Goal: Task Accomplishment & Management: Complete application form

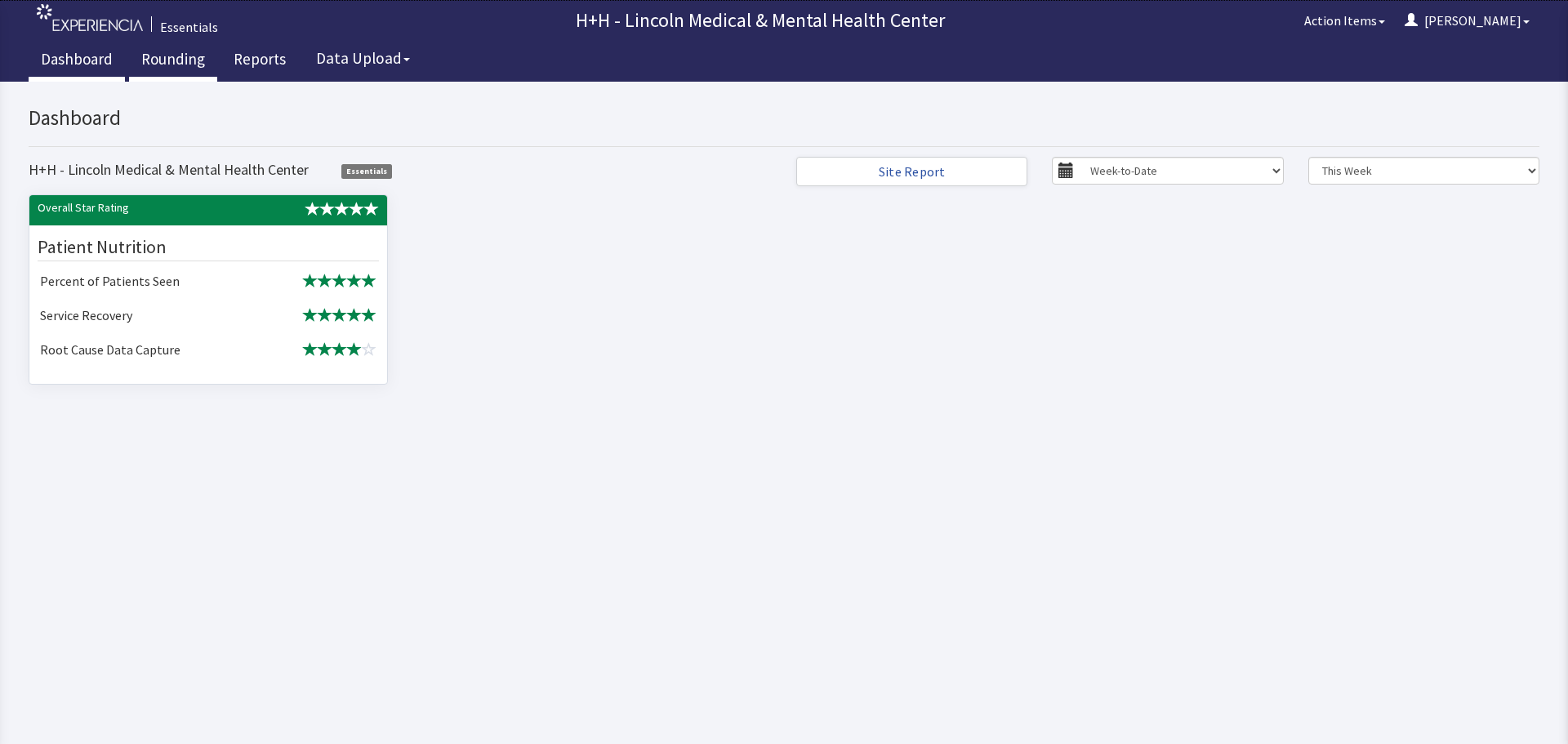
click at [188, 61] on link "Rounding" at bounding box center [173, 61] width 89 height 41
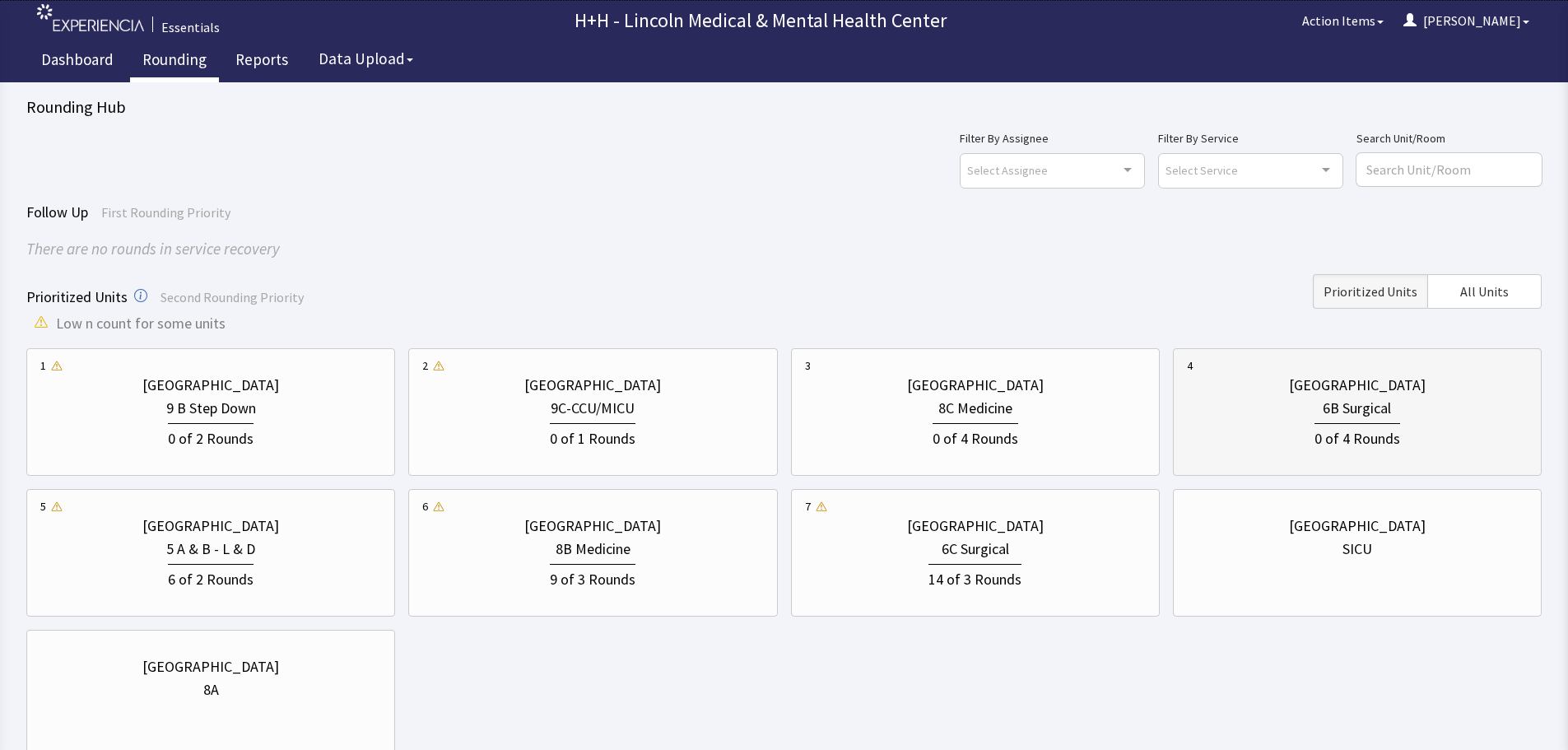
click at [1257, 426] on div "0 of 4 Rounds" at bounding box center [1357, 434] width 340 height 31
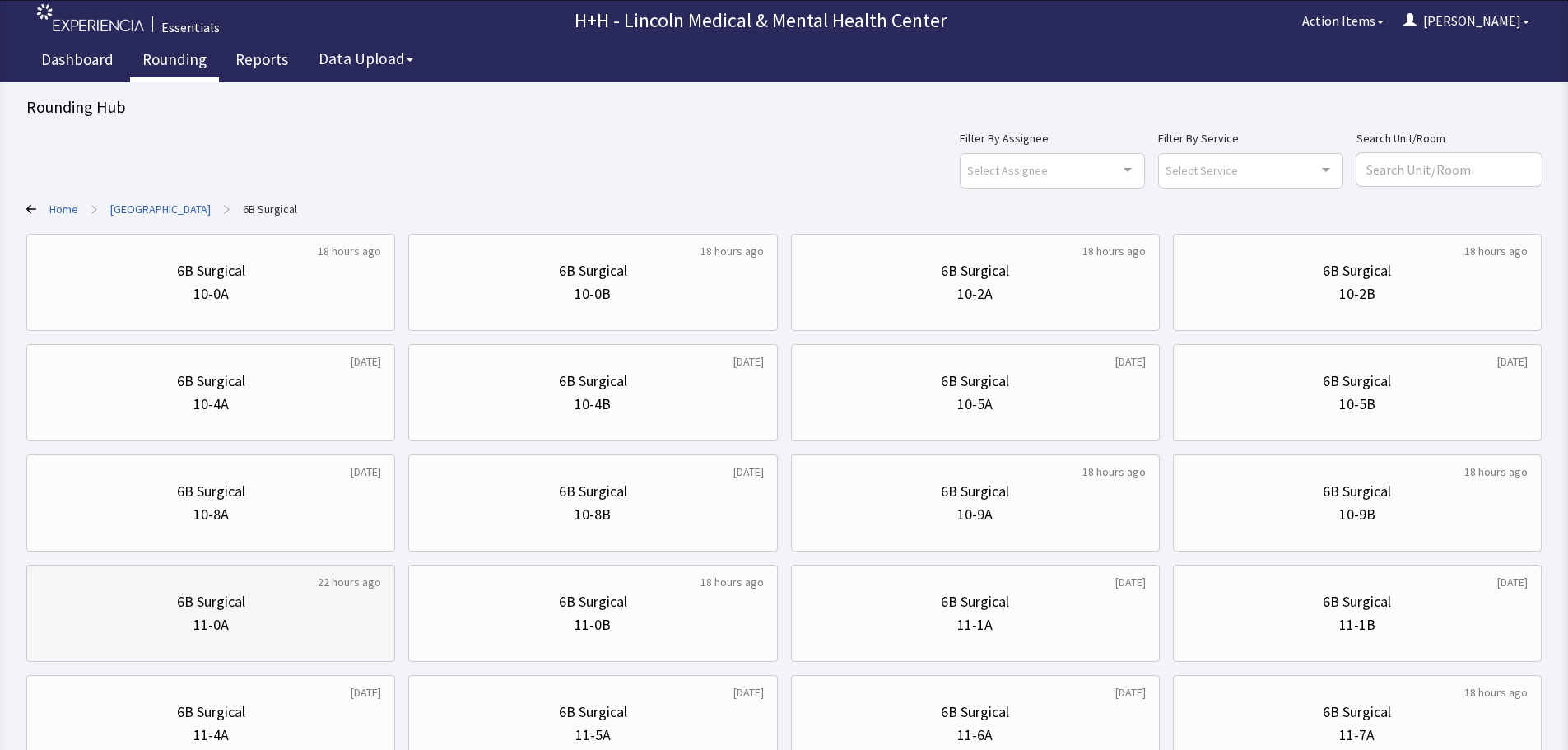
click at [318, 631] on div "11-0A" at bounding box center [211, 624] width 340 height 23
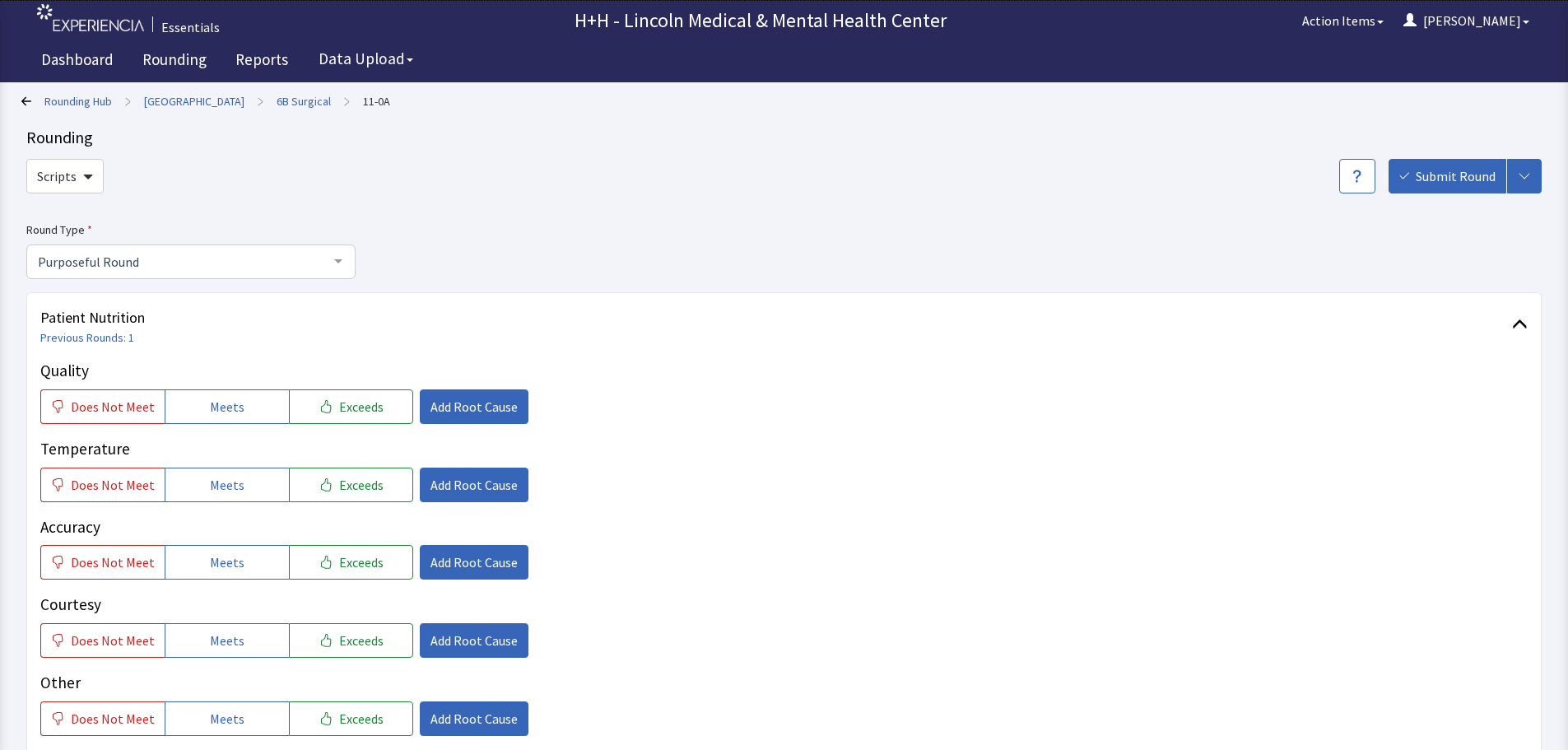
click at [336, 254] on div at bounding box center [339, 261] width 33 height 31
click at [630, 437] on div "Quality Does Not Meet Meets Exceeds Add Root Cause" at bounding box center [784, 469] width 1487 height 65
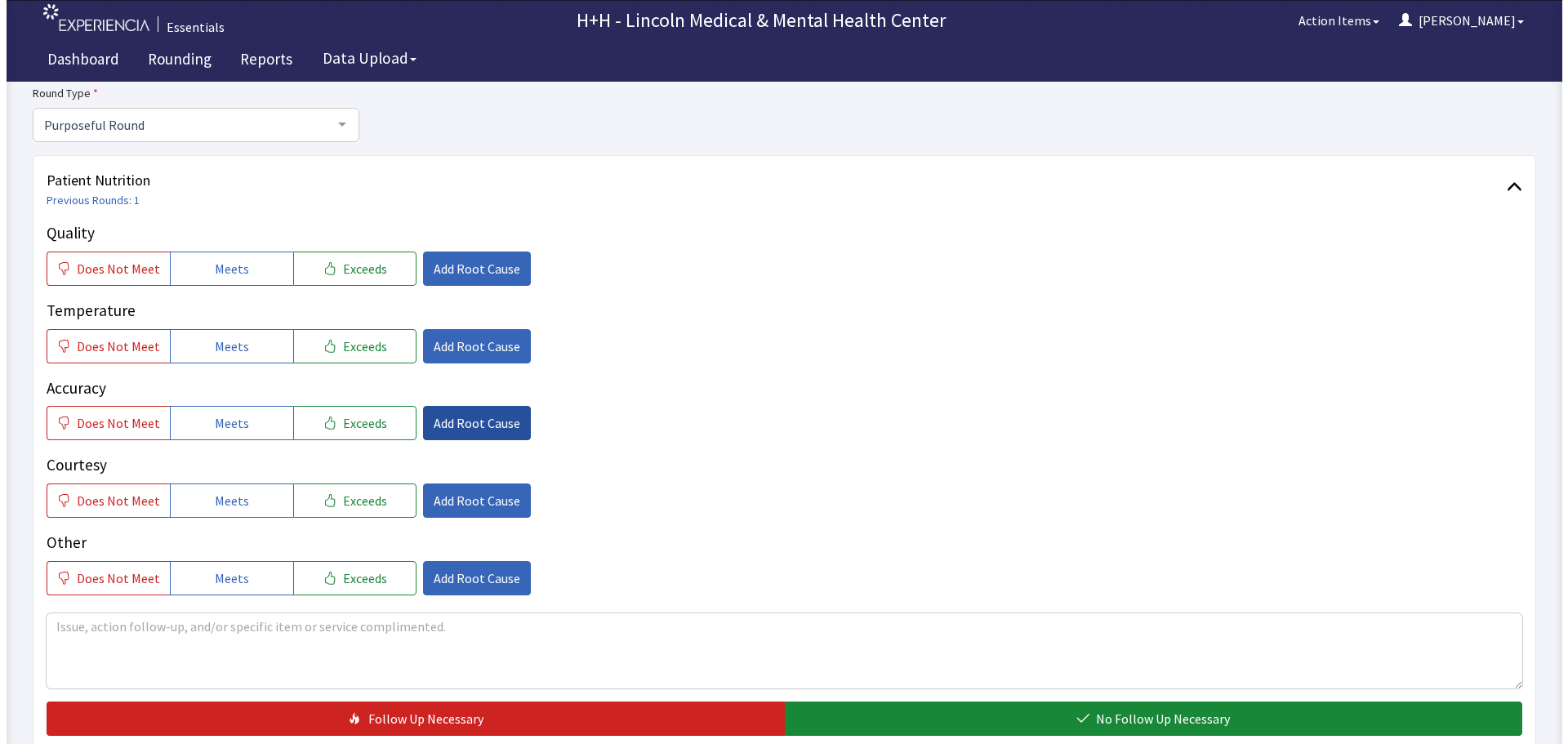
scroll to position [163, 0]
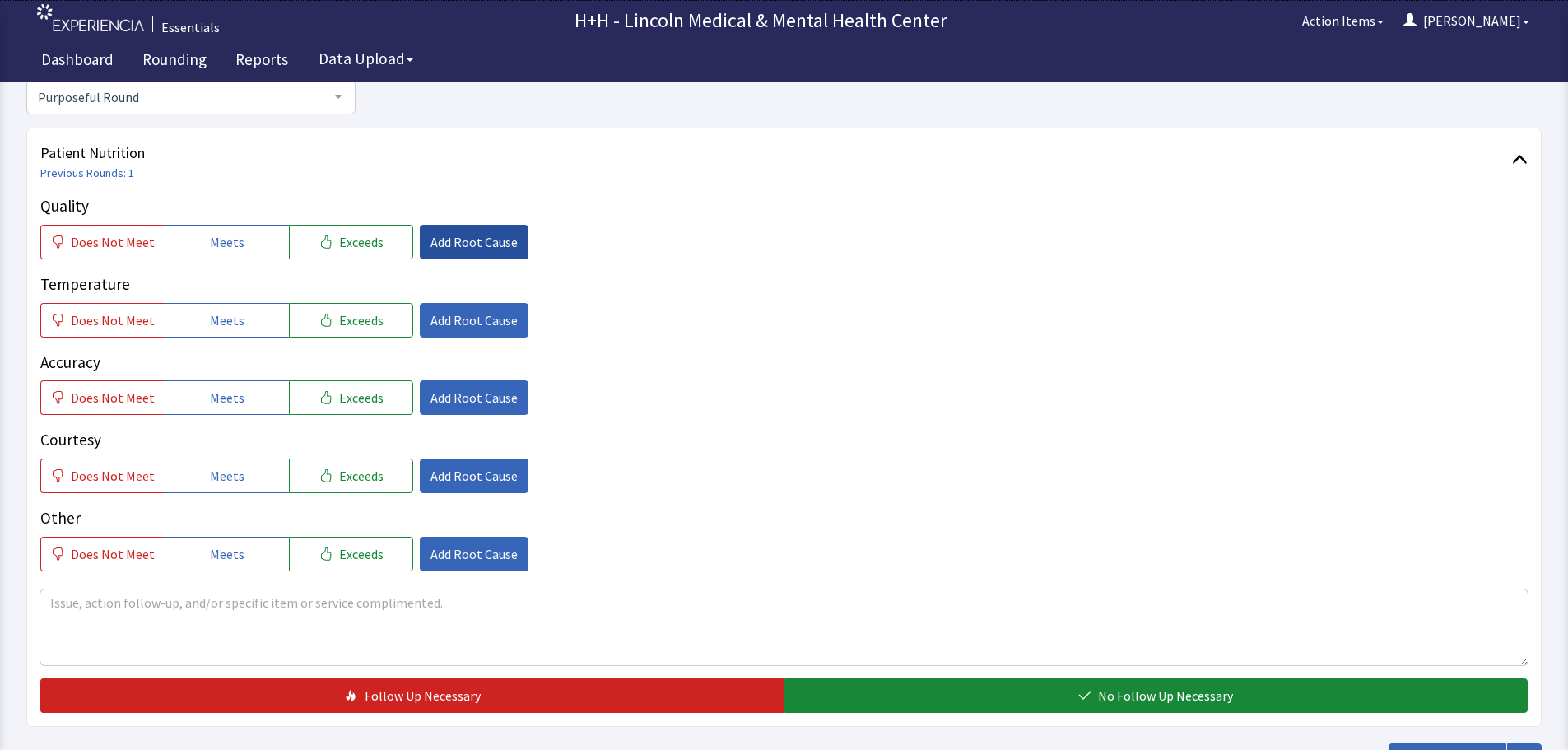
click at [464, 245] on span "Add Root Cause" at bounding box center [474, 242] width 88 height 20
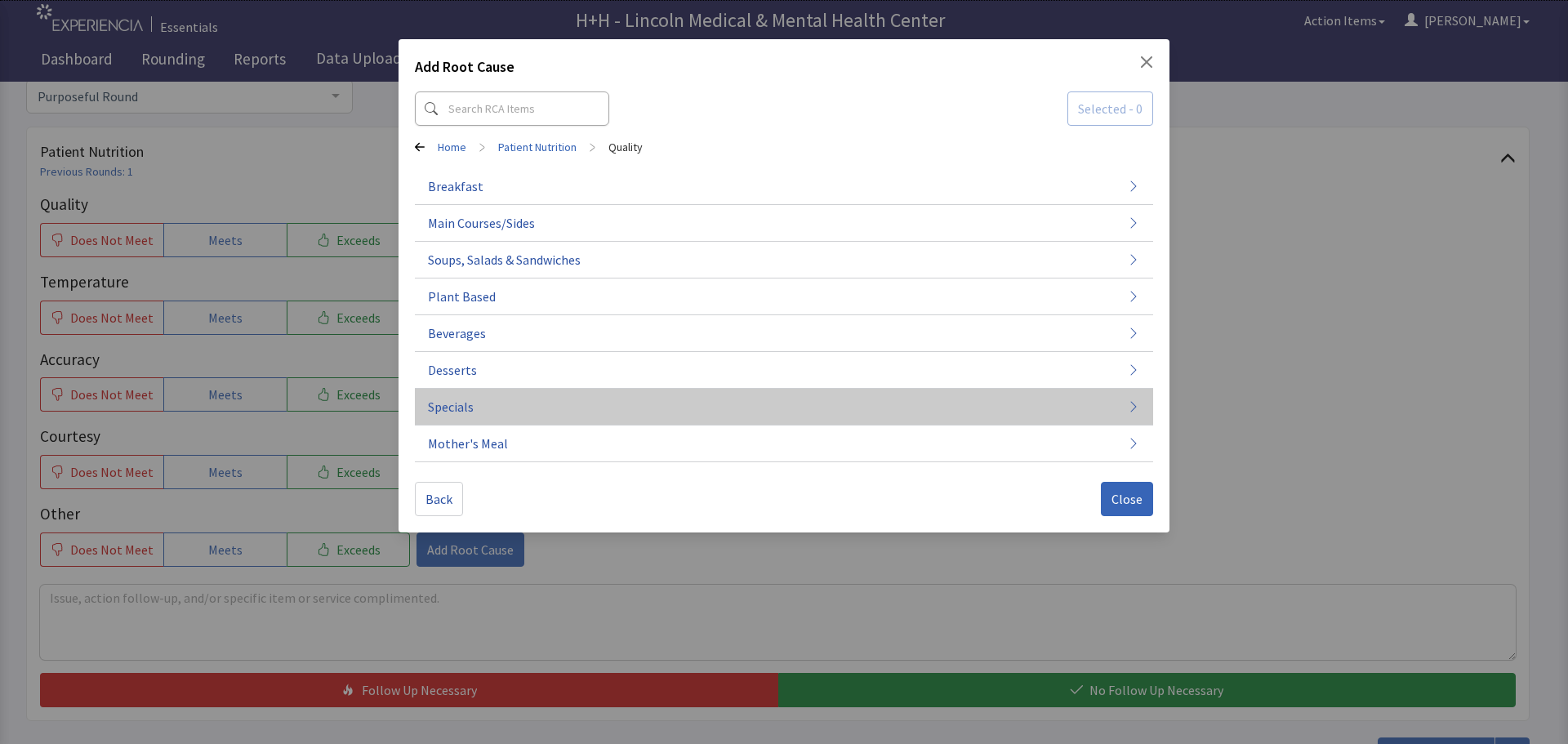
click at [475, 409] on button "Specials" at bounding box center [784, 406] width 739 height 37
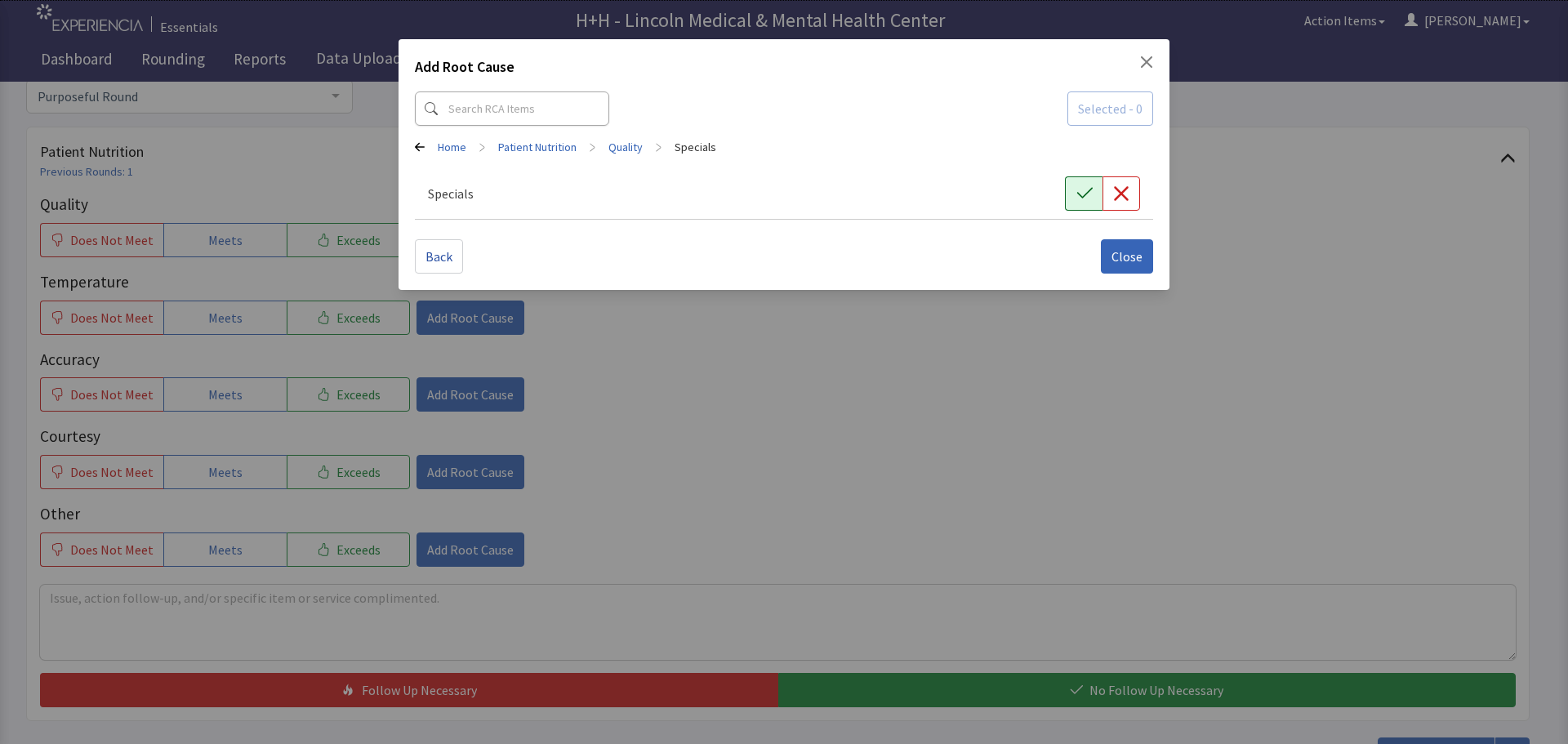
click at [1091, 191] on icon "button" at bounding box center [1084, 193] width 16 height 16
click at [1119, 255] on span "Close" at bounding box center [1127, 256] width 31 height 20
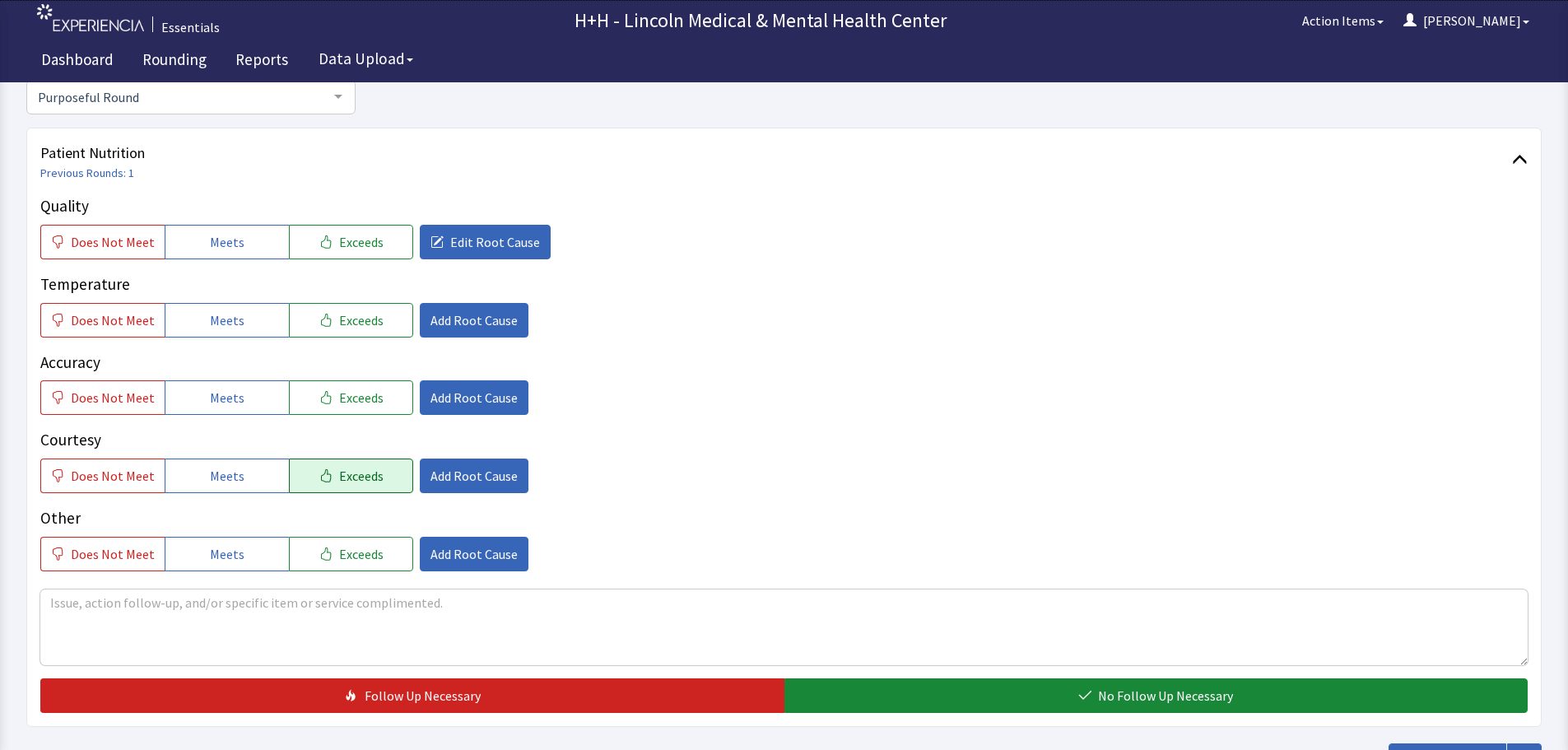
click at [368, 472] on span "Exceeds" at bounding box center [361, 476] width 45 height 20
click at [372, 553] on button "Exceeds" at bounding box center [351, 554] width 124 height 35
click at [390, 401] on button "Exceeds" at bounding box center [351, 397] width 124 height 35
click at [380, 310] on button "Exceeds" at bounding box center [351, 320] width 124 height 35
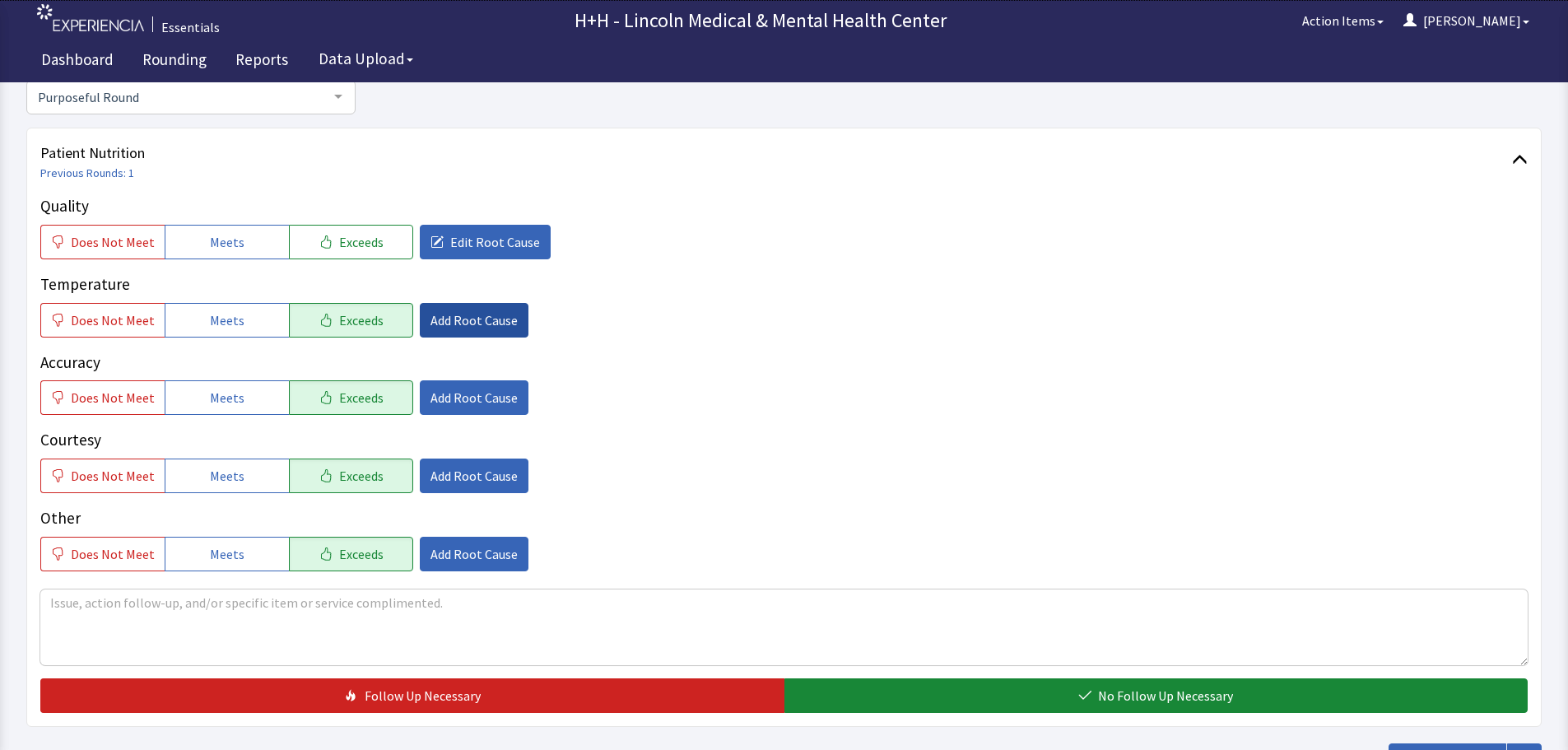
click at [430, 315] on span "Add Root Cause" at bounding box center [474, 320] width 88 height 20
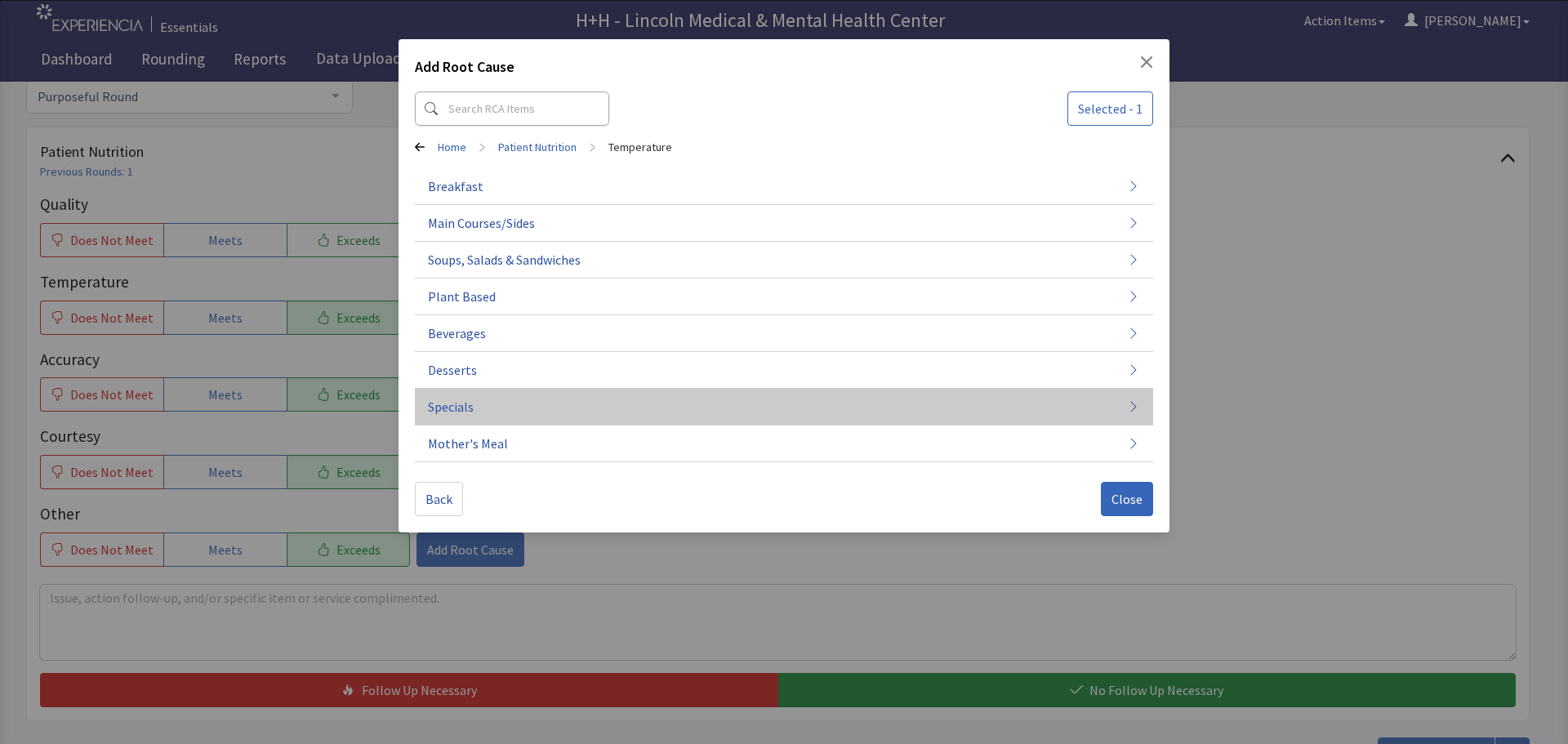
click at [486, 403] on button "Specials" at bounding box center [784, 406] width 739 height 37
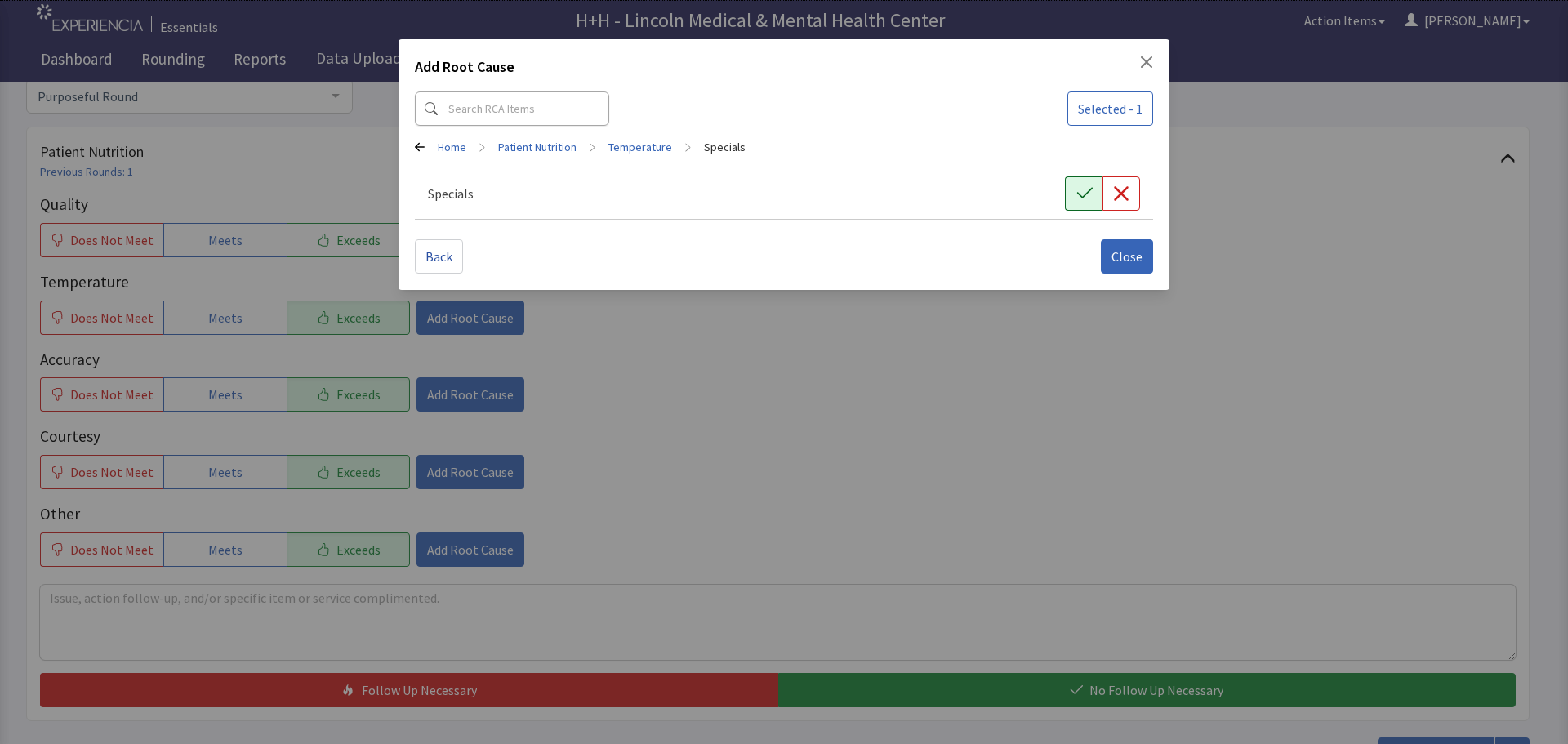
click at [1083, 193] on icon "button" at bounding box center [1084, 193] width 16 height 16
click at [1113, 252] on span "Close" at bounding box center [1127, 256] width 31 height 20
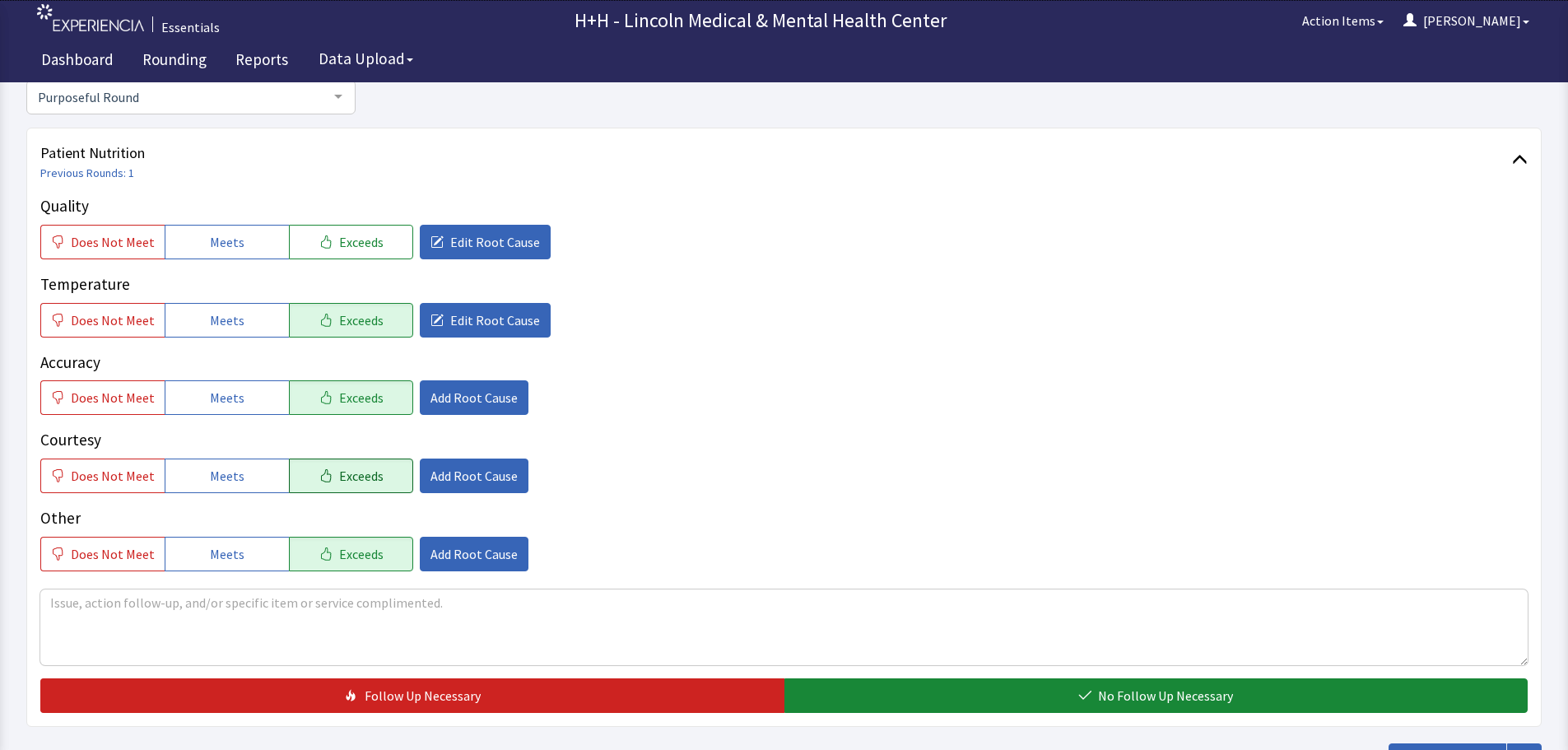
click at [368, 479] on span "Exceeds" at bounding box center [361, 476] width 45 height 20
click at [430, 477] on span "Add Root Cause" at bounding box center [474, 476] width 88 height 20
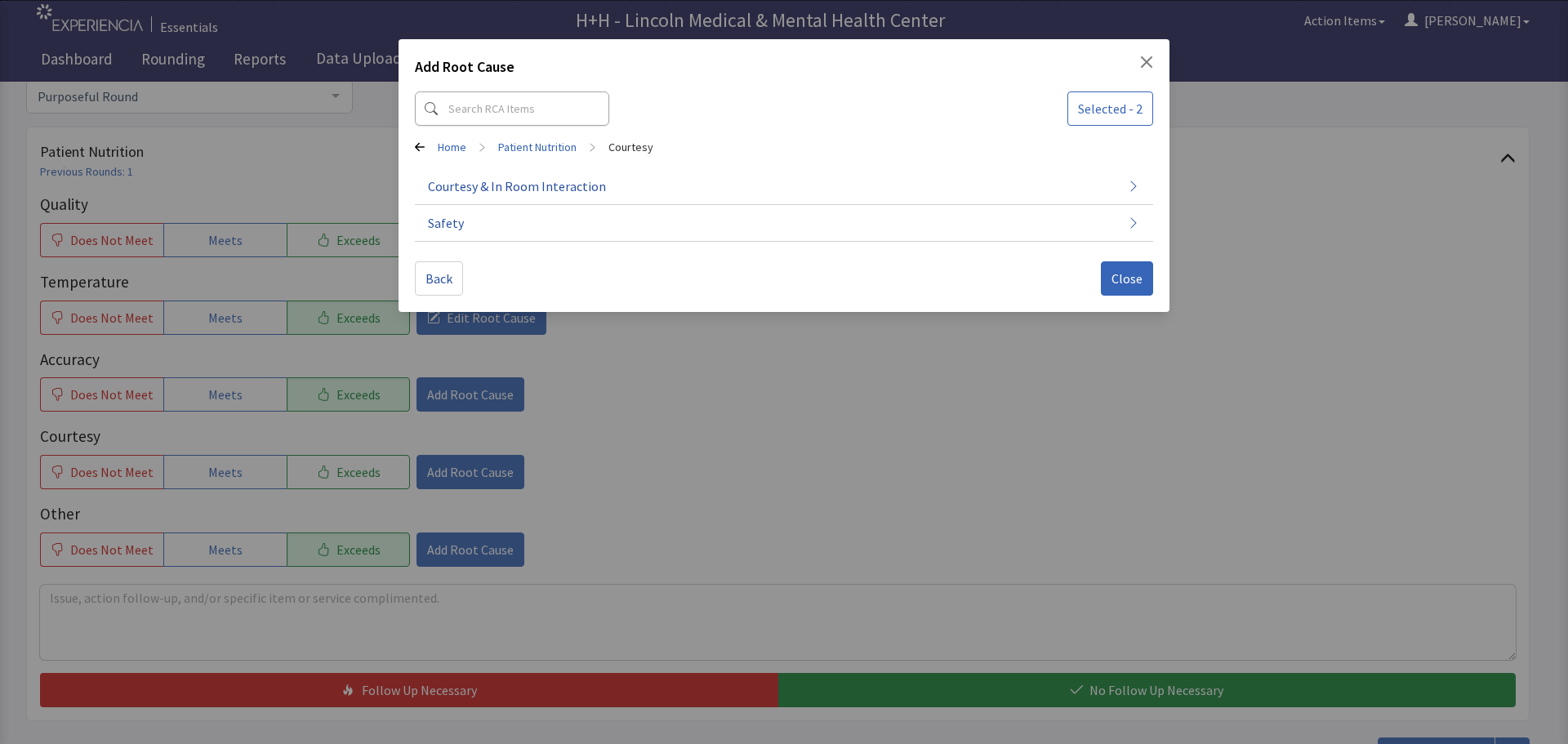
click at [389, 474] on div "Add Root Cause Selected - 2 Home > Patient Nutrition > Courtesy Courtesy & In R…" at bounding box center [784, 372] width 1568 height 744
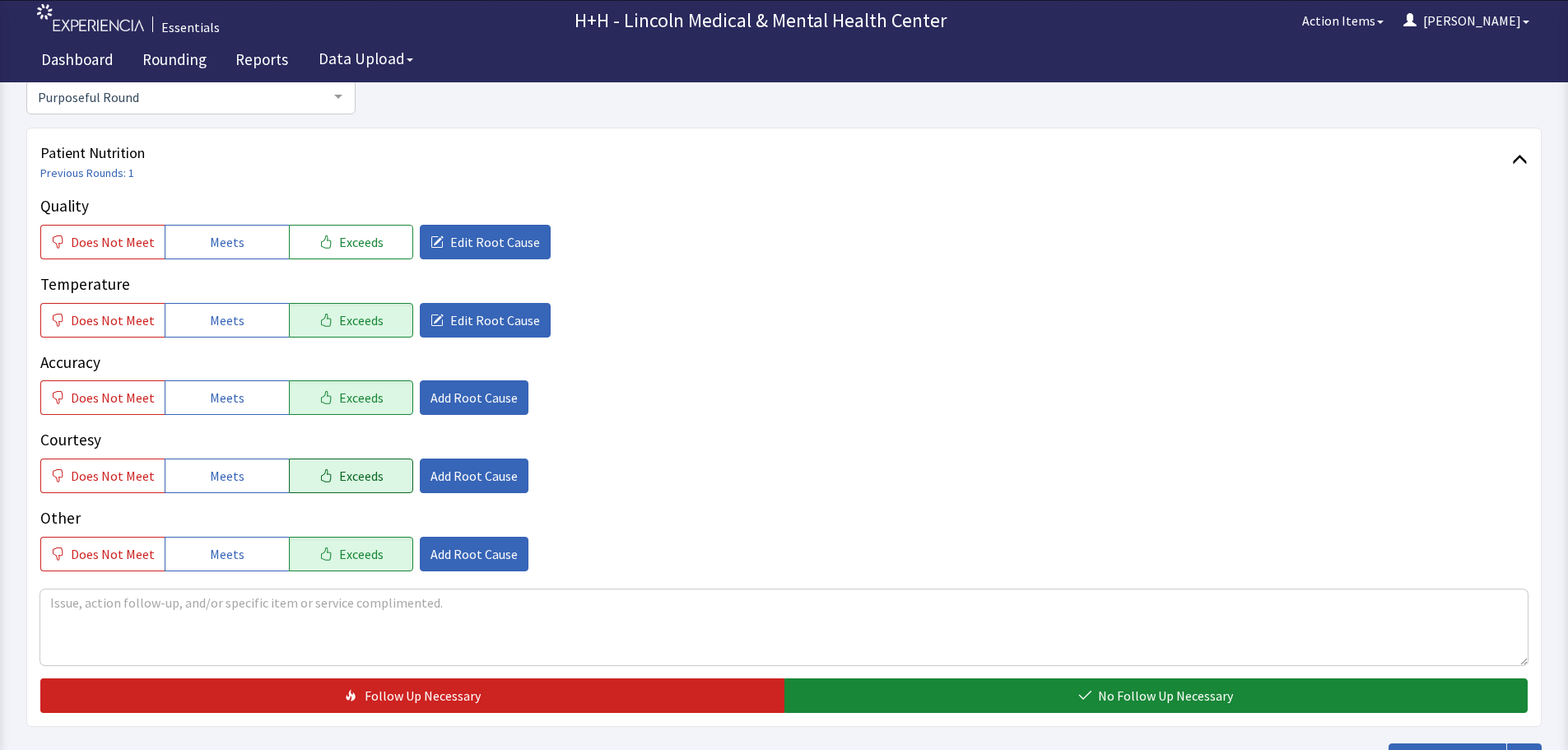
click at [389, 481] on button "Exceeds" at bounding box center [351, 476] width 124 height 35
click at [449, 472] on span "Add Root Cause" at bounding box center [474, 476] width 88 height 20
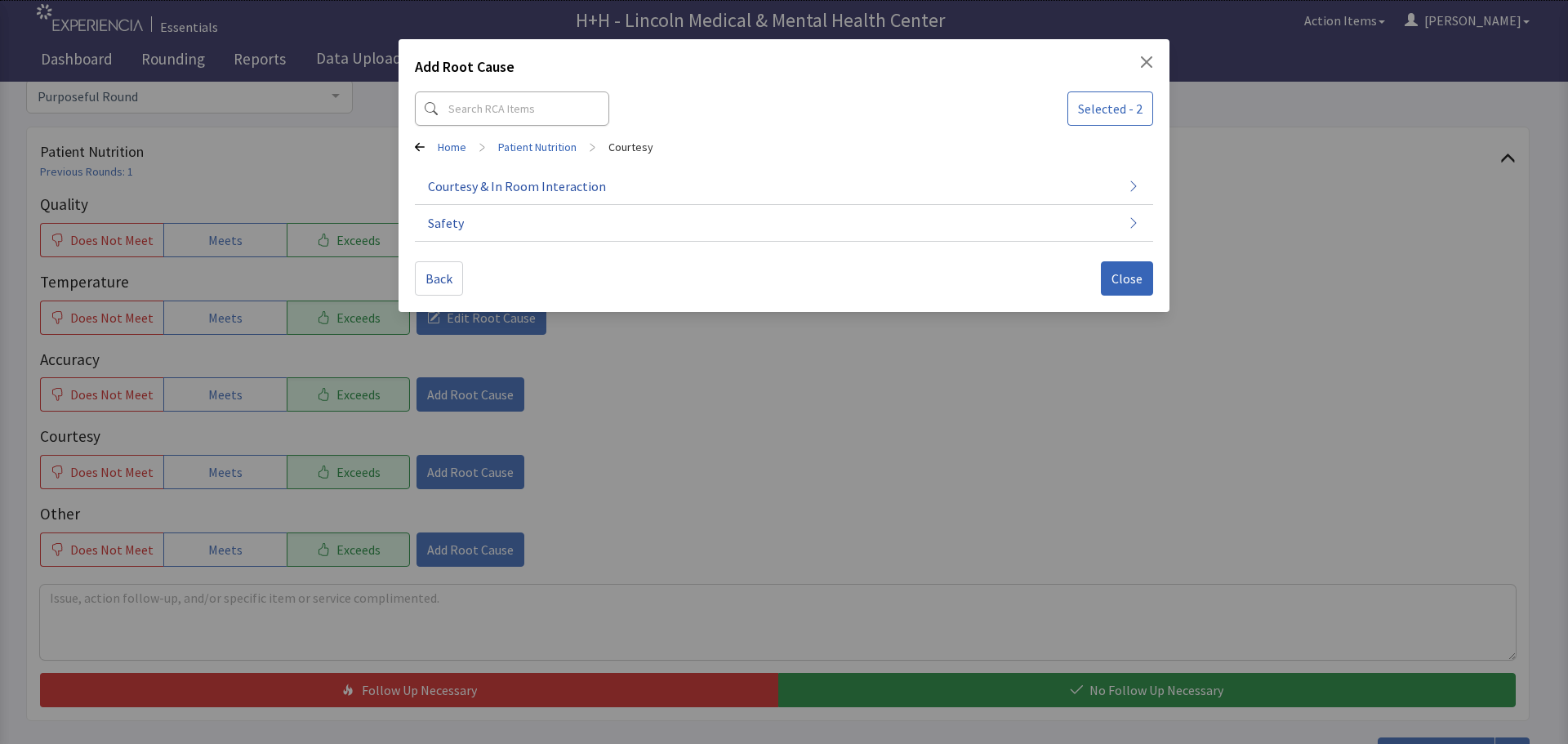
drag, startPoint x: 592, startPoint y: 377, endPoint x: 602, endPoint y: 377, distance: 10.0
click at [600, 377] on div "Add Root Cause Selected - 2 Home > Patient Nutrition > Courtesy Courtesy & In R…" at bounding box center [784, 372] width 1568 height 744
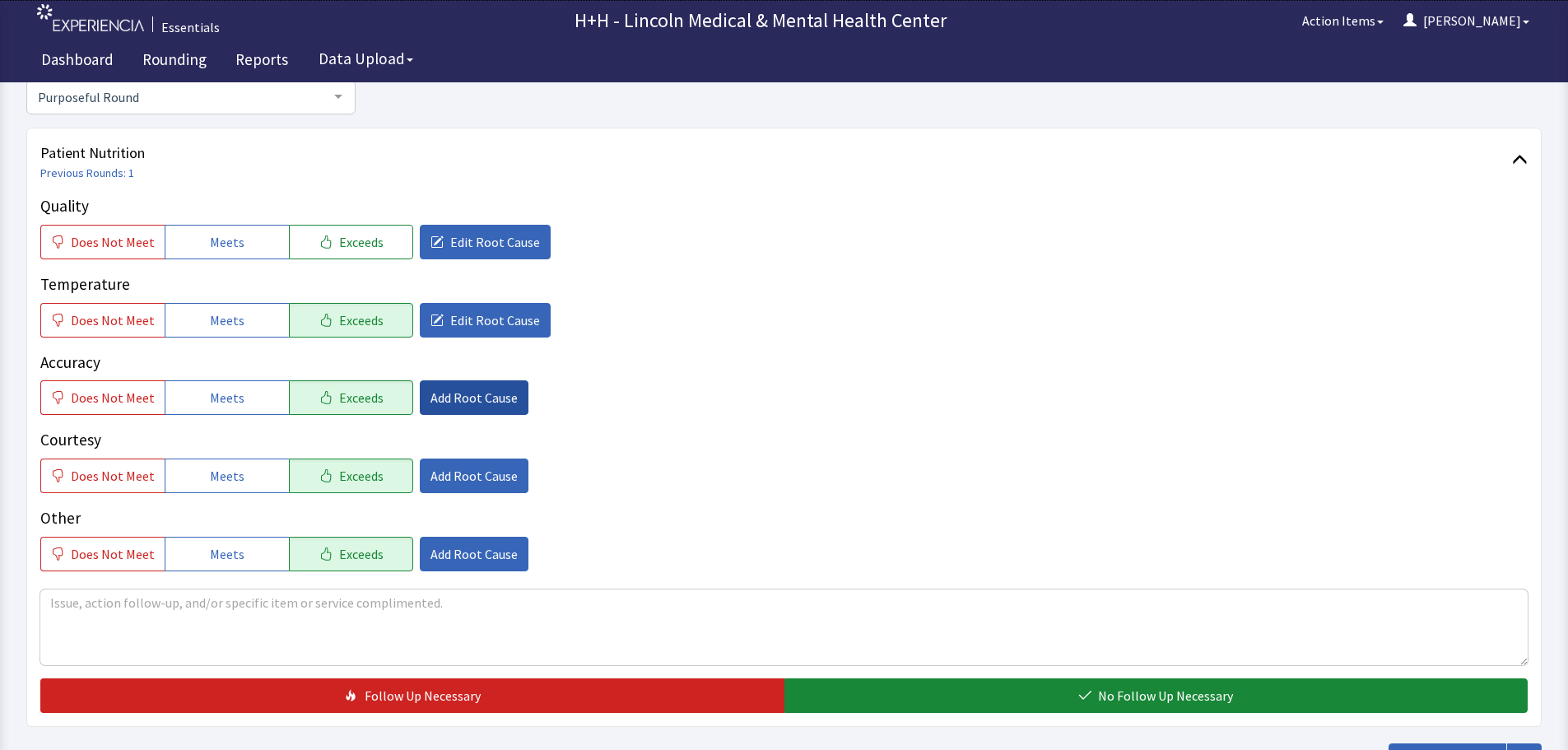
click at [474, 401] on span "Add Root Cause" at bounding box center [474, 397] width 88 height 20
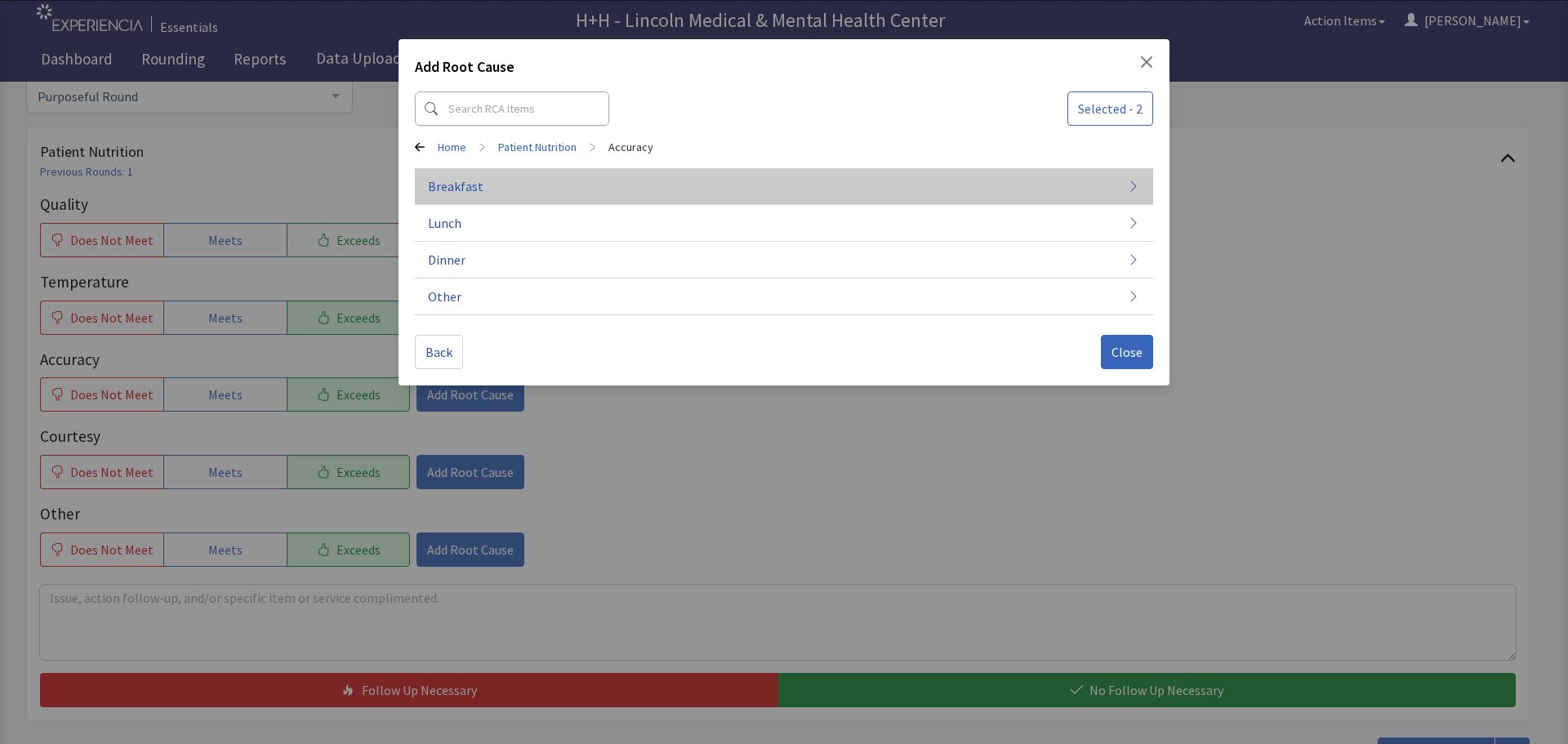
click at [479, 184] on span "Breakfast" at bounding box center [456, 186] width 56 height 20
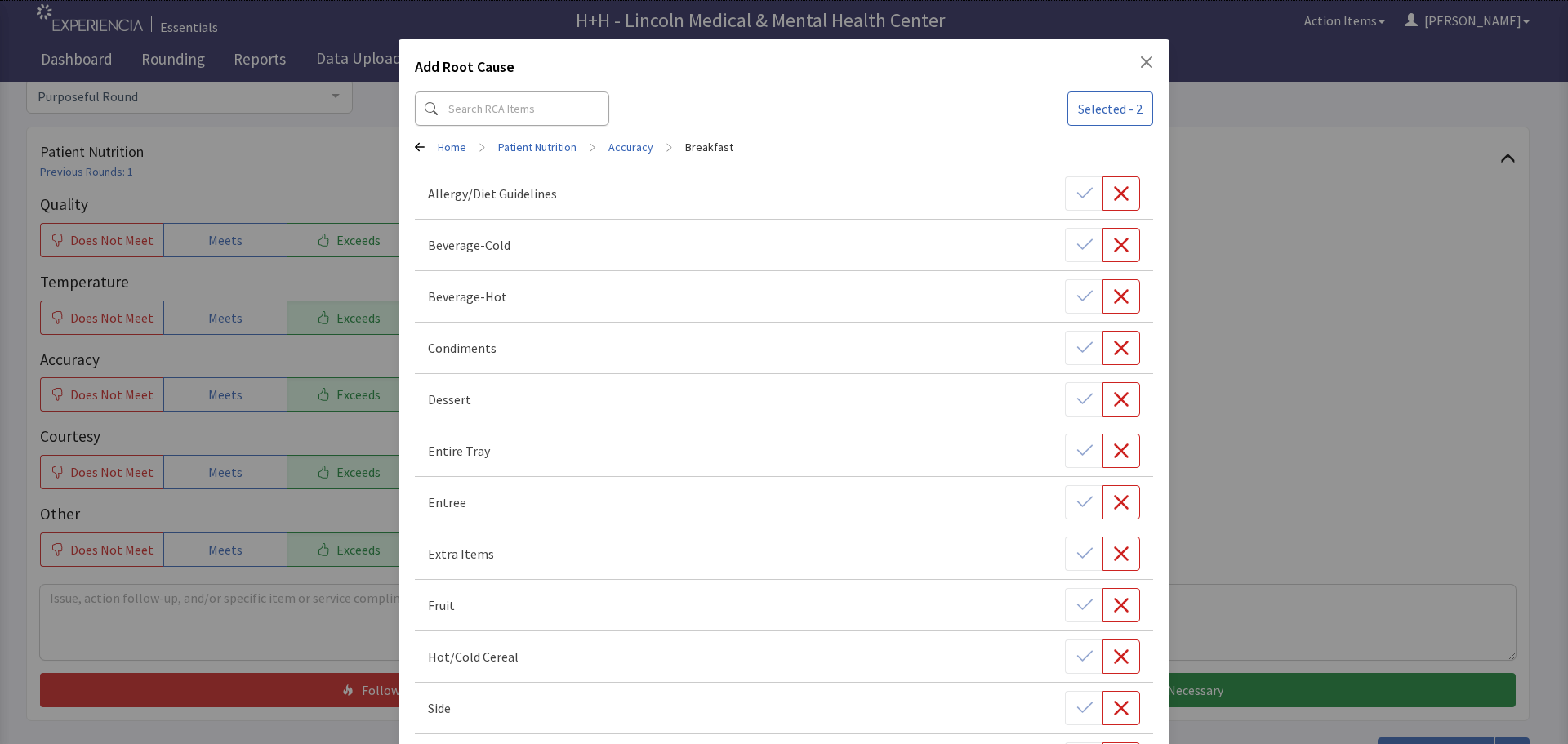
click at [461, 503] on p "Entree" at bounding box center [447, 502] width 39 height 20
click at [1066, 506] on div at bounding box center [1102, 502] width 75 height 34
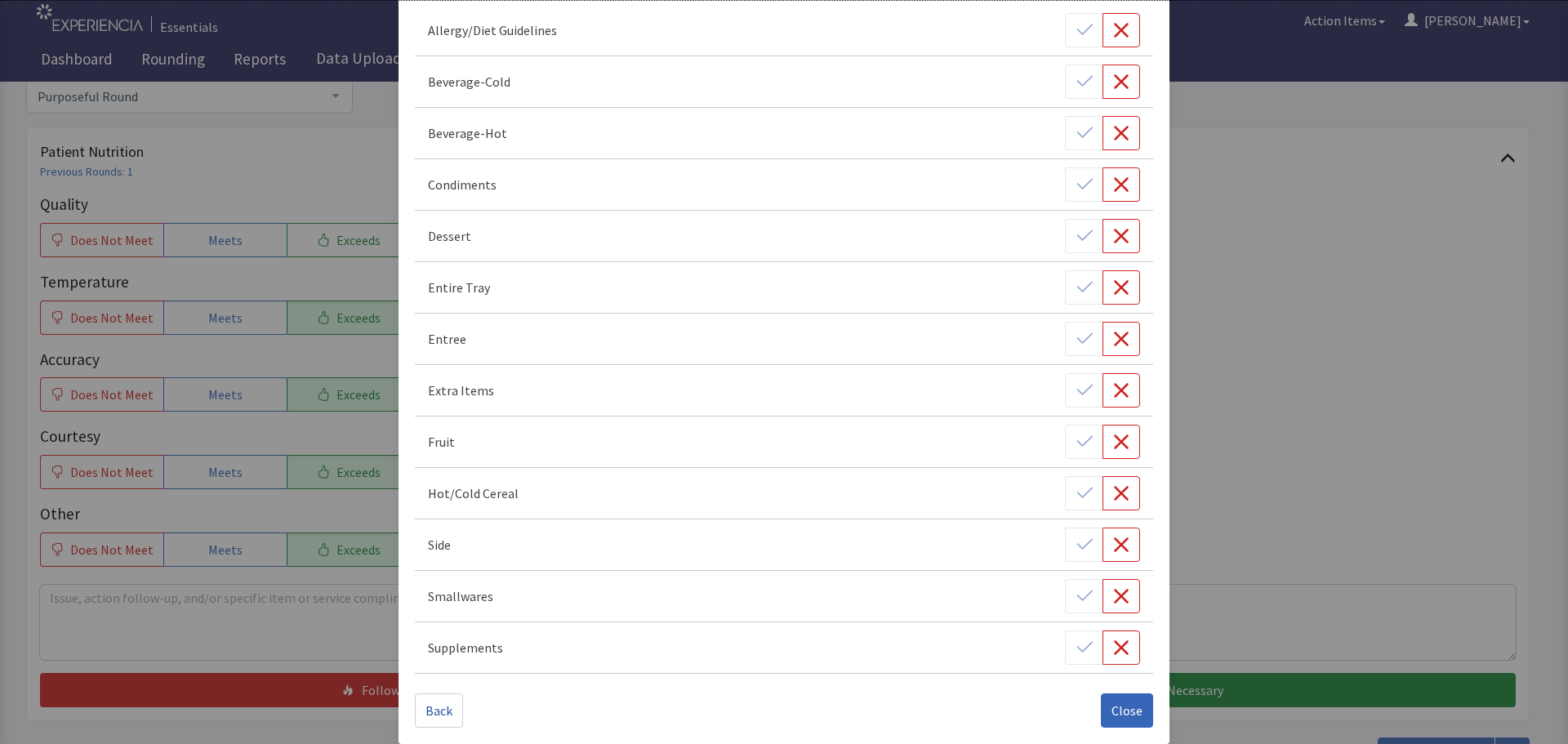
scroll to position [176, 0]
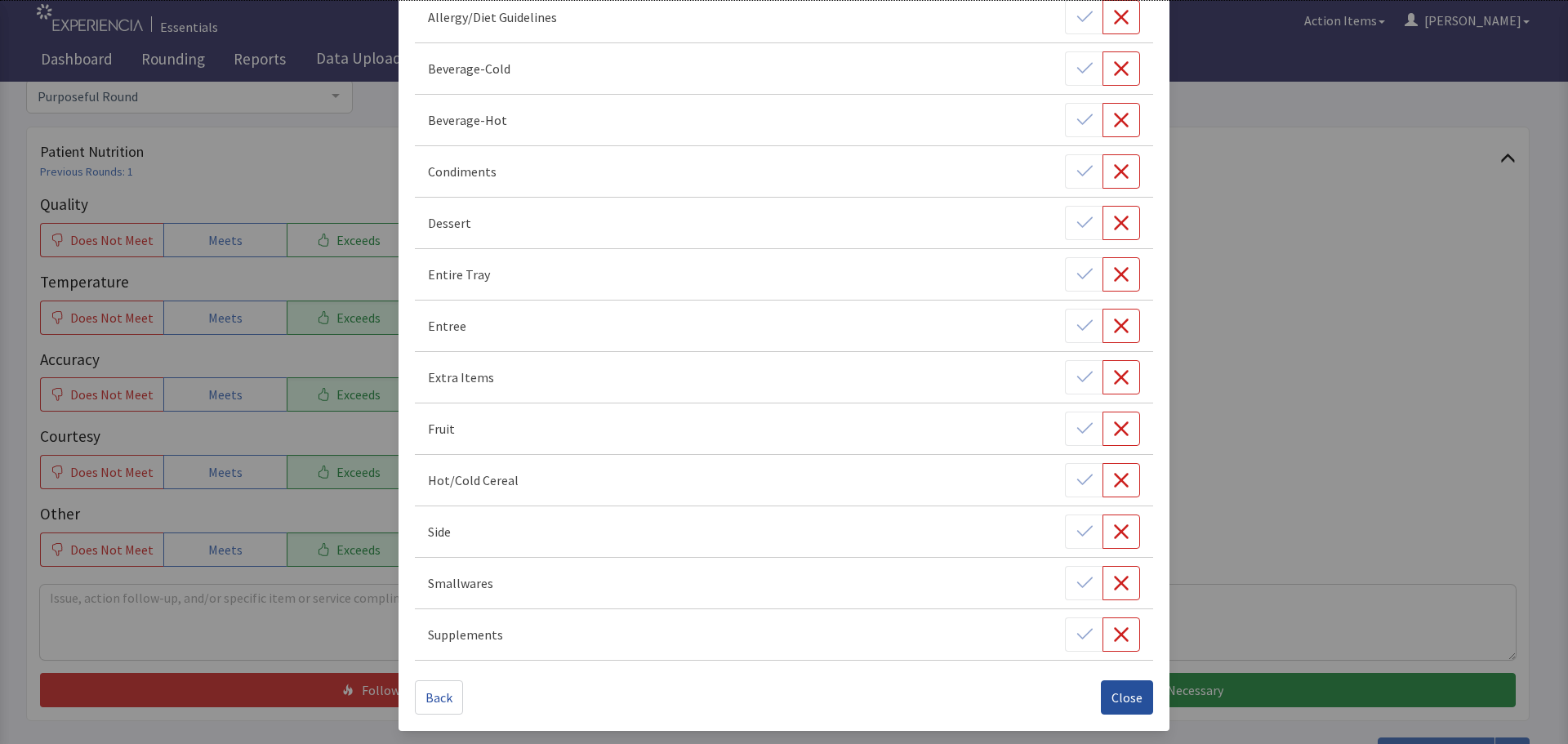
click at [1120, 696] on span "Close" at bounding box center [1127, 697] width 31 height 20
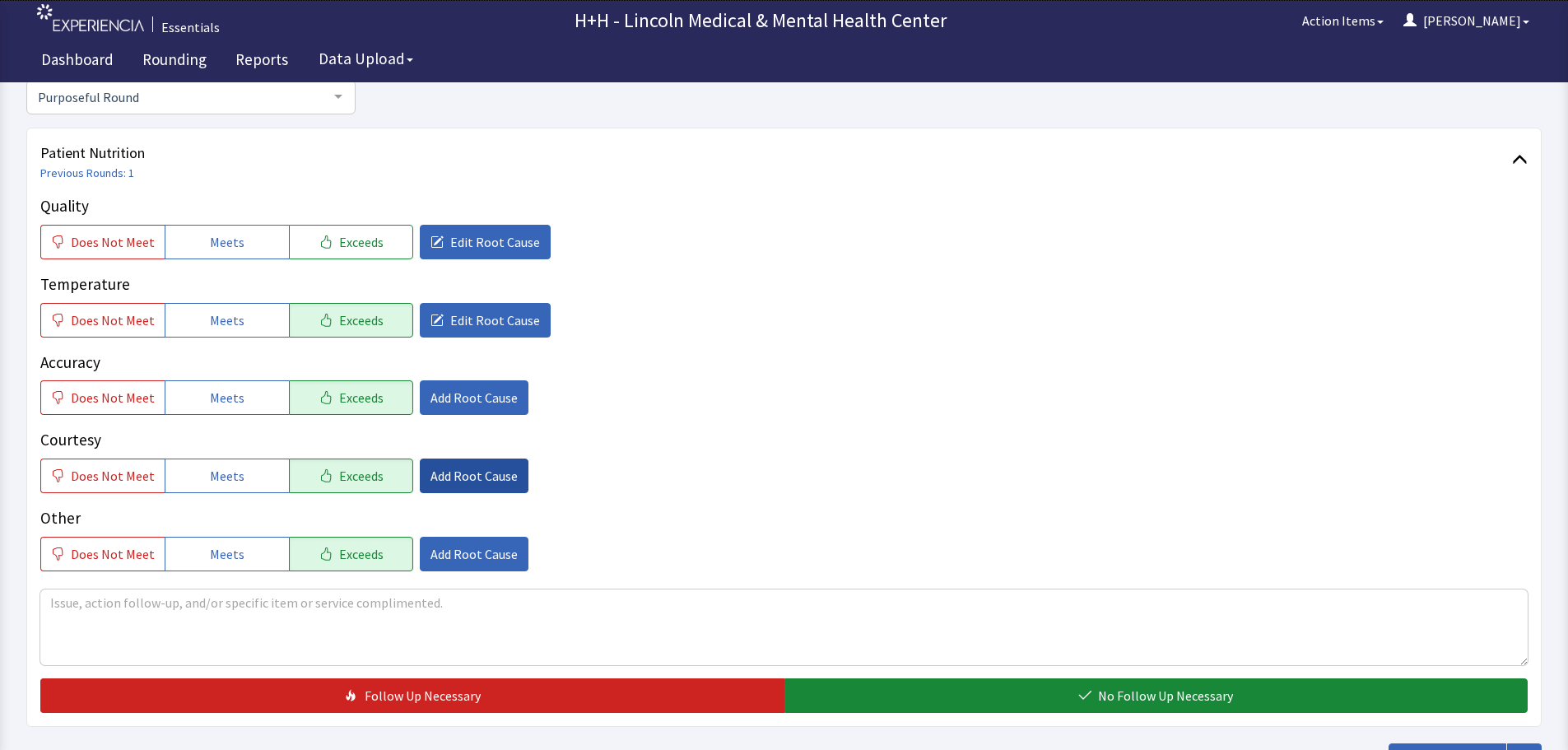
click at [485, 474] on span "Add Root Cause" at bounding box center [474, 476] width 88 height 20
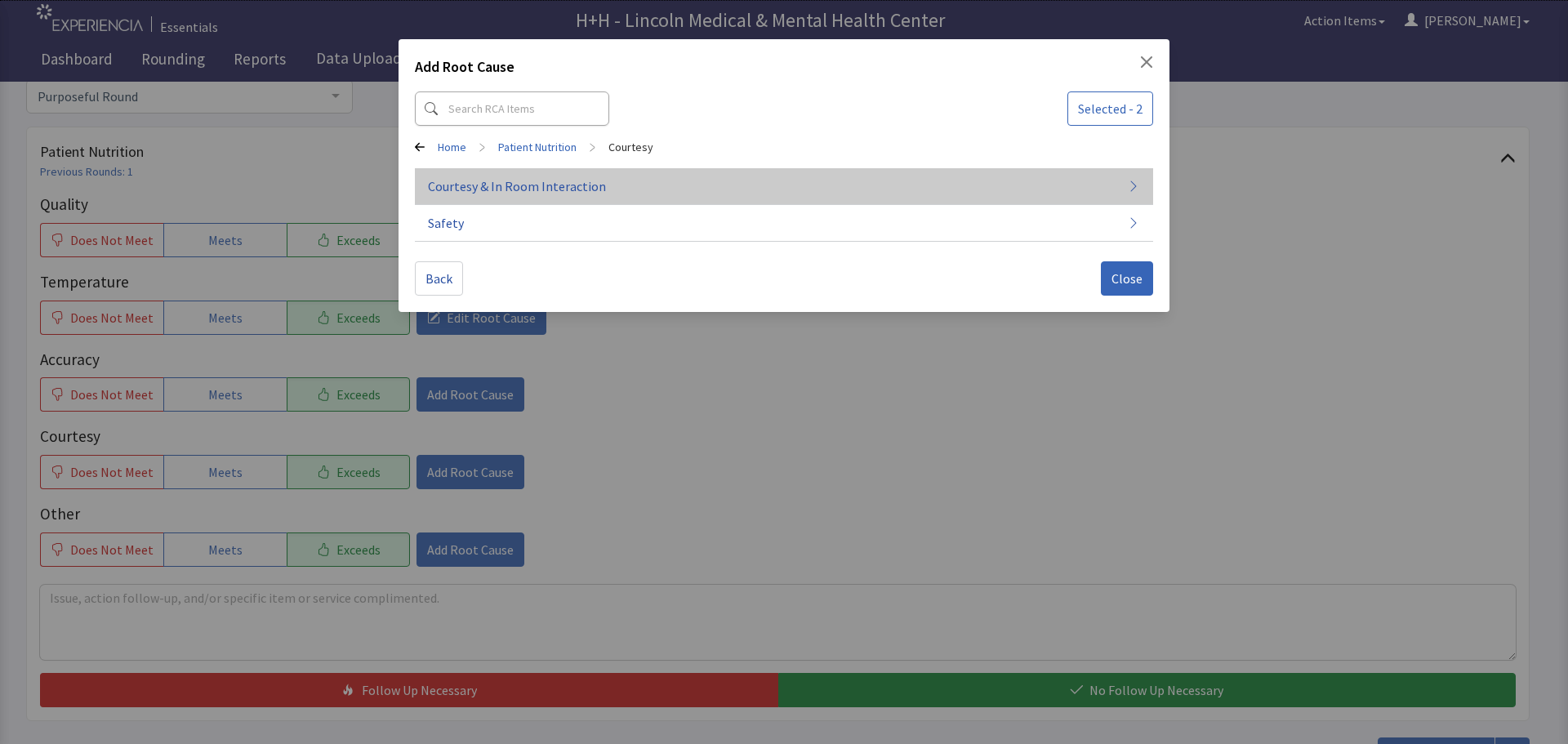
click at [561, 188] on span "Courtesy & In Room Interaction" at bounding box center [516, 186] width 178 height 20
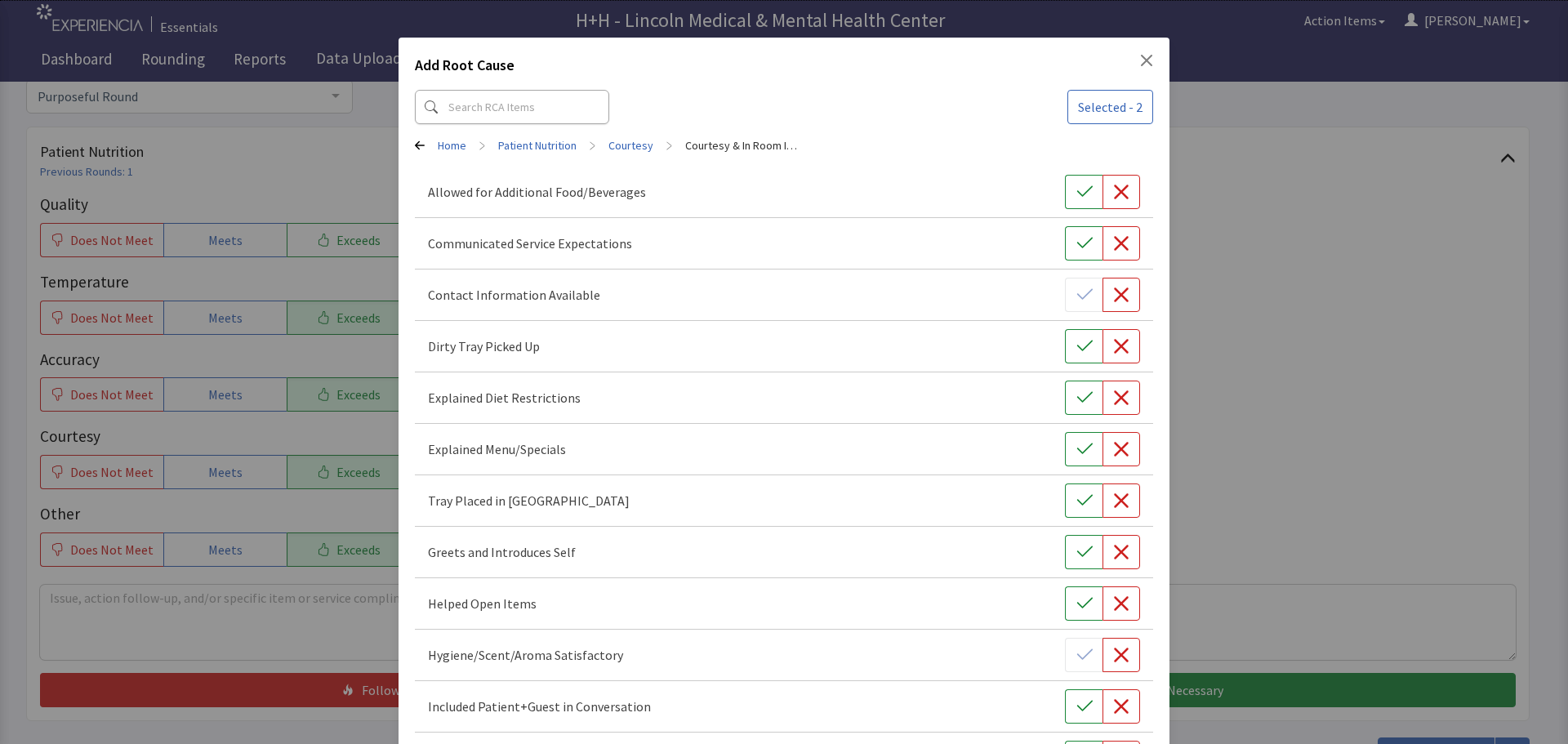
scroll to position [0, 0]
click at [1066, 336] on button "button" at bounding box center [1084, 347] width 38 height 34
click at [1066, 507] on button "button" at bounding box center [1084, 502] width 38 height 34
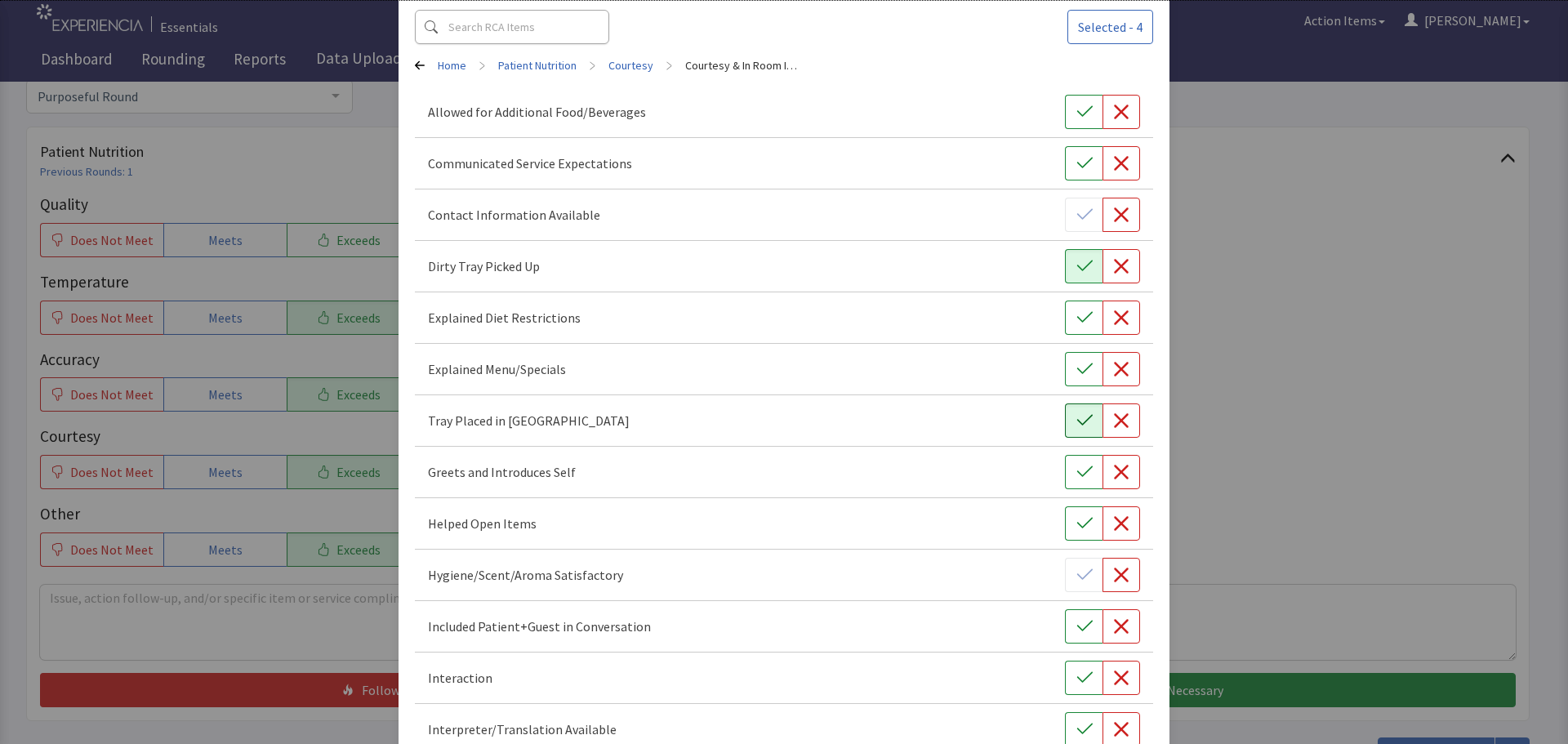
scroll to position [163, 0]
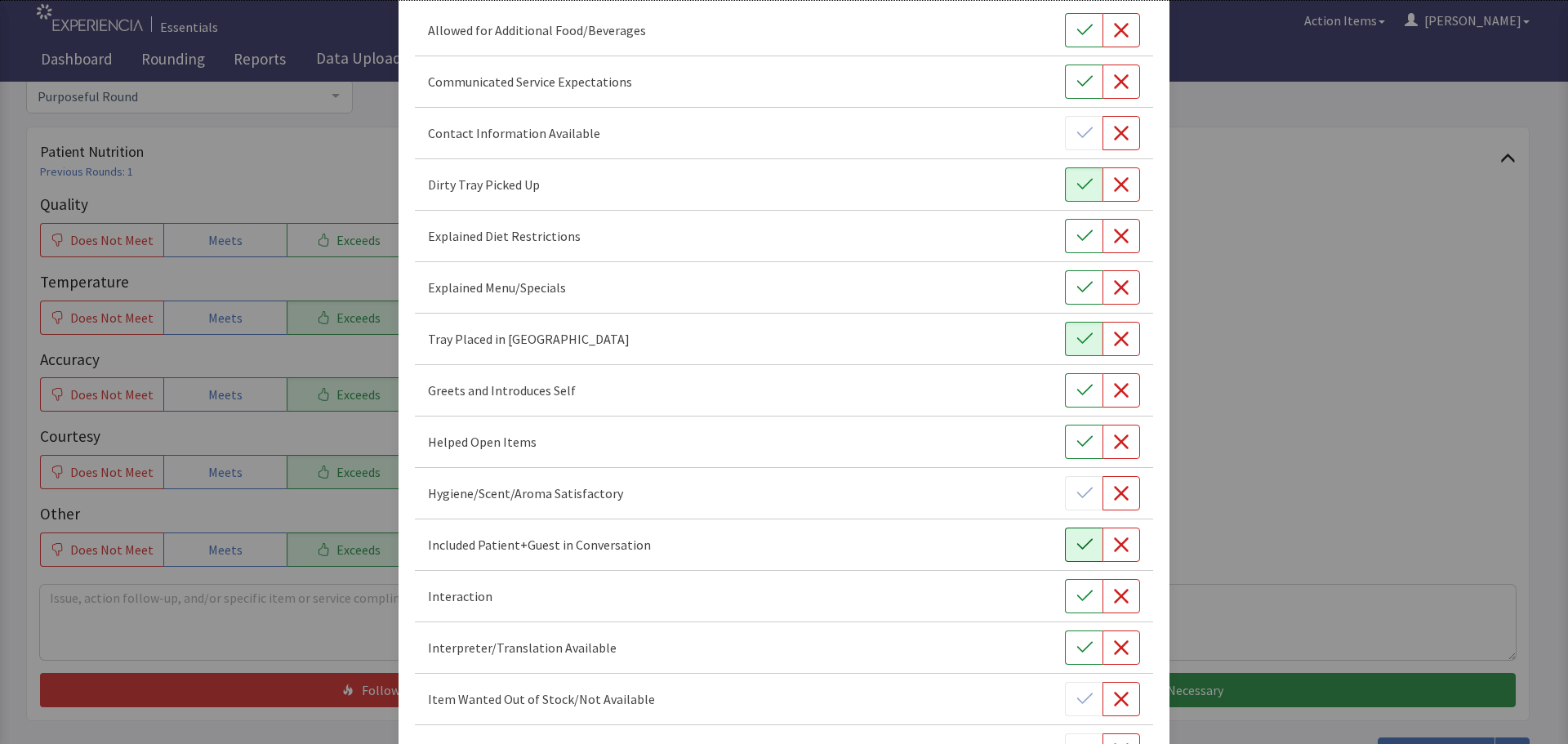
click at [1065, 544] on button "button" at bounding box center [1084, 545] width 38 height 34
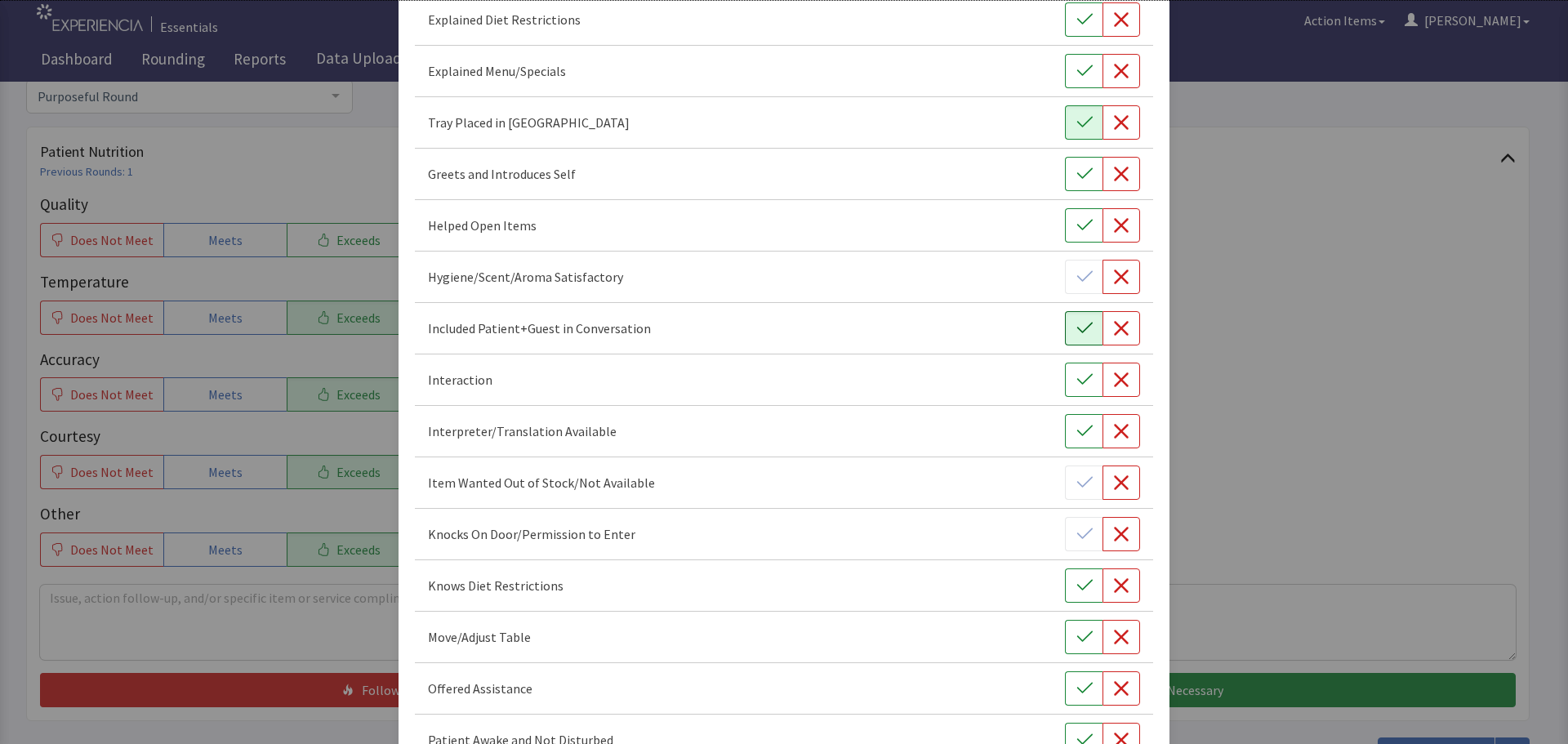
scroll to position [408, 0]
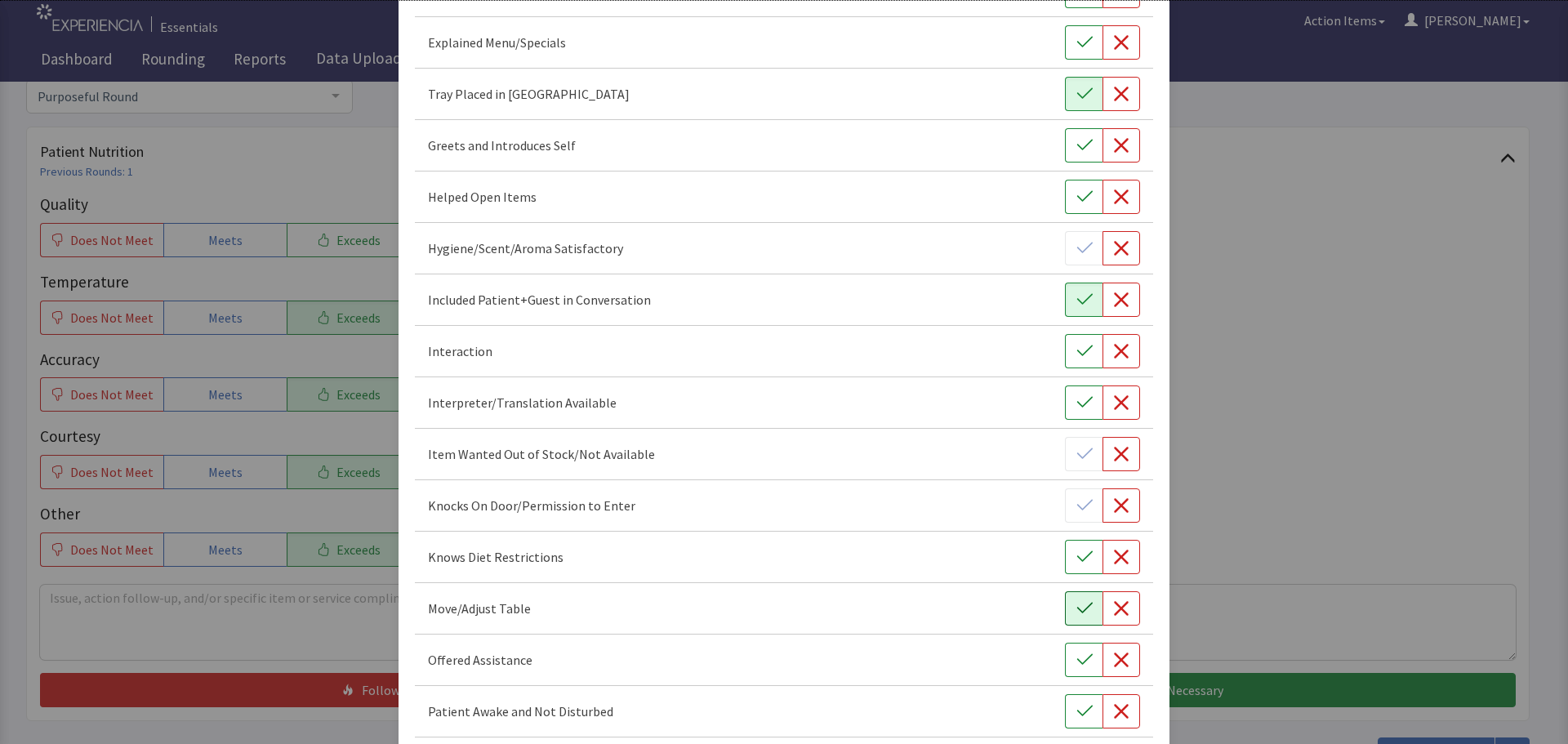
click at [1076, 601] on icon "button" at bounding box center [1084, 608] width 16 height 16
click at [1076, 657] on icon "button" at bounding box center [1084, 660] width 16 height 16
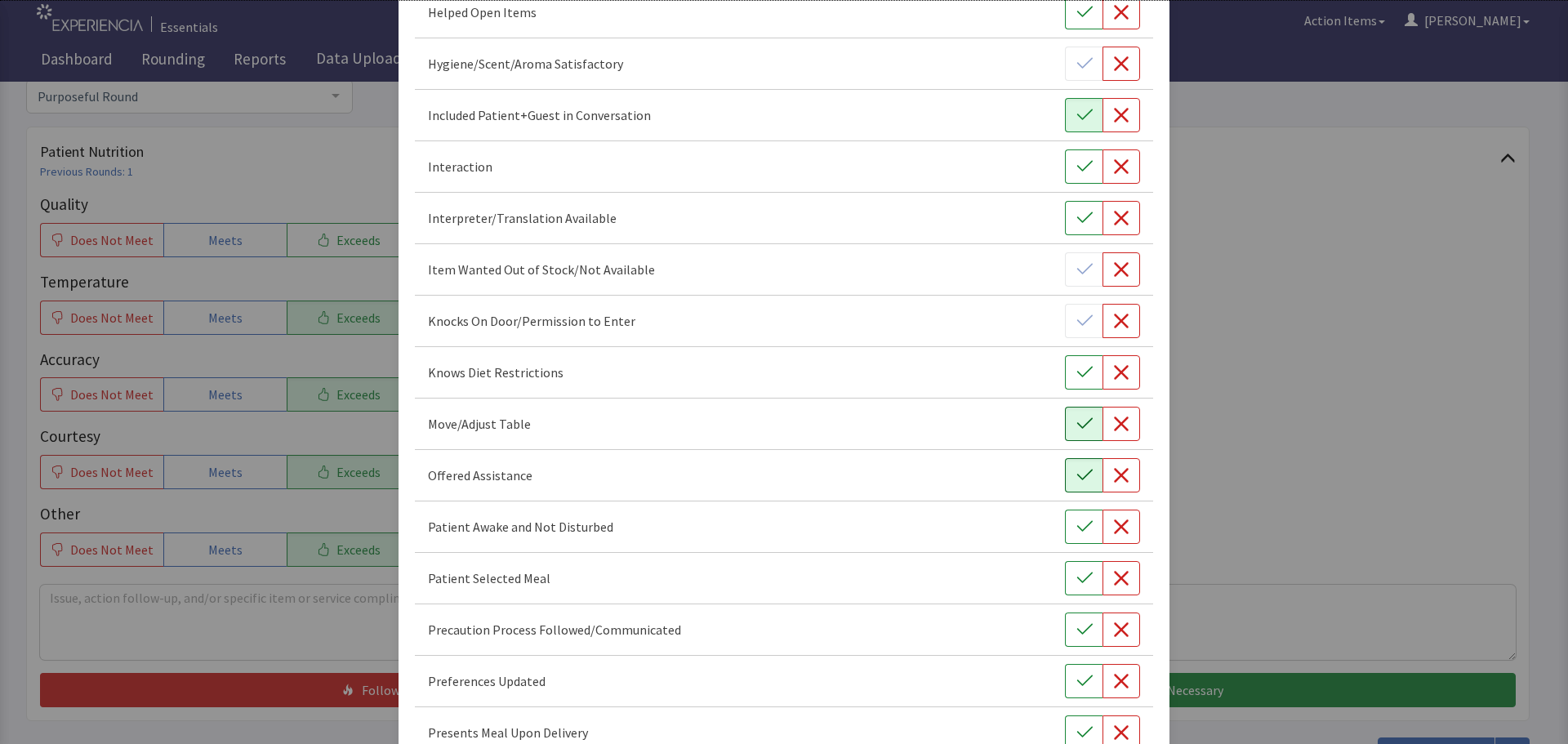
scroll to position [653, 0]
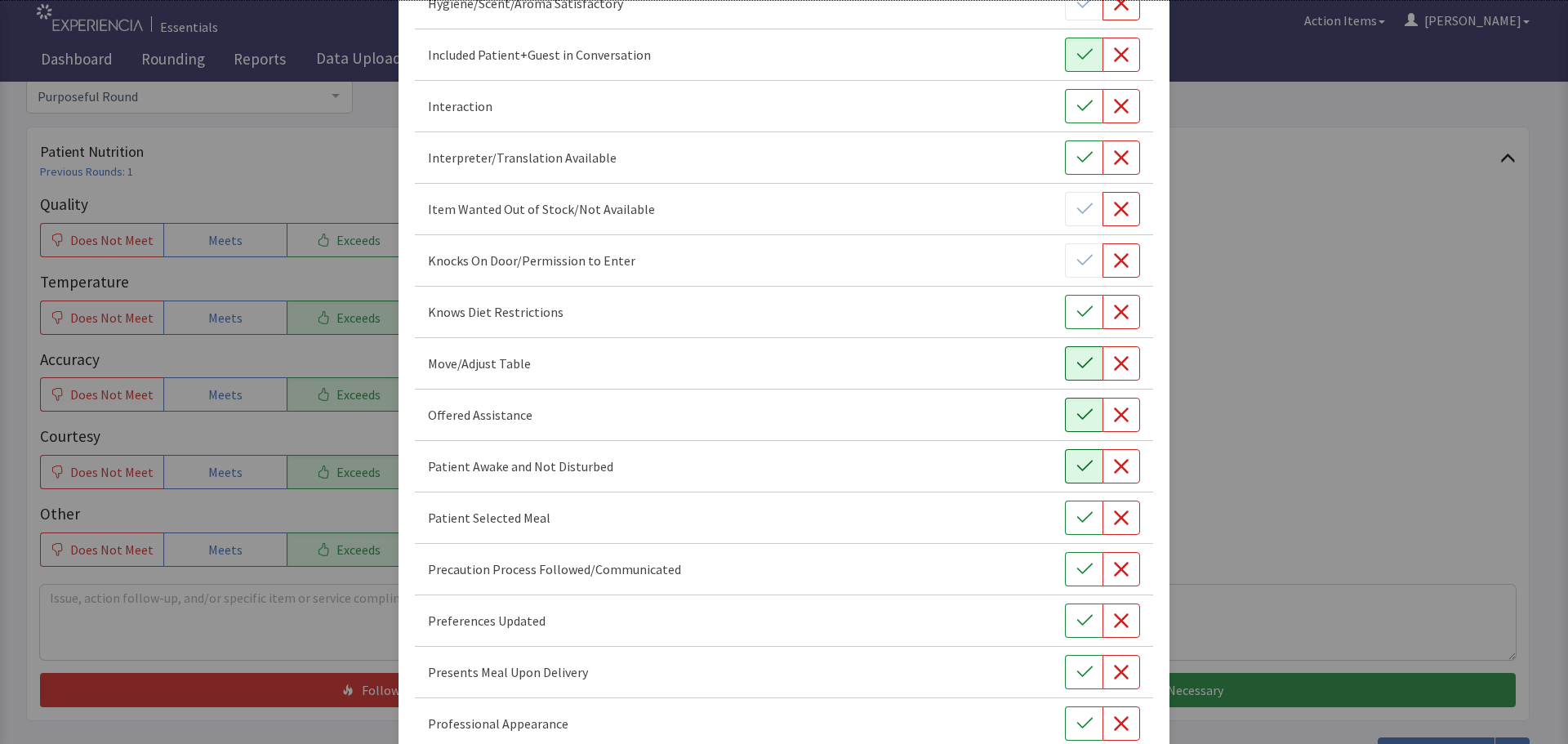
click at [1076, 460] on icon "button" at bounding box center [1084, 466] width 16 height 16
click at [1076, 519] on icon "button" at bounding box center [1084, 517] width 16 height 11
drag, startPoint x: 1062, startPoint y: 624, endPoint x: 1063, endPoint y: 634, distance: 10.0
click at [1065, 624] on button "button" at bounding box center [1084, 620] width 38 height 34
click at [1076, 675] on icon "button" at bounding box center [1084, 672] width 16 height 16
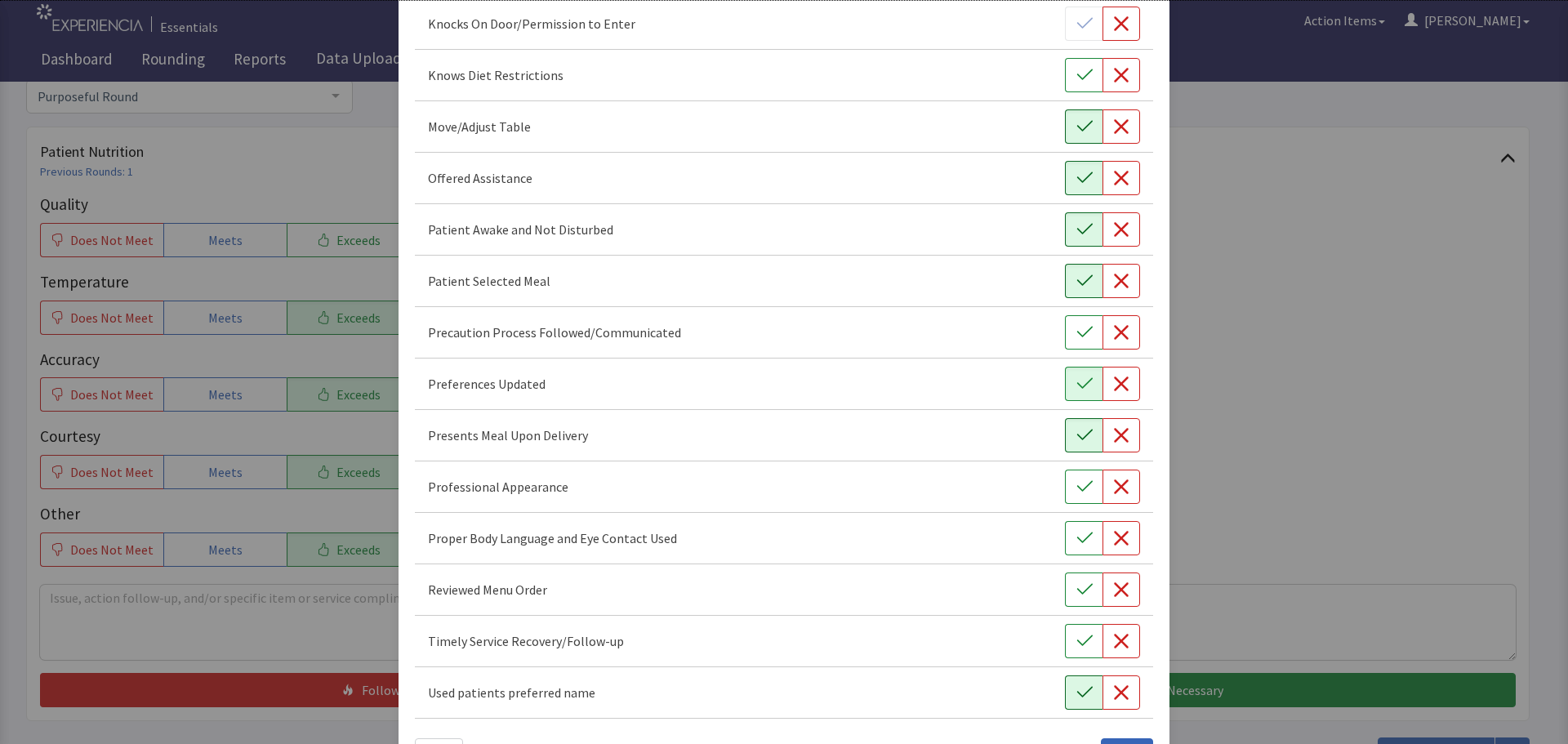
scroll to position [948, 0]
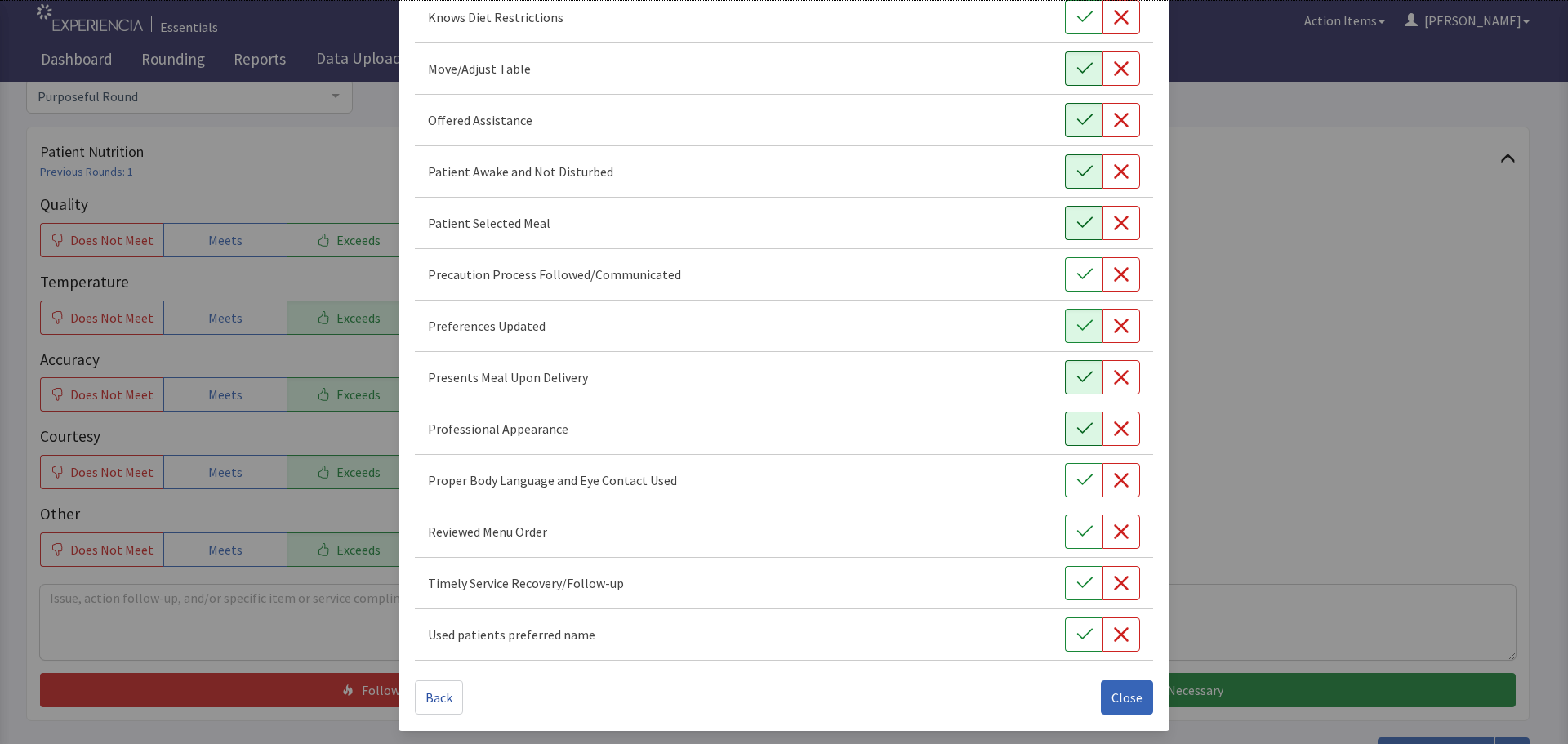
click at [1076, 429] on icon "button" at bounding box center [1084, 429] width 16 height 16
drag, startPoint x: 1078, startPoint y: 532, endPoint x: 1075, endPoint y: 570, distance: 38.1
click at [1078, 533] on icon "button" at bounding box center [1084, 532] width 16 height 16
click at [1076, 584] on icon "button" at bounding box center [1084, 583] width 16 height 16
click at [1081, 639] on icon "button" at bounding box center [1084, 634] width 16 height 16
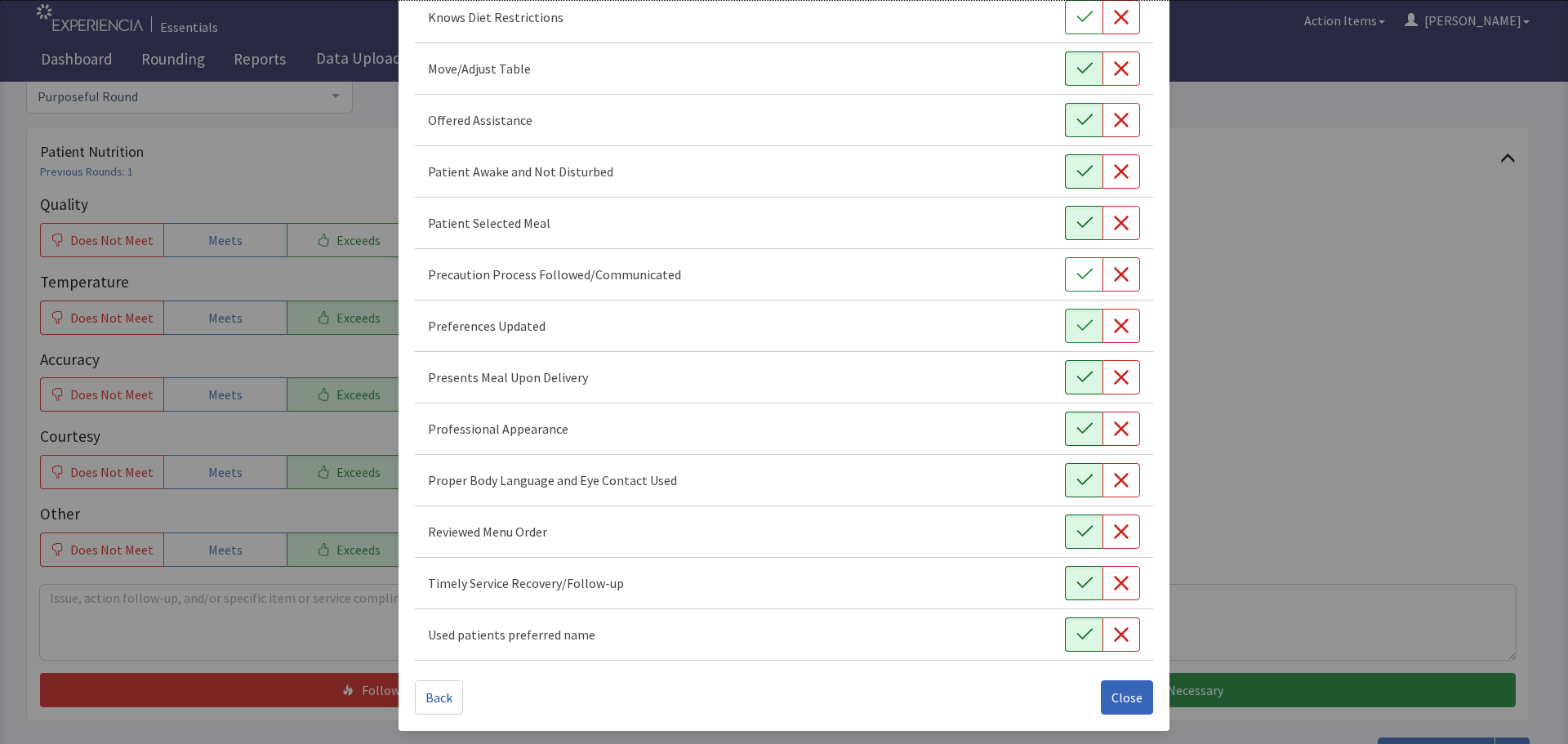
click at [1065, 479] on button "button" at bounding box center [1084, 480] width 38 height 34
click at [1120, 701] on span "Close" at bounding box center [1127, 697] width 31 height 20
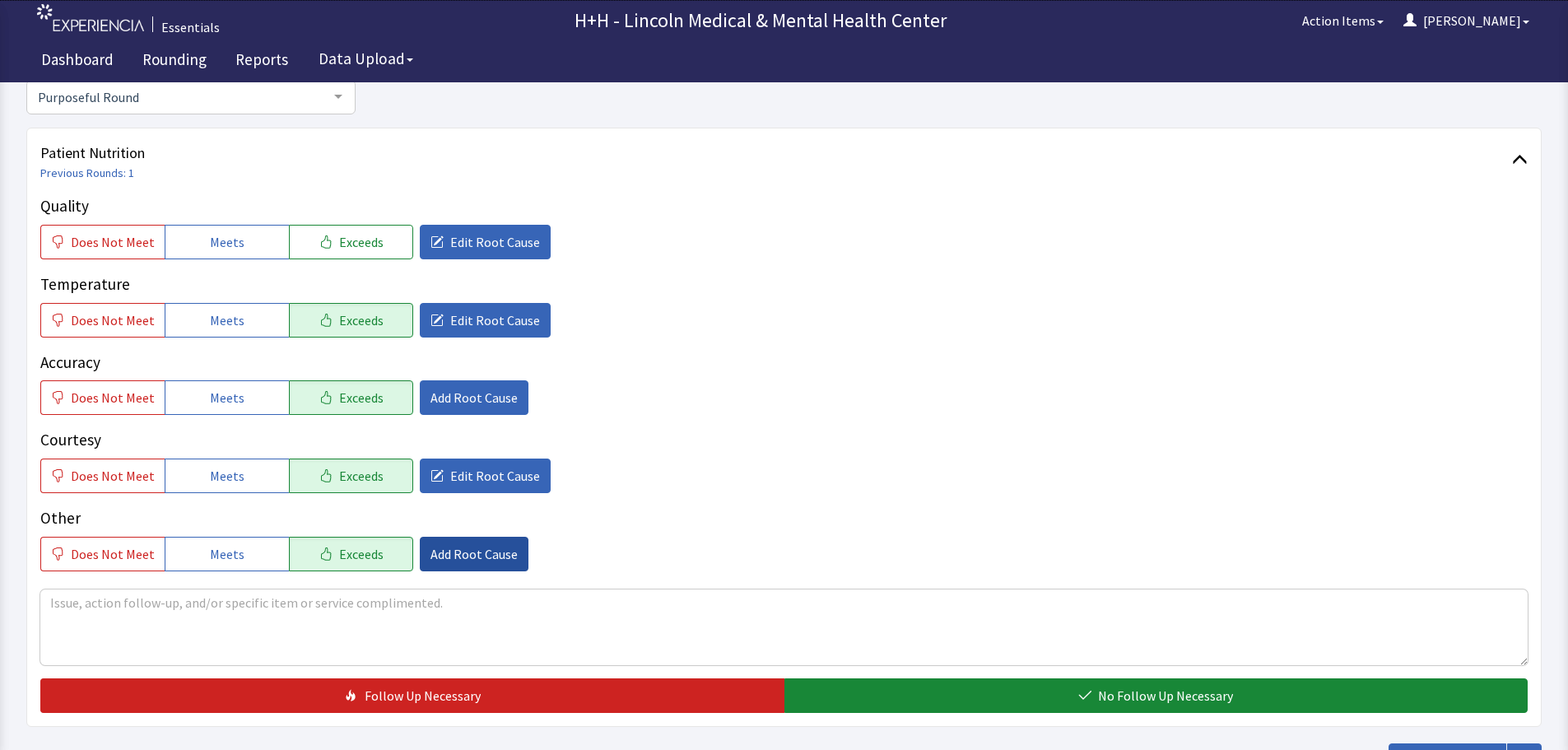
click at [455, 558] on span "Add Root Cause" at bounding box center [474, 554] width 88 height 20
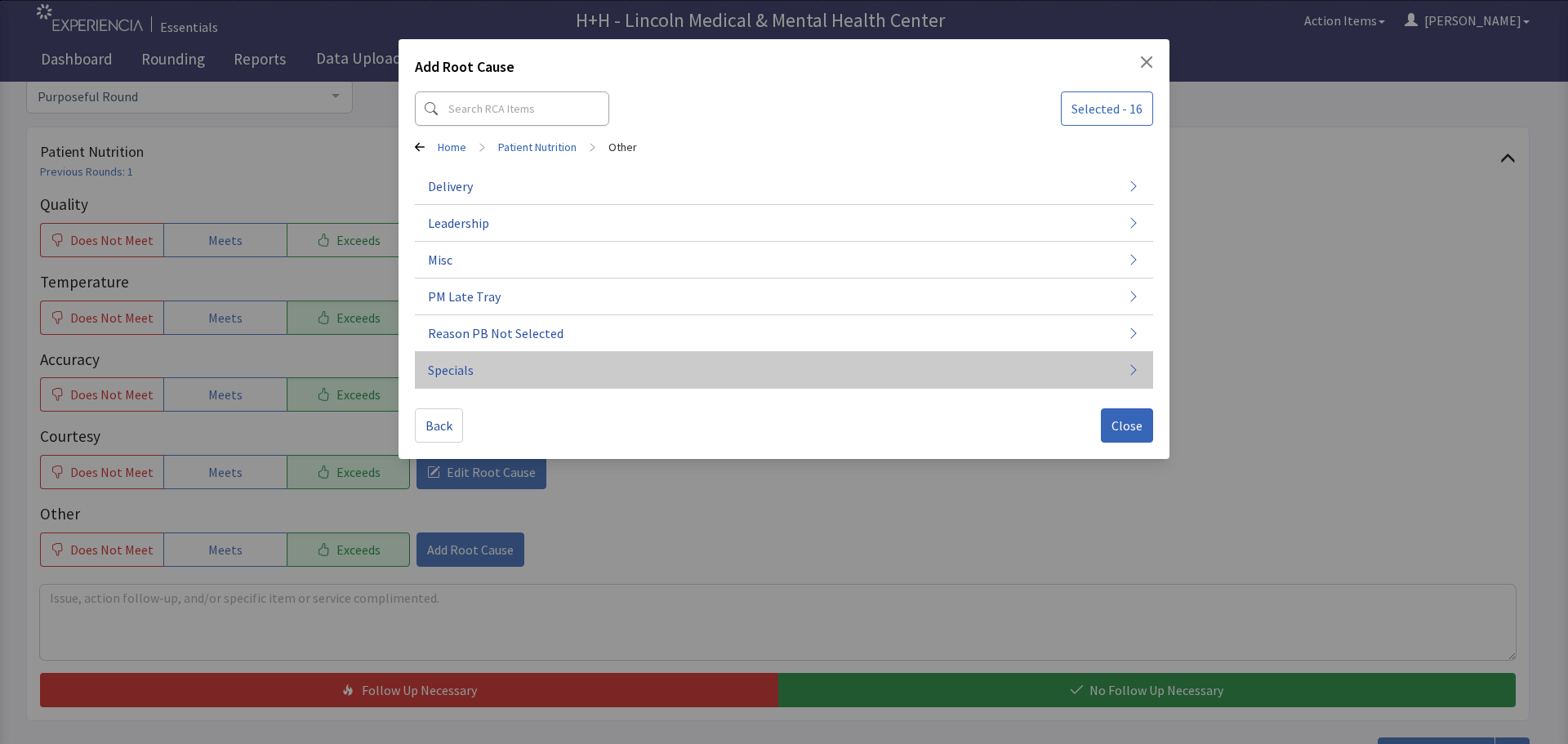
click at [461, 374] on span "Specials" at bounding box center [451, 370] width 46 height 20
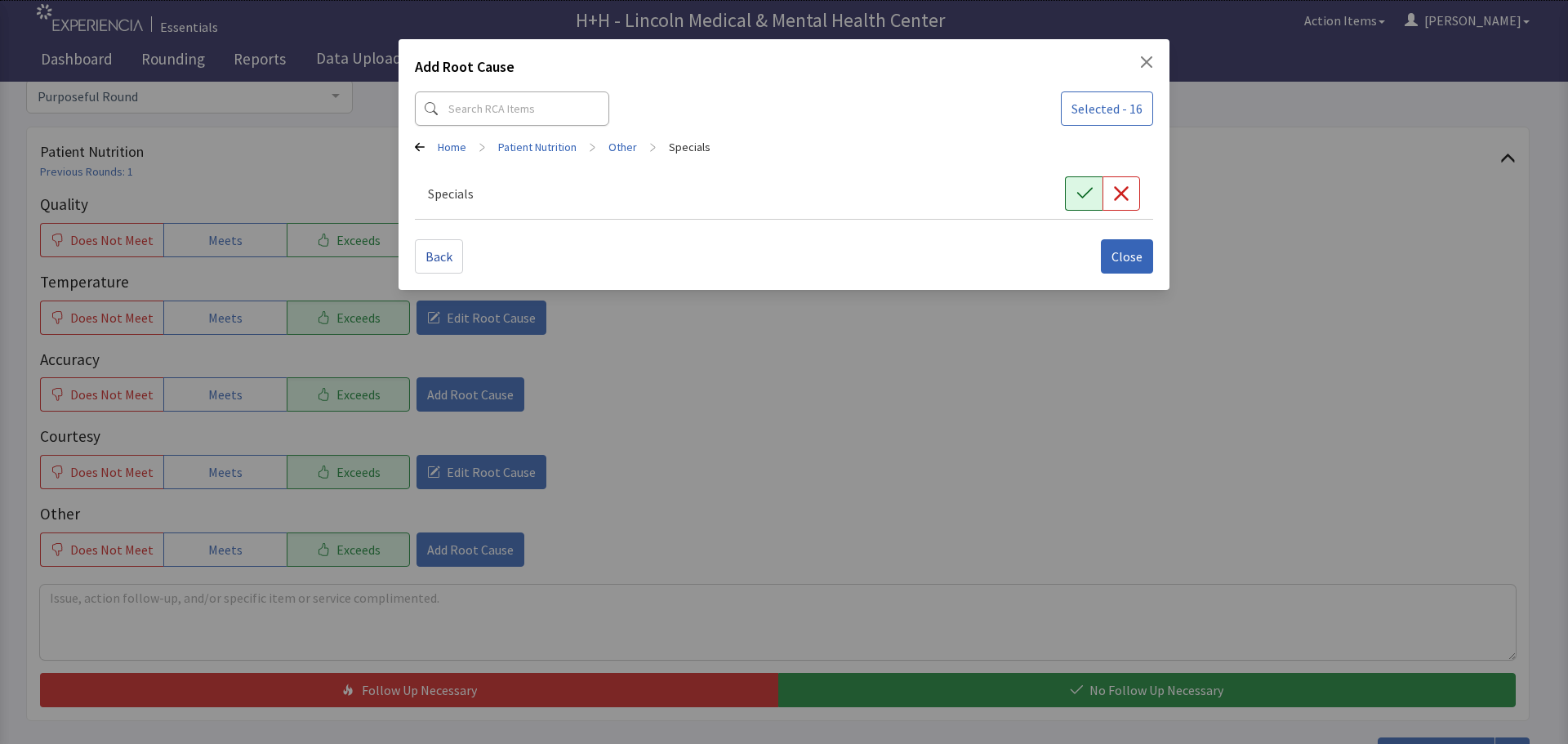
click at [1073, 187] on button "button" at bounding box center [1084, 193] width 38 height 34
click at [1118, 256] on span "Close" at bounding box center [1127, 256] width 31 height 20
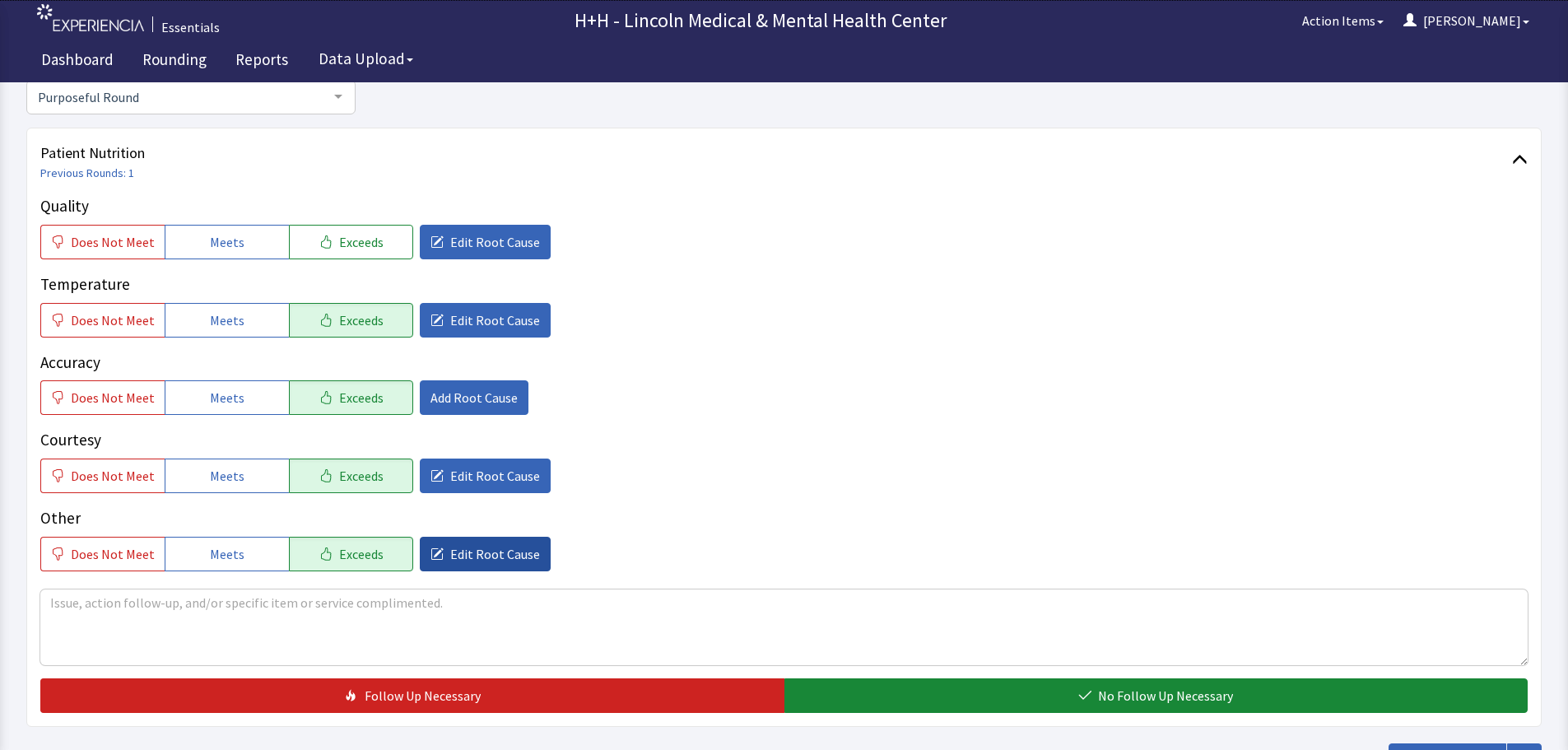
click at [472, 560] on span "Edit Root Cause" at bounding box center [495, 554] width 90 height 20
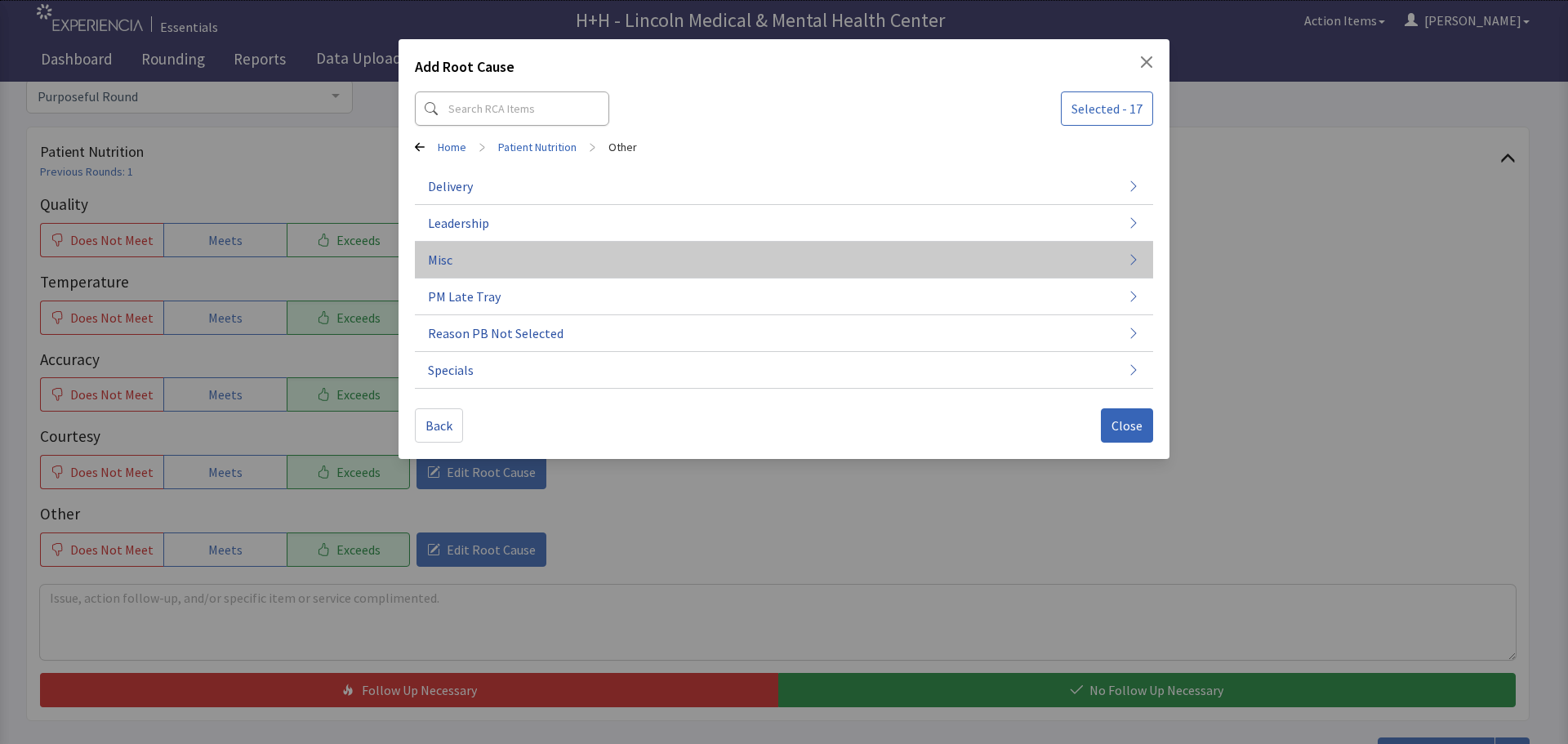
click at [523, 256] on button "Misc" at bounding box center [784, 260] width 739 height 37
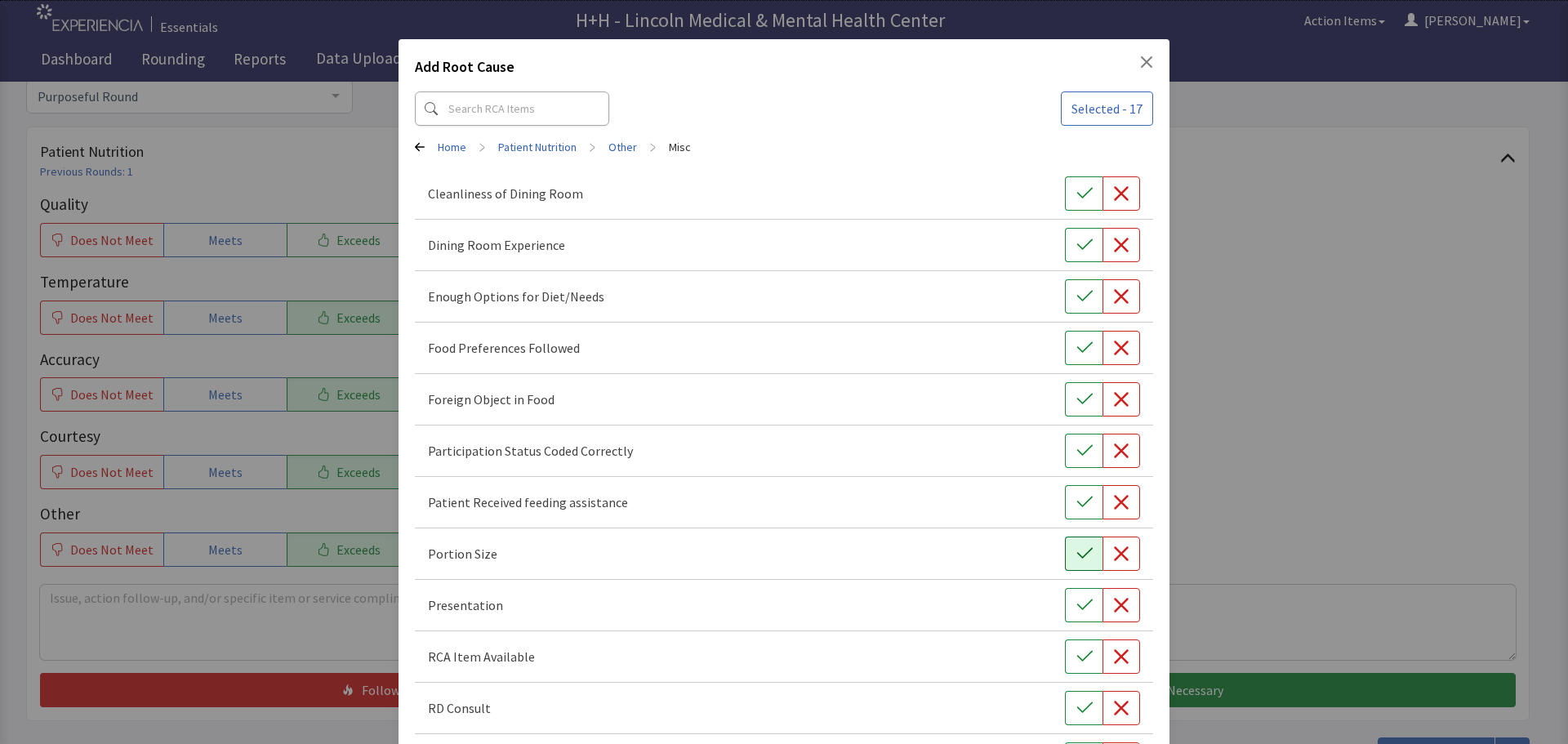
click at [1077, 545] on button "button" at bounding box center [1084, 554] width 38 height 34
click at [1076, 601] on icon "button" at bounding box center [1084, 605] width 16 height 16
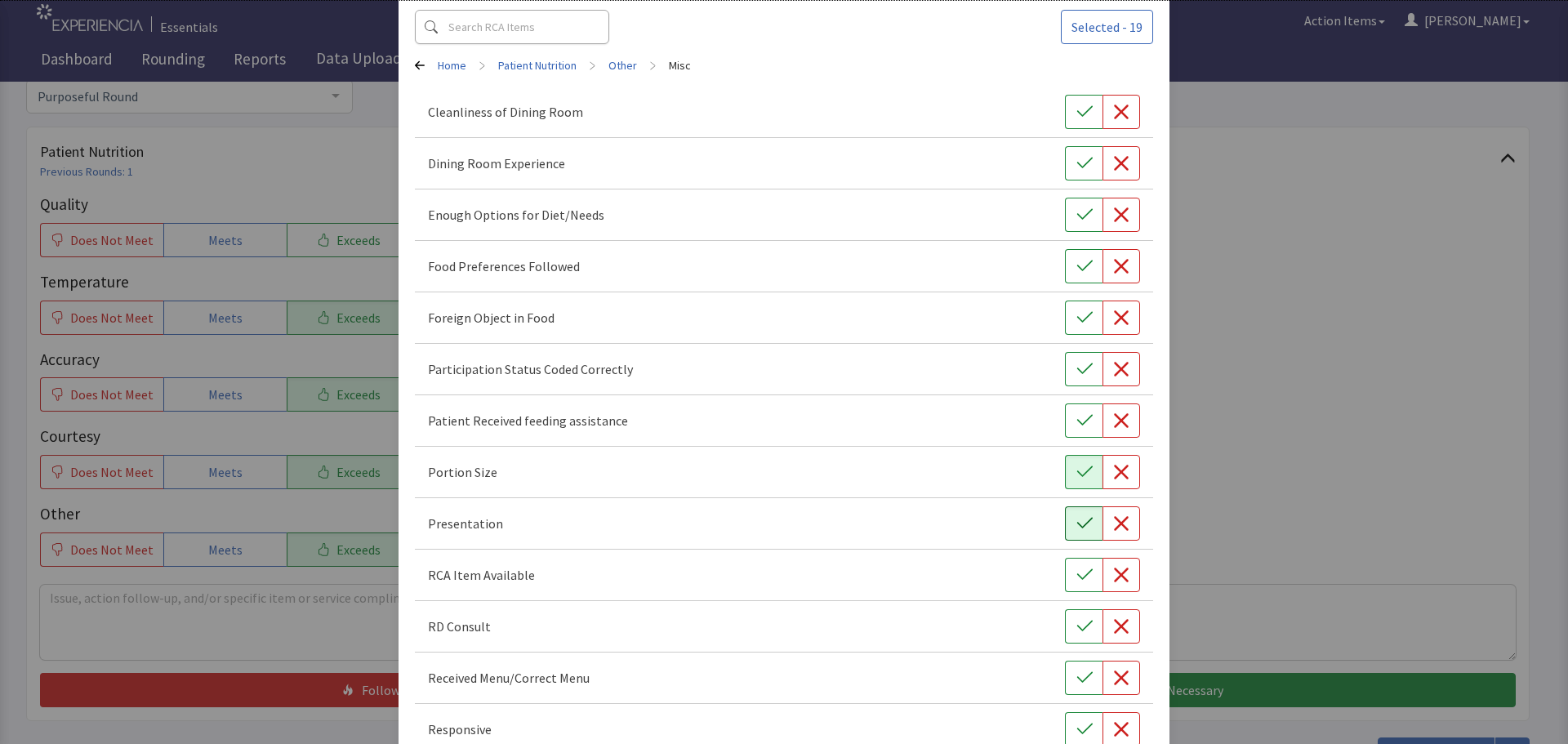
scroll to position [163, 0]
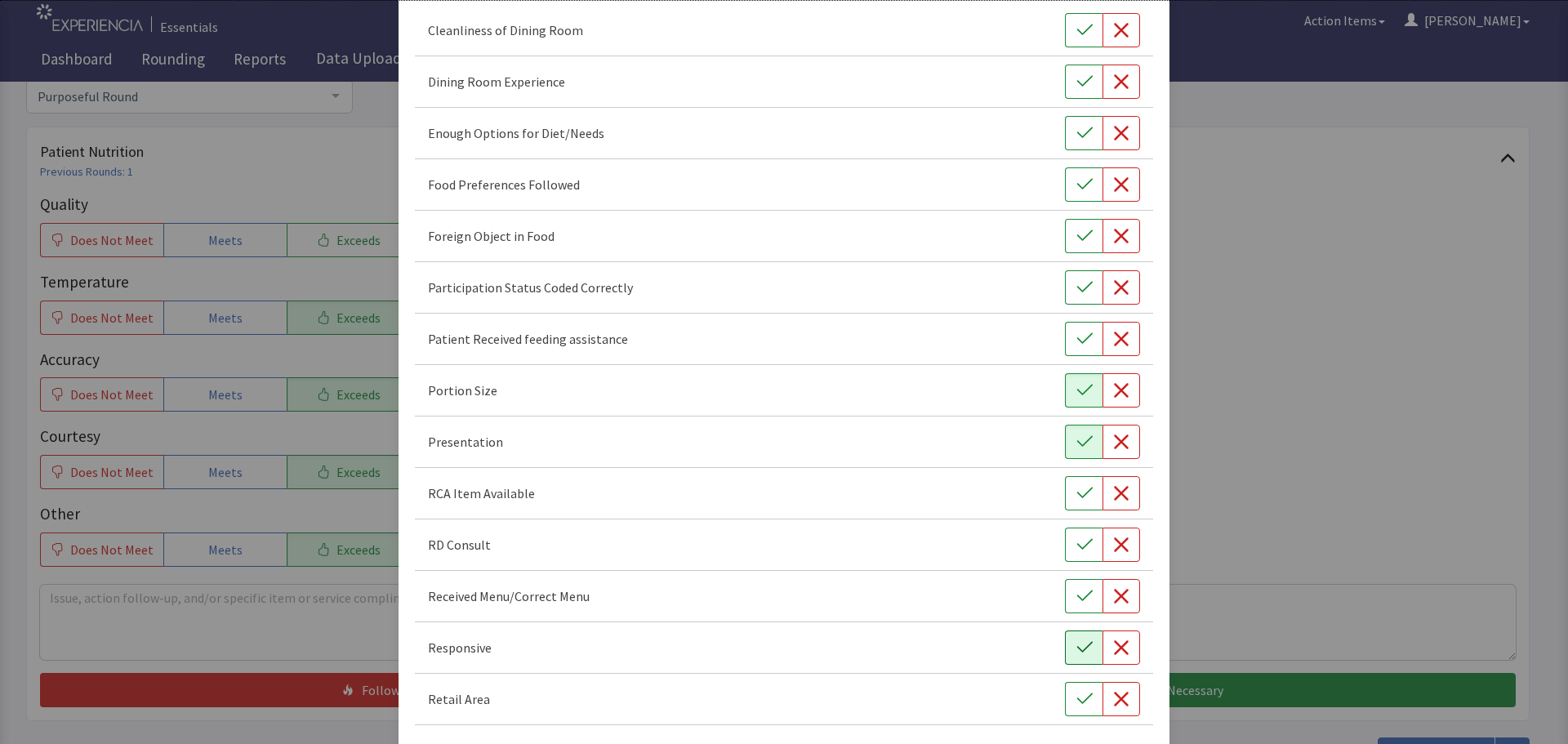
click at [1076, 649] on icon "button" at bounding box center [1084, 647] width 16 height 16
click at [1076, 182] on icon "button" at bounding box center [1084, 184] width 16 height 16
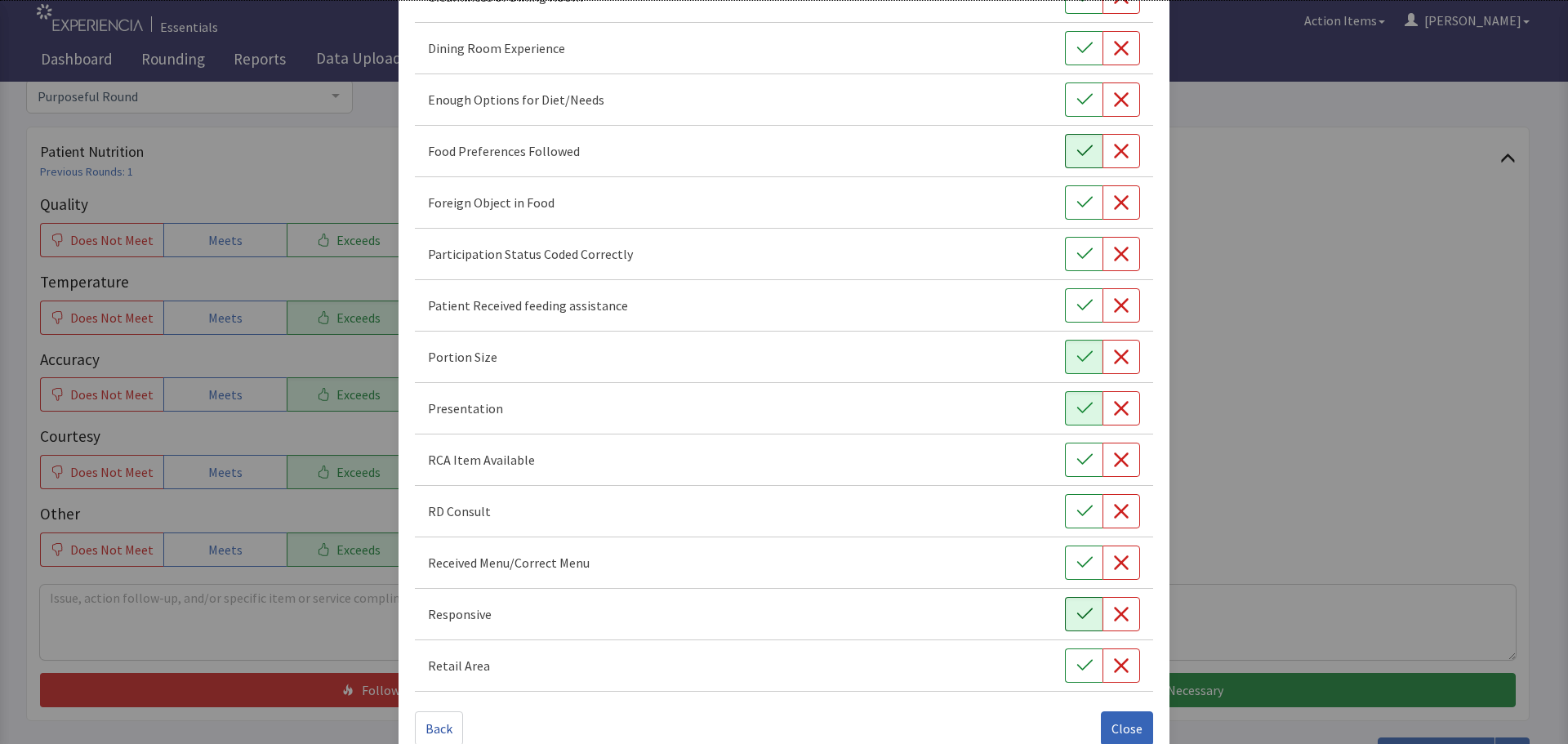
scroll to position [228, 0]
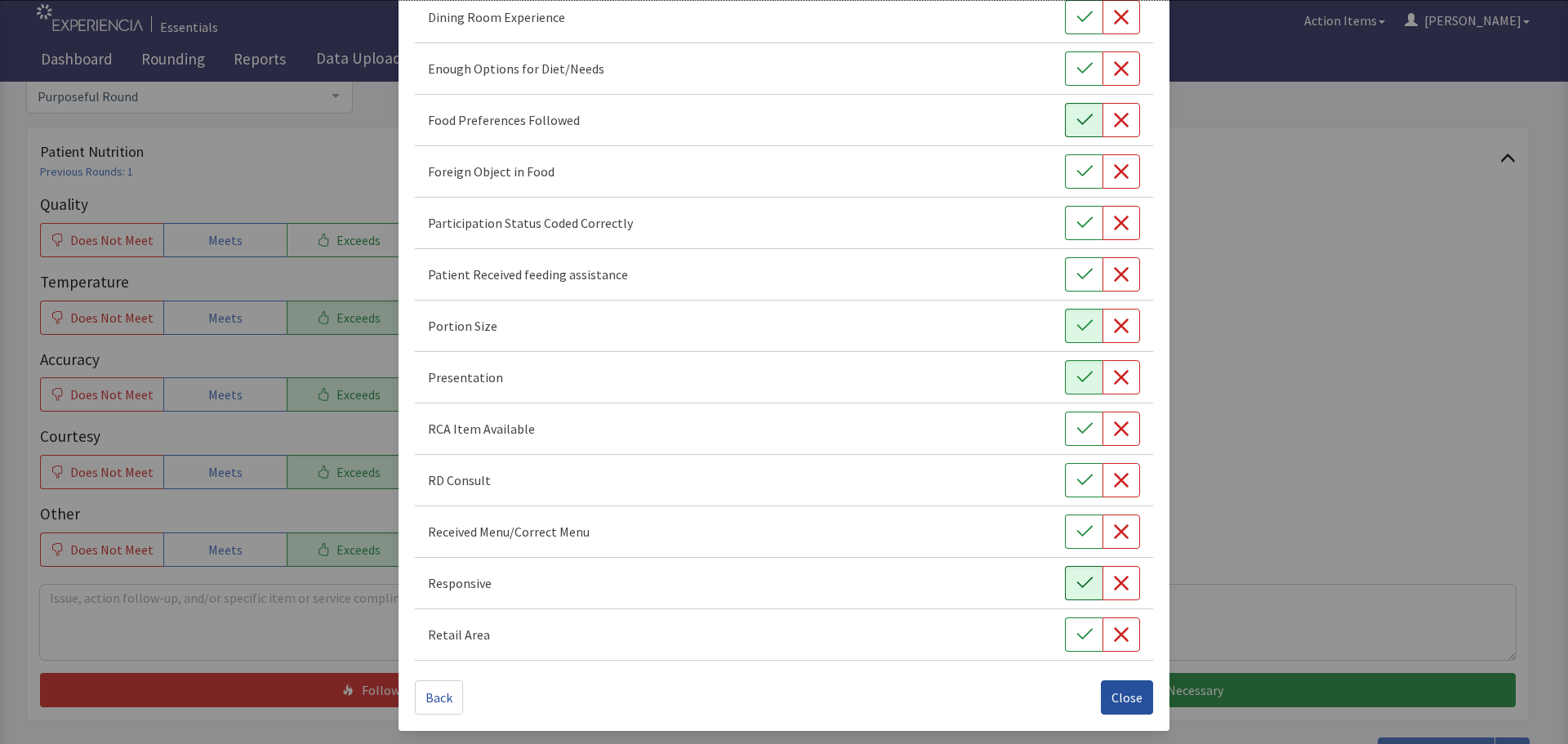
click at [1124, 696] on span "Close" at bounding box center [1127, 697] width 31 height 20
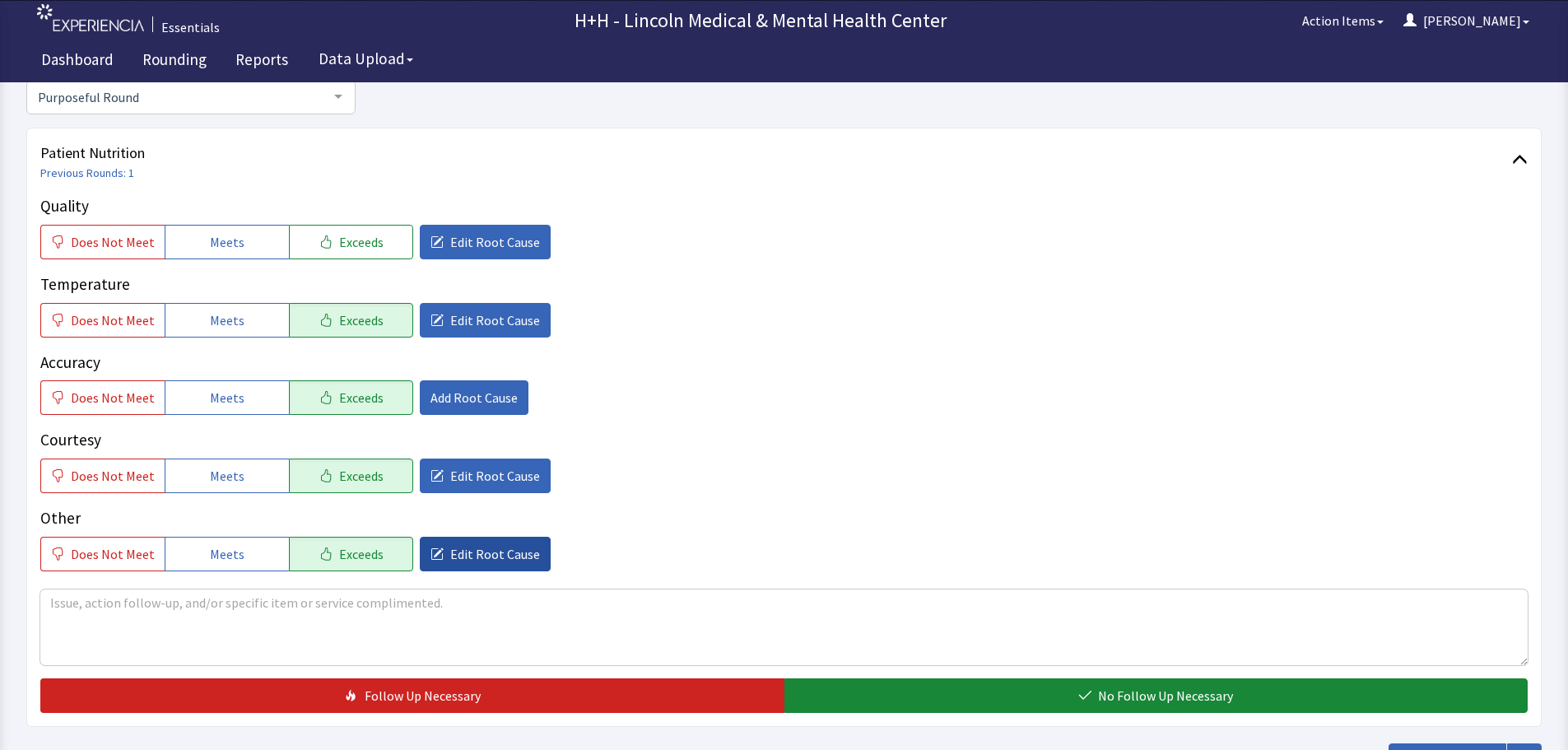
click at [494, 552] on span "Edit Root Cause" at bounding box center [495, 554] width 90 height 20
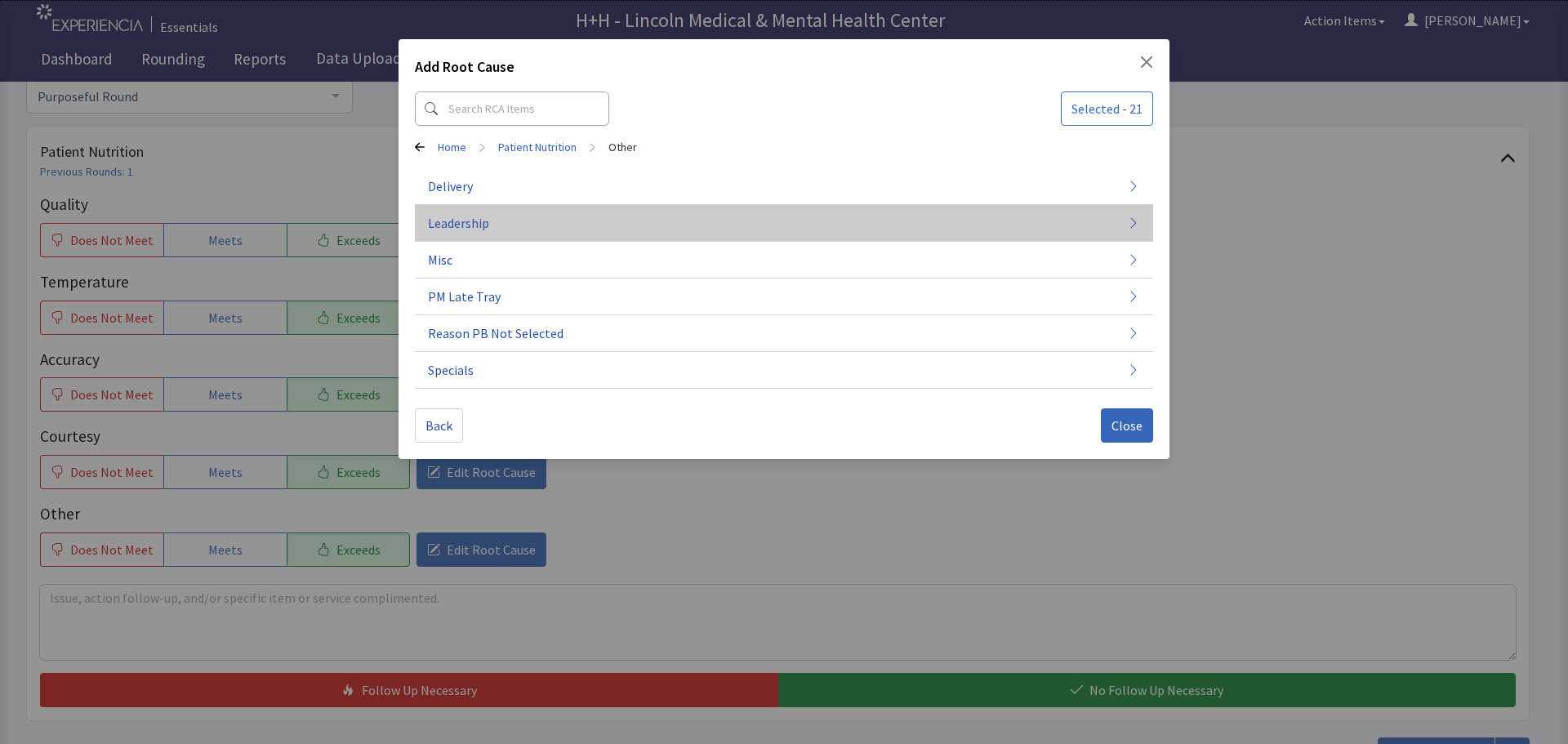
click at [470, 224] on span "Leadership" at bounding box center [458, 223] width 61 height 20
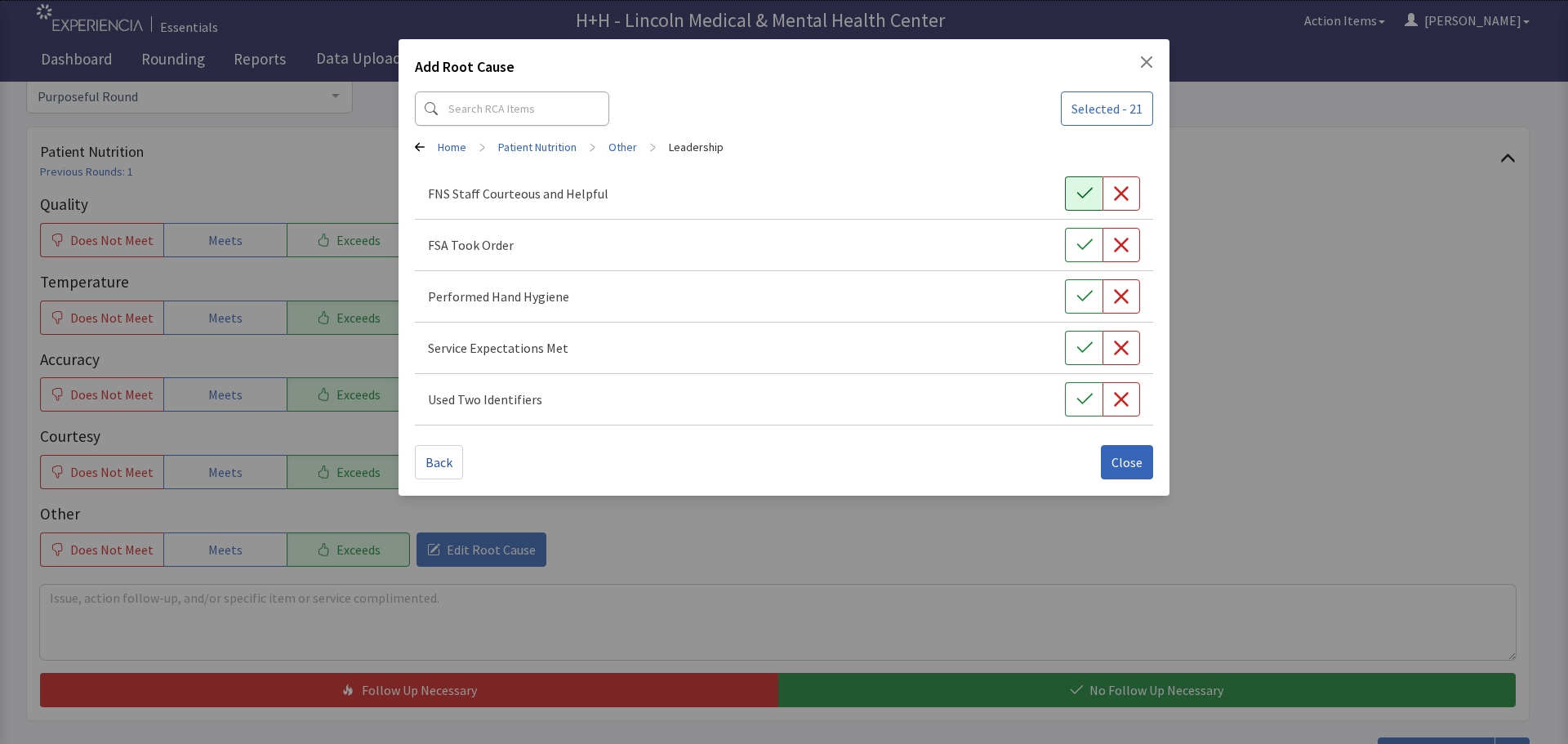
click at [1096, 189] on button "button" at bounding box center [1084, 193] width 38 height 34
click at [1088, 235] on button "button" at bounding box center [1084, 245] width 38 height 34
click at [1082, 287] on button "button" at bounding box center [1084, 297] width 38 height 34
click at [1087, 342] on icon "button" at bounding box center [1084, 347] width 16 height 16
click at [1070, 392] on button "button" at bounding box center [1084, 399] width 38 height 34
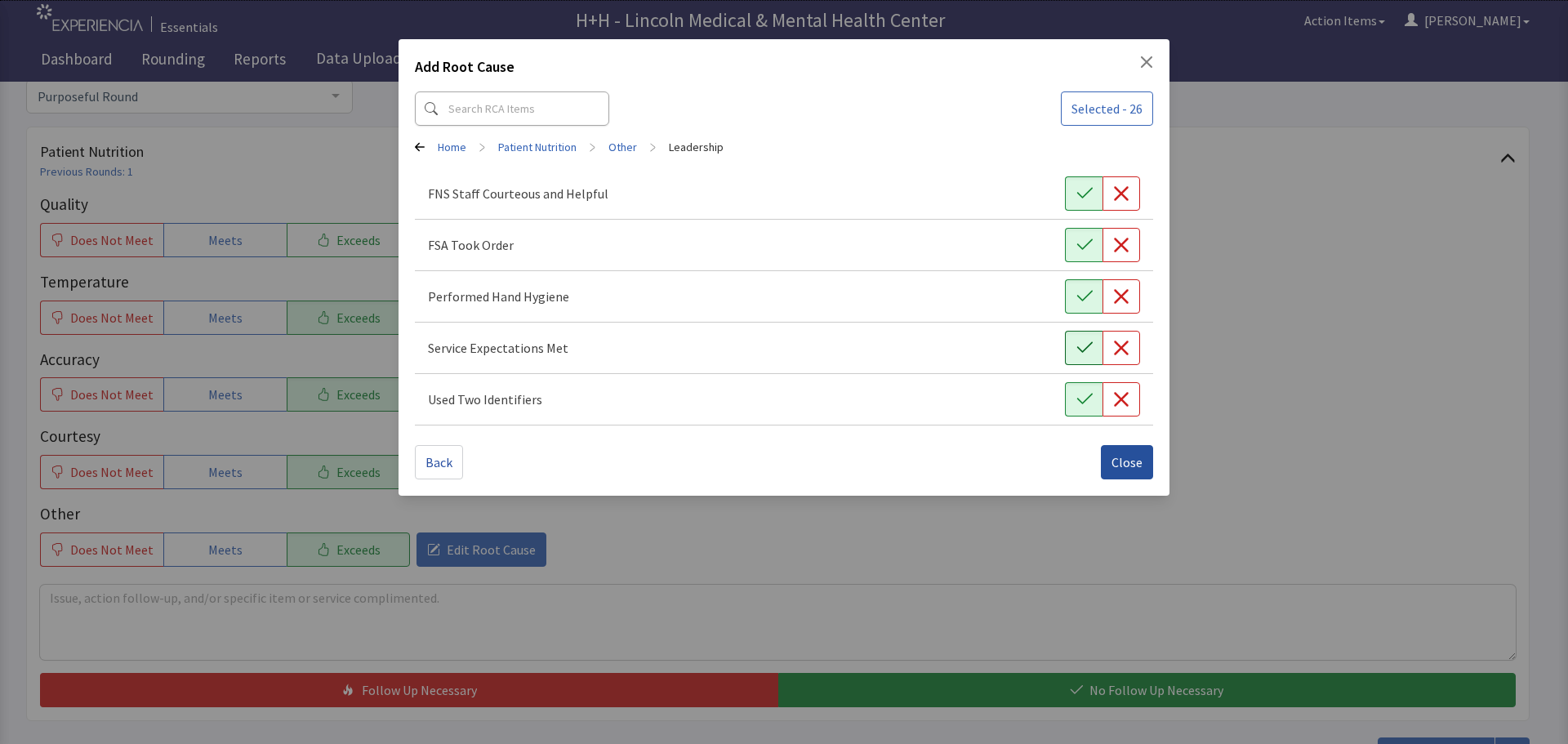
click at [1119, 461] on span "Close" at bounding box center [1127, 462] width 31 height 20
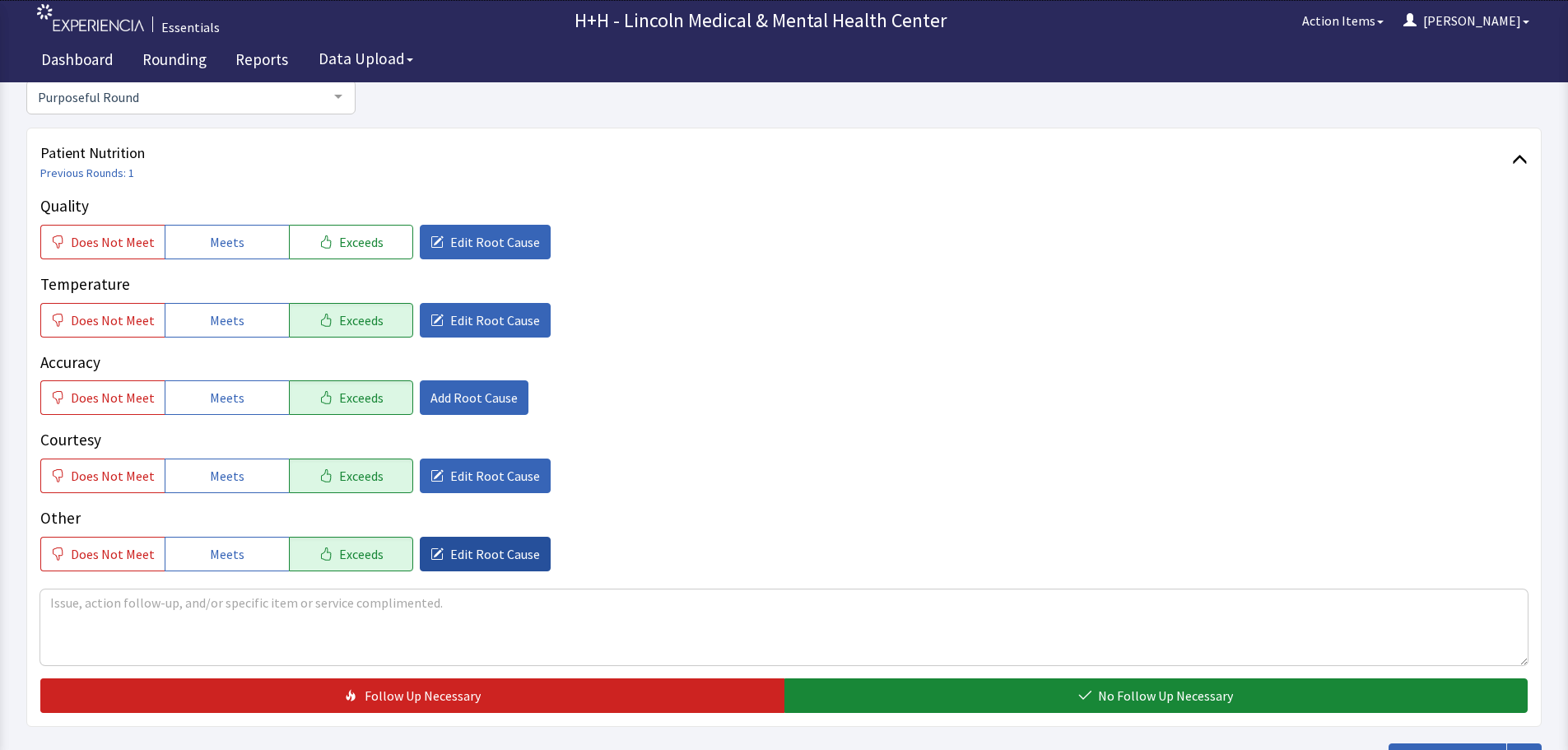
click at [511, 548] on span "Edit Root Cause" at bounding box center [495, 554] width 90 height 20
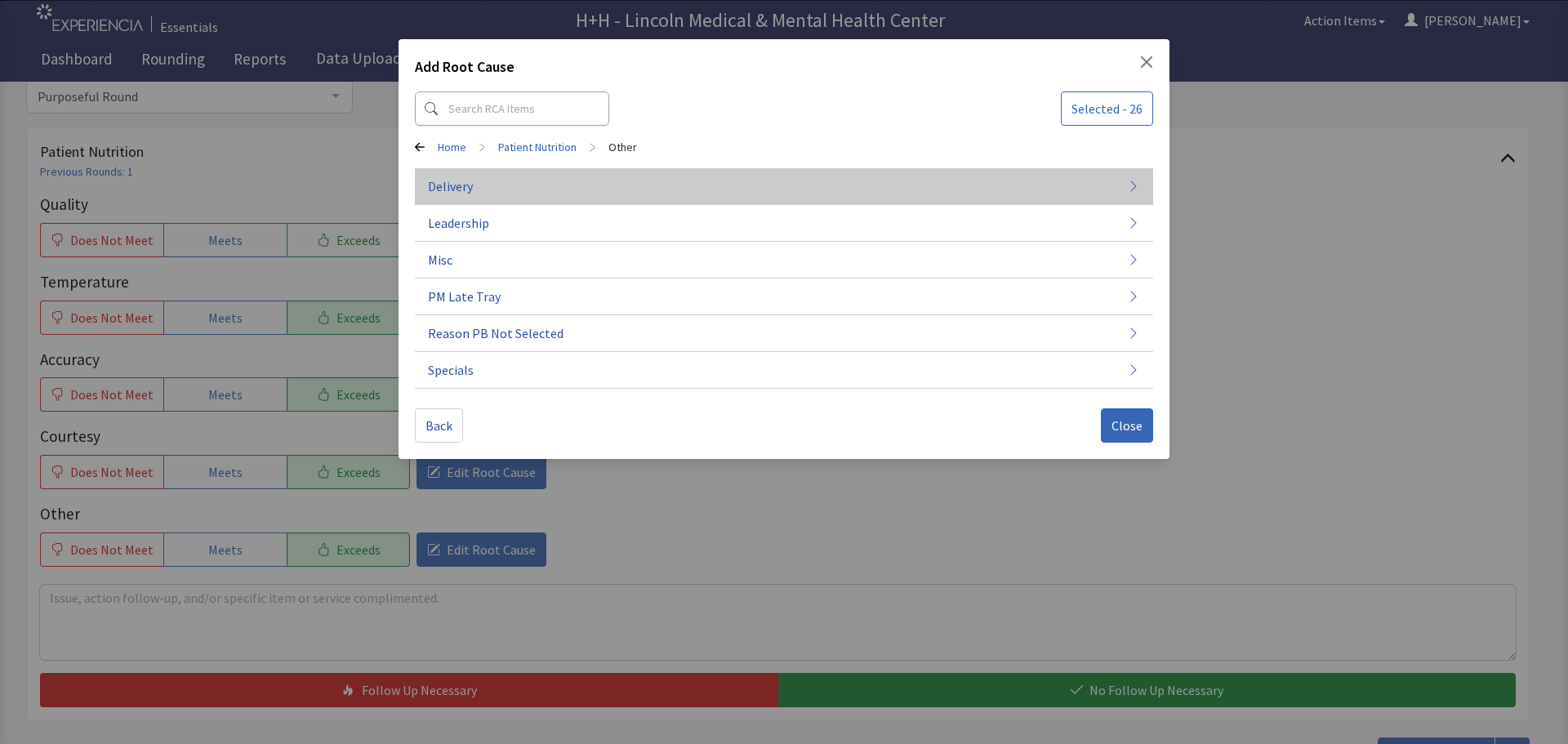
click at [487, 242] on button "Delivery" at bounding box center [784, 260] width 739 height 37
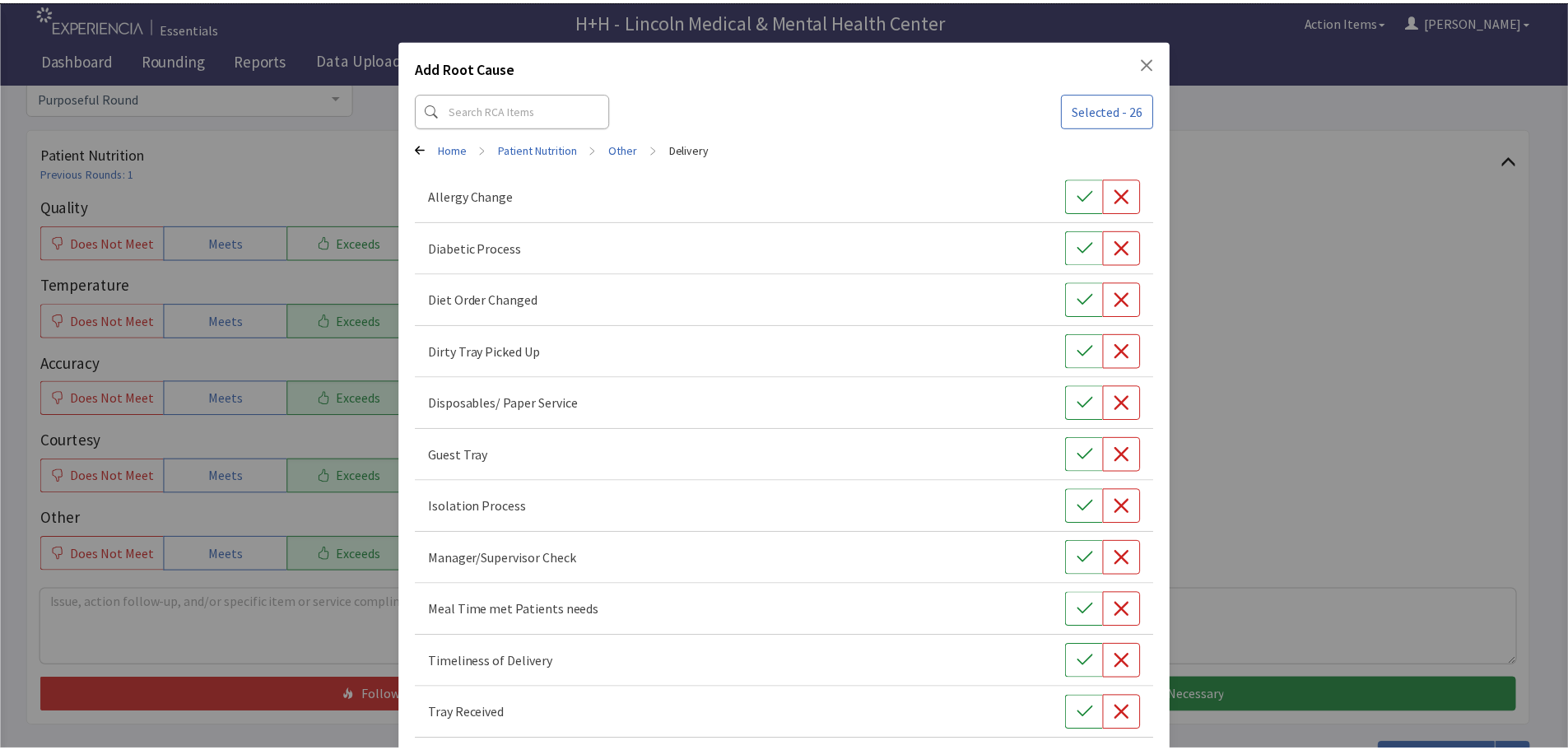
scroll to position [74, 0]
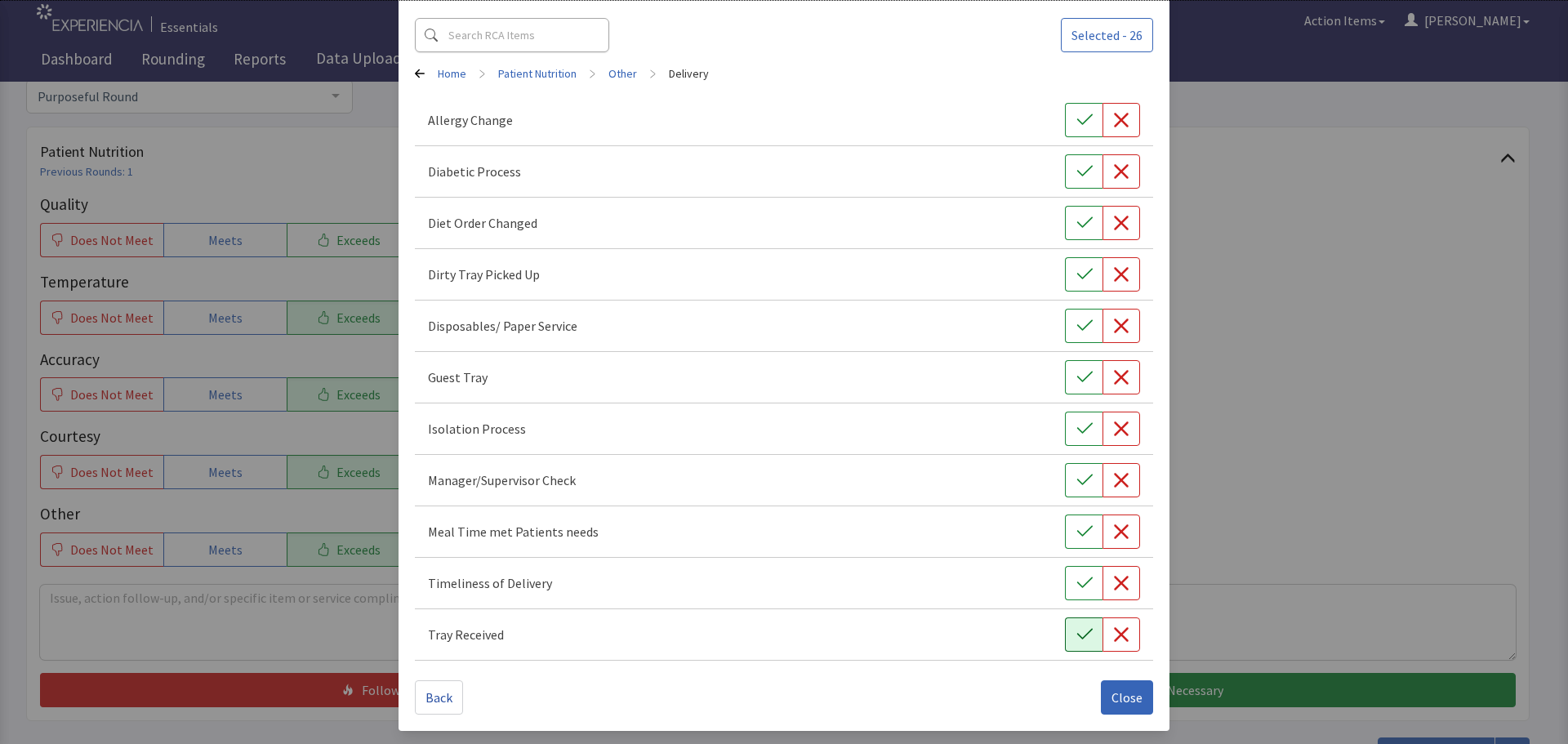
click at [1076, 637] on icon "button" at bounding box center [1084, 633] width 16 height 11
click at [1077, 583] on icon "button" at bounding box center [1084, 582] width 16 height 11
click at [1076, 529] on icon "button" at bounding box center [1084, 532] width 16 height 16
click at [1126, 696] on span "Close" at bounding box center [1127, 697] width 31 height 20
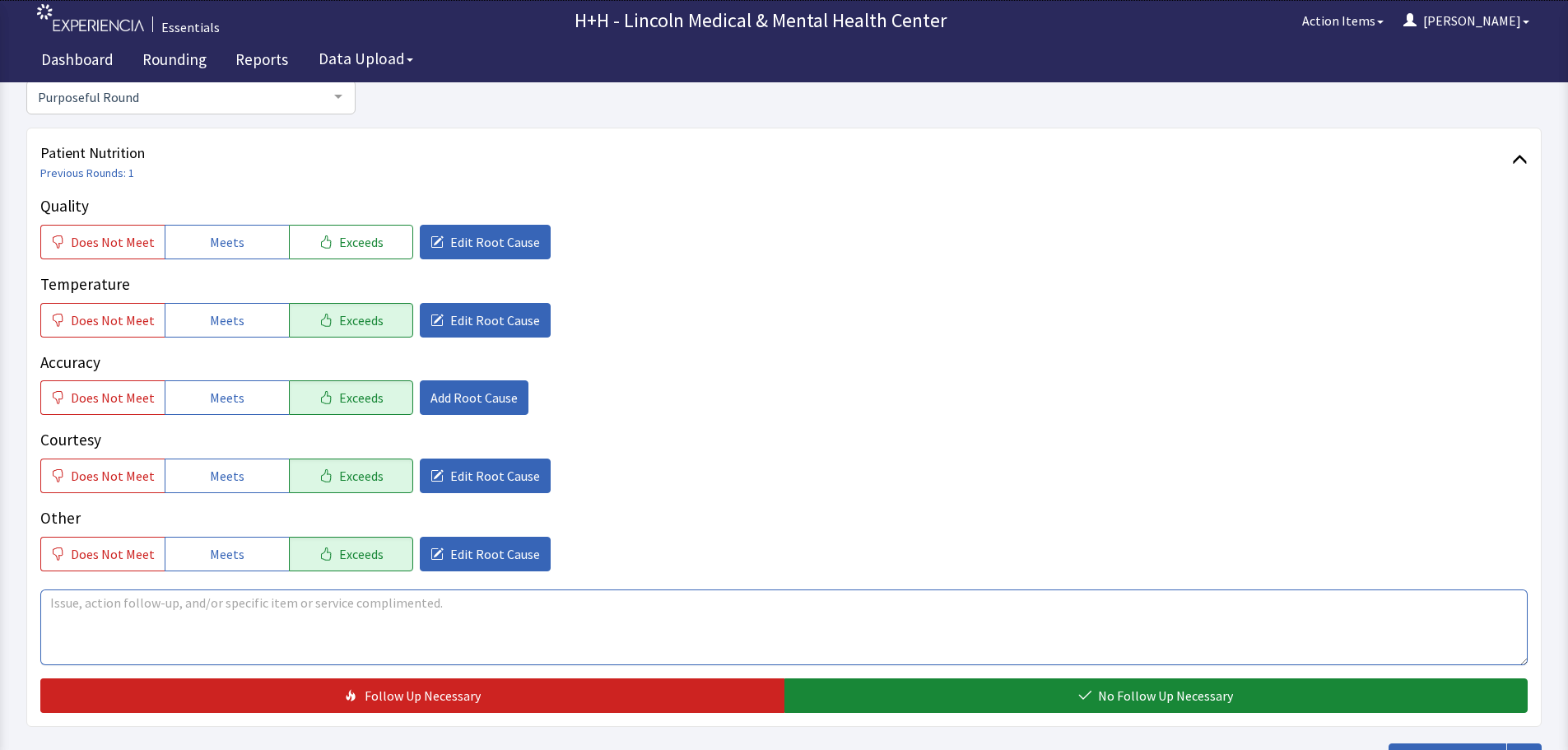
click at [64, 607] on textarea at bounding box center [784, 627] width 1487 height 76
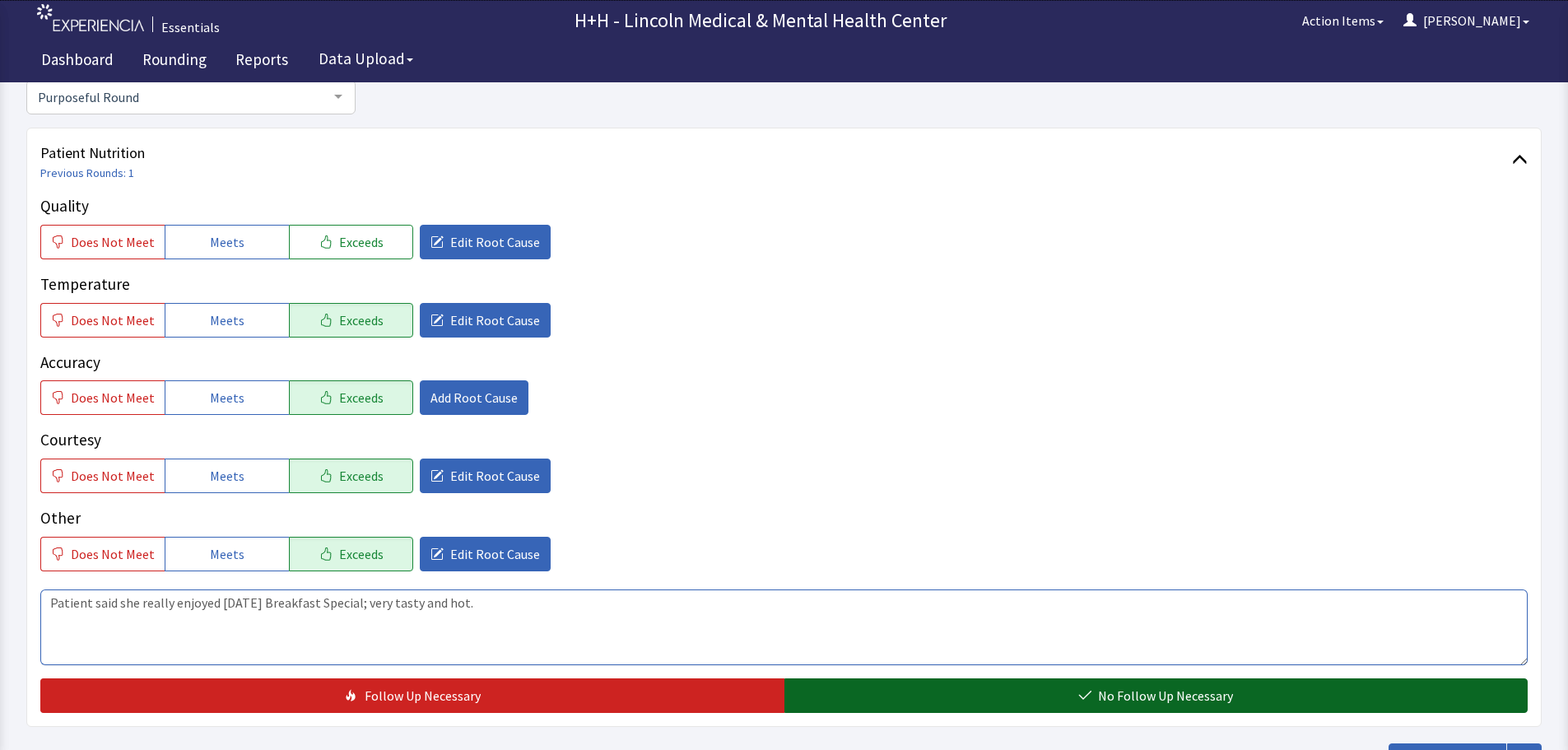
type textarea "Patient said she really enjoyed today's Breakfast Special; very tasty and hot."
click at [834, 692] on button "No Follow Up Necessary" at bounding box center [1156, 695] width 744 height 35
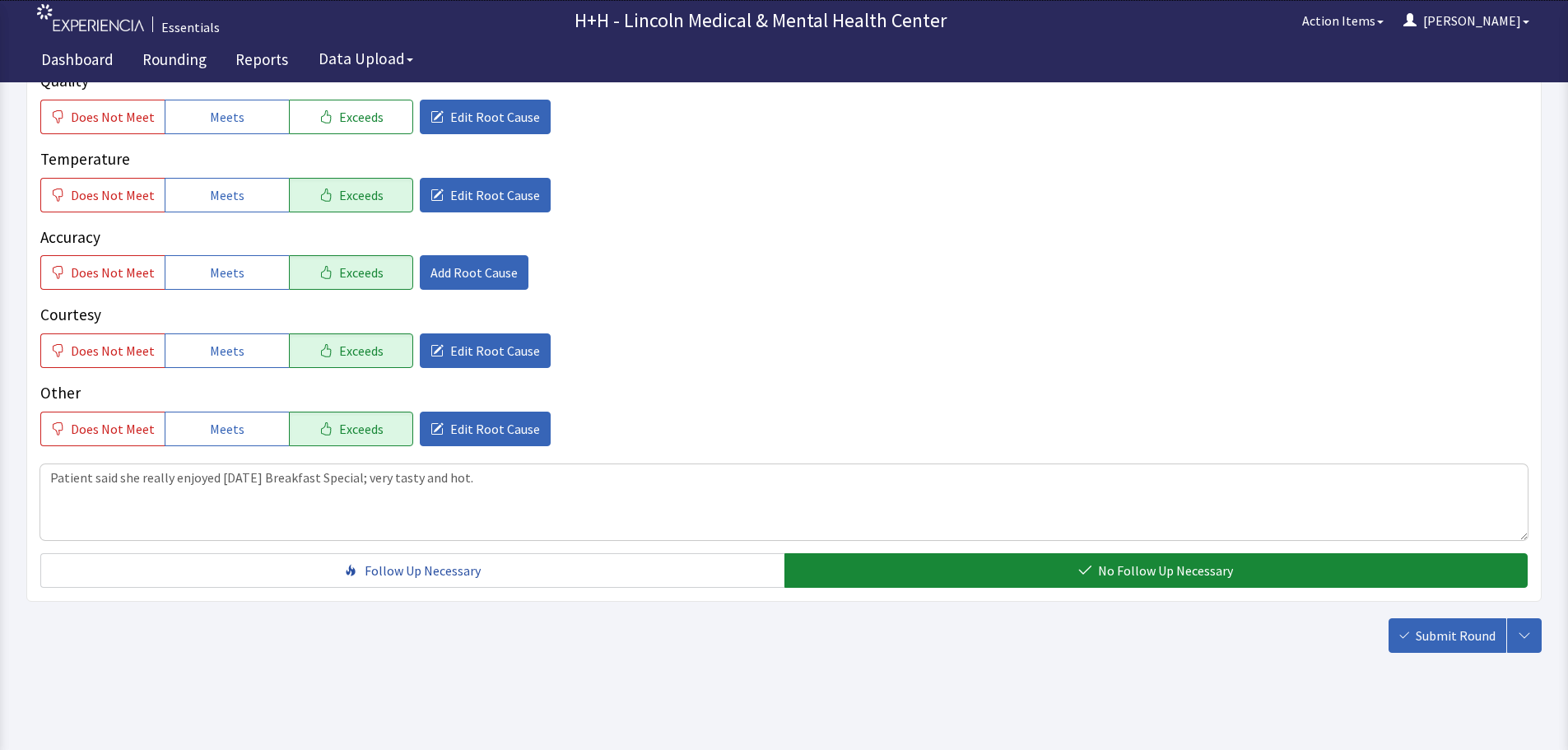
scroll to position [301, 0]
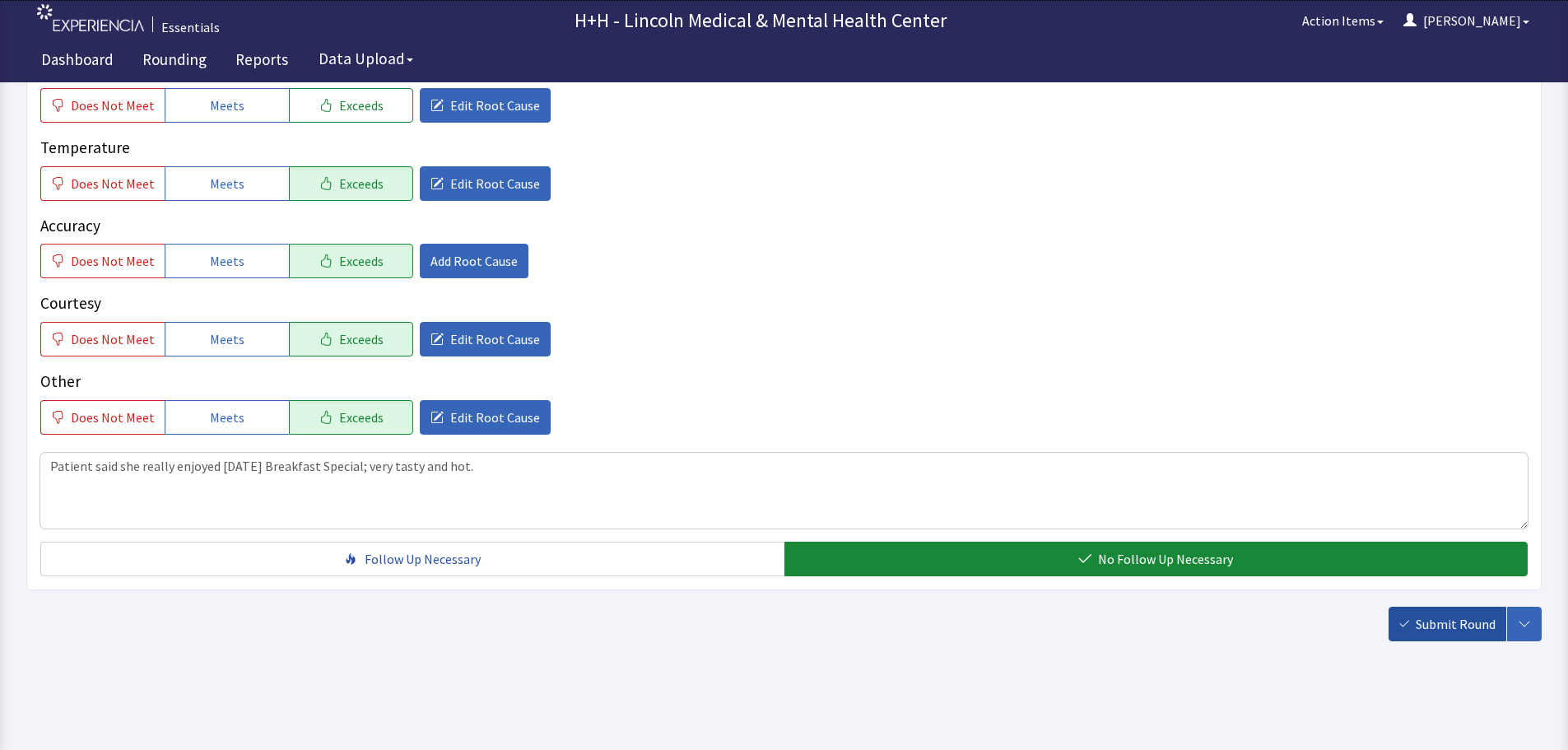
click at [1413, 625] on button "Submit Round" at bounding box center [1447, 624] width 117 height 35
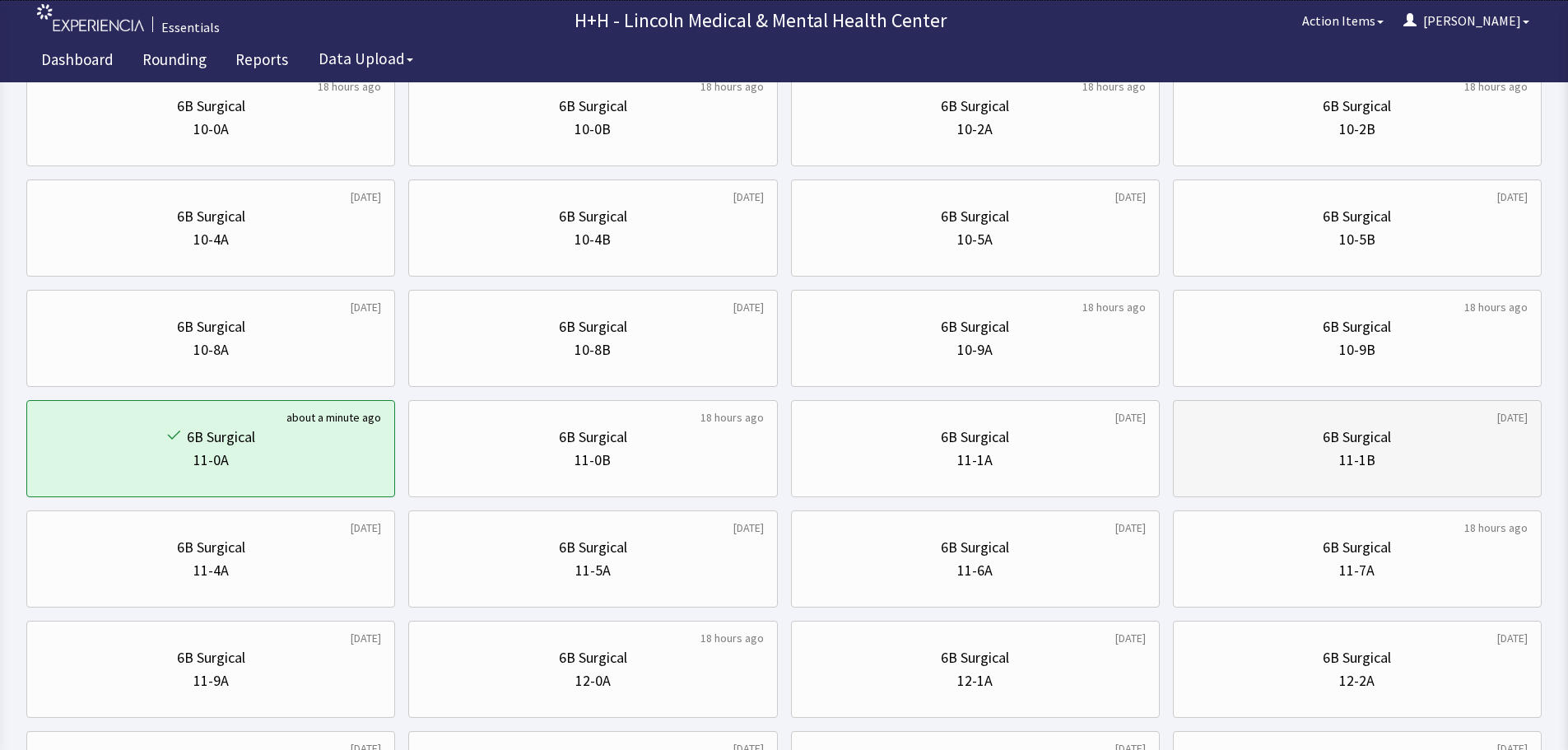
scroll to position [247, 0]
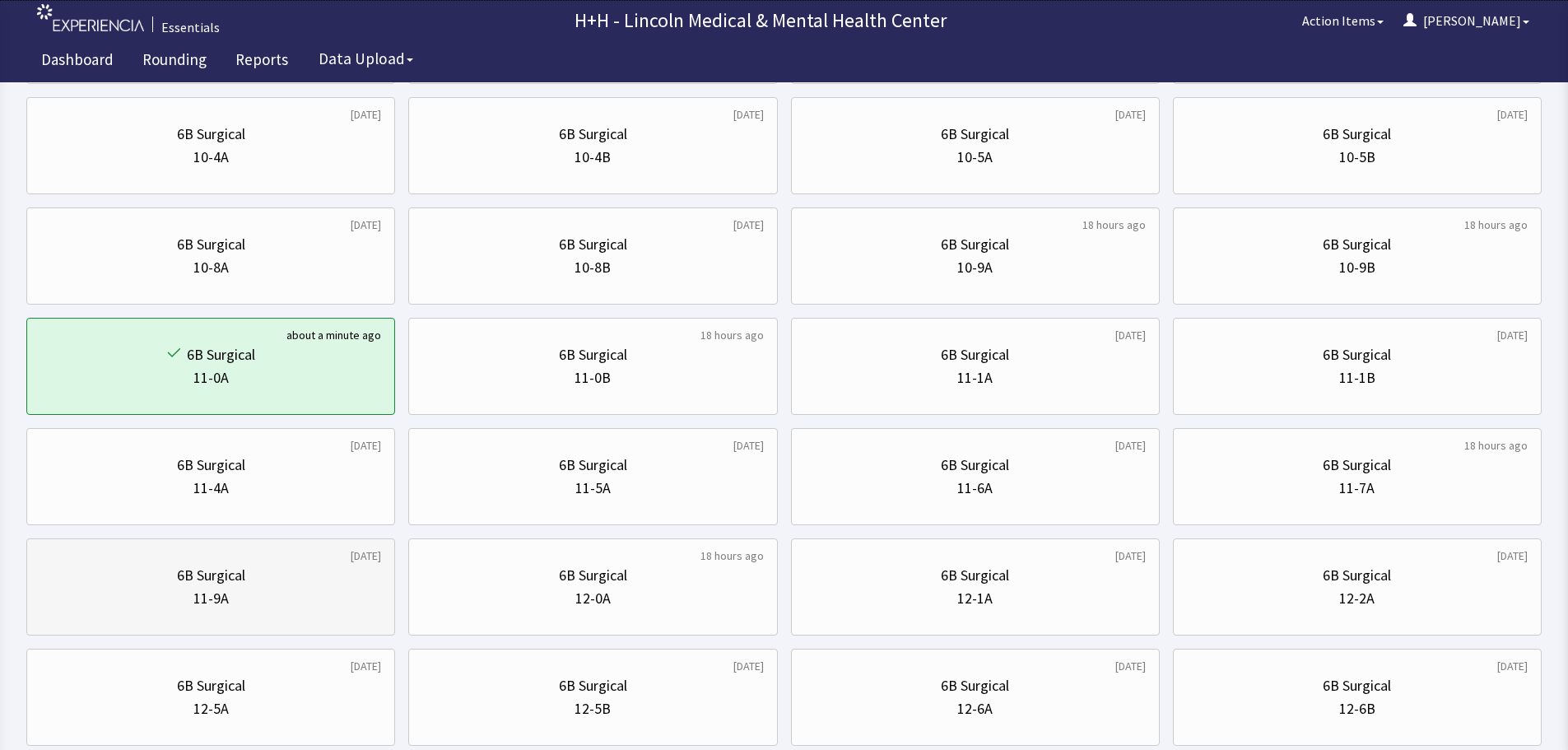
click at [315, 596] on div "11-9A" at bounding box center [211, 598] width 340 height 23
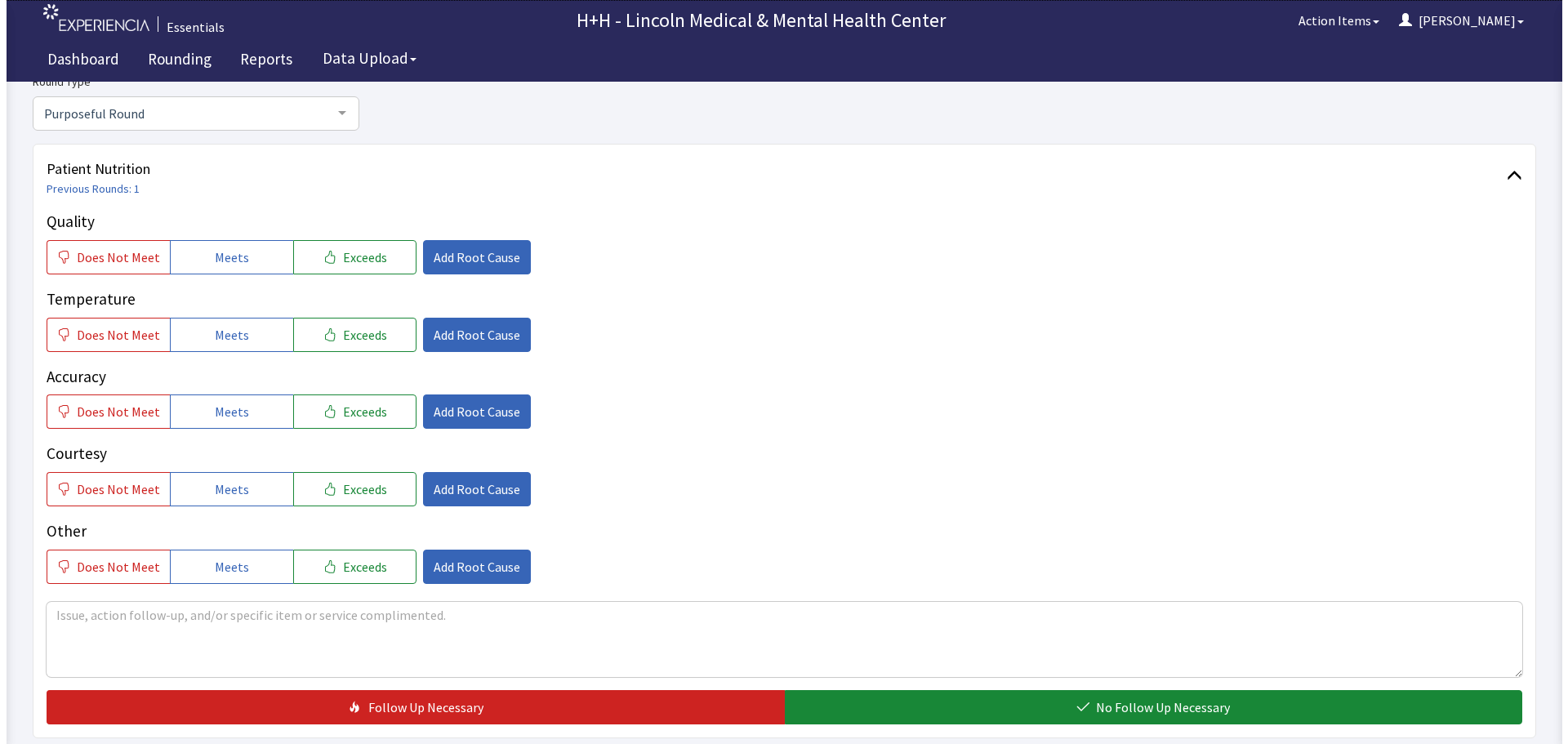
scroll to position [163, 0]
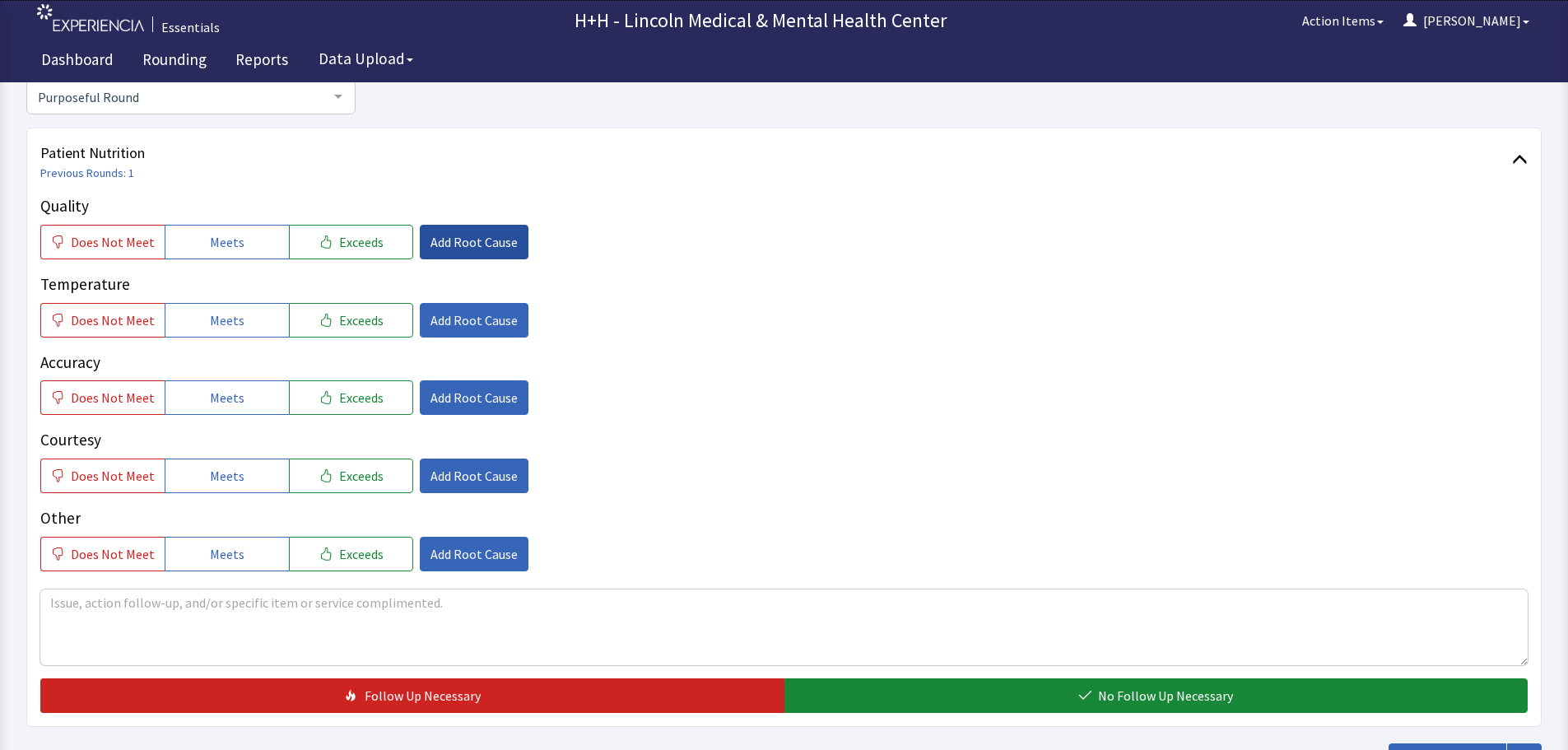
click at [477, 240] on span "Add Root Cause" at bounding box center [474, 242] width 88 height 20
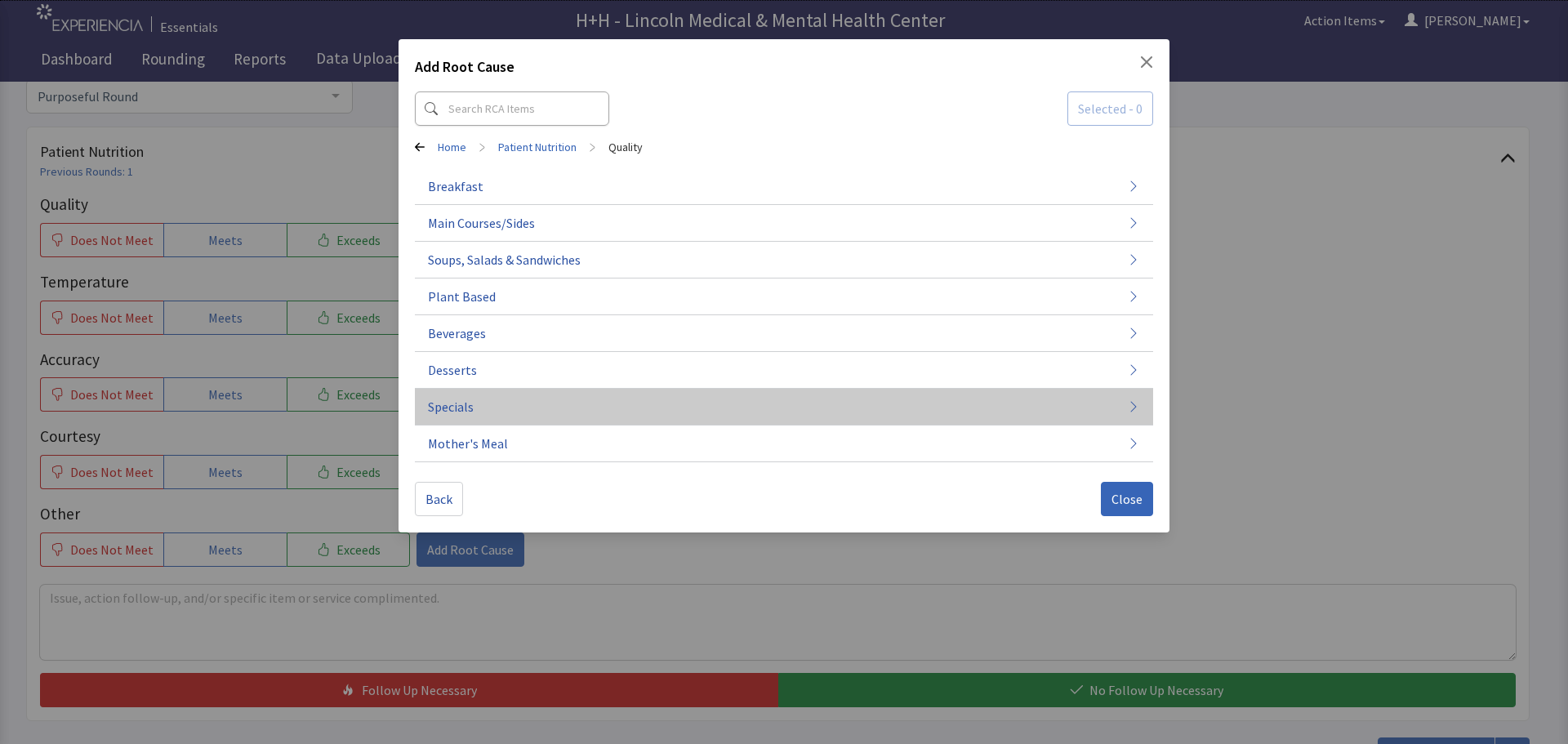
click at [476, 405] on button "Specials" at bounding box center [784, 406] width 739 height 37
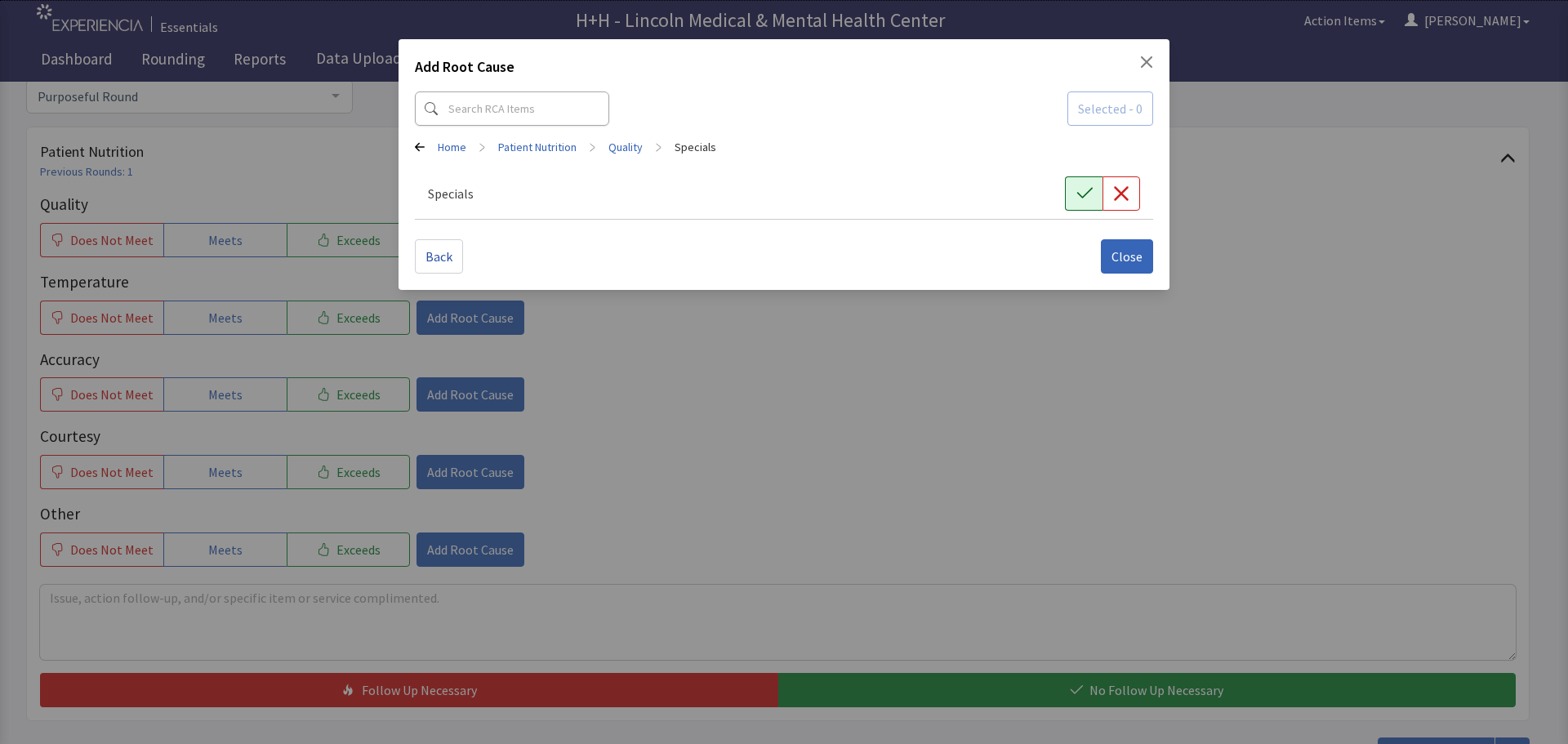
click at [1076, 197] on icon "button" at bounding box center [1084, 193] width 16 height 16
click at [1132, 261] on span "Close" at bounding box center [1127, 256] width 31 height 20
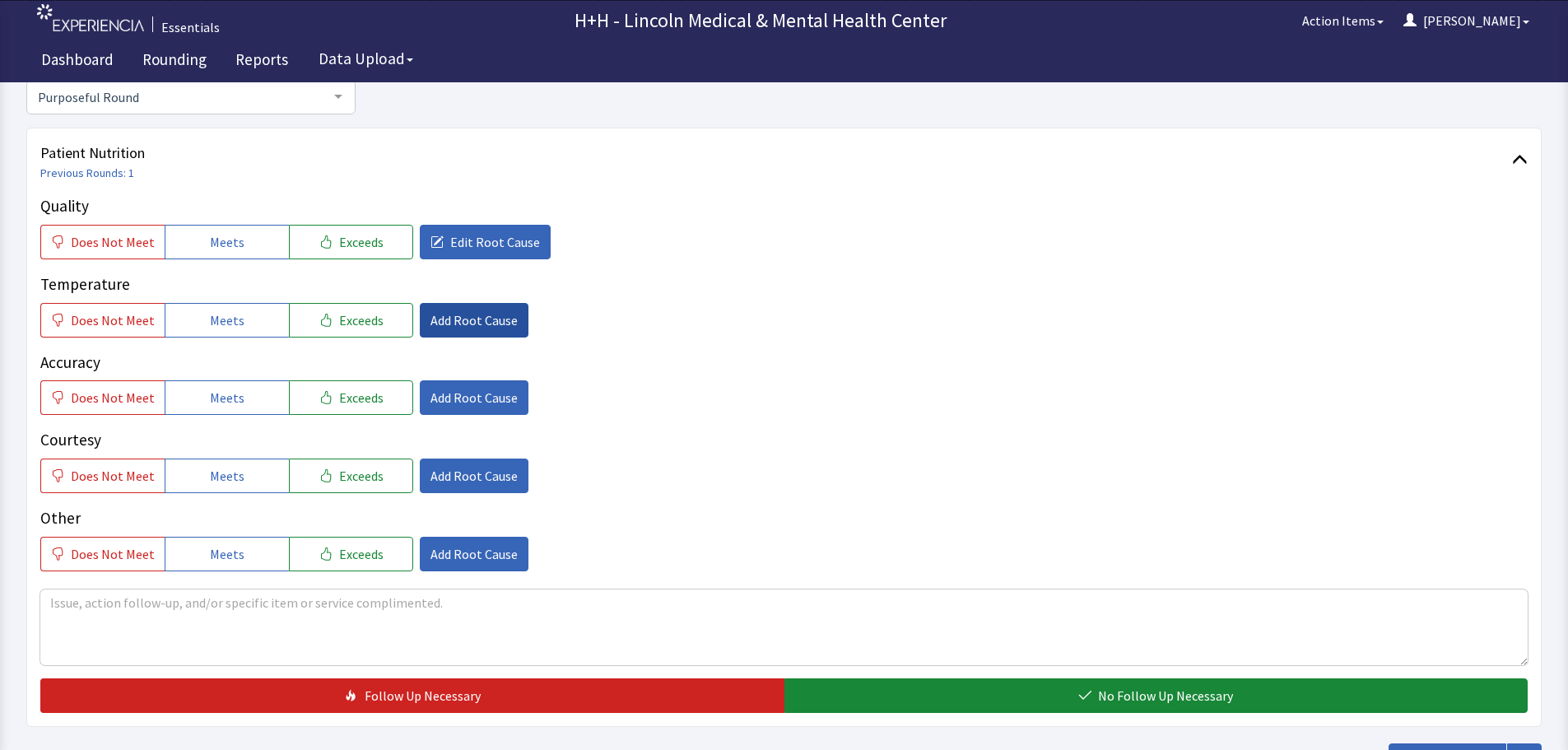
click at [469, 324] on span "Add Root Cause" at bounding box center [474, 320] width 88 height 20
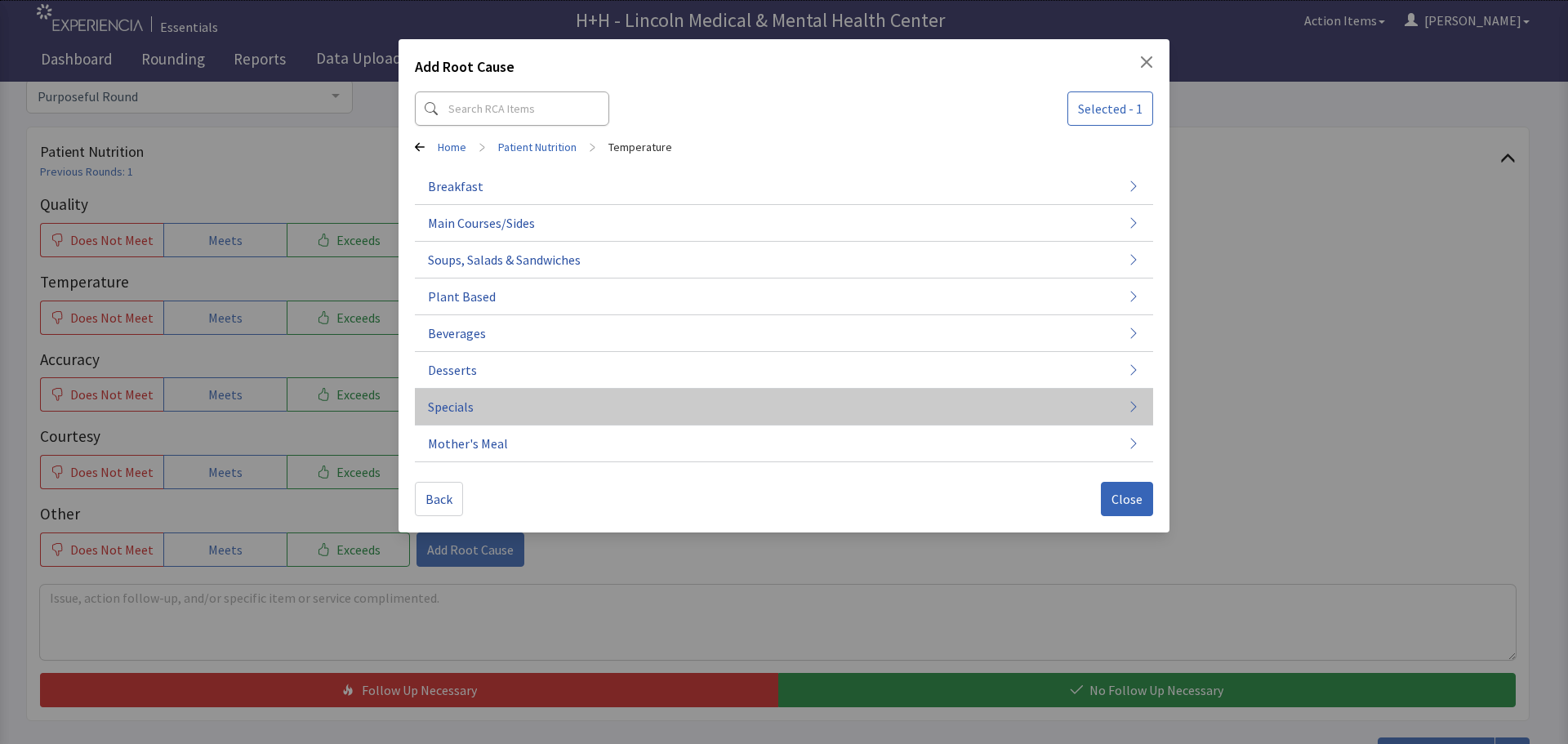
click at [474, 403] on button "Specials" at bounding box center [784, 406] width 739 height 37
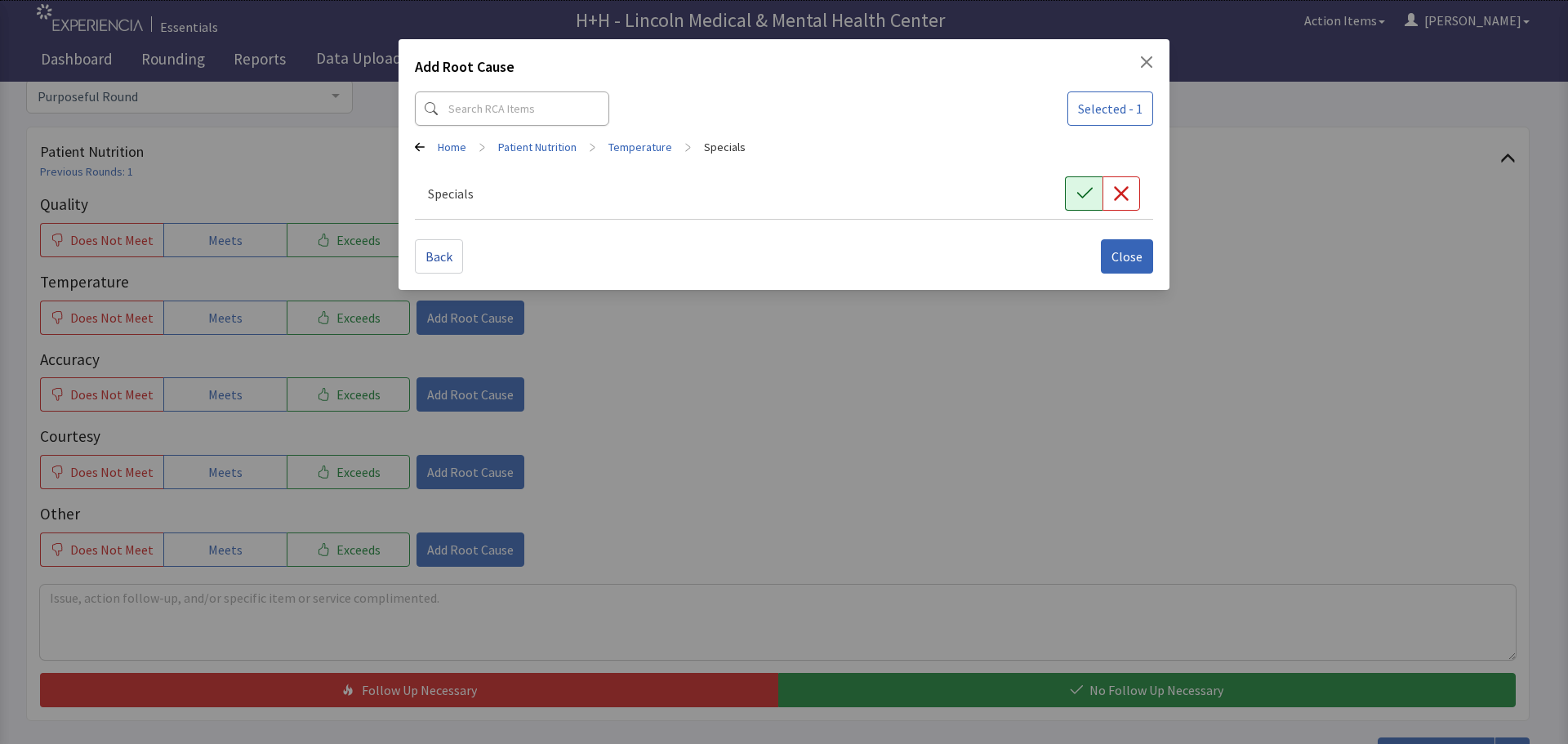
click at [1075, 194] on button "button" at bounding box center [1084, 193] width 38 height 34
click at [1114, 247] on span "Close" at bounding box center [1127, 256] width 31 height 20
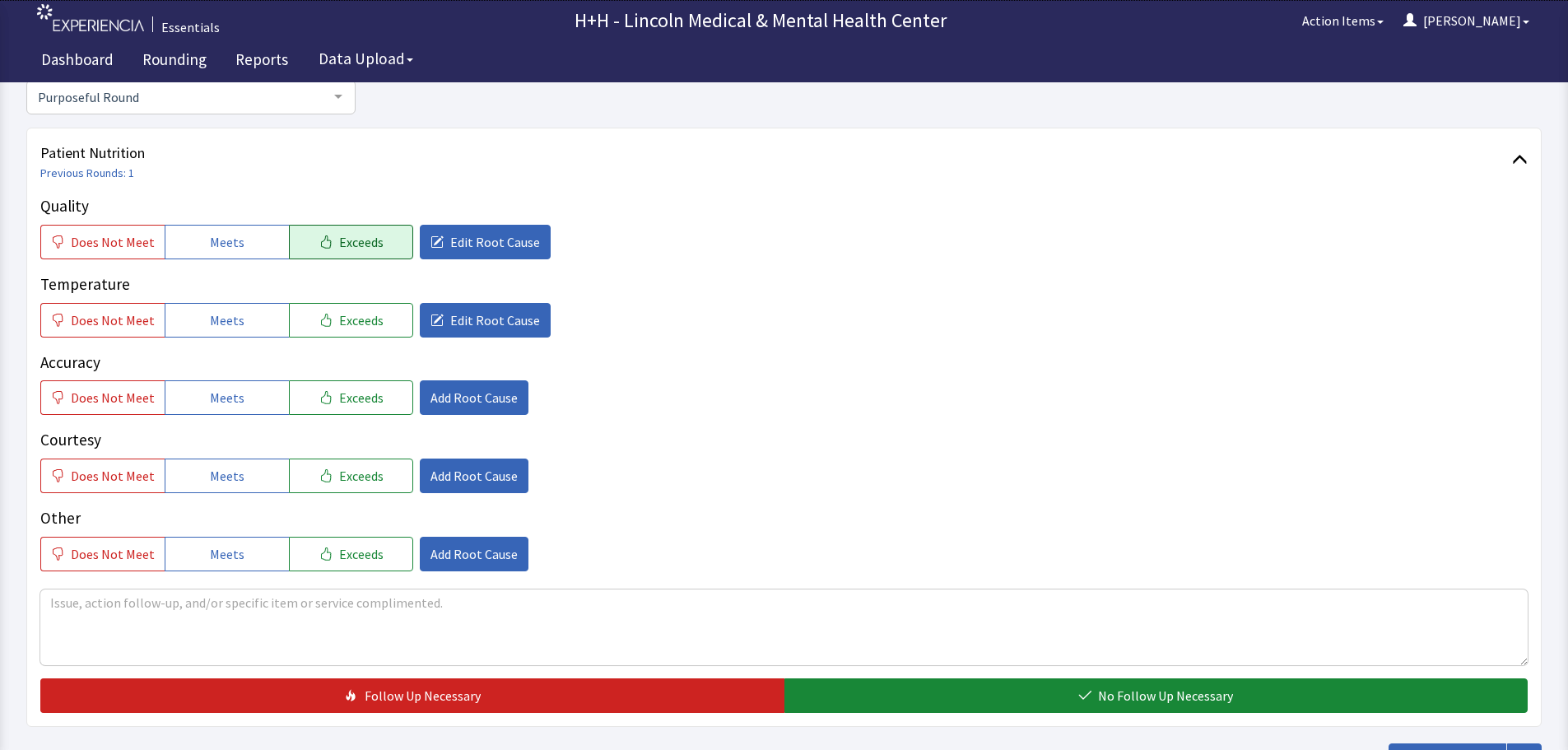
click at [344, 240] on span "Exceeds" at bounding box center [361, 242] width 45 height 20
click at [365, 320] on span "Exceeds" at bounding box center [361, 320] width 45 height 20
click at [377, 403] on button "Exceeds" at bounding box center [351, 397] width 124 height 35
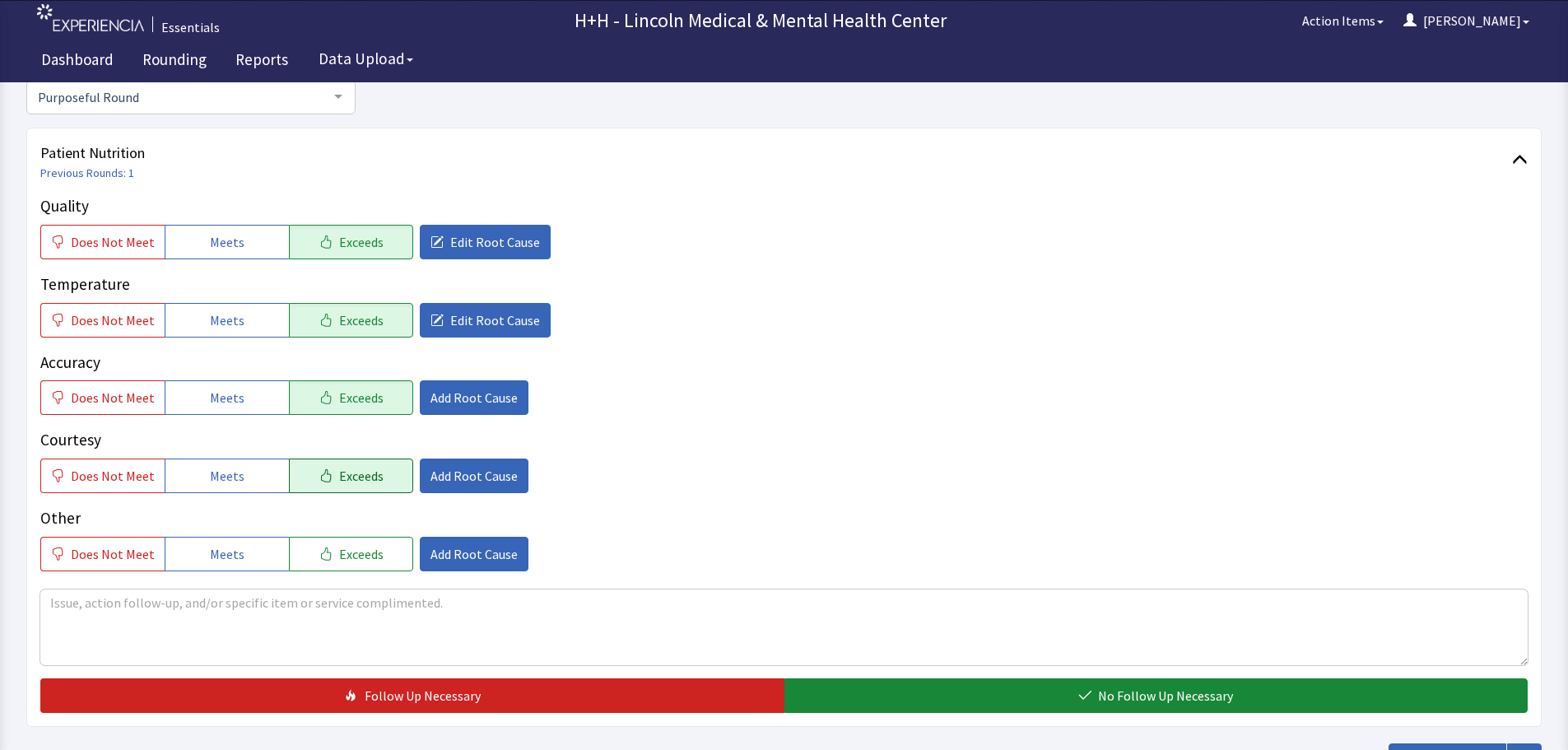
drag, startPoint x: 373, startPoint y: 467, endPoint x: 378, endPoint y: 493, distance: 26.5
click at [374, 468] on button "Exceeds" at bounding box center [351, 476] width 124 height 35
click at [359, 548] on span "Exceeds" at bounding box center [361, 554] width 45 height 20
click at [460, 478] on span "Add Root Cause" at bounding box center [474, 476] width 88 height 20
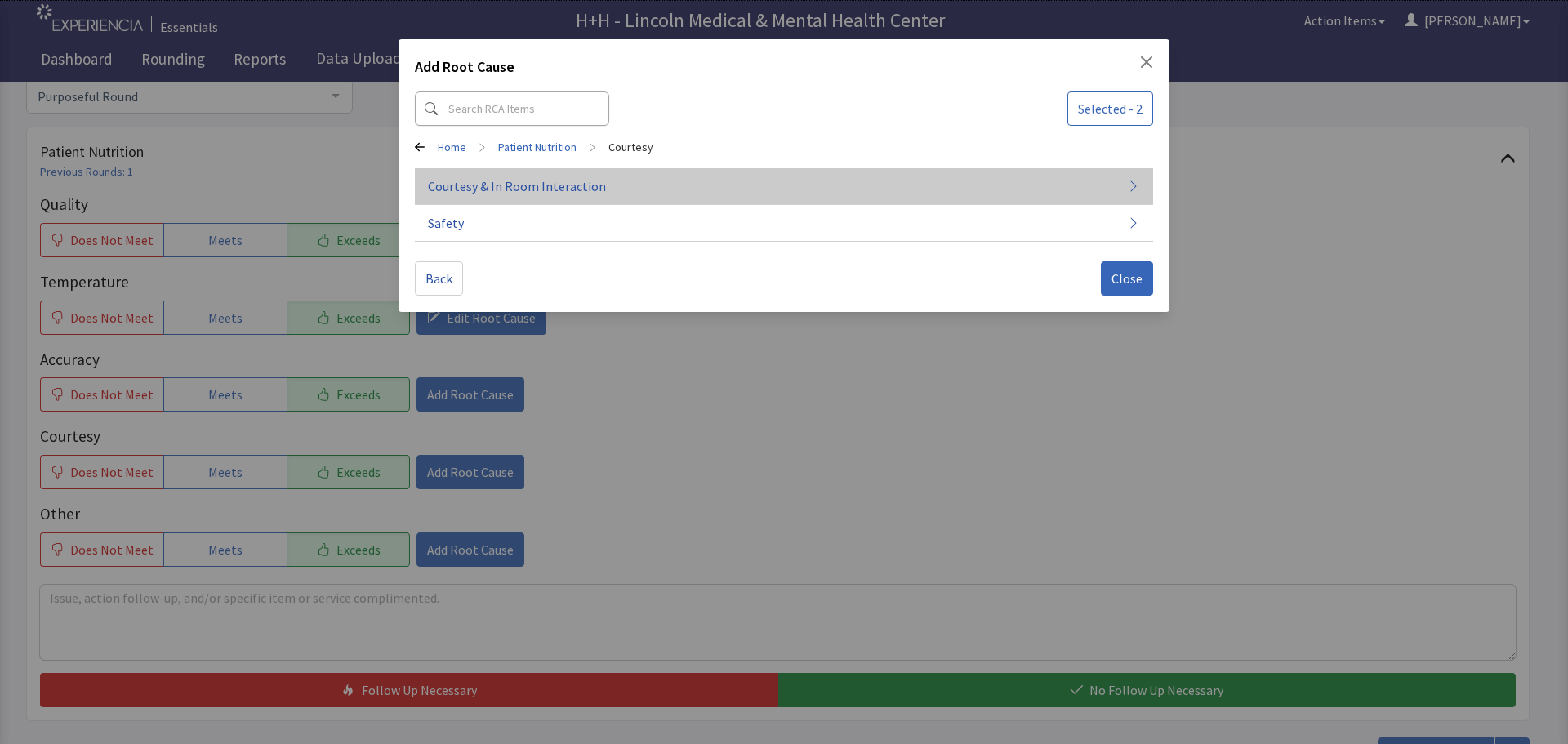
click at [520, 187] on span "Courtesy & In Room Interaction" at bounding box center [516, 186] width 178 height 20
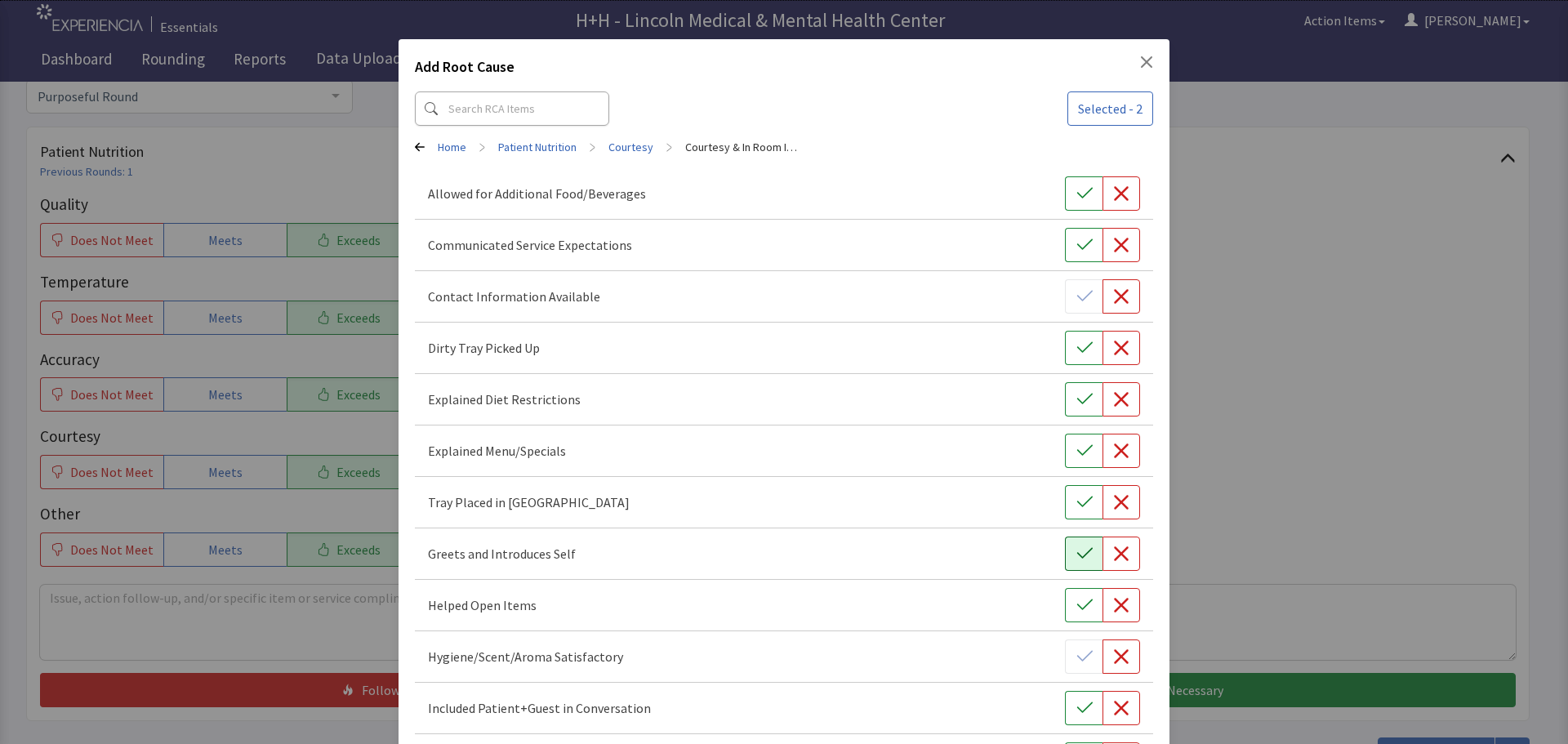
click at [1076, 547] on icon "button" at bounding box center [1084, 554] width 16 height 16
click at [1065, 505] on button "button" at bounding box center [1084, 502] width 38 height 34
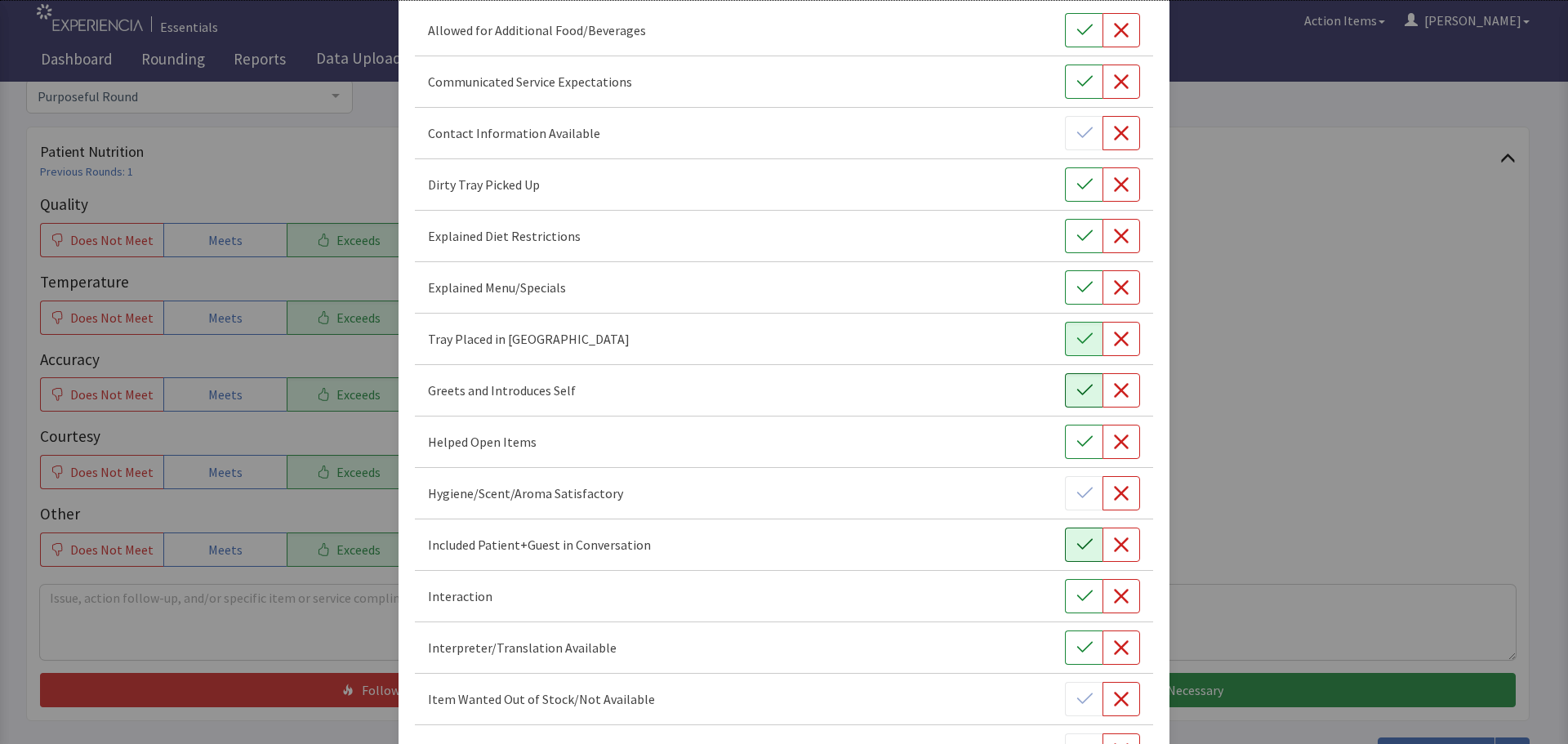
click at [1077, 544] on icon "button" at bounding box center [1084, 544] width 16 height 11
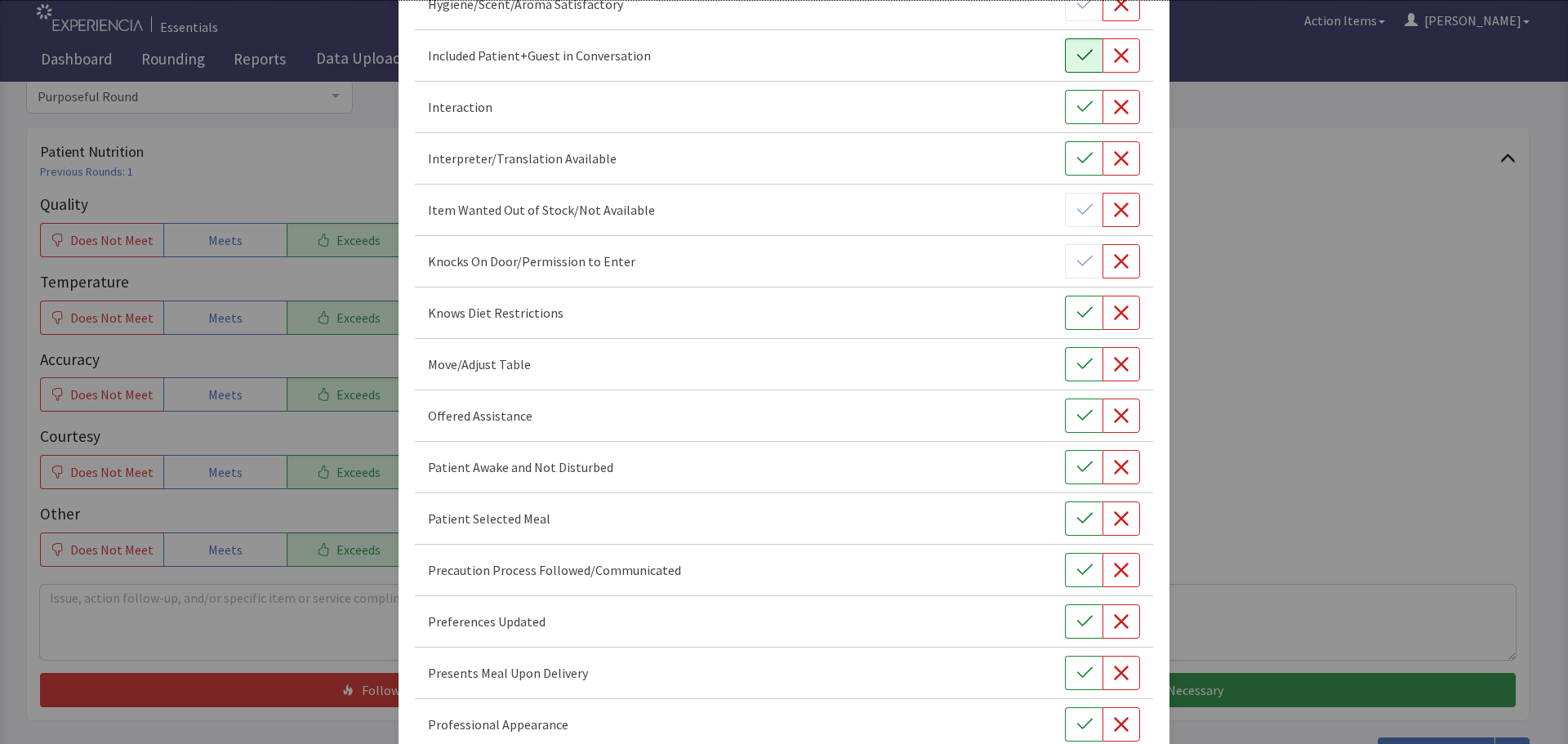
scroll to position [653, 0]
click at [1065, 358] on button "button" at bounding box center [1084, 363] width 38 height 34
click at [1076, 412] on icon "button" at bounding box center [1084, 415] width 16 height 16
click at [1076, 469] on icon "button" at bounding box center [1084, 465] width 16 height 11
click at [1076, 515] on icon "button" at bounding box center [1084, 518] width 16 height 16
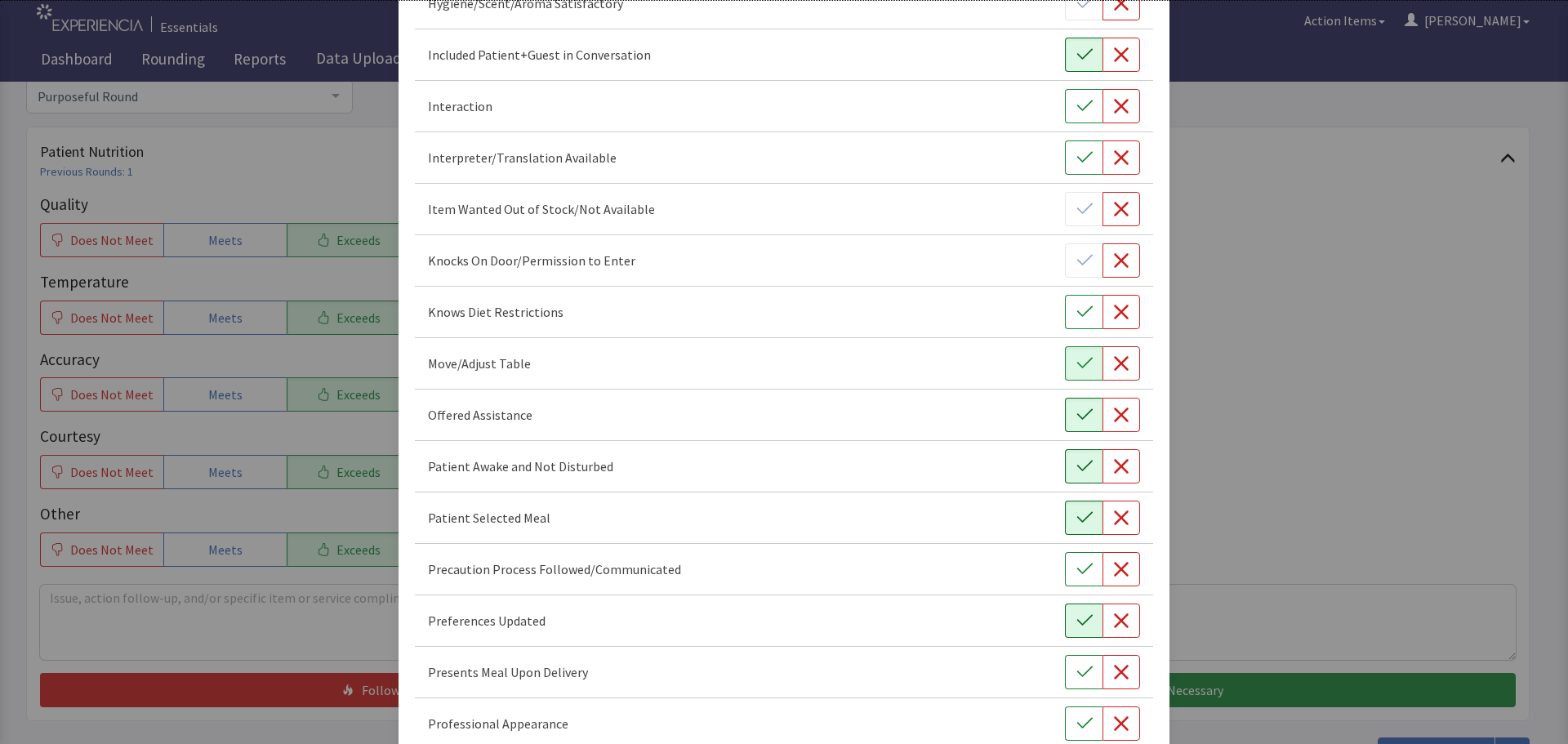
click at [1076, 622] on icon "button" at bounding box center [1084, 620] width 16 height 16
click at [1085, 669] on button "button" at bounding box center [1084, 672] width 38 height 34
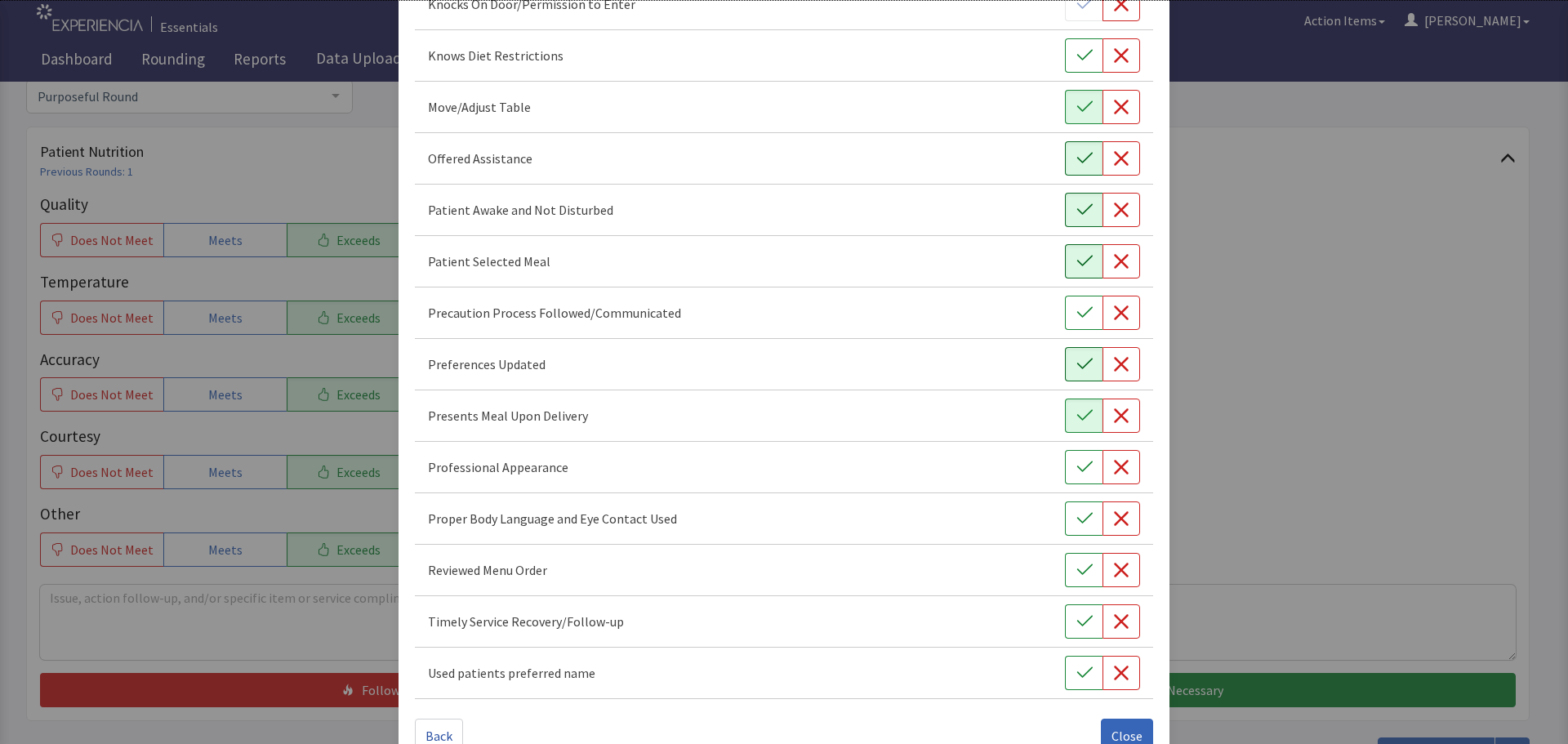
scroll to position [948, 0]
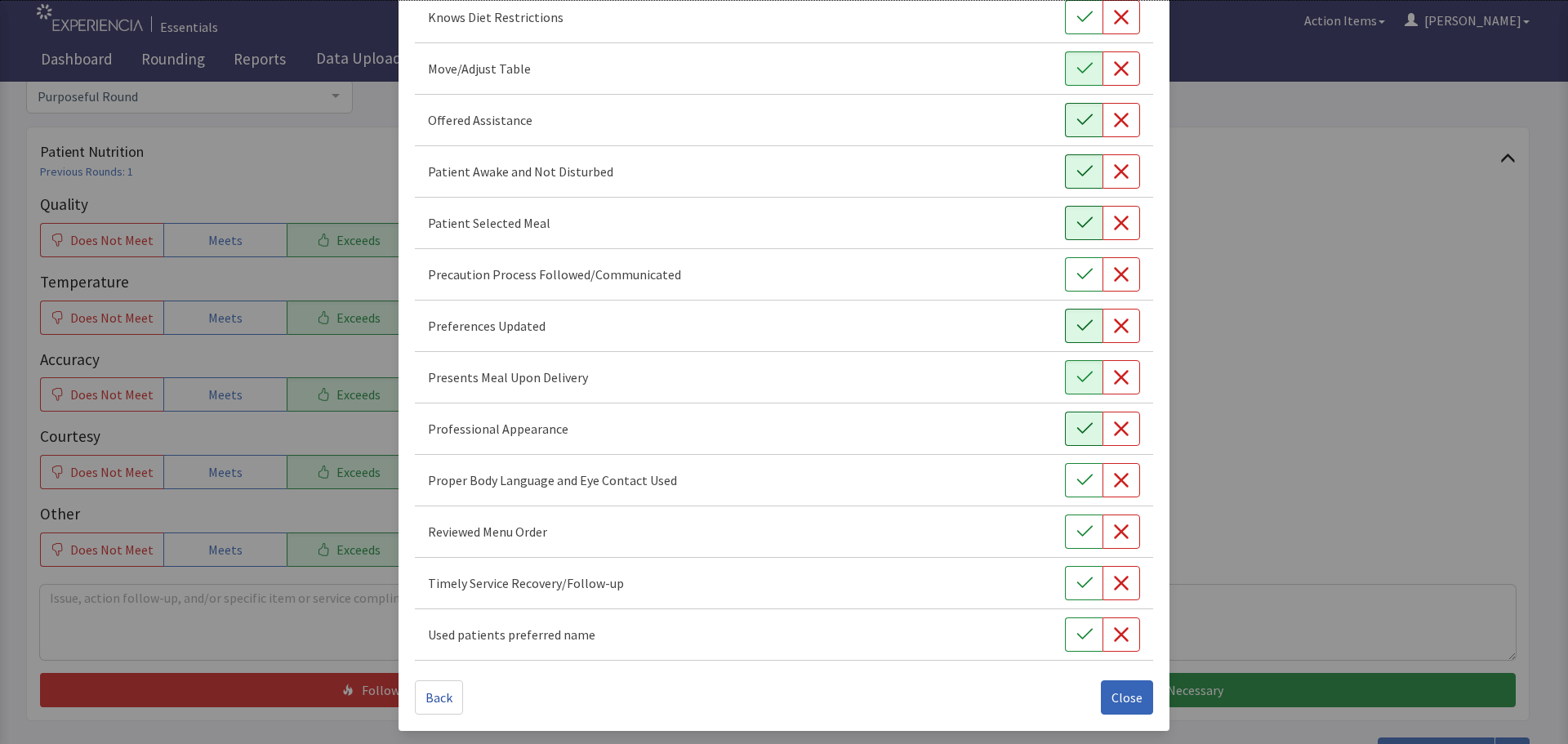
click at [1076, 431] on icon "button" at bounding box center [1084, 428] width 16 height 11
click at [1076, 479] on icon "button" at bounding box center [1084, 480] width 16 height 16
click at [1076, 528] on icon "button" at bounding box center [1084, 532] width 16 height 16
click at [1065, 582] on button "button" at bounding box center [1084, 583] width 38 height 34
click at [1080, 633] on icon "button" at bounding box center [1084, 634] width 16 height 16
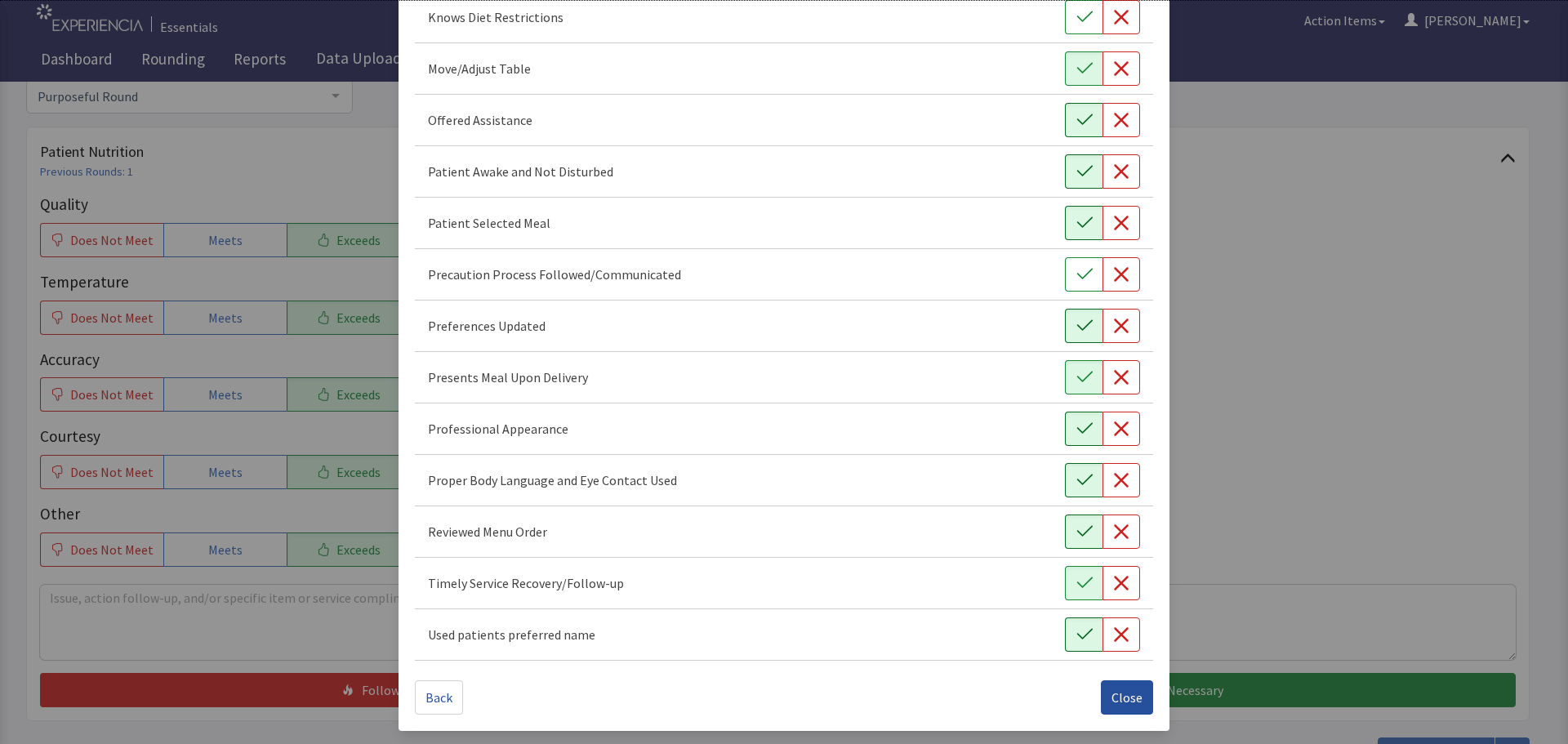
click at [1114, 700] on span "Close" at bounding box center [1127, 697] width 31 height 20
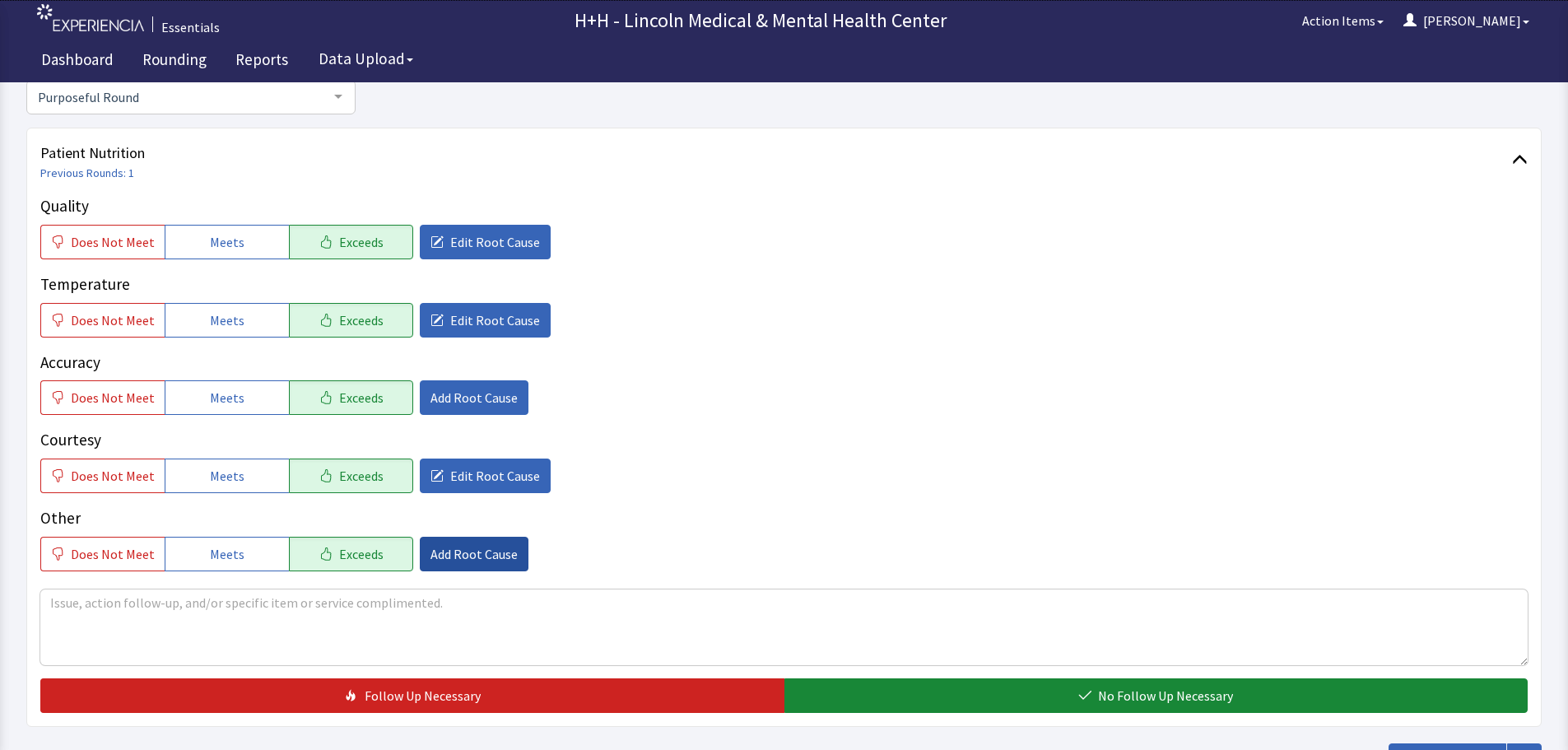
click at [447, 558] on span "Add Root Cause" at bounding box center [474, 554] width 88 height 20
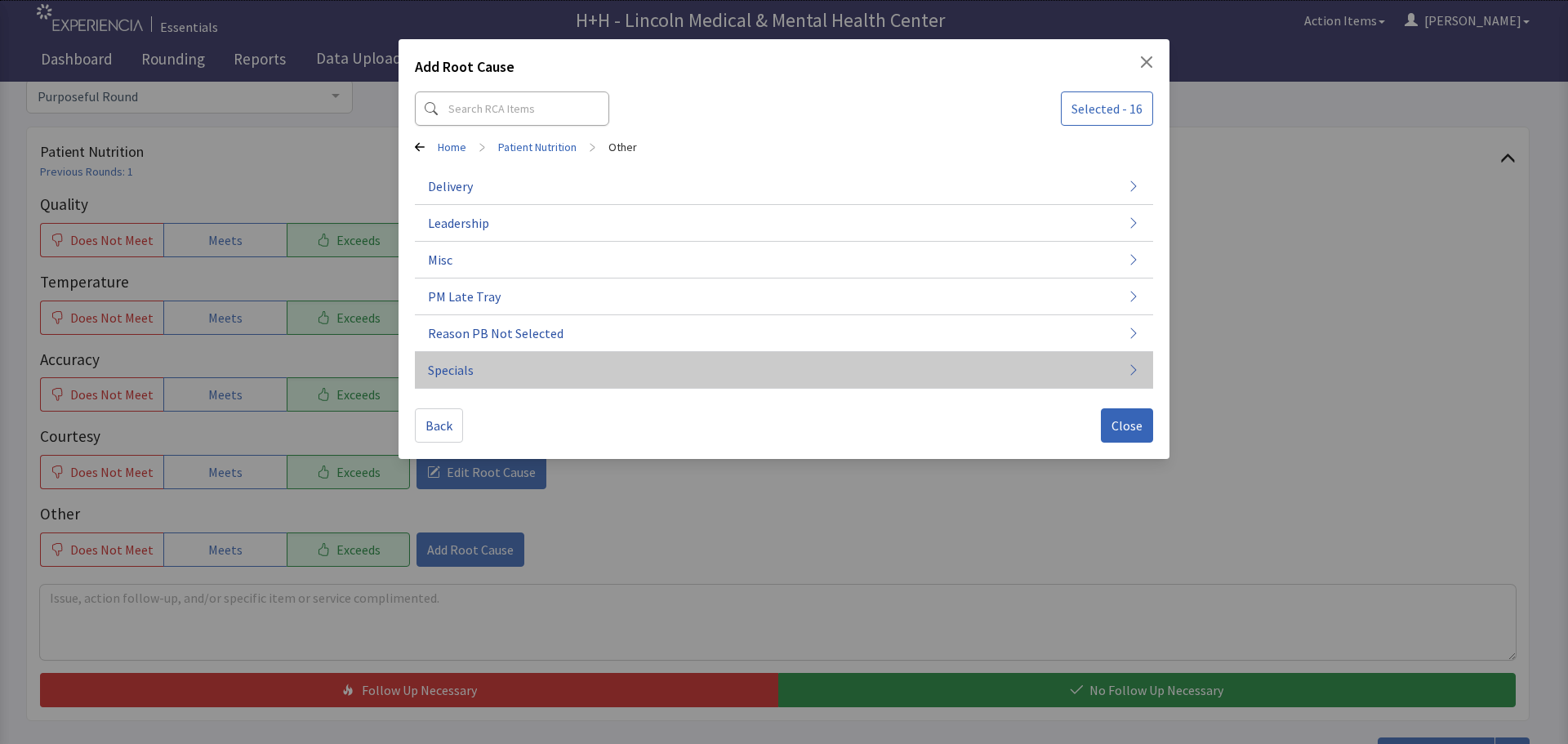
click at [469, 361] on span "Specials" at bounding box center [451, 370] width 46 height 20
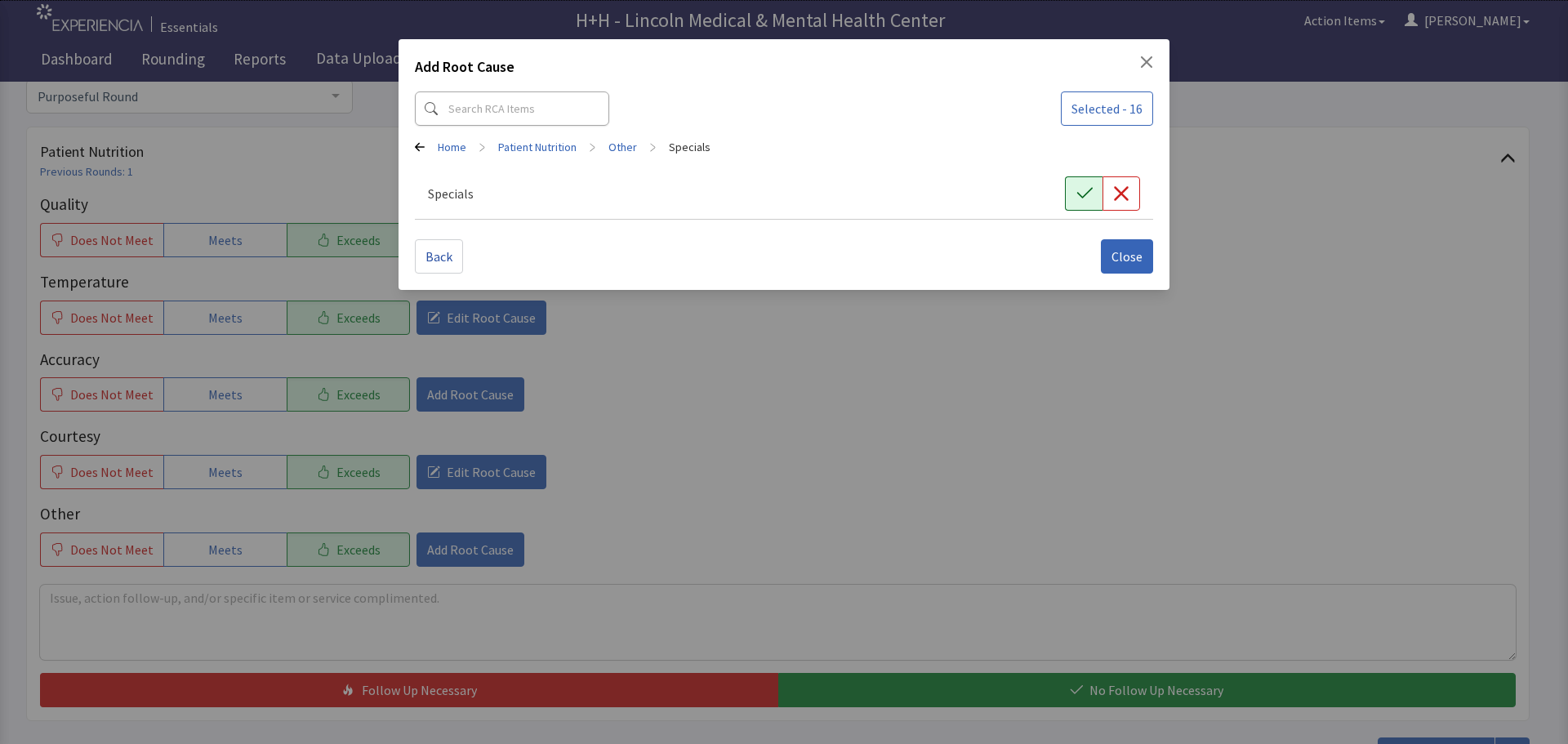
click at [1071, 185] on button "button" at bounding box center [1084, 193] width 38 height 34
click at [1118, 258] on span "Close" at bounding box center [1127, 256] width 31 height 20
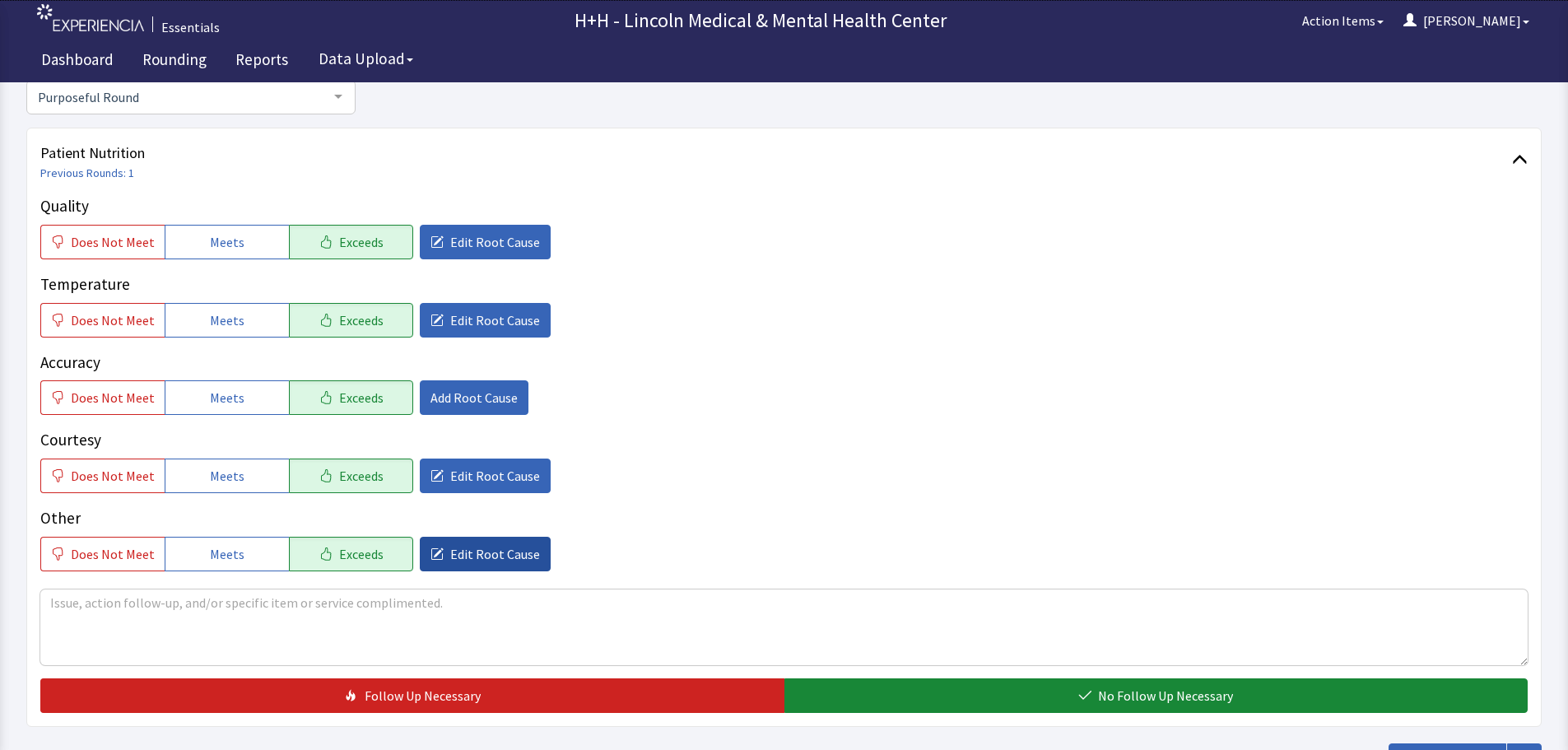
click at [480, 557] on span "Edit Root Cause" at bounding box center [495, 554] width 90 height 20
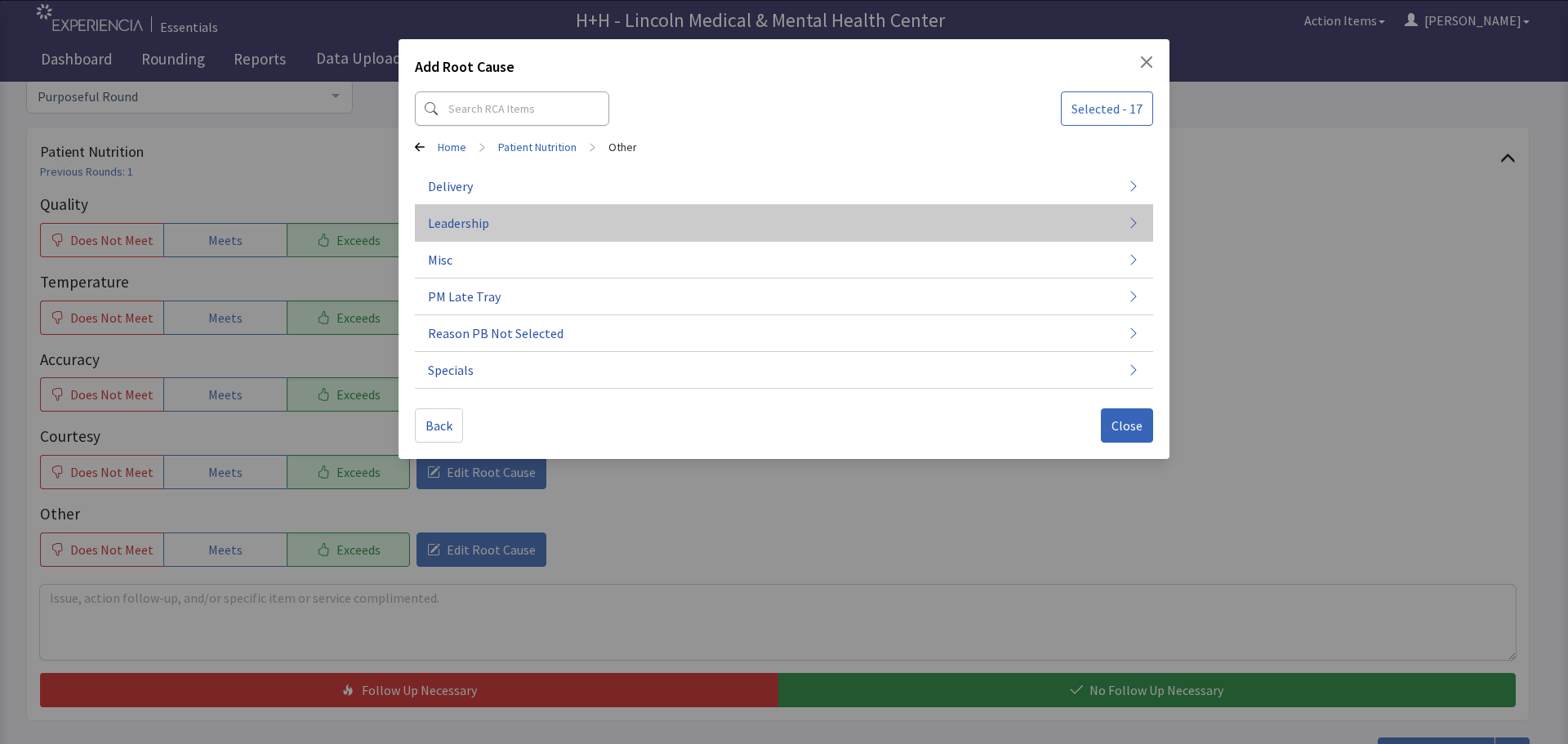
click at [490, 352] on button "Leadership" at bounding box center [784, 370] width 739 height 37
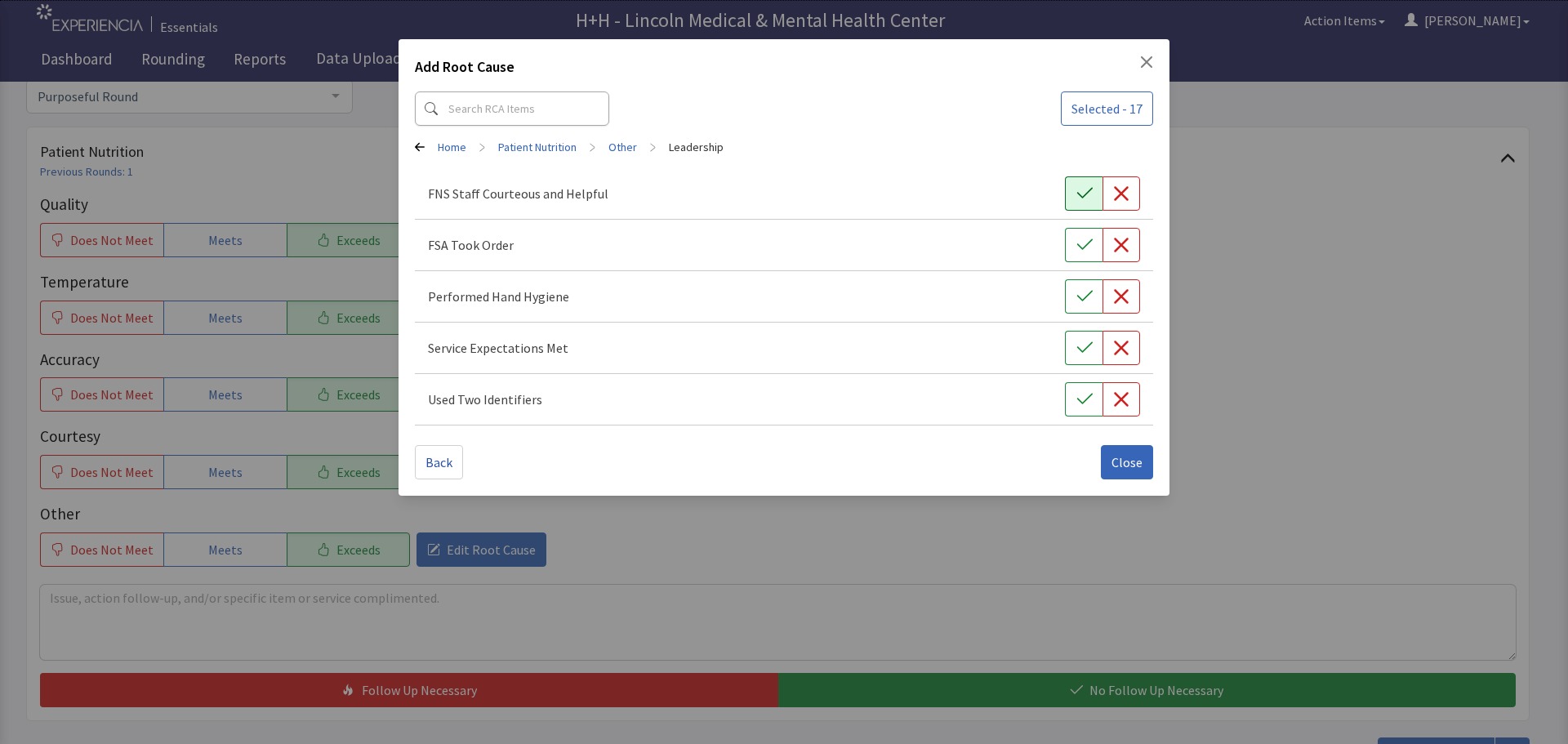
click at [1071, 185] on button "button" at bounding box center [1084, 193] width 38 height 34
click at [1084, 235] on button "button" at bounding box center [1084, 245] width 38 height 34
click at [1084, 292] on icon "button" at bounding box center [1084, 297] width 16 height 16
click at [1077, 343] on icon "button" at bounding box center [1084, 347] width 16 height 16
click at [1079, 388] on button "button" at bounding box center [1084, 399] width 38 height 34
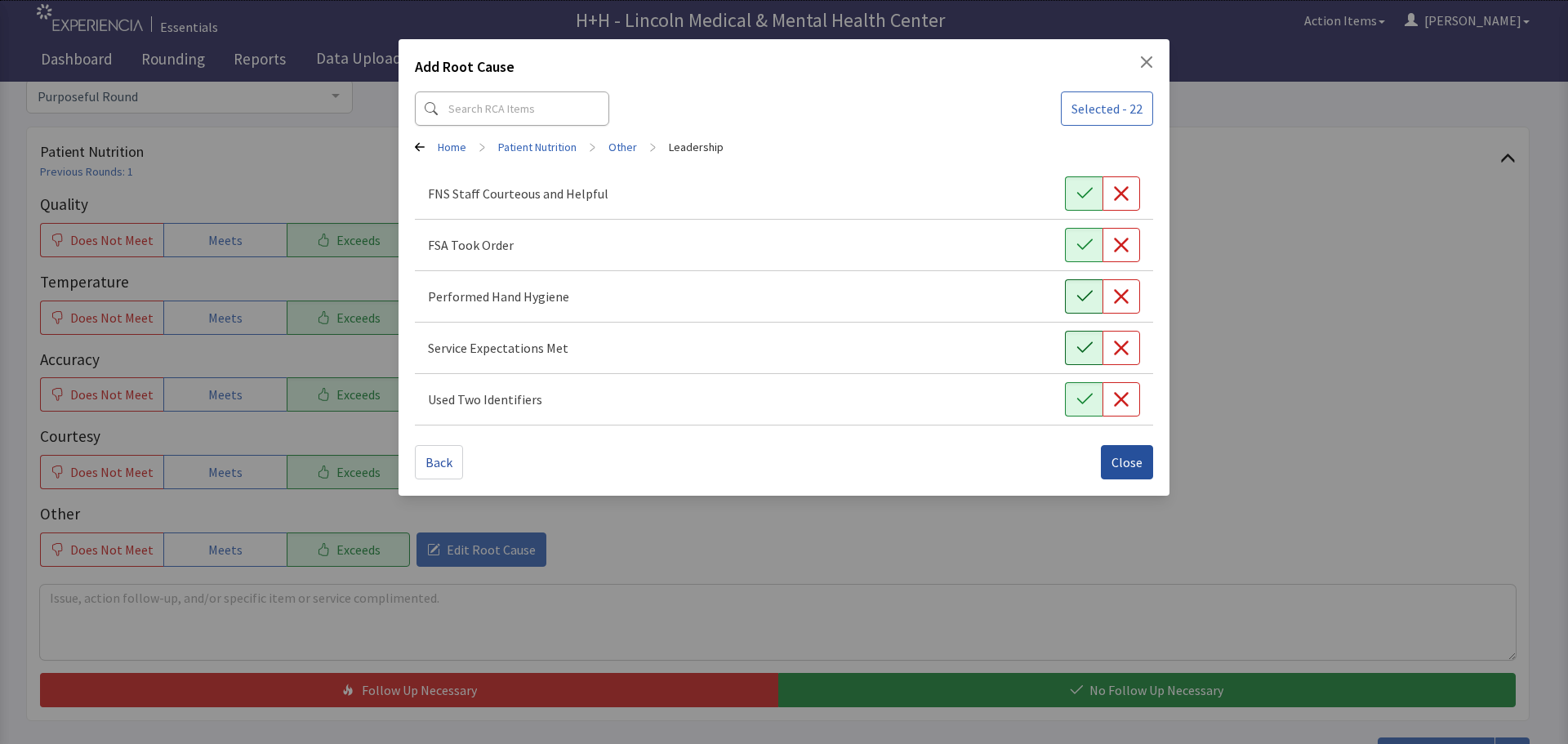
click at [1116, 447] on button "Close" at bounding box center [1127, 462] width 52 height 34
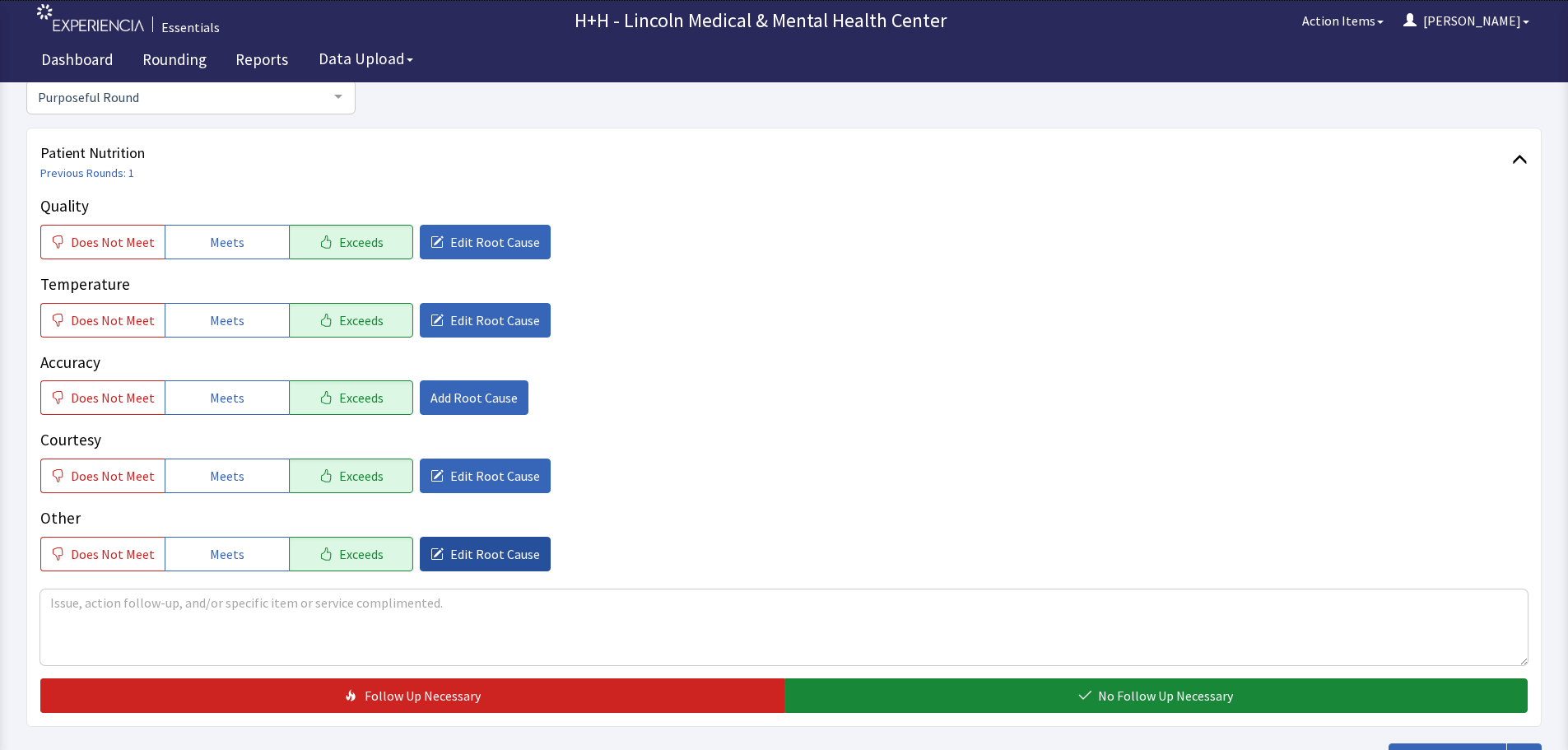
click at [459, 559] on span "Edit Root Cause" at bounding box center [495, 554] width 90 height 20
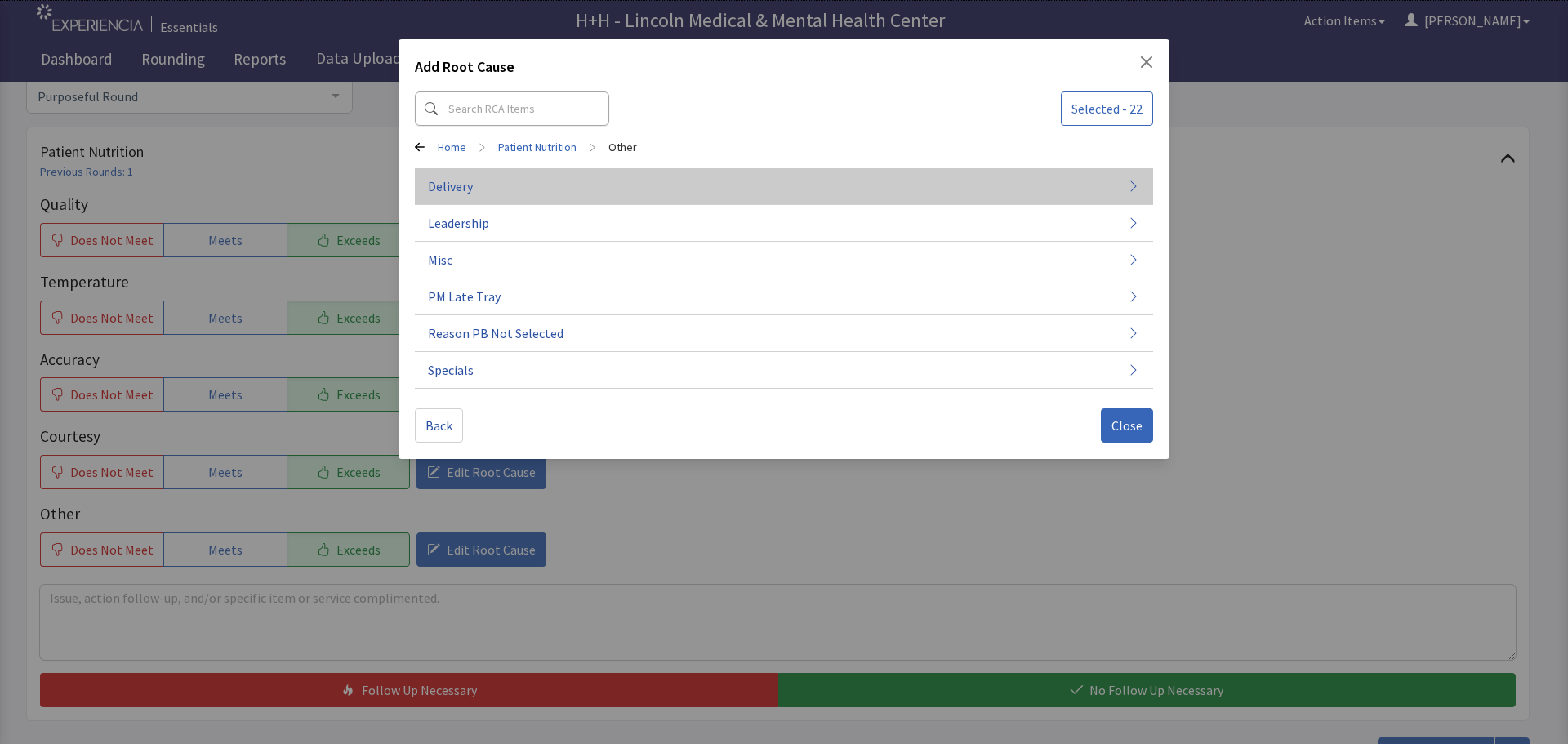
click at [479, 242] on button "Delivery" at bounding box center [784, 260] width 739 height 37
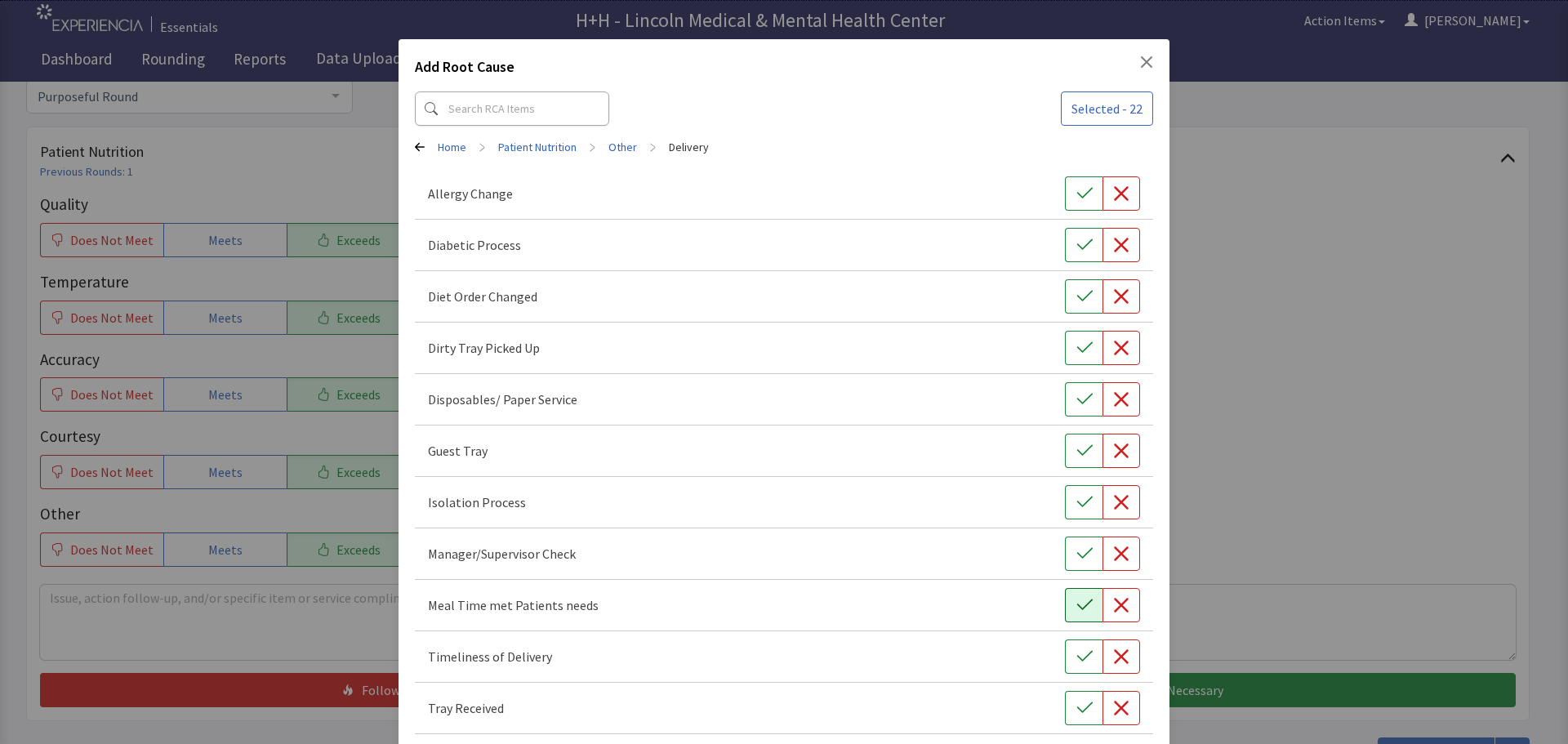
click at [1069, 614] on button "button" at bounding box center [1084, 605] width 38 height 34
click at [1066, 651] on button "button" at bounding box center [1084, 656] width 38 height 34
click at [1076, 708] on icon "button" at bounding box center [1084, 707] width 16 height 11
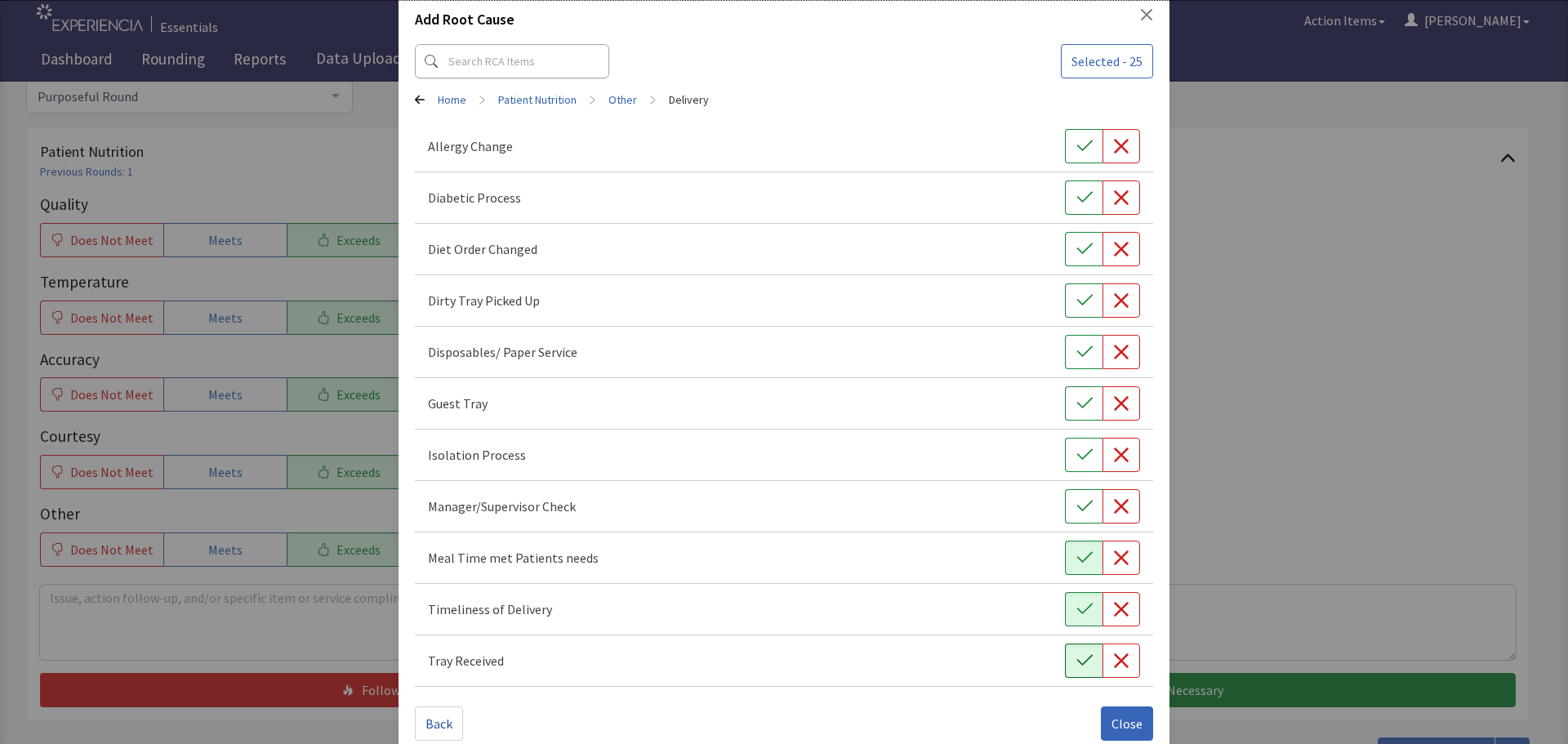
scroll to position [74, 0]
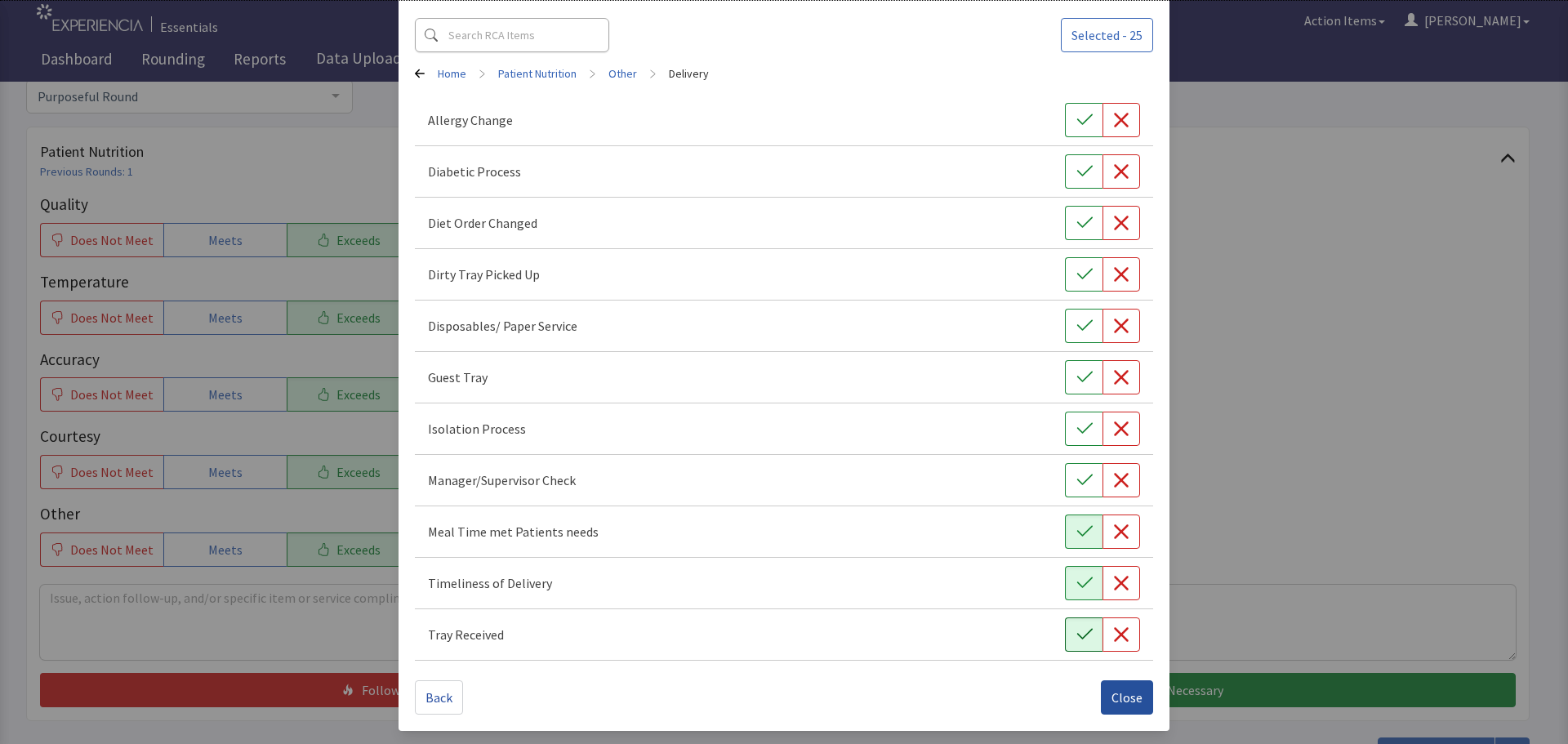
click at [1101, 697] on button "Close" at bounding box center [1127, 697] width 52 height 34
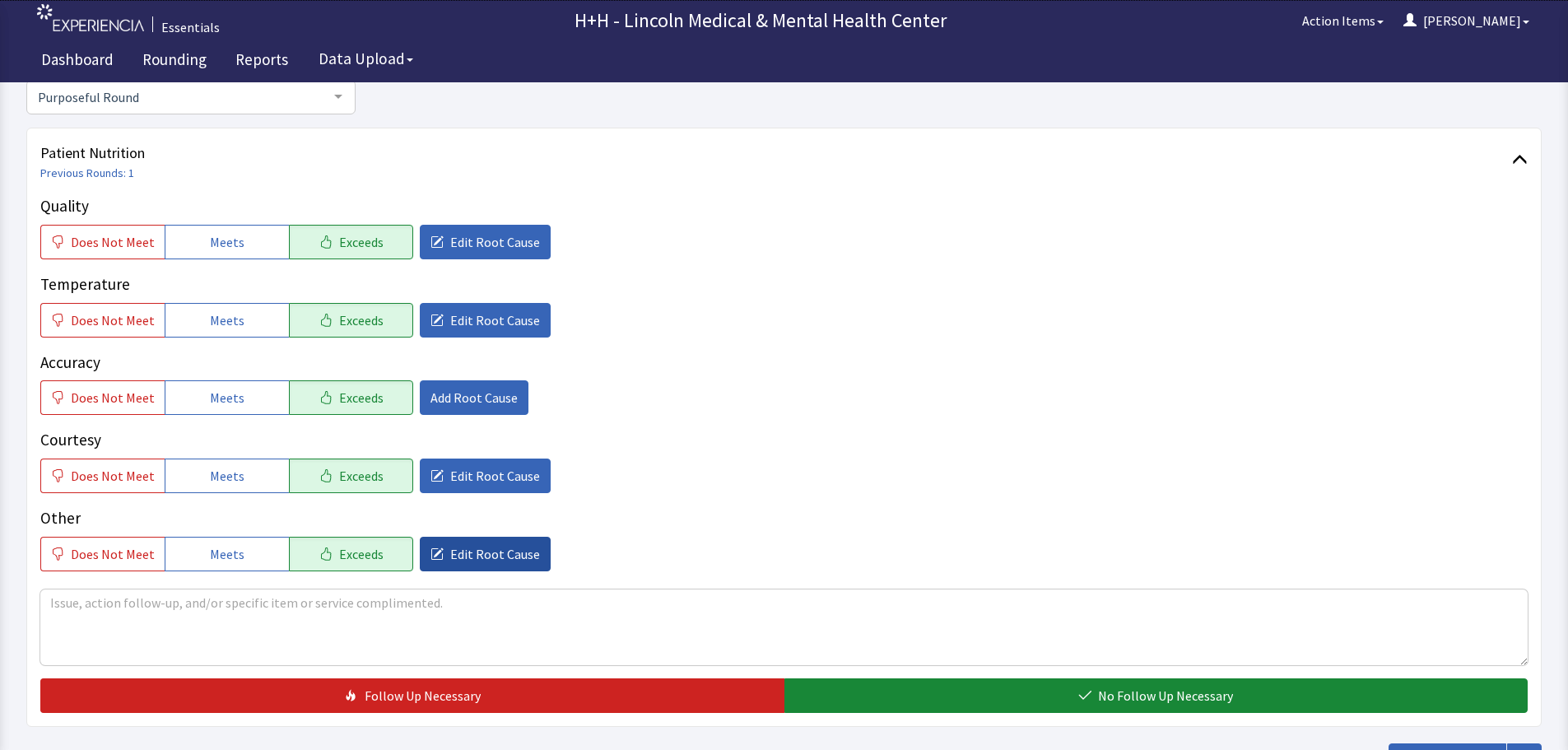
click at [486, 555] on span "Edit Root Cause" at bounding box center [495, 554] width 90 height 20
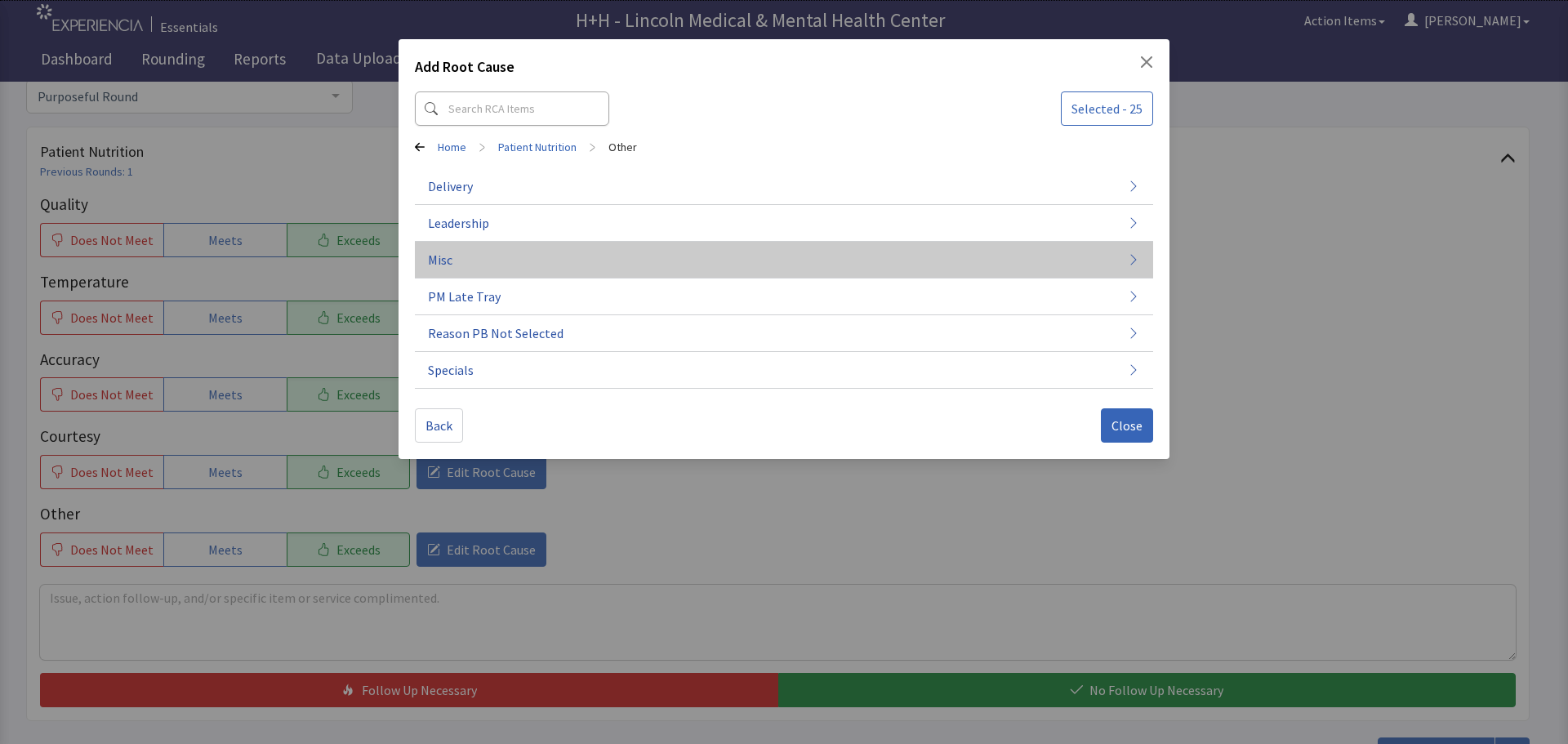
click at [443, 256] on span "Misc" at bounding box center [440, 260] width 25 height 20
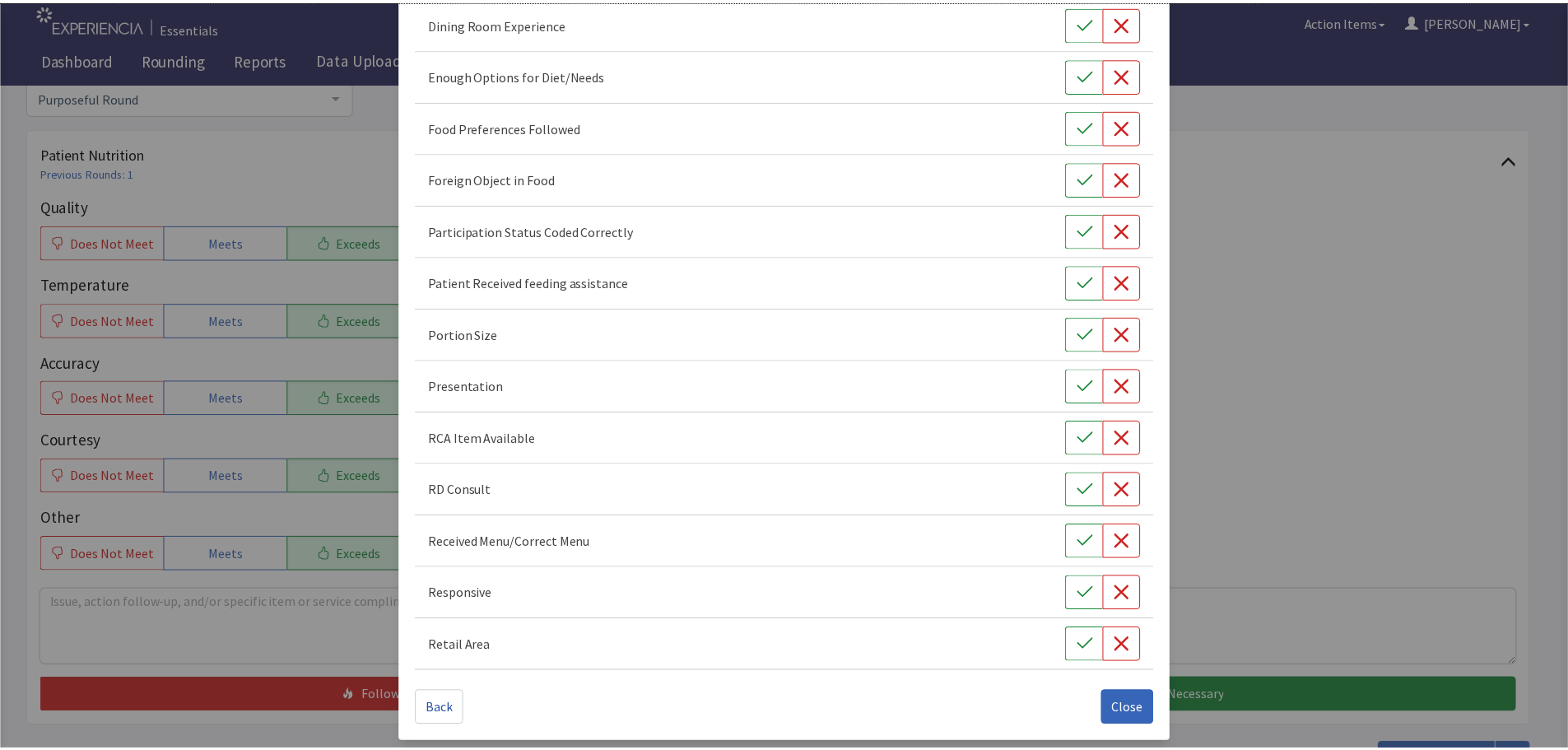
scroll to position [230, 0]
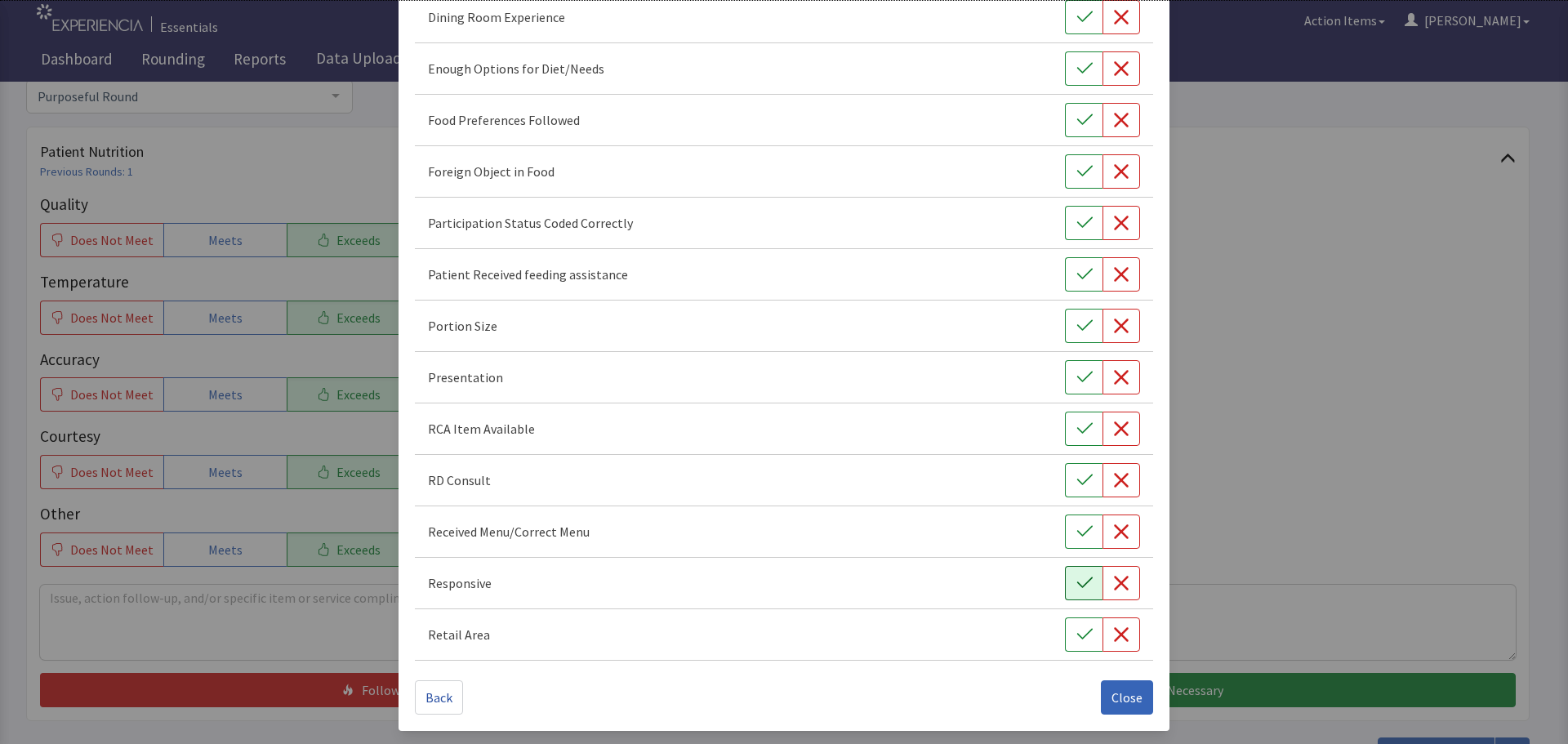
click at [1076, 577] on icon "button" at bounding box center [1084, 583] width 16 height 16
click at [1076, 324] on icon "button" at bounding box center [1084, 326] width 16 height 16
click at [1076, 374] on icon "button" at bounding box center [1084, 377] width 16 height 16
click at [1076, 116] on icon "button" at bounding box center [1084, 120] width 16 height 16
click at [1113, 696] on span "Close" at bounding box center [1127, 697] width 31 height 20
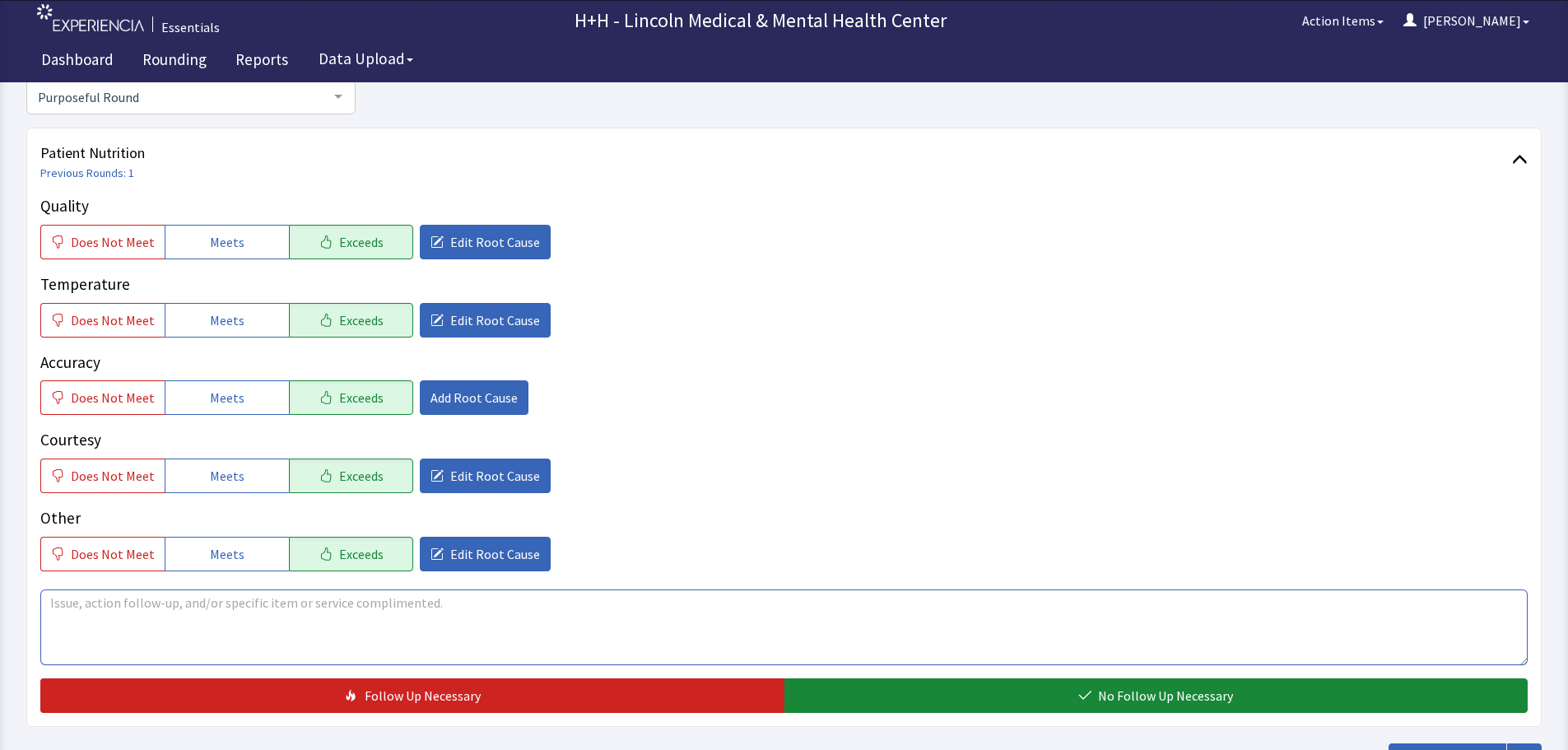
click at [58, 601] on textarea at bounding box center [784, 627] width 1487 height 76
click at [316, 600] on textarea "Patient told me she Never had anything like that before and she loved it" at bounding box center [784, 627] width 1487 height 76
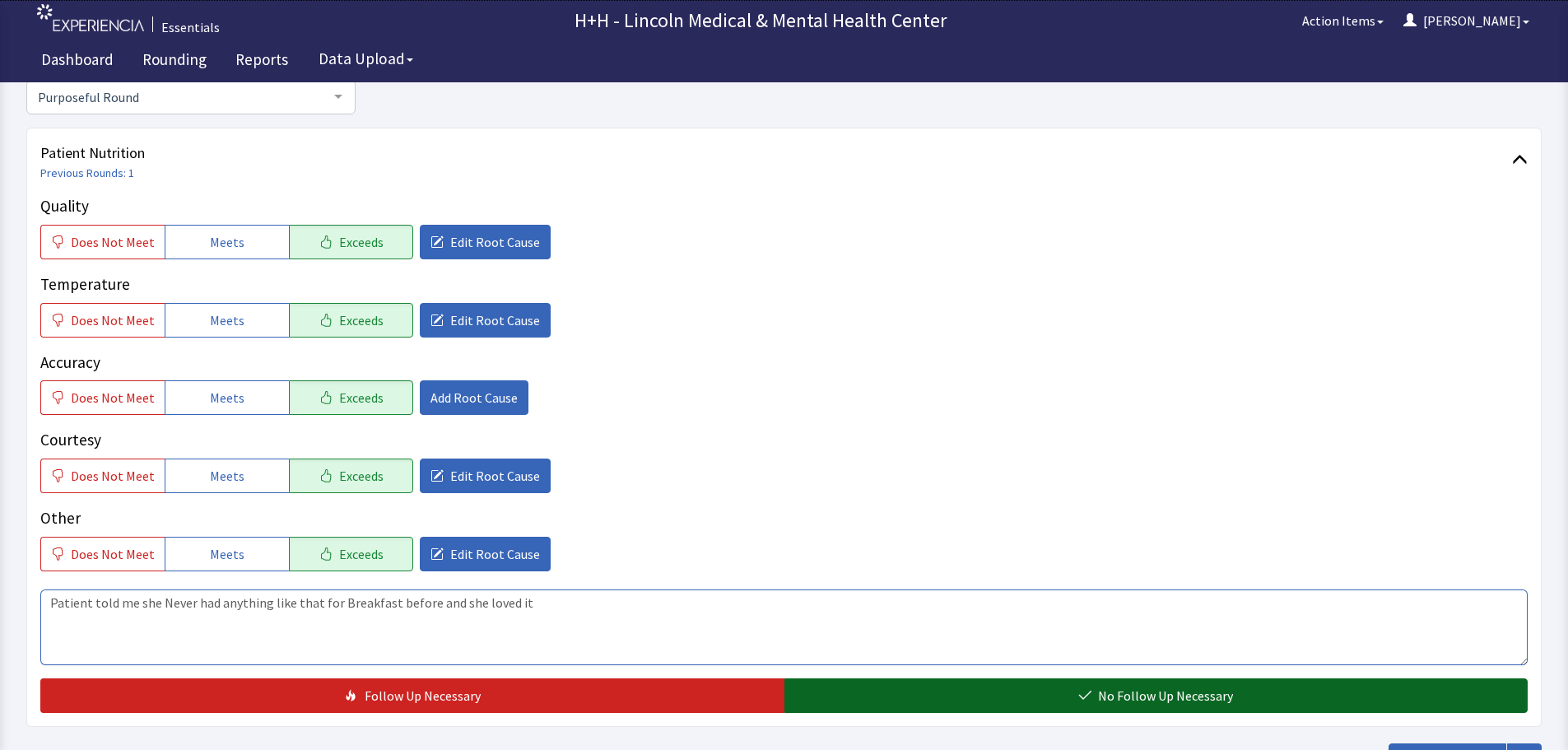
type textarea "Patient told me she Never had anything like that for Breakfast before and she l…"
click at [920, 696] on button "No Follow Up Necessary" at bounding box center [1156, 695] width 744 height 35
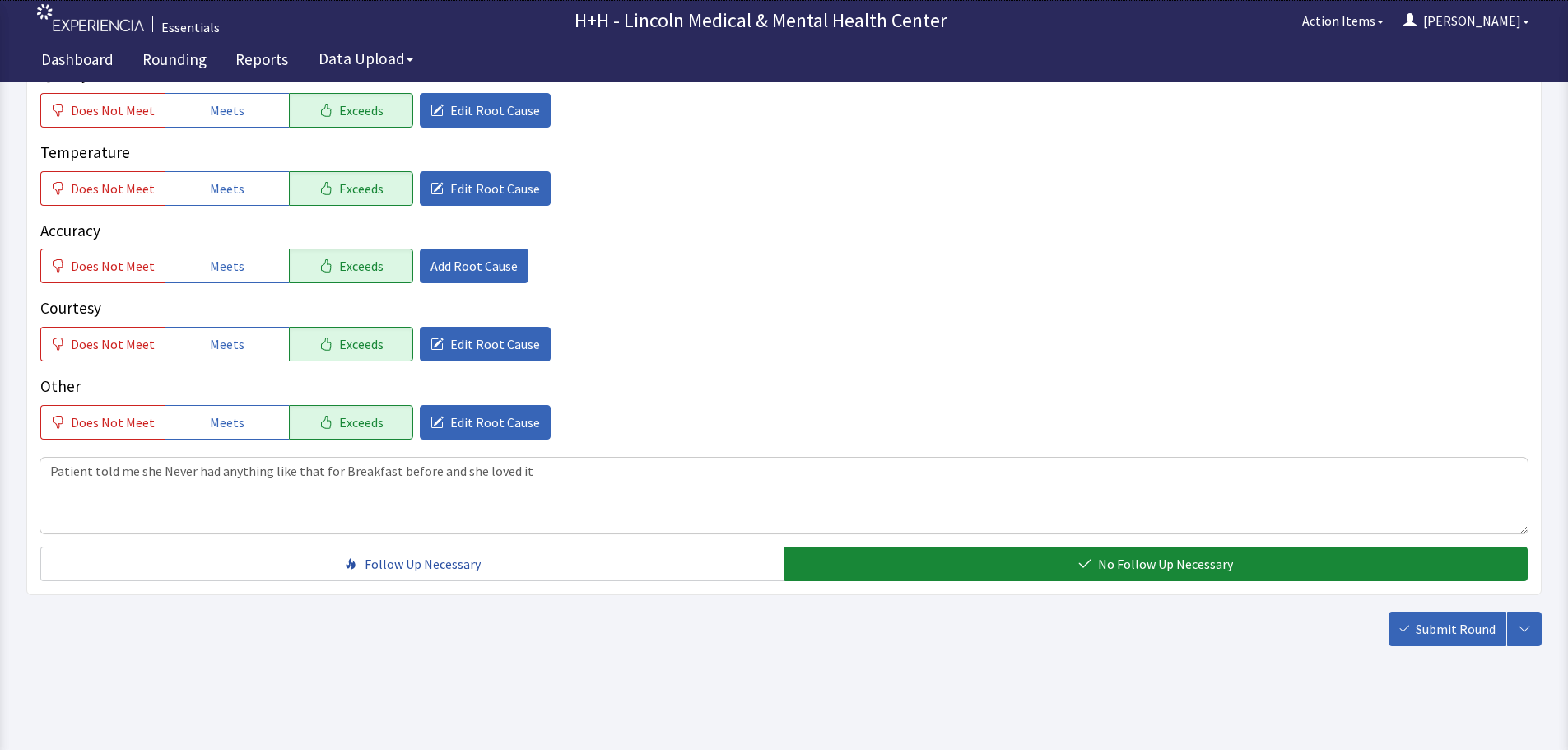
scroll to position [301, 0]
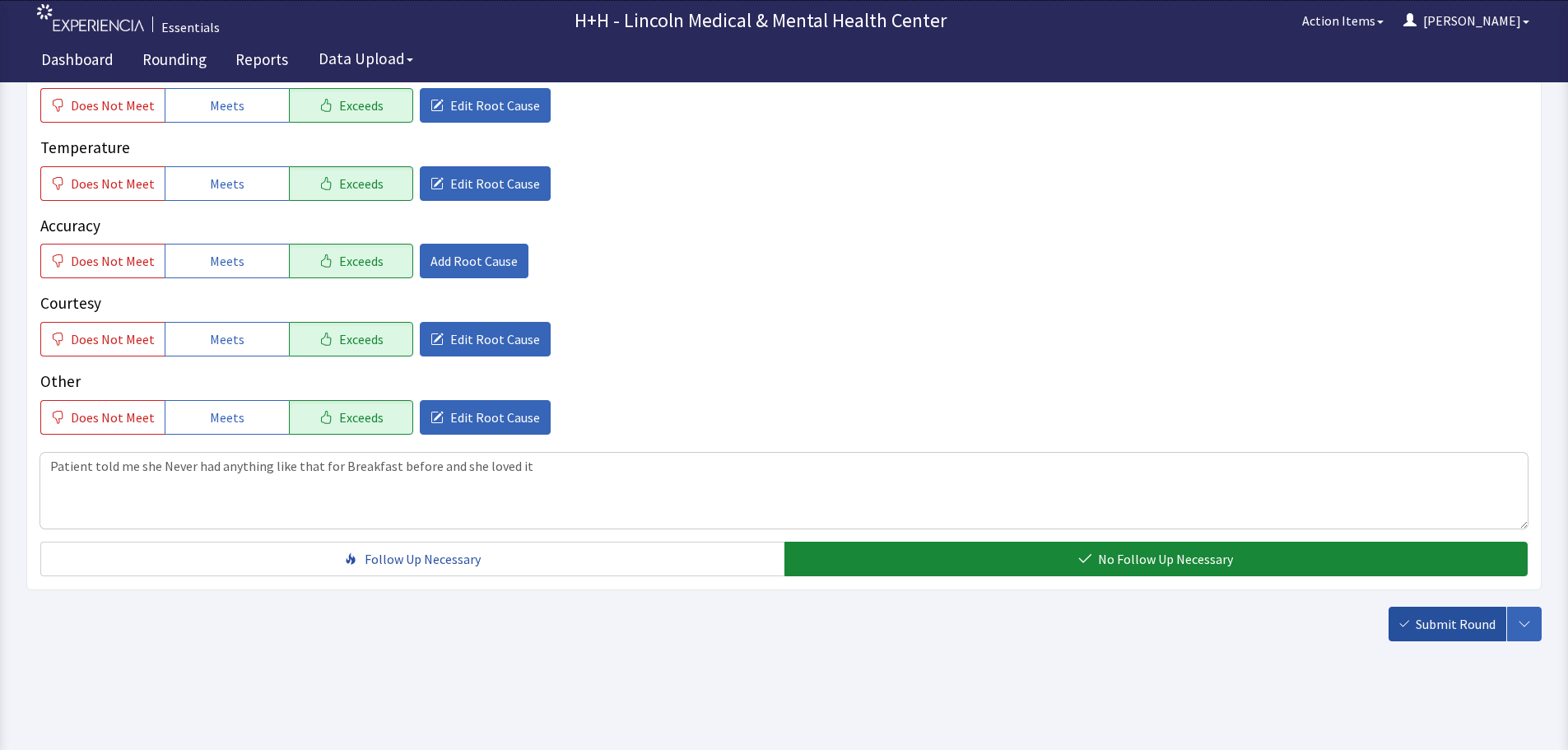
click at [1437, 628] on span "Submit Round" at bounding box center [1456, 624] width 80 height 20
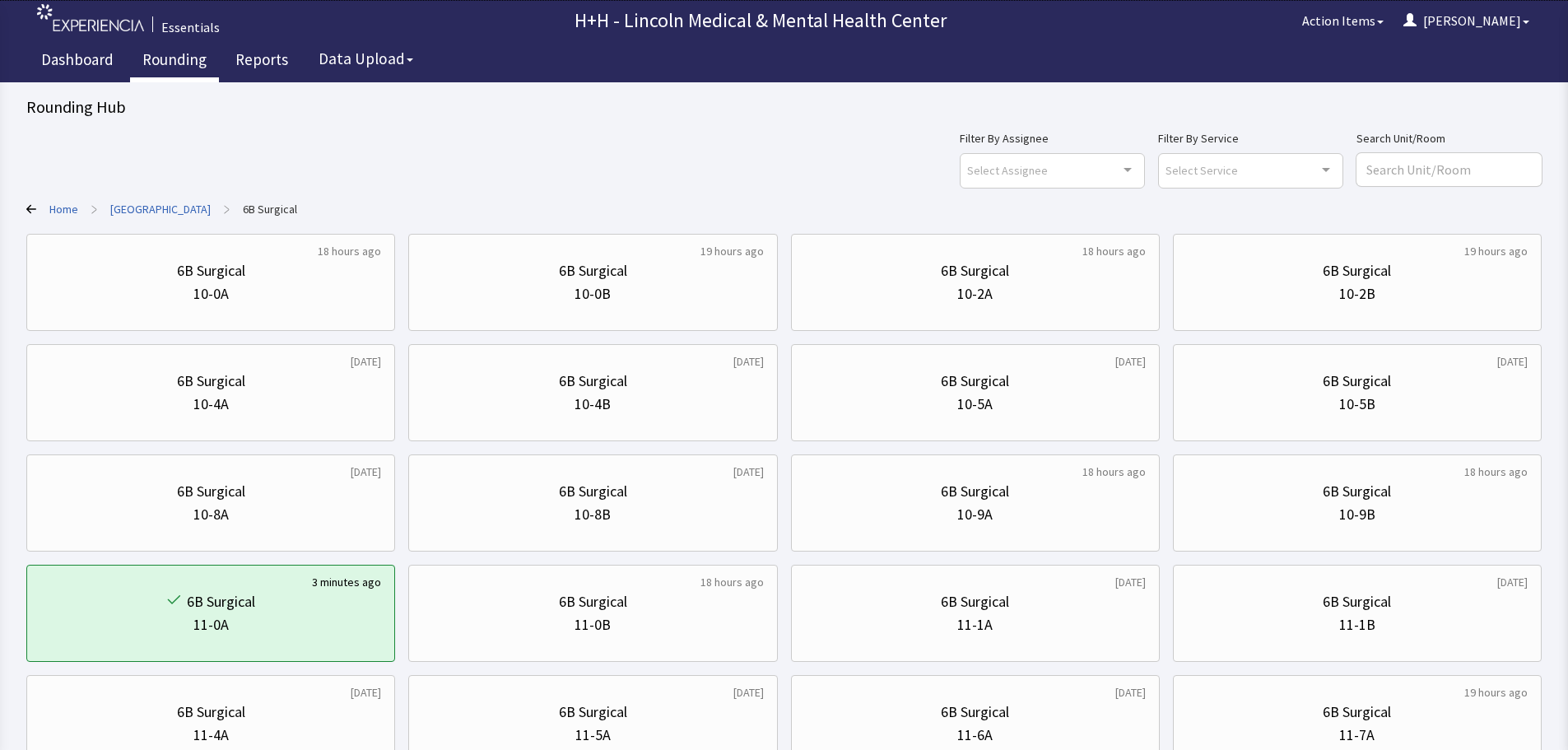
click at [183, 60] on link "Rounding" at bounding box center [174, 62] width 89 height 41
click at [178, 59] on link "Rounding" at bounding box center [174, 62] width 89 height 41
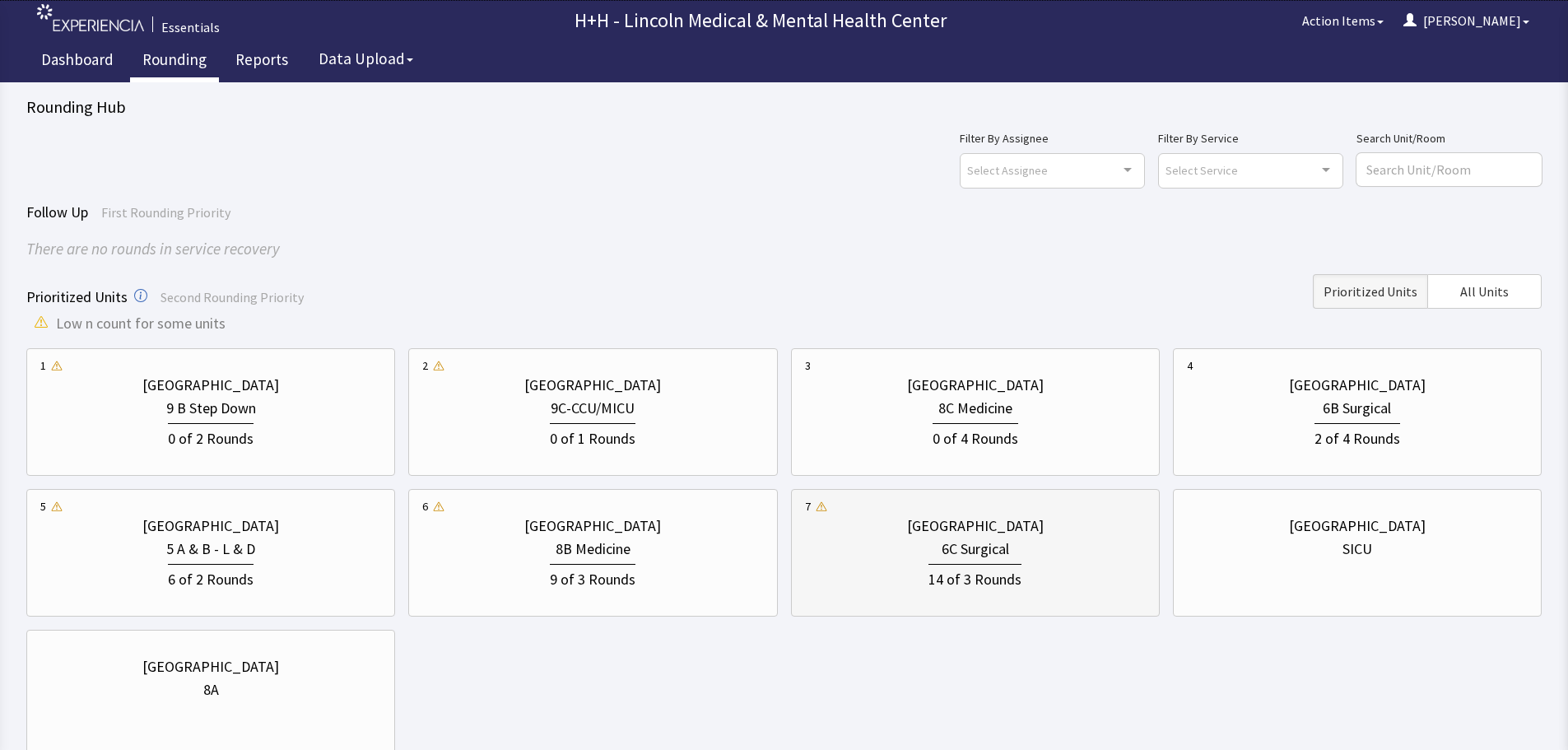
click at [1030, 541] on div "6C Surgical" at bounding box center [975, 549] width 340 height 23
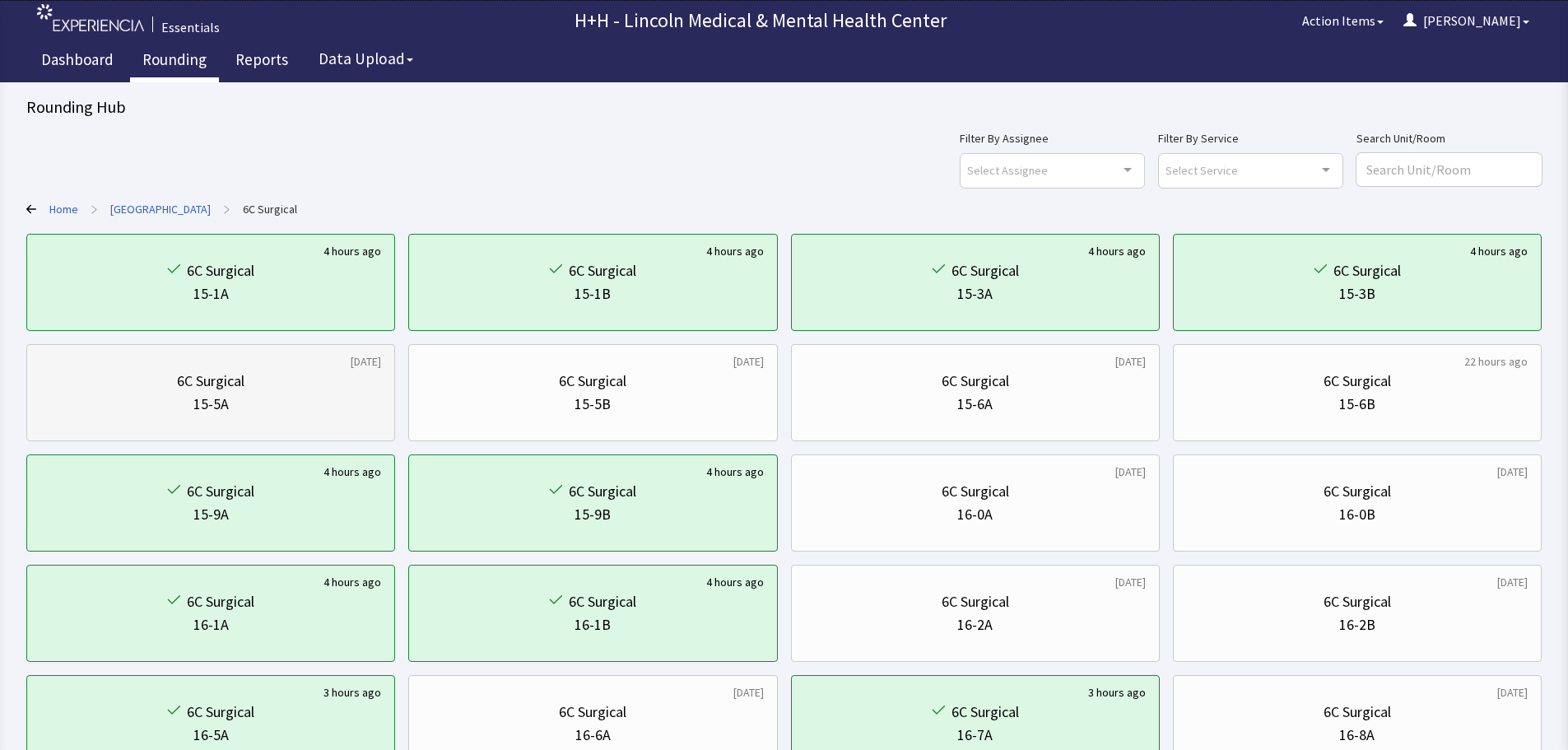
click at [278, 385] on div "6C Surgical" at bounding box center [211, 381] width 340 height 23
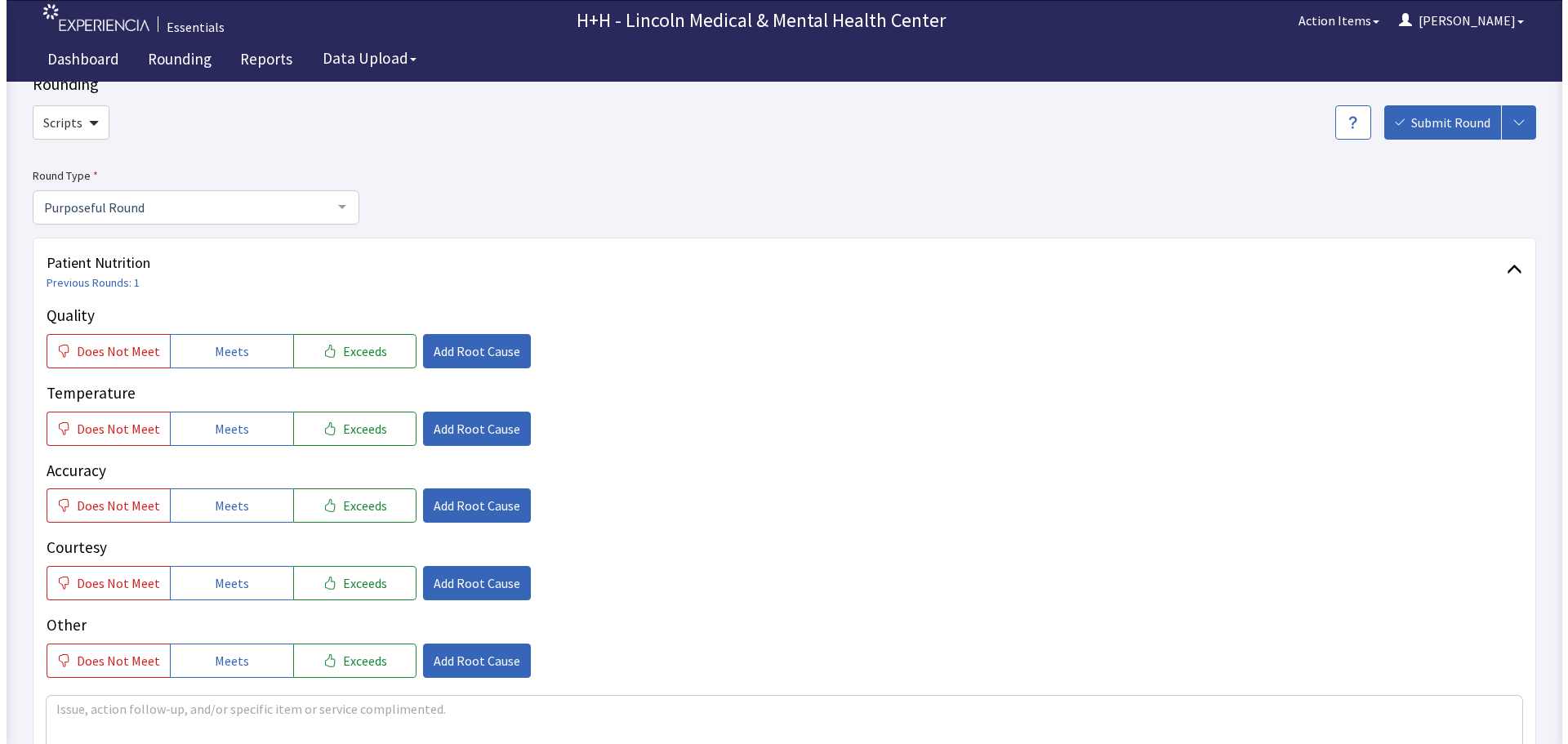
scroll to position [82, 0]
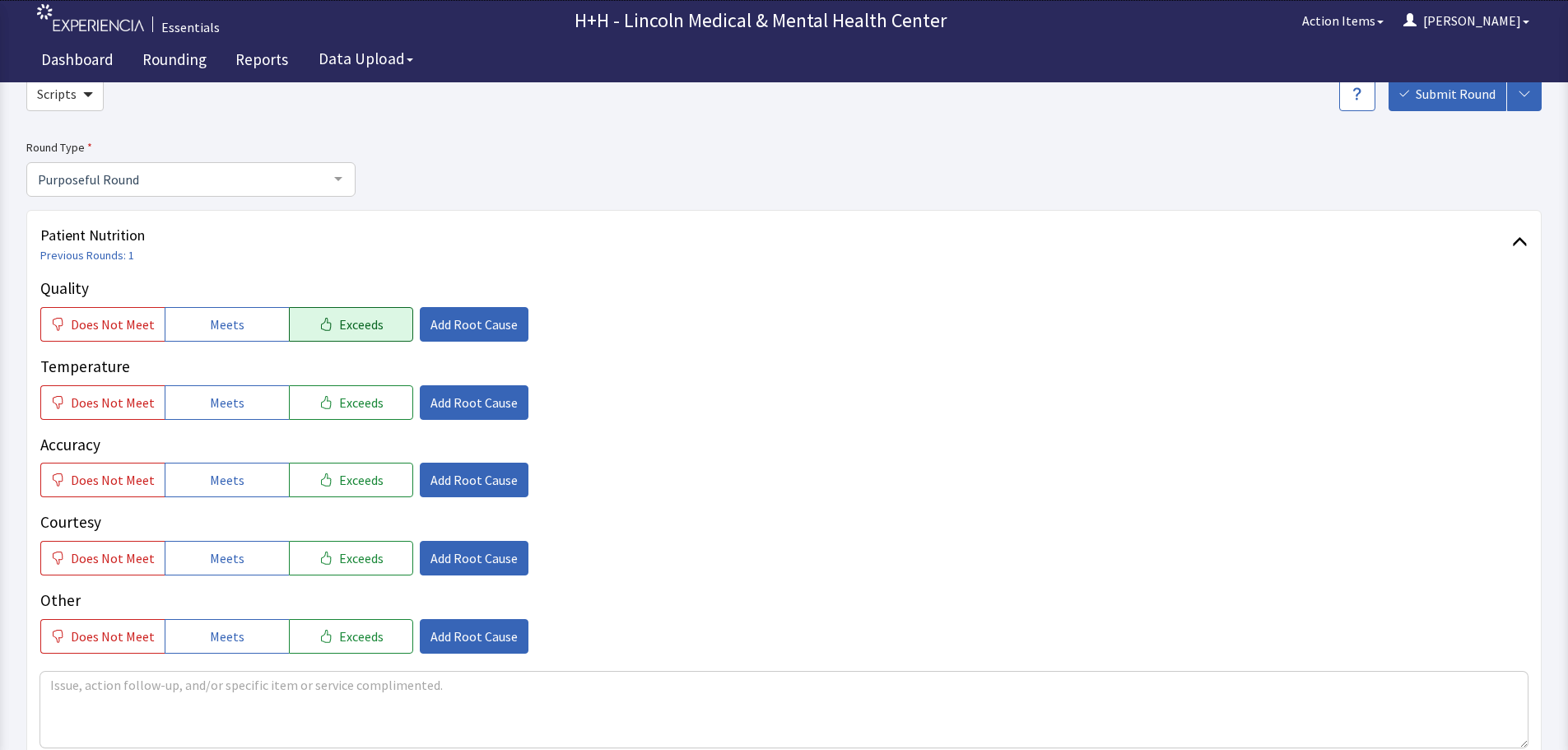
click at [387, 324] on button "Exceeds" at bounding box center [351, 325] width 124 height 35
click at [372, 407] on button "Exceeds" at bounding box center [351, 402] width 124 height 35
click at [350, 476] on span "Exceeds" at bounding box center [361, 480] width 45 height 20
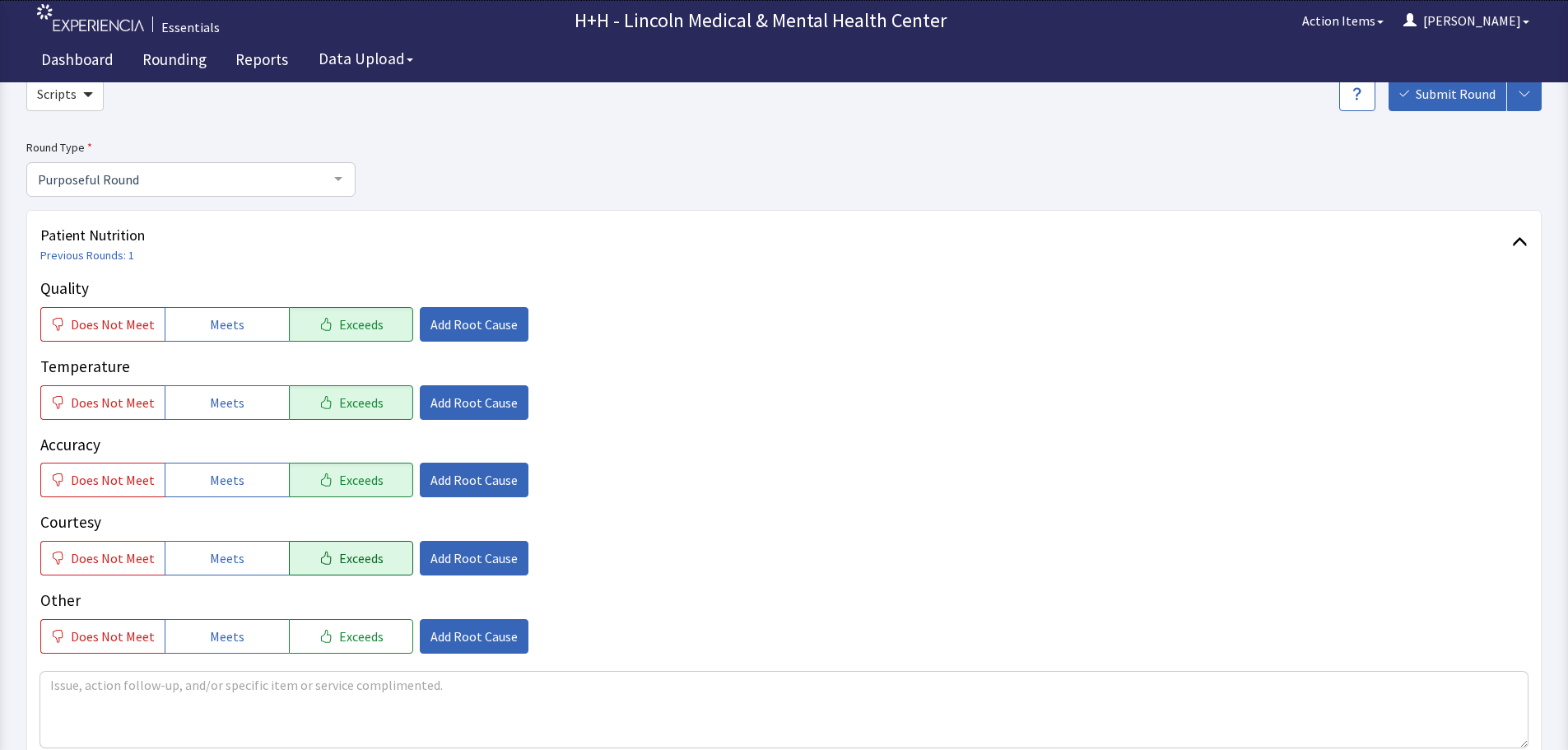
click at [365, 555] on span "Exceeds" at bounding box center [361, 558] width 45 height 20
click at [371, 633] on span "Exceeds" at bounding box center [361, 636] width 45 height 20
click at [479, 332] on span "Add Root Cause" at bounding box center [474, 325] width 88 height 20
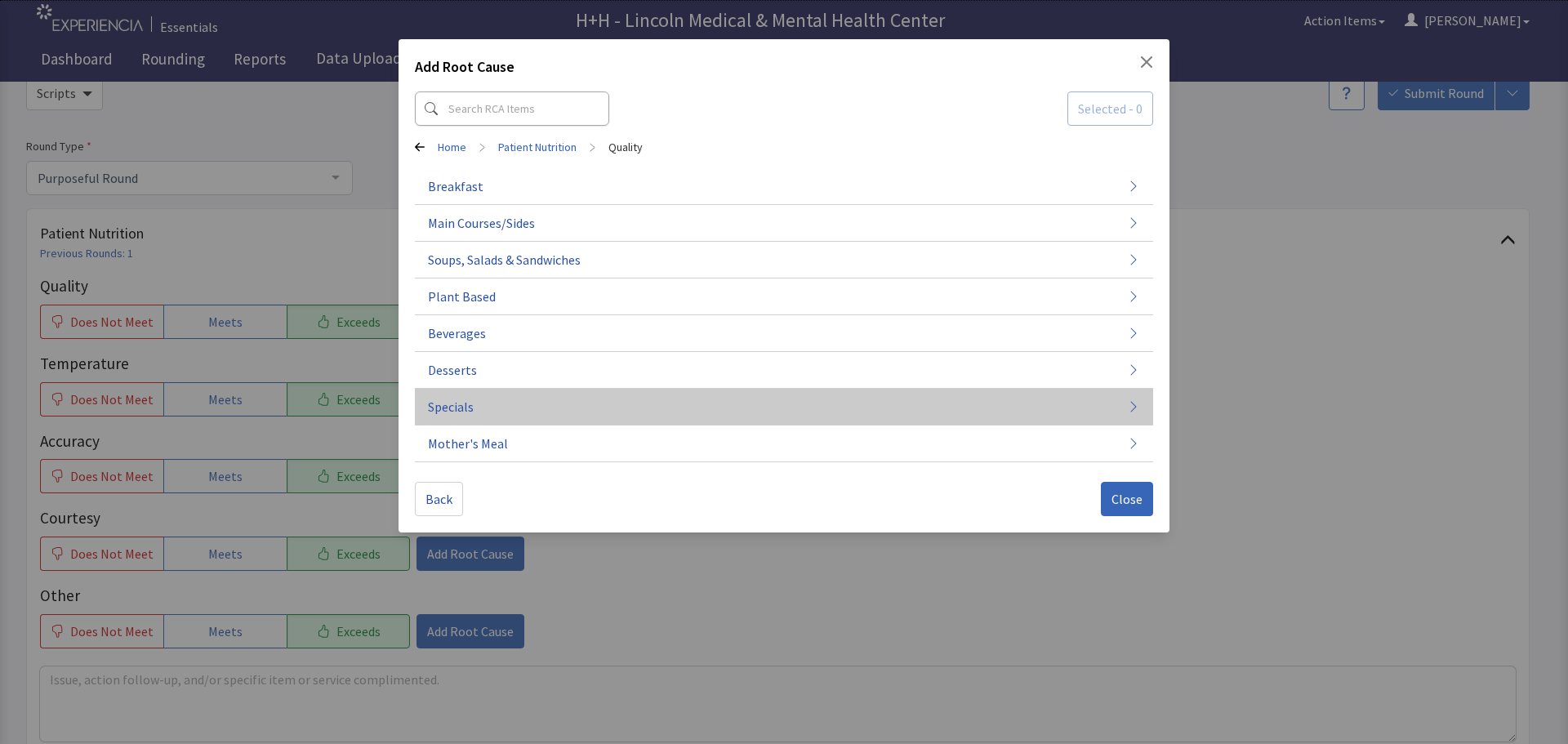
click at [484, 405] on button "Specials" at bounding box center [784, 406] width 739 height 37
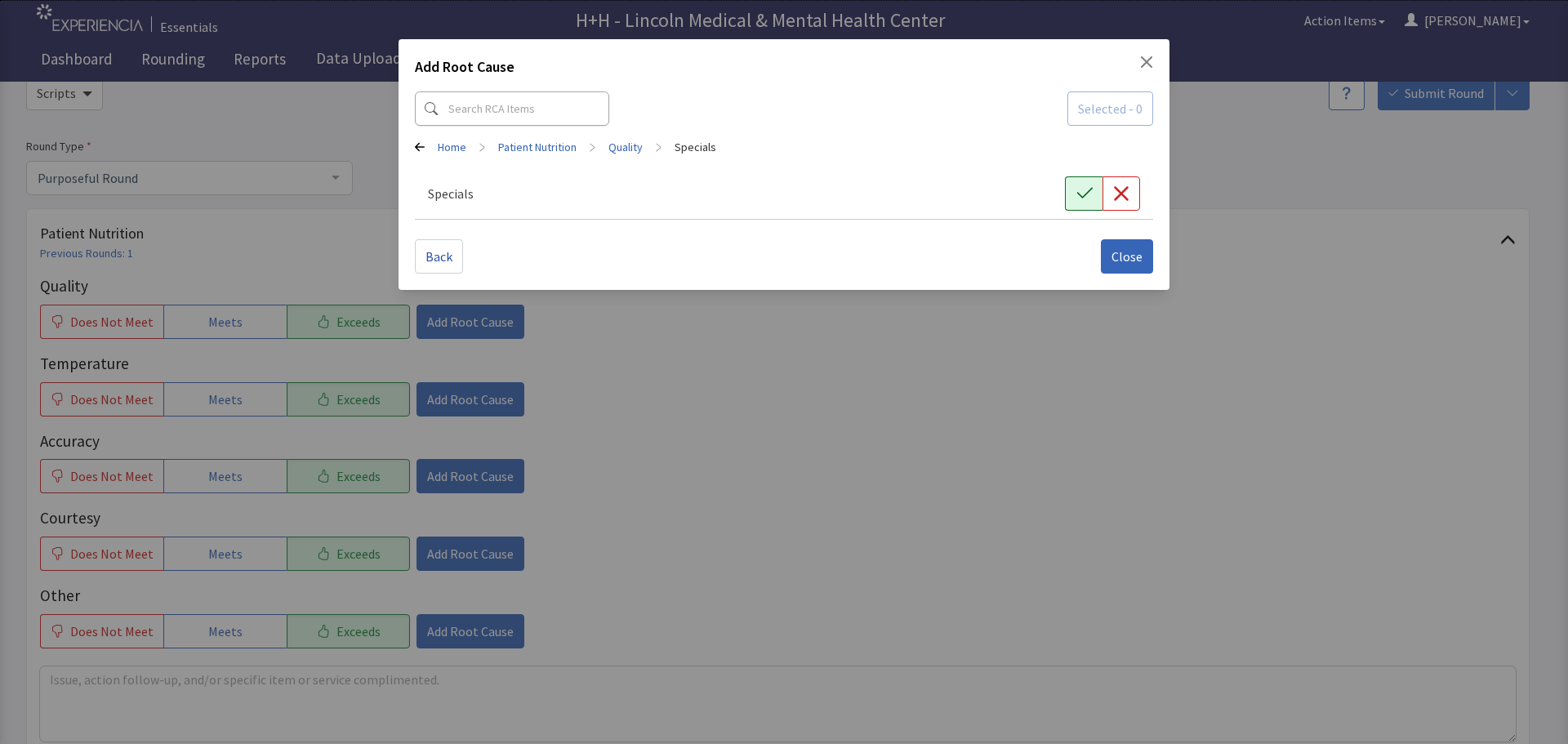
click at [1082, 185] on icon "button" at bounding box center [1084, 193] width 16 height 16
click at [1135, 253] on span "Close" at bounding box center [1127, 256] width 31 height 20
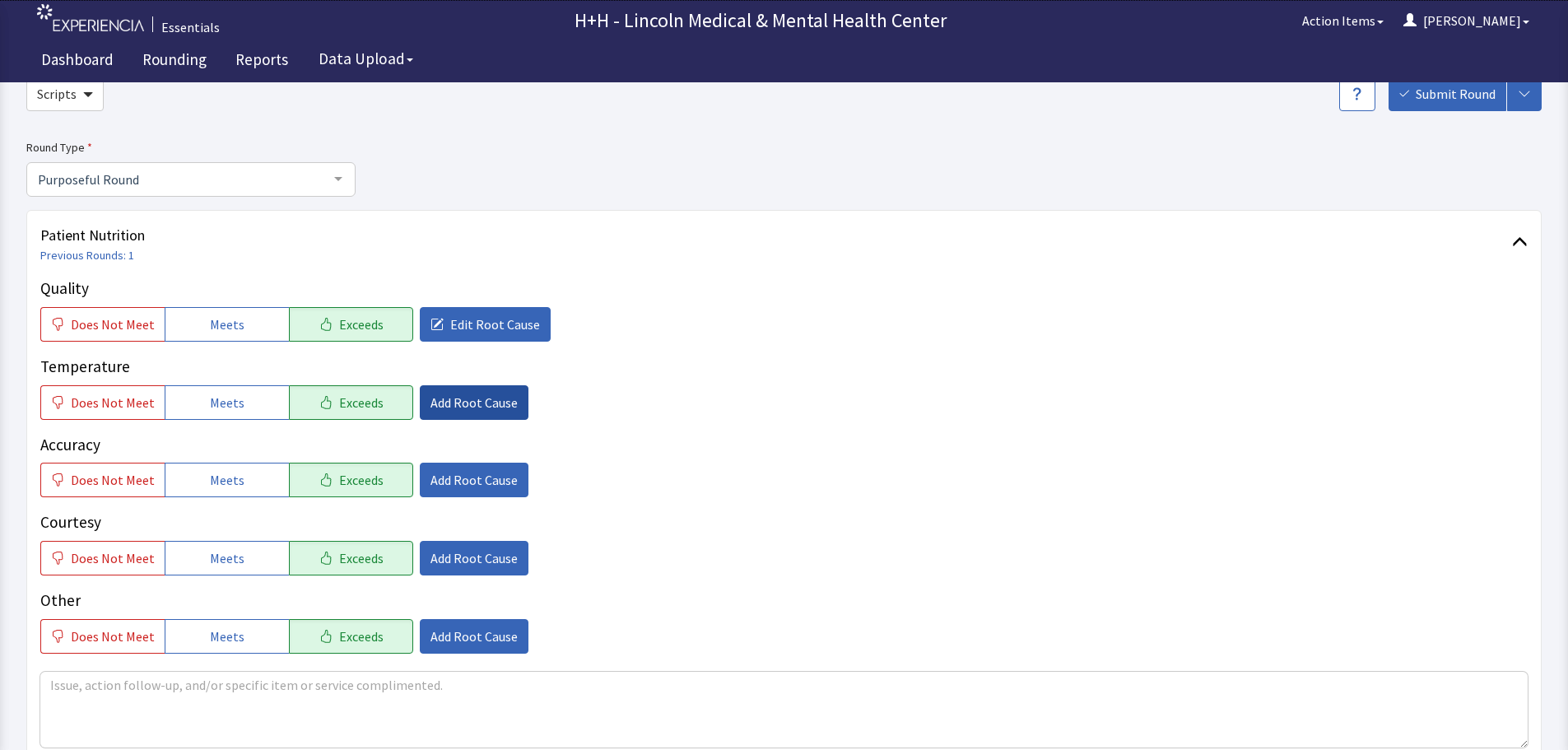
click at [485, 401] on span "Add Root Cause" at bounding box center [474, 402] width 88 height 20
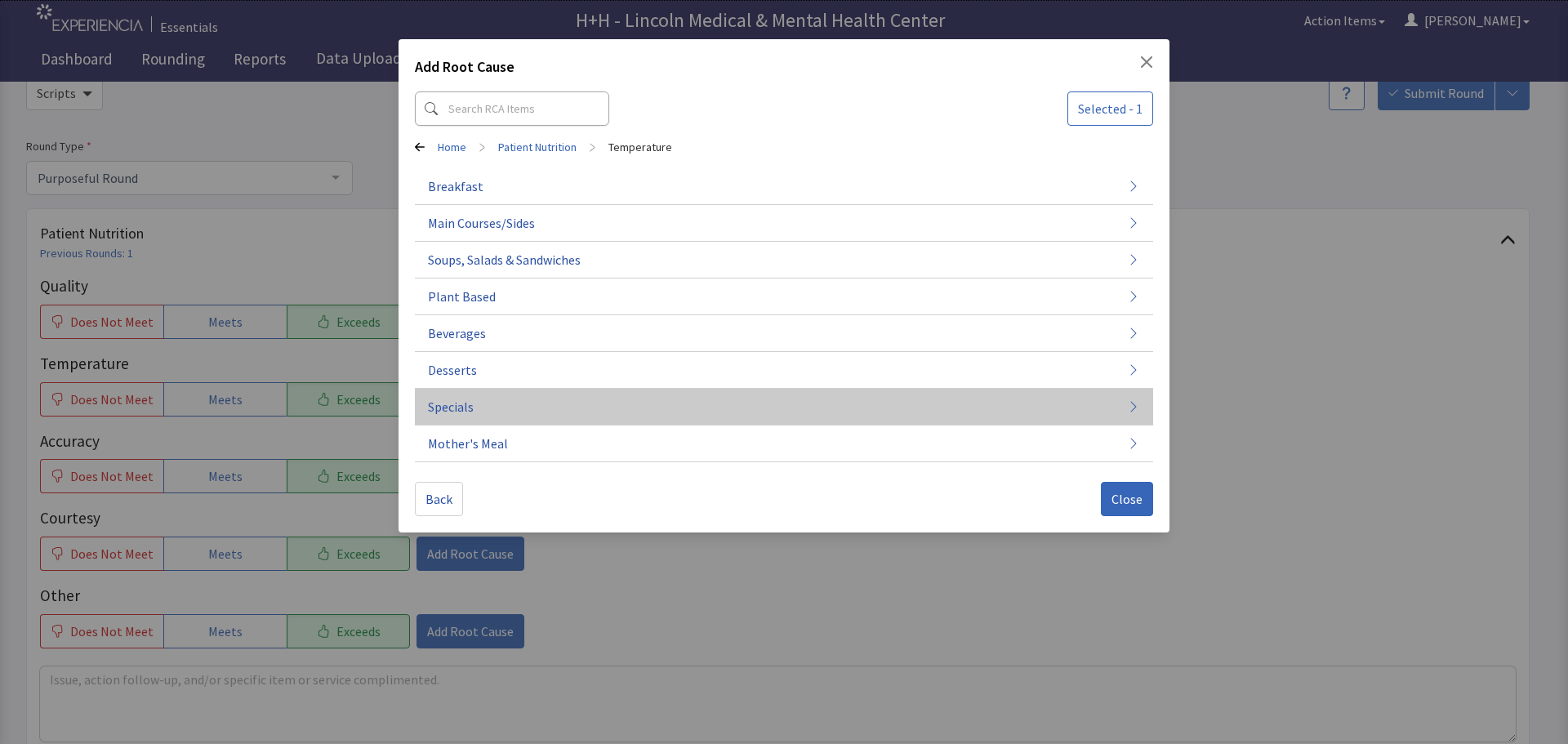
click at [493, 397] on button "Specials" at bounding box center [784, 406] width 739 height 37
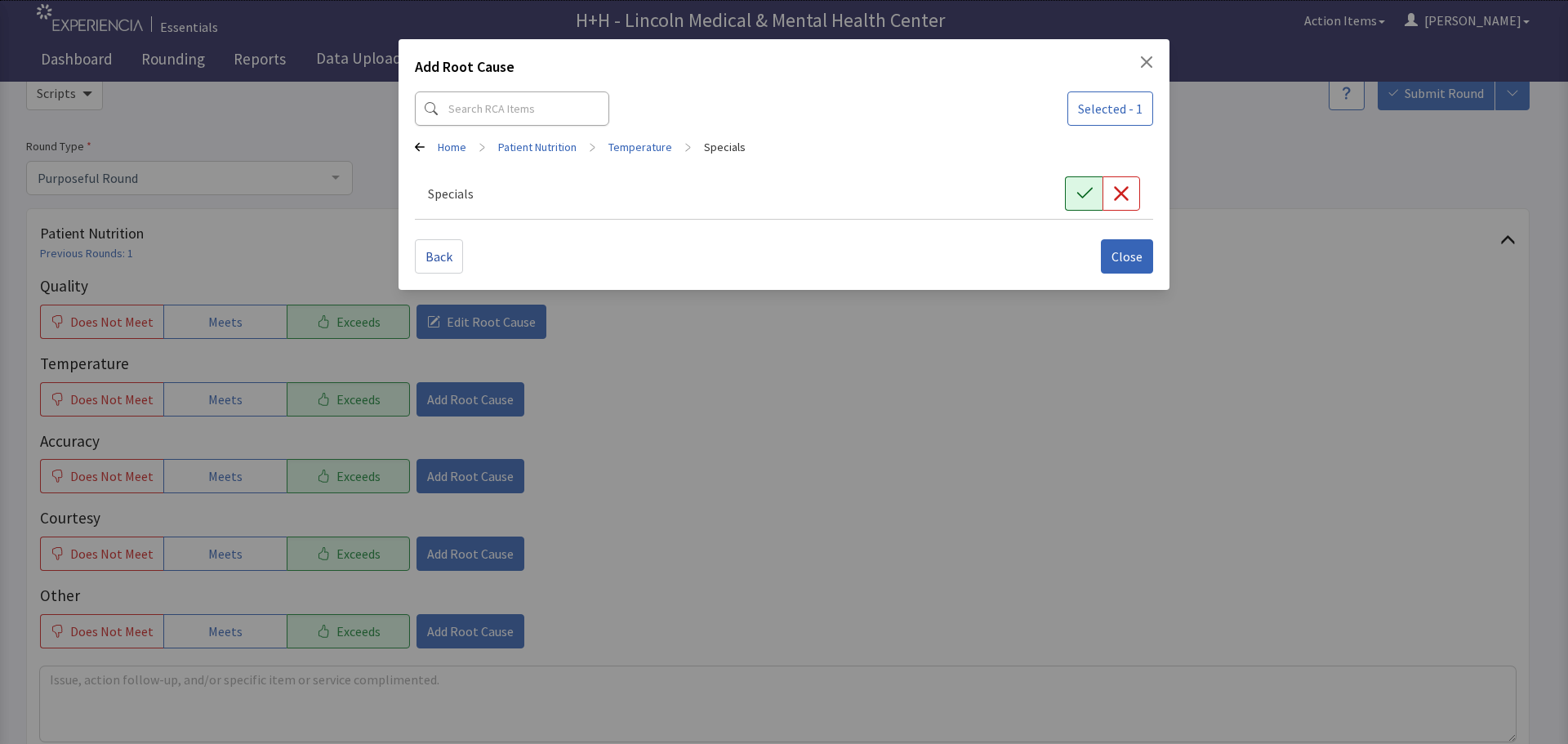
click at [1089, 182] on button "button" at bounding box center [1084, 193] width 38 height 34
click at [1135, 263] on span "Close" at bounding box center [1127, 256] width 31 height 20
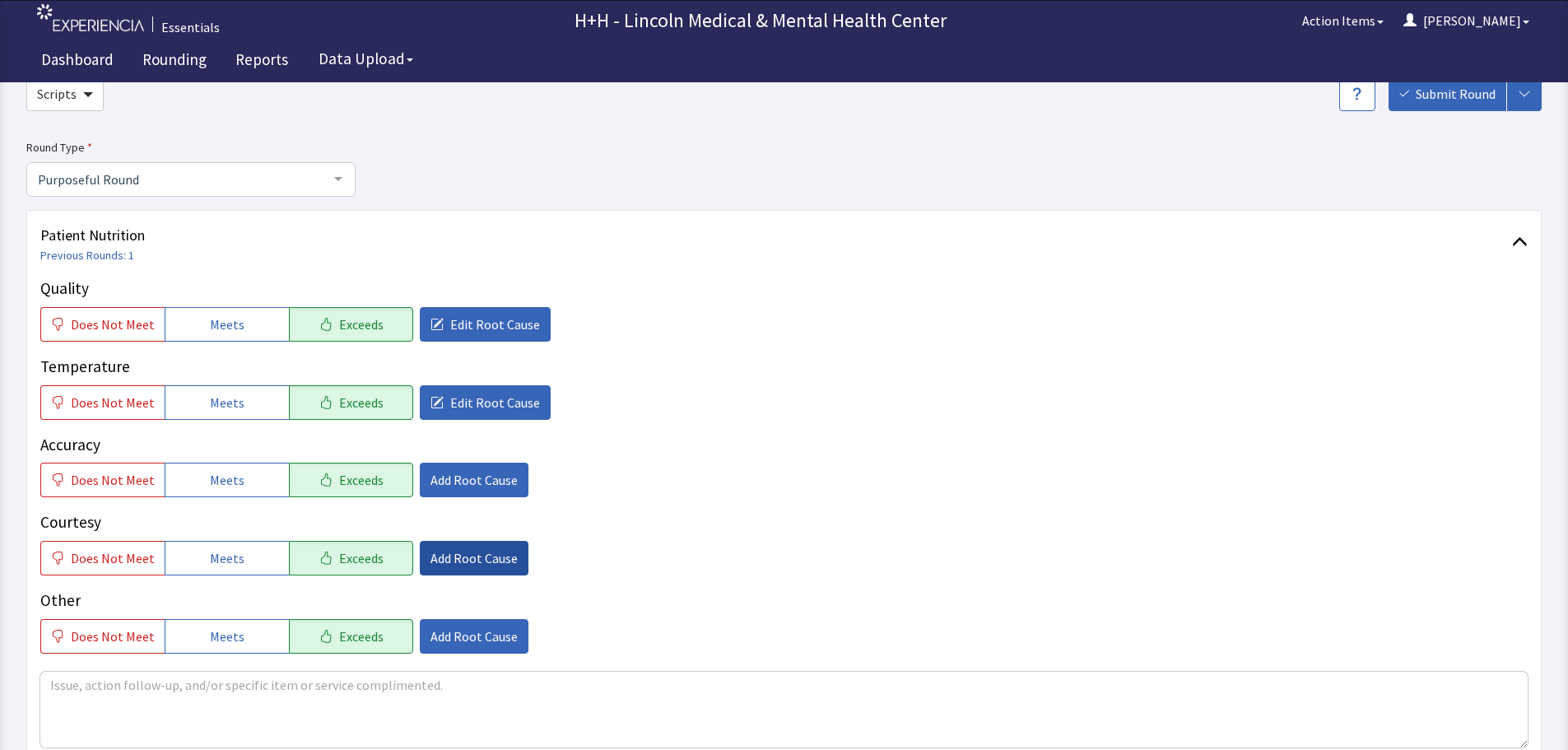
click at [492, 562] on span "Add Root Cause" at bounding box center [474, 558] width 88 height 20
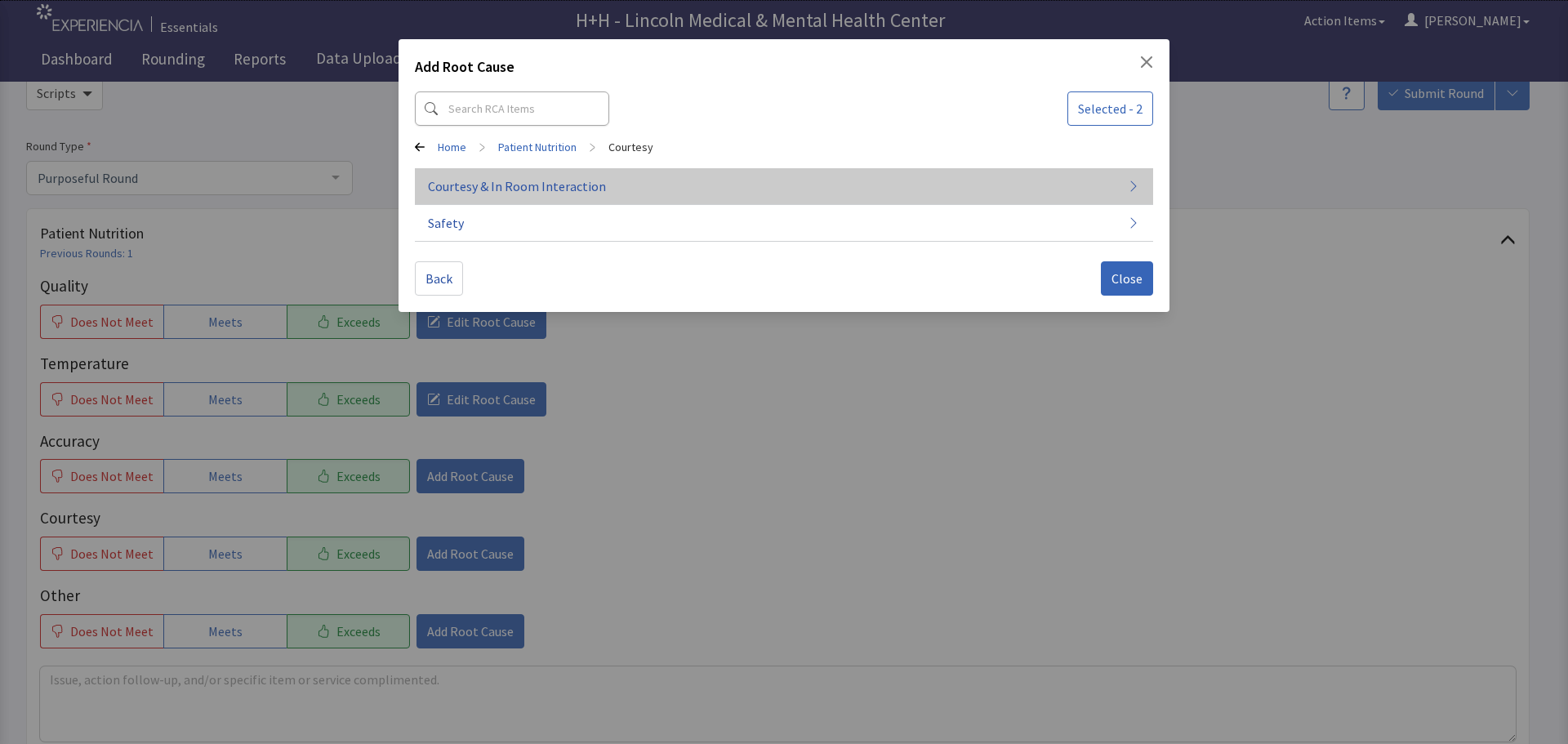
click at [495, 184] on span "Courtesy & In Room Interaction" at bounding box center [516, 186] width 178 height 20
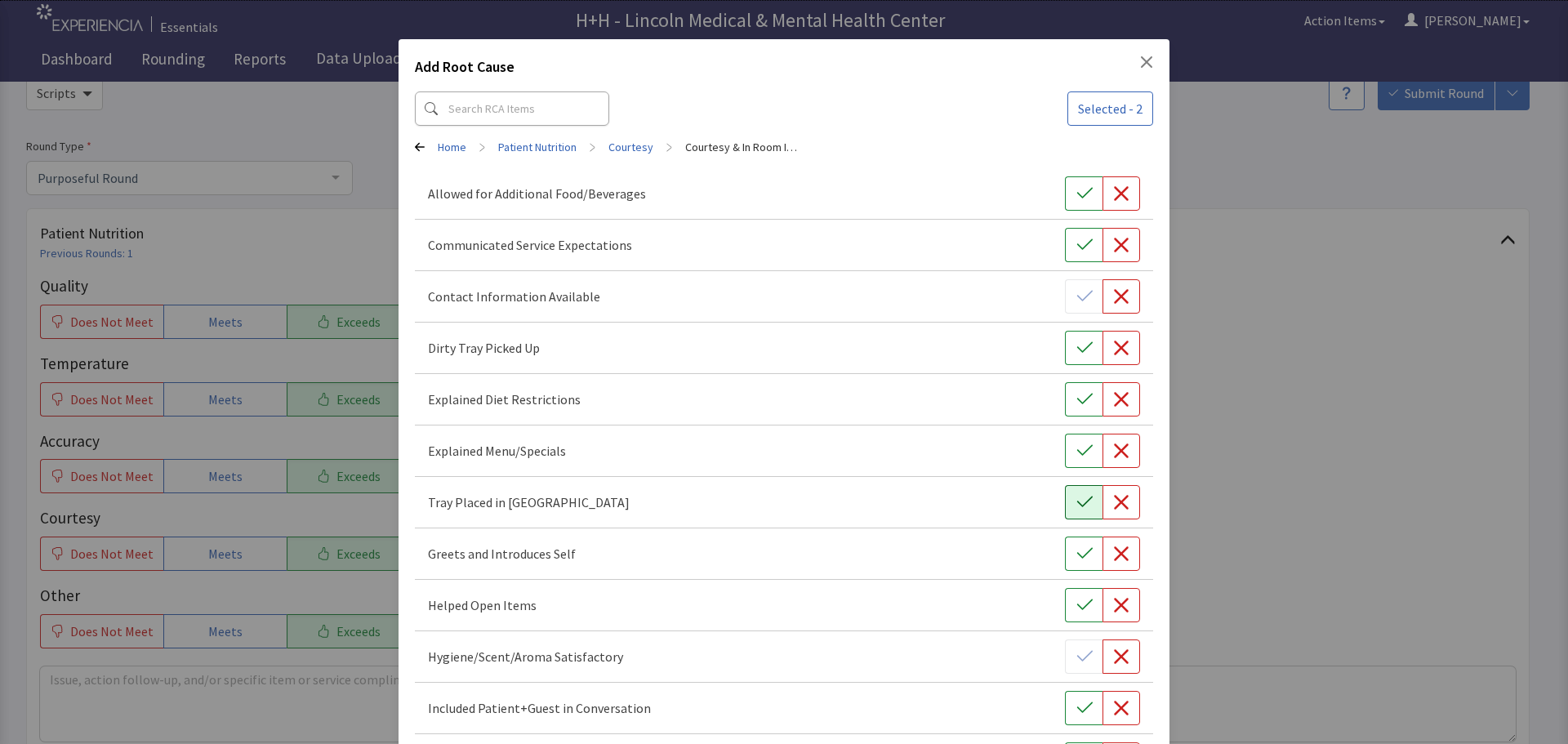
click at [1076, 494] on icon "button" at bounding box center [1084, 502] width 16 height 16
click at [1065, 545] on button "button" at bounding box center [1084, 554] width 38 height 34
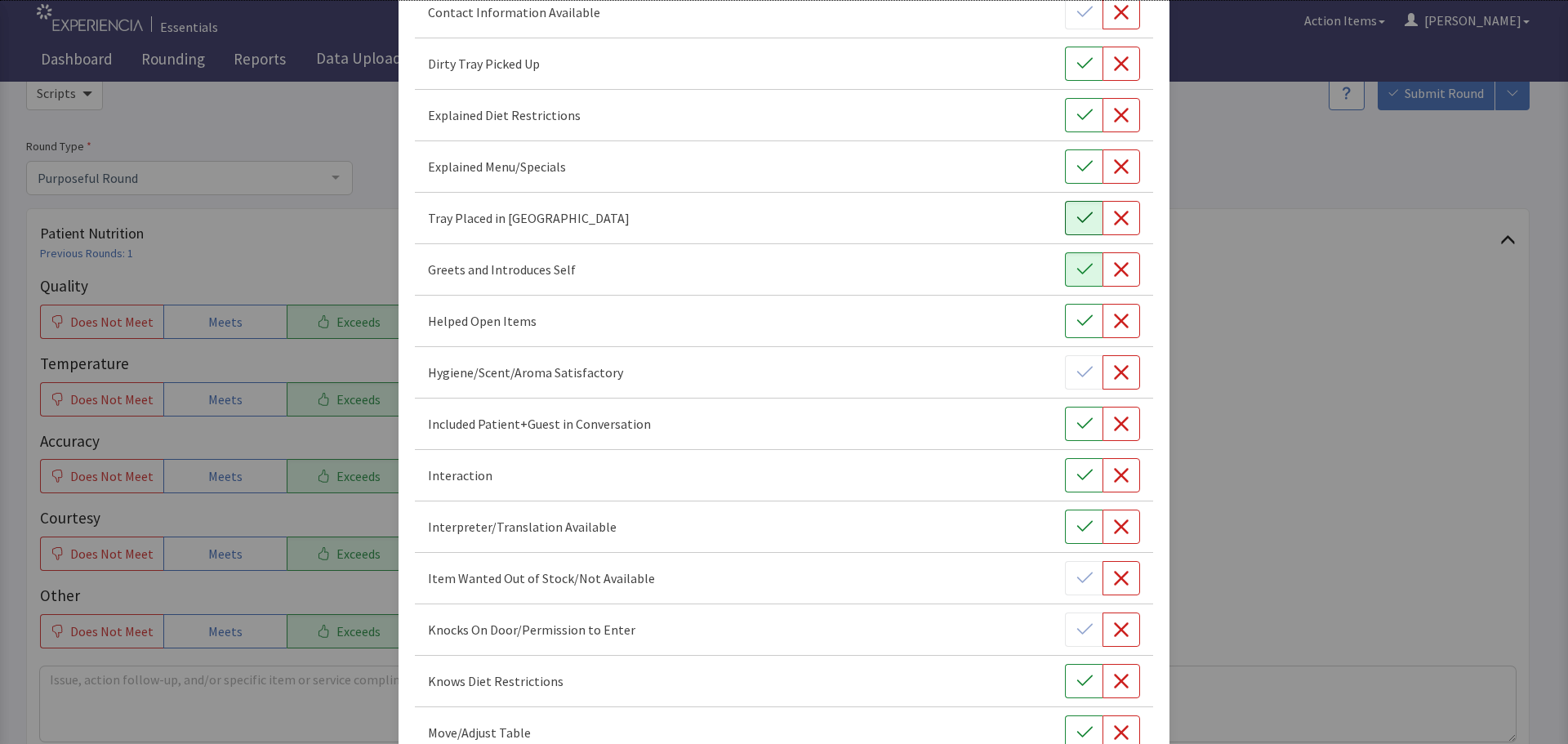
scroll to position [327, 0]
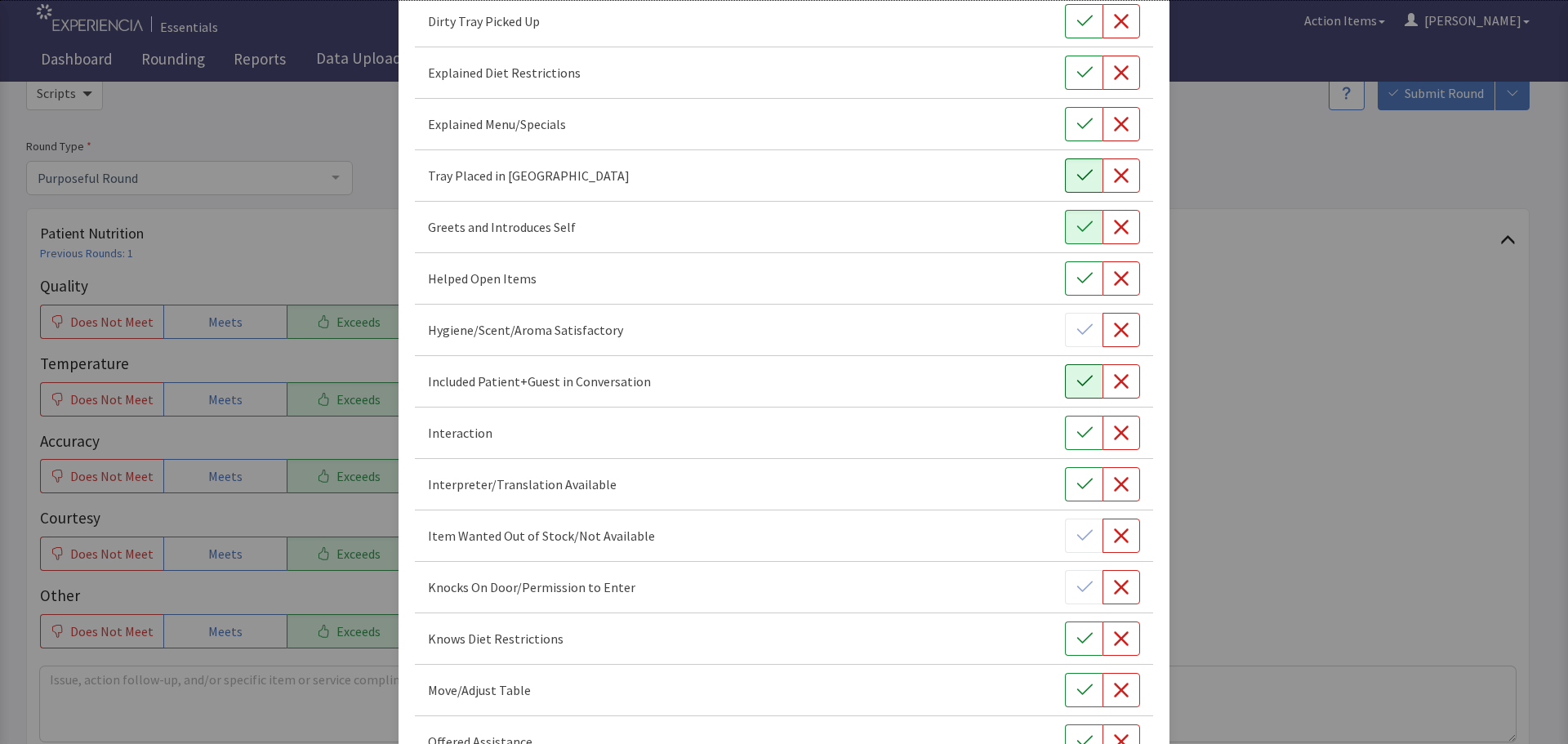
click at [1076, 383] on icon "button" at bounding box center [1084, 381] width 16 height 16
click at [1079, 424] on button "button" at bounding box center [1084, 433] width 38 height 34
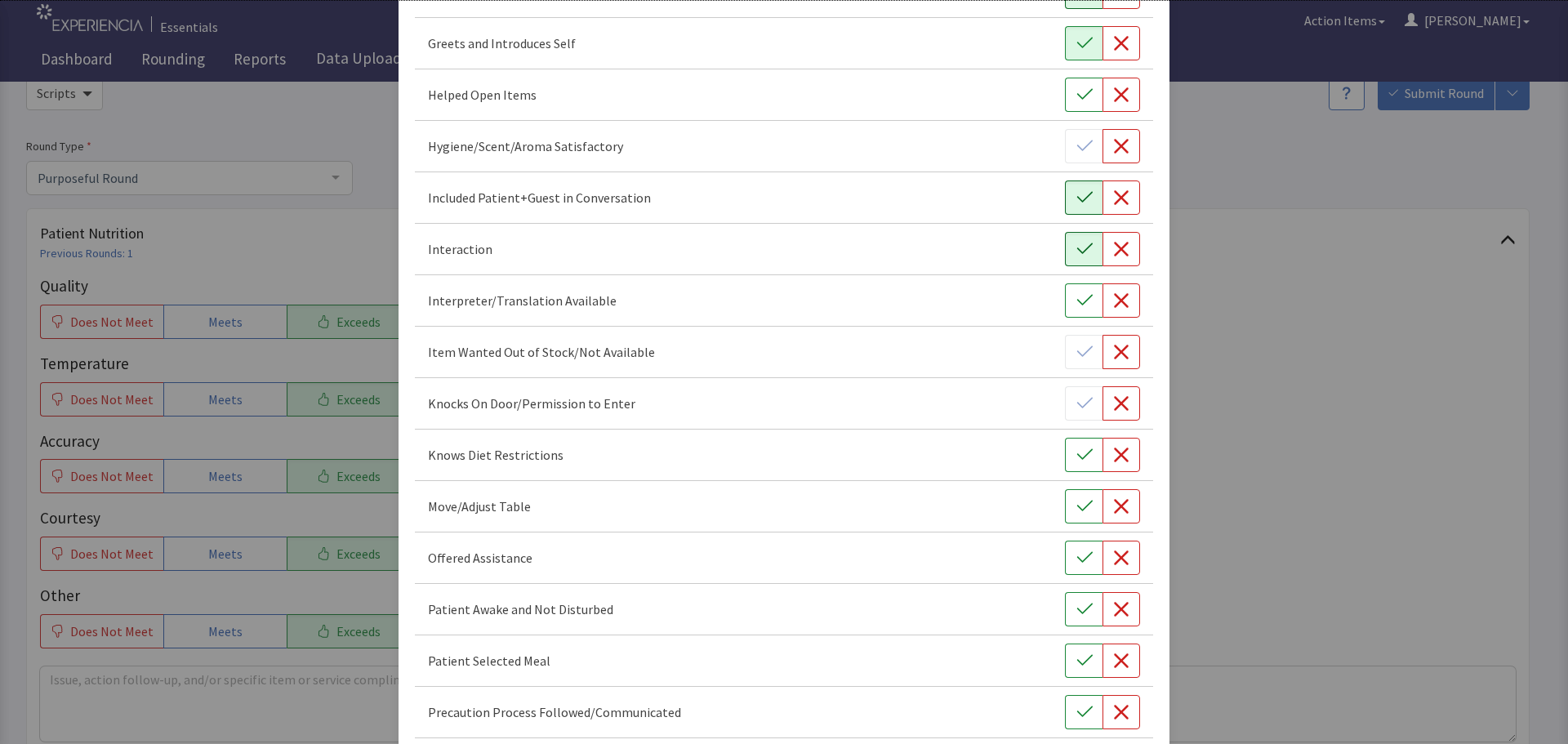
scroll to position [571, 0]
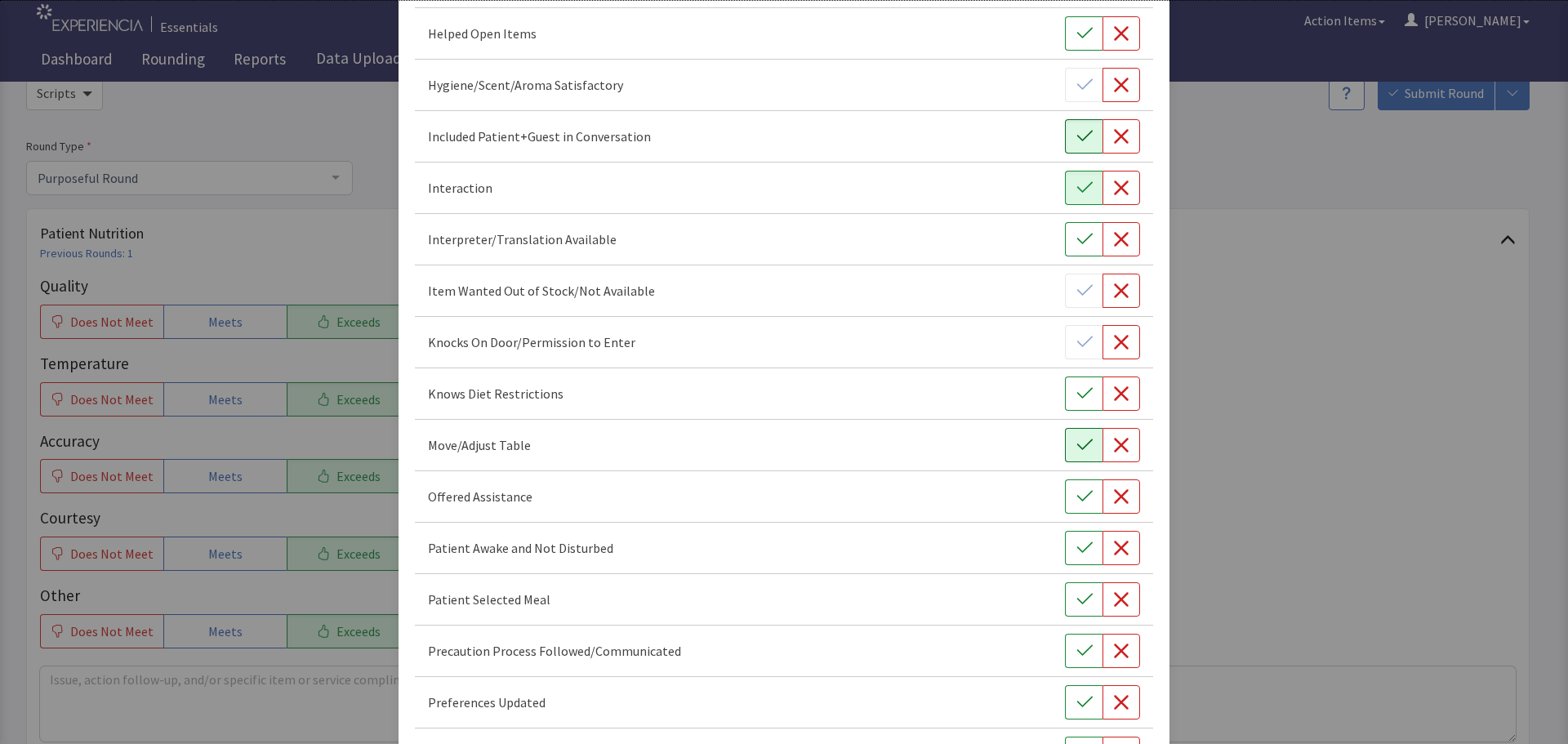
click at [1076, 437] on icon "button" at bounding box center [1084, 445] width 16 height 16
click at [1069, 485] on button "button" at bounding box center [1084, 497] width 38 height 34
click at [1076, 547] on icon "button" at bounding box center [1084, 548] width 16 height 16
click at [1076, 592] on icon "button" at bounding box center [1084, 599] width 16 height 16
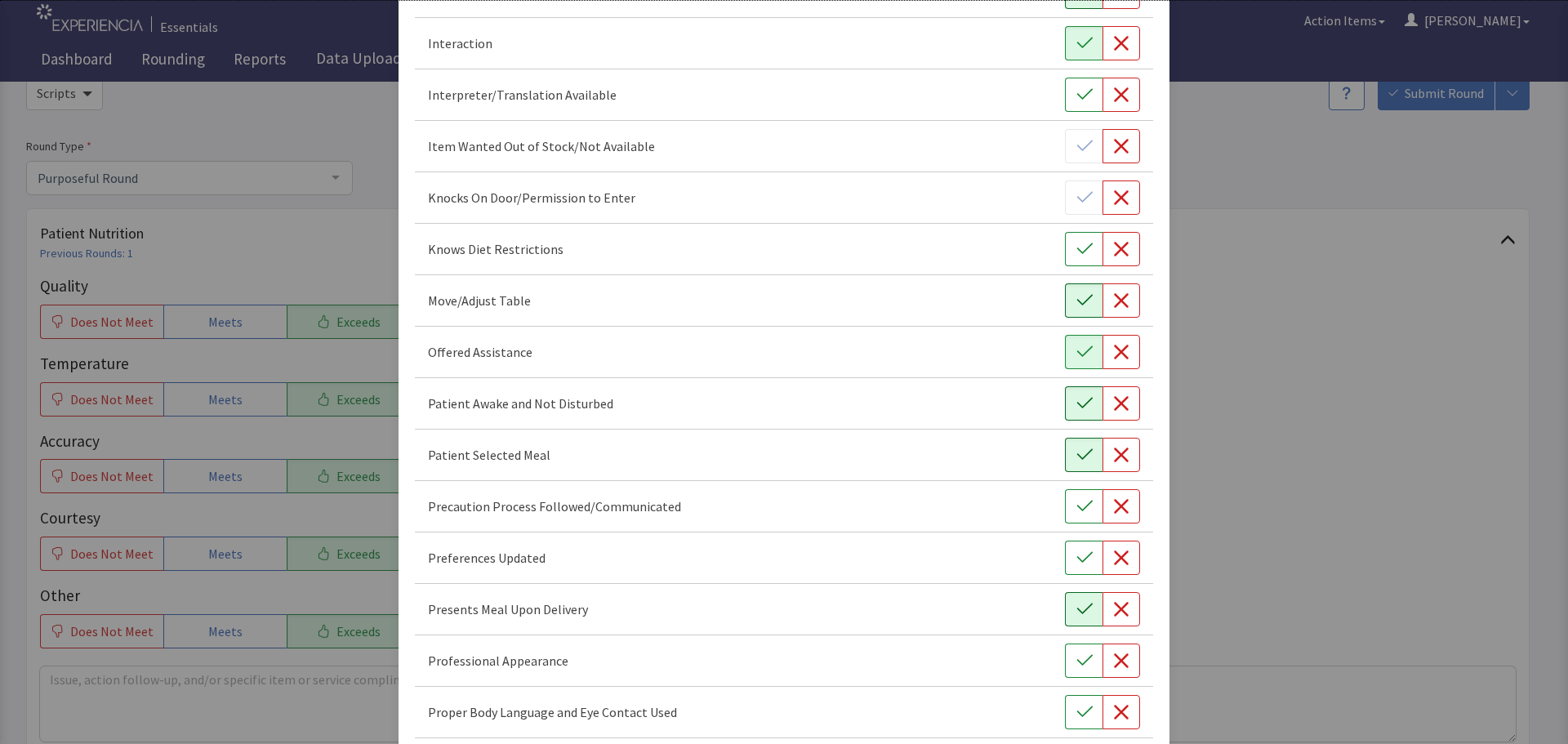
scroll to position [735, 0]
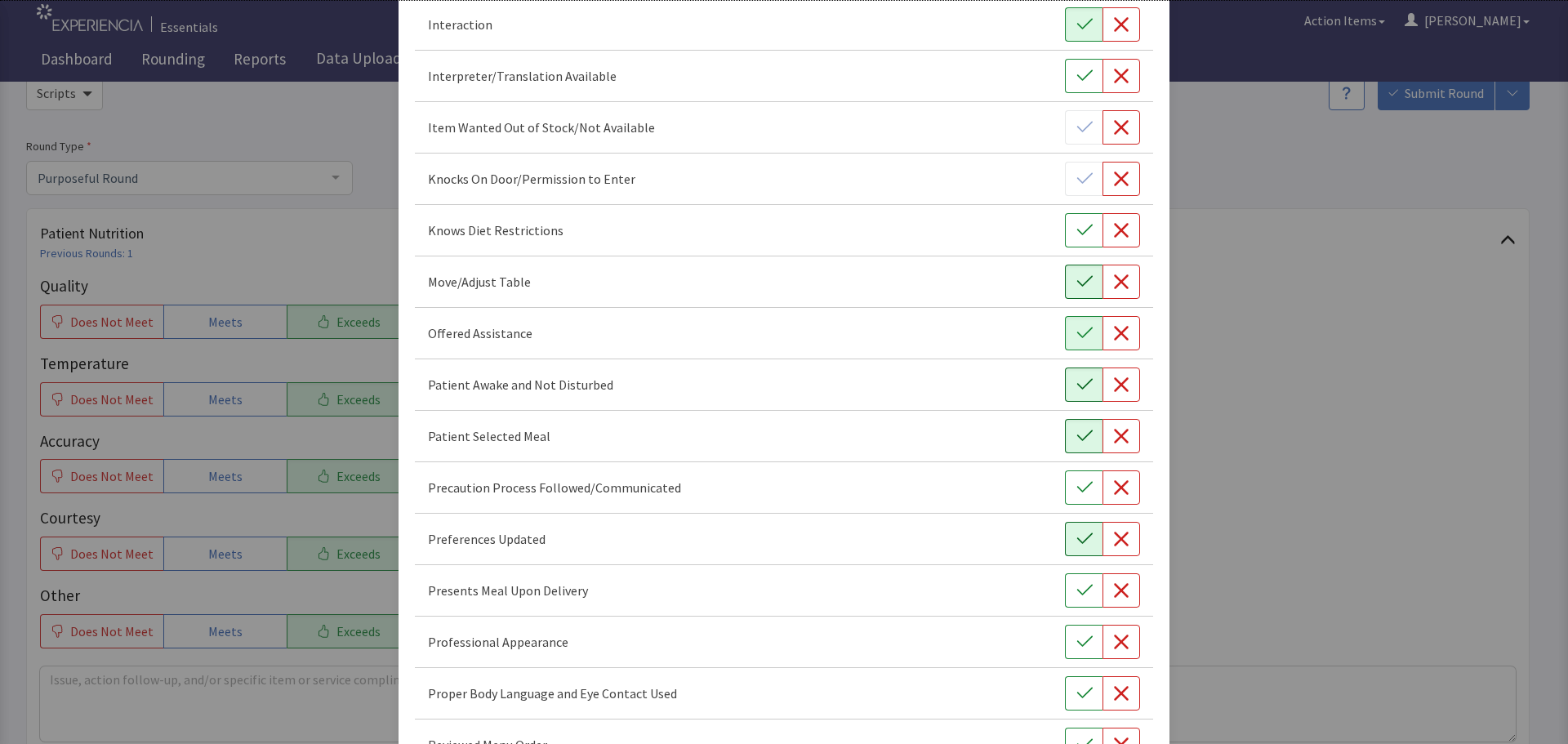
click at [1065, 542] on button "button" at bounding box center [1084, 539] width 38 height 34
click at [1076, 584] on icon "button" at bounding box center [1084, 590] width 16 height 16
click at [1078, 632] on button "button" at bounding box center [1084, 642] width 38 height 34
click at [1084, 692] on button "button" at bounding box center [1084, 693] width 38 height 34
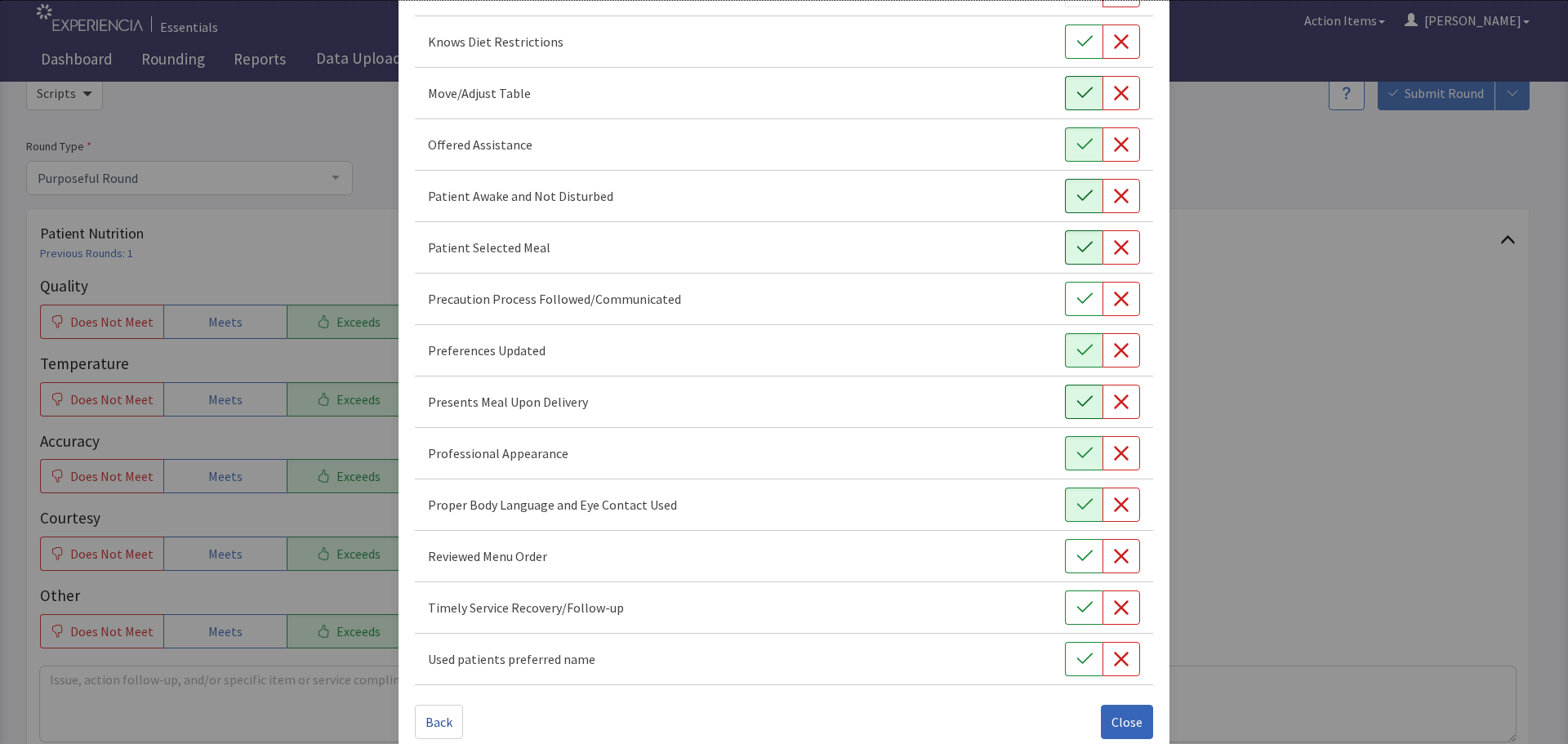
scroll to position [948, 0]
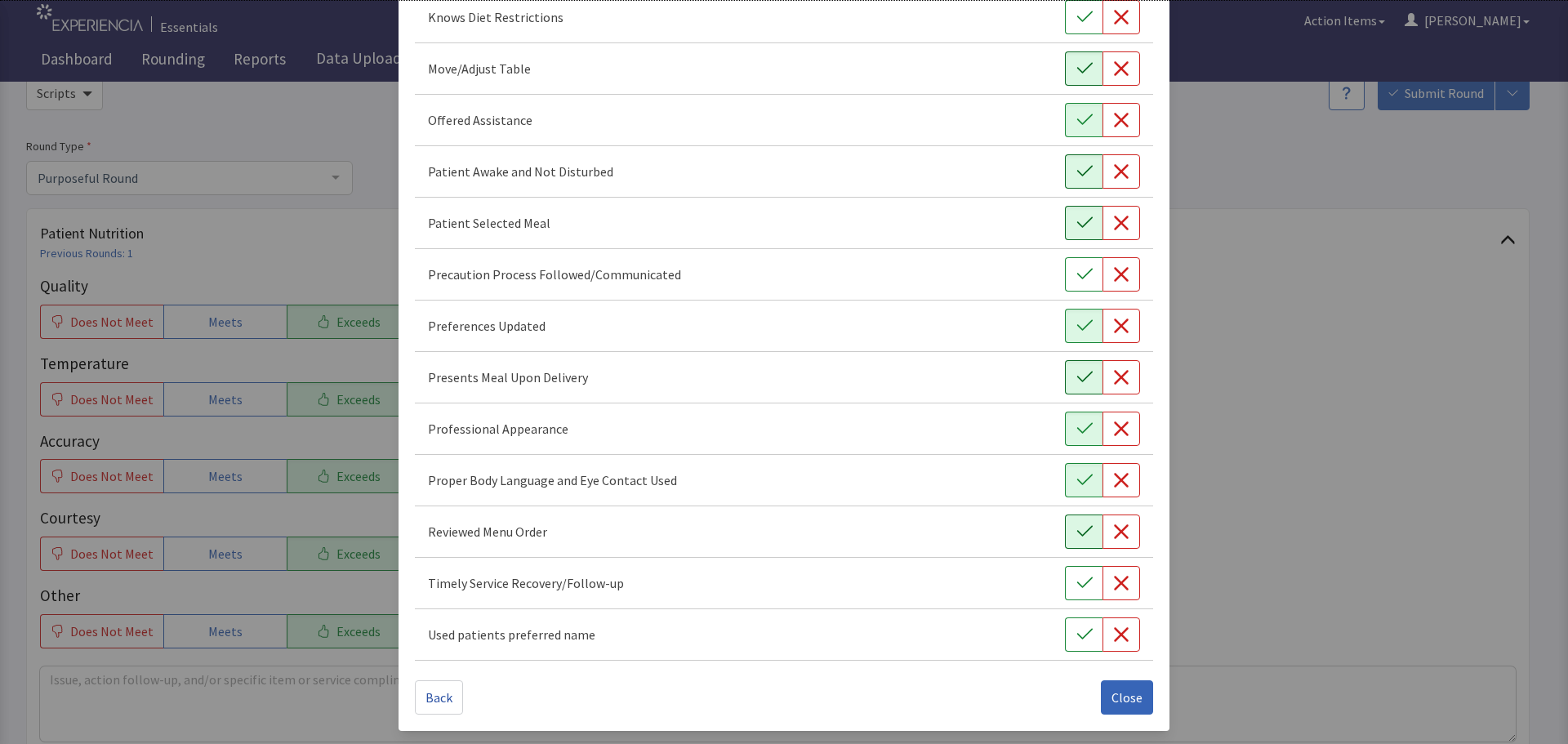
click at [1065, 534] on button "button" at bounding box center [1084, 532] width 38 height 34
click at [1075, 574] on button "button" at bounding box center [1084, 583] width 38 height 34
click at [1073, 624] on button "button" at bounding box center [1084, 634] width 38 height 34
click at [1111, 694] on span "Close" at bounding box center [1127, 697] width 31 height 20
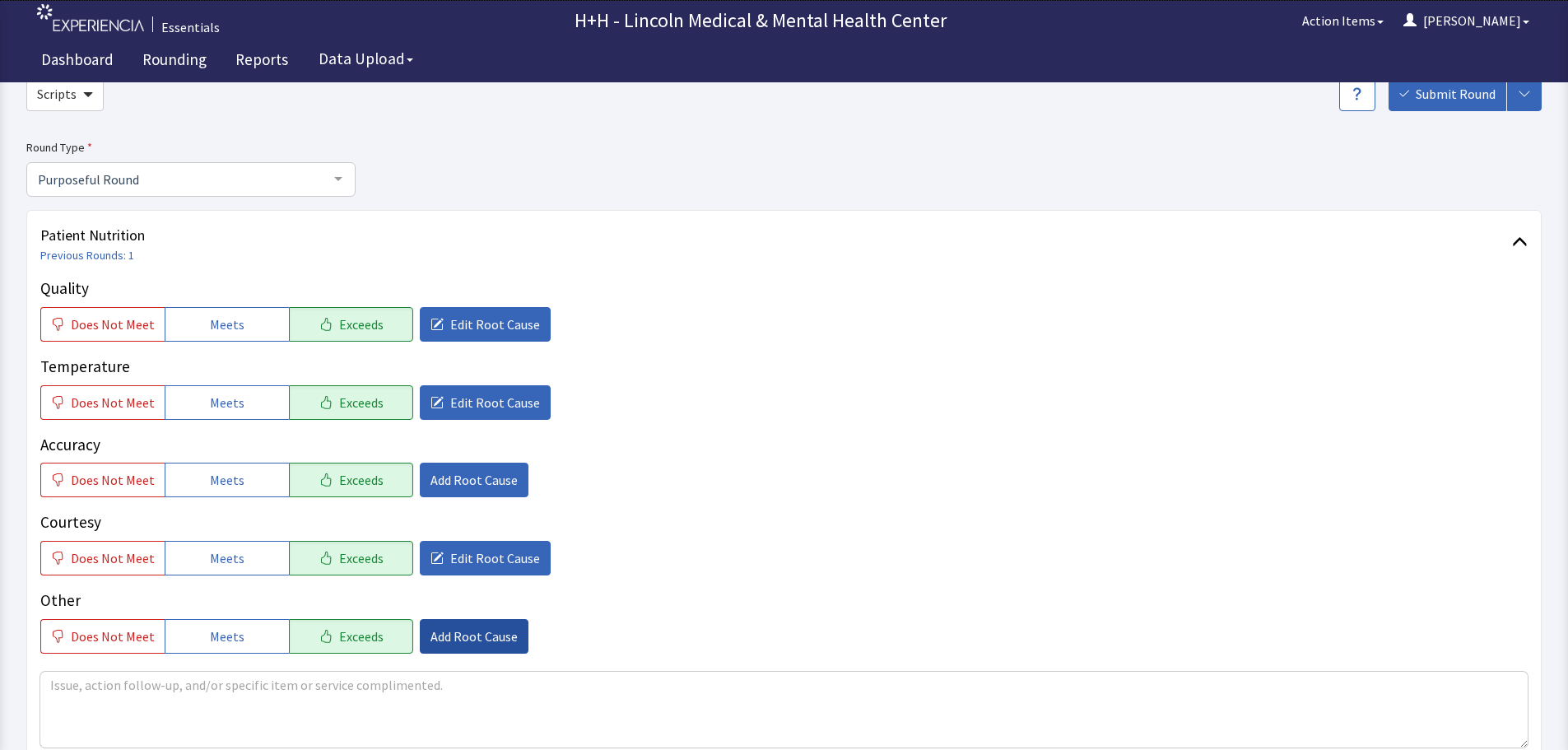
click at [478, 626] on span "Add Root Cause" at bounding box center [474, 636] width 88 height 20
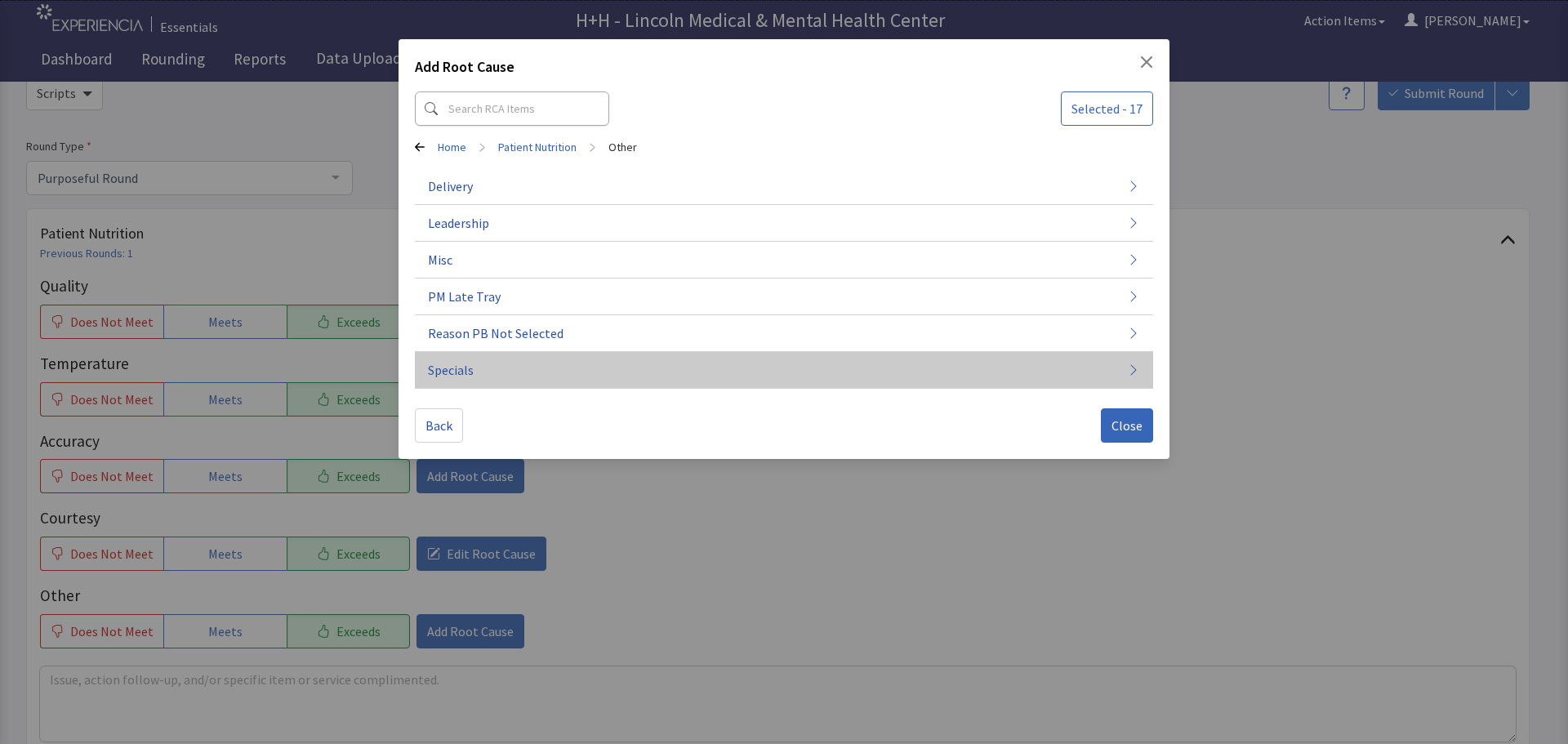
click at [457, 367] on span "Specials" at bounding box center [451, 370] width 46 height 20
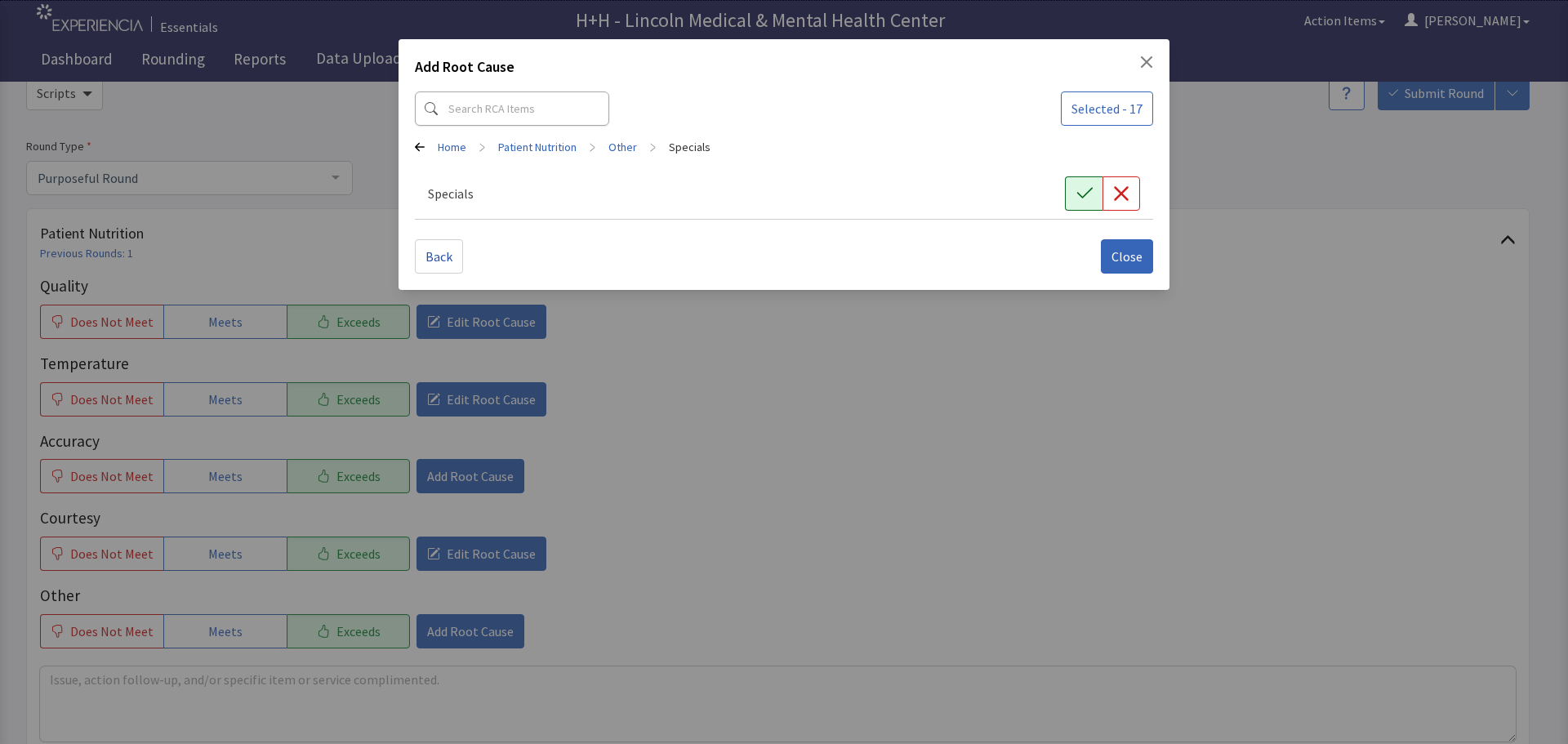
click at [1079, 192] on icon "button" at bounding box center [1084, 193] width 16 height 16
click at [1125, 252] on span "Close" at bounding box center [1127, 256] width 31 height 20
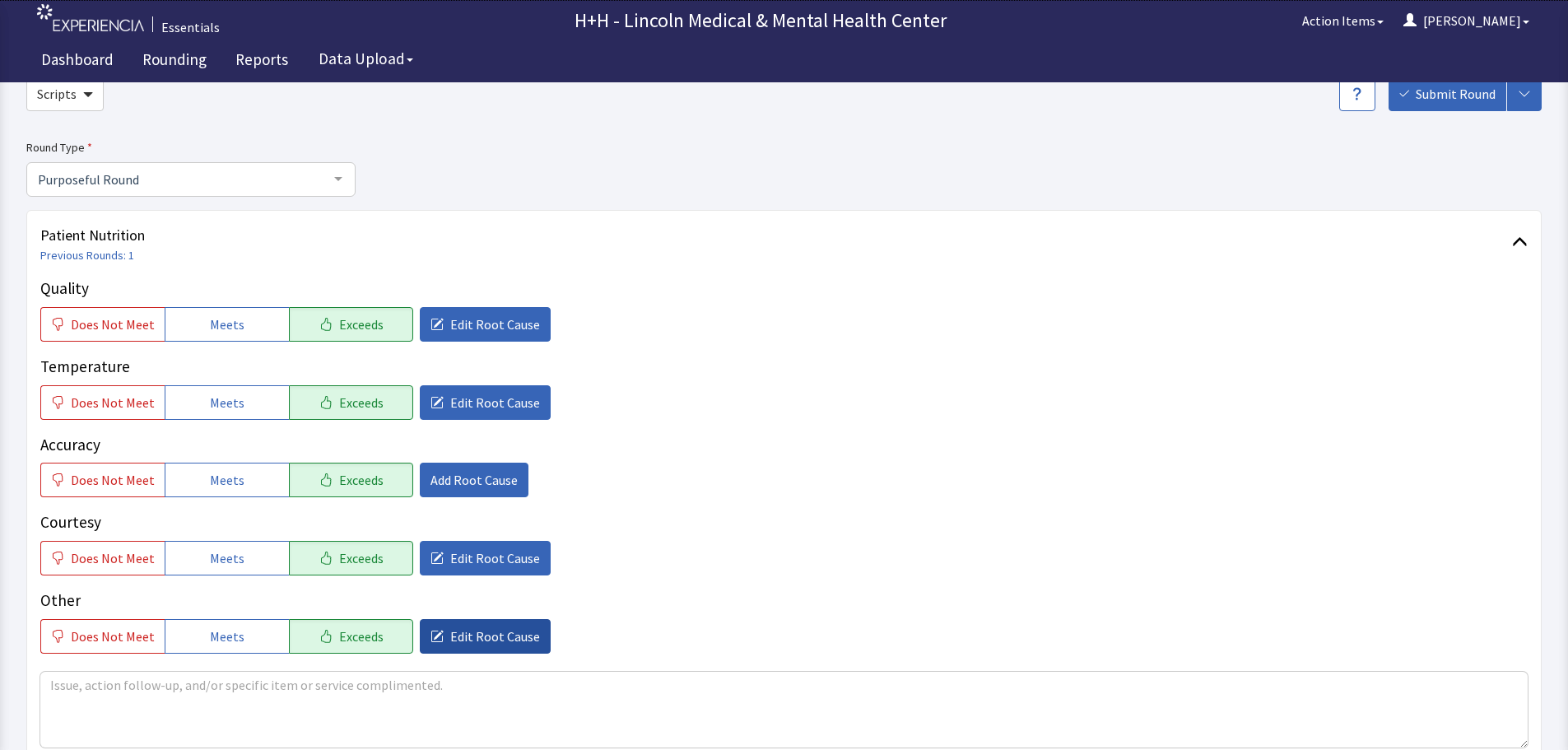
click at [477, 628] on span "Edit Root Cause" at bounding box center [495, 636] width 90 height 20
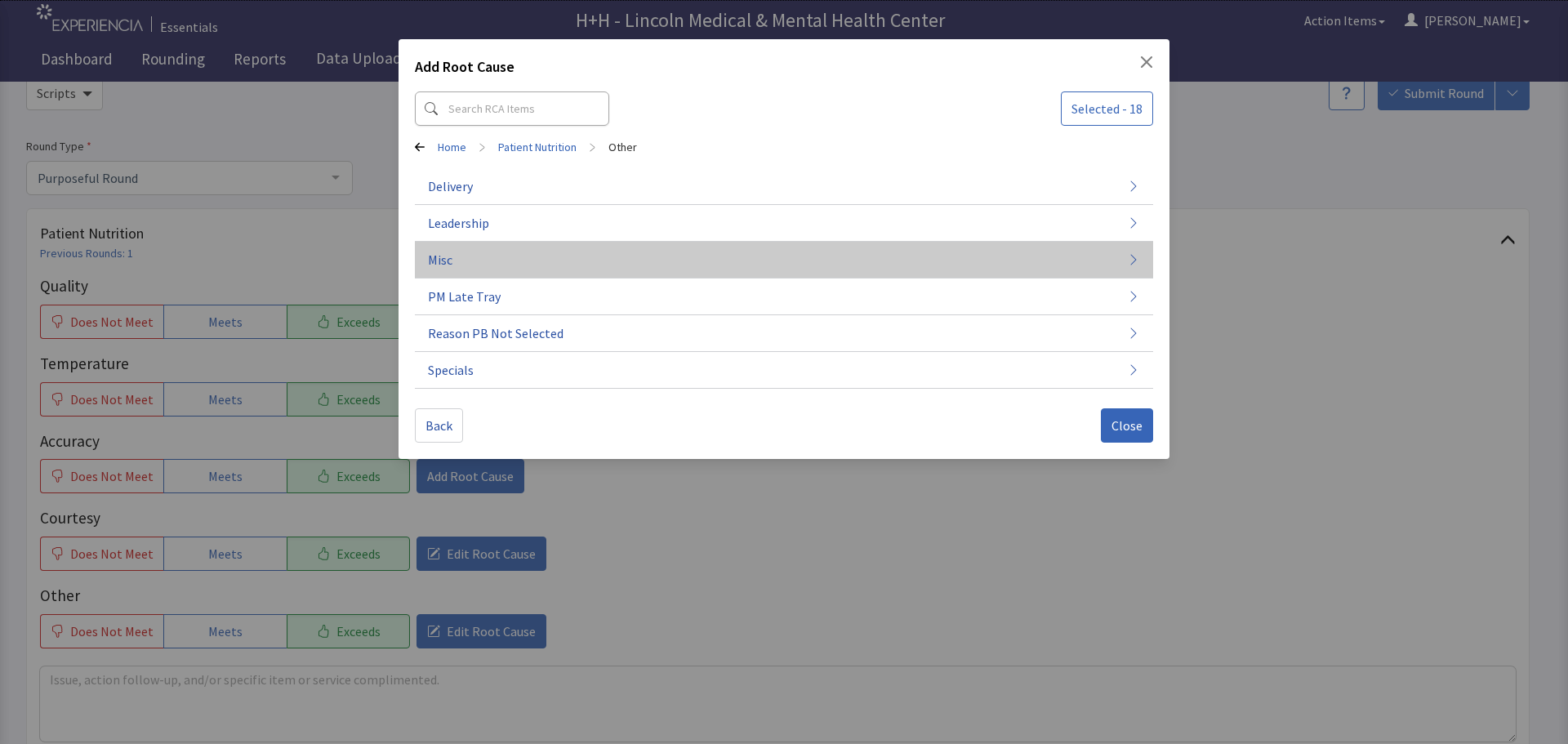
click at [482, 256] on button "Misc" at bounding box center [784, 260] width 739 height 37
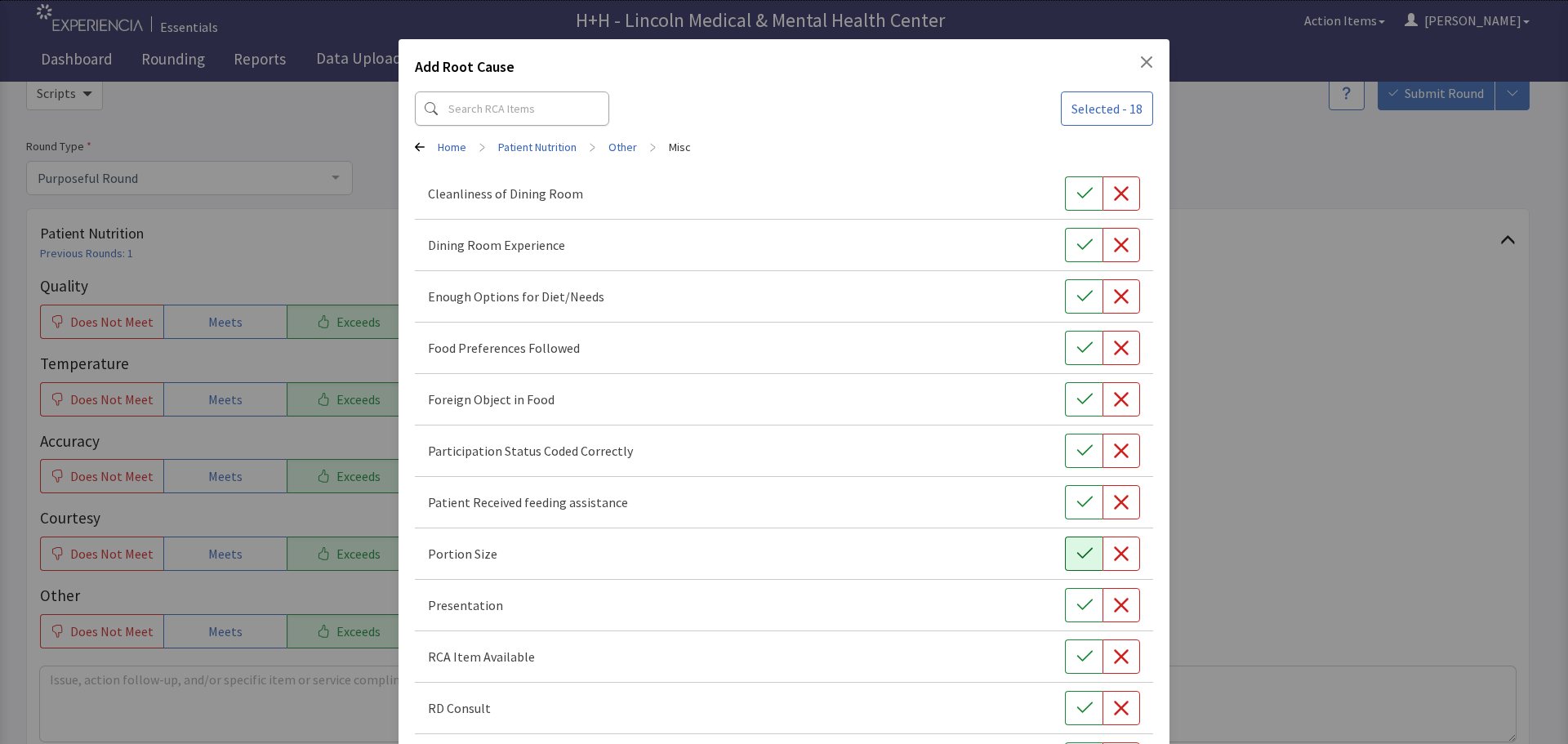
click at [1081, 547] on icon "button" at bounding box center [1084, 554] width 16 height 16
click at [1066, 597] on button "button" at bounding box center [1084, 605] width 38 height 34
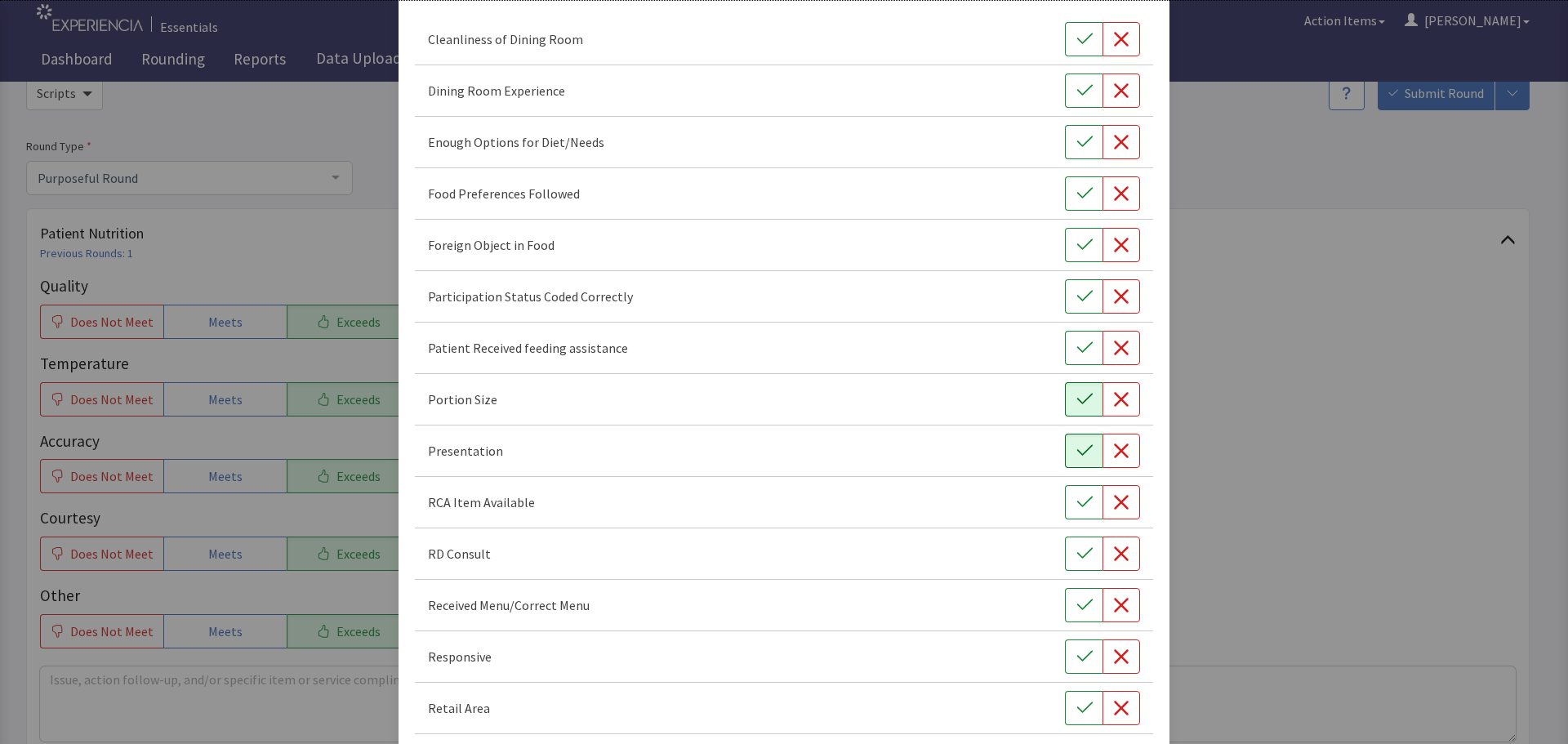
scroll to position [163, 0]
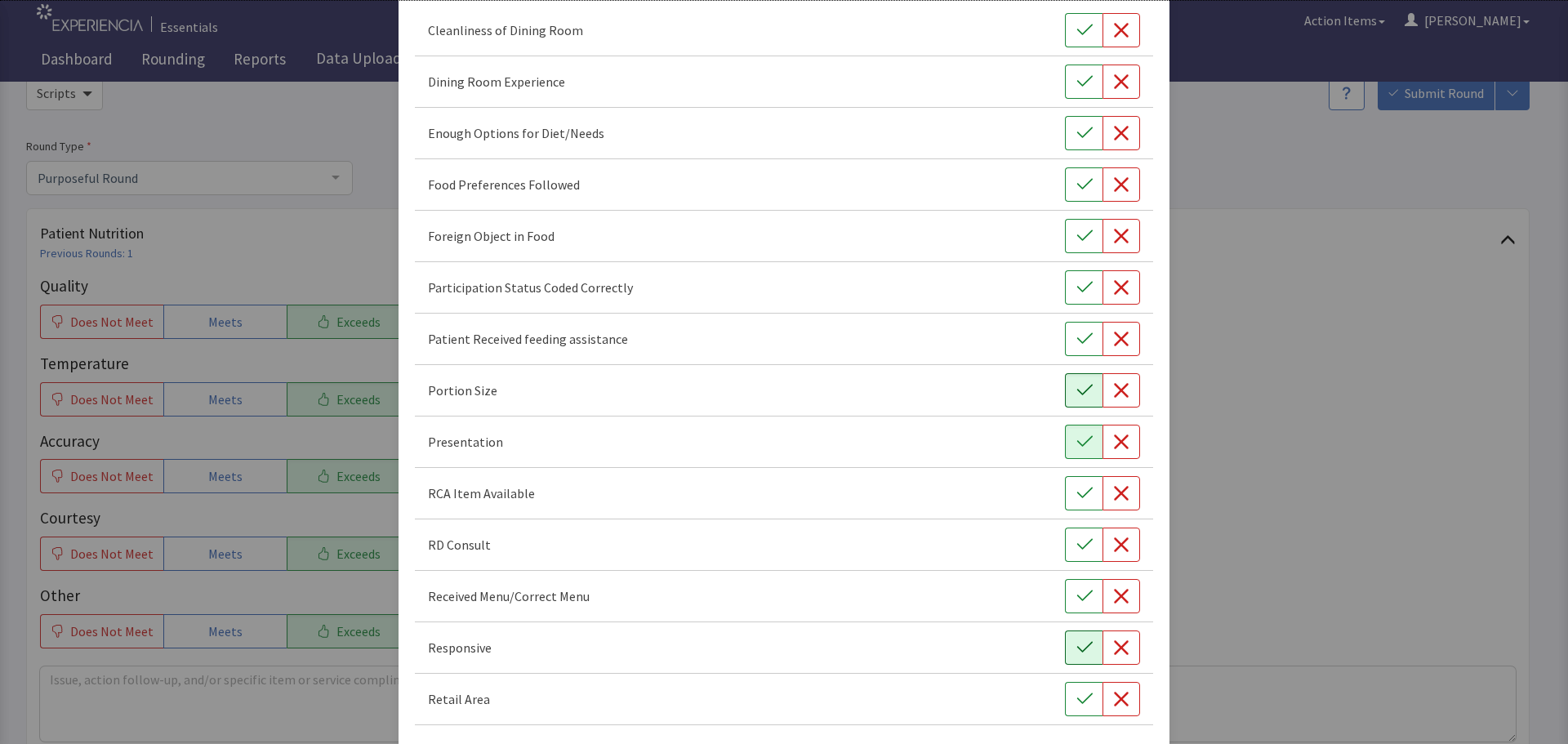
click at [1066, 643] on button "button" at bounding box center [1084, 647] width 38 height 34
click at [1065, 188] on button "button" at bounding box center [1084, 184] width 38 height 34
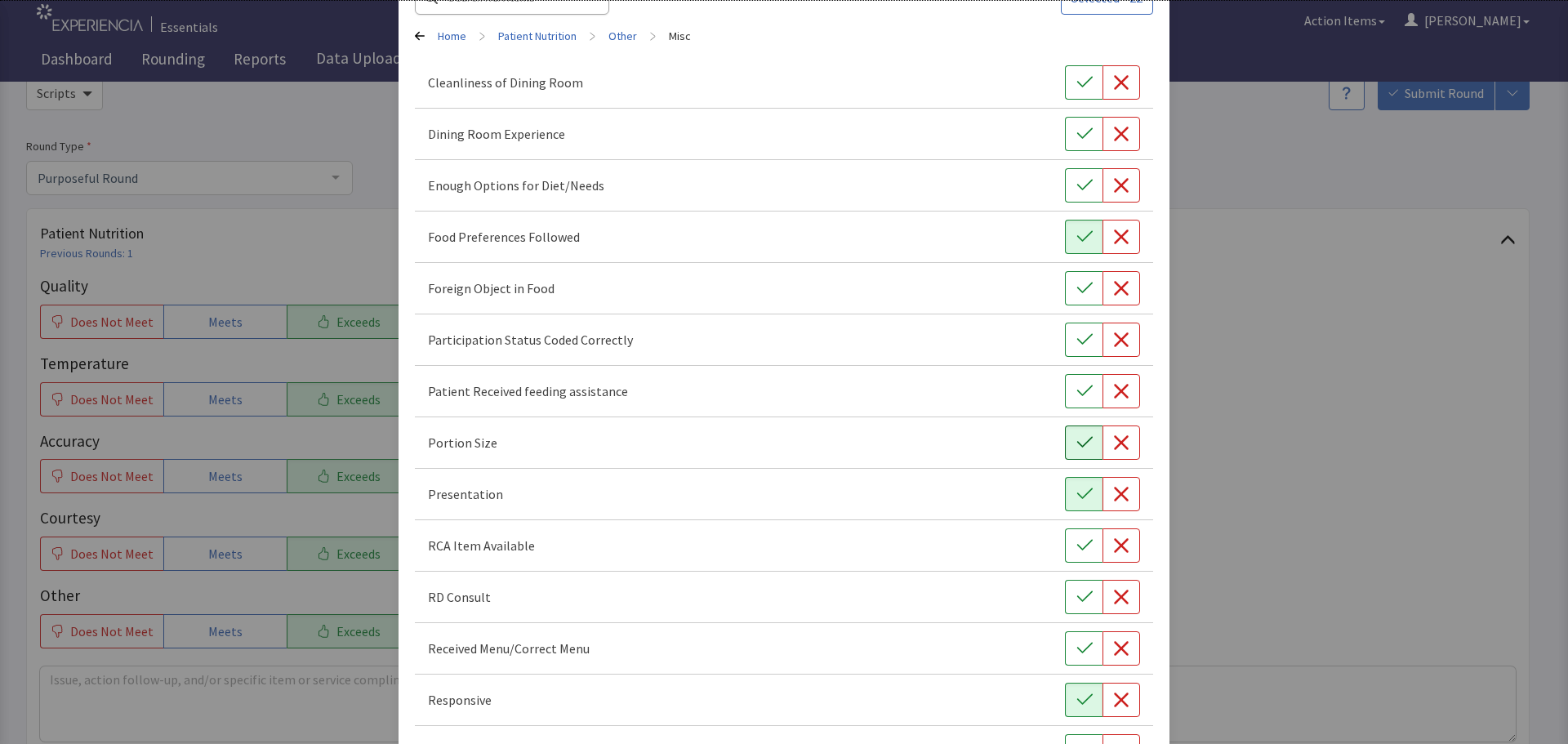
scroll to position [228, 0]
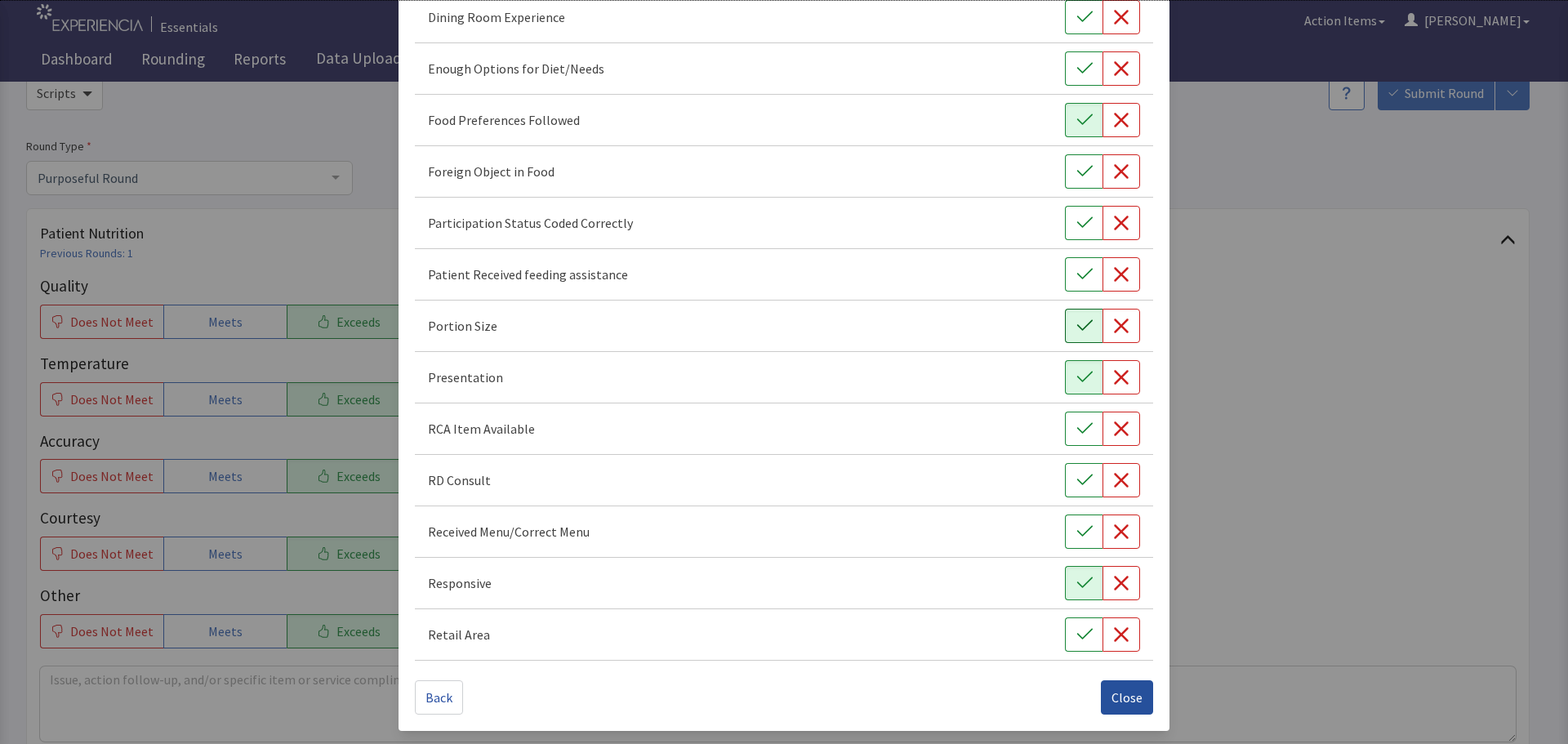
click at [1114, 683] on button "Close" at bounding box center [1127, 697] width 52 height 34
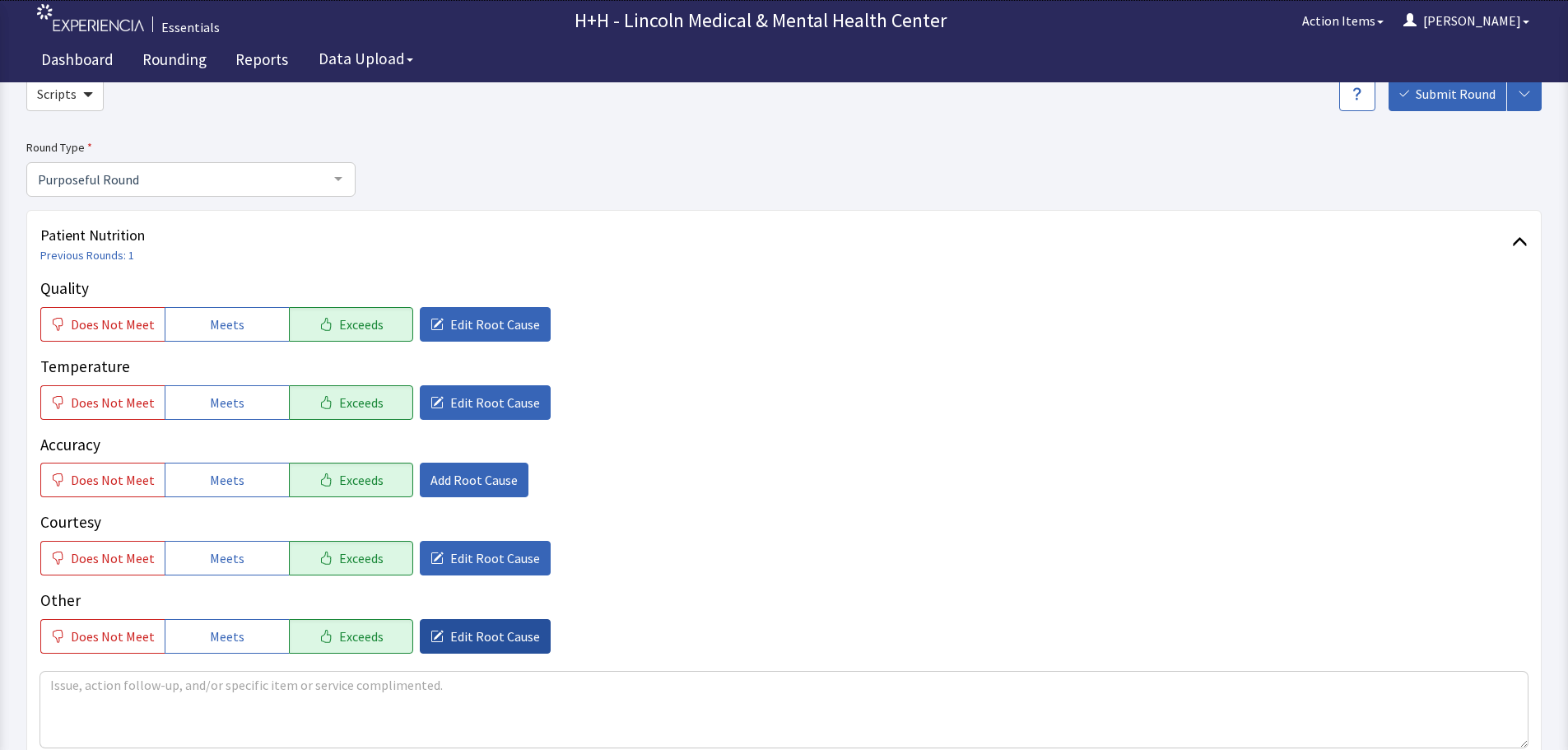
click at [492, 634] on span "Edit Root Cause" at bounding box center [495, 636] width 90 height 20
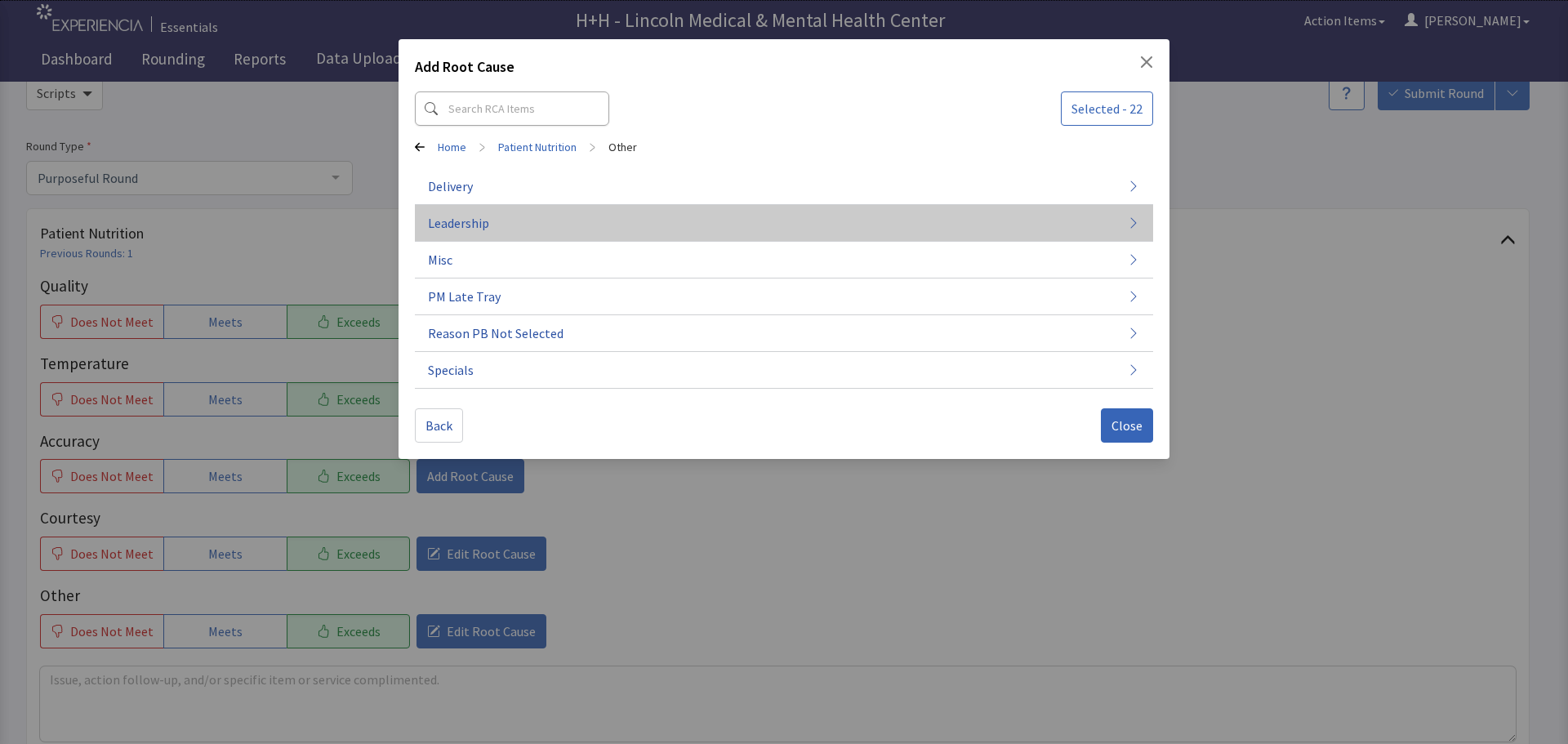
click at [511, 352] on button "Leadership" at bounding box center [784, 370] width 739 height 37
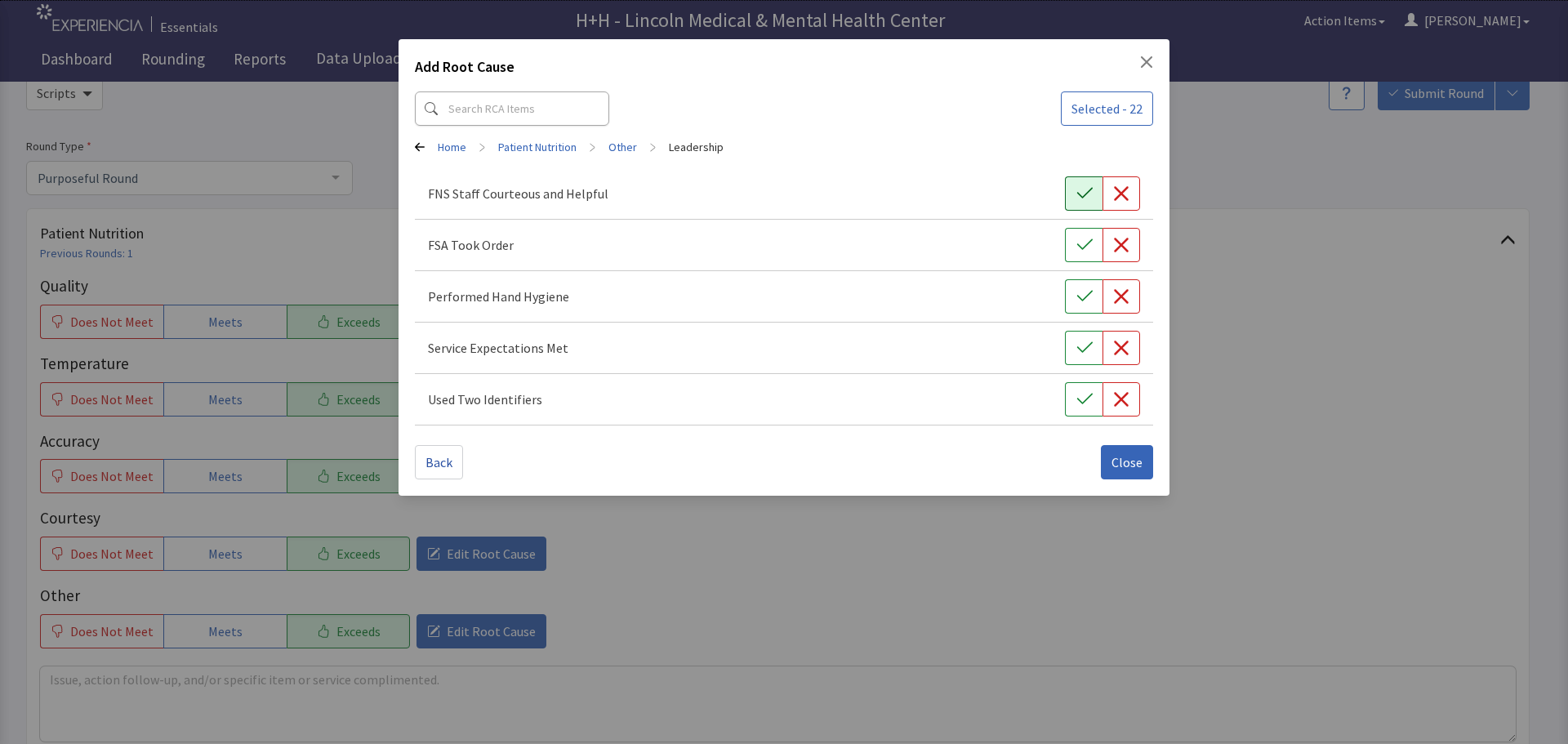
click at [1082, 189] on icon "button" at bounding box center [1084, 193] width 16 height 16
click at [1092, 235] on button "button" at bounding box center [1084, 245] width 38 height 34
click at [1084, 287] on button "button" at bounding box center [1084, 297] width 38 height 34
click at [1093, 343] on button "button" at bounding box center [1084, 347] width 38 height 34
click at [1080, 389] on button "button" at bounding box center [1084, 399] width 38 height 34
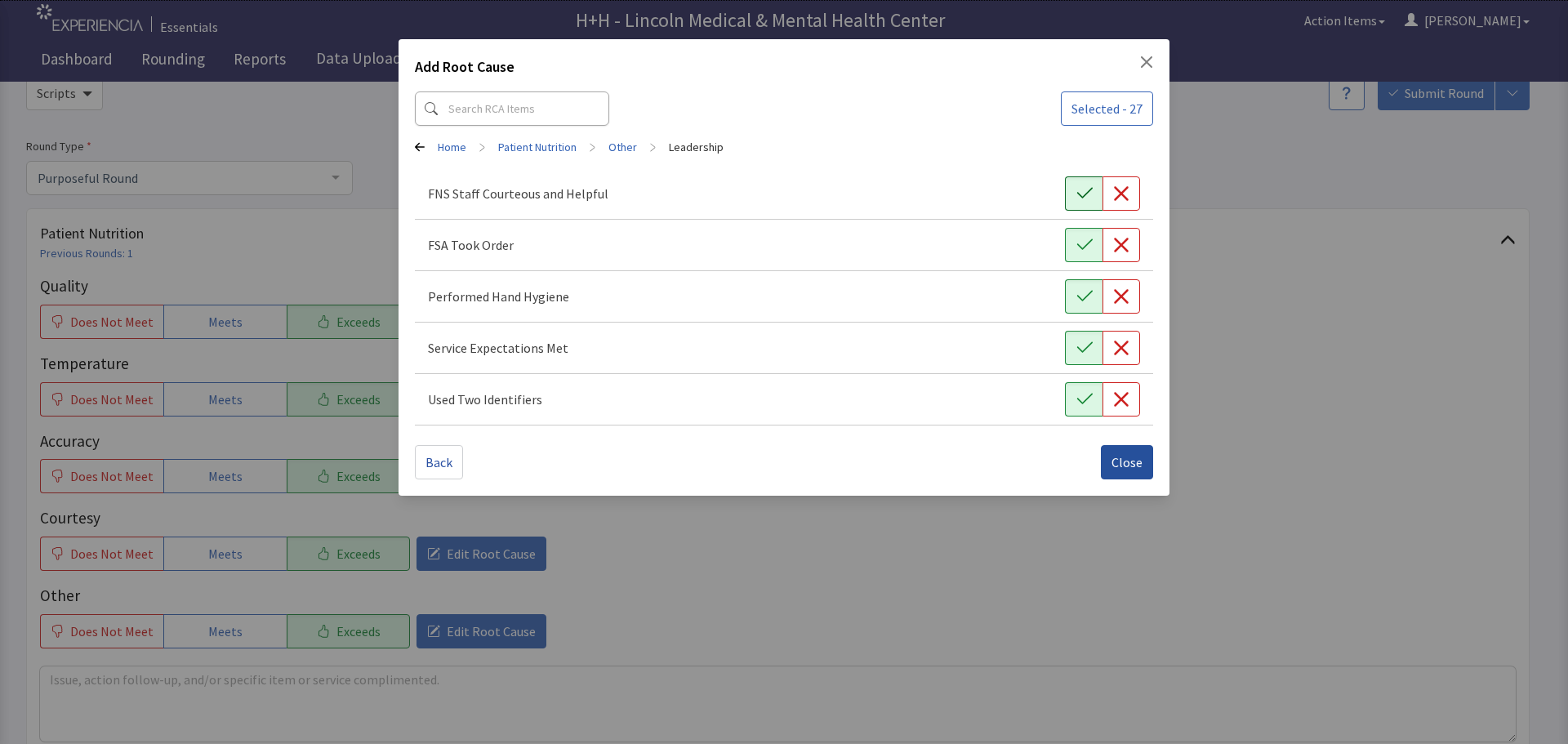
click at [1108, 451] on button "Close" at bounding box center [1127, 462] width 52 height 34
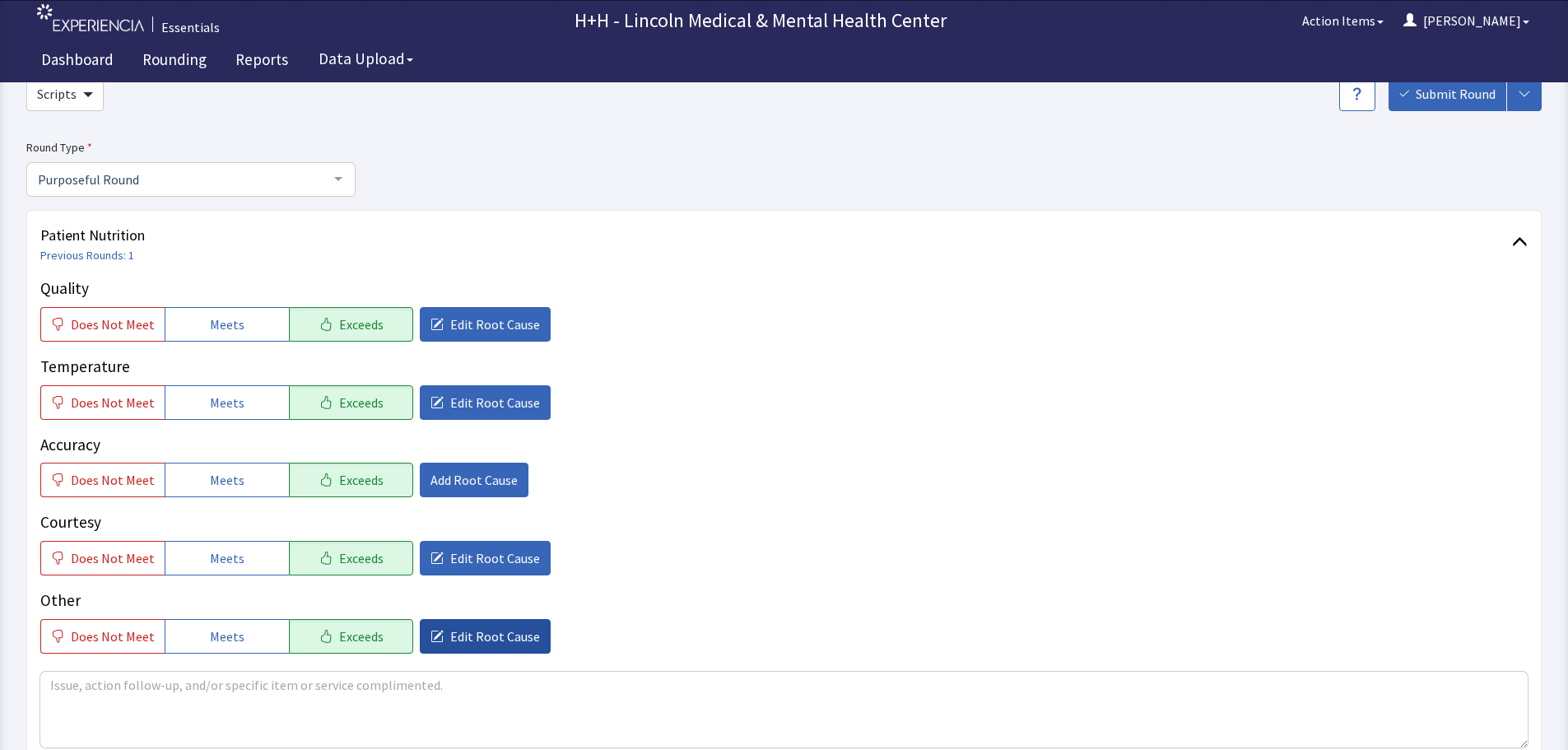
click at [450, 641] on span "Edit Root Cause" at bounding box center [495, 636] width 90 height 20
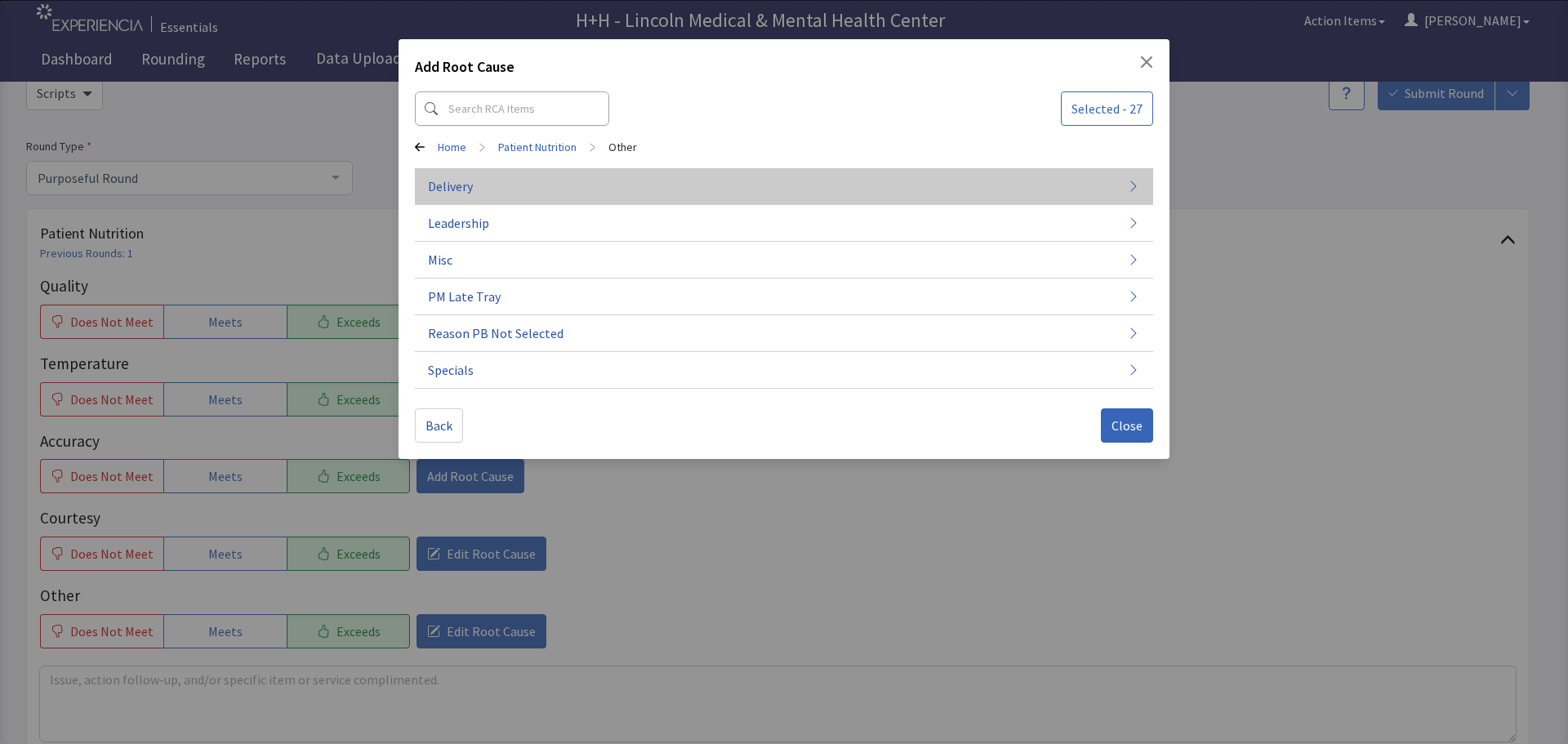
click at [476, 242] on button "Delivery" at bounding box center [784, 260] width 739 height 37
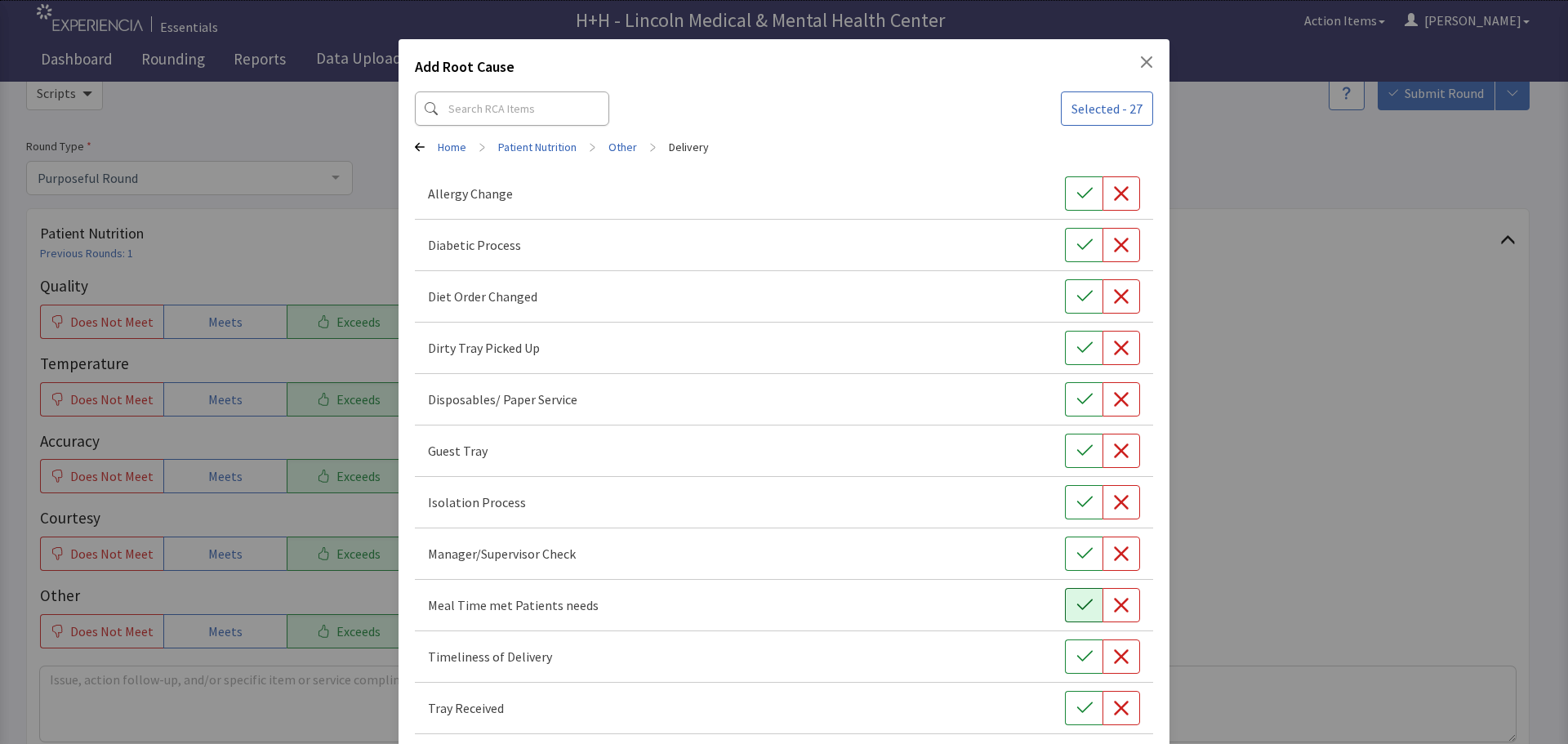
click at [1076, 599] on icon "button" at bounding box center [1084, 605] width 16 height 16
click at [1077, 651] on icon "button" at bounding box center [1084, 656] width 16 height 16
click at [1083, 705] on icon "button" at bounding box center [1084, 708] width 16 height 16
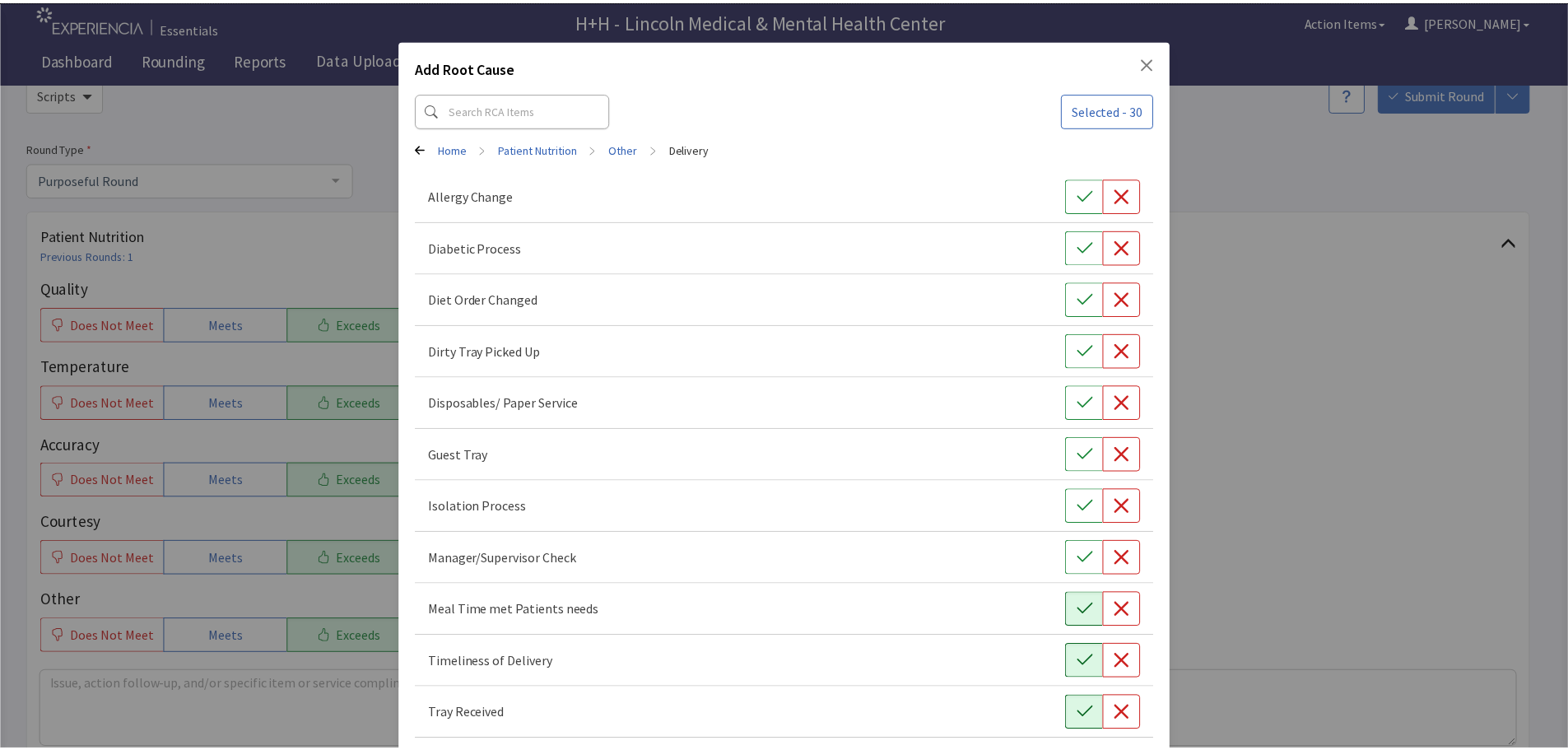
scroll to position [74, 0]
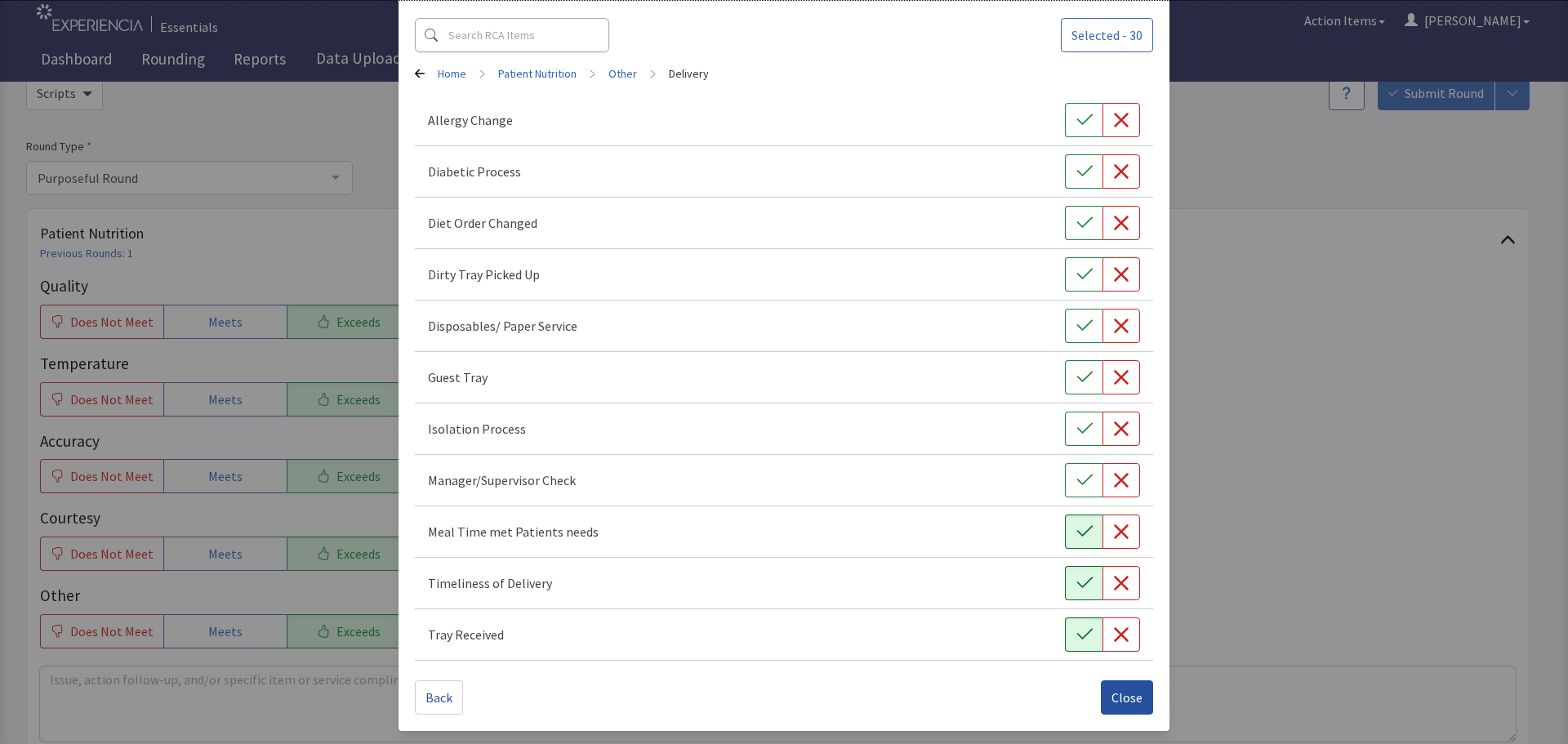
click at [1116, 696] on span "Close" at bounding box center [1127, 697] width 31 height 20
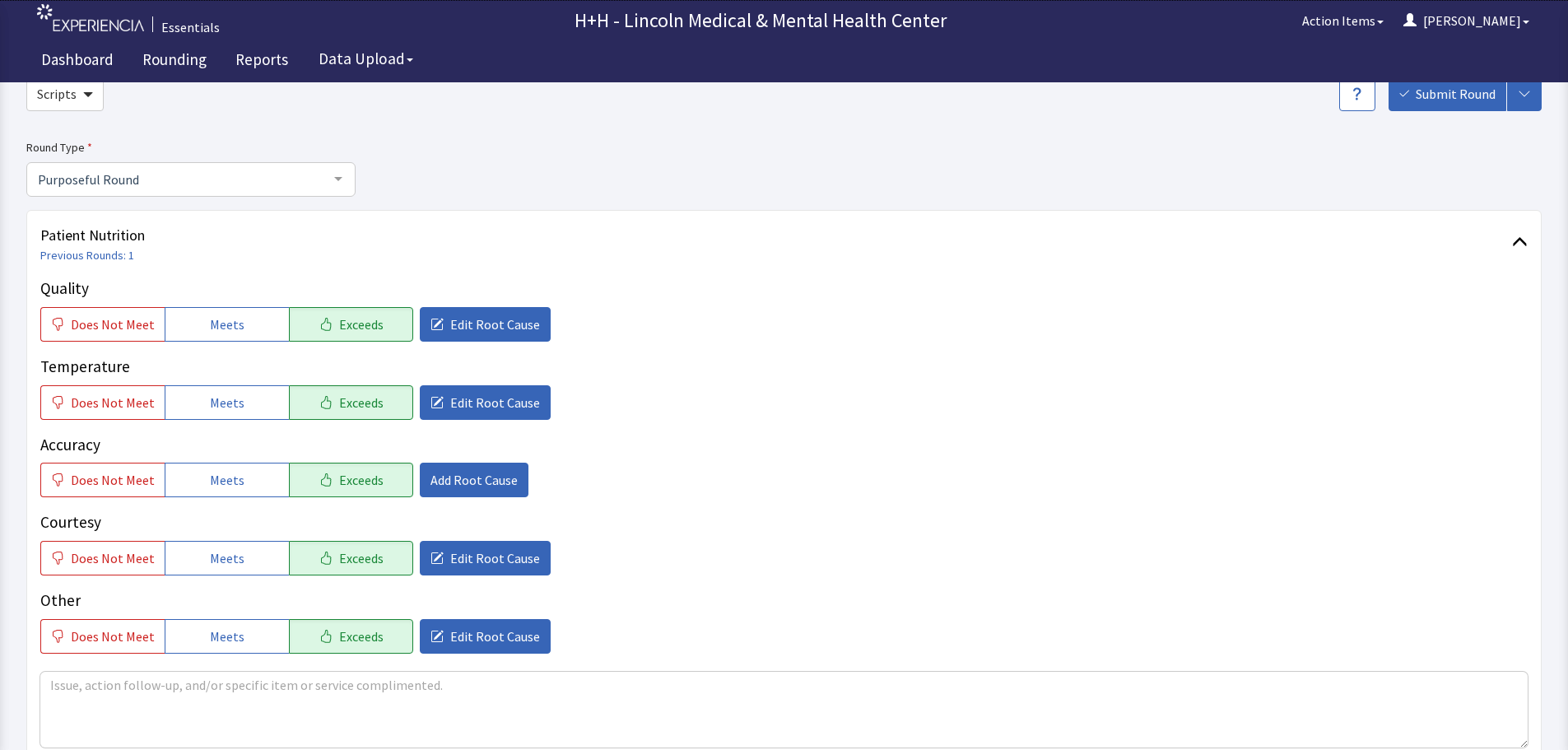
scroll to position [164, 0]
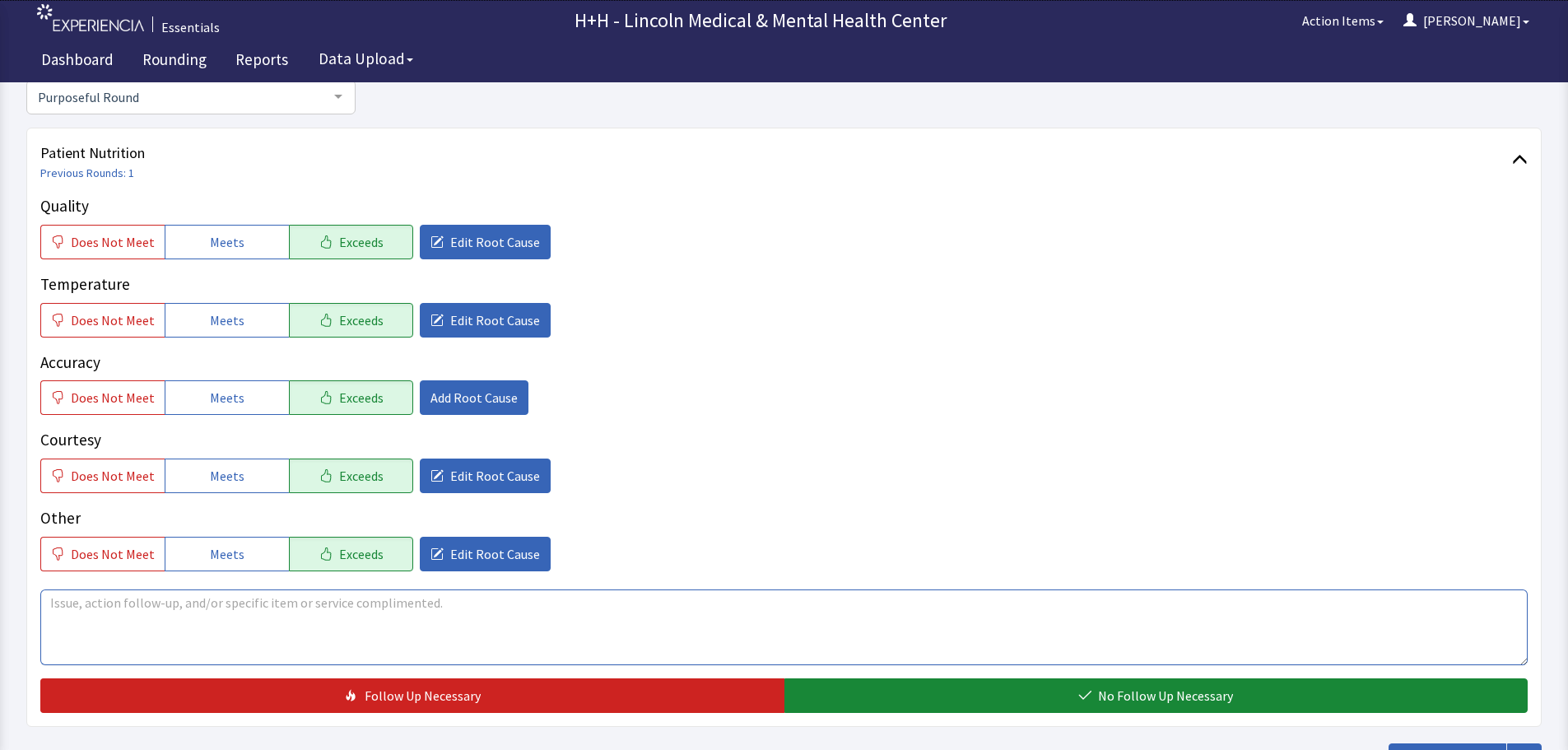
click at [66, 610] on textarea at bounding box center [784, 627] width 1487 height 76
click at [165, 600] on textarea "Through interpreter, patient said" at bounding box center [784, 627] width 1487 height 76
click at [99, 601] on textarea "Through interpreter,patient said" at bounding box center [784, 627] width 1487 height 76
click at [185, 602] on textarea "Through the interpreter,patient said" at bounding box center [784, 627] width 1487 height 76
click at [252, 600] on textarea "Through the interpreter, patient said" at bounding box center [784, 627] width 1487 height 76
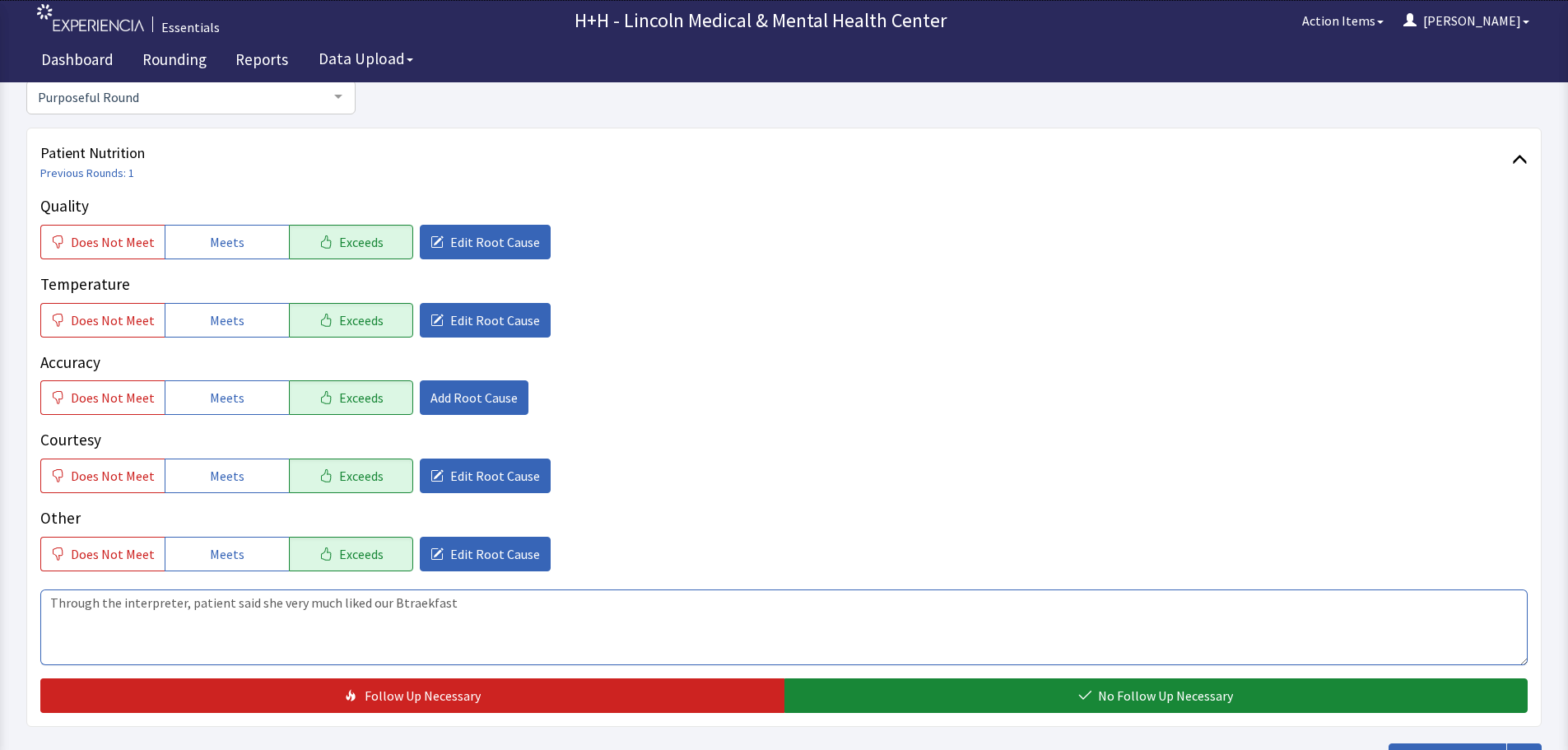
click at [408, 608] on textarea "Through the interpreter, patient said she very much liked our Btraekfast" at bounding box center [784, 627] width 1487 height 76
type textarea "Through the interpreter, patient said she very much liked our Breakfast Special…"
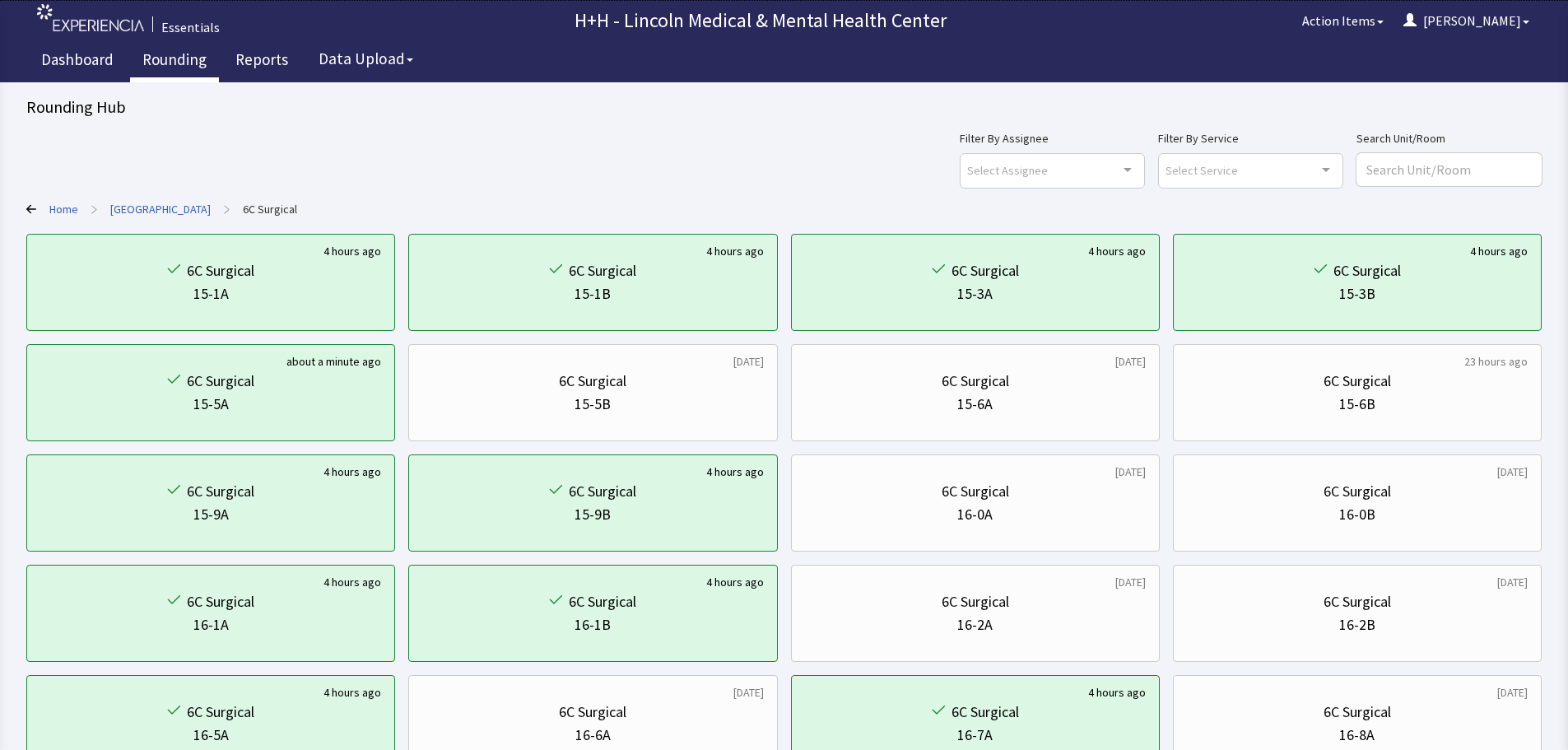
click at [185, 61] on link "Rounding" at bounding box center [174, 62] width 89 height 41
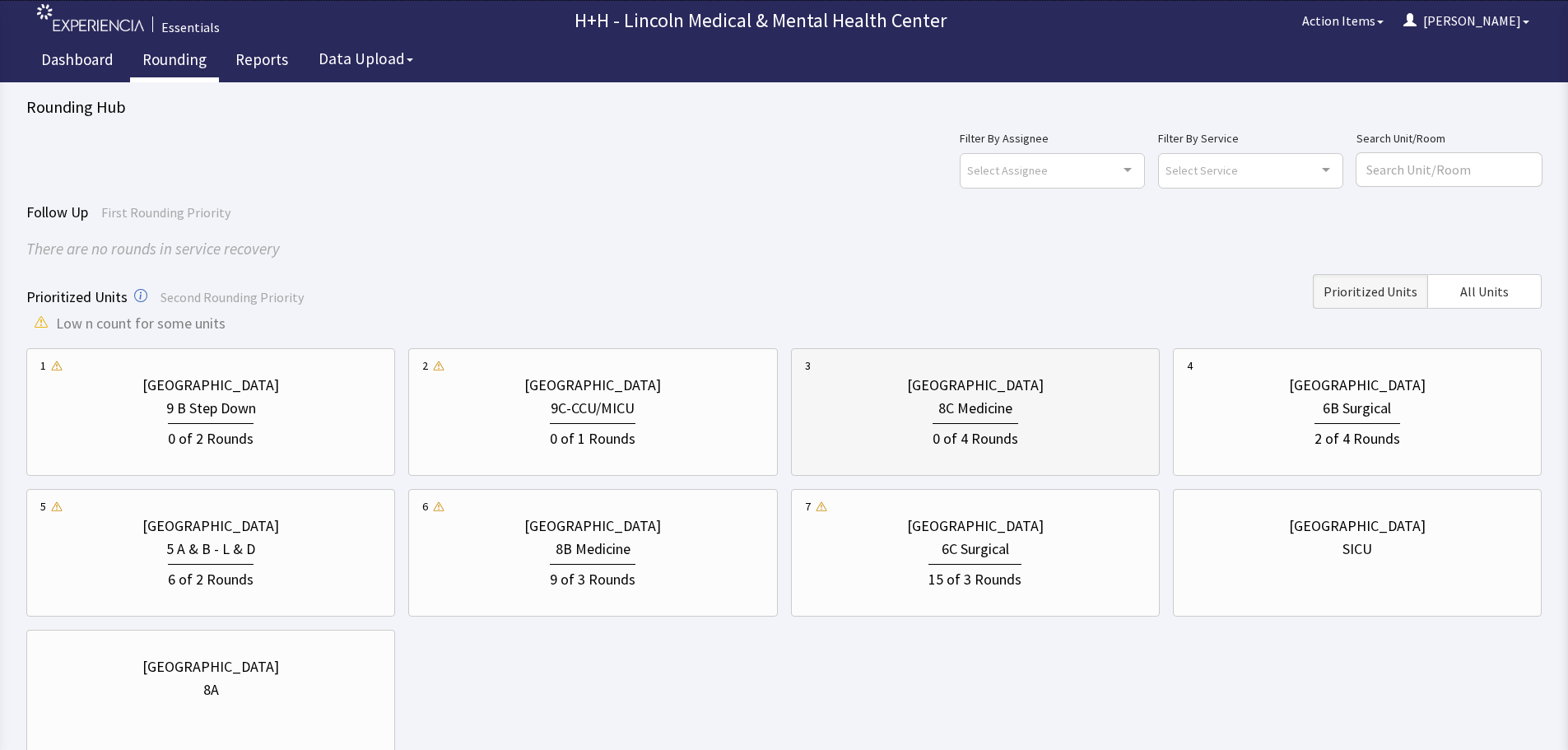
click at [1033, 434] on div "0 of 4 Rounds" at bounding box center [975, 434] width 340 height 31
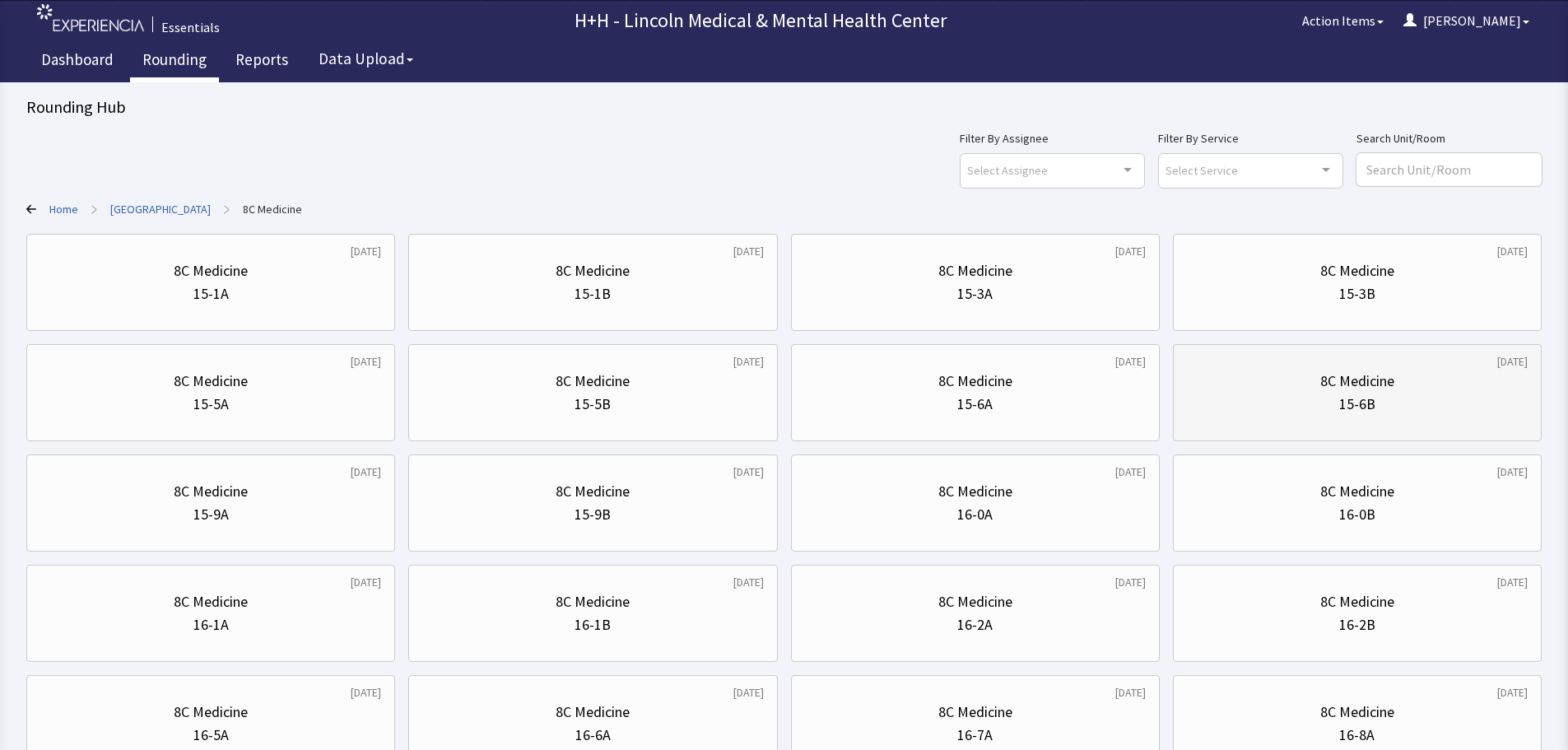
click at [1260, 402] on div "15-6B" at bounding box center [1357, 404] width 340 height 23
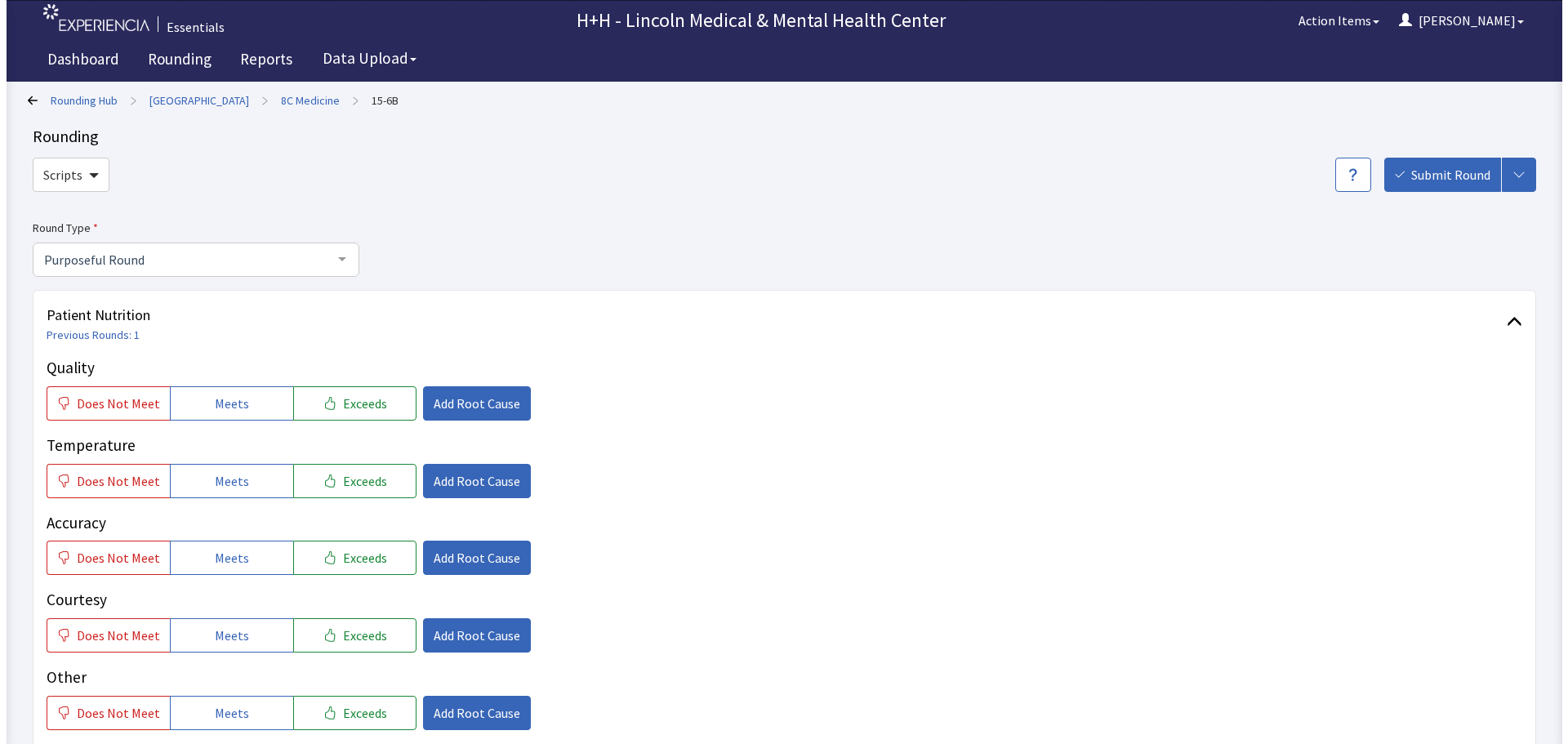
scroll to position [82, 0]
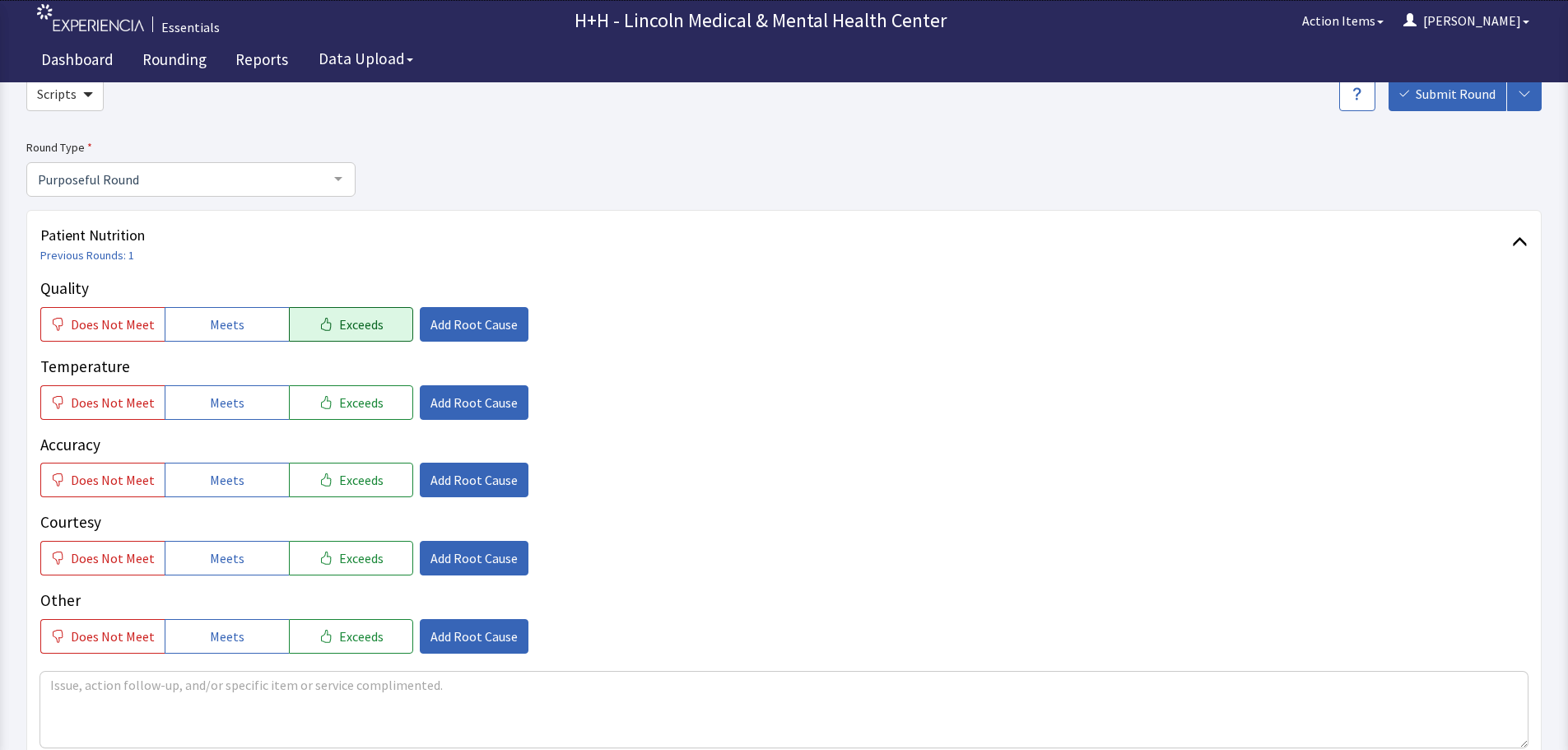
click at [360, 331] on span "Exceeds" at bounding box center [361, 325] width 45 height 20
click at [348, 400] on span "Exceeds" at bounding box center [361, 402] width 45 height 20
click at [345, 487] on span "Exceeds" at bounding box center [361, 480] width 45 height 20
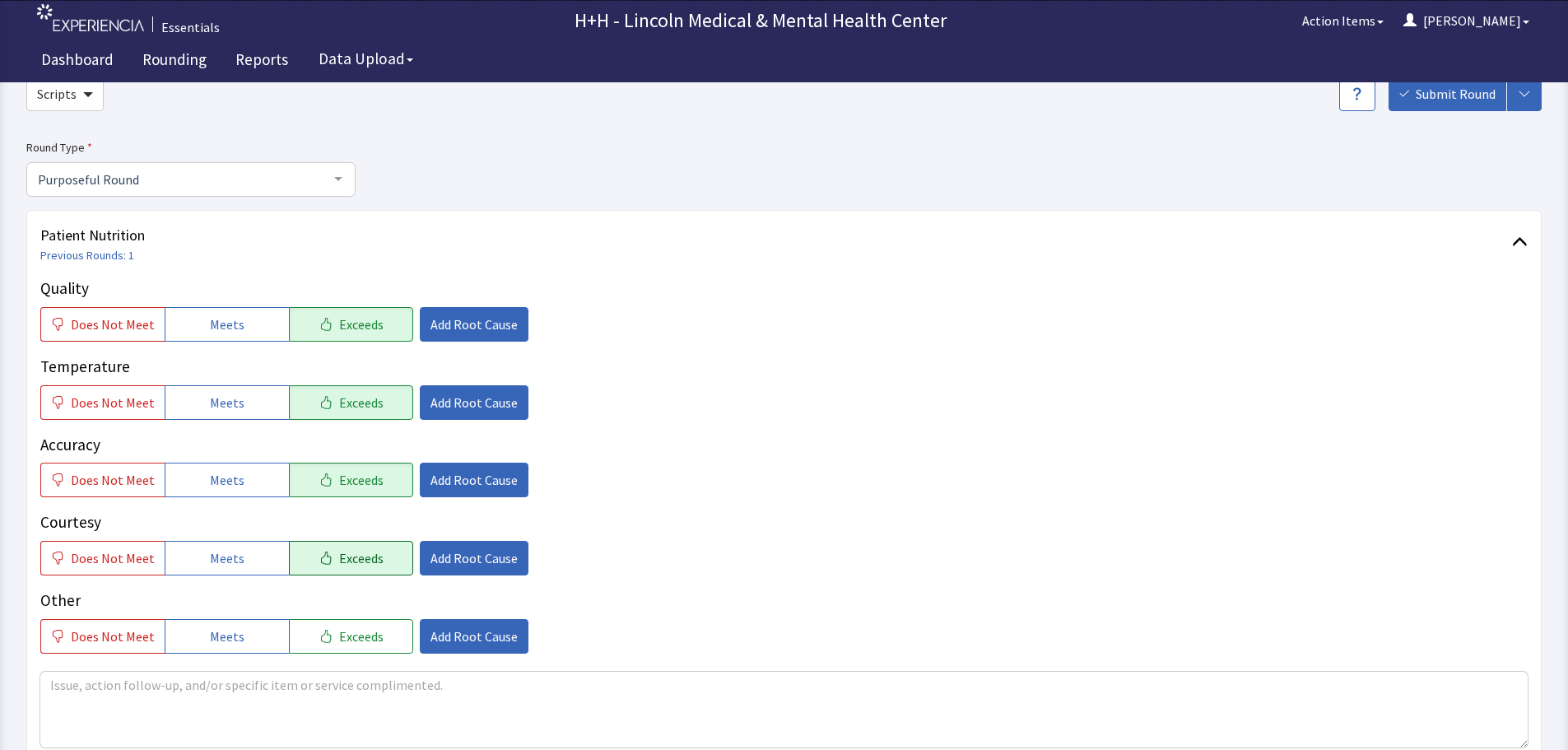
click at [363, 560] on span "Exceeds" at bounding box center [361, 558] width 45 height 20
click at [370, 648] on button "Exceeds" at bounding box center [351, 636] width 124 height 35
click at [476, 329] on span "Add Root Cause" at bounding box center [474, 325] width 88 height 20
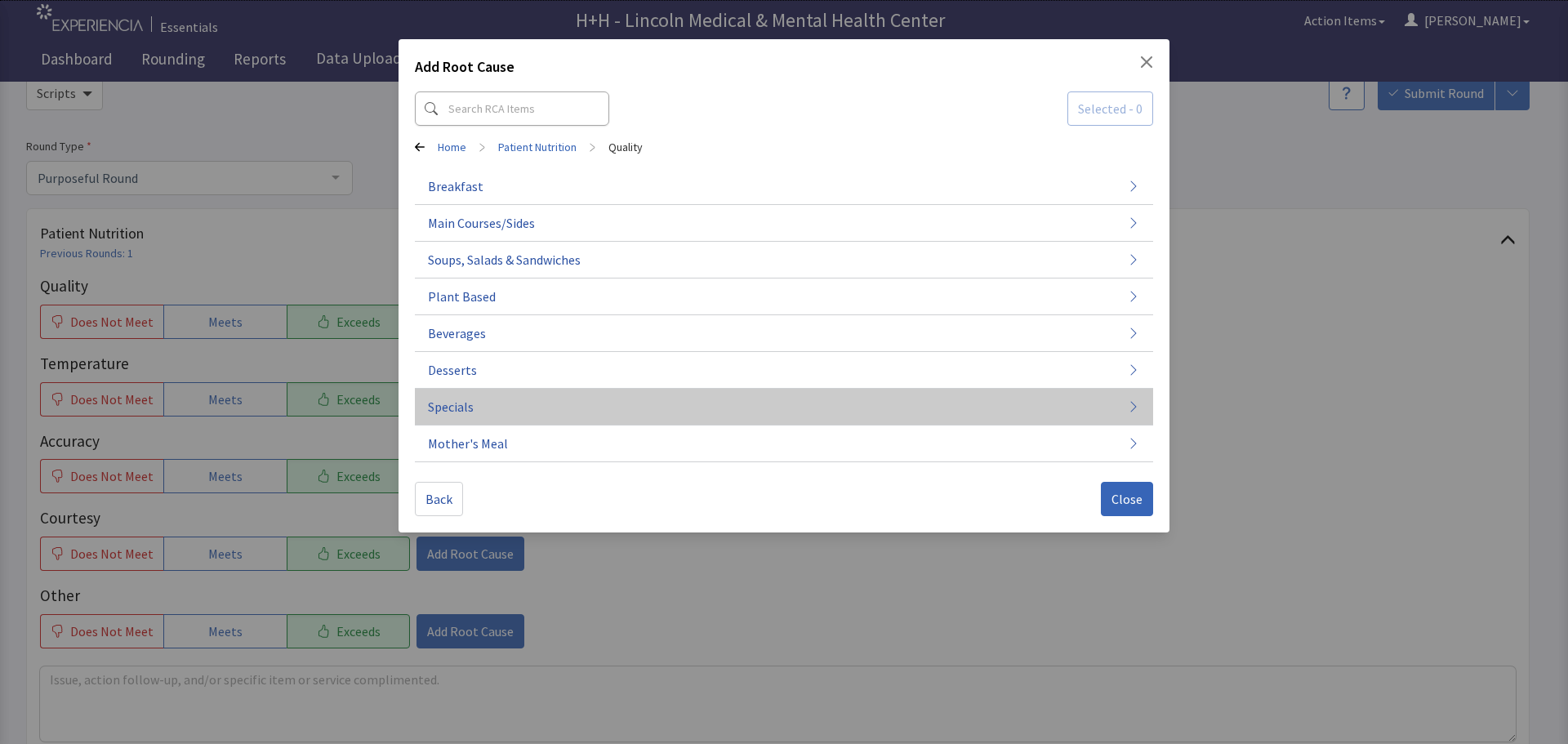
click at [493, 412] on button "Specials" at bounding box center [784, 406] width 739 height 37
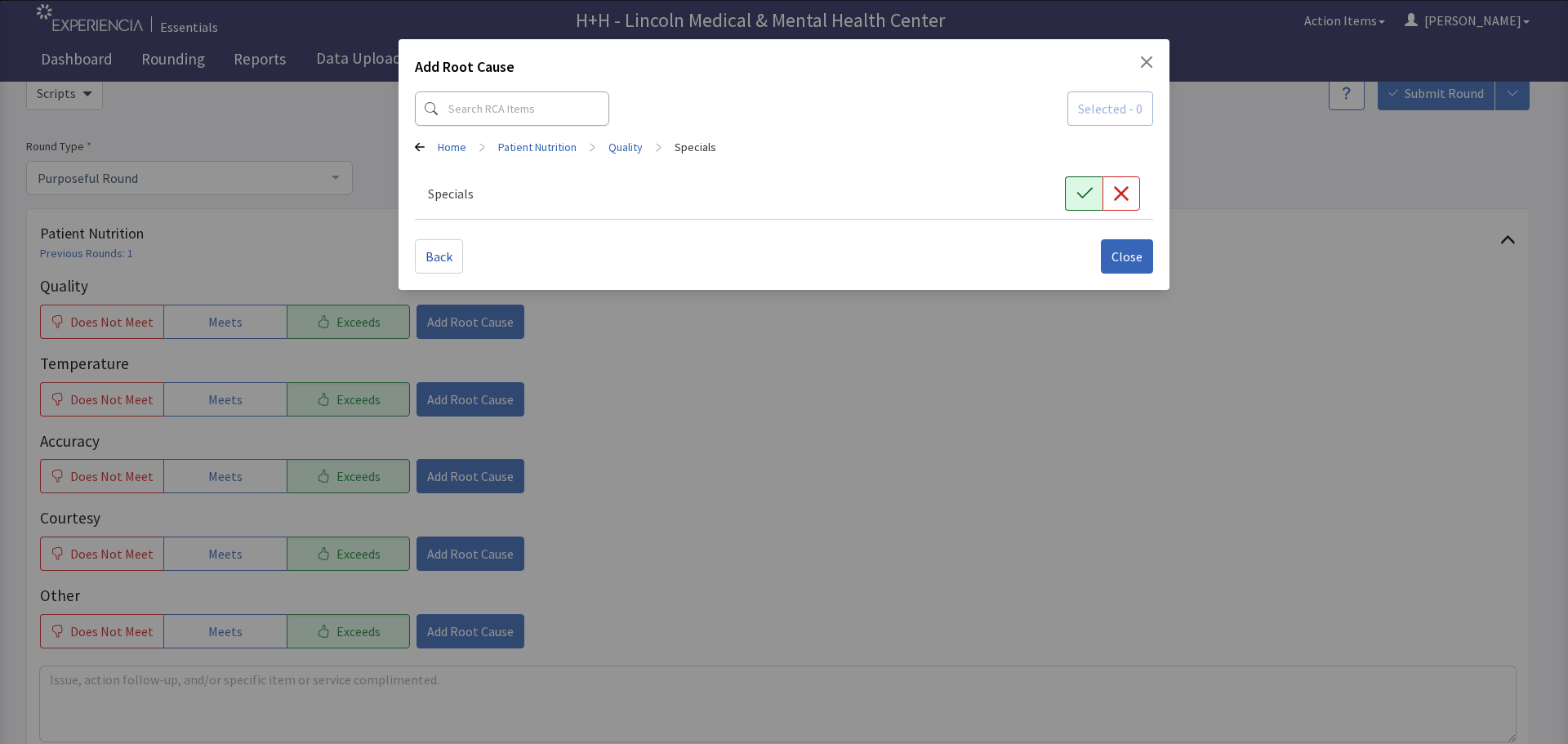
click at [1072, 189] on button "button" at bounding box center [1084, 193] width 38 height 34
click at [1144, 254] on button "Close" at bounding box center [1127, 256] width 52 height 34
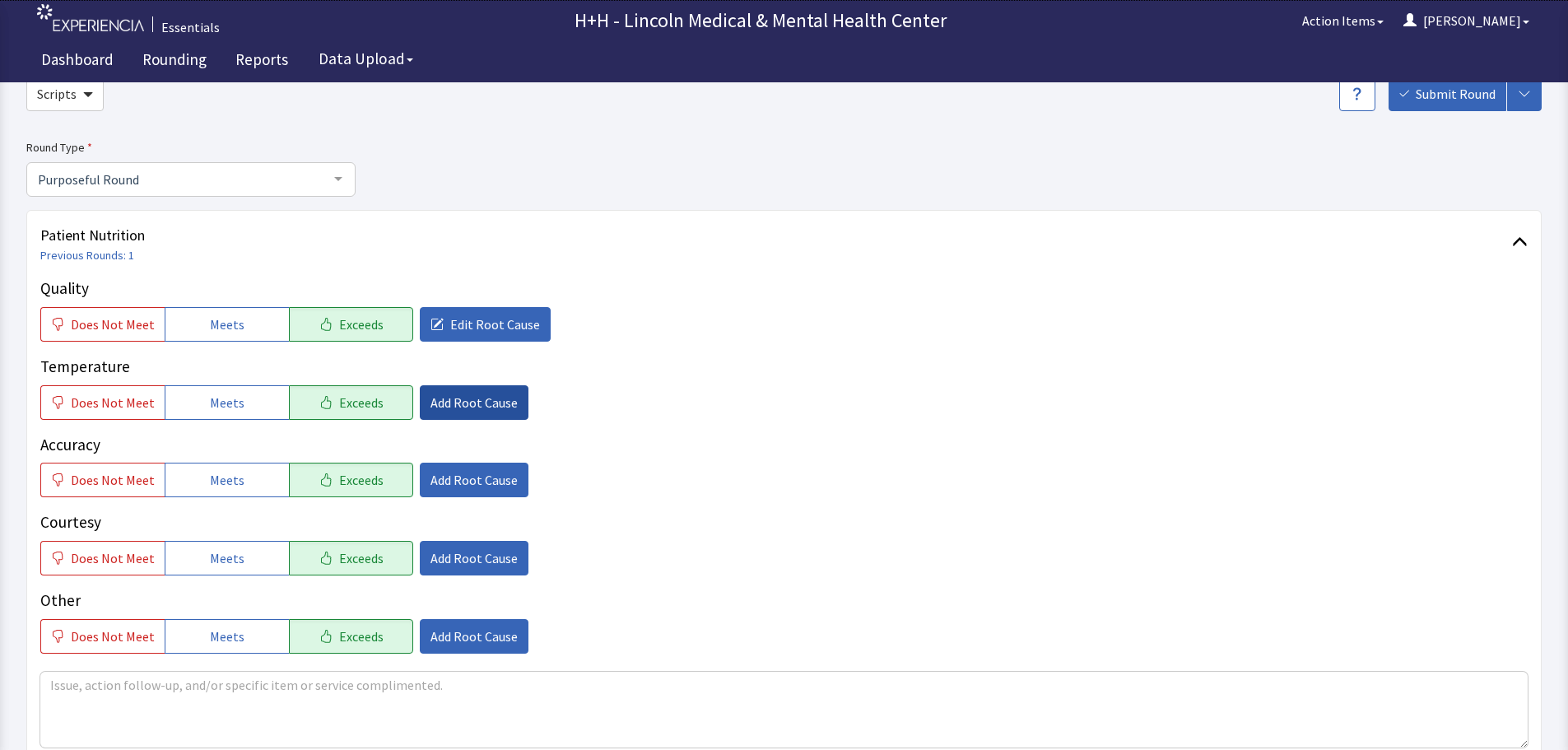
click at [486, 390] on button "Add Root Cause" at bounding box center [474, 402] width 109 height 35
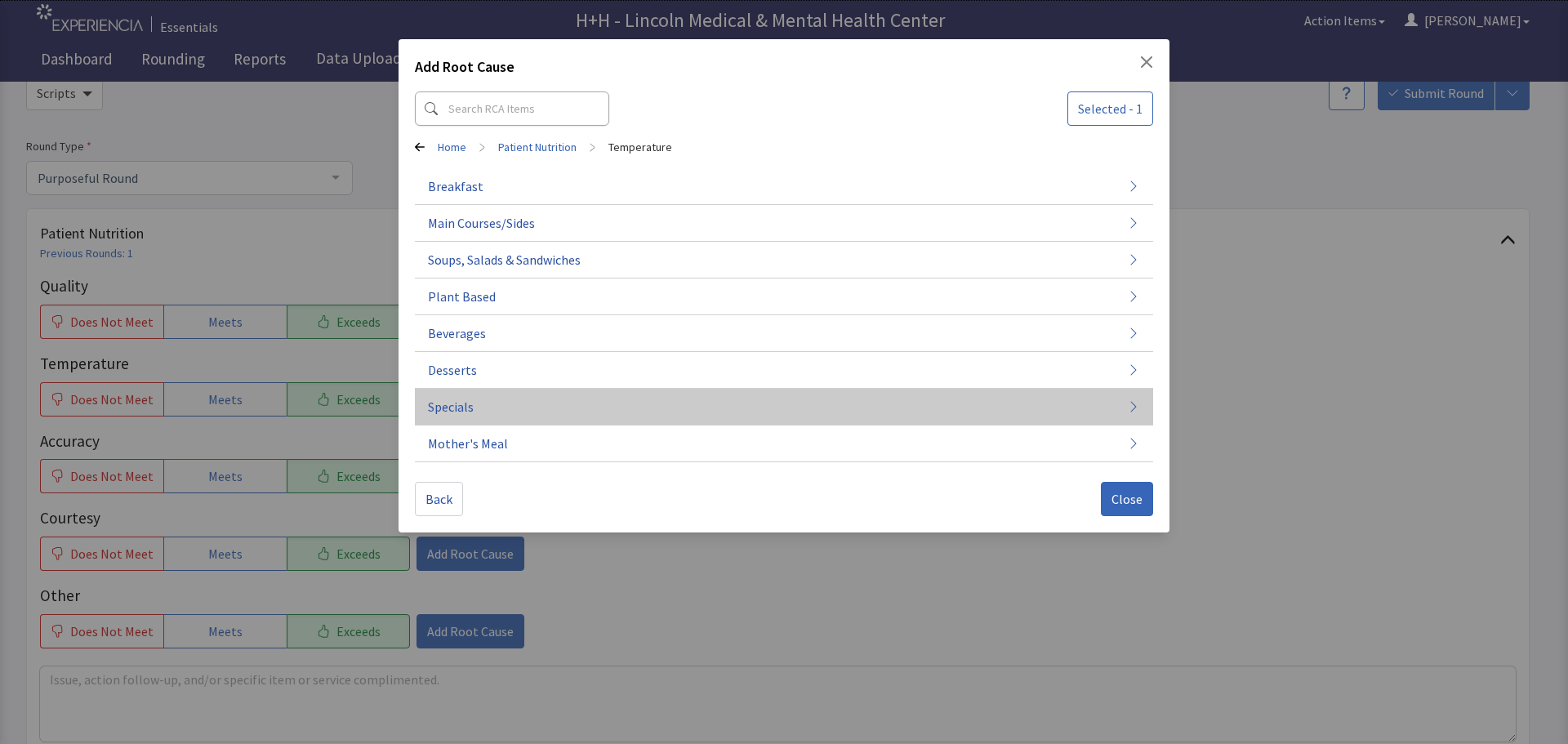
click at [517, 401] on button "Specials" at bounding box center [784, 406] width 739 height 37
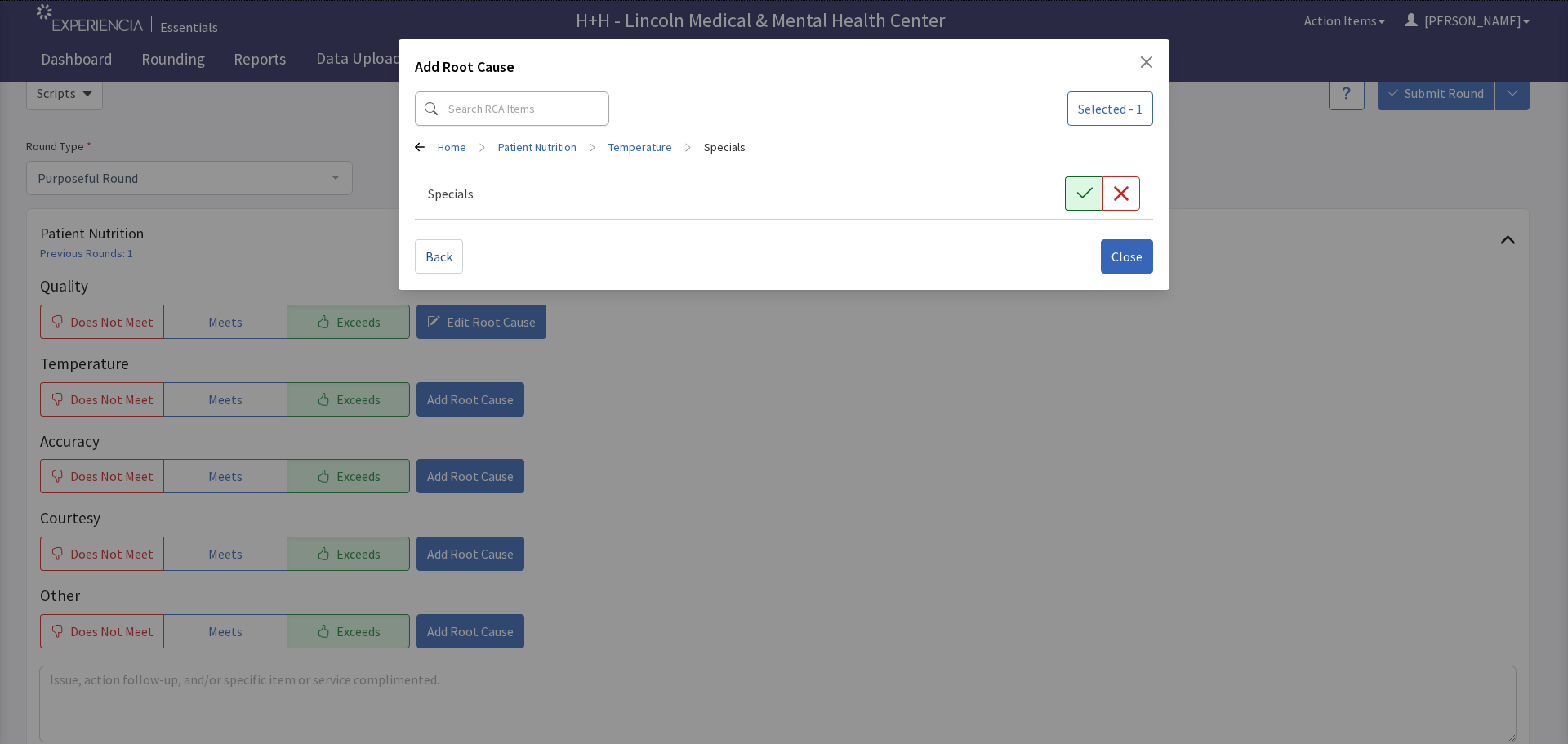
click at [1075, 196] on button "button" at bounding box center [1084, 193] width 38 height 34
click at [1123, 255] on span "Close" at bounding box center [1127, 256] width 31 height 20
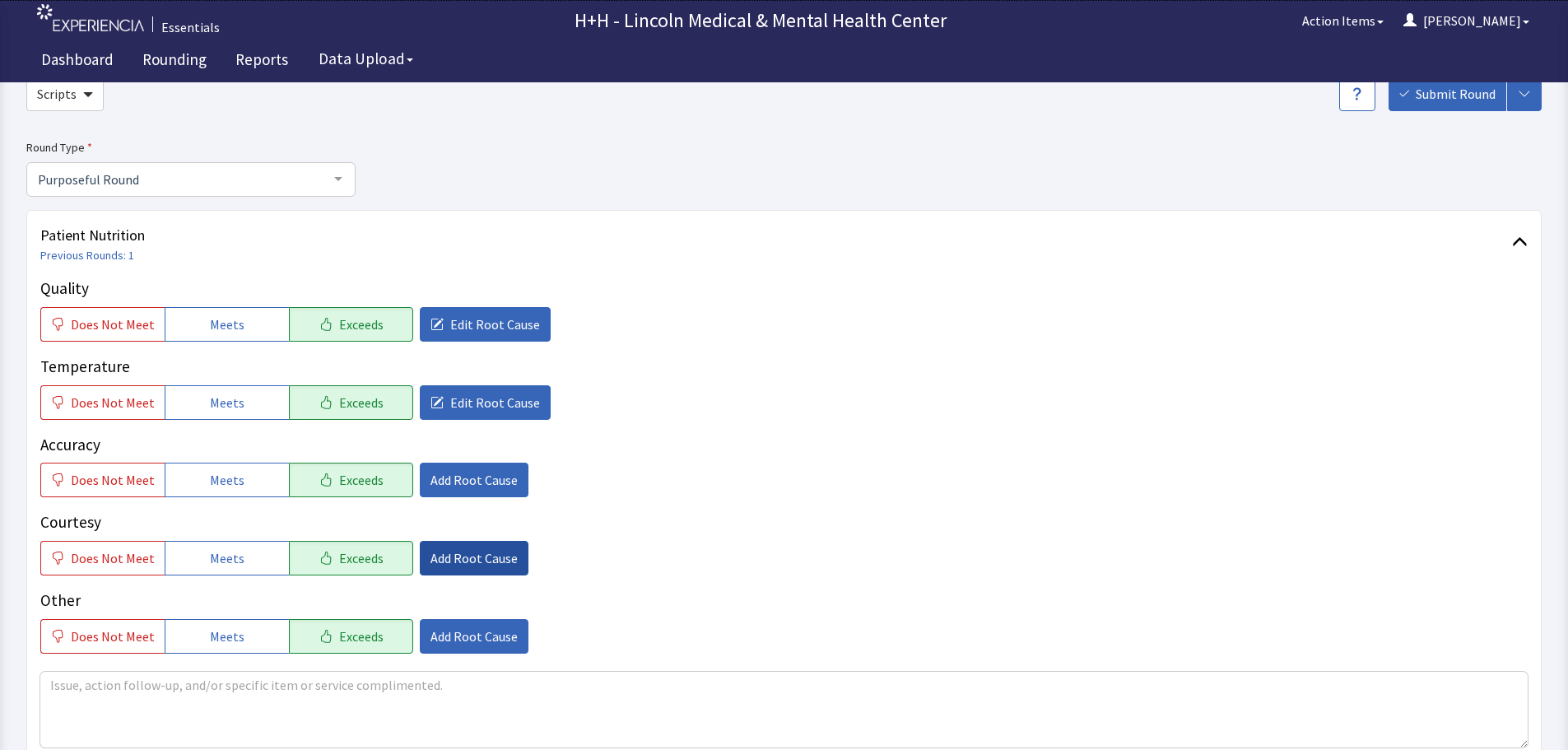
click at [457, 555] on span "Add Root Cause" at bounding box center [474, 558] width 88 height 20
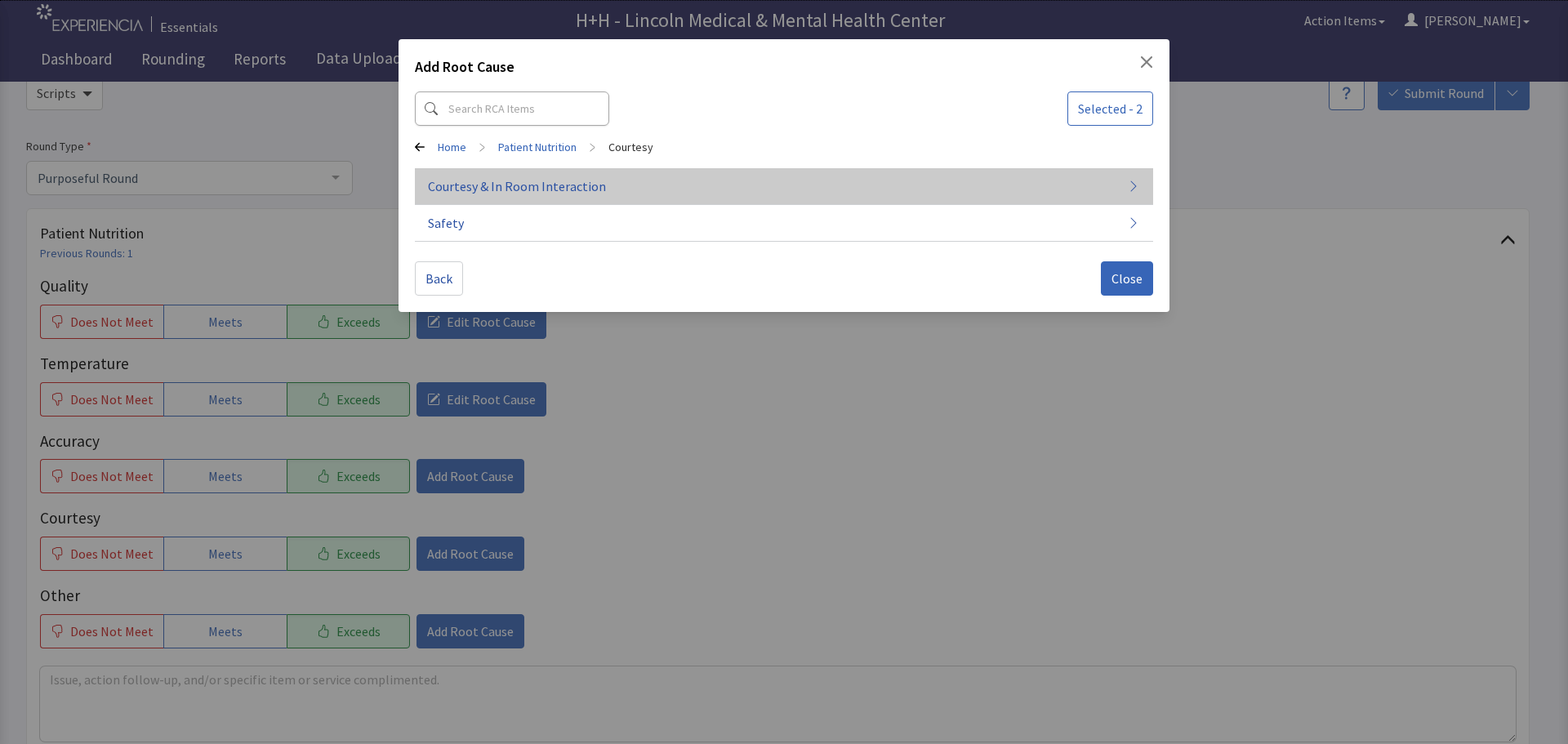
click at [561, 182] on span "Courtesy & In Room Interaction" at bounding box center [516, 186] width 178 height 20
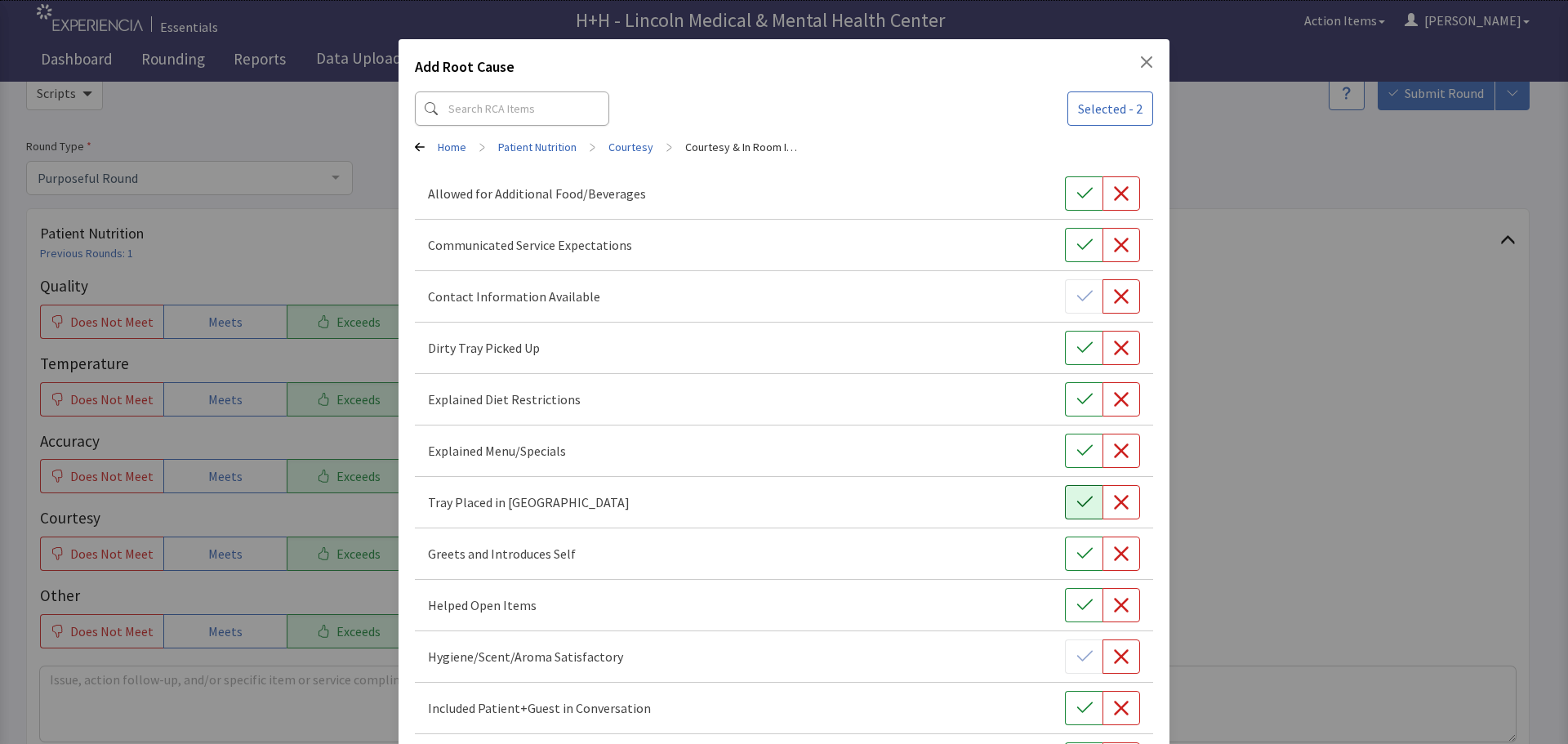
click at [1076, 501] on icon "button" at bounding box center [1084, 502] width 16 height 16
click at [1076, 552] on icon "button" at bounding box center [1084, 554] width 16 height 16
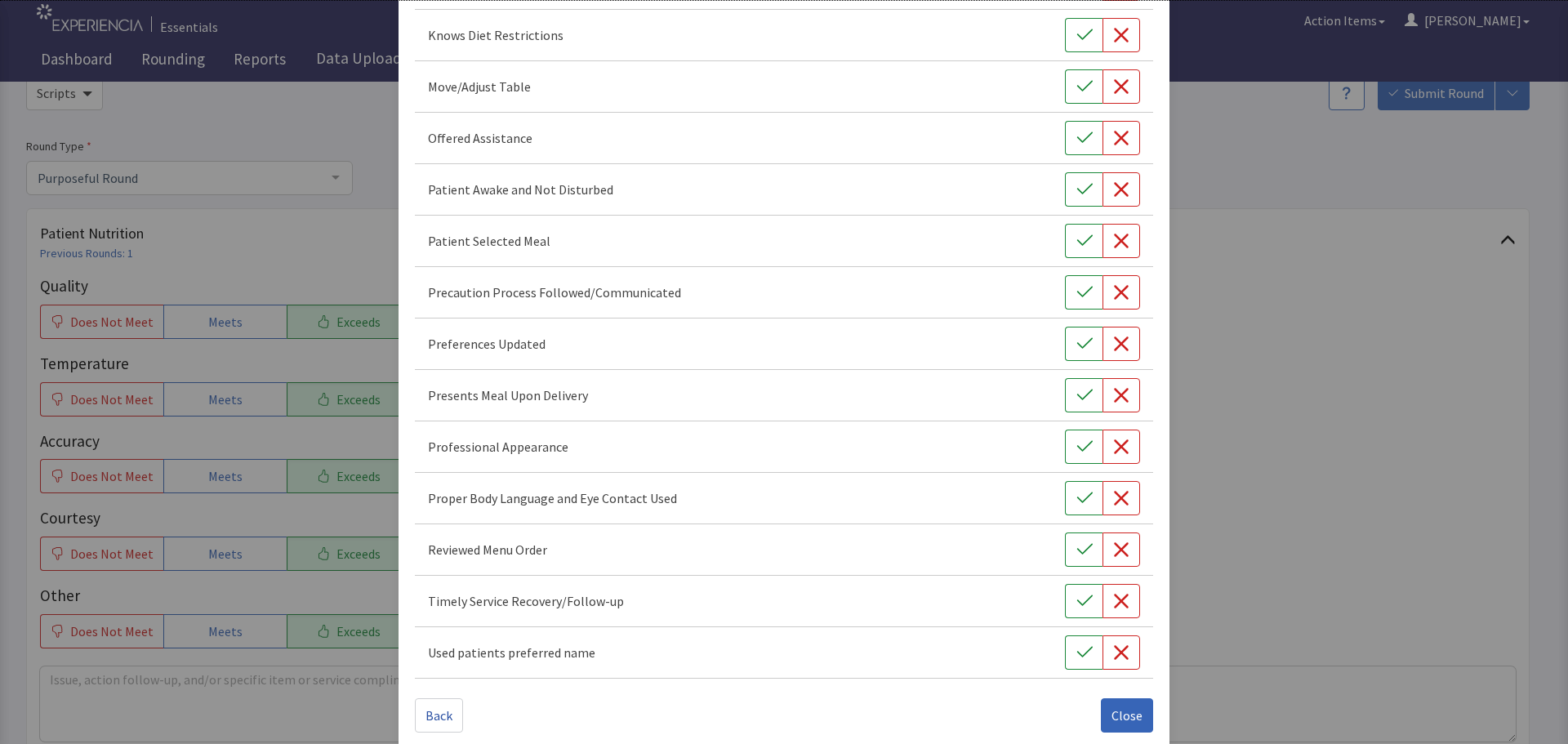
scroll to position [948, 0]
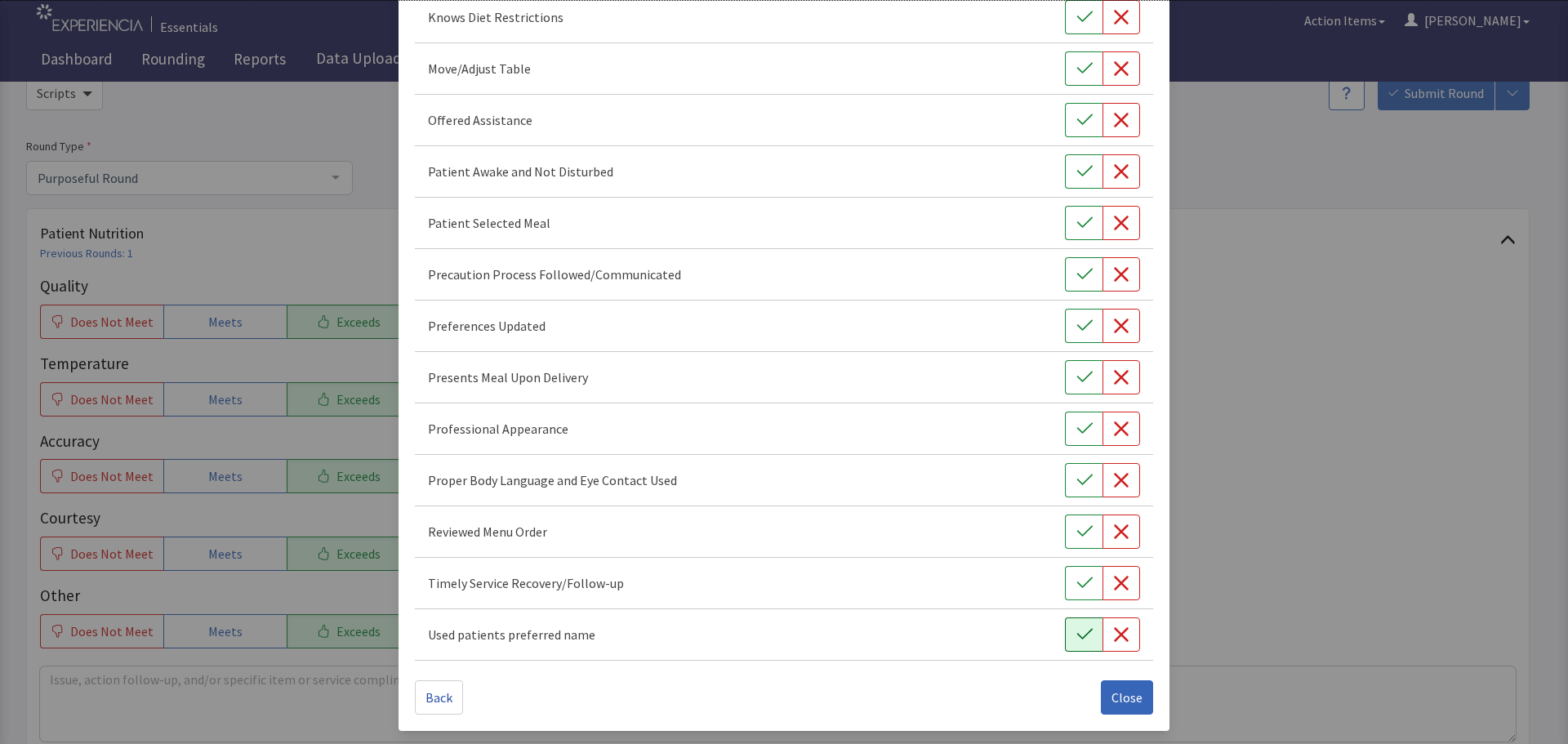
click at [1083, 633] on icon "button" at bounding box center [1084, 634] width 16 height 16
drag, startPoint x: 1083, startPoint y: 587, endPoint x: 1087, endPoint y: 559, distance: 28.3
click at [1083, 587] on icon "button" at bounding box center [1084, 583] width 16 height 16
click at [1085, 539] on button "button" at bounding box center [1084, 532] width 38 height 34
click at [1076, 483] on icon "button" at bounding box center [1084, 480] width 16 height 16
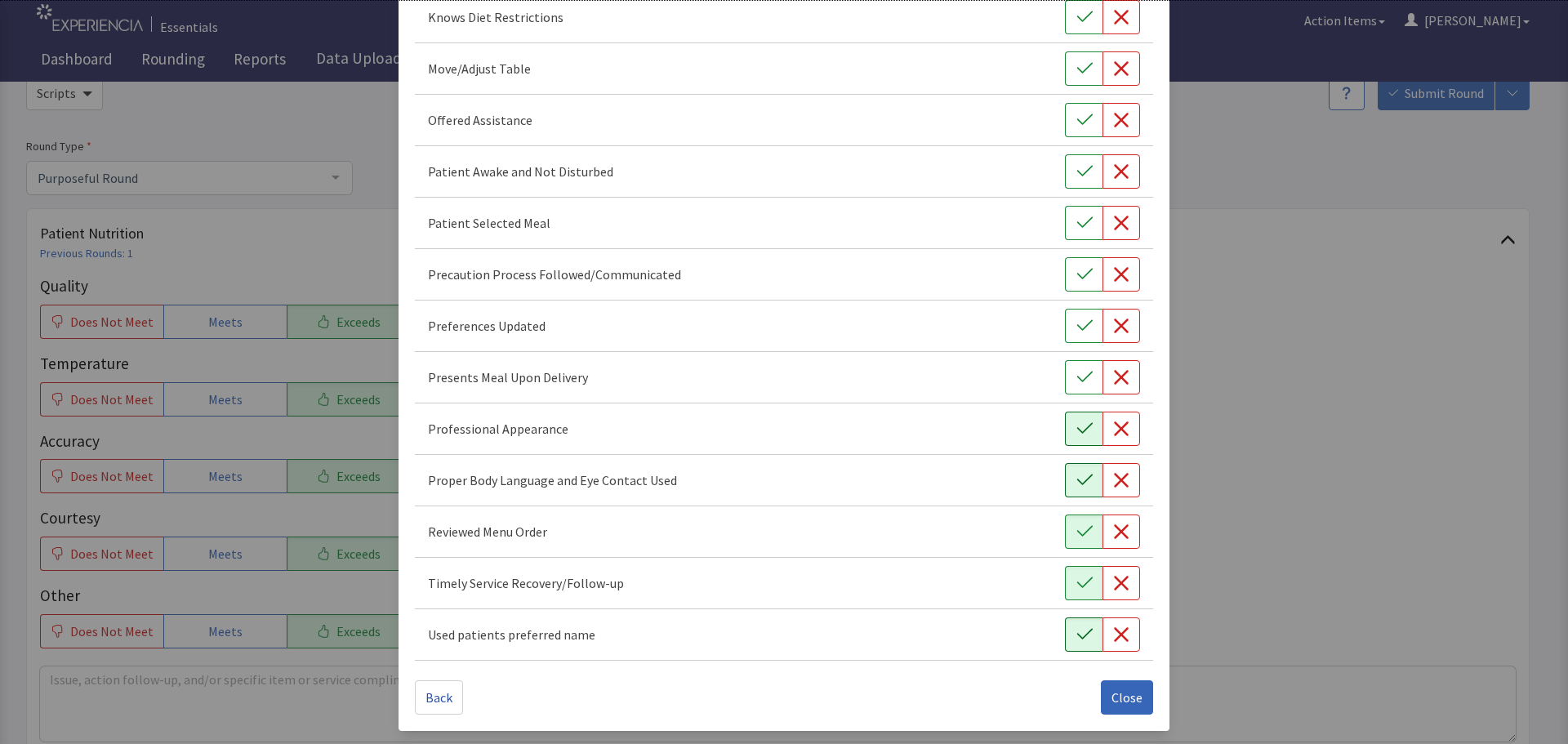
click at [1076, 426] on icon "button" at bounding box center [1084, 429] width 16 height 16
click at [1076, 384] on icon "button" at bounding box center [1084, 377] width 16 height 16
click at [1076, 328] on icon "button" at bounding box center [1084, 326] width 16 height 16
click at [1065, 222] on button "button" at bounding box center [1084, 223] width 38 height 34
click at [1065, 166] on button "button" at bounding box center [1084, 171] width 38 height 34
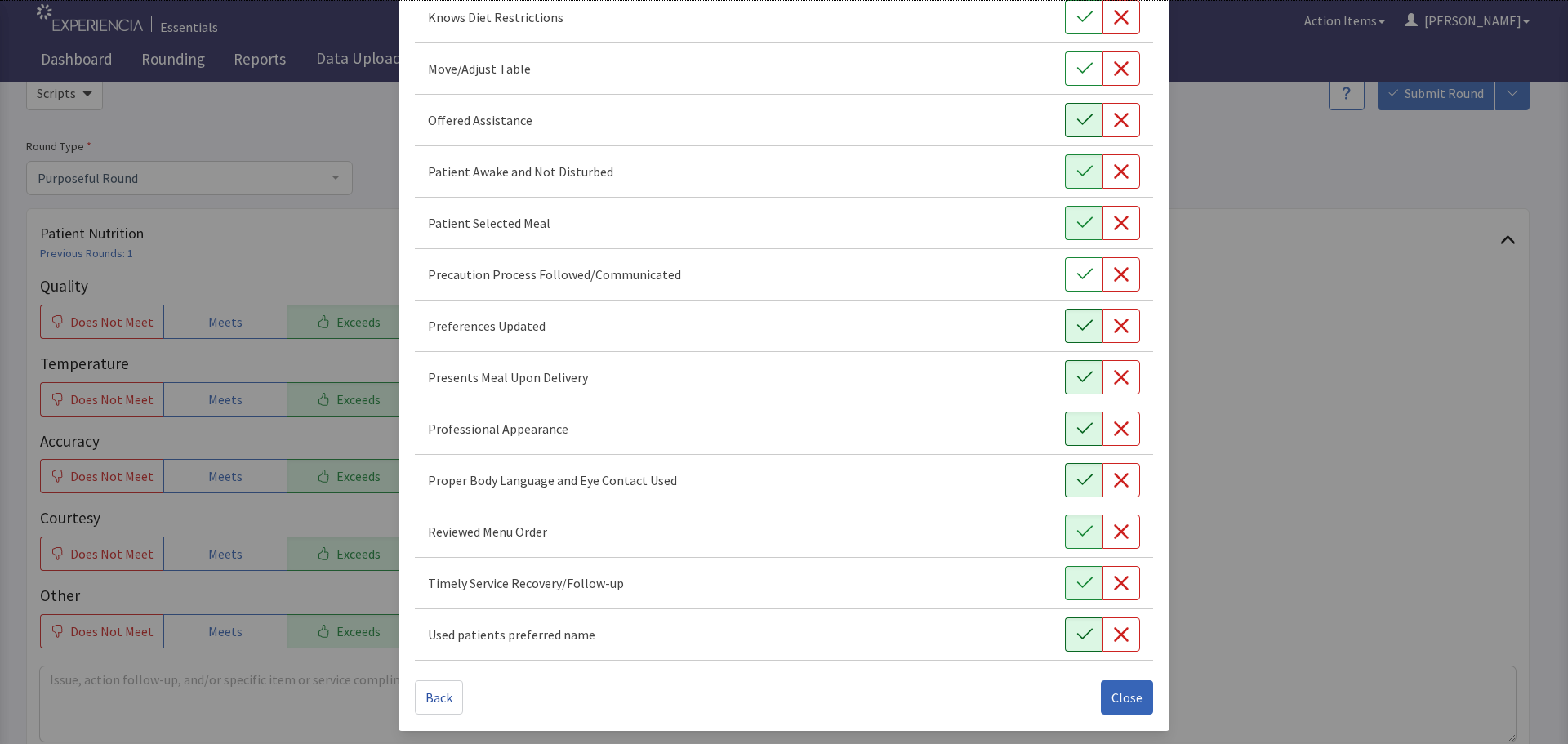
click at [1067, 110] on button "button" at bounding box center [1084, 120] width 38 height 34
click at [1070, 54] on button "button" at bounding box center [1084, 69] width 38 height 34
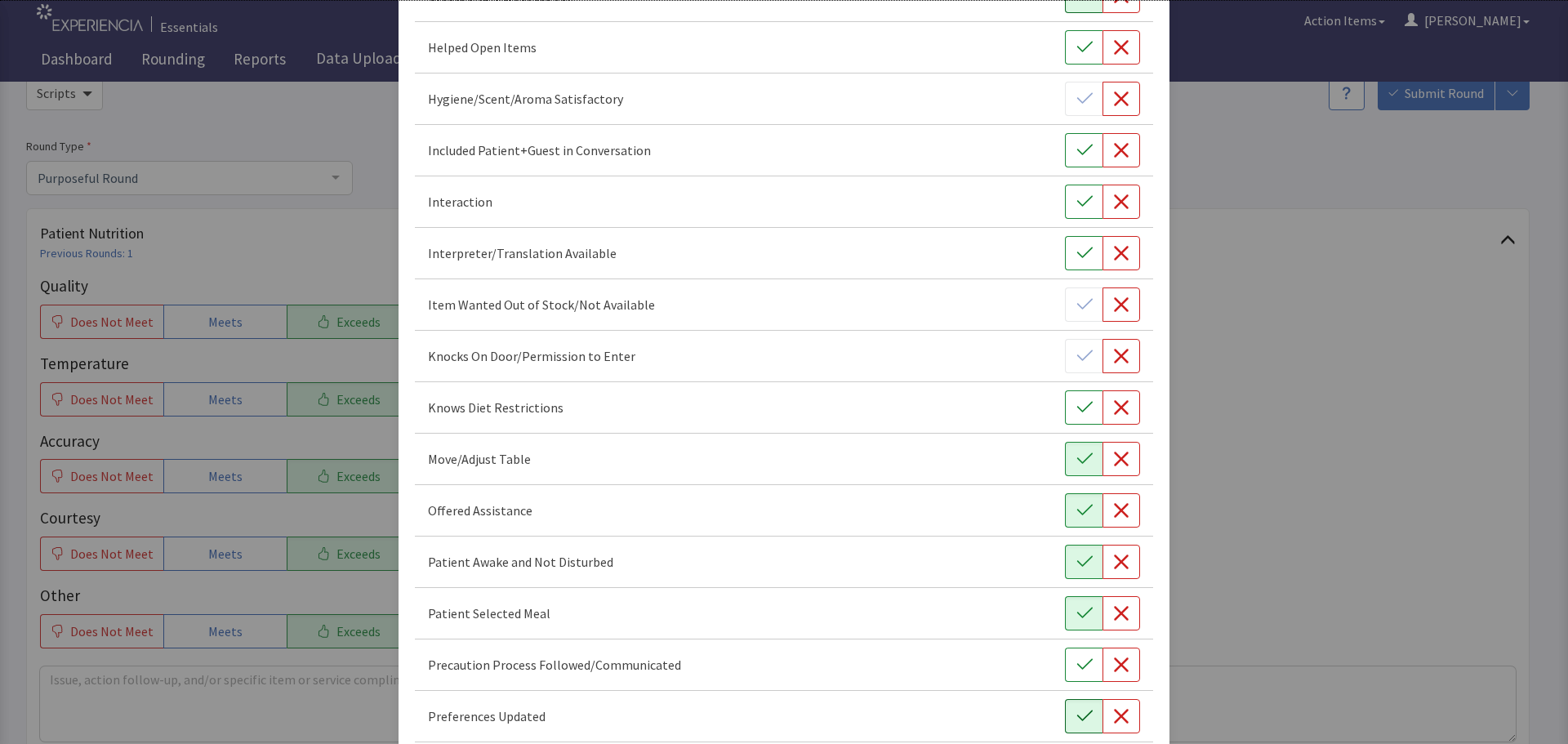
scroll to position [540, 0]
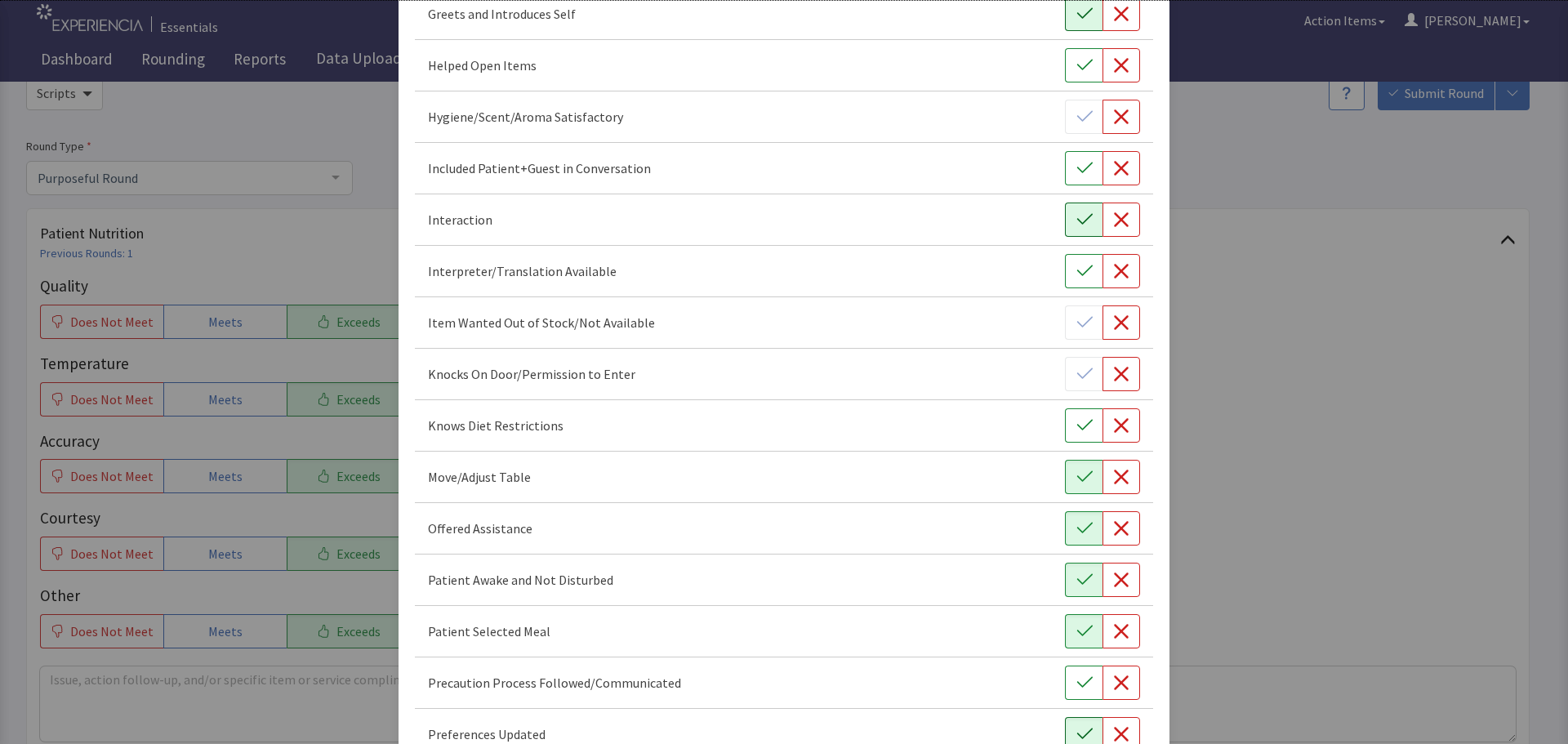
click at [1065, 219] on button "button" at bounding box center [1084, 220] width 38 height 34
click at [1079, 171] on icon "button" at bounding box center [1084, 168] width 16 height 16
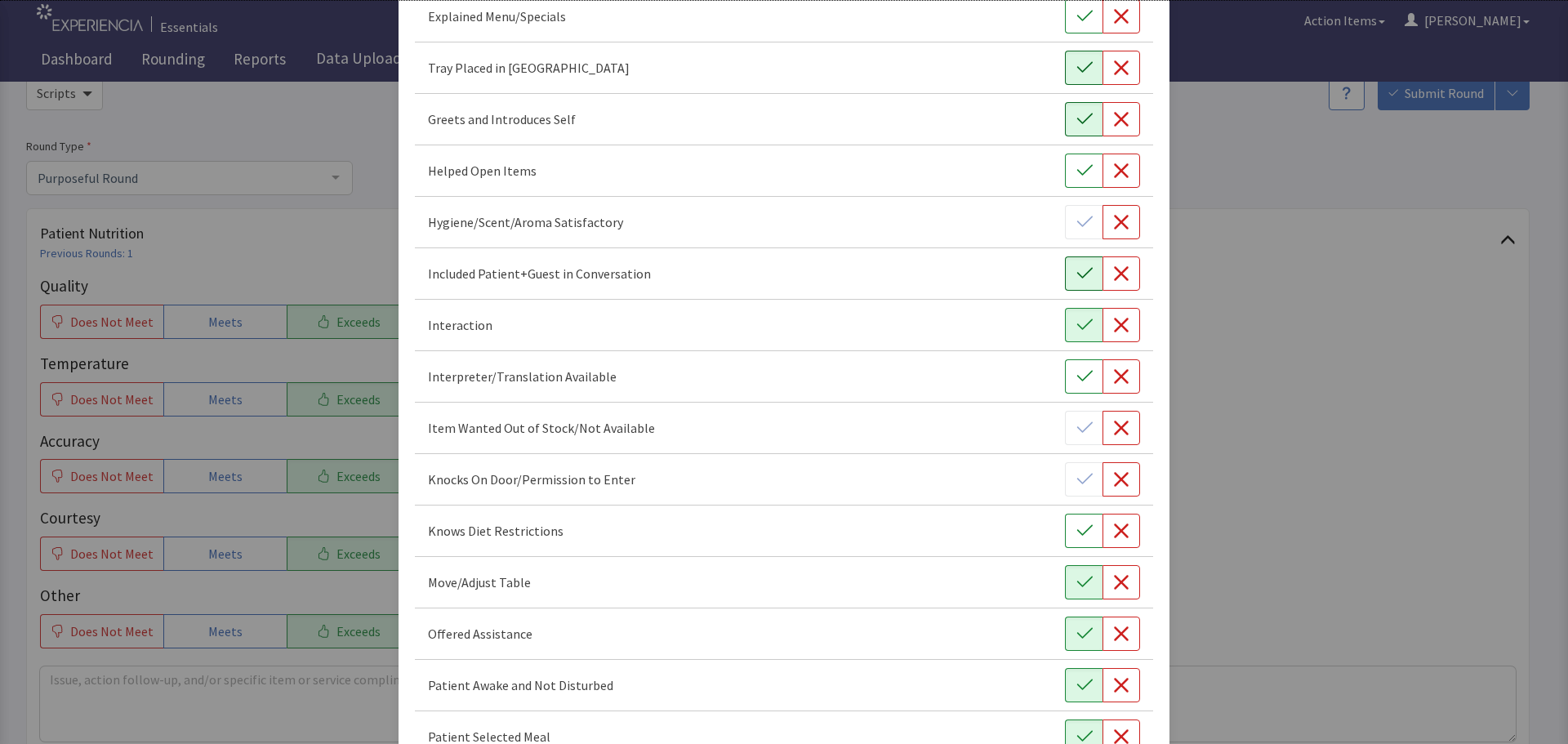
scroll to position [295, 0]
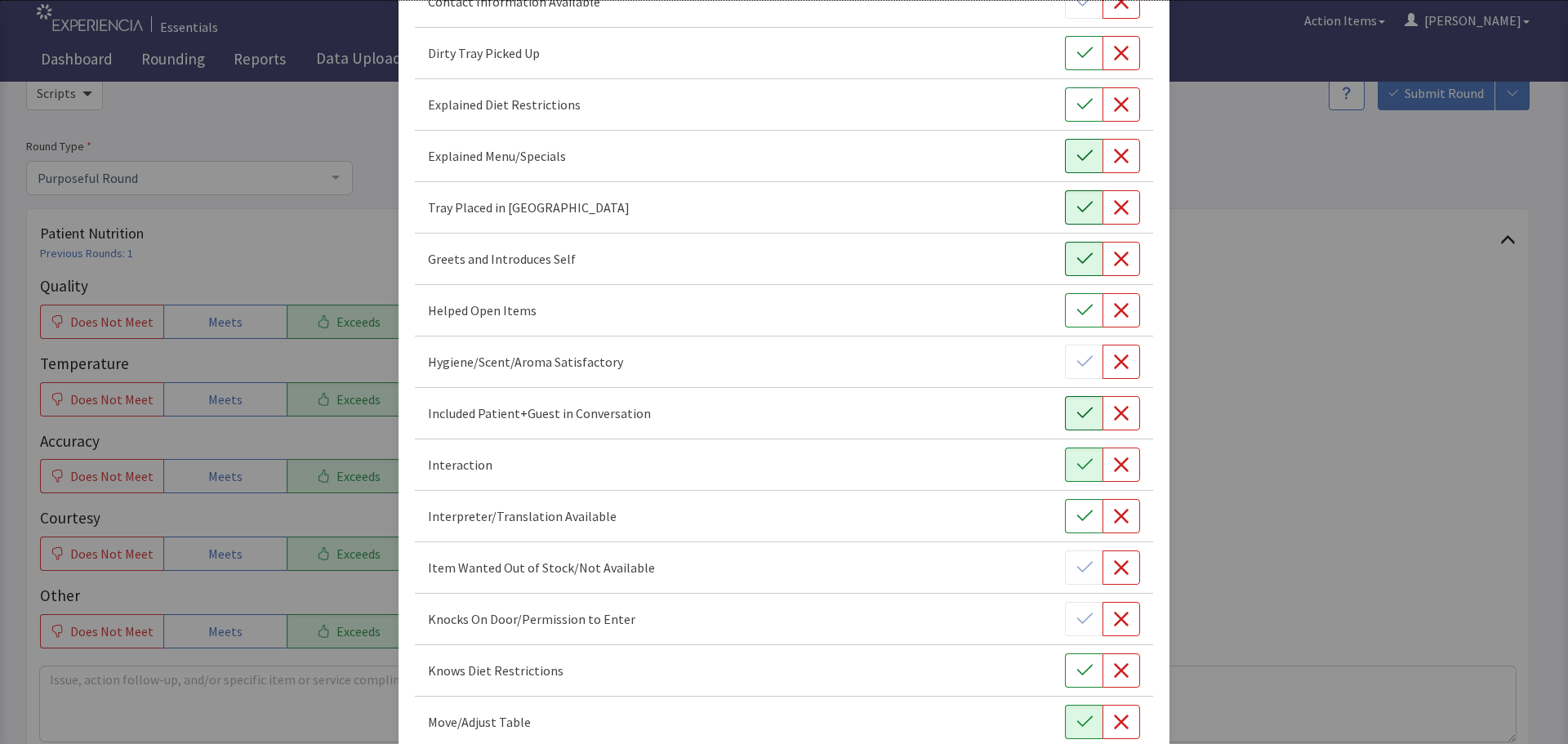
click at [1076, 152] on icon "button" at bounding box center [1084, 156] width 16 height 16
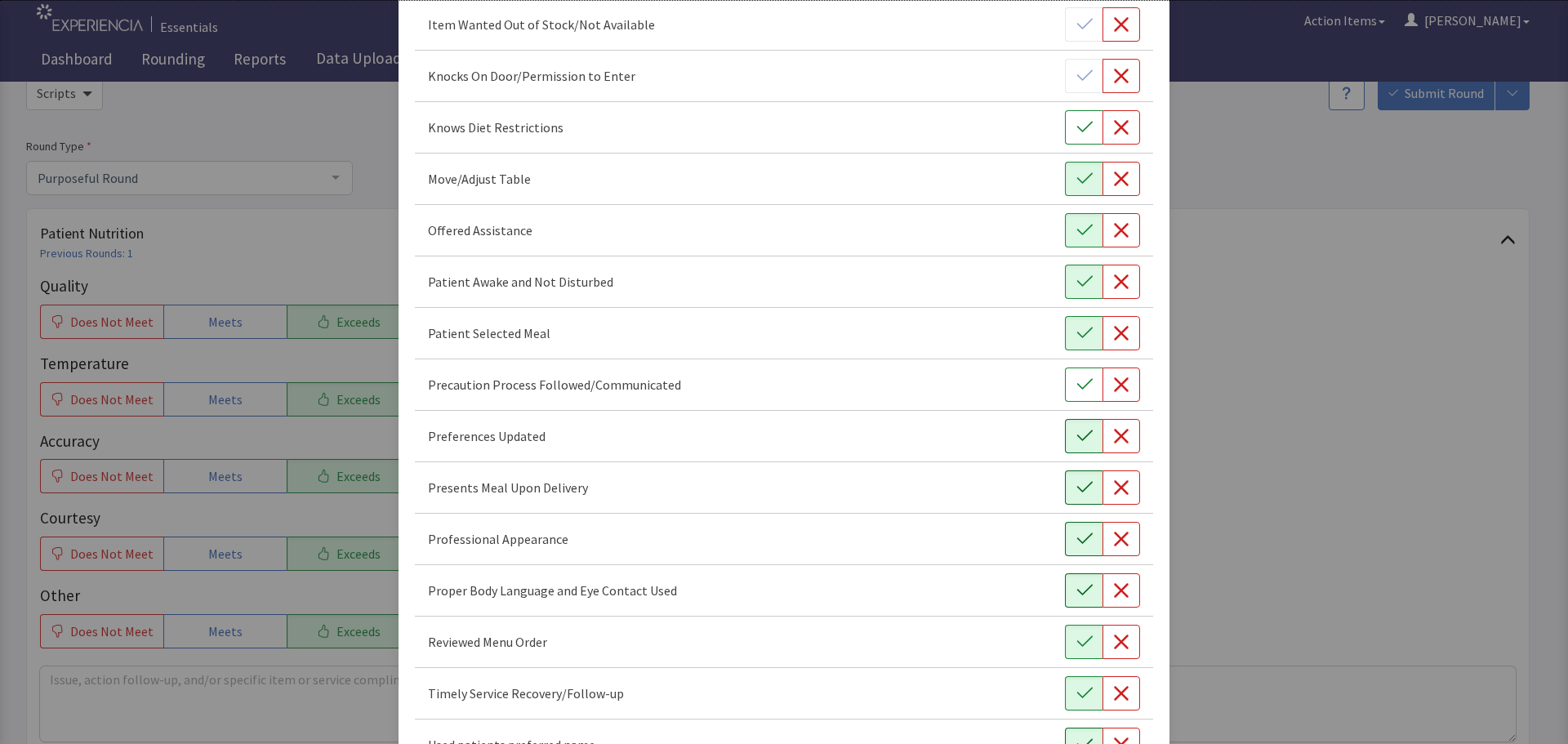
scroll to position [948, 0]
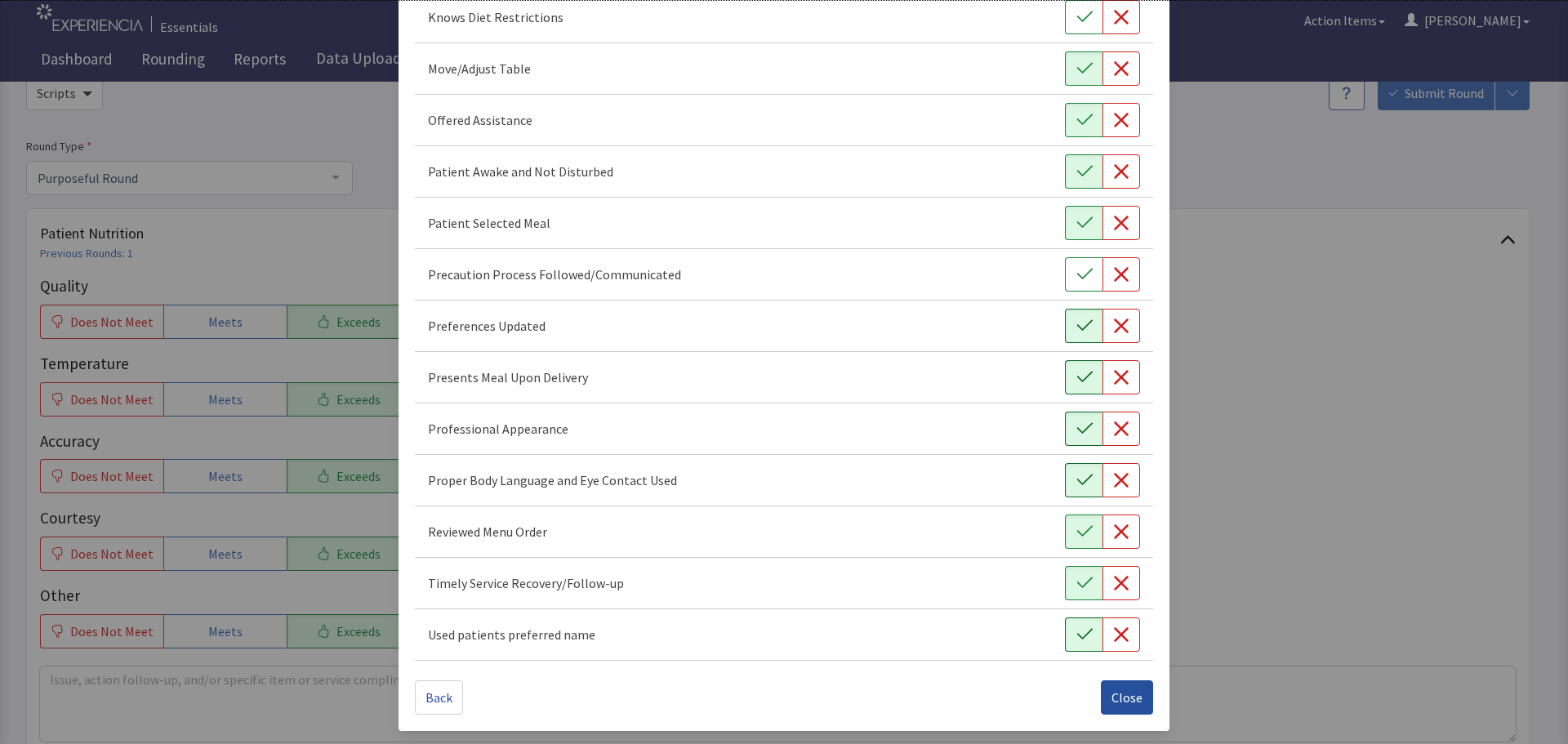
click at [1112, 687] on span "Close" at bounding box center [1127, 697] width 31 height 20
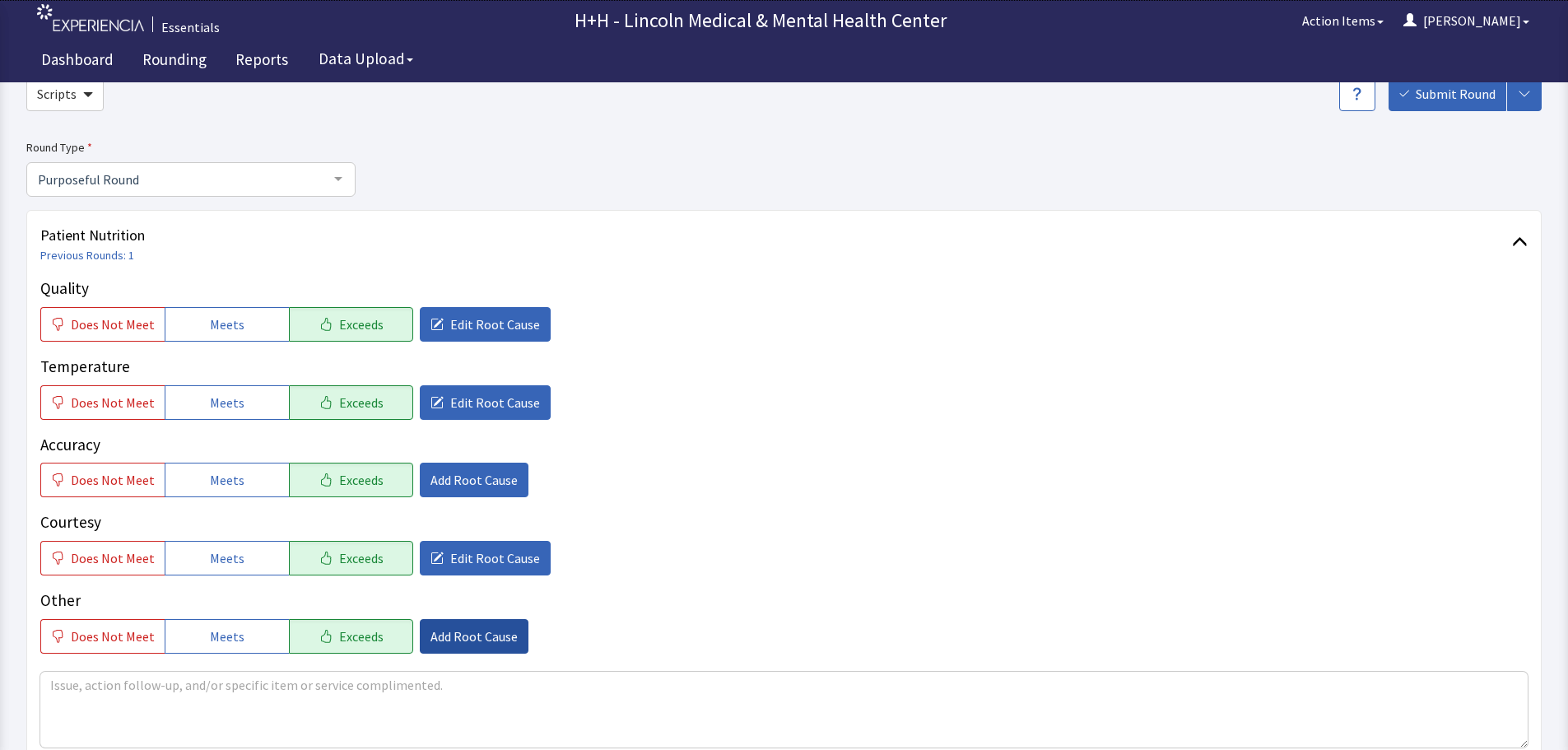
click at [467, 639] on span "Add Root Cause" at bounding box center [474, 636] width 88 height 20
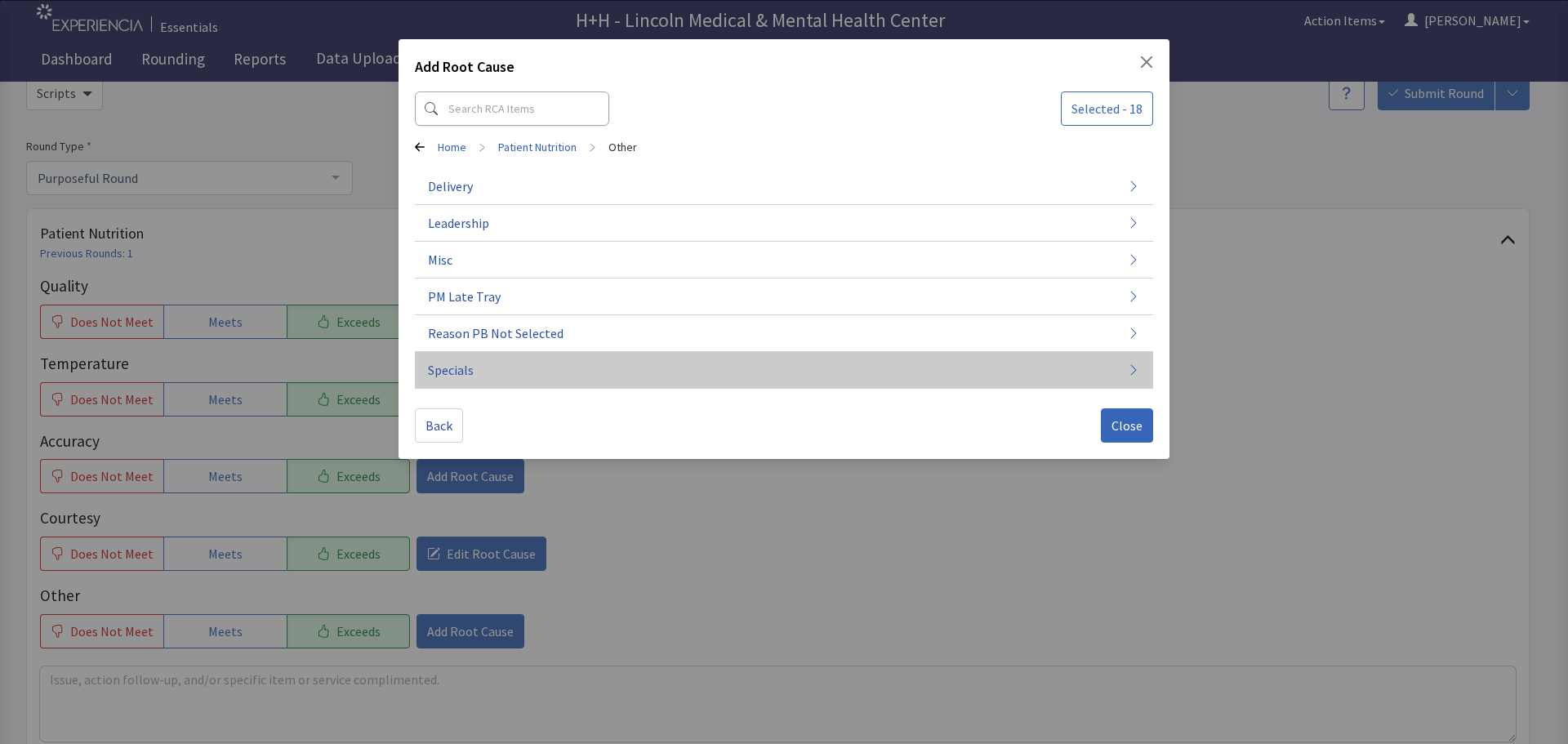
click at [474, 370] on button "Specials" at bounding box center [784, 370] width 739 height 37
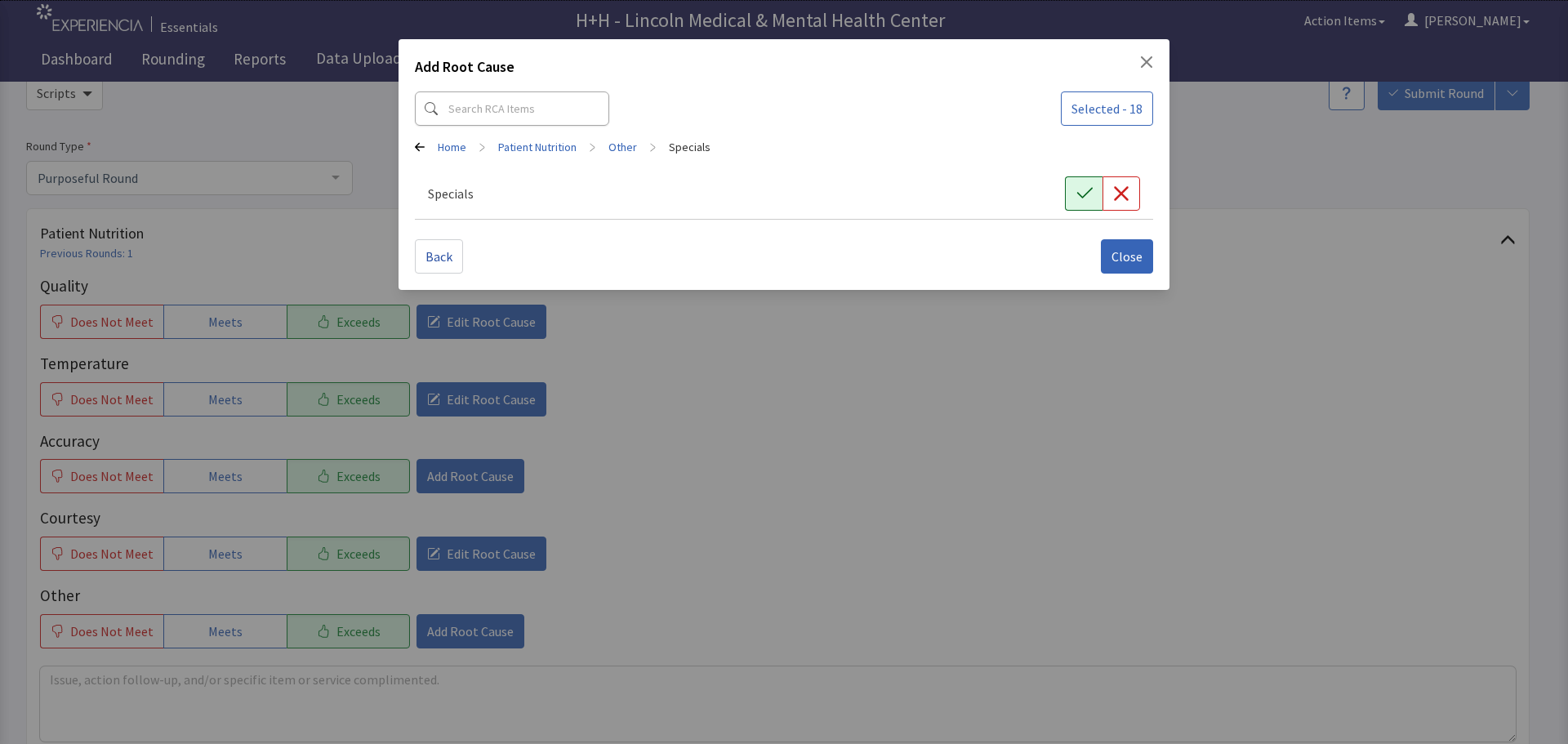
click at [1079, 191] on icon "button" at bounding box center [1084, 193] width 16 height 16
click at [1123, 249] on span "Close" at bounding box center [1127, 256] width 31 height 20
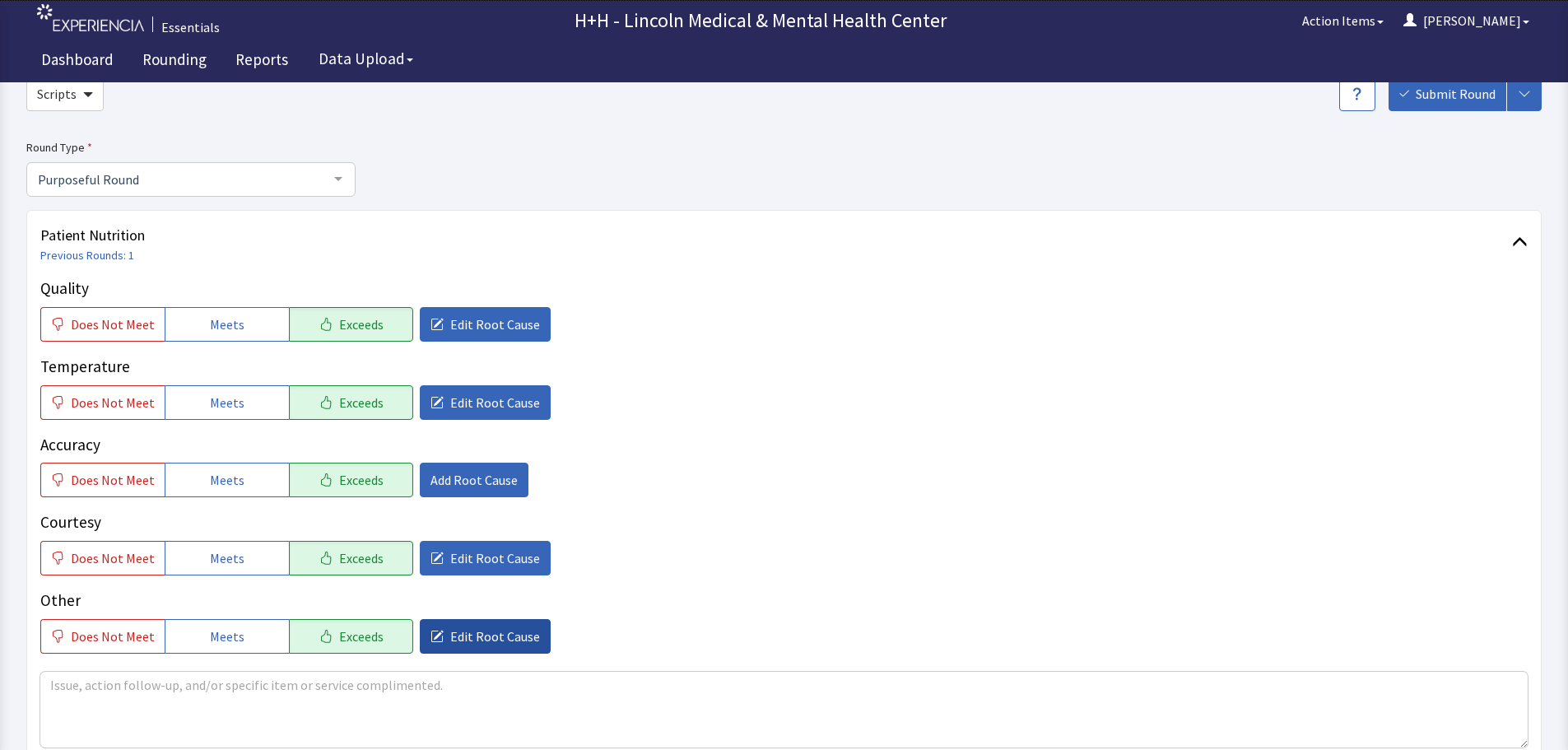
click at [487, 635] on span "Edit Root Cause" at bounding box center [495, 636] width 90 height 20
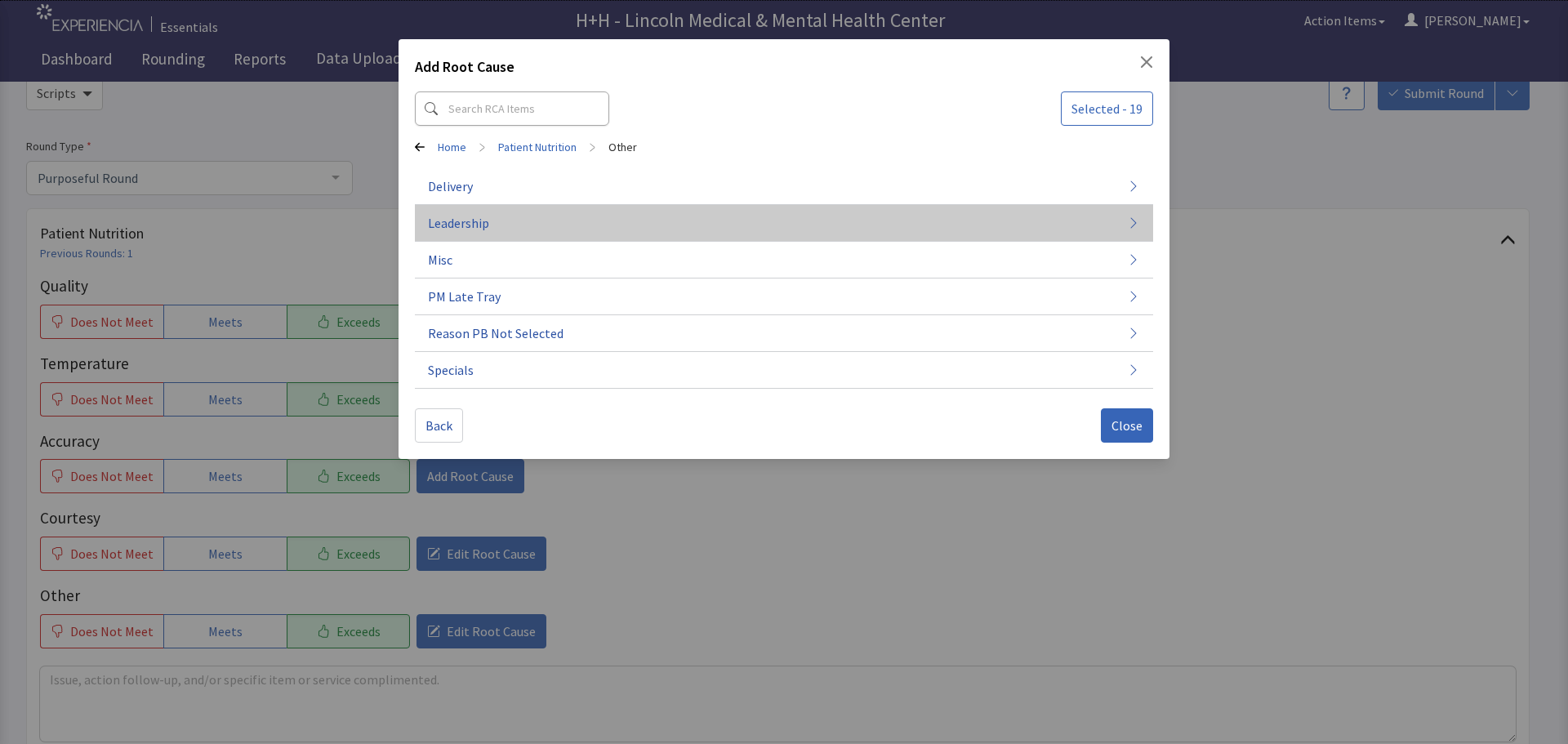
click at [484, 220] on span "Leadership" at bounding box center [458, 223] width 61 height 20
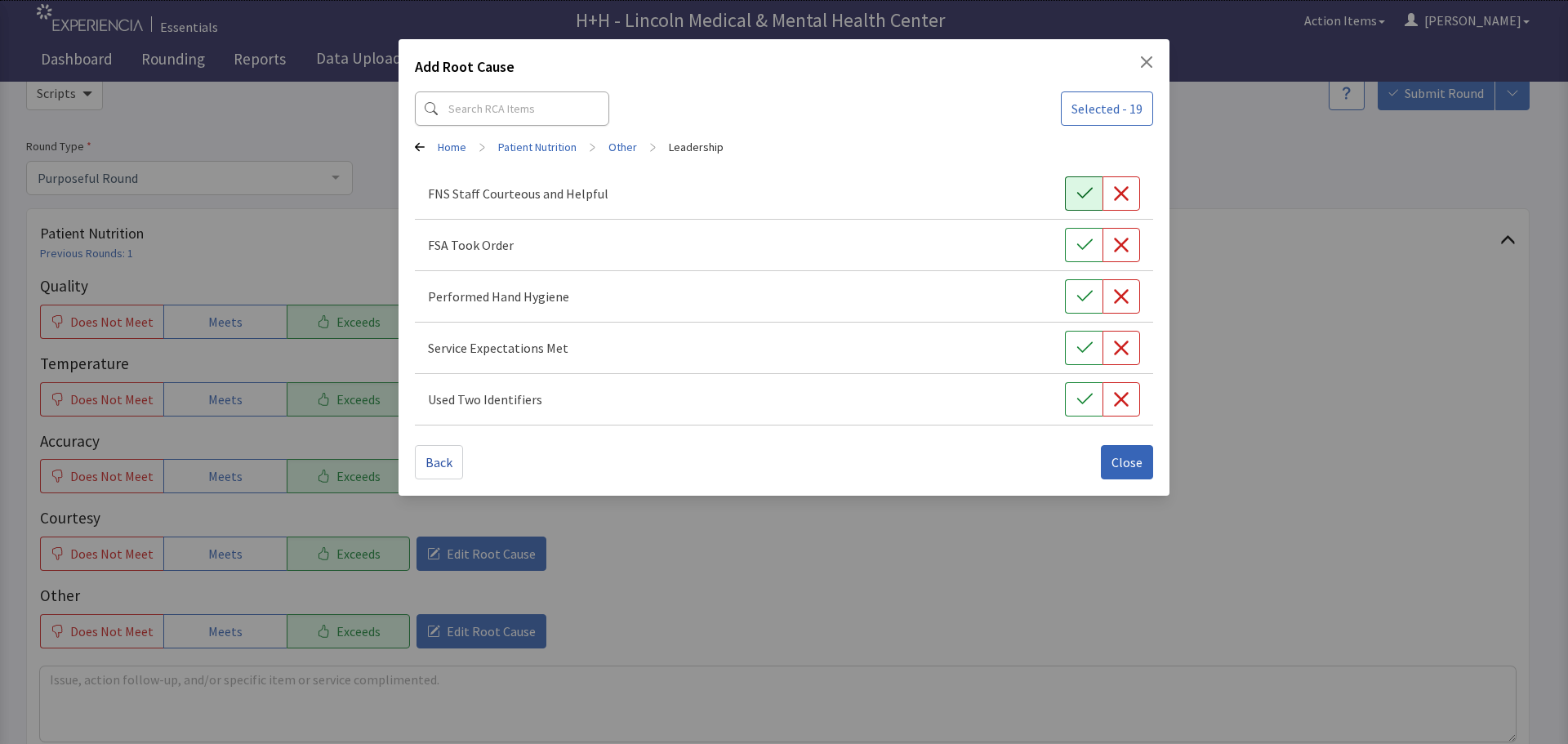
click at [1095, 195] on button "button" at bounding box center [1084, 193] width 38 height 34
click at [1079, 246] on icon "button" at bounding box center [1084, 244] width 16 height 11
click at [1076, 297] on icon "button" at bounding box center [1084, 297] width 16 height 16
click at [1078, 337] on button "button" at bounding box center [1084, 347] width 38 height 34
click at [1077, 392] on icon "button" at bounding box center [1084, 399] width 16 height 16
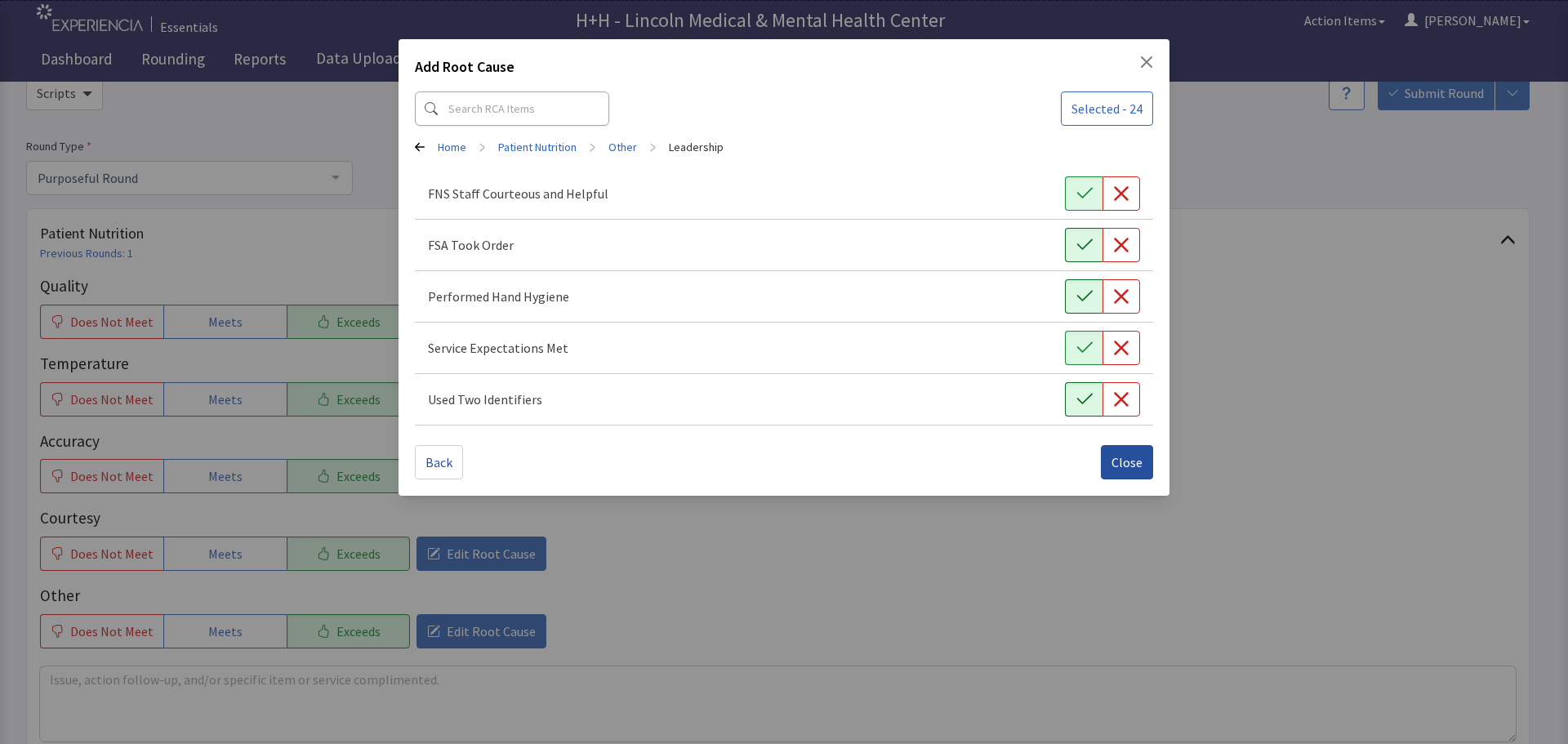
click at [1113, 459] on span "Close" at bounding box center [1127, 462] width 31 height 20
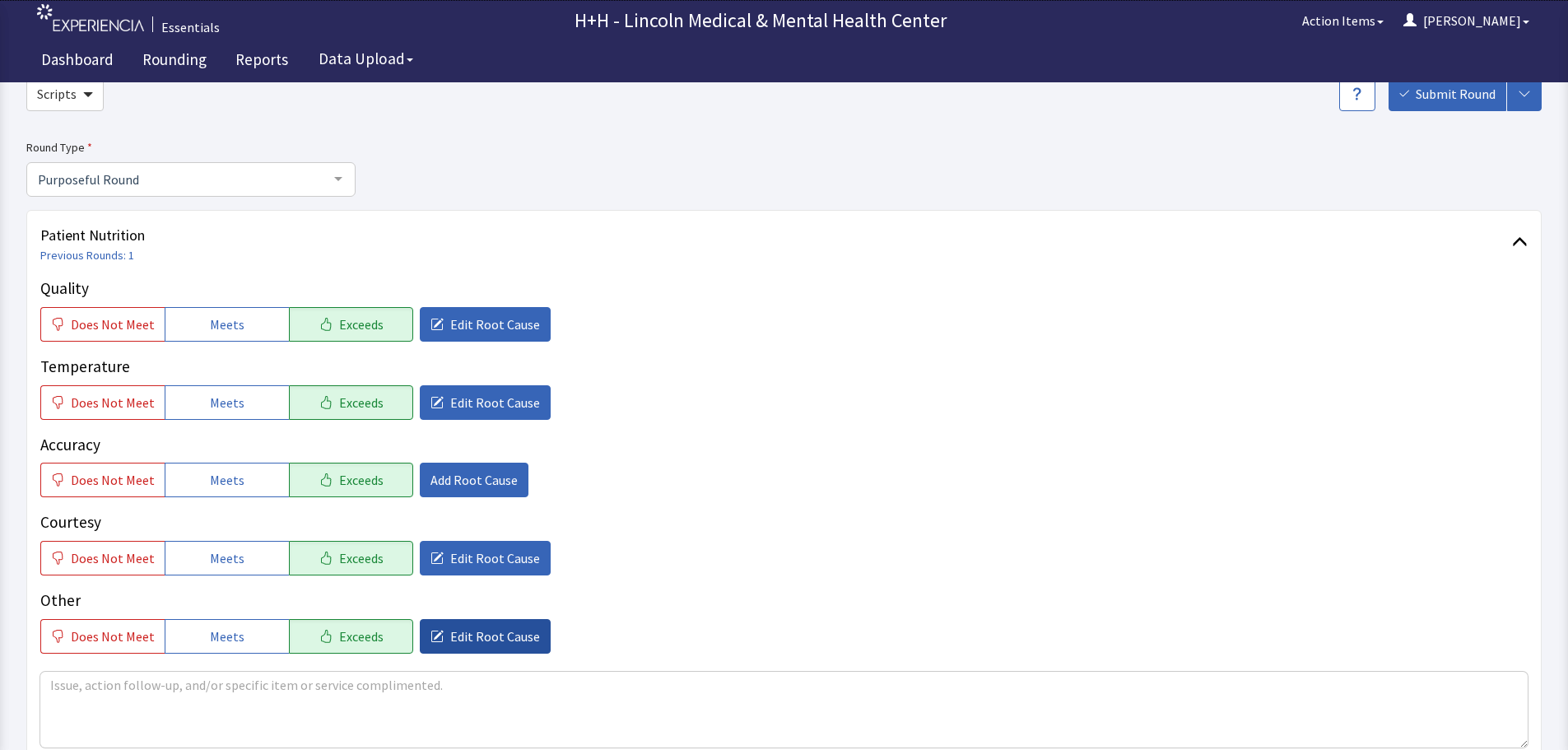
click at [482, 638] on span "Edit Root Cause" at bounding box center [495, 636] width 90 height 20
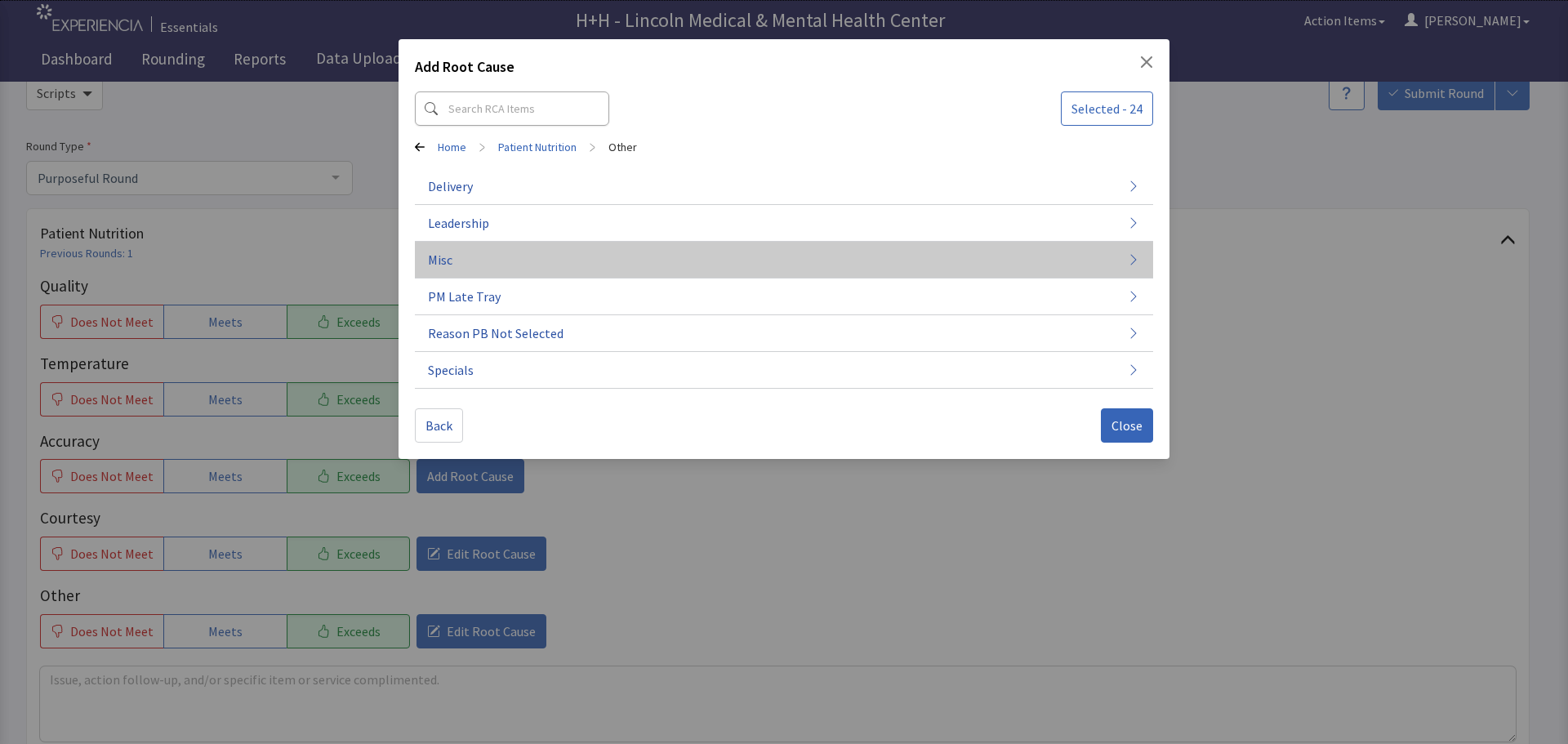
click at [469, 256] on button "Misc" at bounding box center [784, 260] width 739 height 37
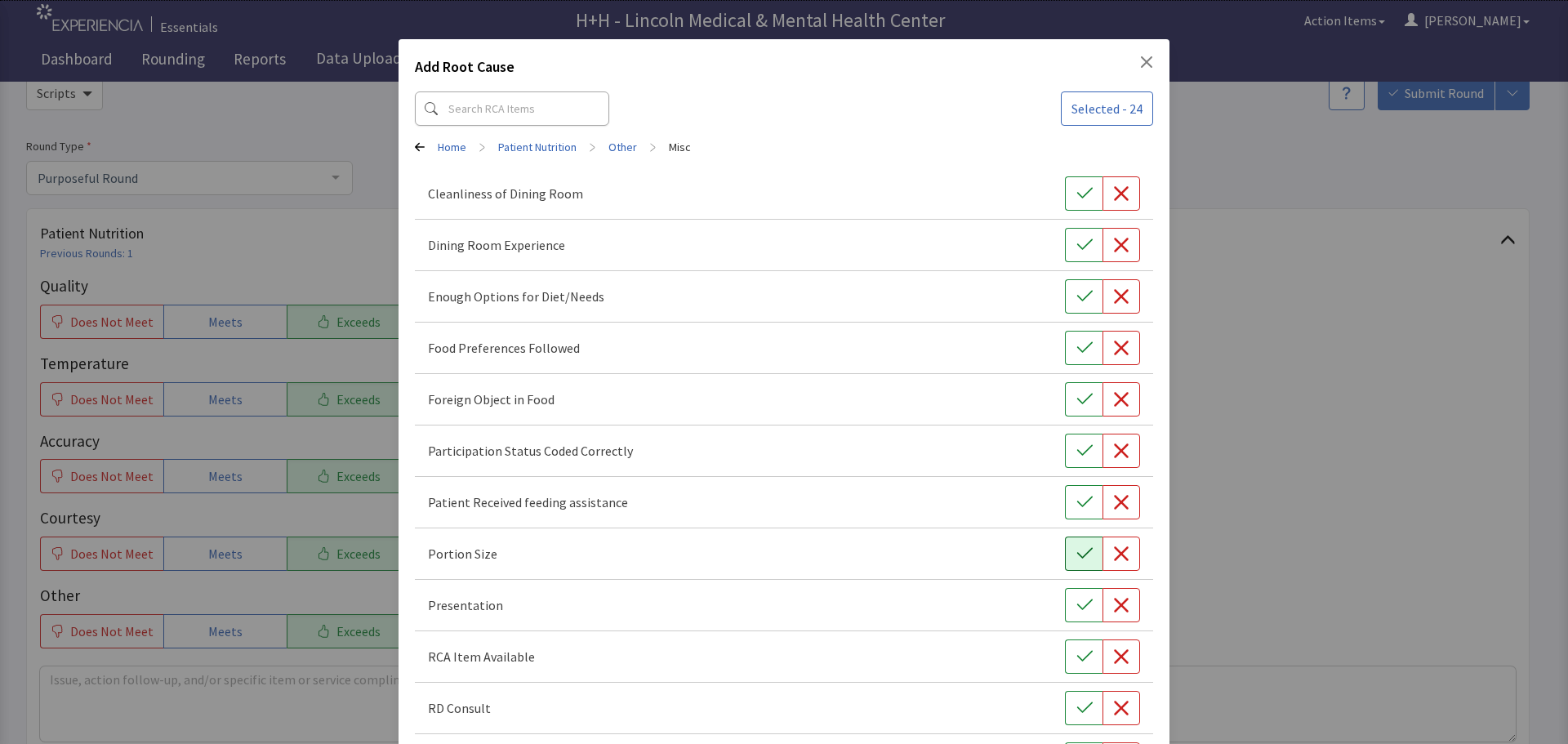
click at [1065, 547] on button "button" at bounding box center [1084, 554] width 38 height 34
click at [1076, 606] on icon "button" at bounding box center [1084, 605] width 16 height 16
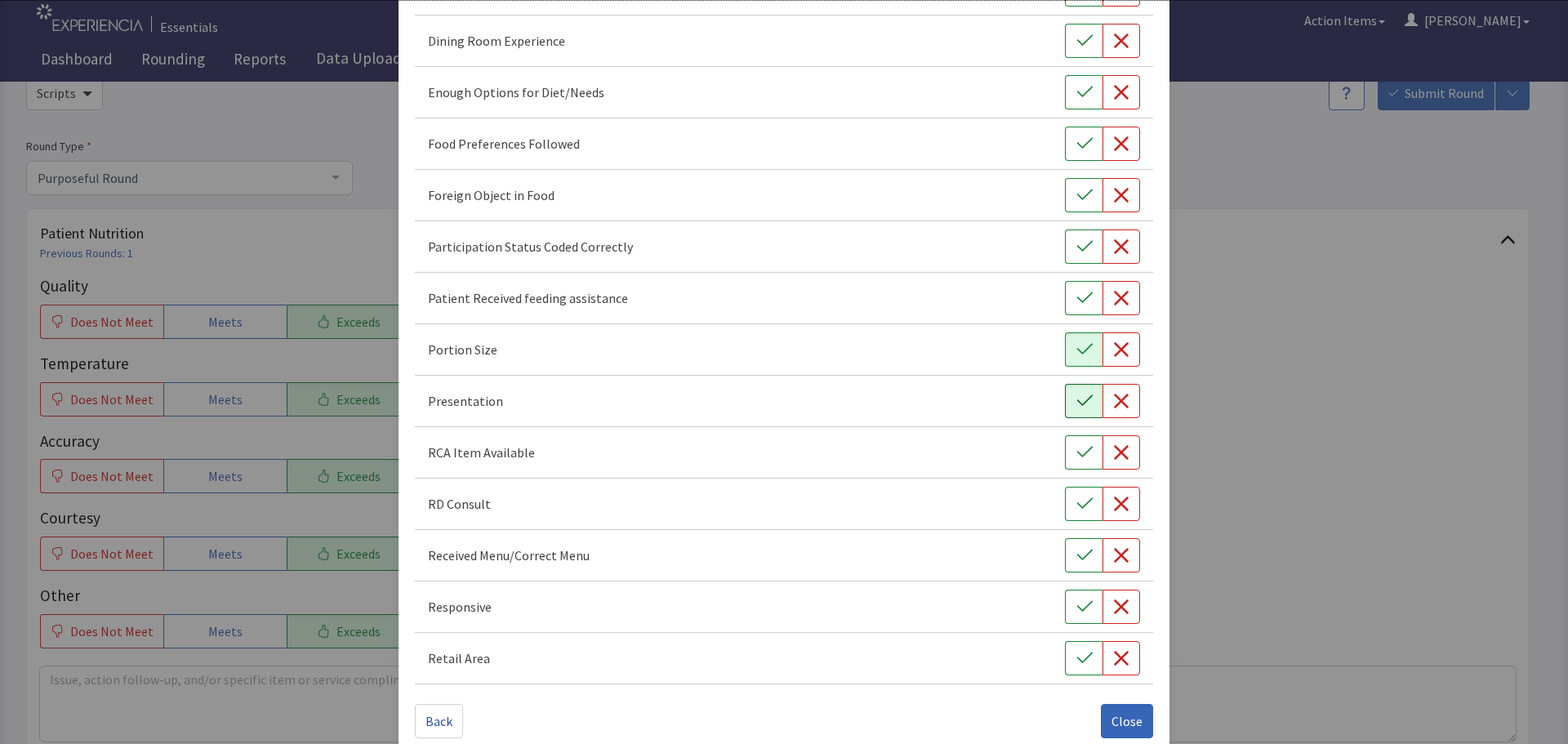
scroll to position [228, 0]
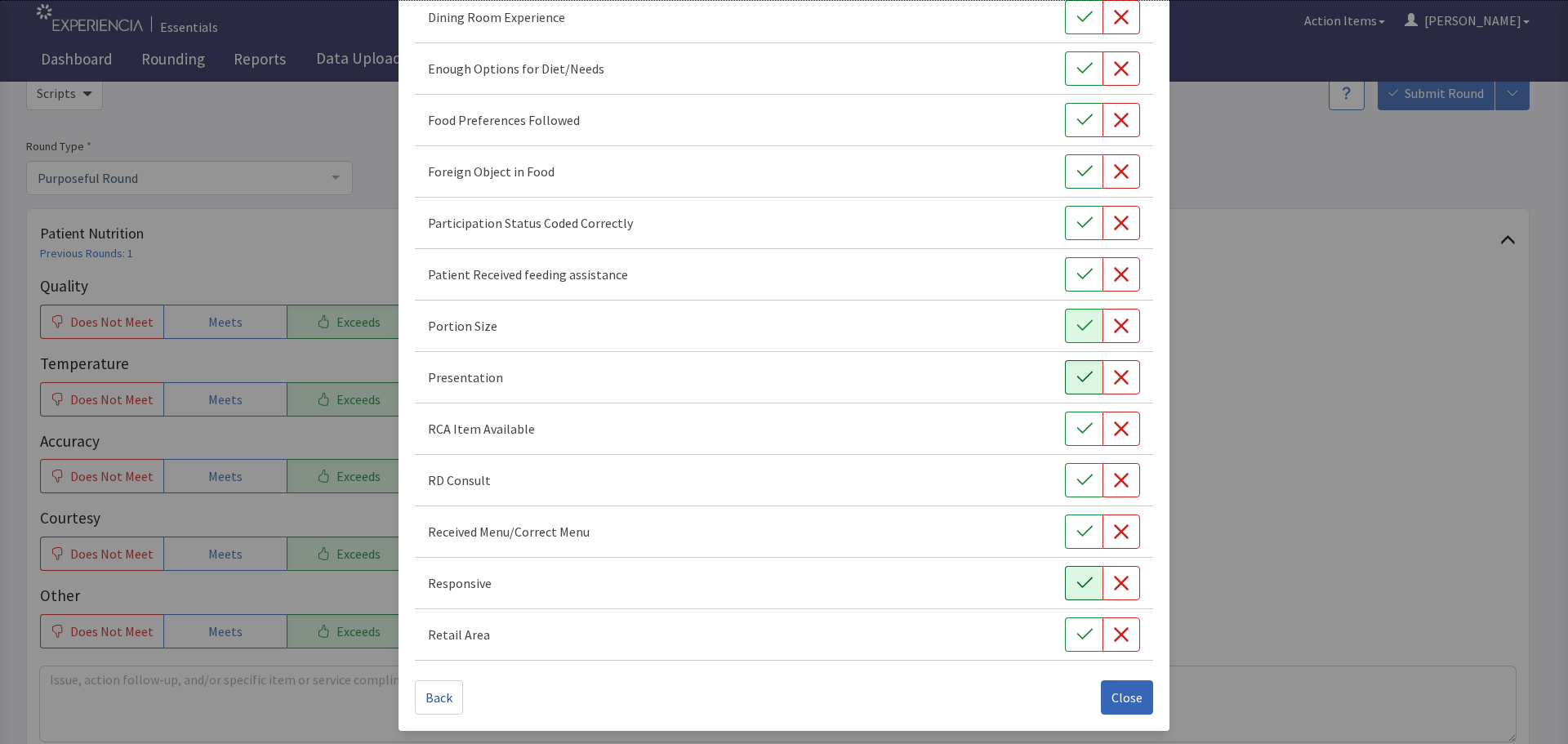
click at [1077, 588] on icon "button" at bounding box center [1084, 583] width 16 height 16
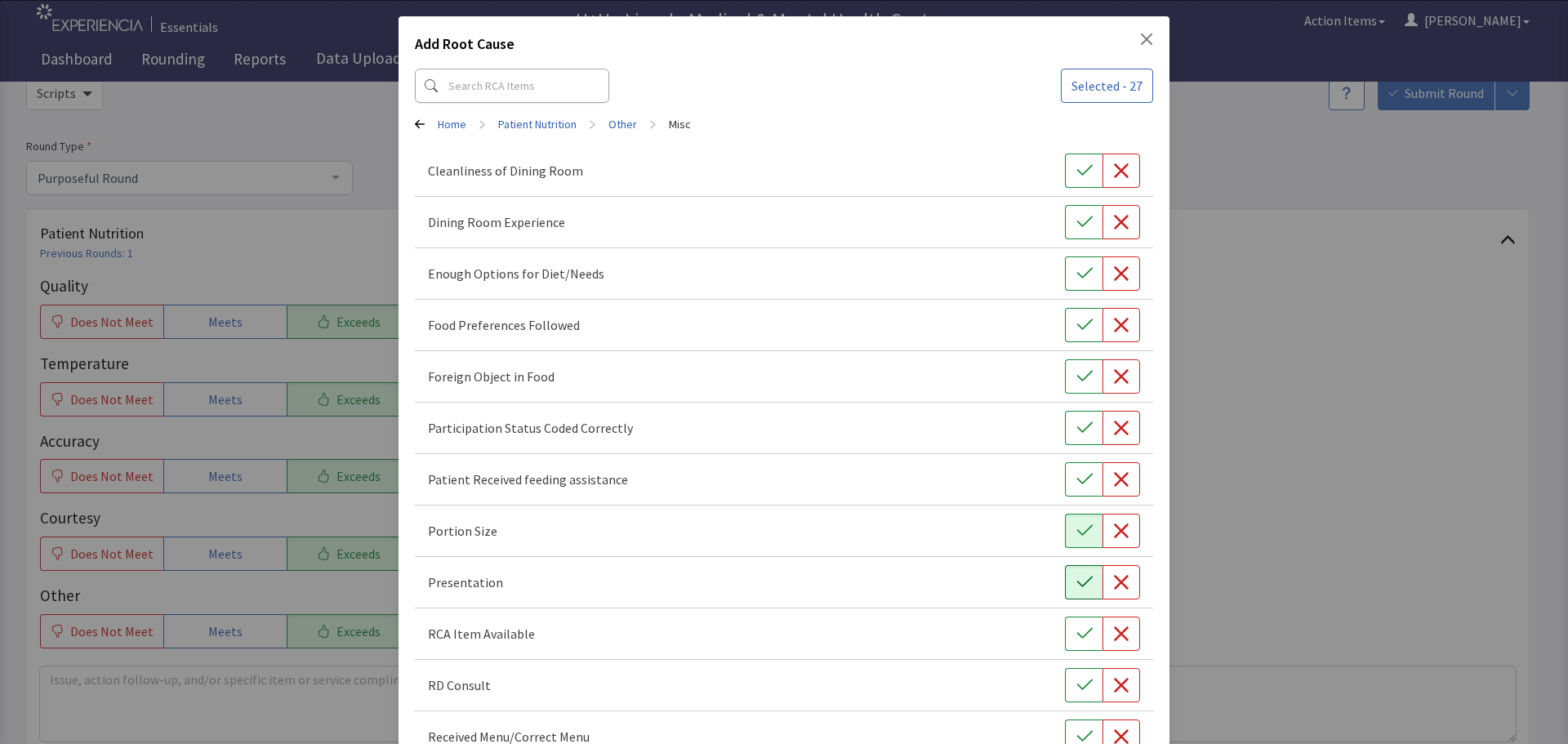
scroll to position [0, 0]
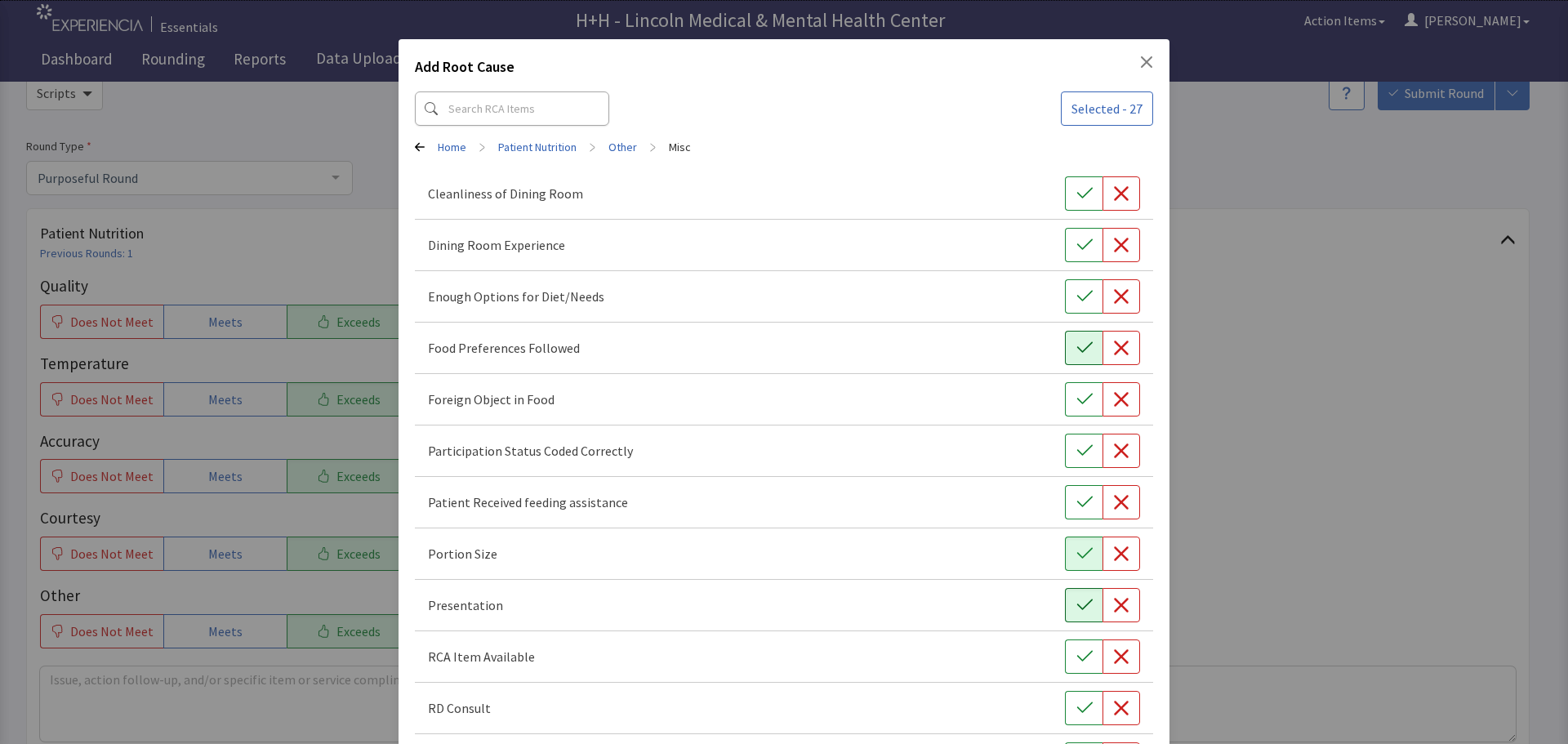
click at [1065, 343] on button "button" at bounding box center [1084, 347] width 38 height 34
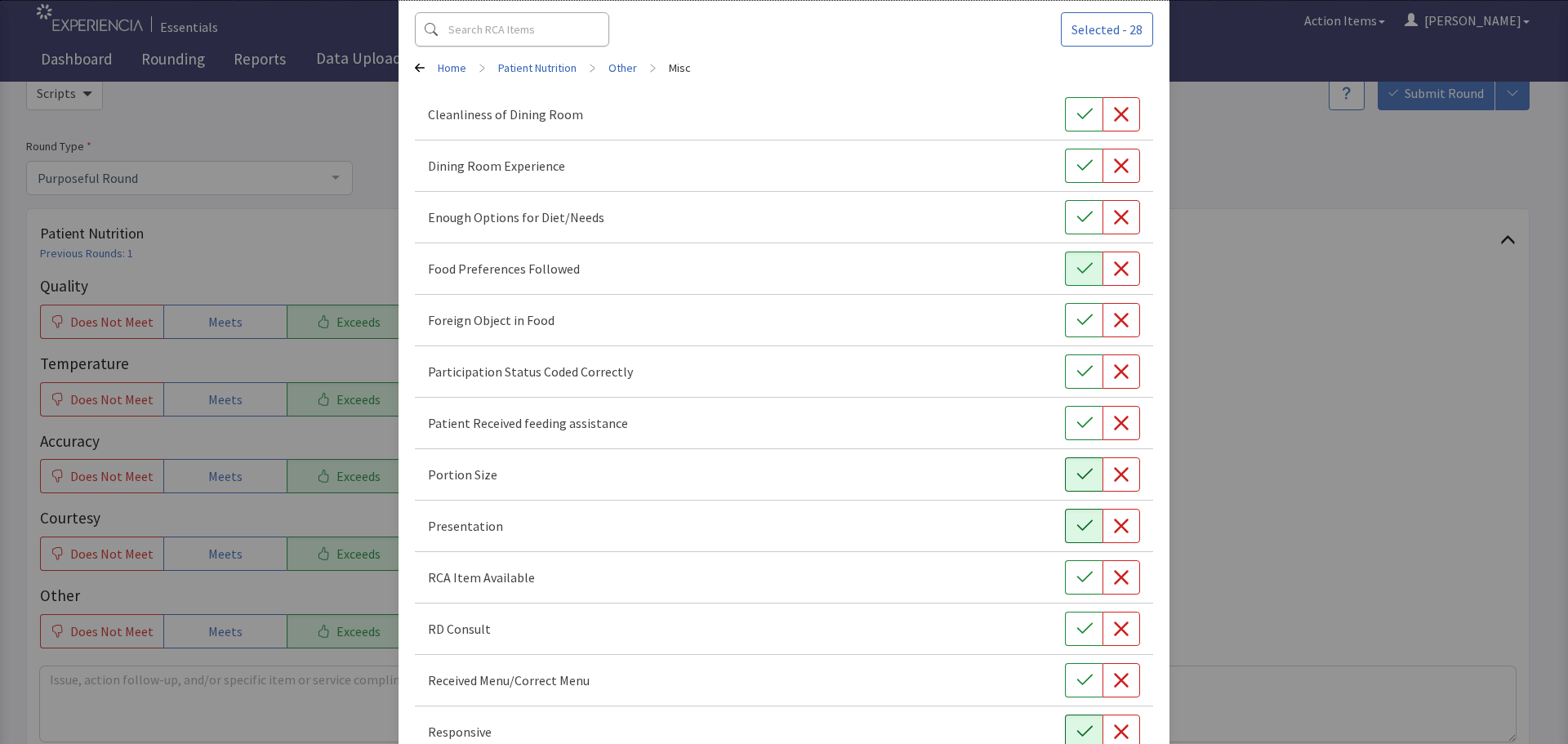
scroll to position [228, 0]
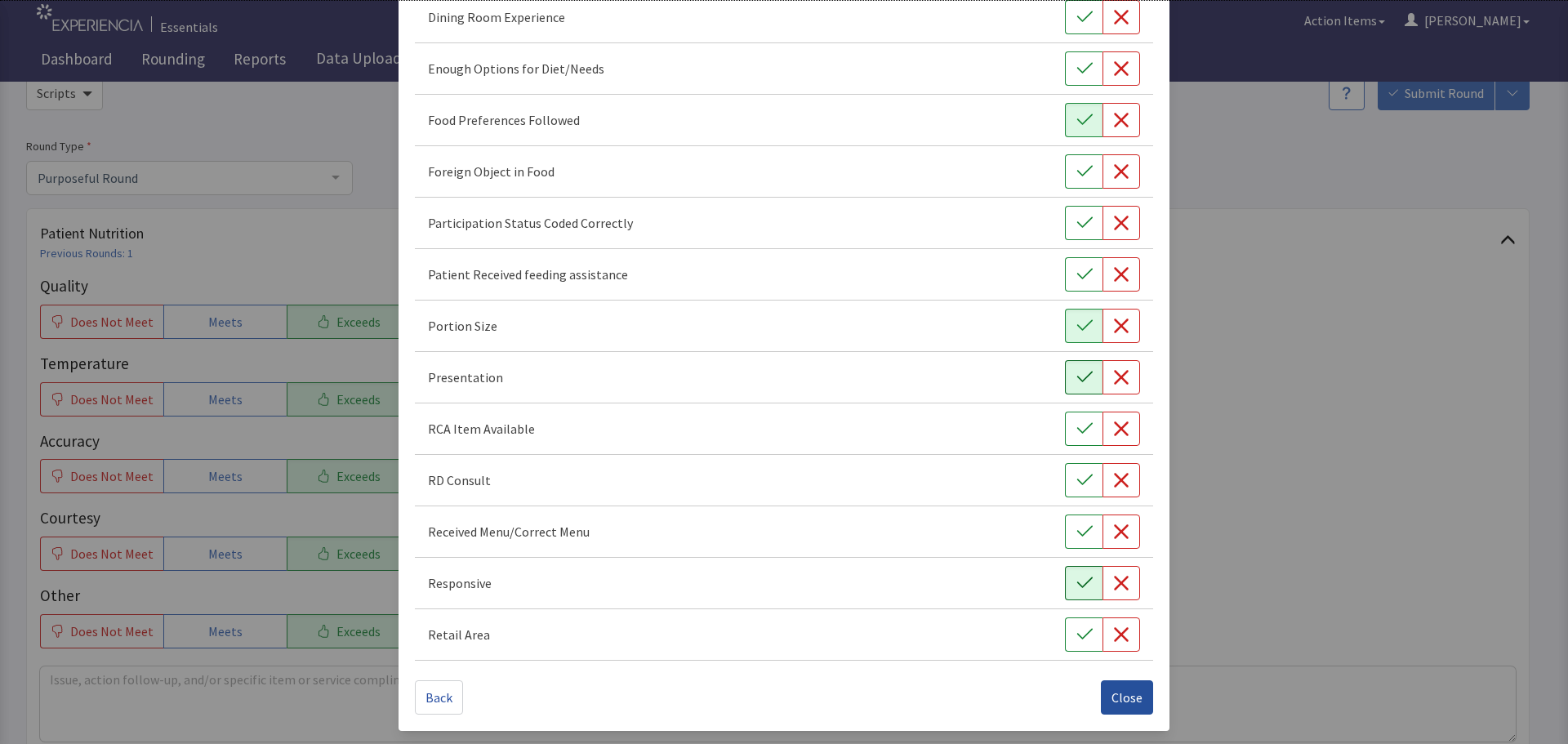
click at [1116, 694] on span "Close" at bounding box center [1127, 697] width 31 height 20
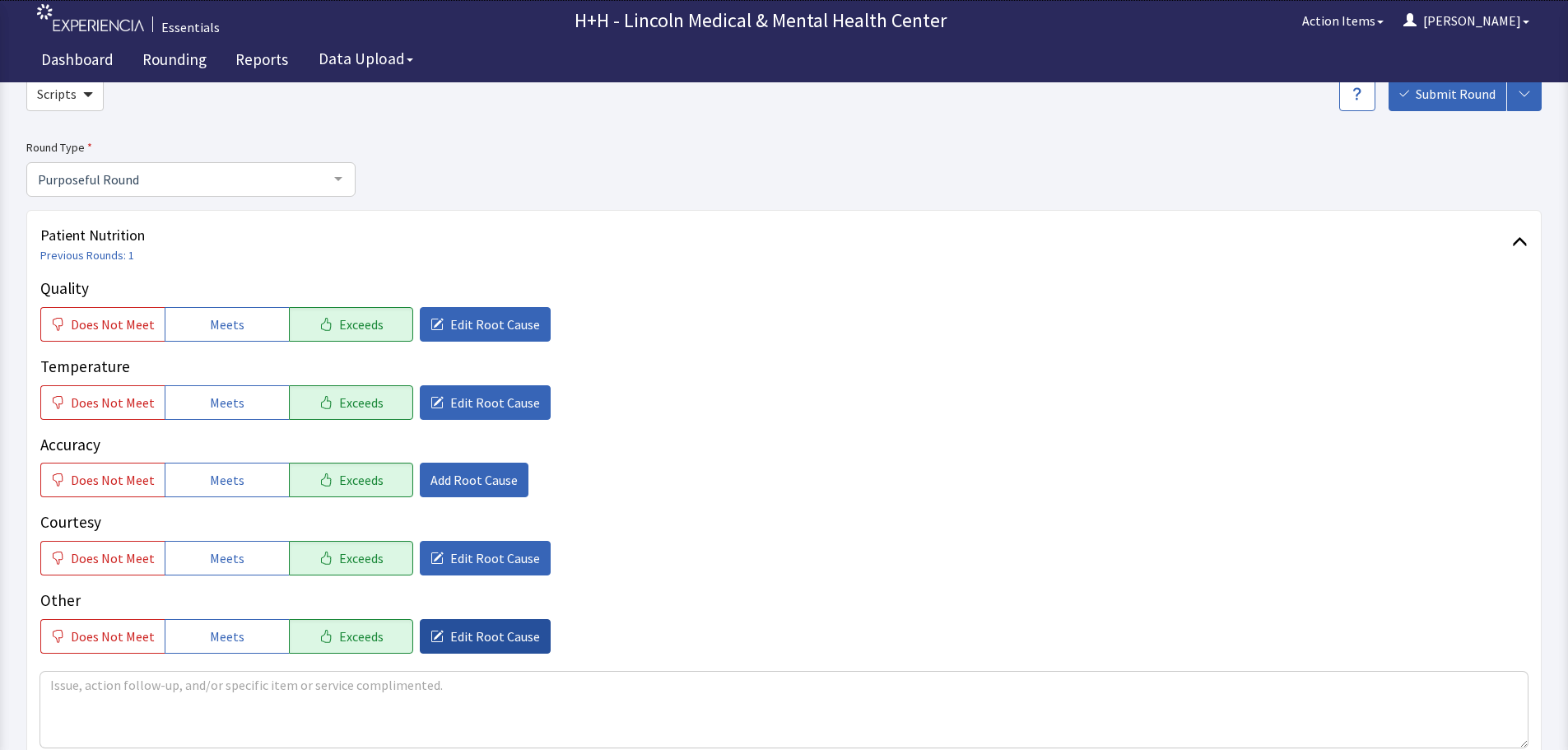
click at [486, 643] on span "Edit Root Cause" at bounding box center [495, 636] width 90 height 20
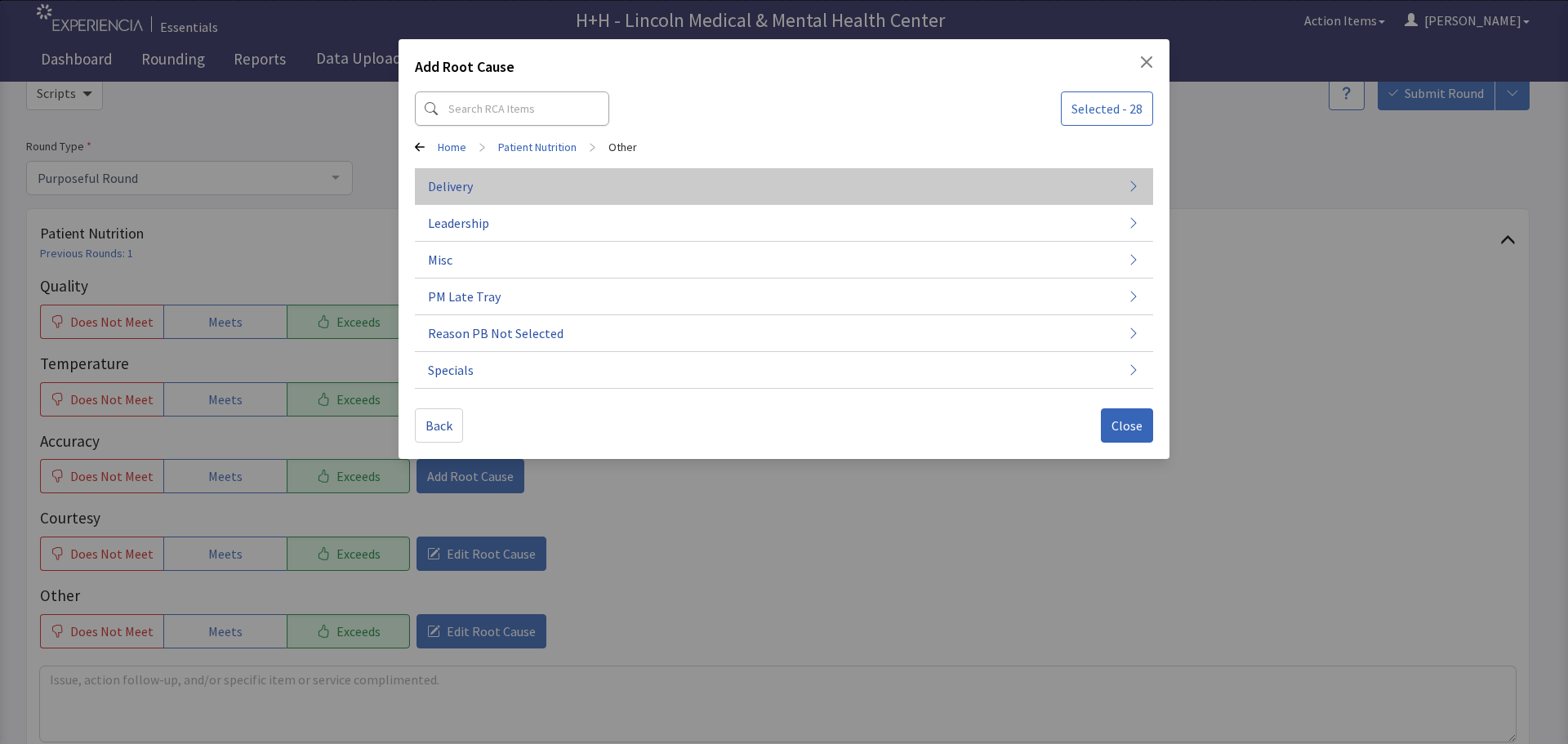
click at [479, 242] on button "Delivery" at bounding box center [784, 260] width 739 height 37
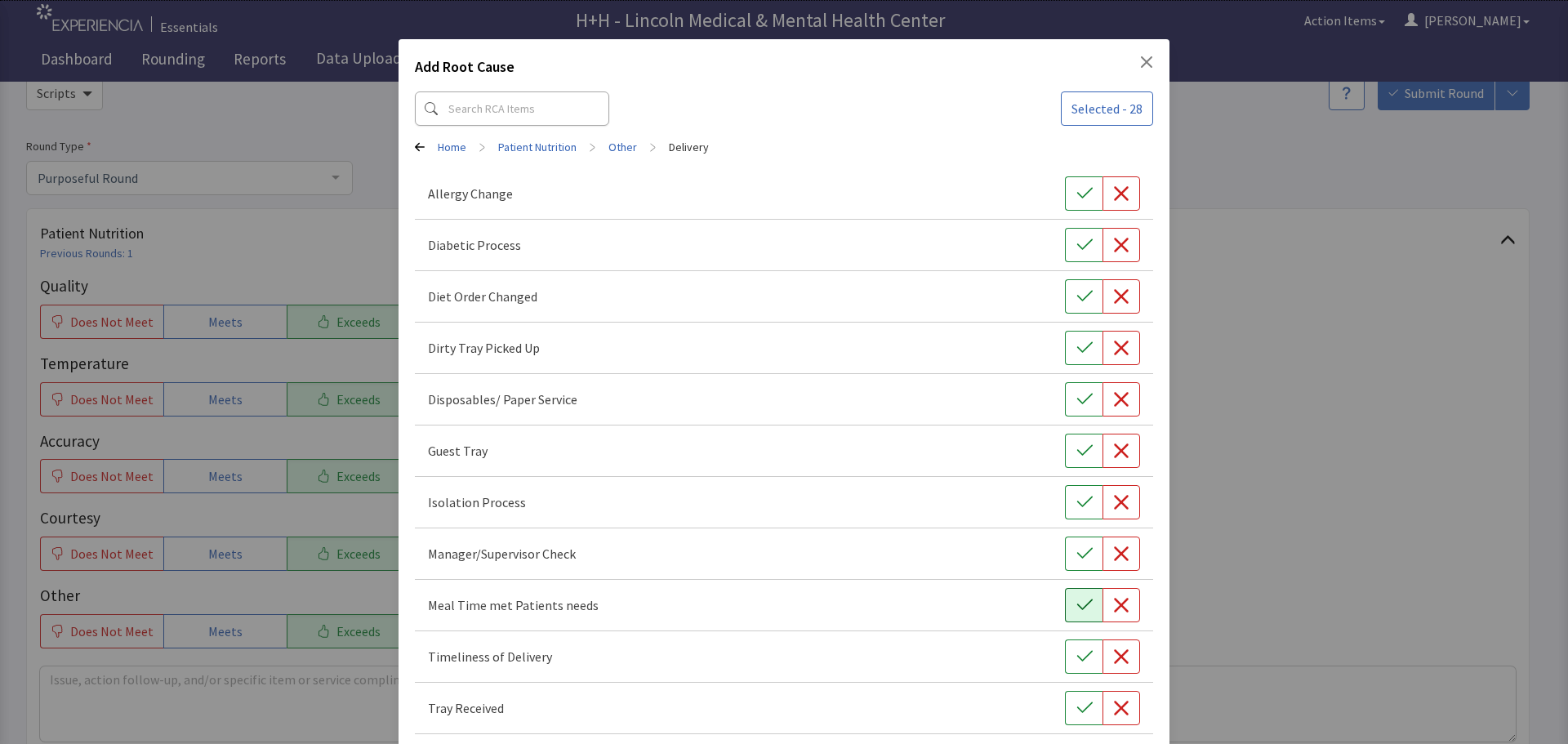
click at [1076, 603] on icon "button" at bounding box center [1084, 605] width 16 height 16
click at [1065, 660] on button "button" at bounding box center [1084, 656] width 38 height 34
click at [1077, 705] on icon "button" at bounding box center [1084, 708] width 16 height 16
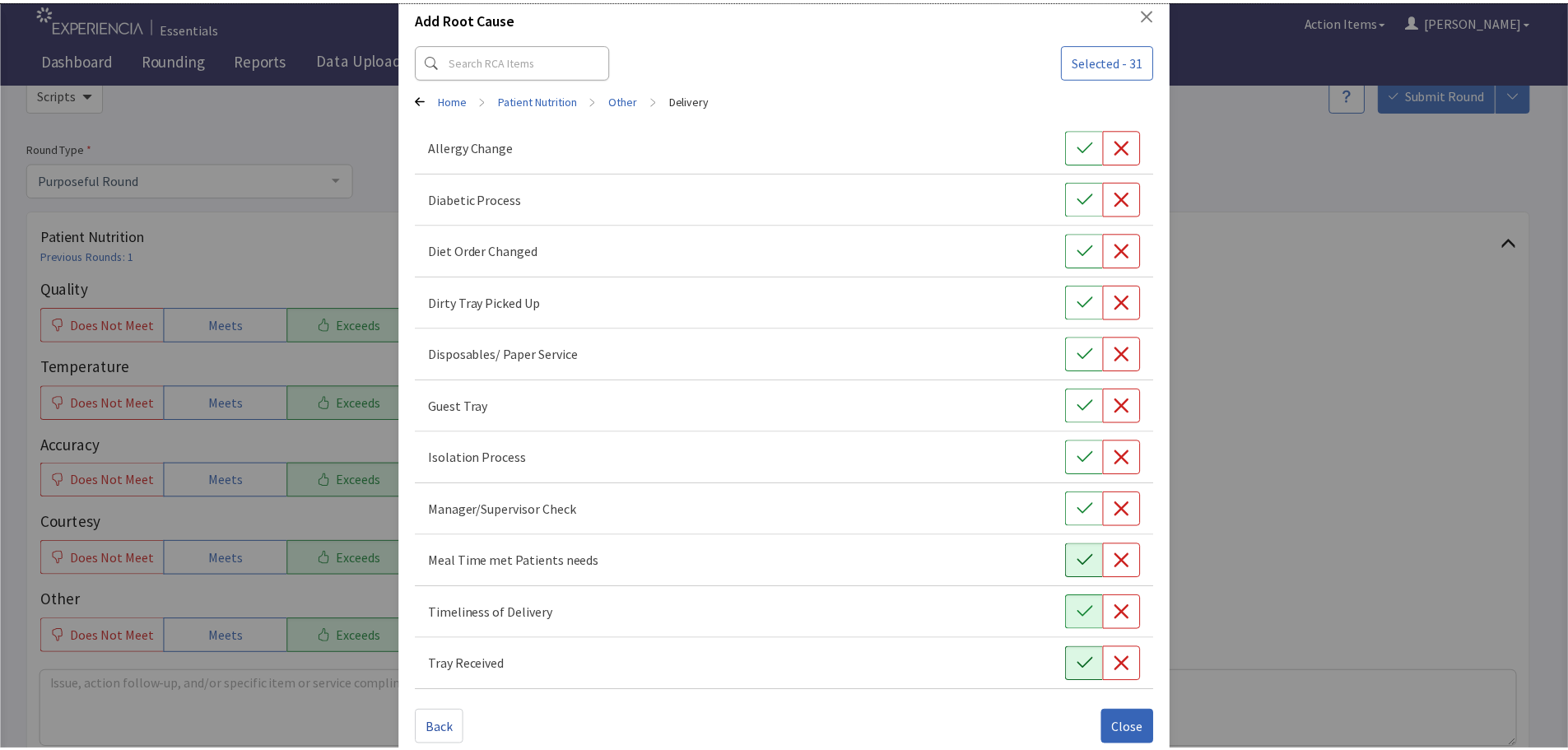
scroll to position [74, 0]
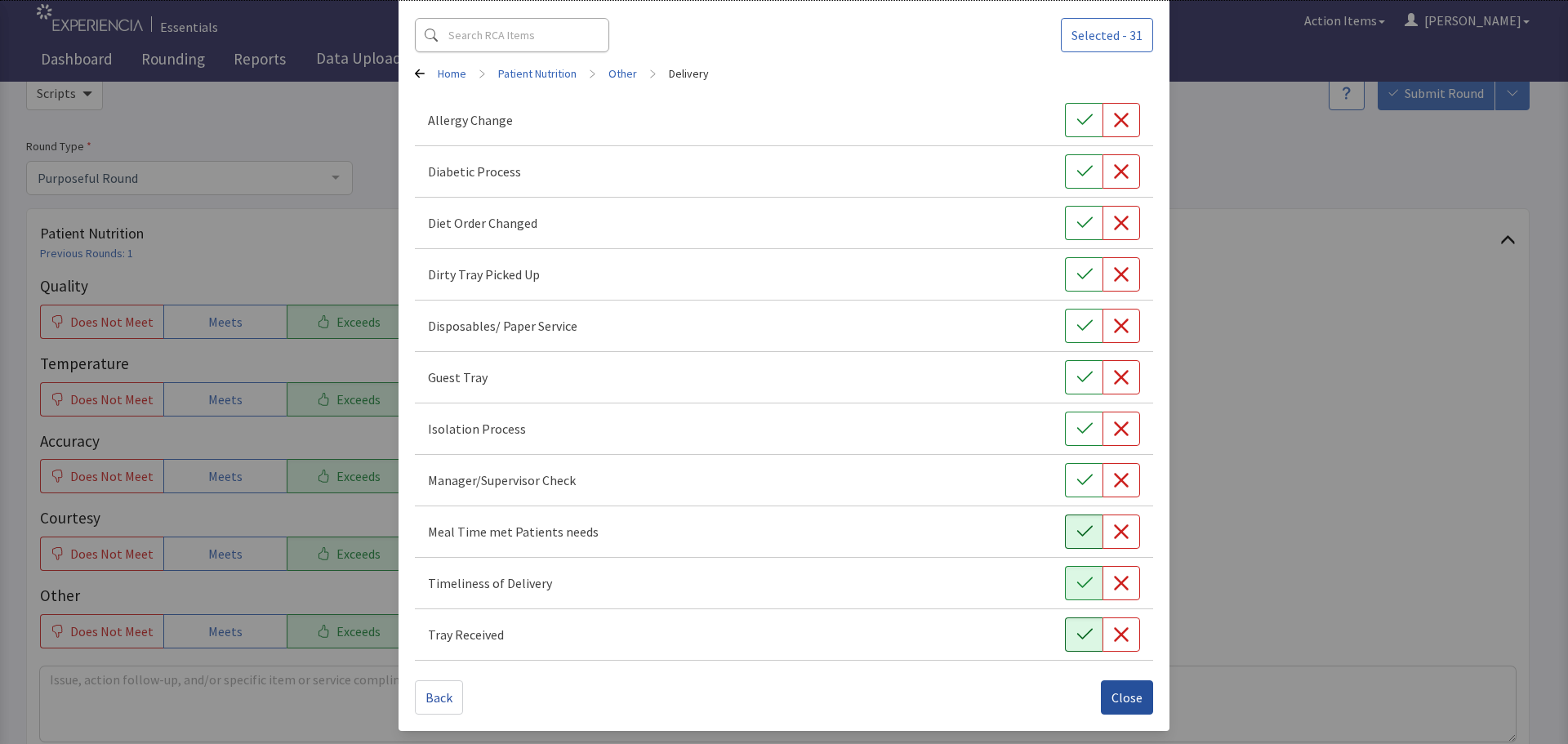
click at [1125, 694] on span "Close" at bounding box center [1127, 697] width 31 height 20
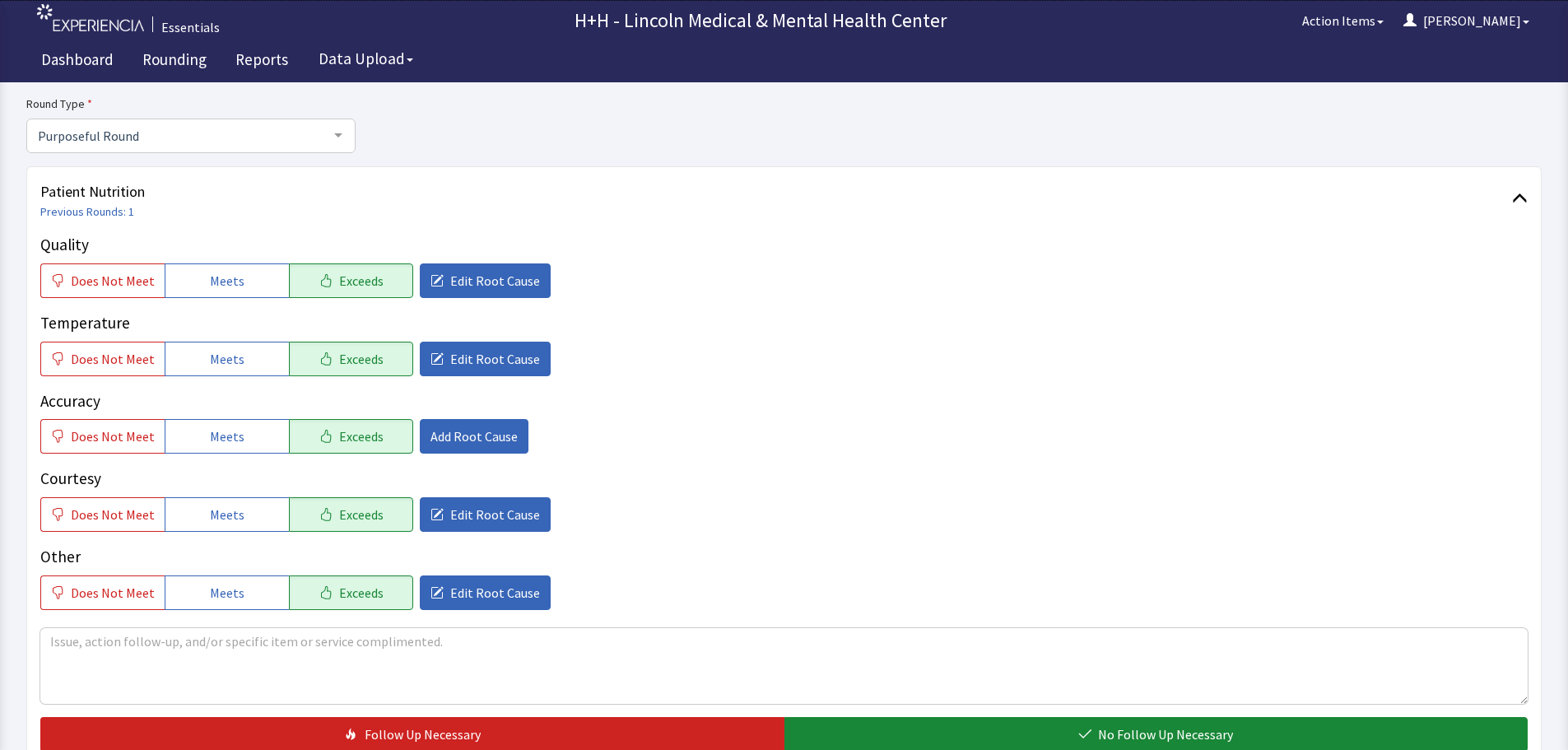
scroll to position [164, 0]
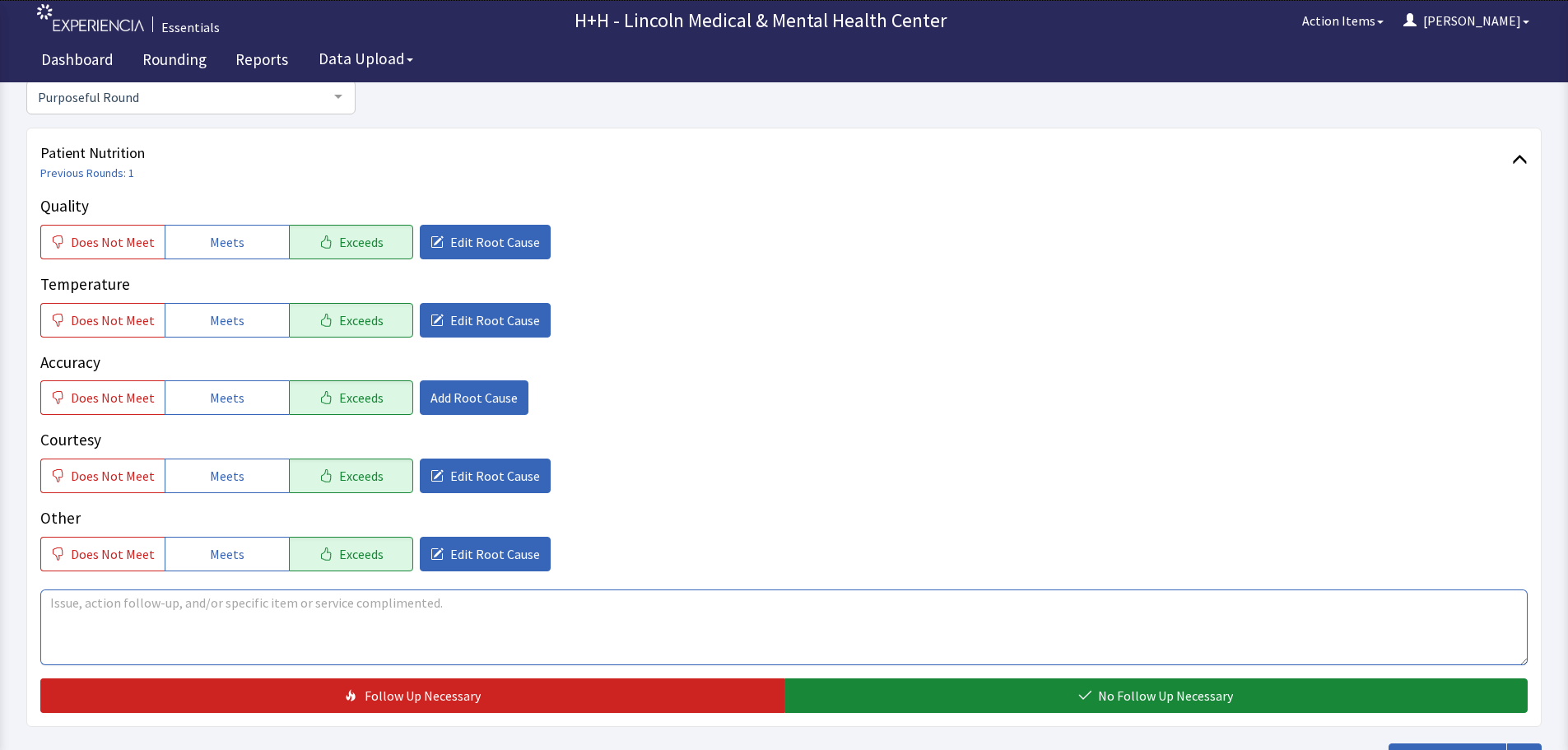
click at [61, 608] on textarea at bounding box center [784, 627] width 1487 height 76
click at [264, 606] on textarea "Patient said through the interpreter," at bounding box center [784, 627] width 1487 height 76
click at [253, 600] on textarea "Patient said through the interpreter," at bounding box center [784, 627] width 1487 height 76
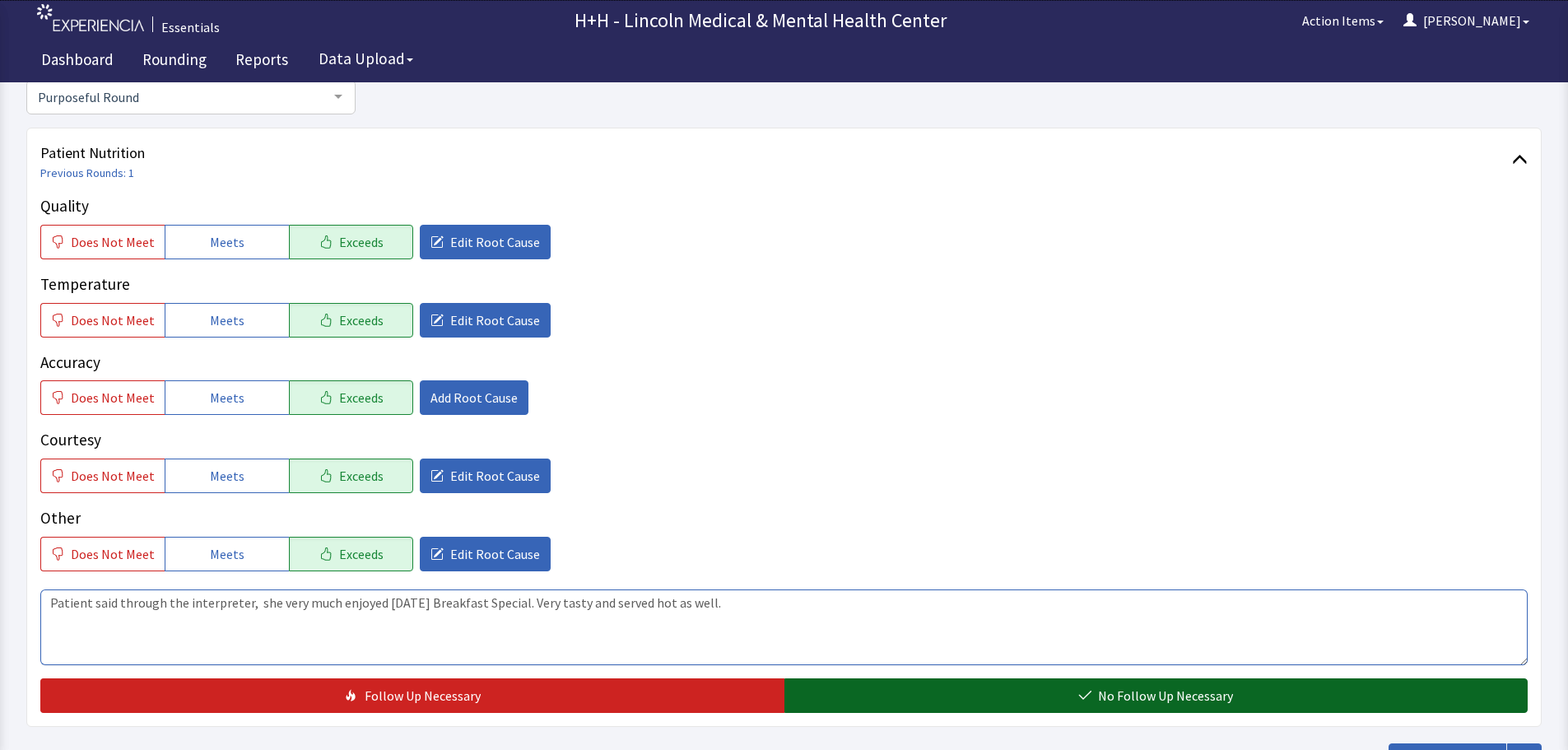
type textarea "Patient said through the interpreter, she very much enjoyed [DATE] Breakfast Sp…"
click at [914, 697] on button "No Follow Up Necessary" at bounding box center [1156, 695] width 744 height 35
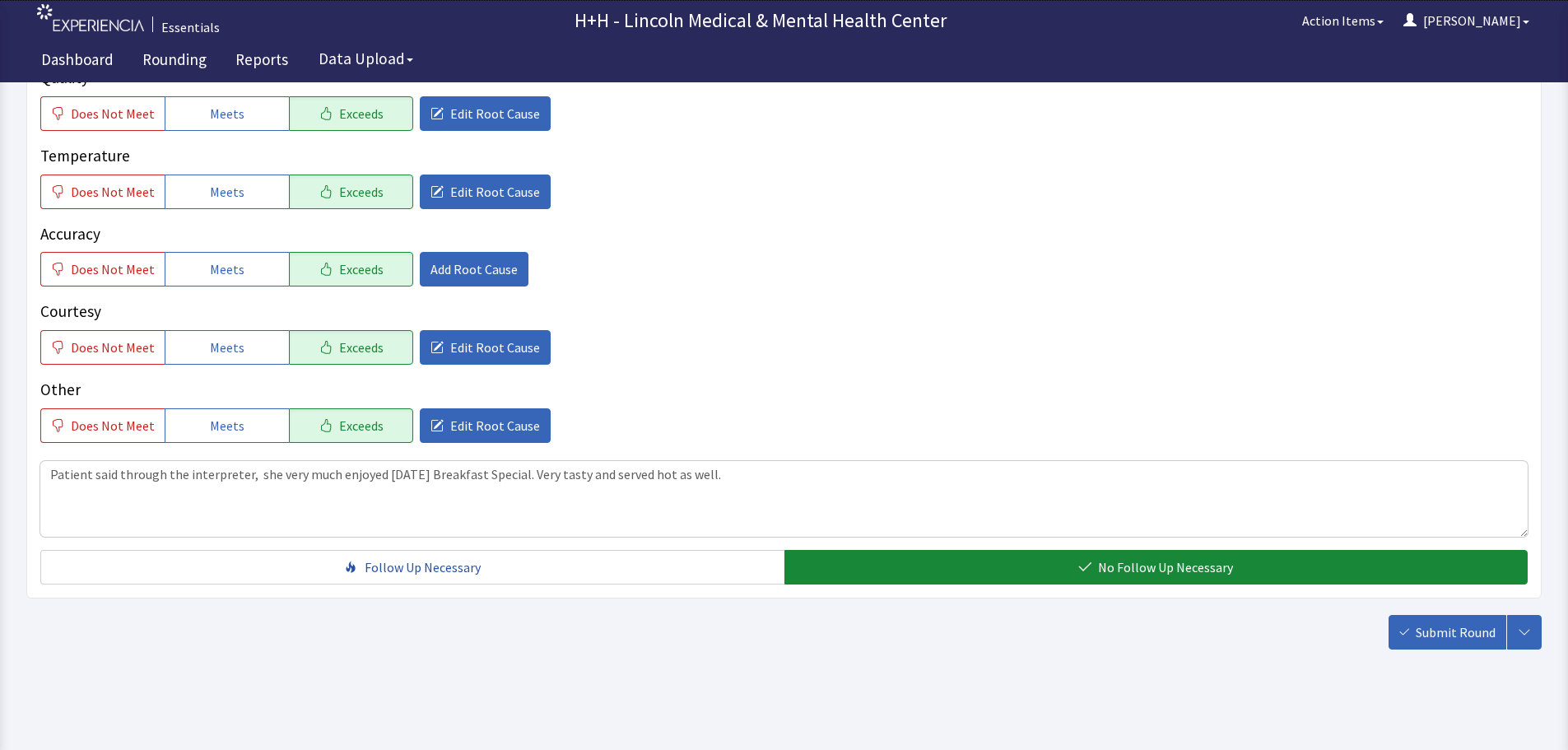
scroll to position [301, 0]
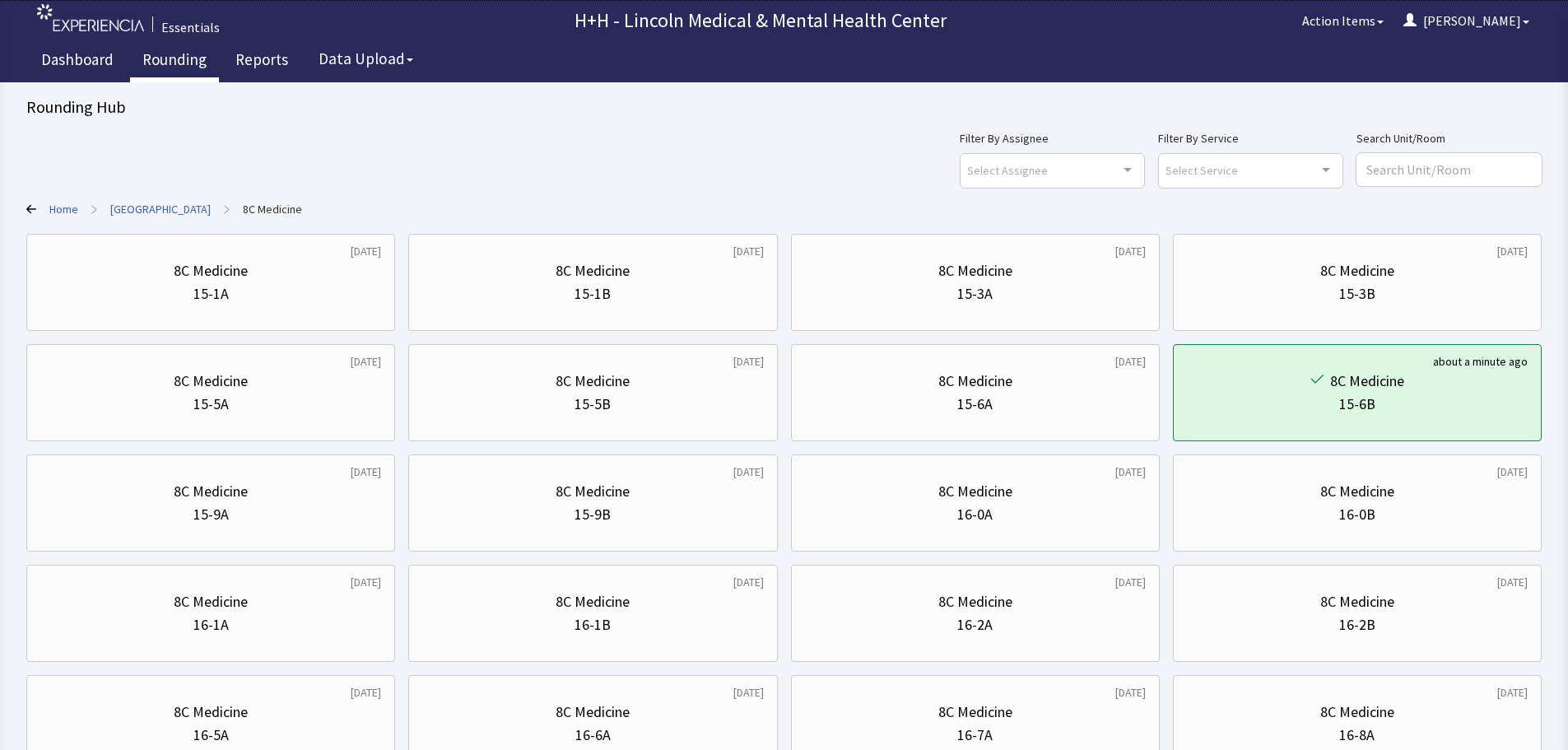
click at [182, 60] on link "Rounding" at bounding box center [174, 62] width 89 height 41
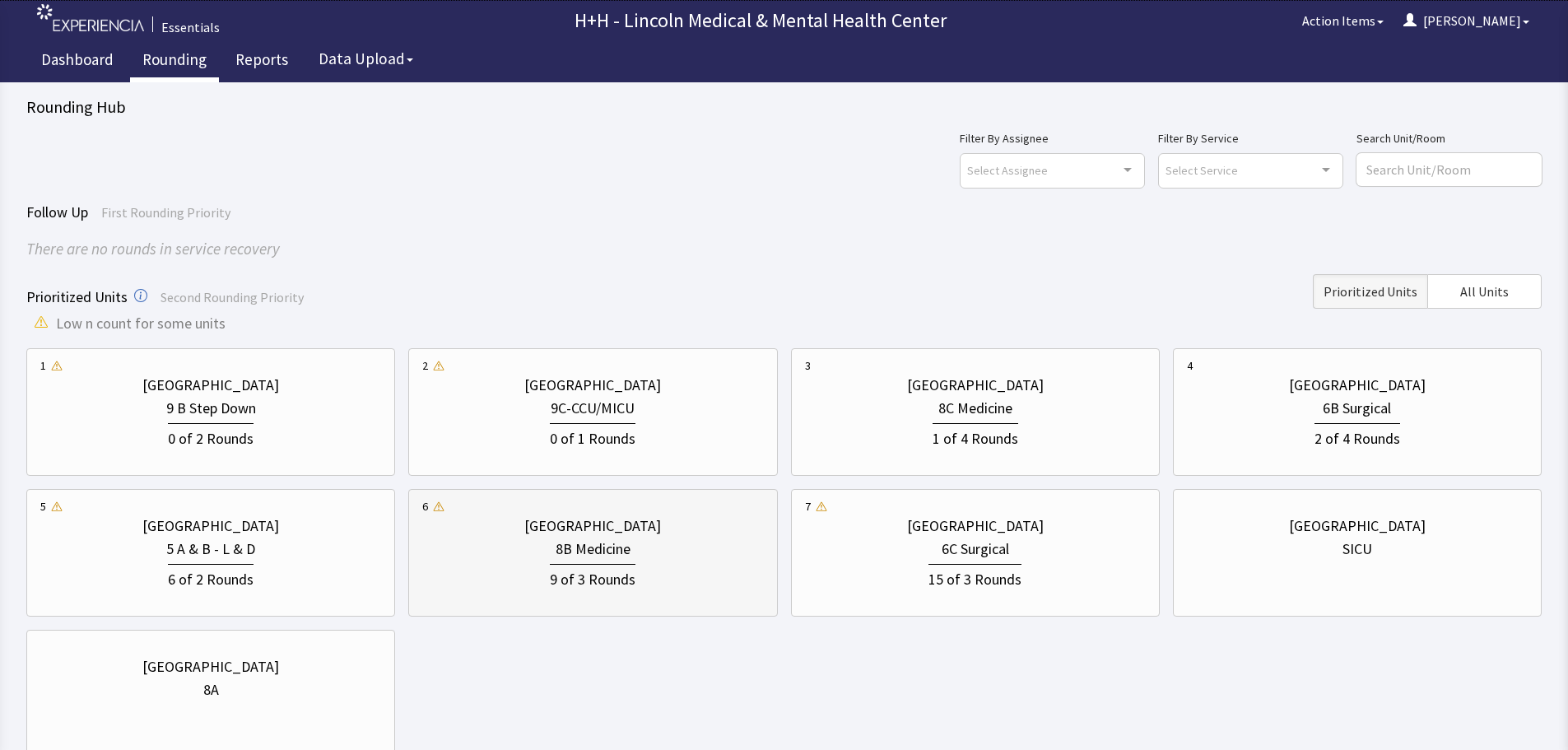
click at [691, 566] on div "9 of 3 Rounds" at bounding box center [592, 575] width 340 height 31
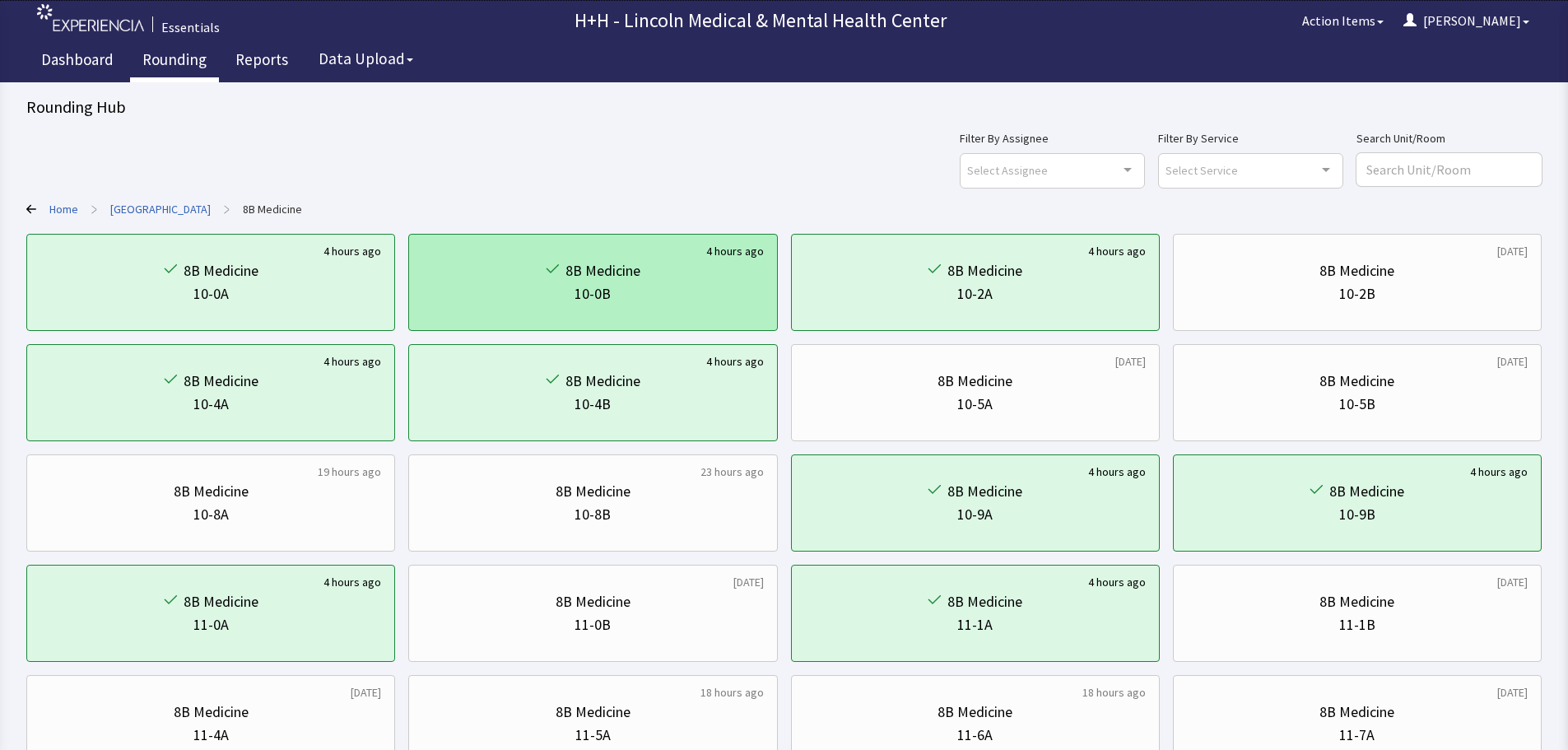
click at [694, 272] on div "8B Medicine" at bounding box center [592, 271] width 340 height 23
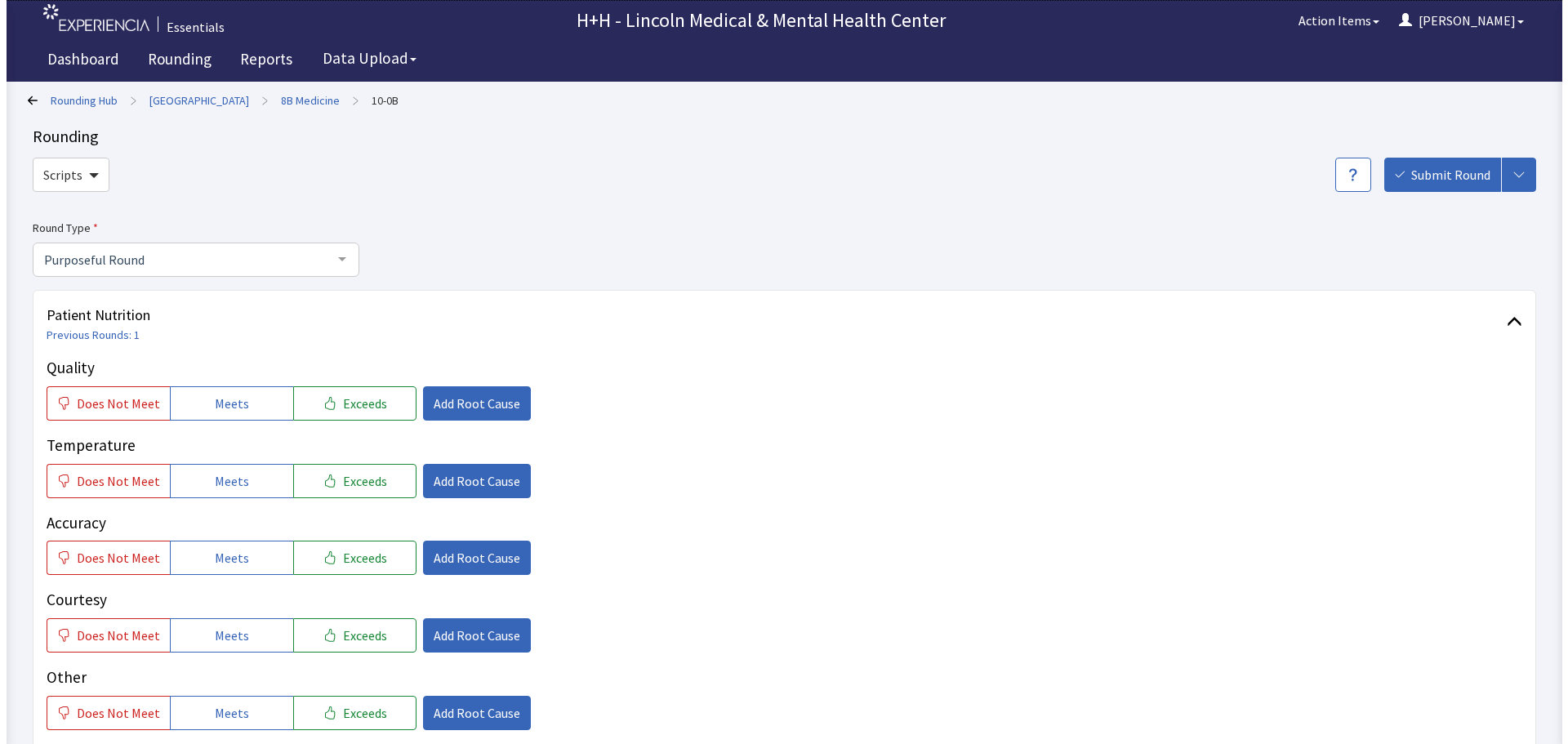
scroll to position [82, 0]
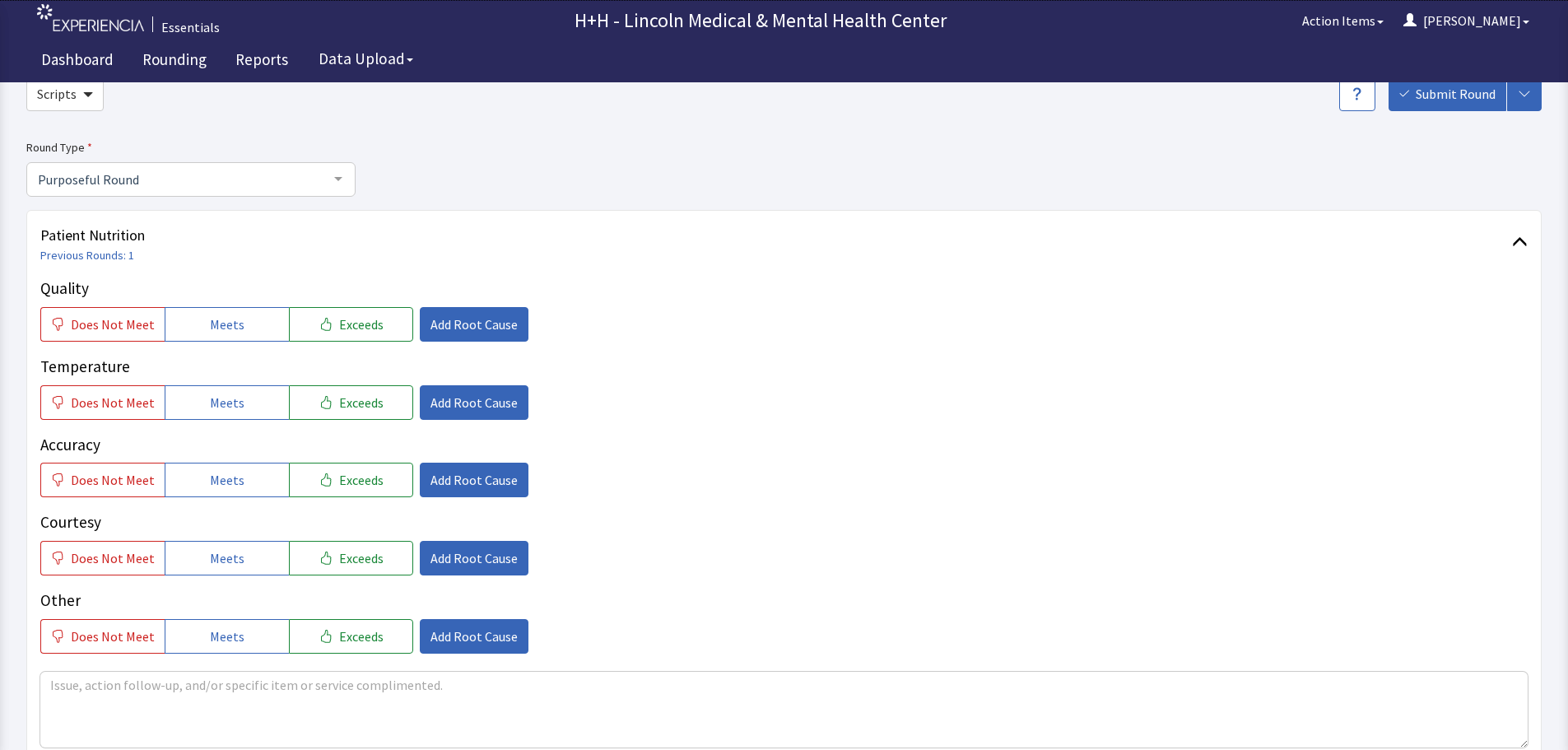
drag, startPoint x: 362, startPoint y: 330, endPoint x: 363, endPoint y: 345, distance: 15.0
click at [363, 330] on span "Exceeds" at bounding box center [361, 325] width 45 height 20
click at [363, 401] on span "Exceeds" at bounding box center [361, 402] width 45 height 20
click at [364, 486] on span "Exceeds" at bounding box center [361, 480] width 45 height 20
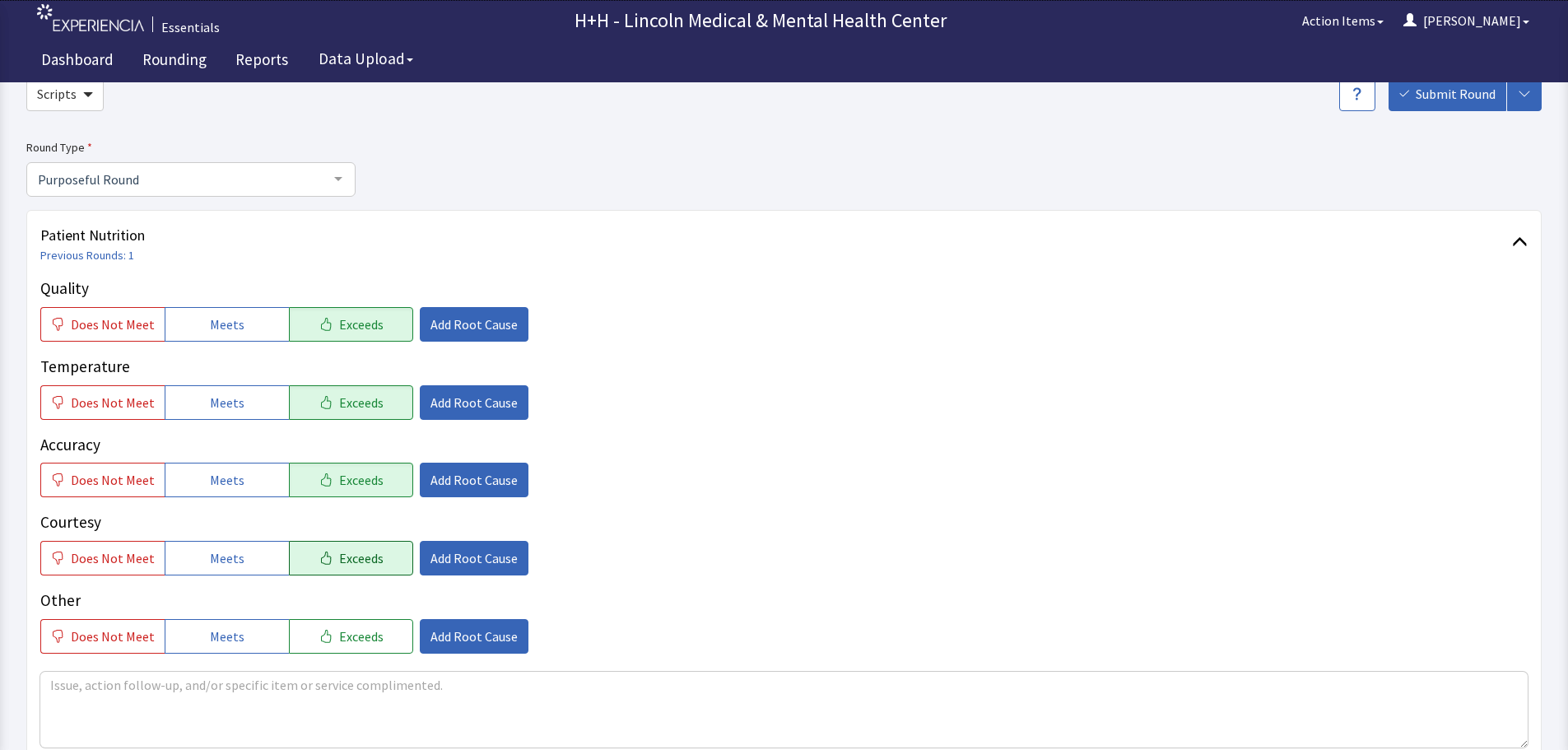
click at [370, 548] on span "Exceeds" at bounding box center [361, 558] width 45 height 20
click at [372, 623] on button "Exceeds" at bounding box center [351, 636] width 124 height 35
click at [454, 321] on span "Add Root Cause" at bounding box center [474, 325] width 88 height 20
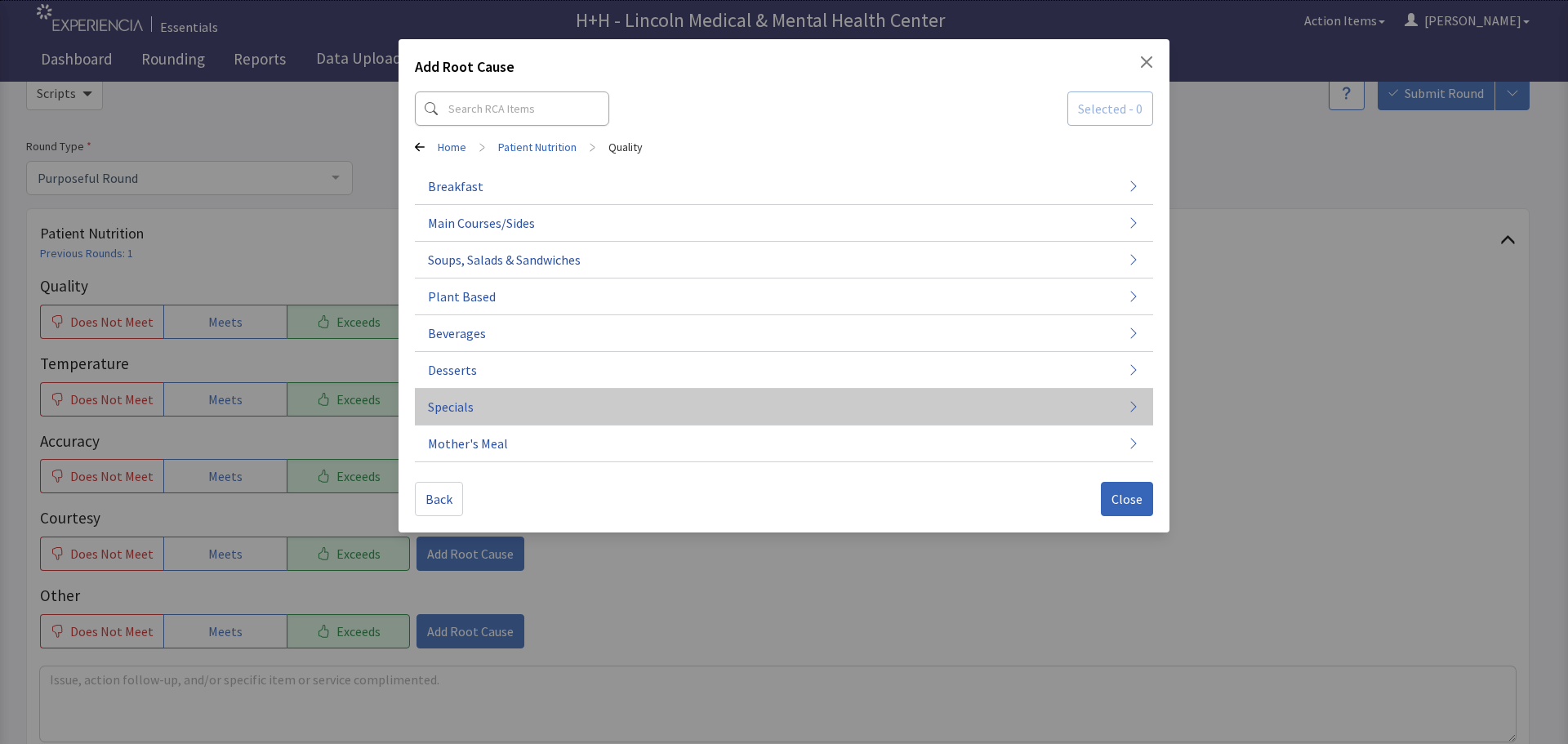
click at [460, 407] on span "Specials" at bounding box center [451, 406] width 46 height 20
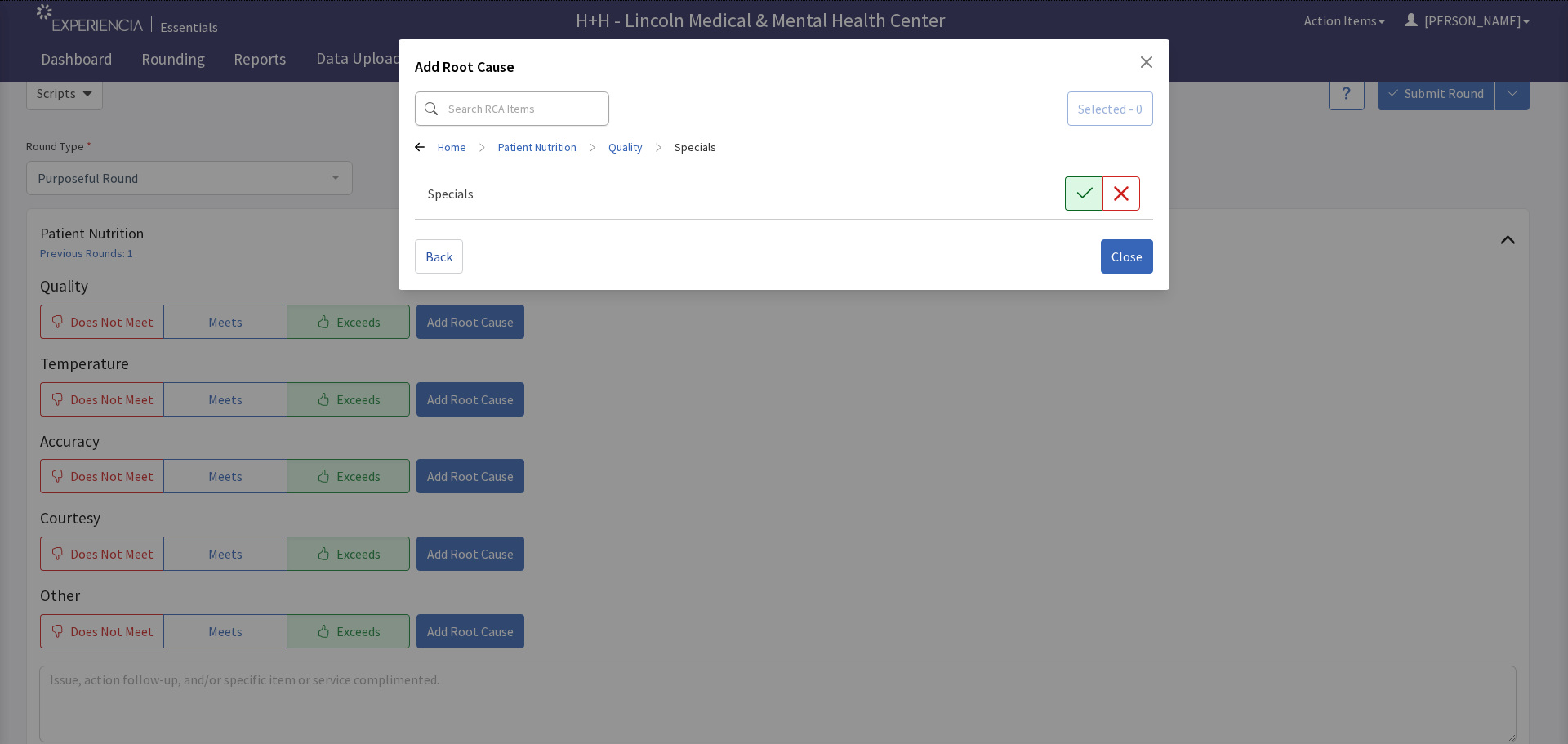
click at [1084, 193] on icon "button" at bounding box center [1084, 193] width 16 height 16
click at [1129, 253] on span "Close" at bounding box center [1127, 256] width 31 height 20
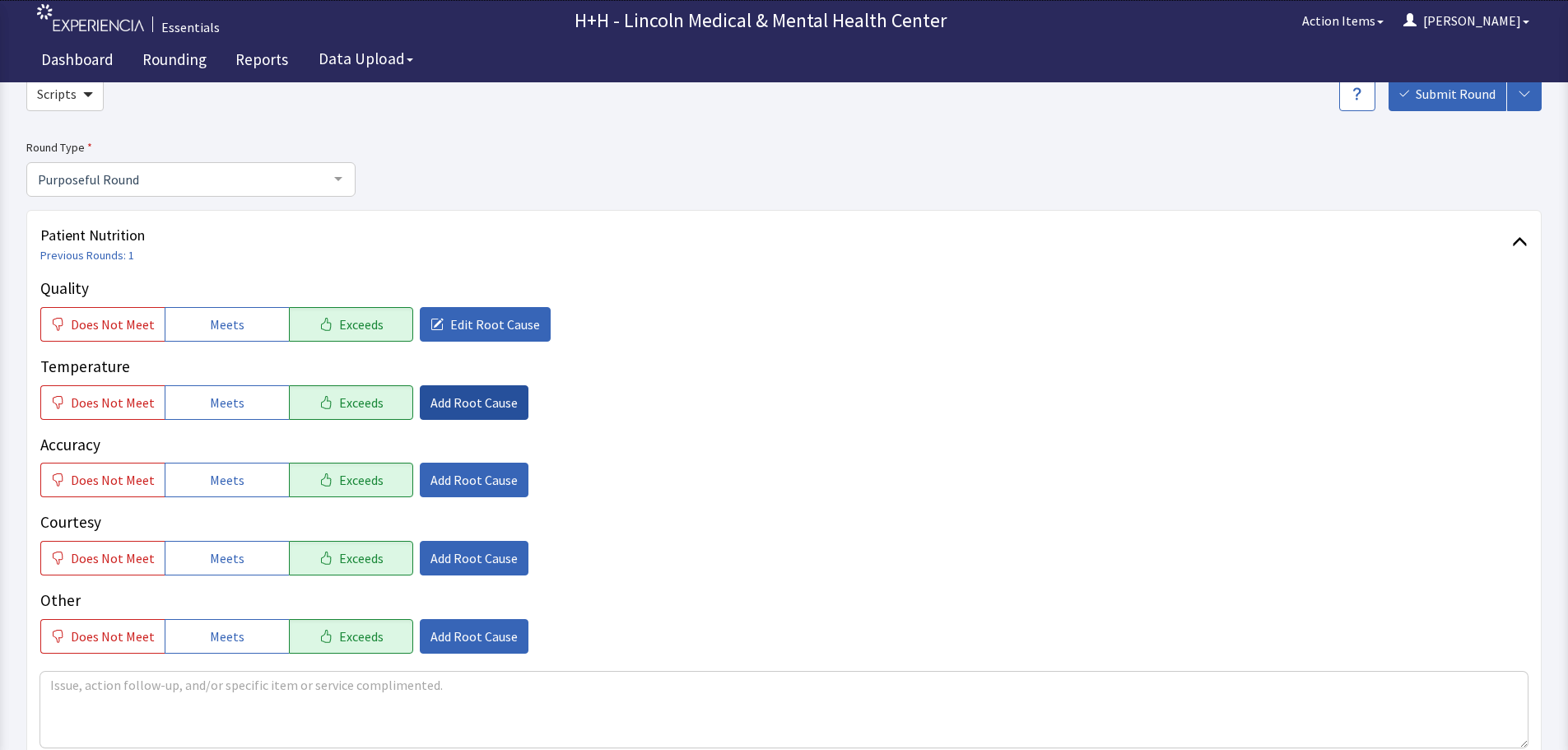
click at [461, 409] on span "Add Root Cause" at bounding box center [474, 402] width 88 height 20
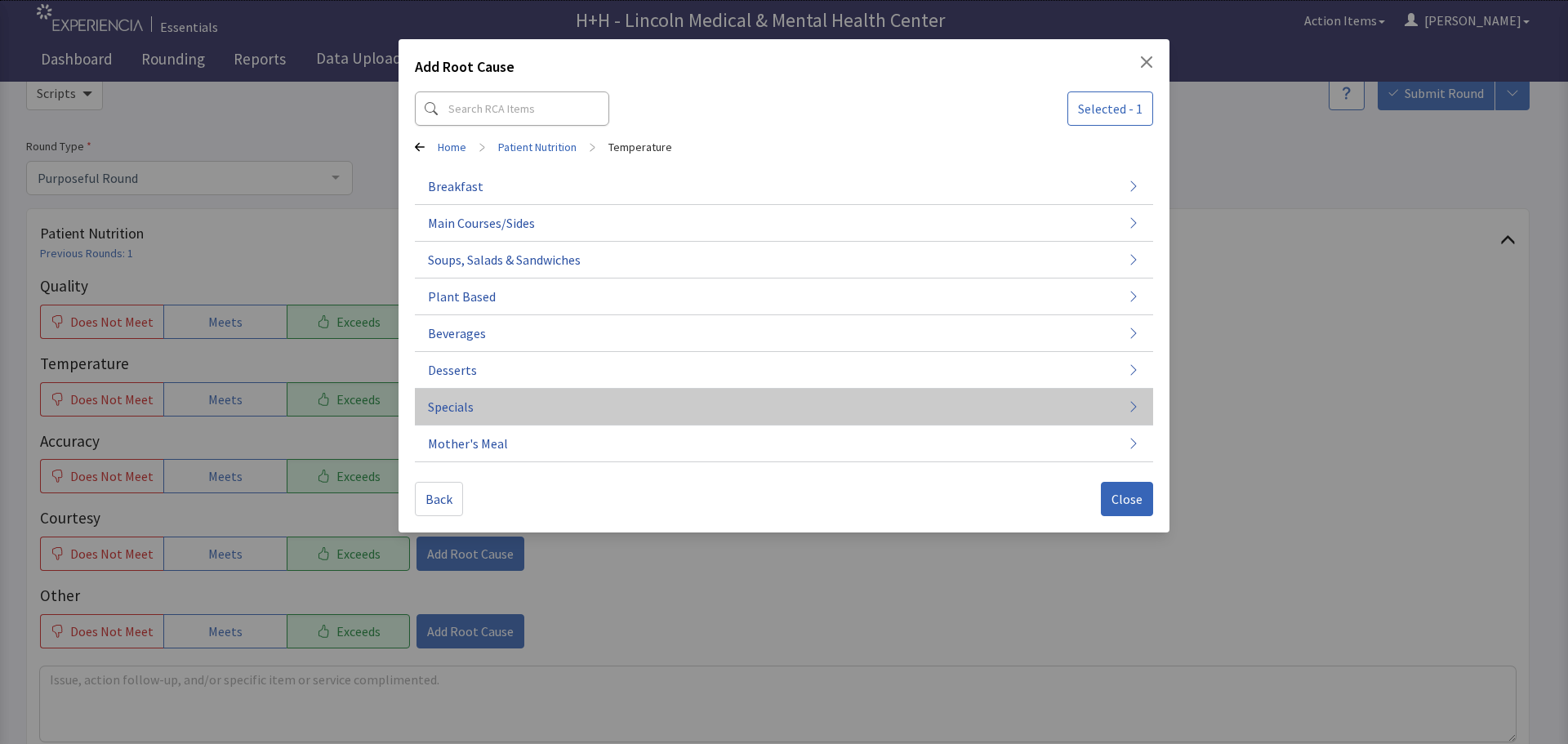
click at [471, 403] on span "Specials" at bounding box center [451, 406] width 46 height 20
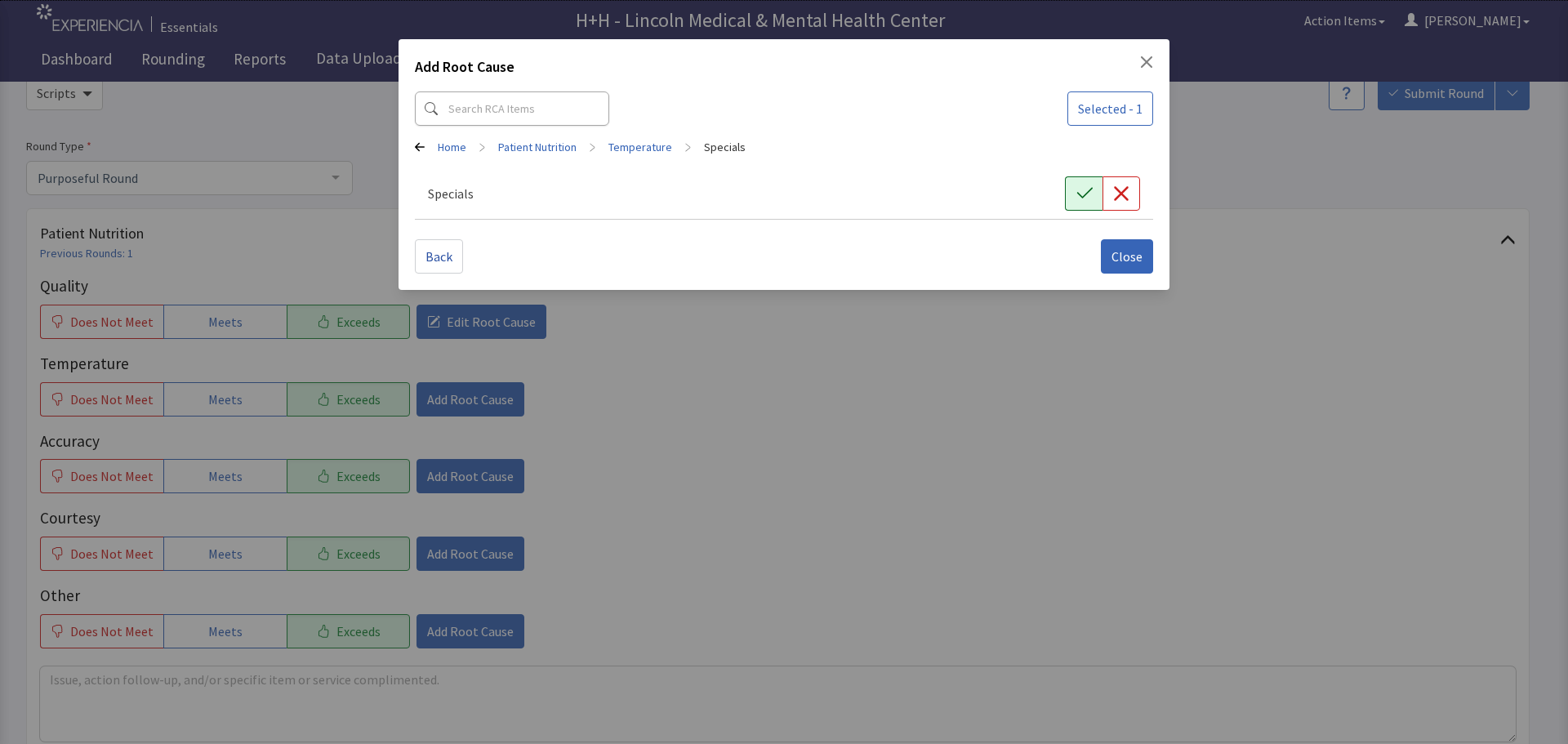
click at [1089, 193] on icon "button" at bounding box center [1084, 193] width 16 height 16
click at [1117, 250] on span "Close" at bounding box center [1127, 256] width 31 height 20
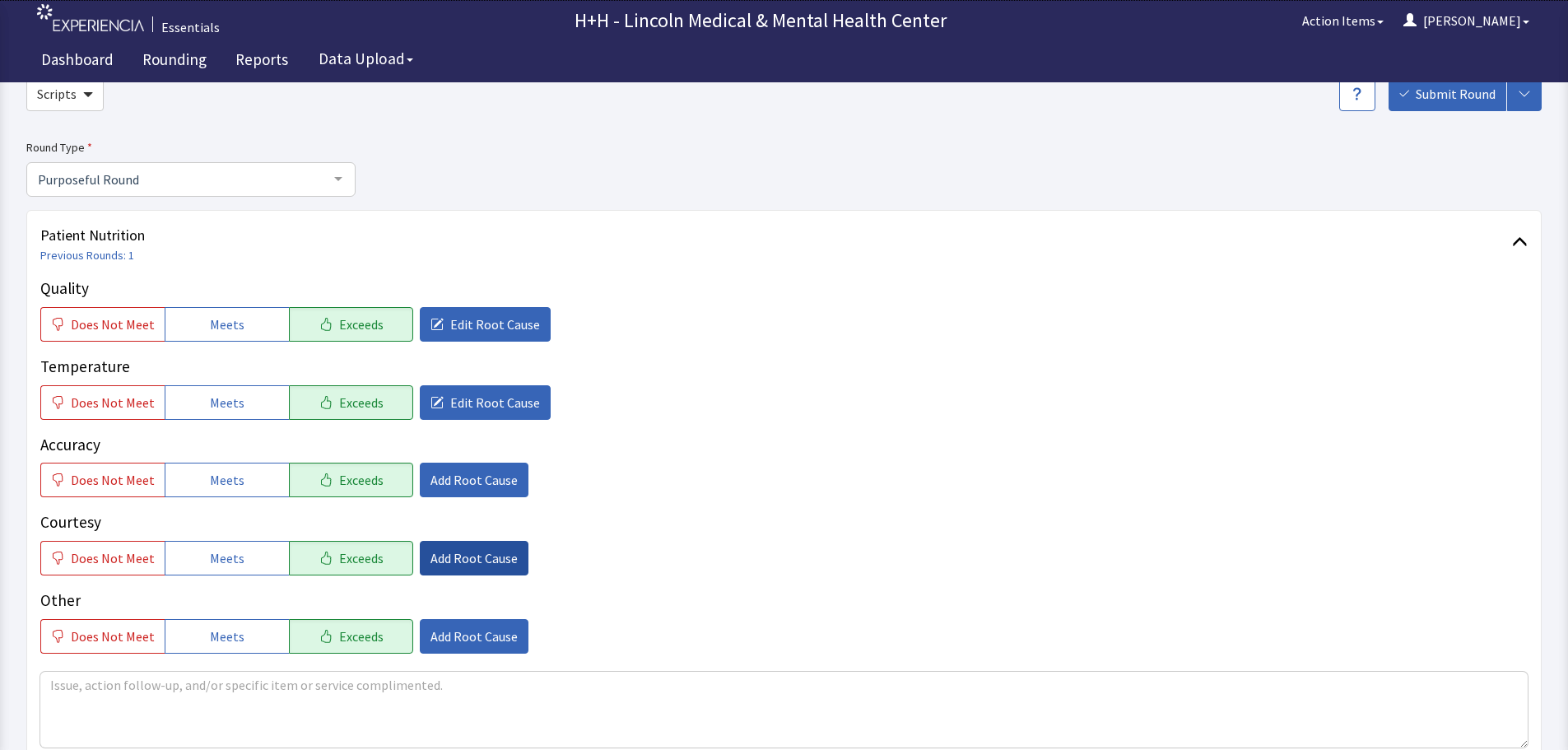
click at [480, 553] on span "Add Root Cause" at bounding box center [474, 558] width 88 height 20
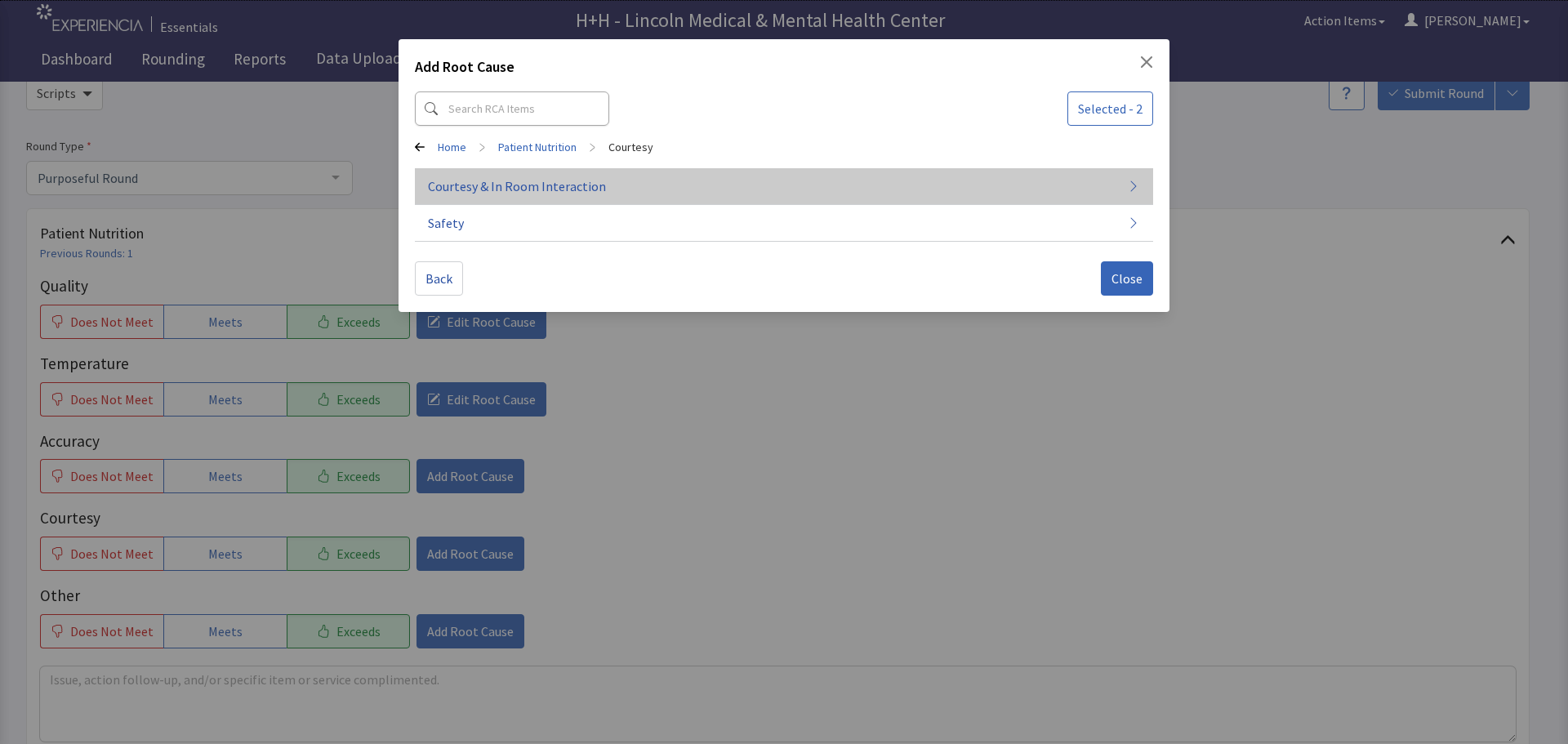
click at [523, 183] on span "Courtesy & In Room Interaction" at bounding box center [516, 186] width 178 height 20
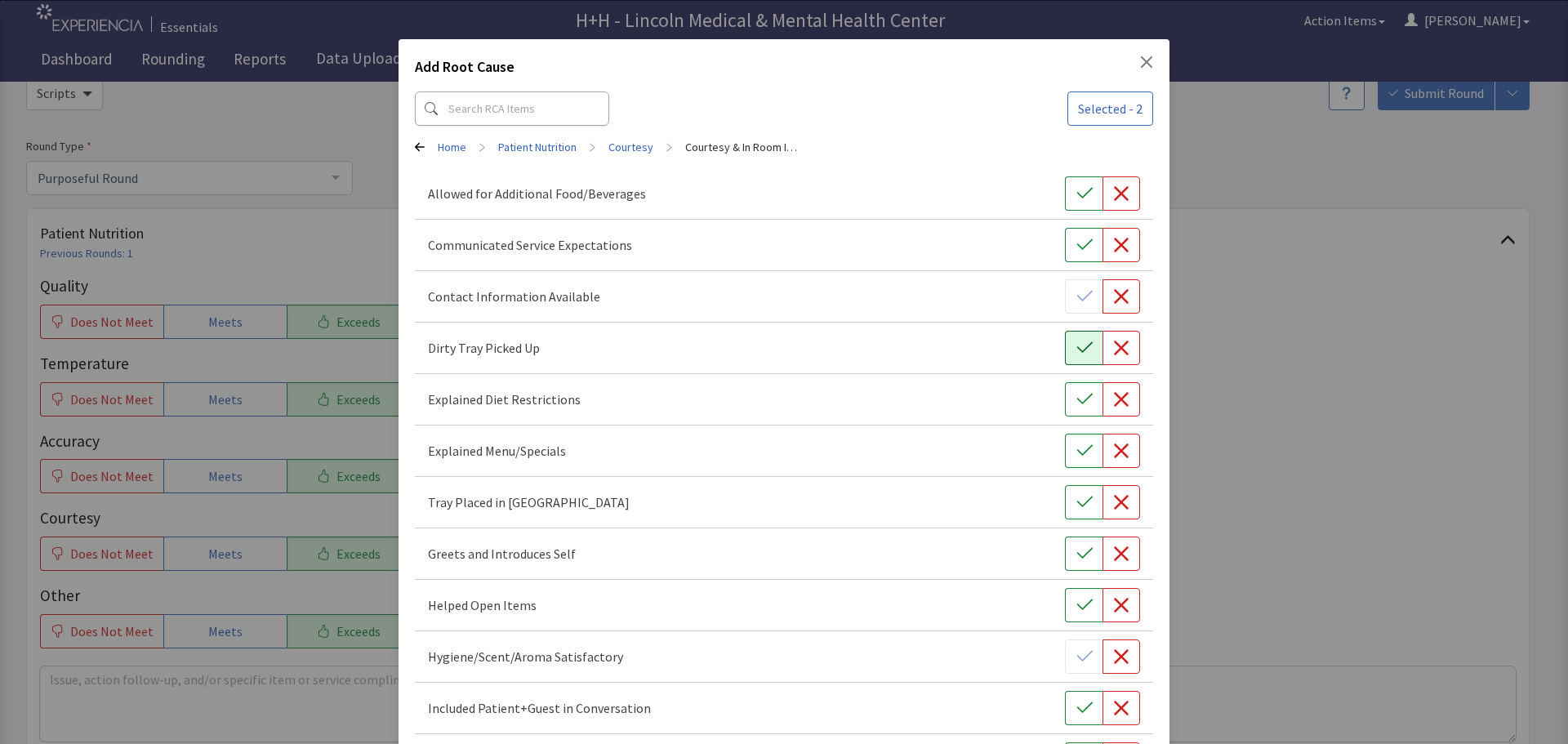
click at [1076, 344] on icon "button" at bounding box center [1084, 347] width 16 height 16
click at [1076, 501] on icon "button" at bounding box center [1084, 502] width 16 height 16
click at [1076, 551] on icon "button" at bounding box center [1084, 554] width 16 height 16
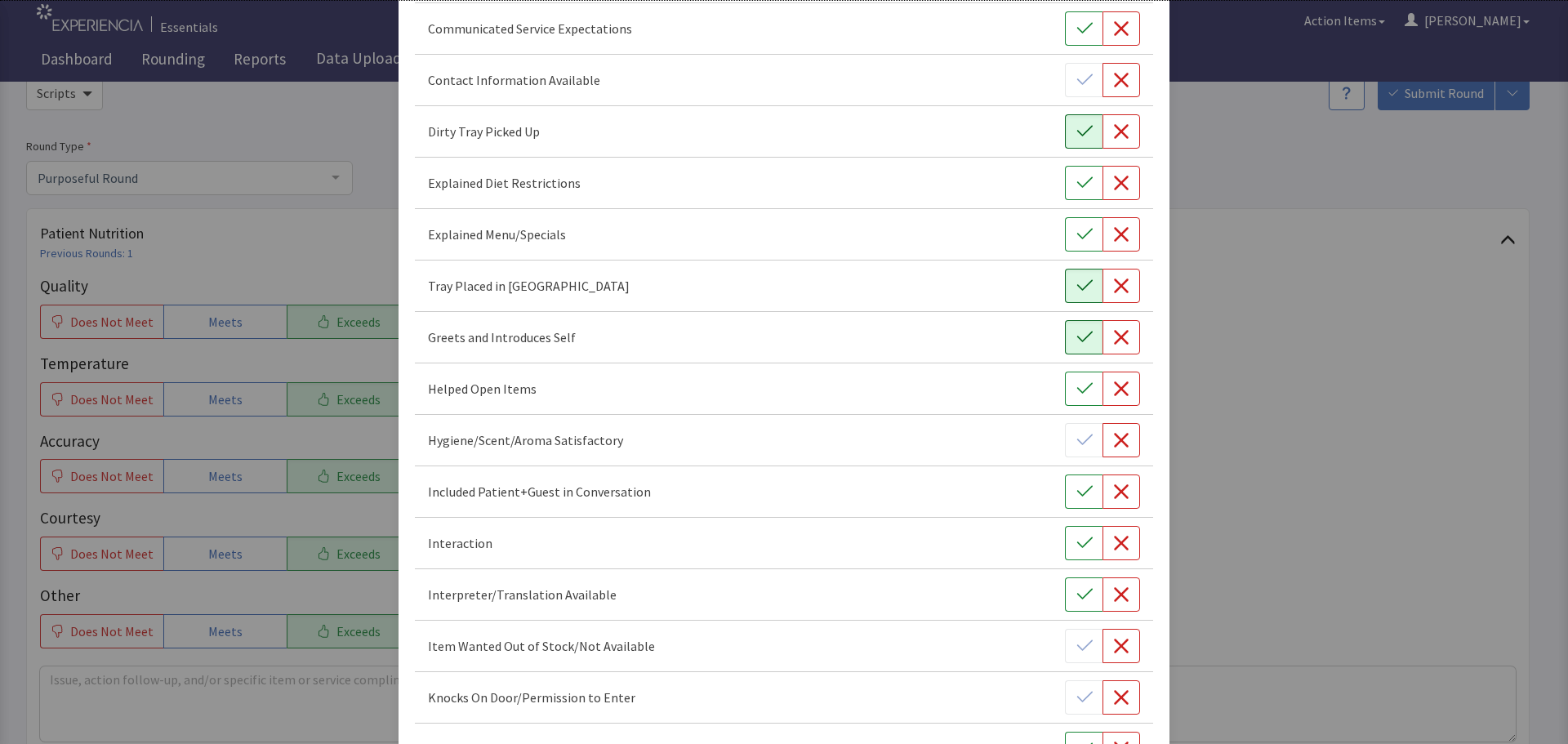
scroll to position [245, 0]
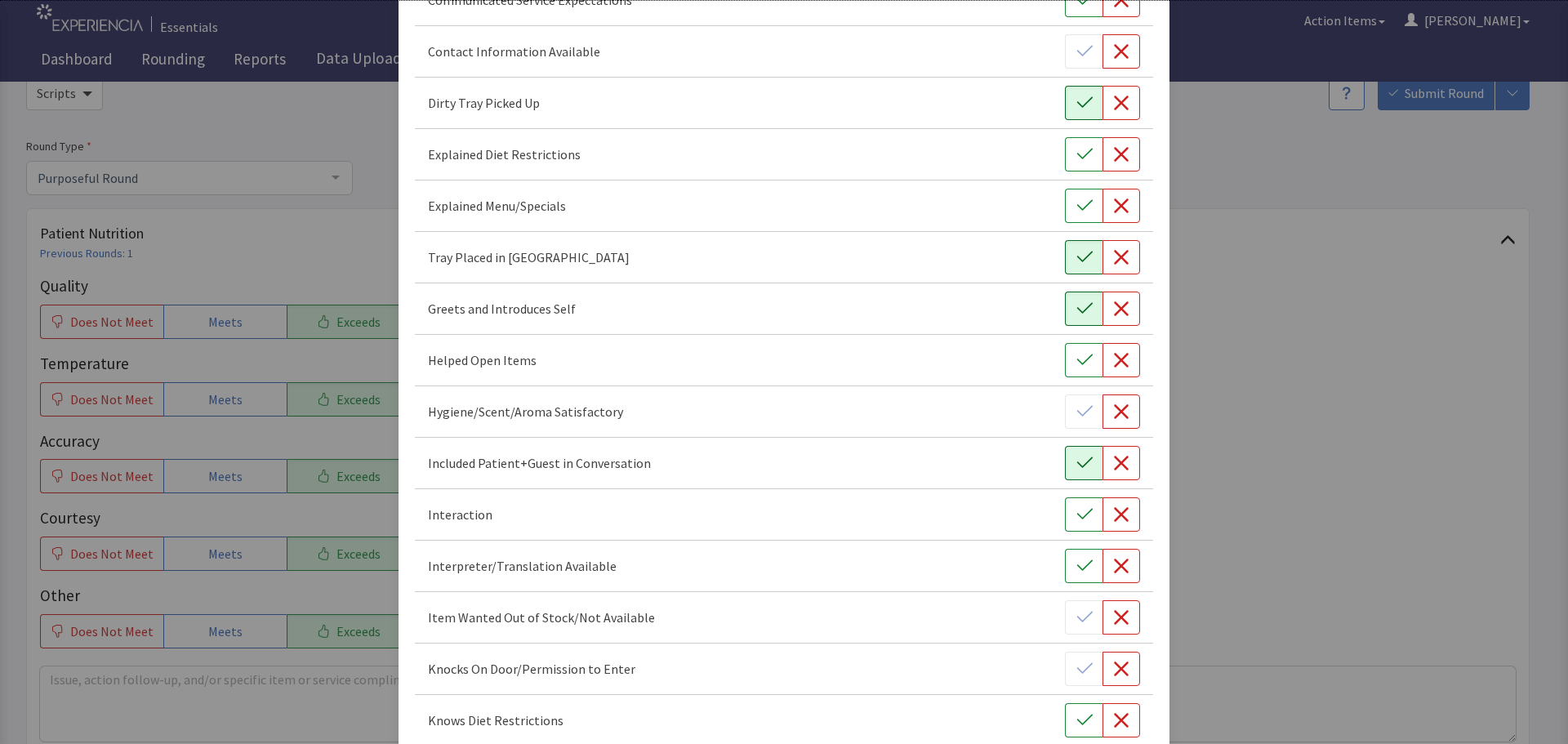
click at [1079, 463] on icon "button" at bounding box center [1084, 463] width 16 height 16
click at [1082, 518] on icon "button" at bounding box center [1084, 515] width 16 height 16
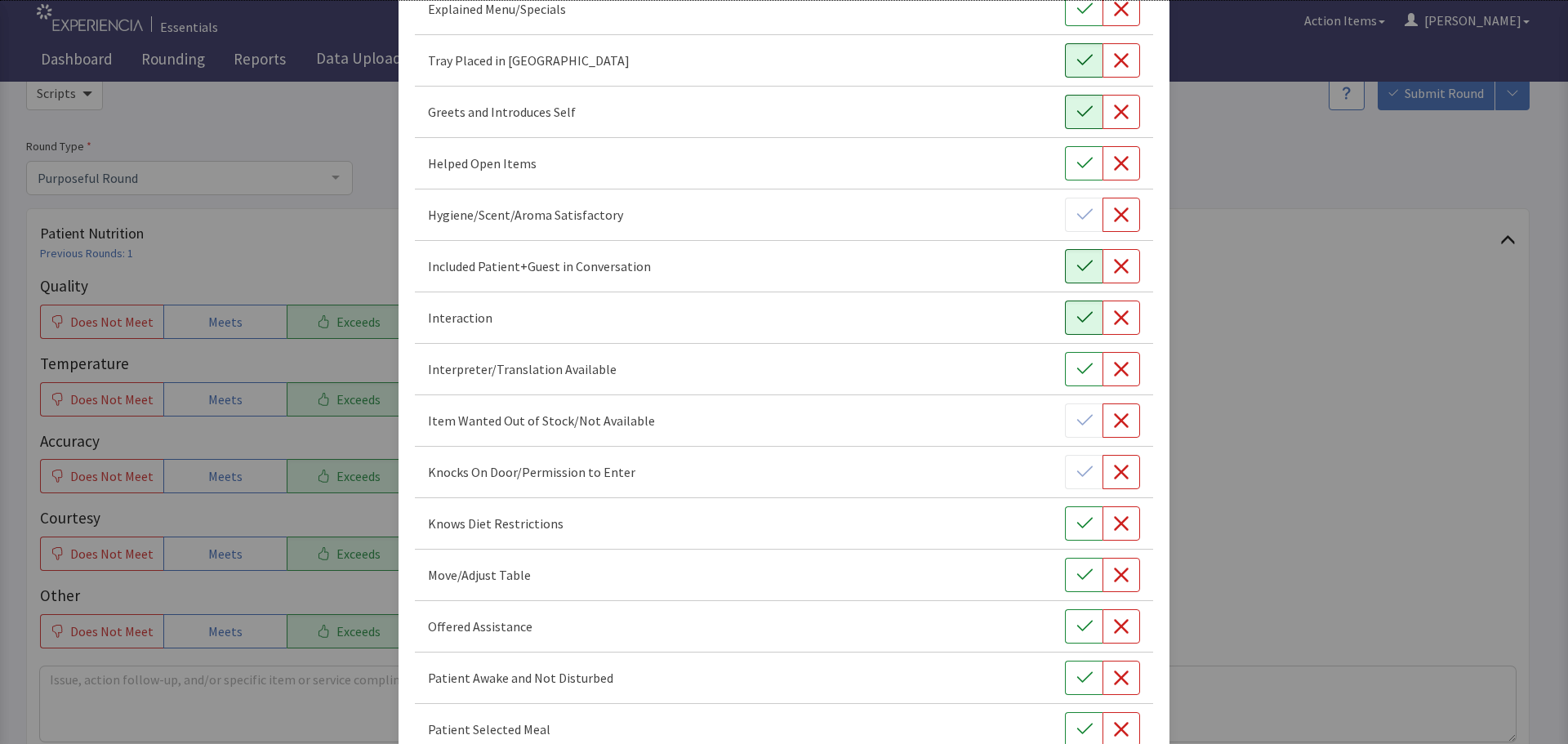
scroll to position [490, 0]
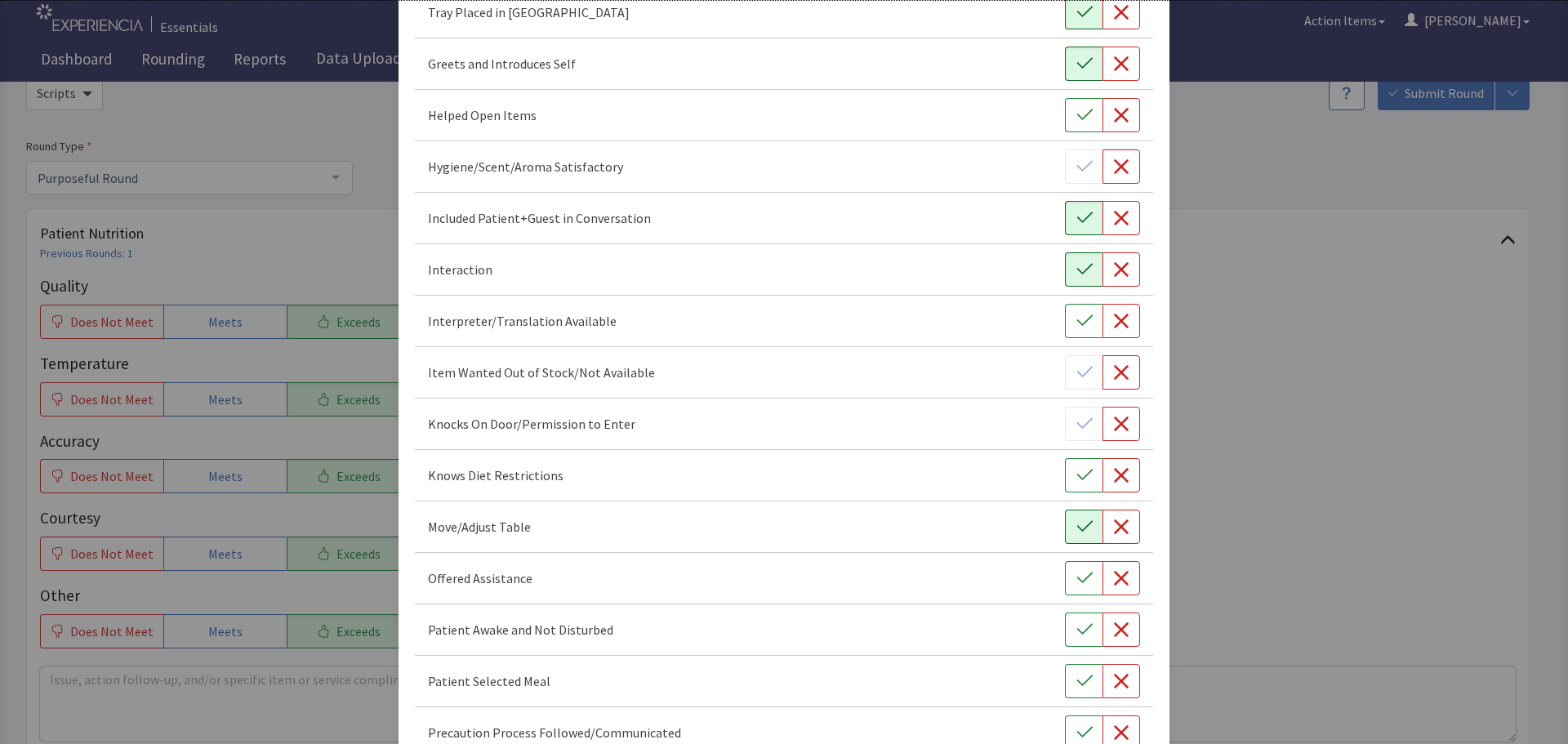
click at [1082, 523] on icon "button" at bounding box center [1084, 527] width 16 height 16
click at [1076, 580] on icon "button" at bounding box center [1084, 578] width 16 height 16
click at [1066, 629] on button "button" at bounding box center [1084, 629] width 38 height 34
click at [1083, 676] on icon "button" at bounding box center [1084, 681] width 16 height 16
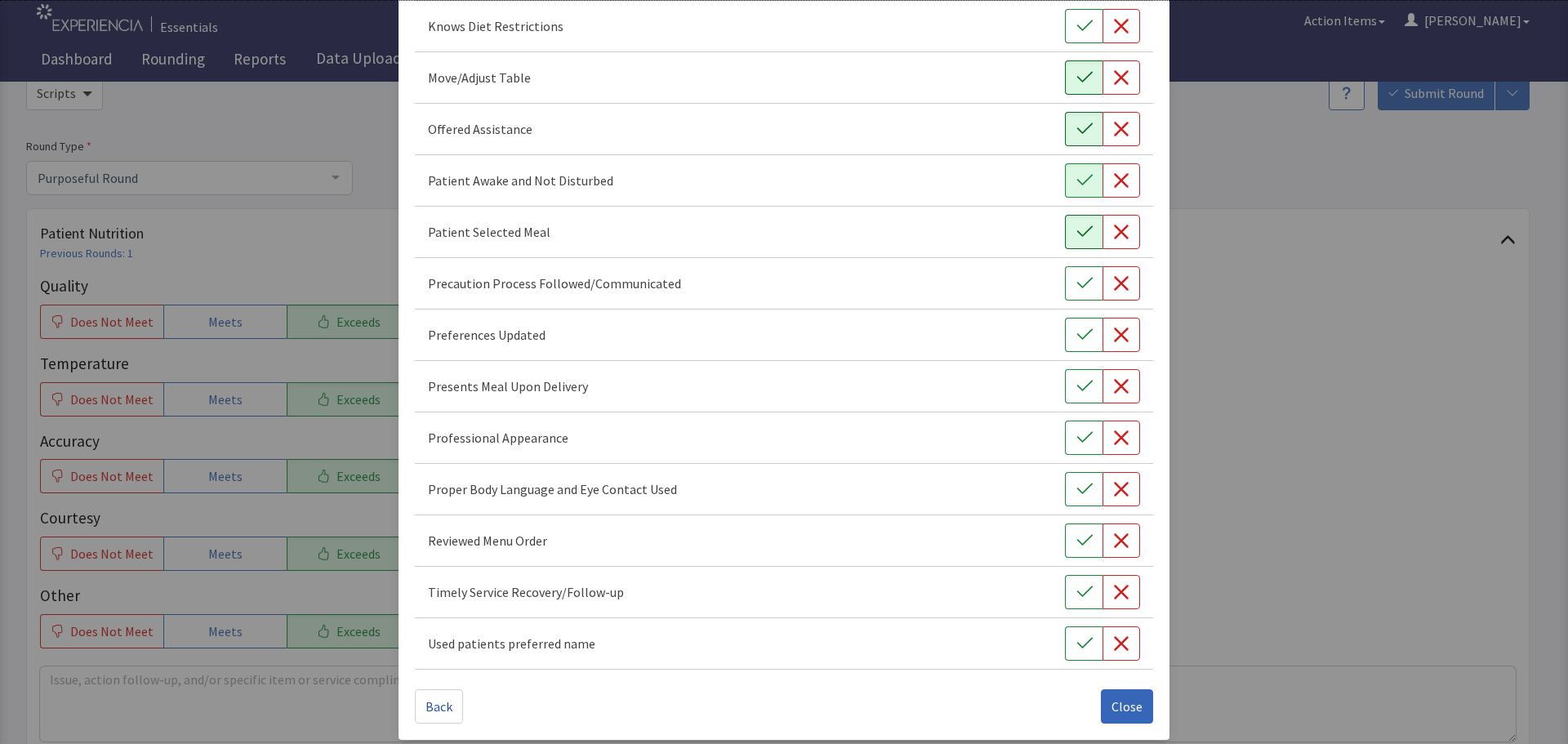
scroll to position [948, 0]
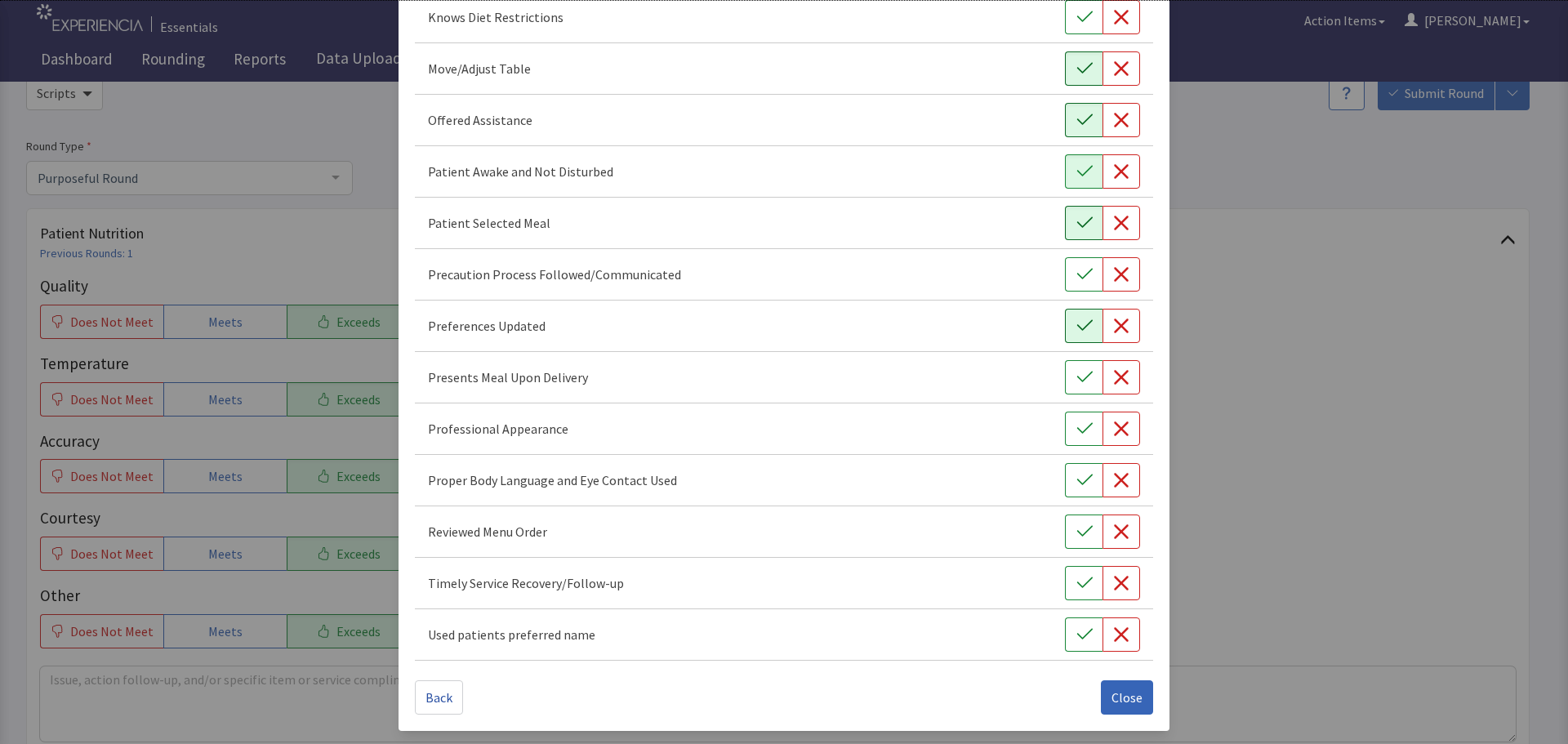
click at [1076, 333] on icon "button" at bounding box center [1084, 326] width 16 height 16
click at [1078, 374] on icon "button" at bounding box center [1084, 377] width 16 height 16
click at [1065, 429] on button "button" at bounding box center [1084, 429] width 38 height 34
click at [1067, 471] on button "button" at bounding box center [1084, 480] width 38 height 34
click at [1076, 527] on icon "button" at bounding box center [1084, 532] width 16 height 16
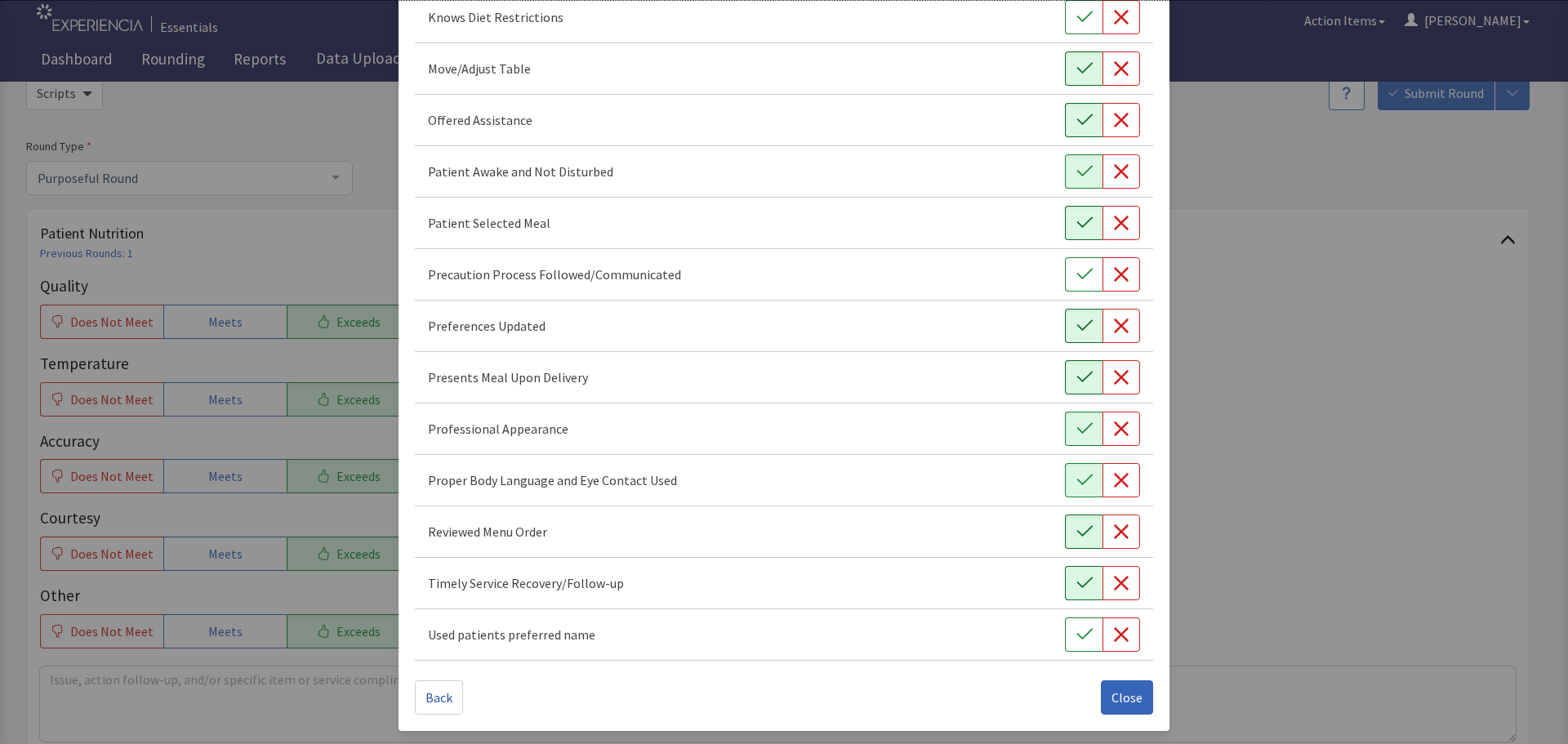
click at [1076, 582] on icon "button" at bounding box center [1084, 583] width 16 height 16
click at [1079, 626] on icon "button" at bounding box center [1084, 634] width 16 height 16
click at [1124, 697] on span "Close" at bounding box center [1127, 697] width 31 height 20
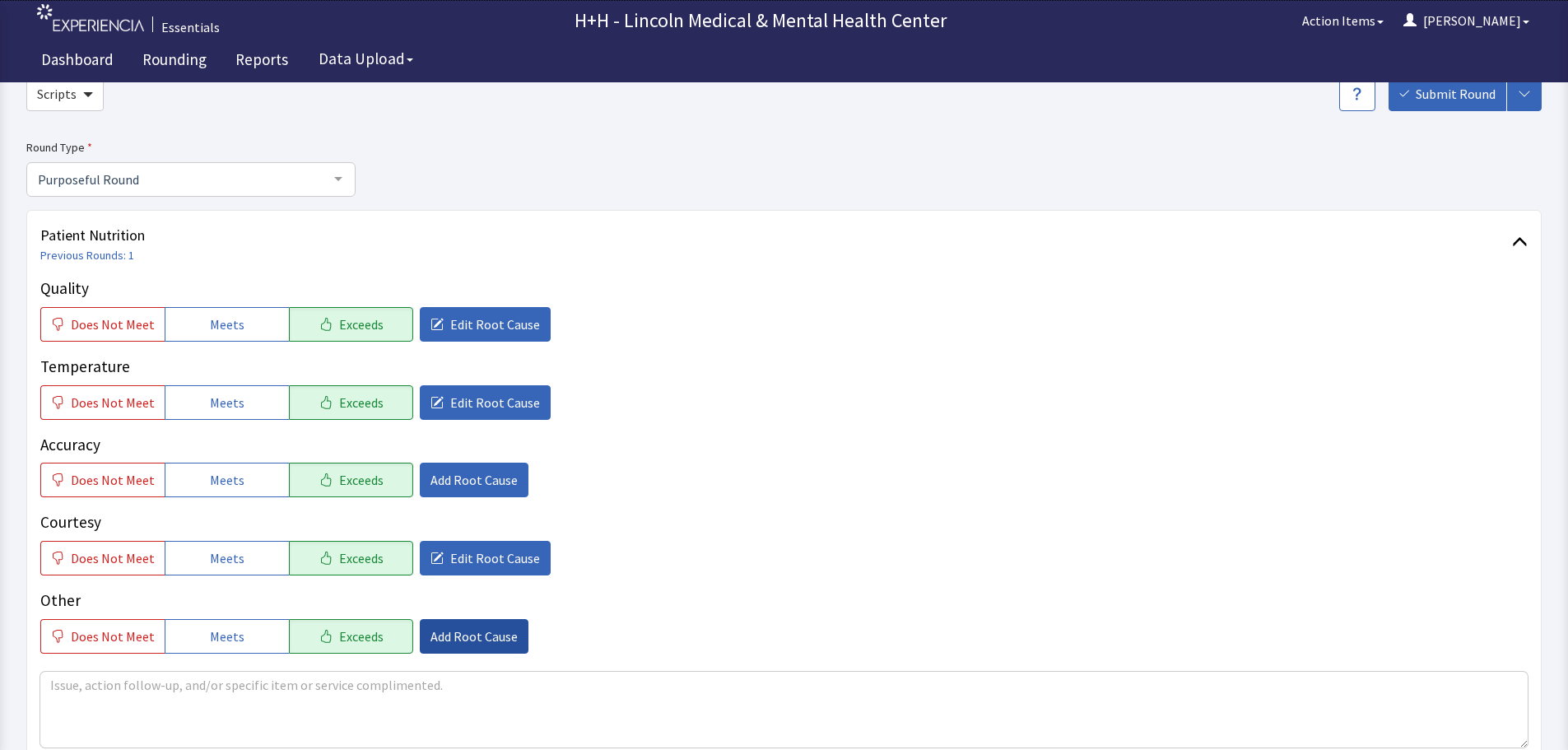
click at [475, 629] on span "Add Root Cause" at bounding box center [474, 636] width 88 height 20
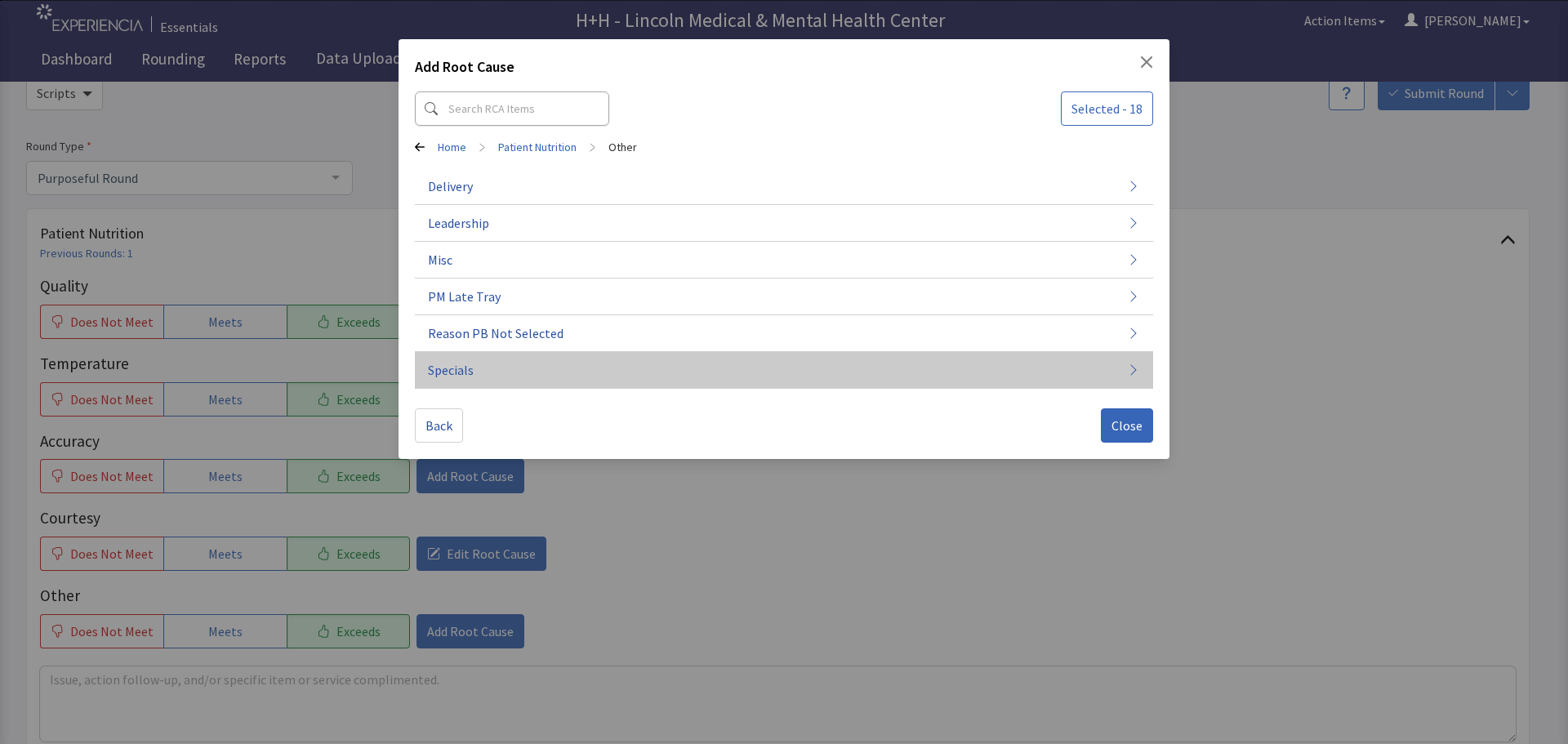
click at [458, 370] on span "Specials" at bounding box center [451, 370] width 46 height 20
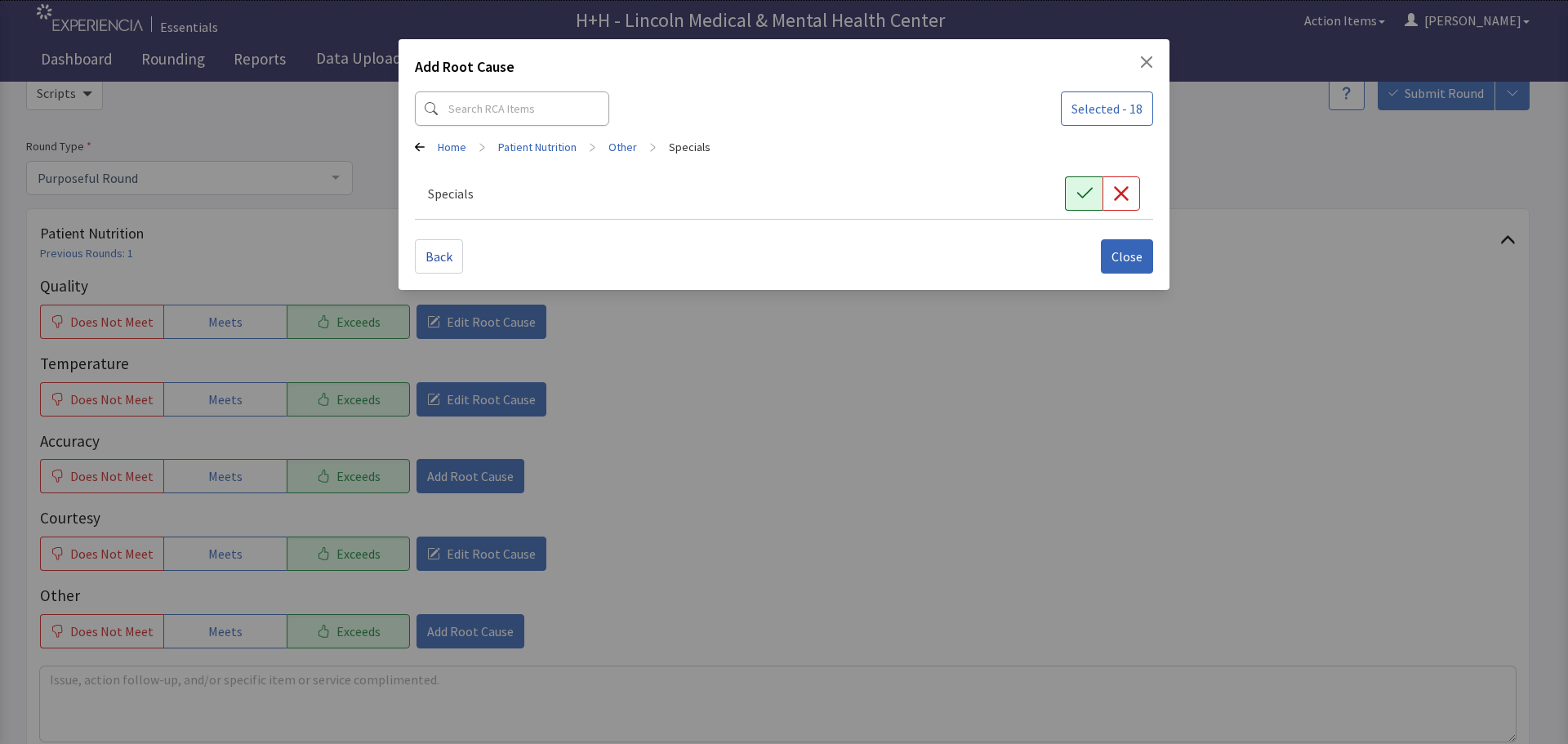
click at [1072, 184] on button "button" at bounding box center [1084, 193] width 38 height 34
click at [1114, 248] on span "Close" at bounding box center [1127, 256] width 31 height 20
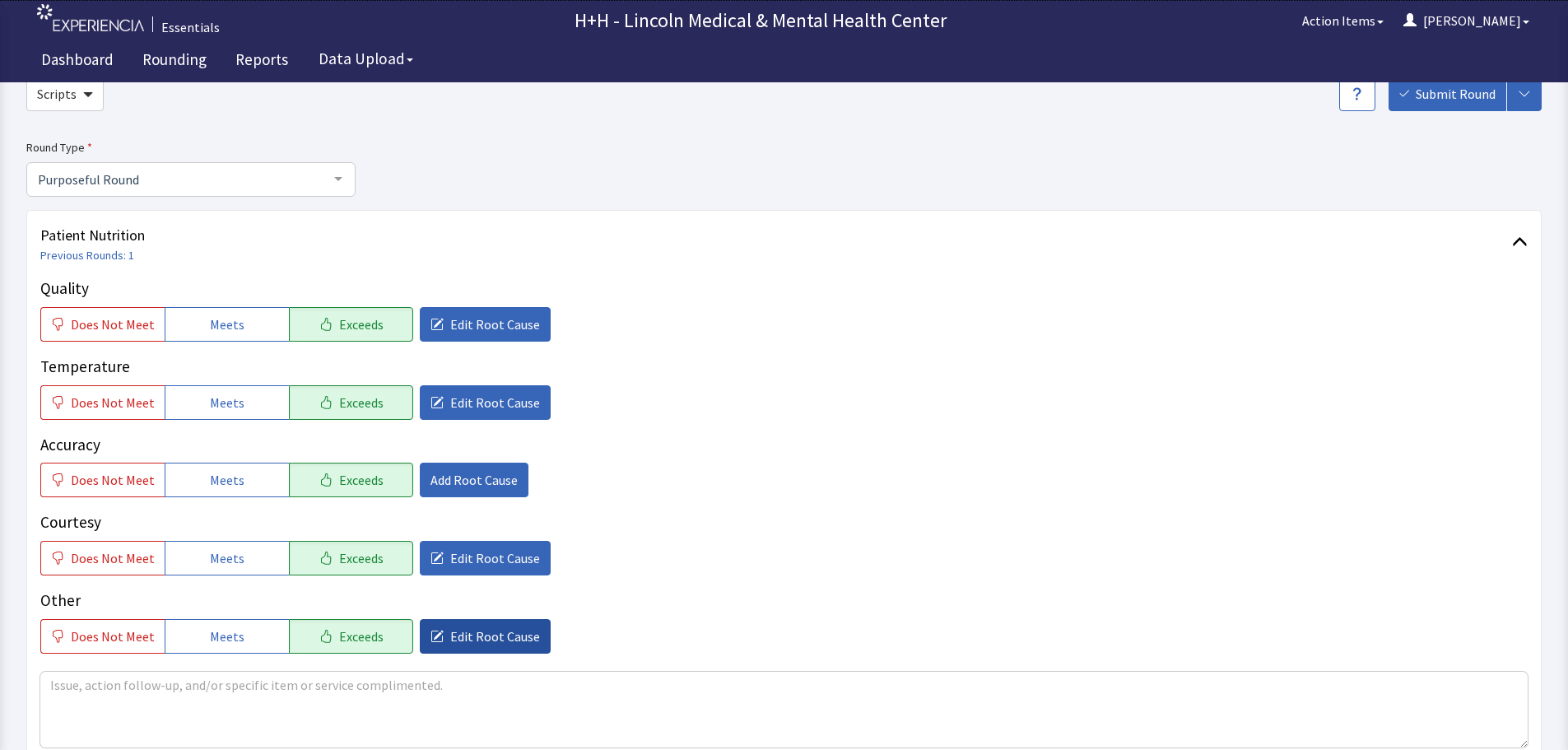
click at [431, 629] on button "Edit Root Cause" at bounding box center [485, 636] width 131 height 35
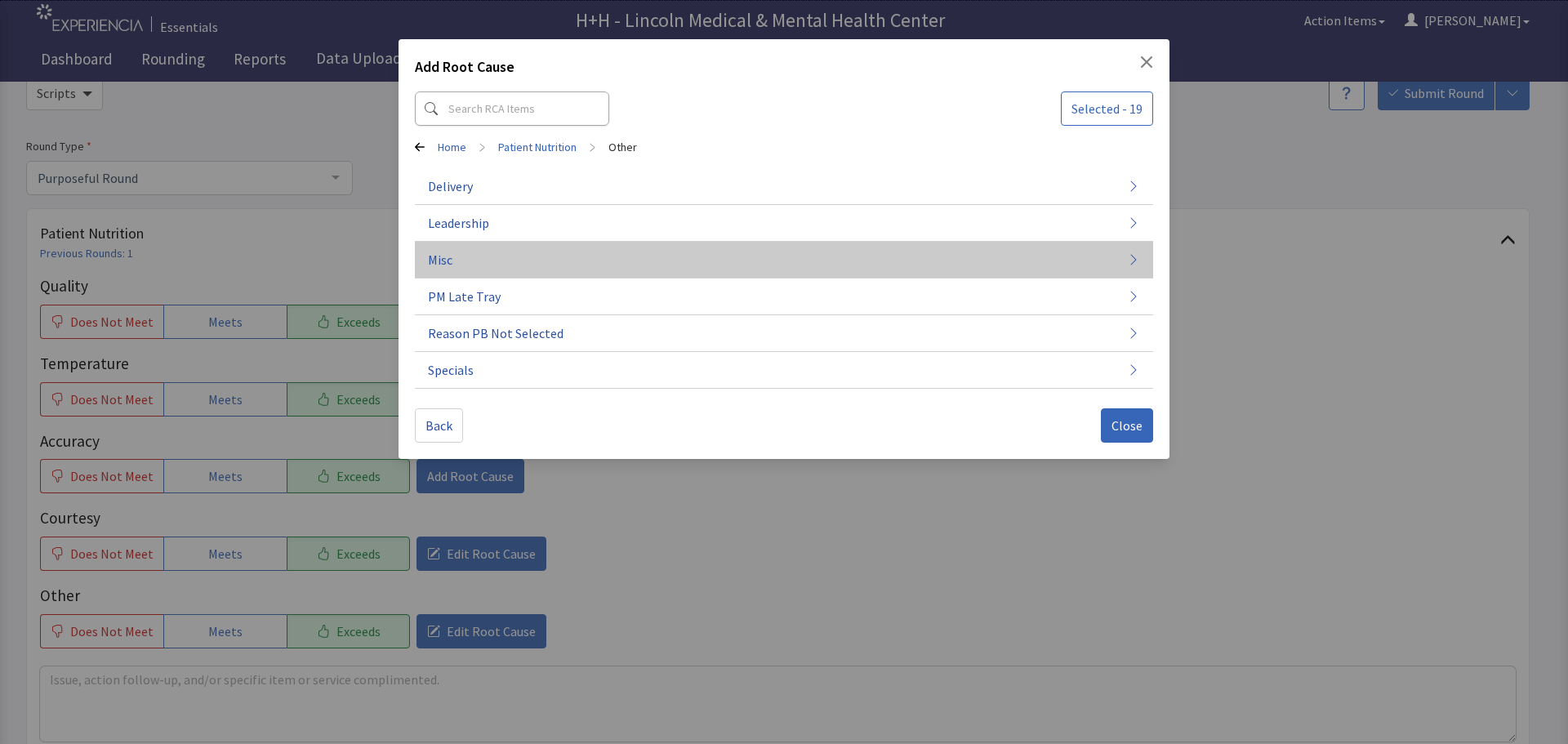
click at [456, 255] on button "Misc" at bounding box center [784, 260] width 739 height 37
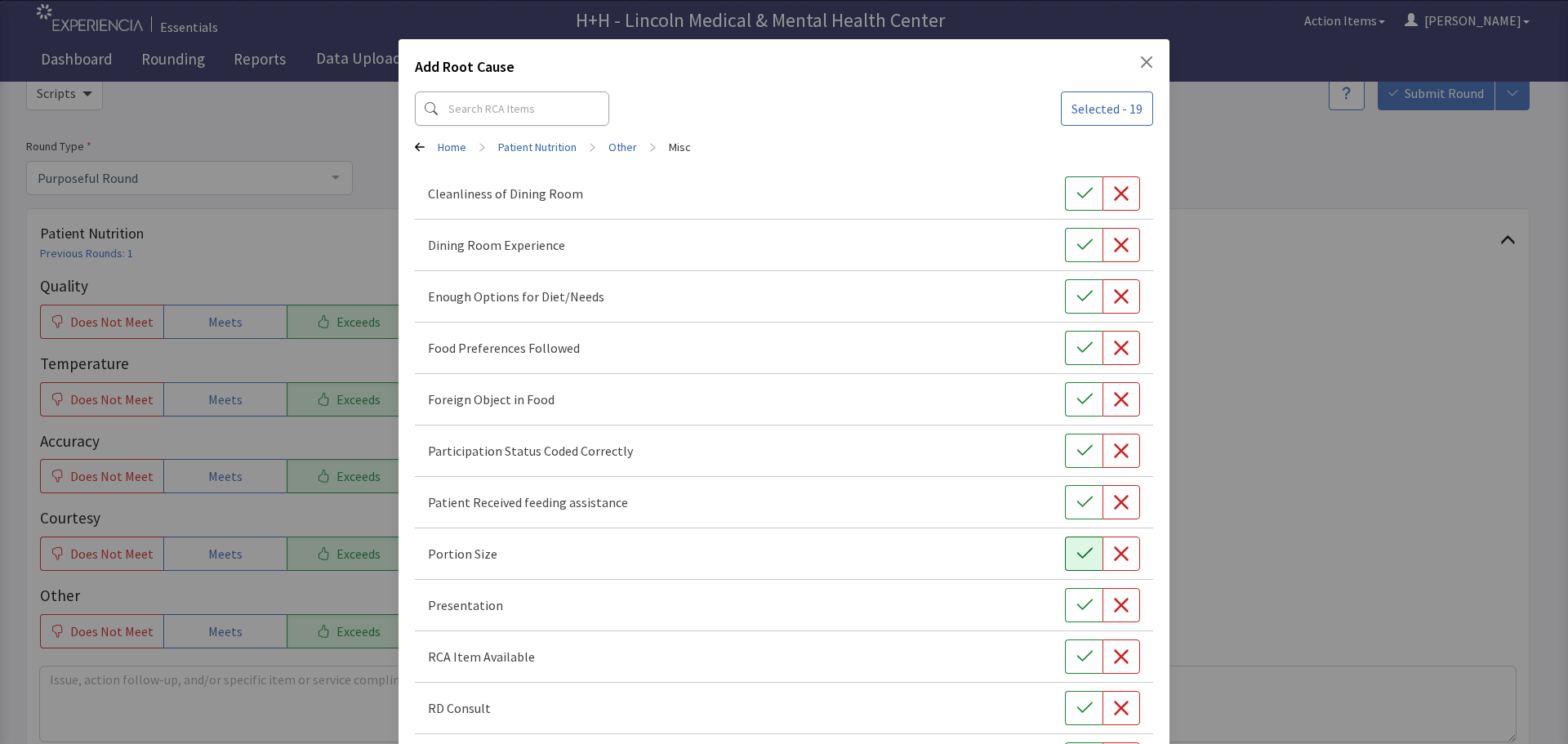
click at [1076, 552] on icon "button" at bounding box center [1084, 554] width 16 height 16
click at [1076, 601] on icon "button" at bounding box center [1084, 605] width 16 height 16
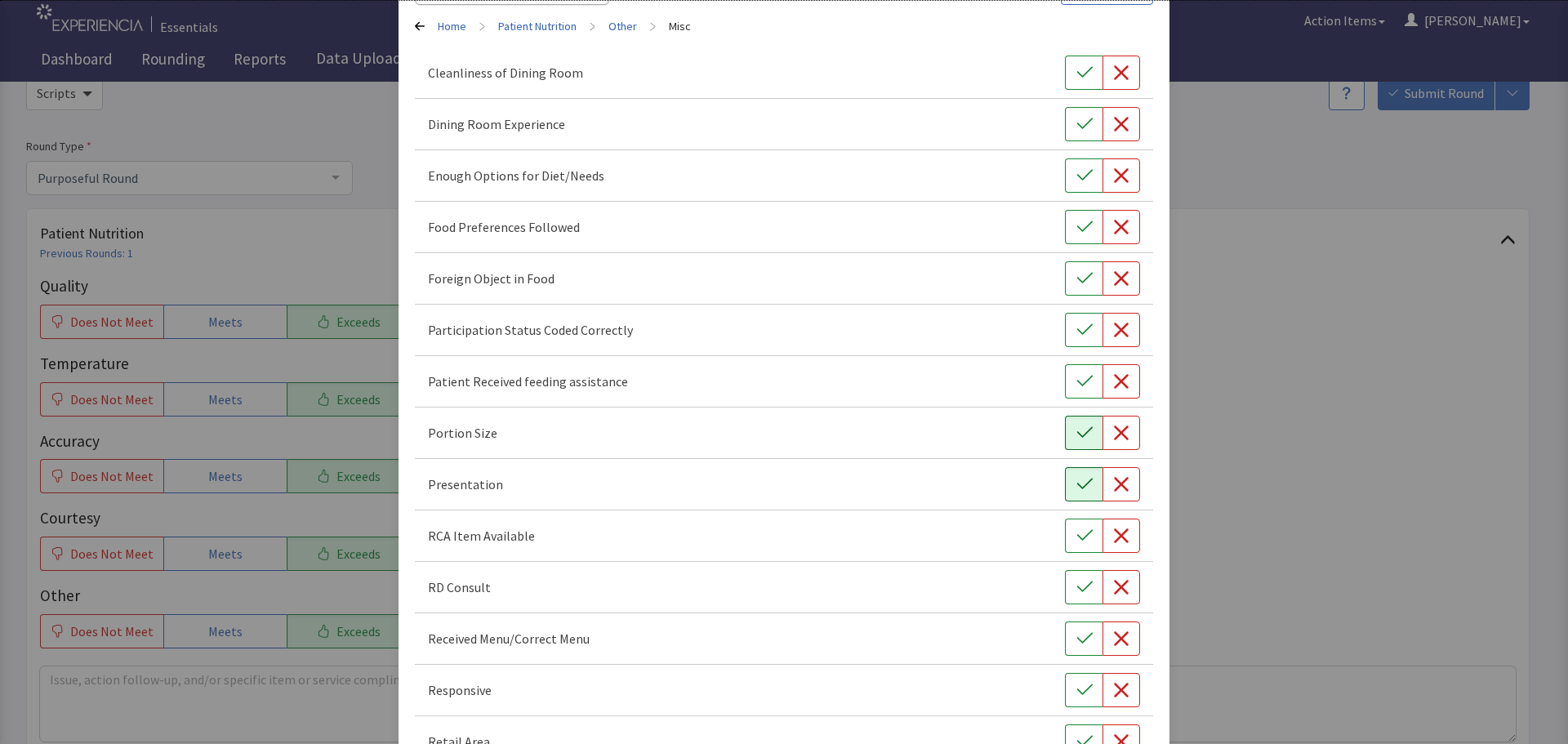
scroll to position [163, 0]
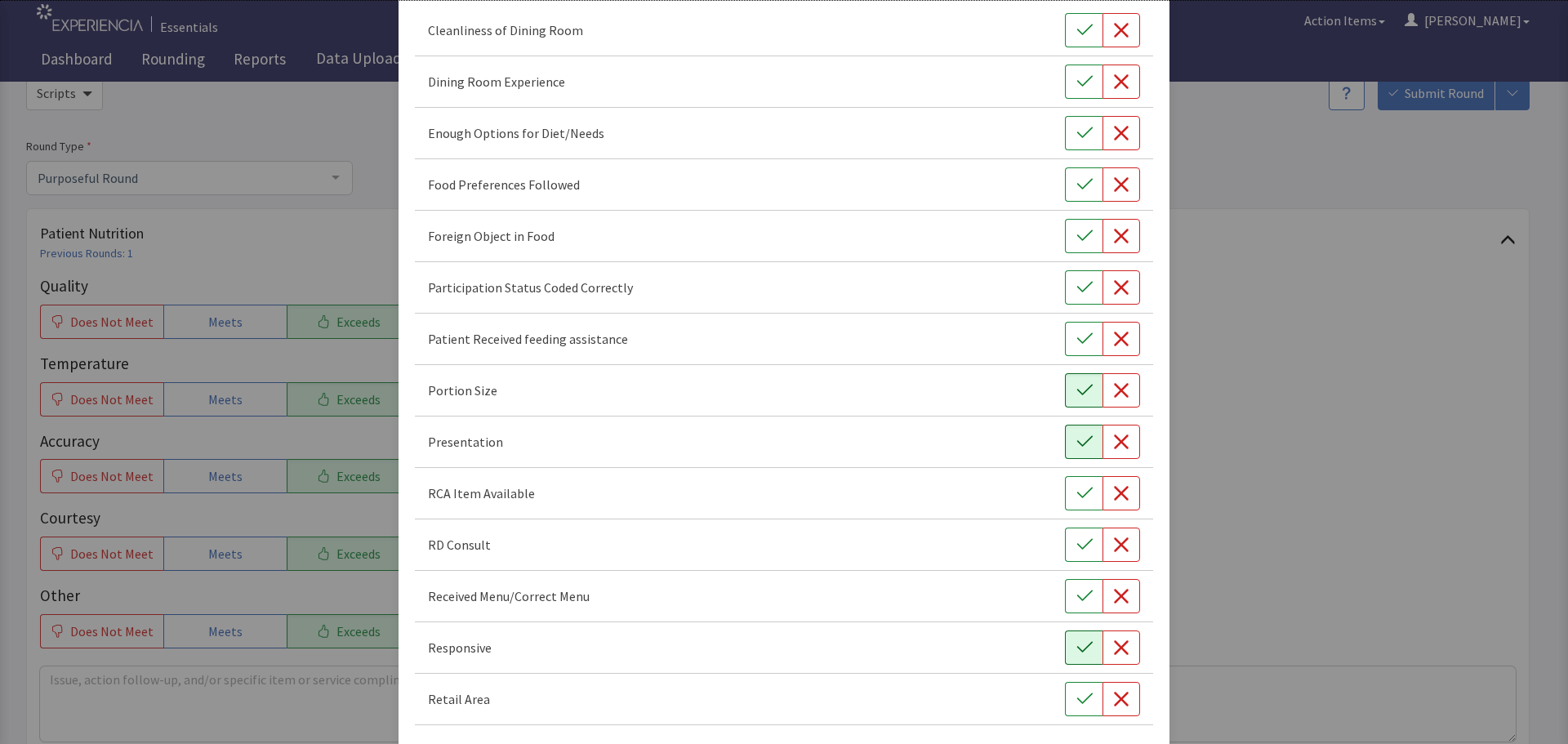
click at [1076, 644] on icon "button" at bounding box center [1084, 647] width 16 height 16
click at [1077, 184] on icon "button" at bounding box center [1084, 184] width 16 height 11
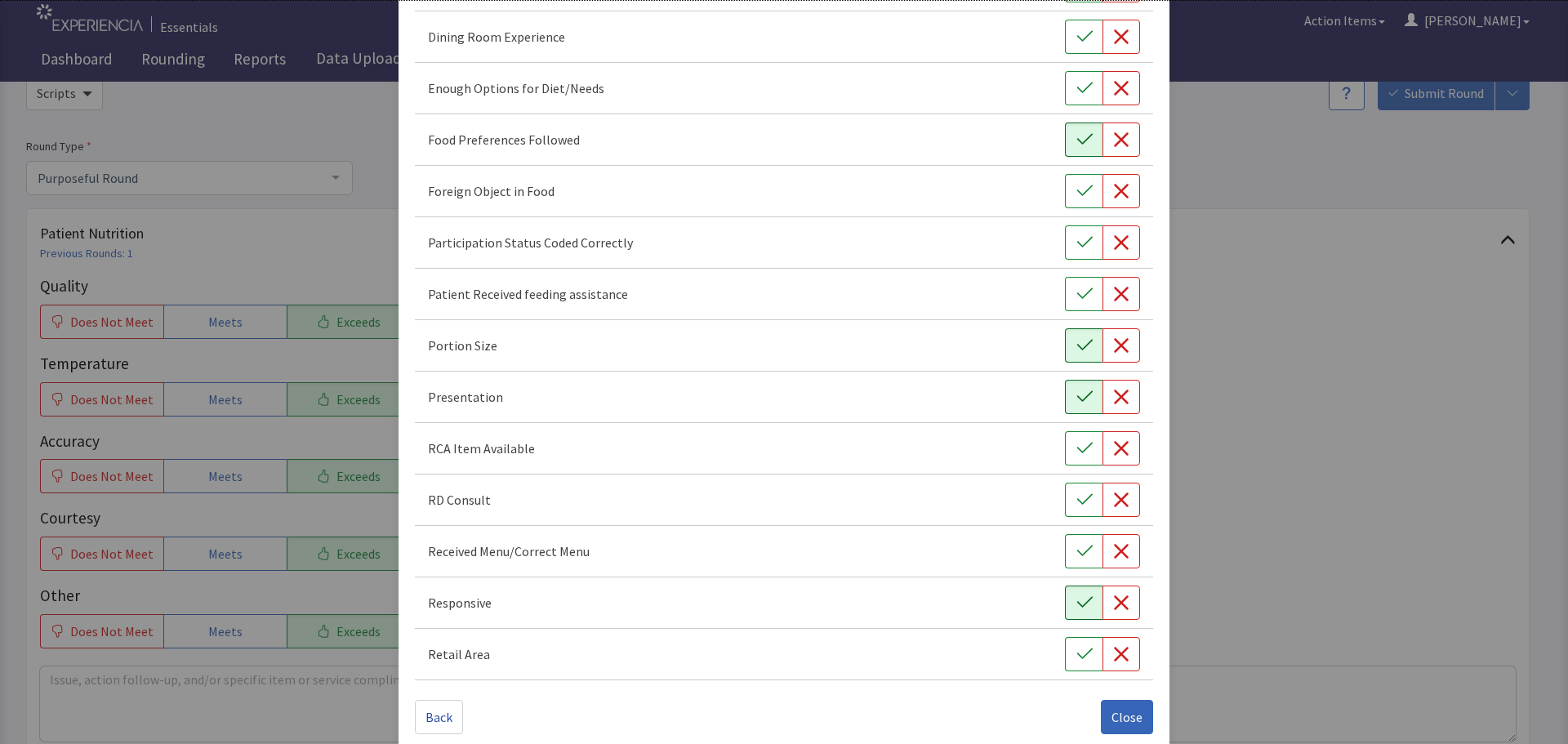
scroll to position [228, 0]
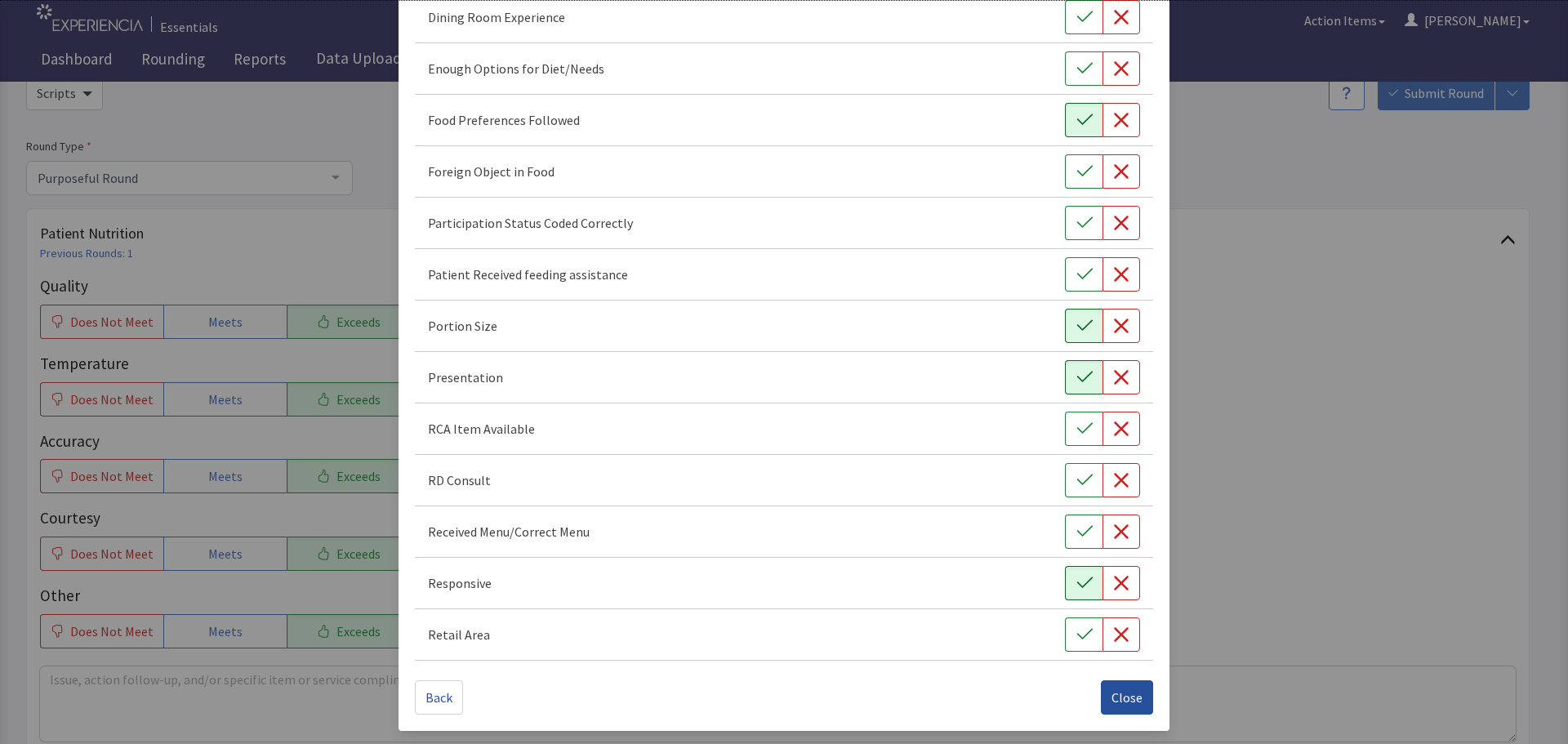
click at [1114, 692] on span "Close" at bounding box center [1127, 697] width 31 height 20
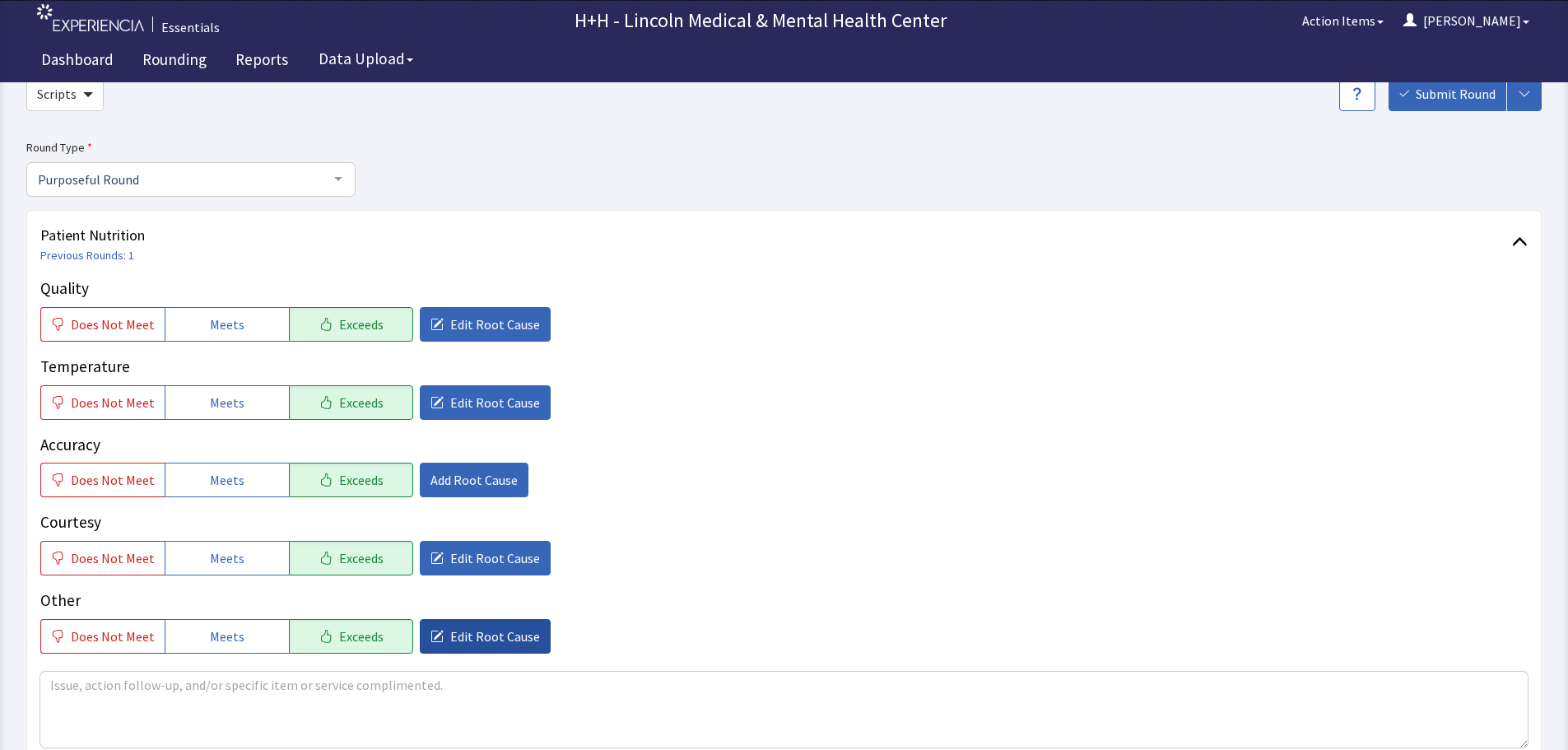
click at [450, 634] on span "Edit Root Cause" at bounding box center [495, 636] width 90 height 20
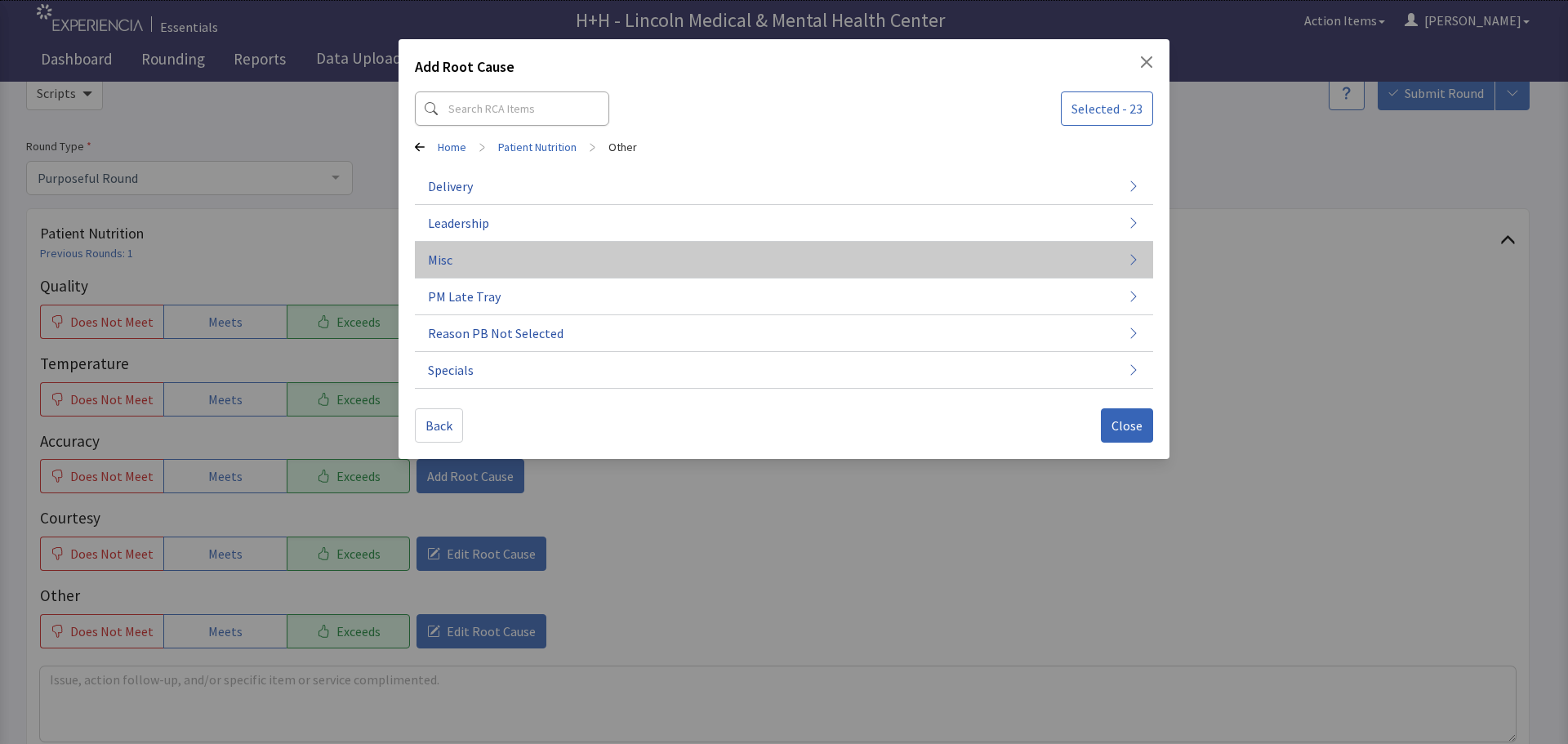
click at [438, 261] on span "Misc" at bounding box center [440, 260] width 25 height 20
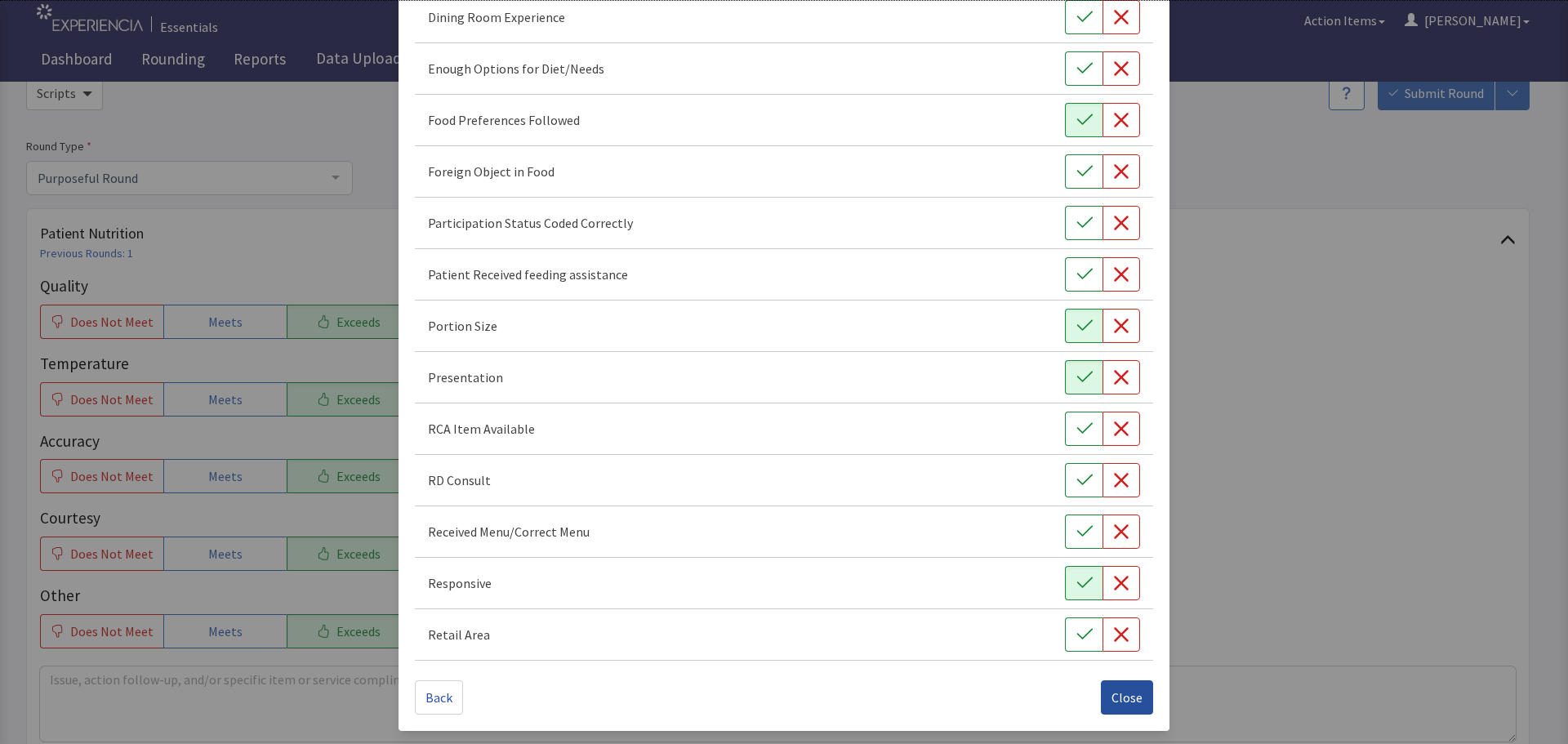
click at [1109, 708] on button "Close" at bounding box center [1127, 697] width 52 height 34
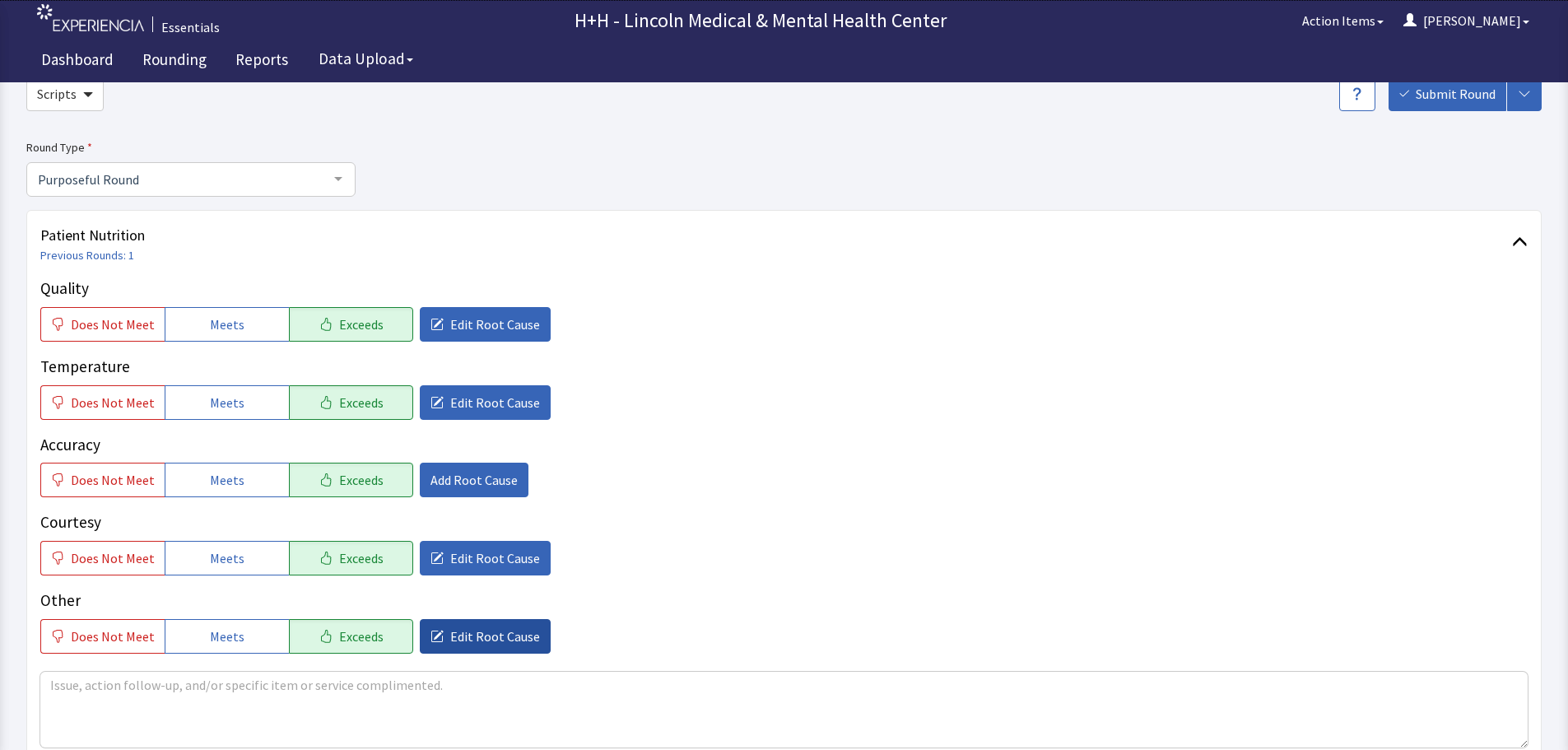
click at [450, 626] on span "Edit Root Cause" at bounding box center [495, 636] width 90 height 20
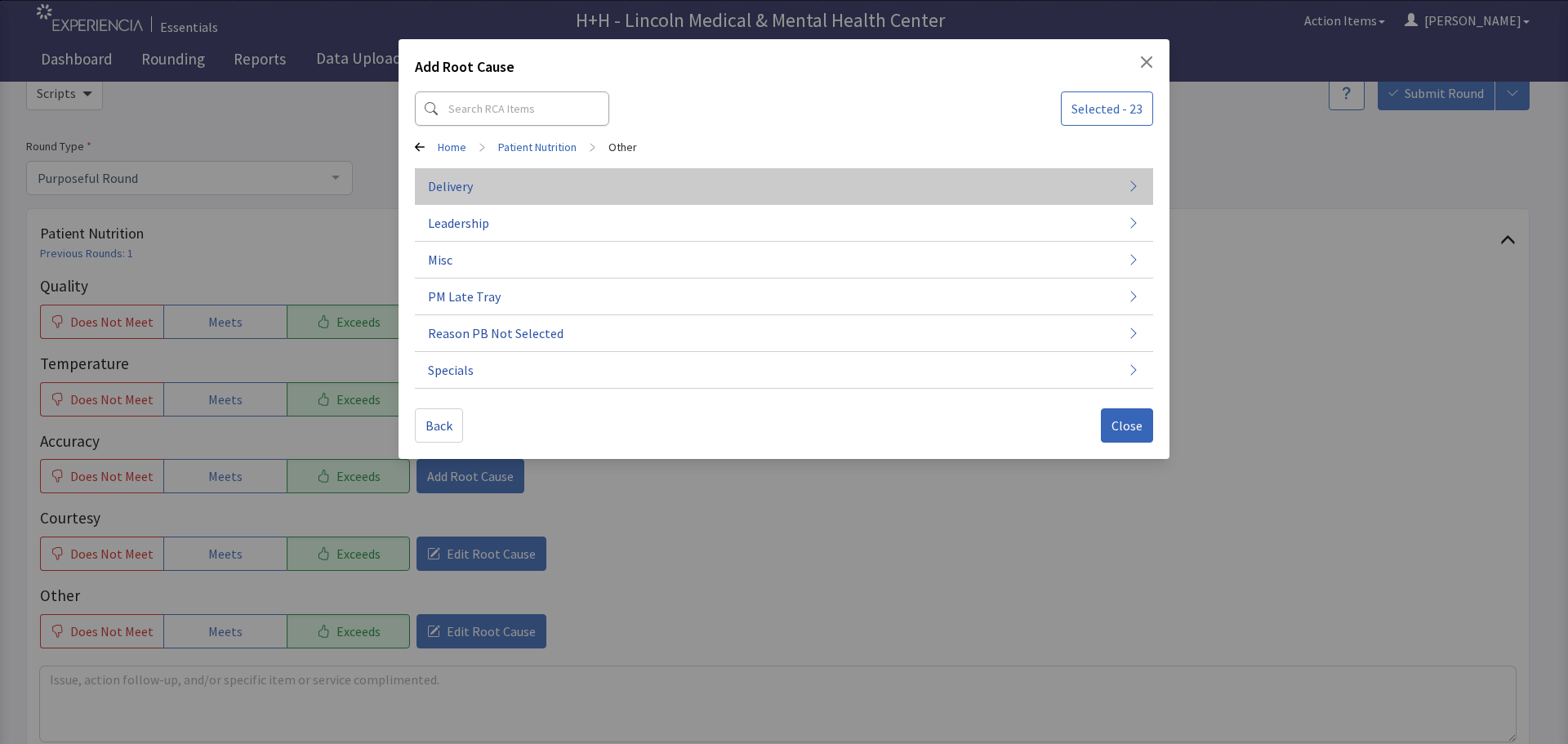
click at [436, 186] on span "Delivery" at bounding box center [450, 186] width 45 height 20
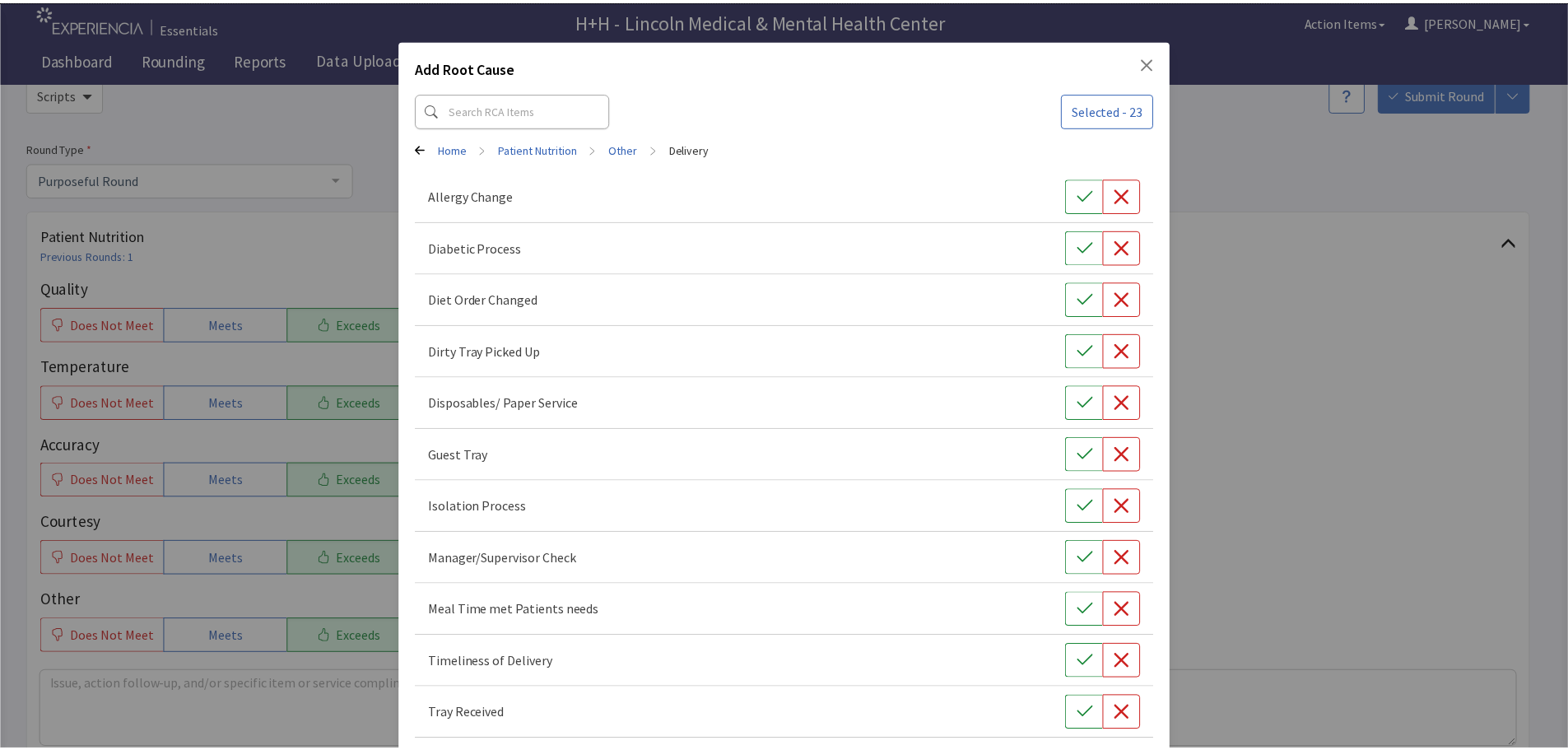
scroll to position [74, 0]
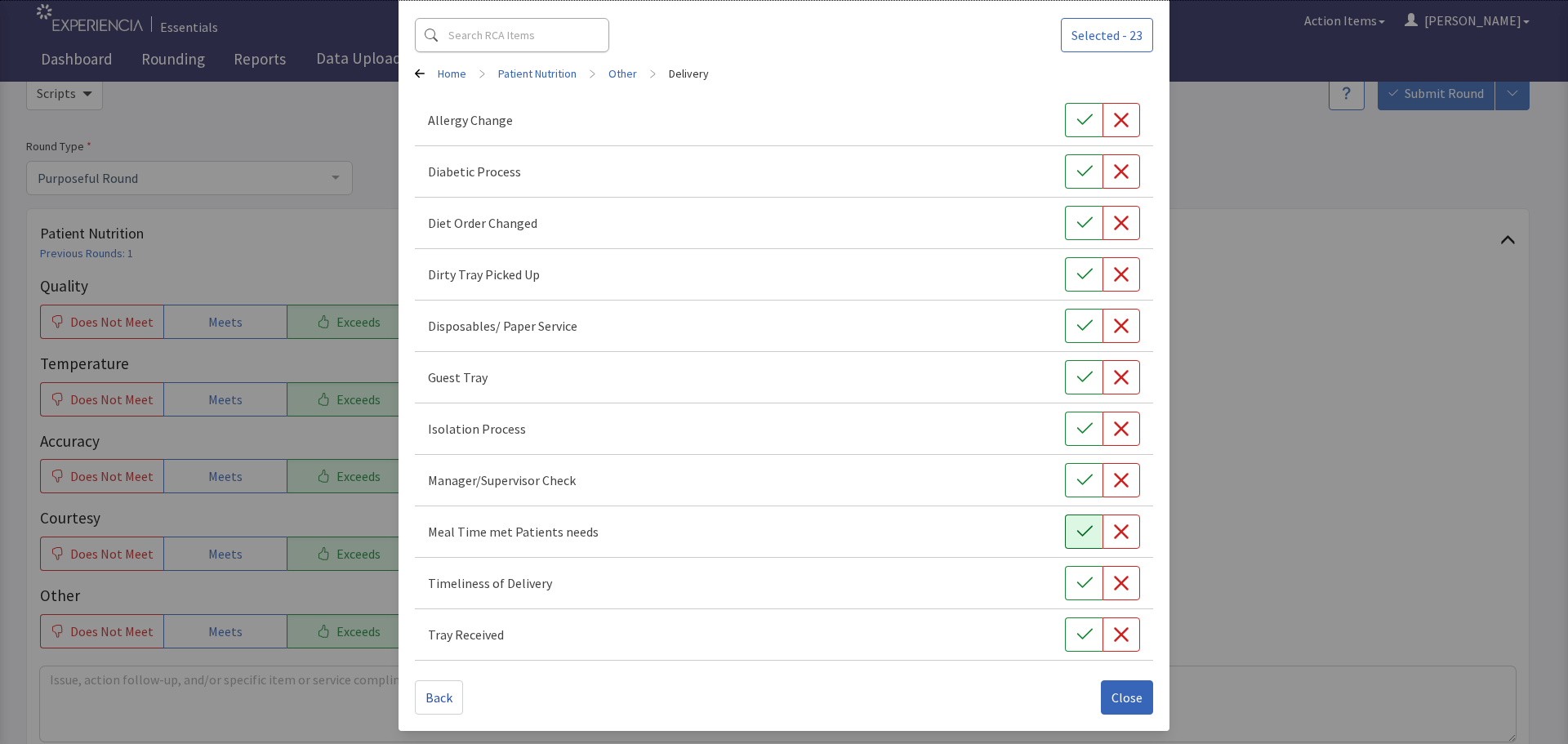
click at [1076, 529] on icon "button" at bounding box center [1084, 532] width 16 height 16
click at [1076, 588] on icon "button" at bounding box center [1084, 583] width 16 height 16
click at [1076, 632] on icon "button" at bounding box center [1084, 634] width 16 height 16
click at [1126, 696] on span "Close" at bounding box center [1127, 697] width 31 height 20
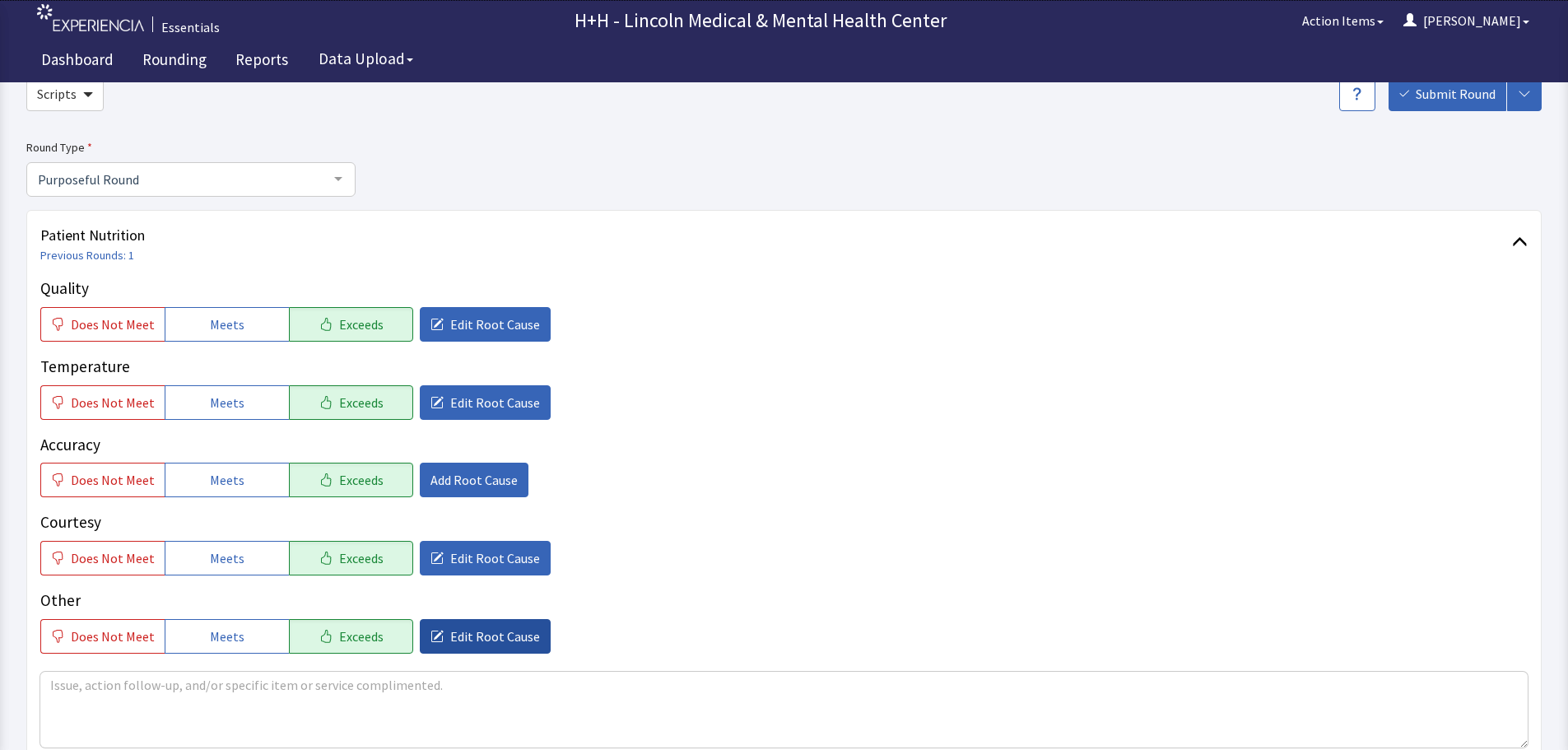
click at [511, 632] on span "Edit Root Cause" at bounding box center [495, 636] width 90 height 20
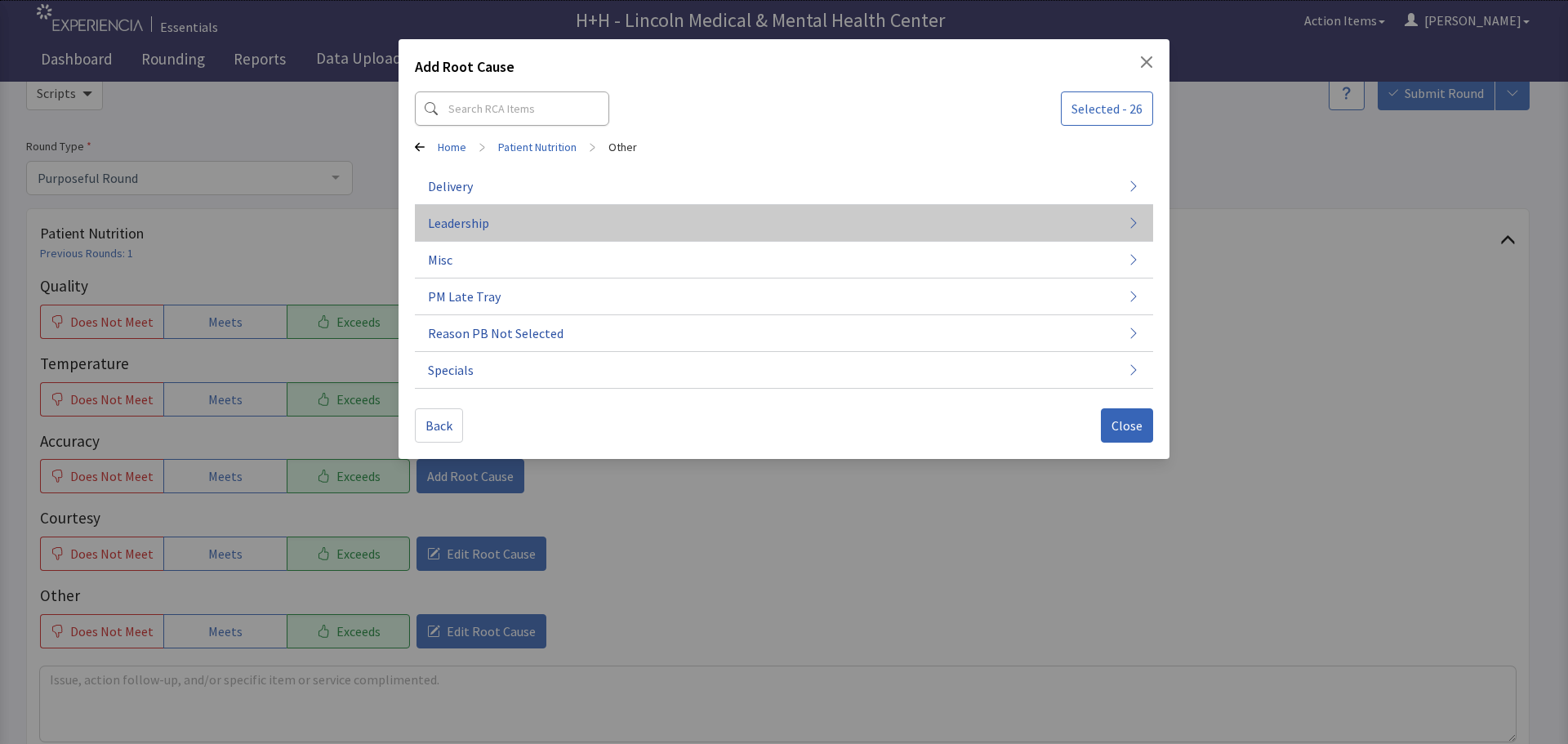
click at [495, 352] on button "Leadership" at bounding box center [784, 370] width 739 height 37
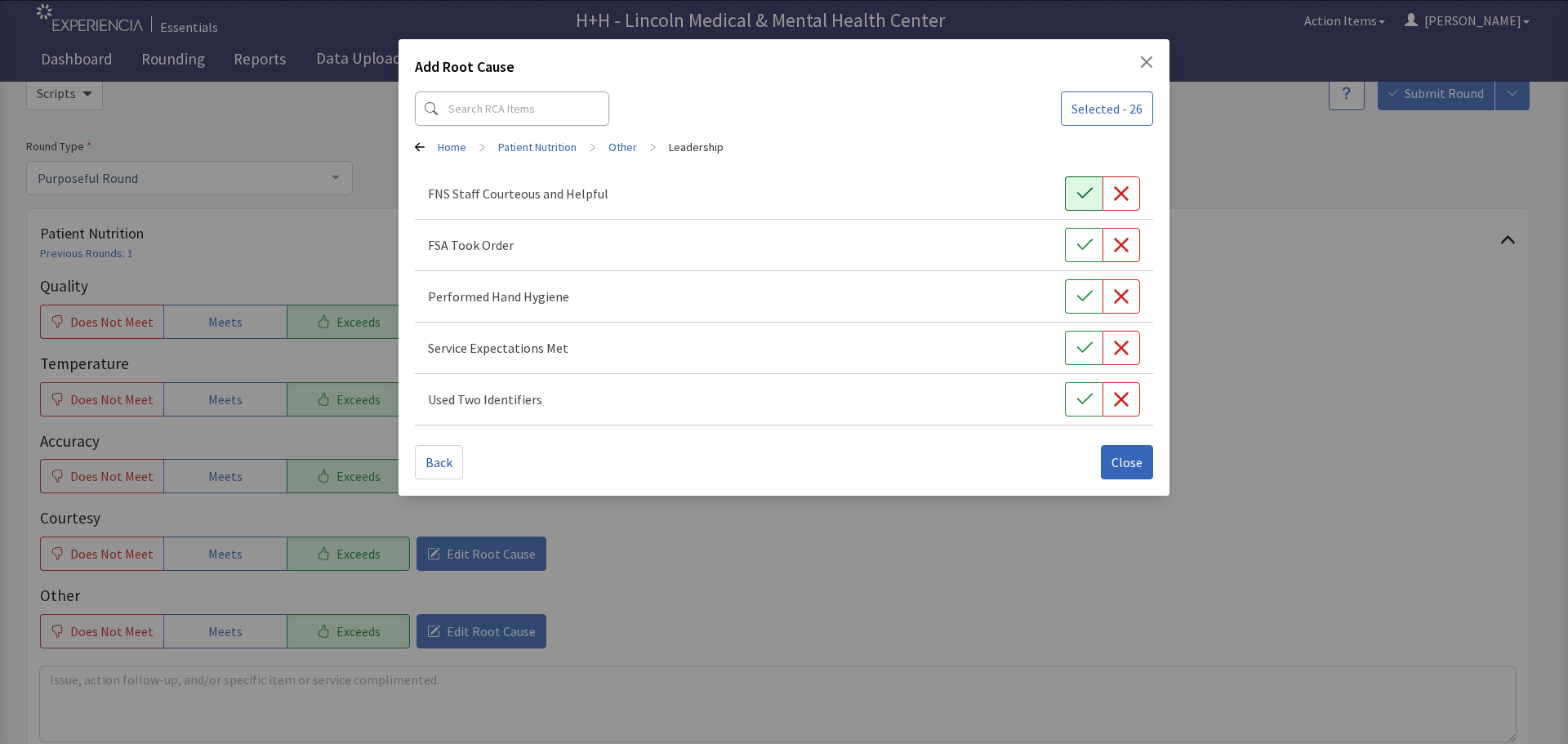
click at [1087, 186] on icon "button" at bounding box center [1084, 193] width 16 height 16
click at [1079, 236] on button "button" at bounding box center [1084, 245] width 38 height 34
click at [1075, 294] on button "button" at bounding box center [1084, 297] width 38 height 34
click at [1067, 339] on button "button" at bounding box center [1084, 347] width 38 height 34
click at [1078, 392] on icon "button" at bounding box center [1084, 399] width 16 height 16
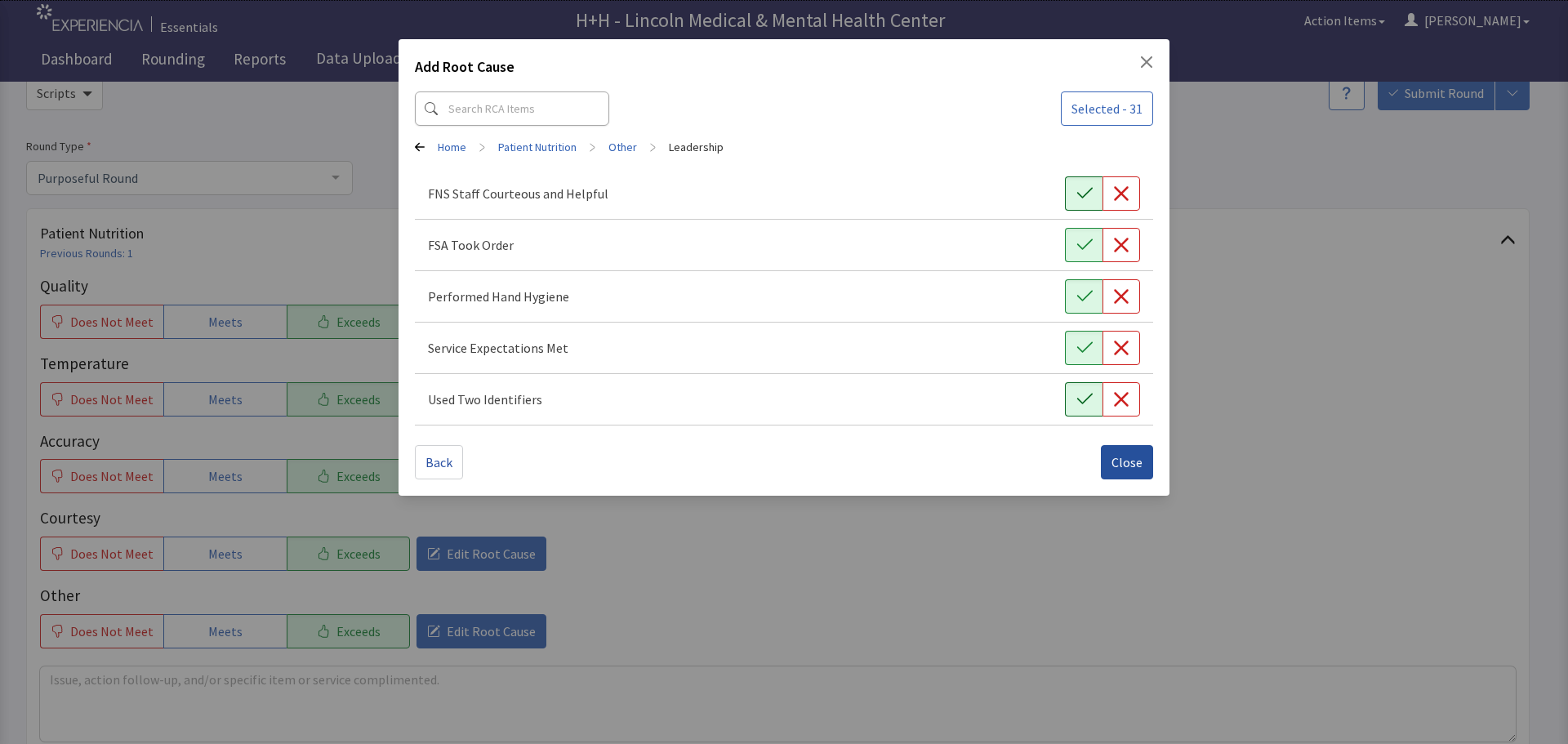
click at [1123, 464] on span "Close" at bounding box center [1127, 462] width 31 height 20
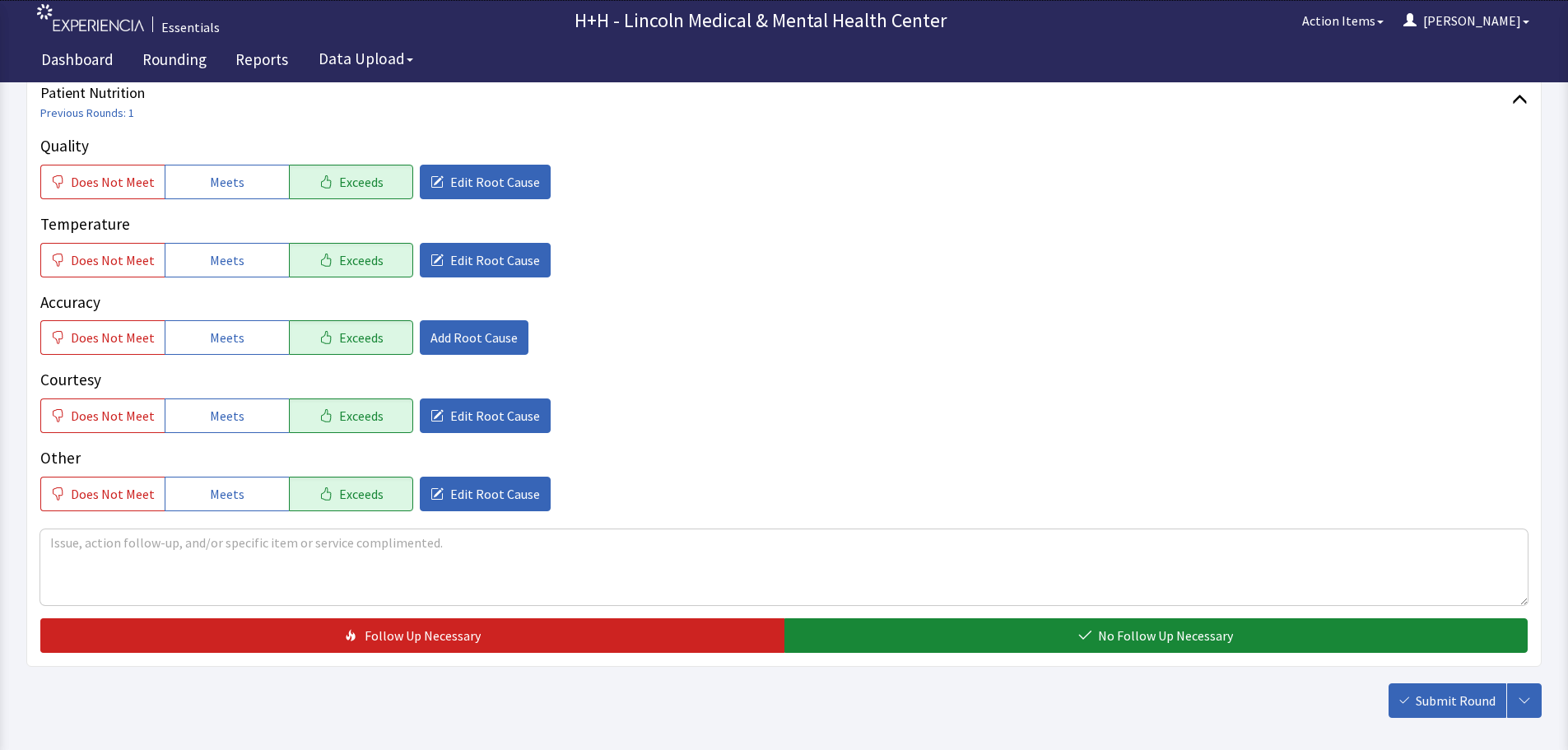
scroll to position [247, 0]
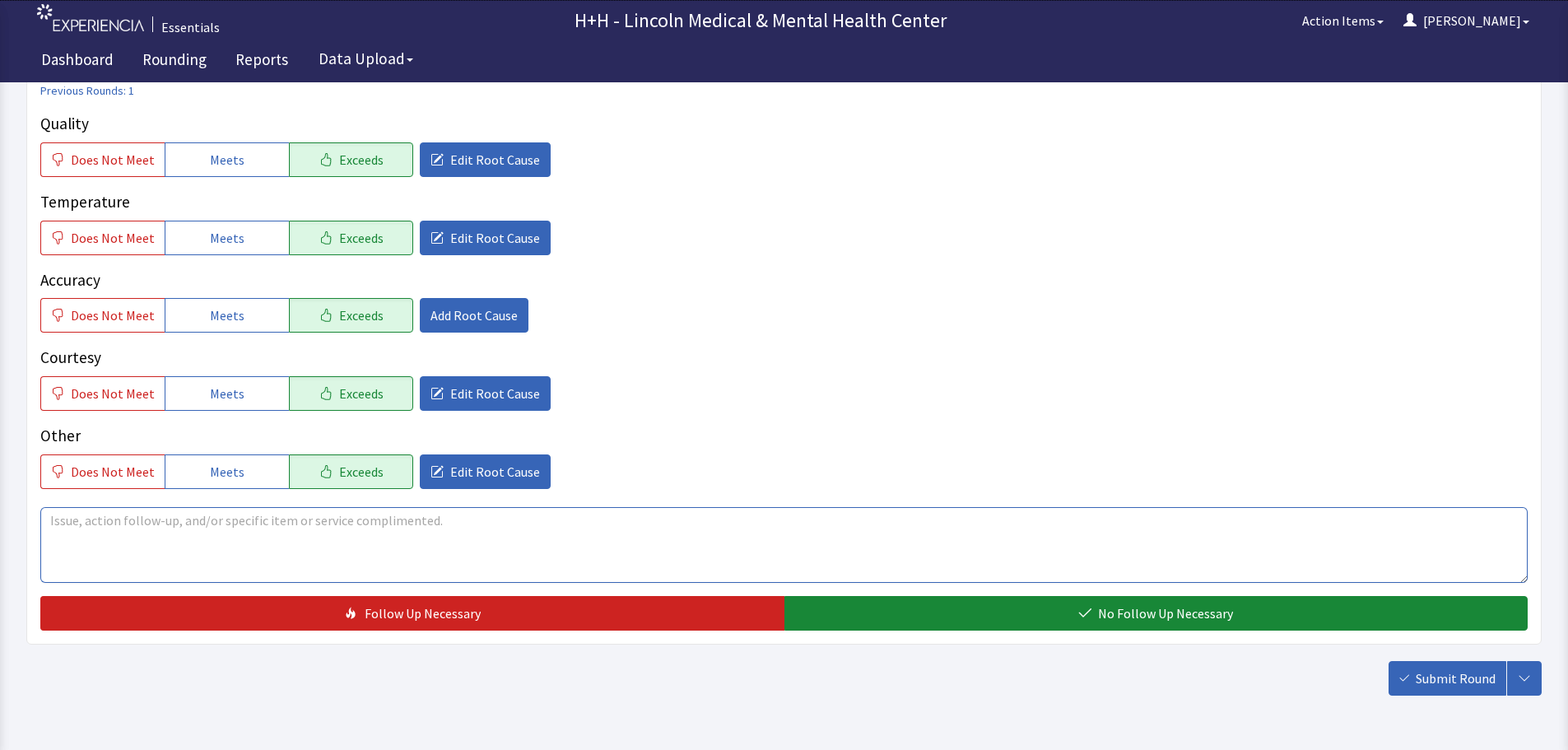
click at [69, 529] on textarea at bounding box center [784, 545] width 1487 height 76
click at [413, 519] on textarea "Gentleman told me he was very impressed with Breakfast today. he said" at bounding box center [784, 545] width 1487 height 76
click at [449, 515] on textarea "Gentleman told me he was very impressed with Breakfast today. He said" at bounding box center [784, 545] width 1487 height 76
click at [472, 518] on textarea "Gentleman told me he was very impressed with Breakfast today. He said we "out d…" at bounding box center [784, 545] width 1487 height 76
click at [448, 519] on textarea "Gentleman told me he was very impressed with Breakfast today. He said we "out d…" at bounding box center [784, 545] width 1487 height 76
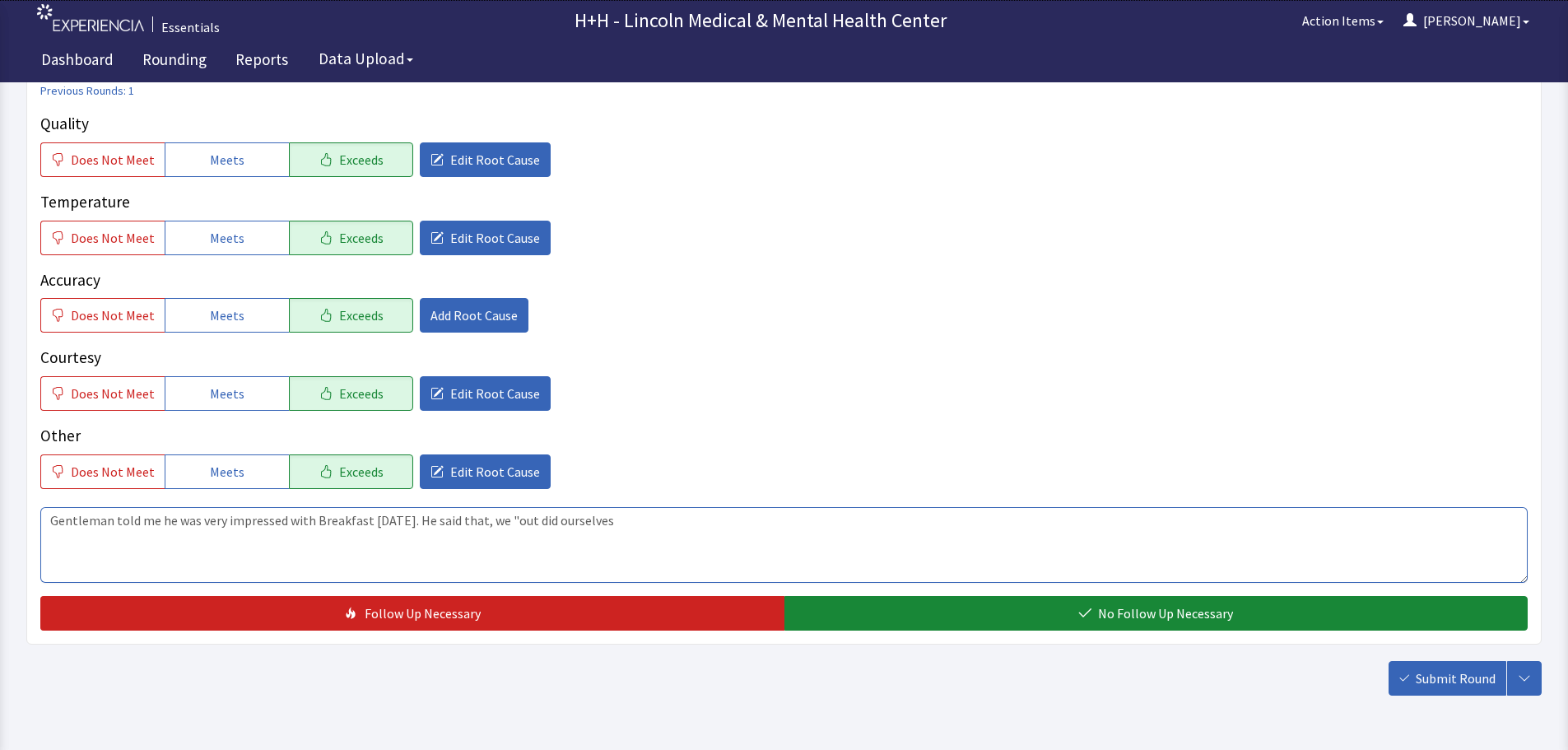
click at [501, 520] on textarea "Gentleman told me he was very impressed with Breakfast today. He said that, we …" at bounding box center [784, 545] width 1487 height 76
click at [477, 513] on textarea "Gentleman told me he was very impressed with Breakfast today. He said that, we …" at bounding box center [784, 545] width 1487 height 76
click at [595, 520] on textarea "Gentleman told me he was very impressed with Breakfast today. He said that, "we…" at bounding box center [784, 545] width 1487 height 76
click at [599, 510] on textarea "Gentleman told me he was very impressed with Breakfast today. He said that, "we…" at bounding box center [784, 545] width 1487 height 76
click at [632, 523] on textarea "Gentleman told me he was very impressed with Breakfast today. He said that, "we…" at bounding box center [784, 545] width 1487 height 76
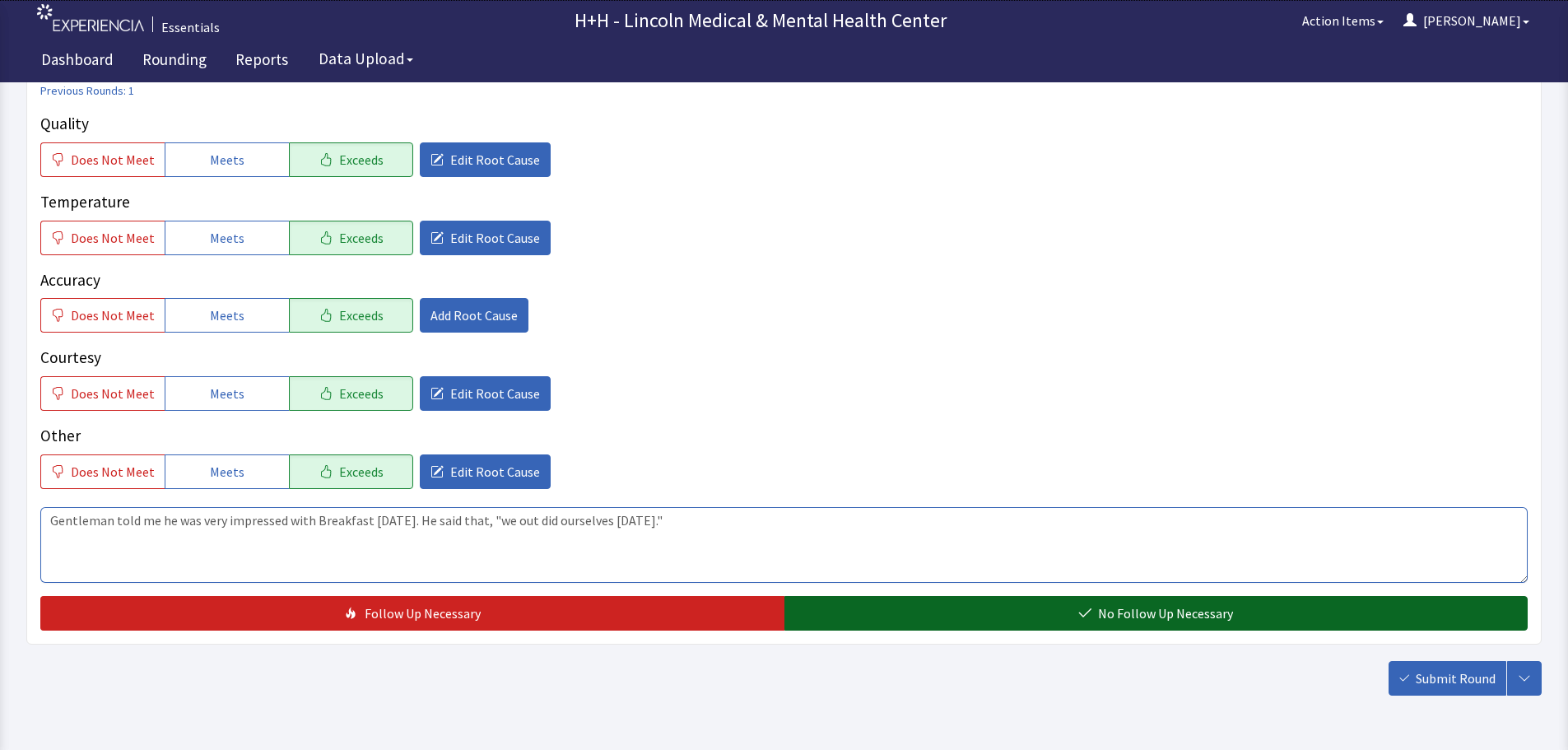
type textarea "Gentleman told me he was very impressed with Breakfast today. He said that, "we…"
click at [953, 604] on button "No Follow Up Necessary" at bounding box center [1156, 613] width 744 height 35
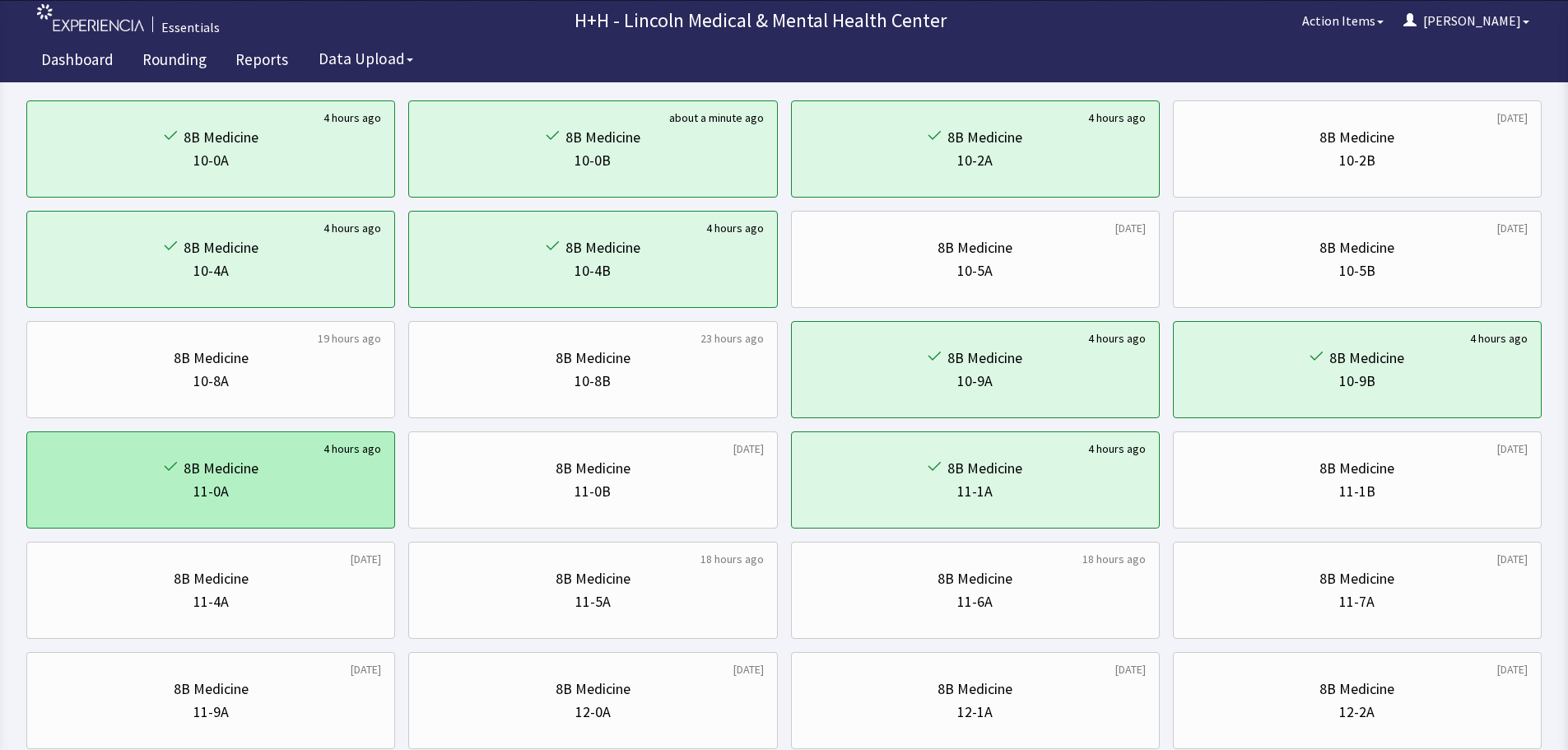
scroll to position [162, 0]
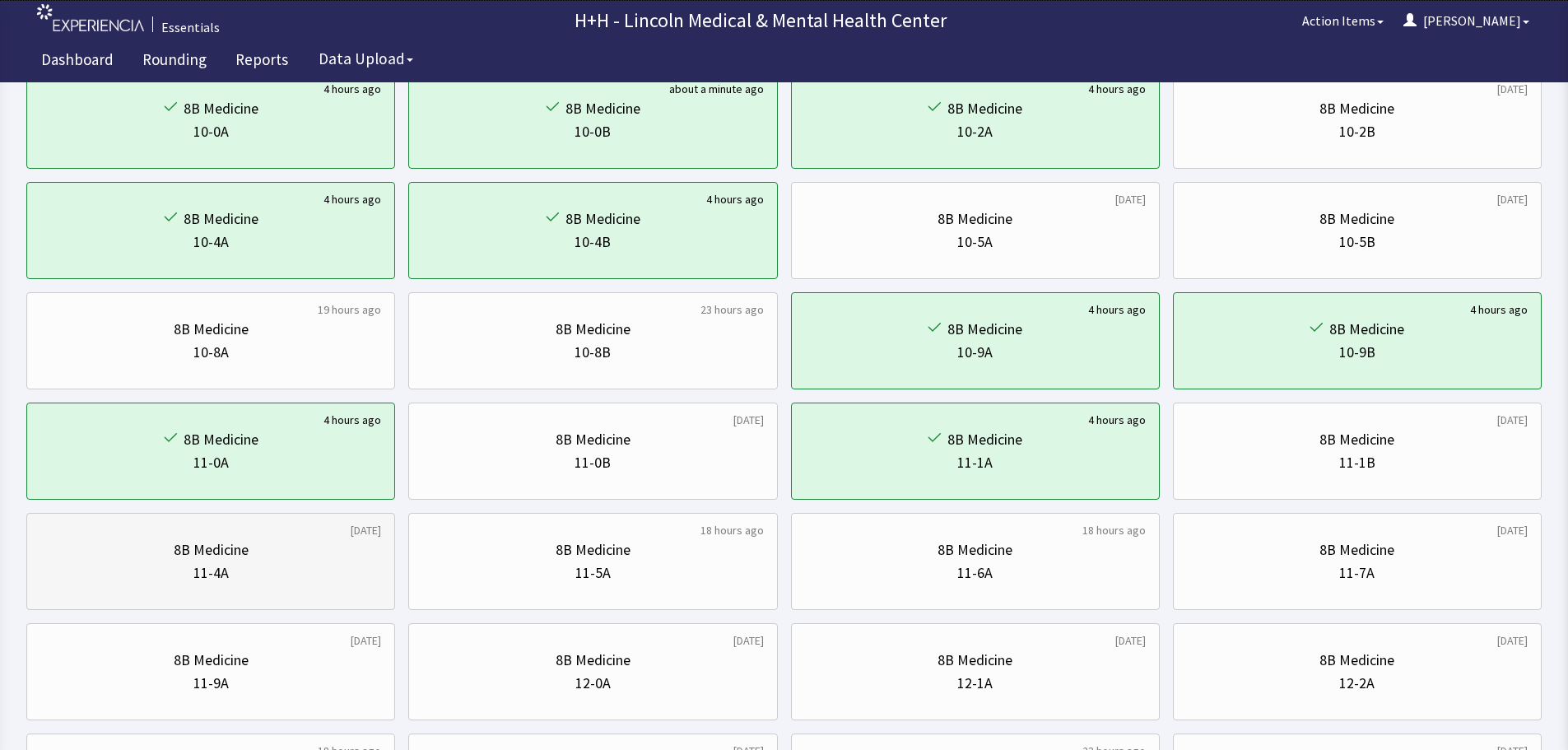
click at [284, 576] on div "11-4A" at bounding box center [211, 572] width 340 height 23
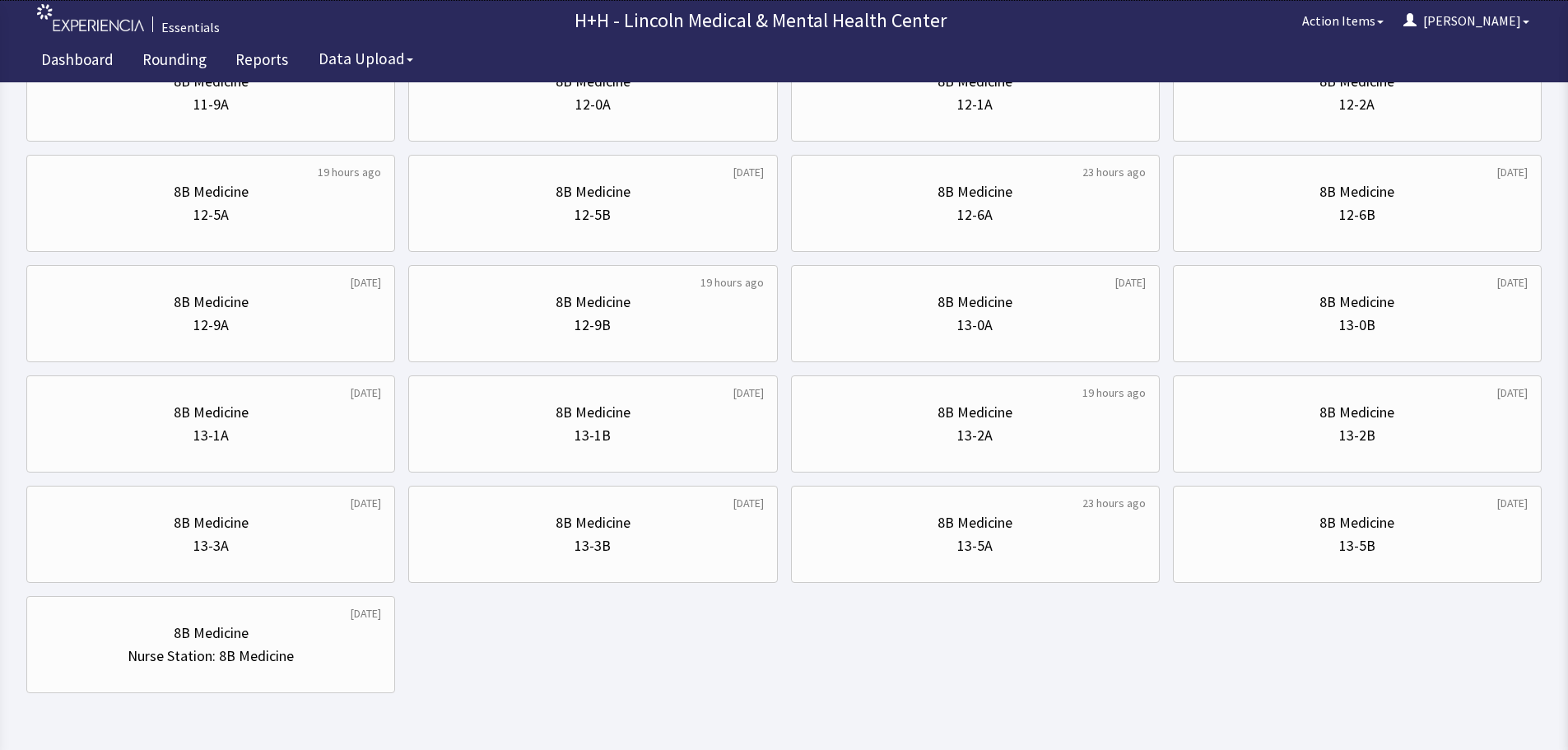
scroll to position [792, 0]
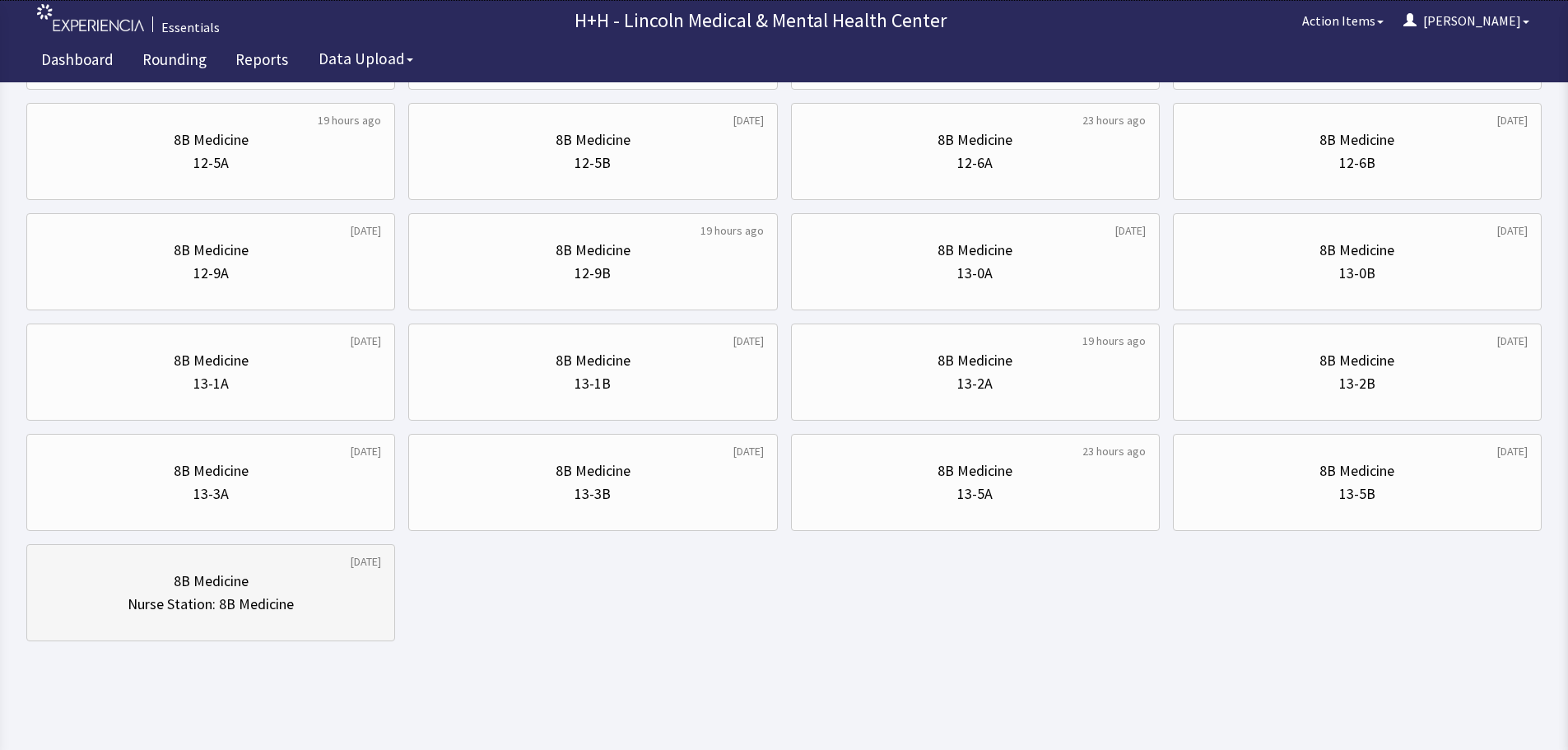
click at [322, 595] on div "Nurse Station: 8B Medicine" at bounding box center [211, 604] width 340 height 23
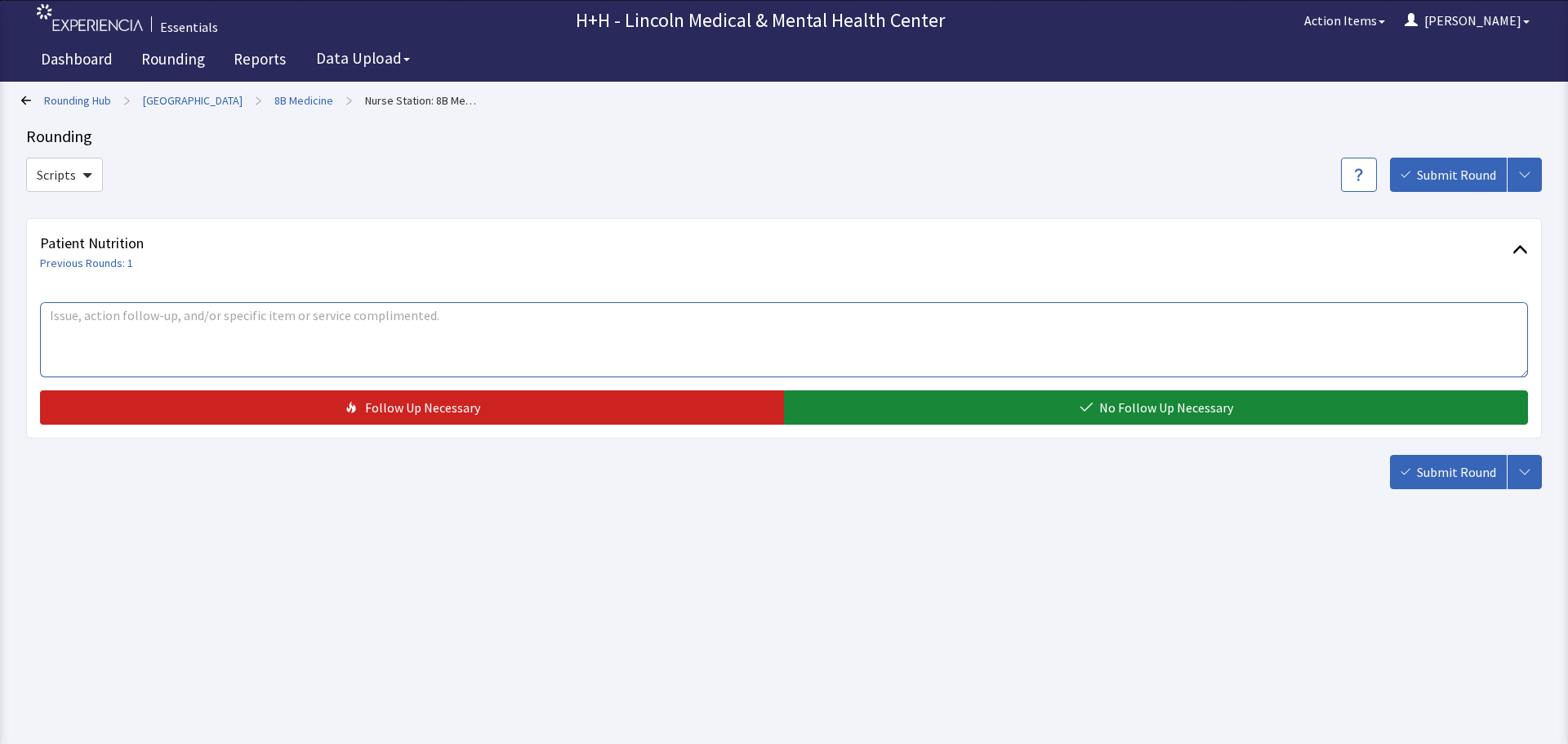
click at [220, 331] on textarea at bounding box center [784, 340] width 1488 height 75
click at [52, 311] on textarea "FSA [US_STATE] is a pleasure to work with" at bounding box center [784, 340] width 1488 height 75
click at [351, 319] on textarea "Nursing staff said FSA [US_STATE] is a pleasure to work with" at bounding box center [784, 340] width 1488 height 75
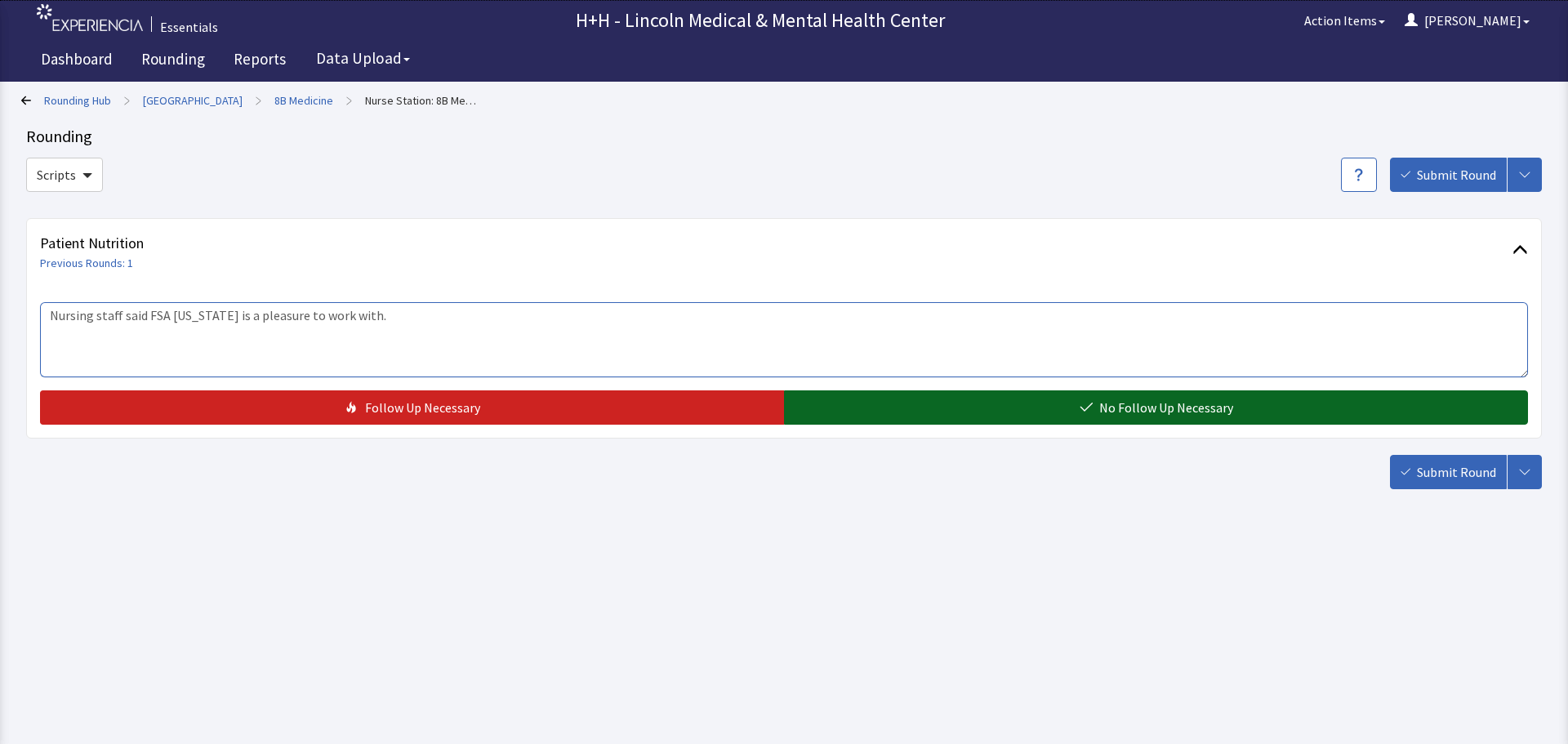
type textarea "Nursing staff said FSA [US_STATE] is a pleasure to work with."
click at [887, 411] on button "No Follow Up Necessary" at bounding box center [1156, 407] width 744 height 34
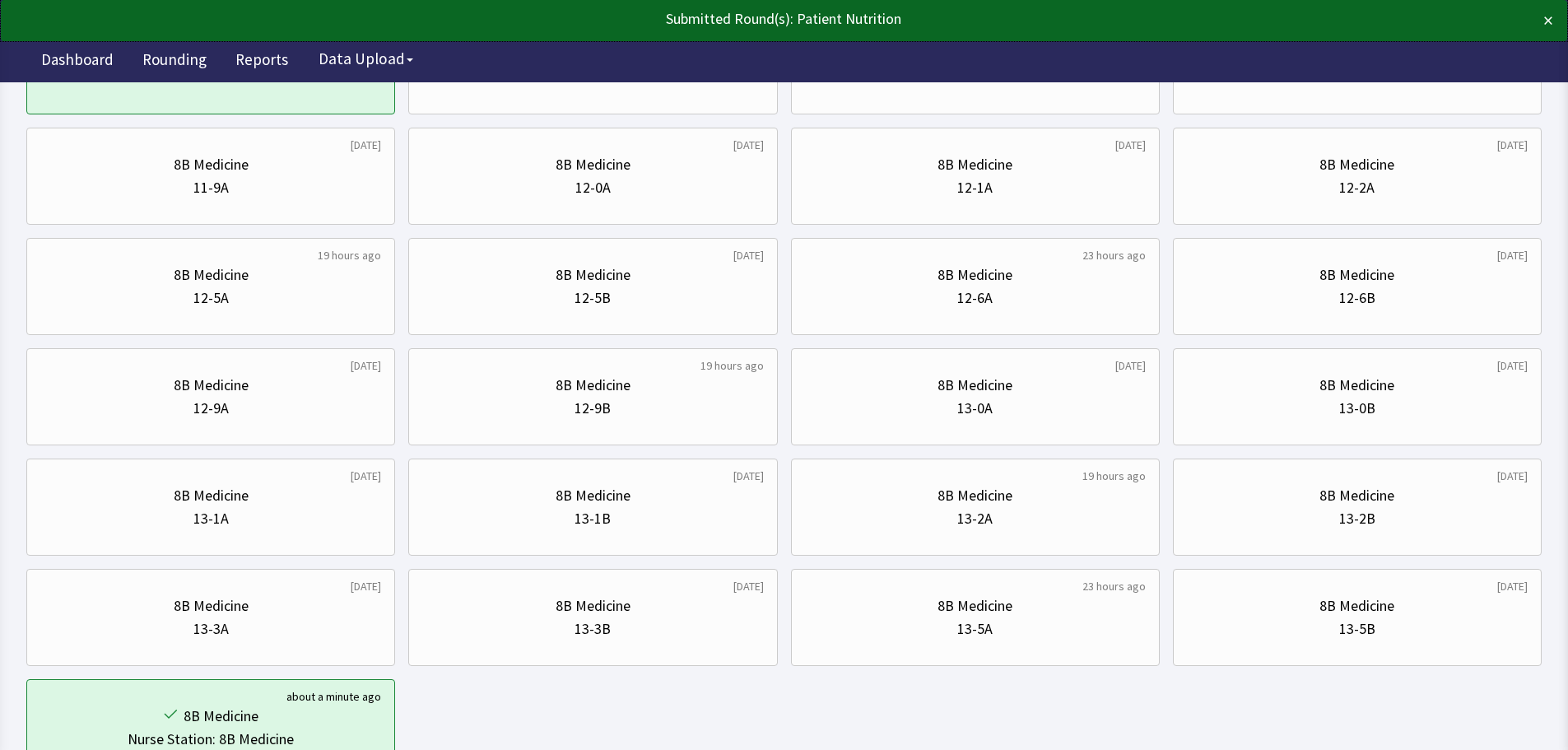
scroll to position [658, 0]
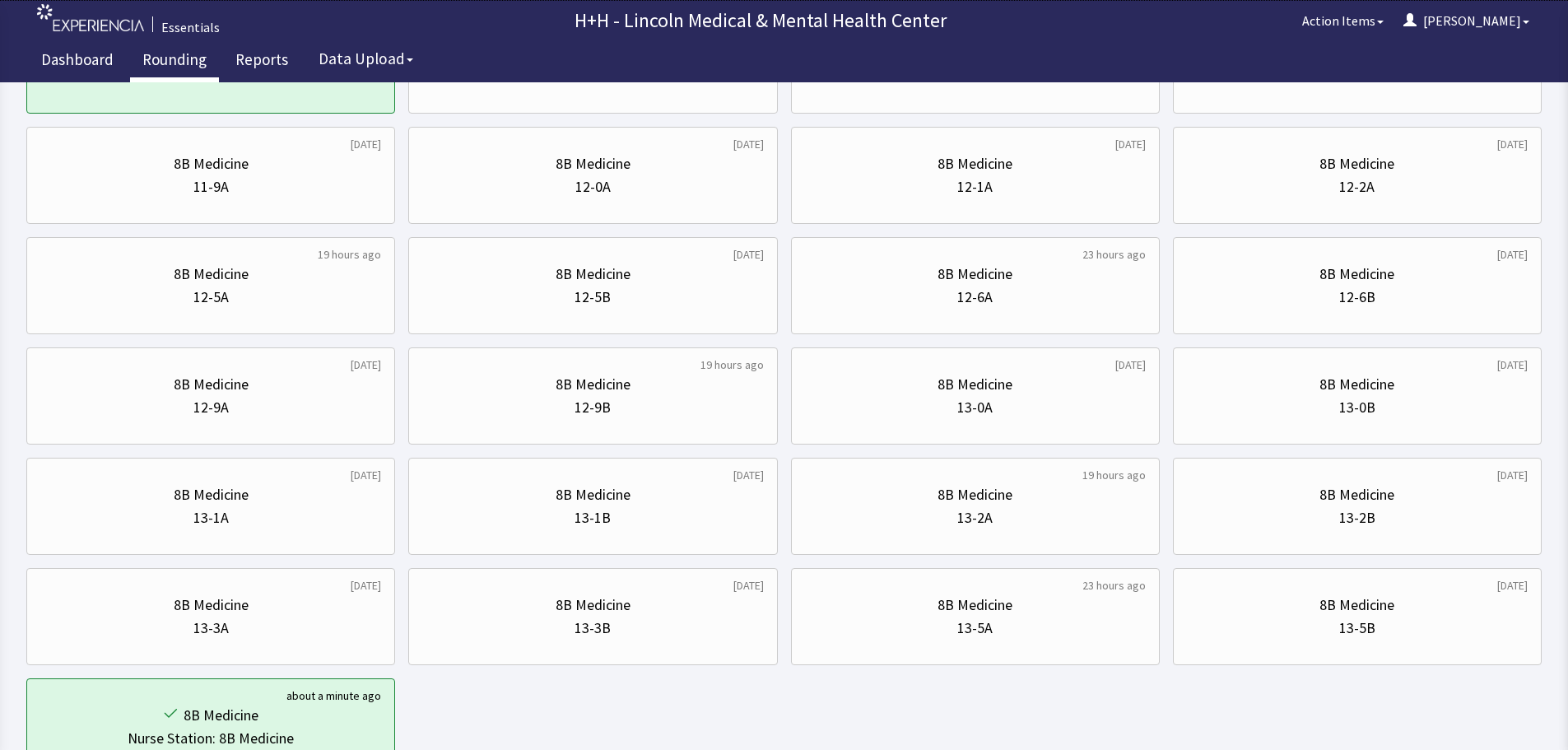
click at [177, 59] on link "Rounding" at bounding box center [174, 62] width 89 height 41
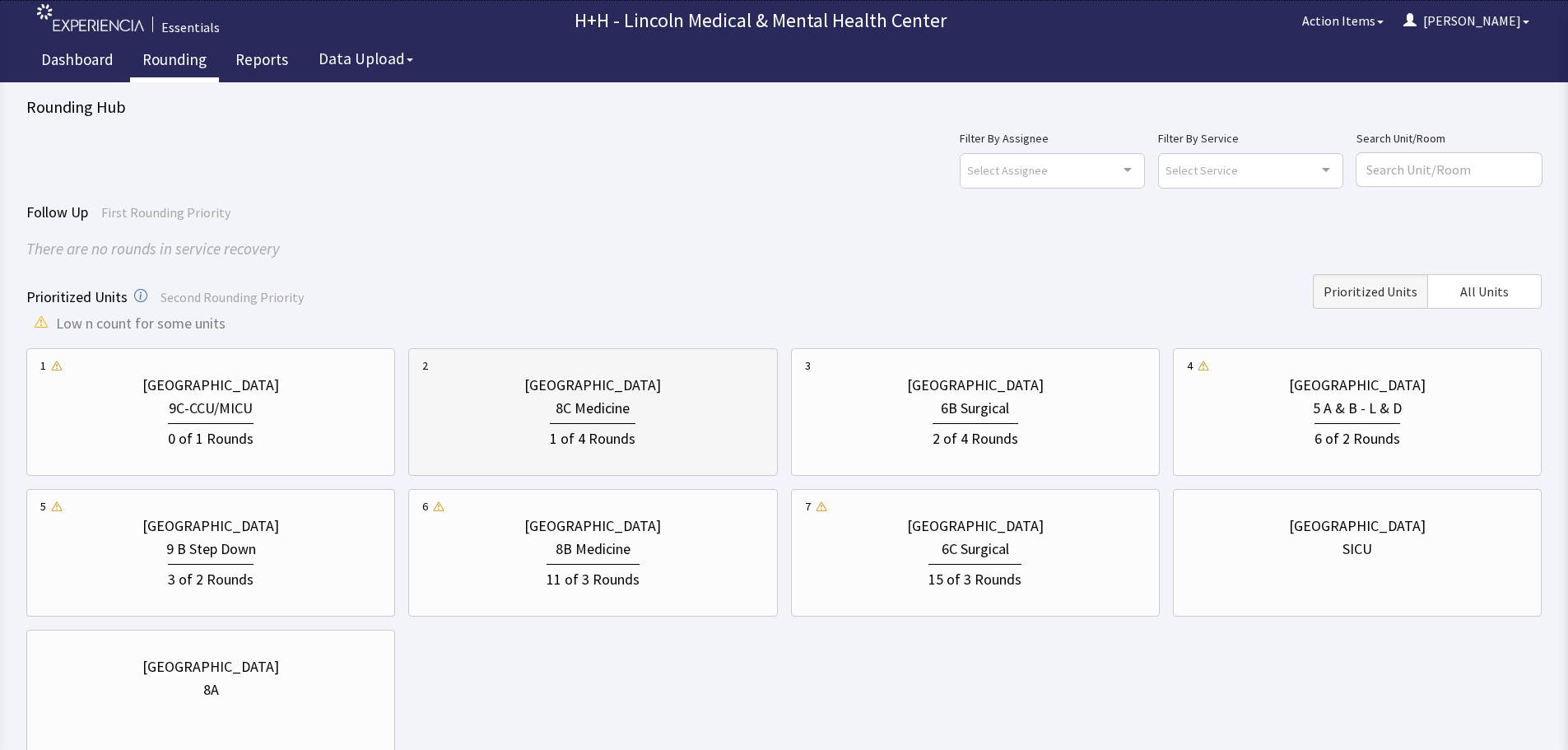
click at [662, 411] on div "8C Medicine" at bounding box center [592, 408] width 340 height 23
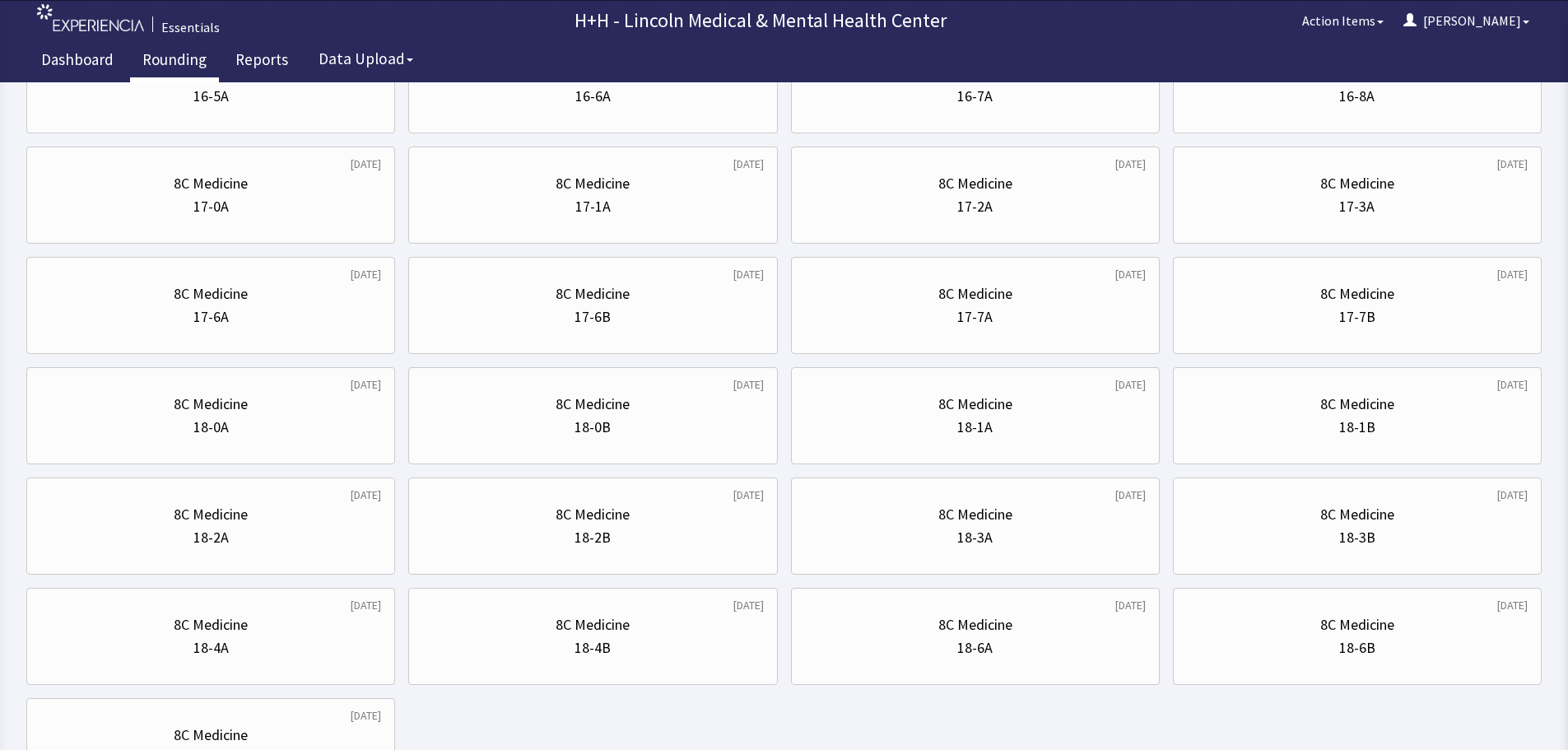
scroll to position [792, 0]
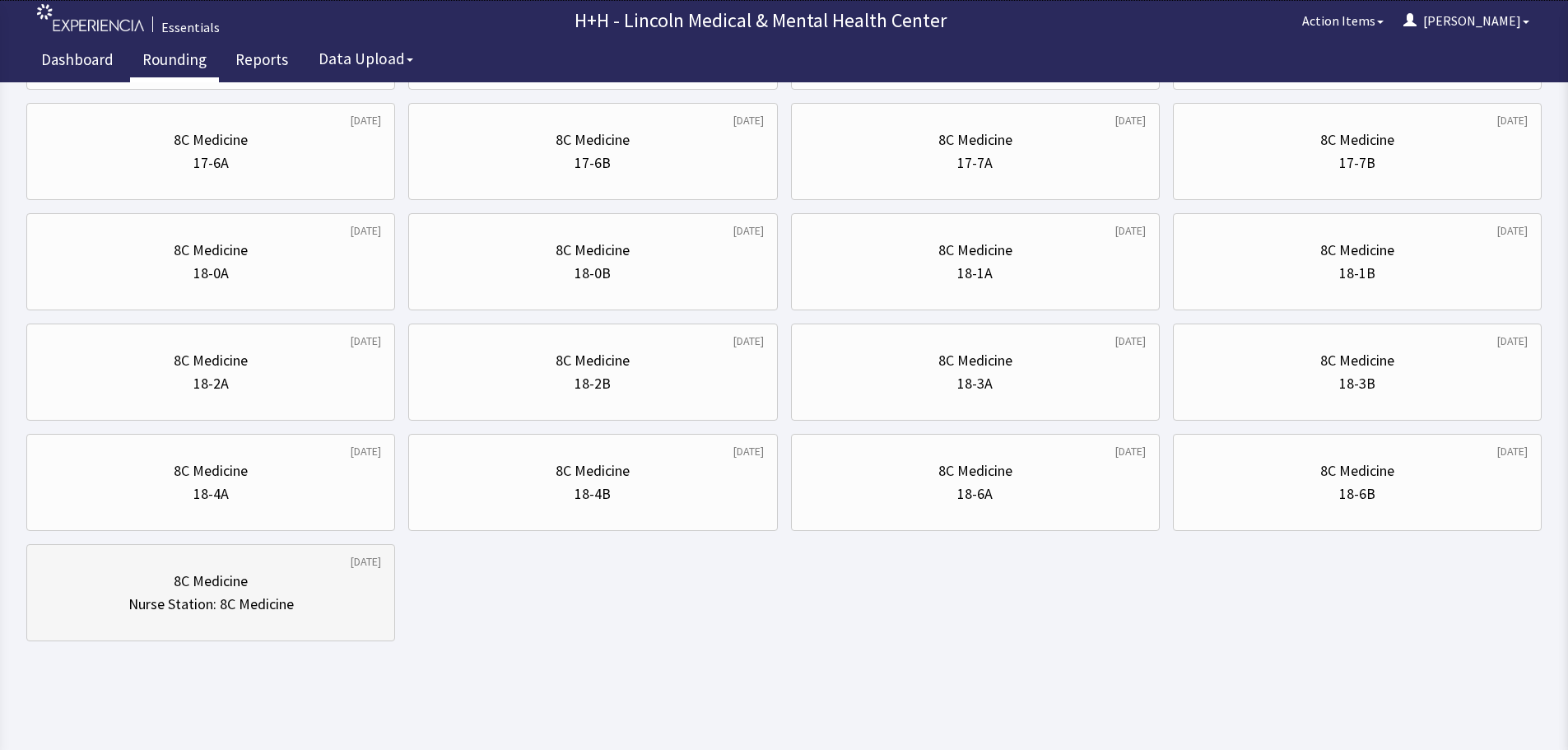
click at [267, 586] on div "8C Medicine" at bounding box center [211, 581] width 340 height 23
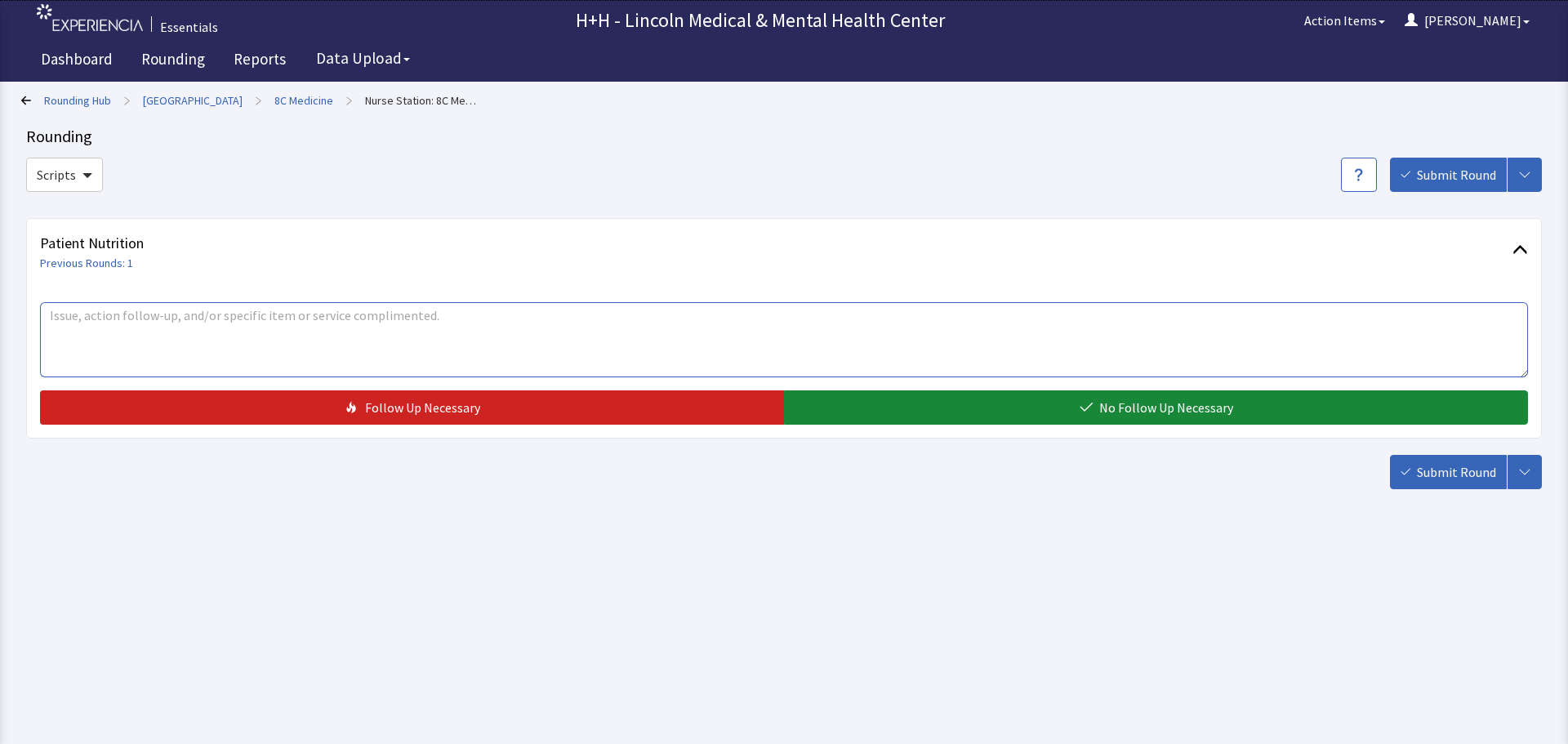
click at [140, 341] on textarea at bounding box center [784, 340] width 1488 height 75
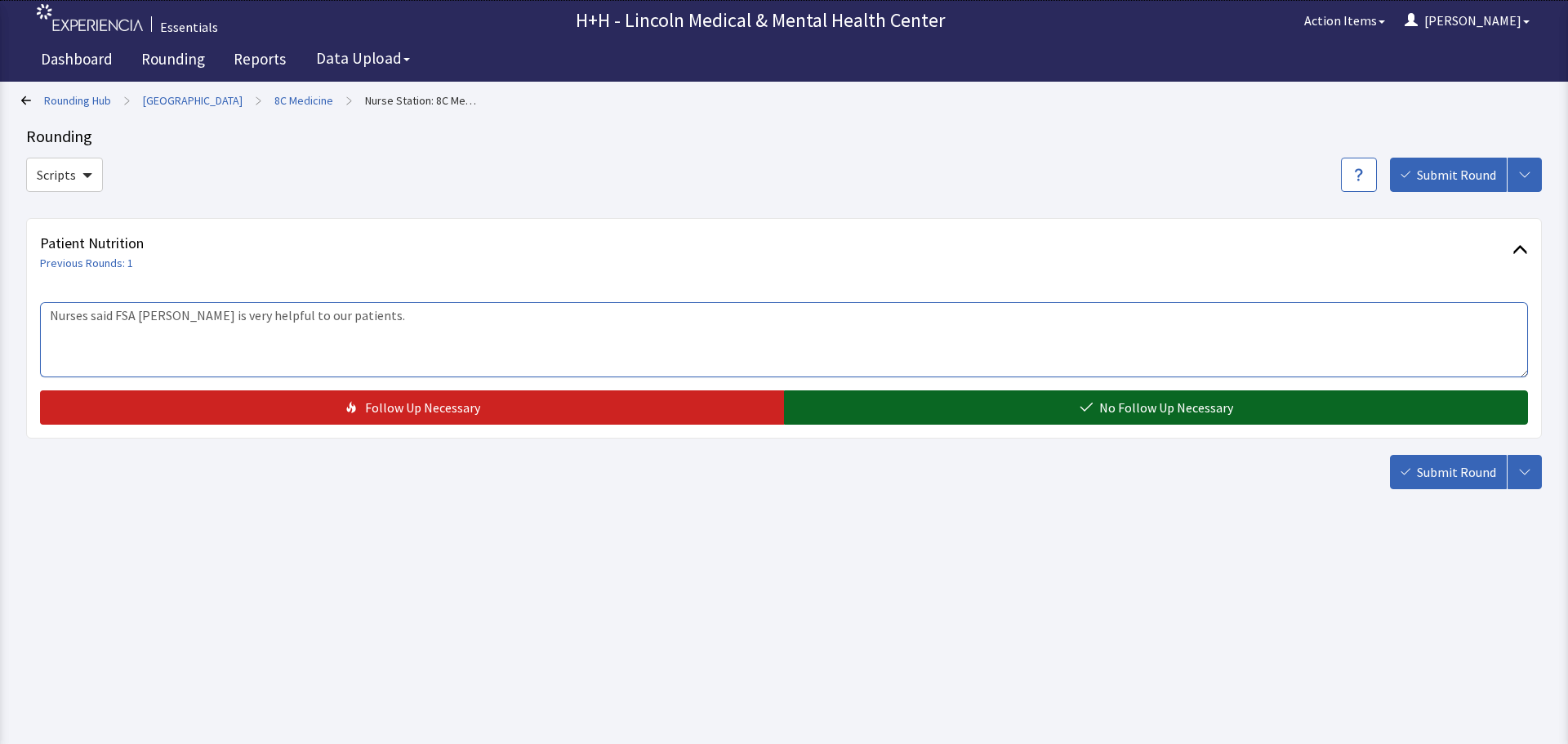
type textarea "Nurses said FSA Dianna is very helpful to our patients."
click at [875, 407] on button "No Follow Up Necessary" at bounding box center [1156, 407] width 744 height 34
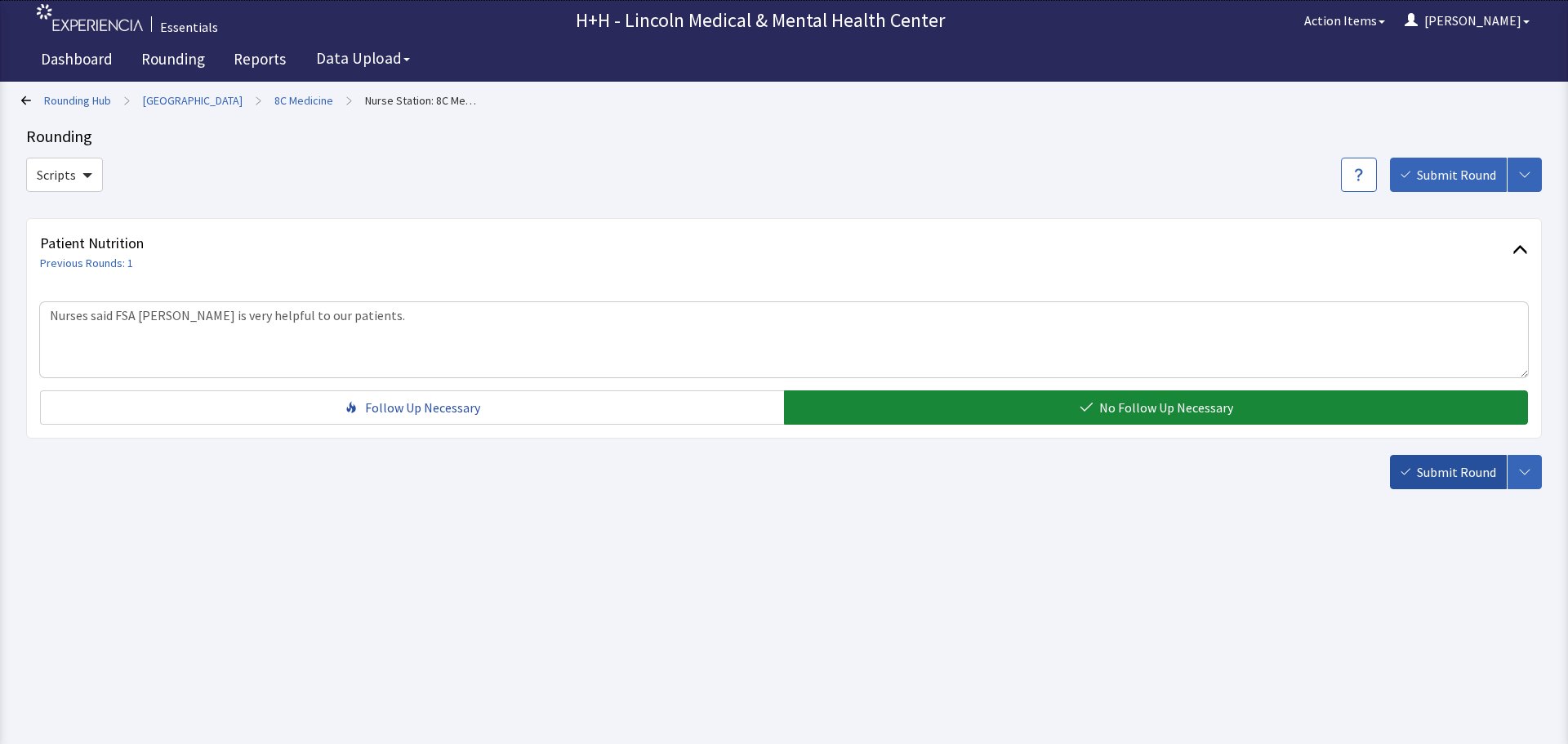
click at [1444, 470] on span "Submit Round" at bounding box center [1457, 472] width 80 height 20
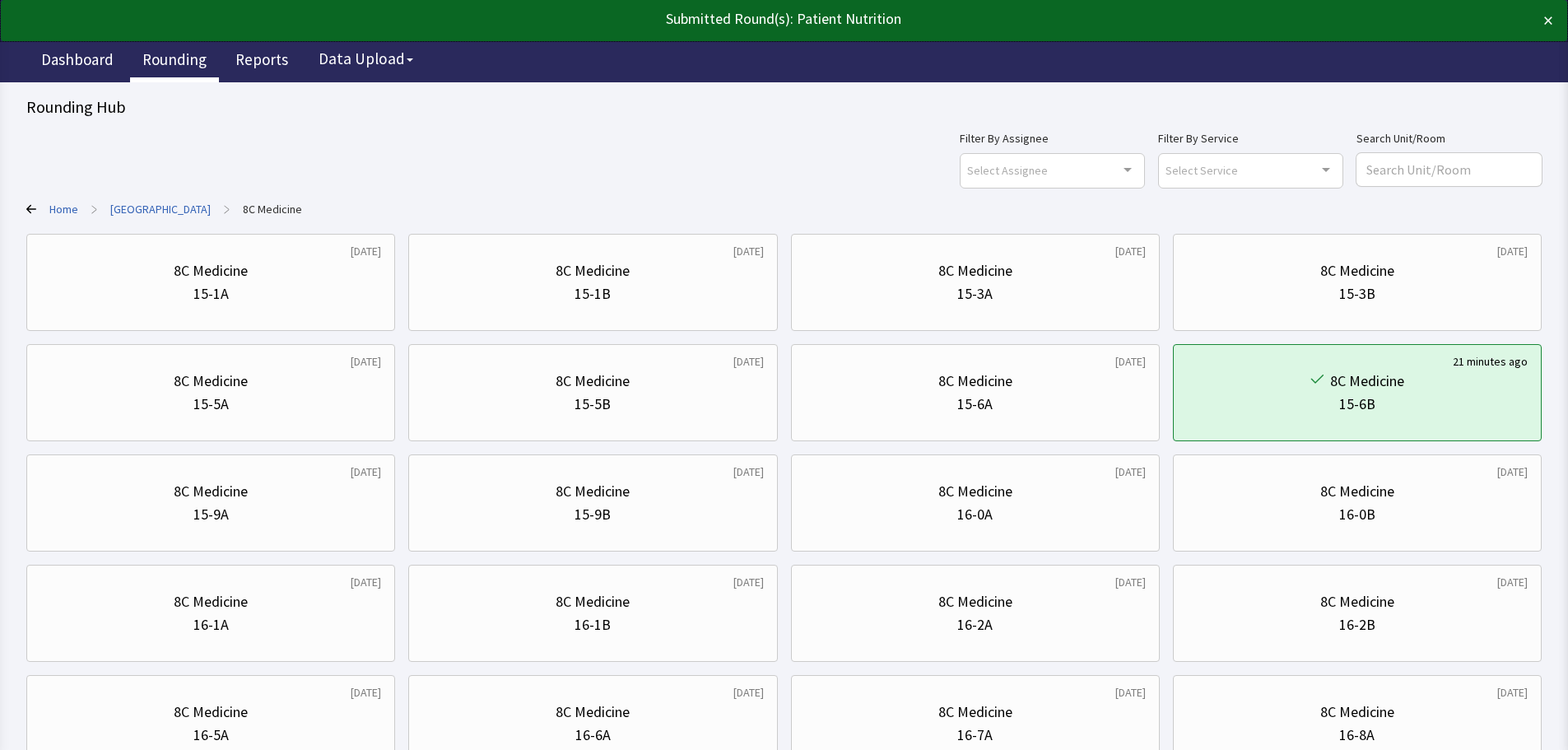
click at [192, 57] on link "Rounding" at bounding box center [174, 62] width 89 height 41
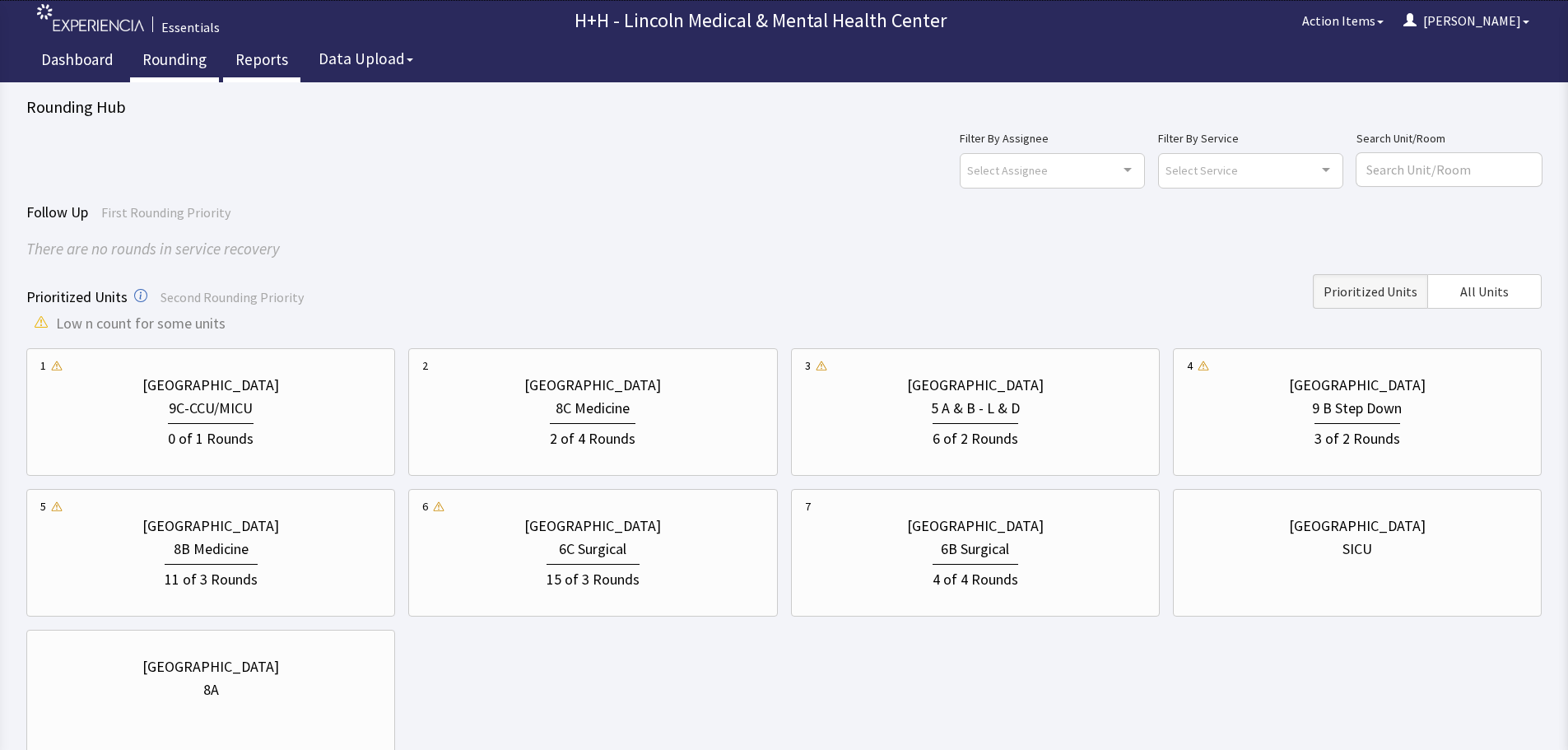
click at [254, 58] on link "Reports" at bounding box center [262, 62] width 78 height 41
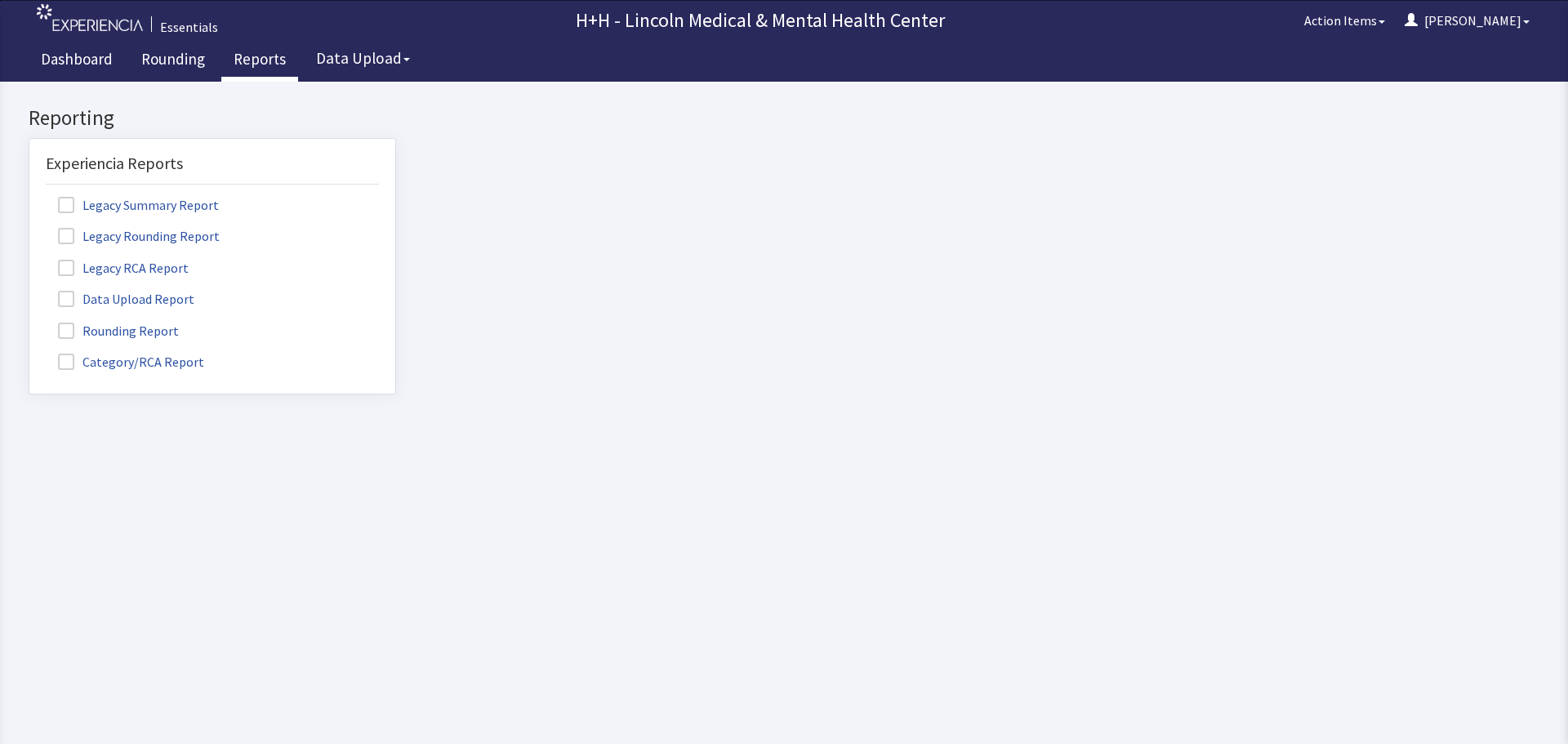
click at [170, 327] on label "Rounding Report" at bounding box center [120, 330] width 149 height 21
click at [30, 322] on input "Rounding Report" at bounding box center [30, 322] width 0 height 0
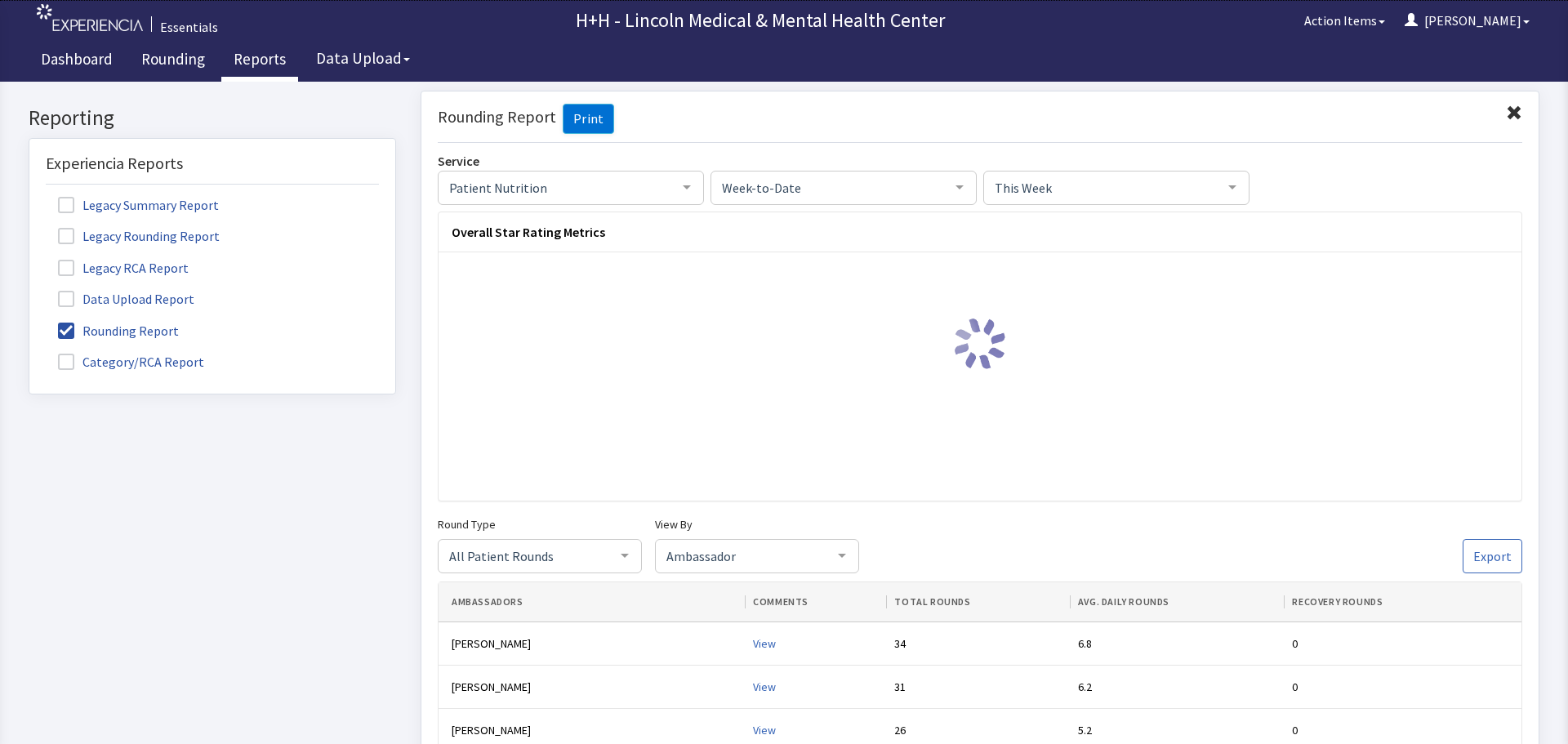
click div "All Patient Rounds"
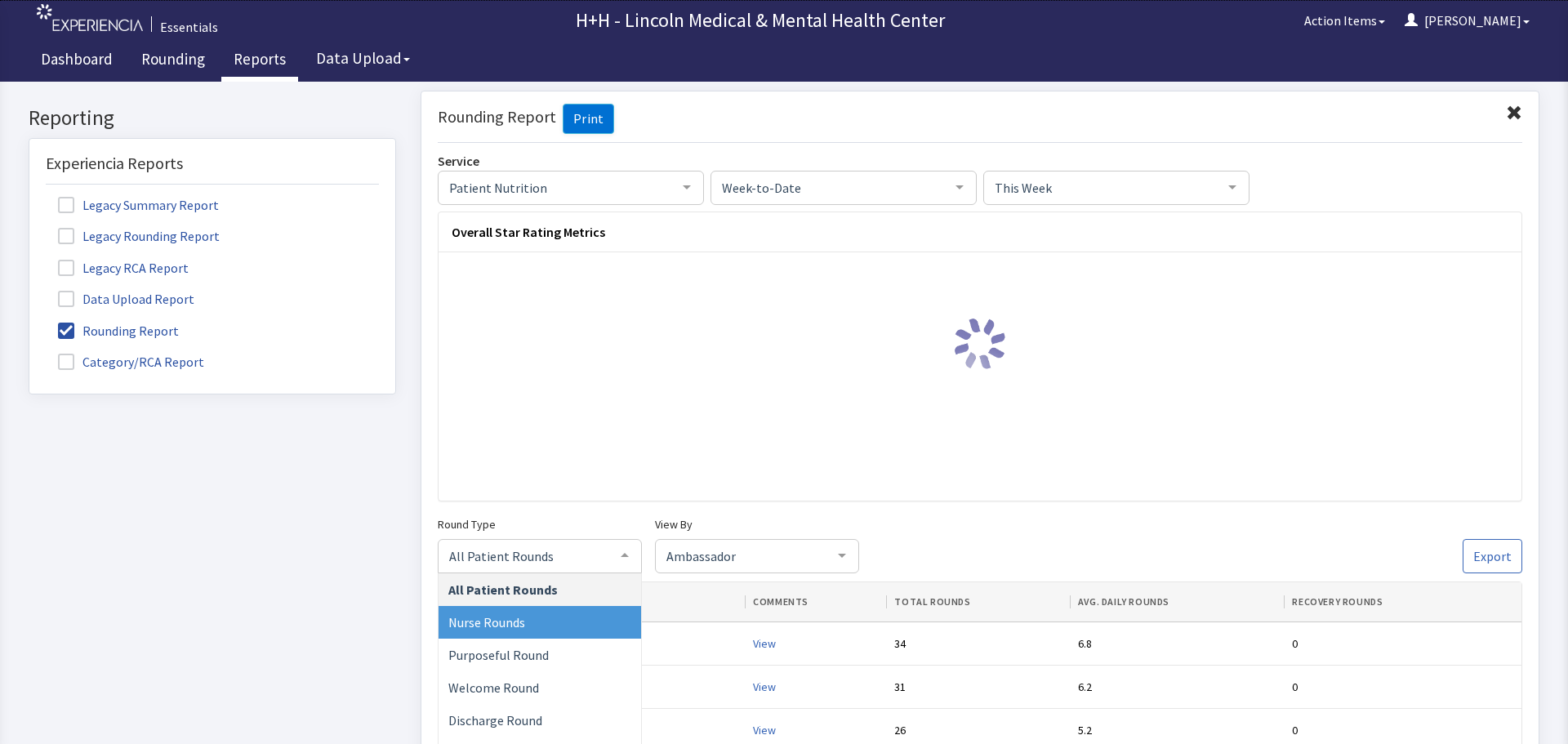
click span "Nurse Rounds"
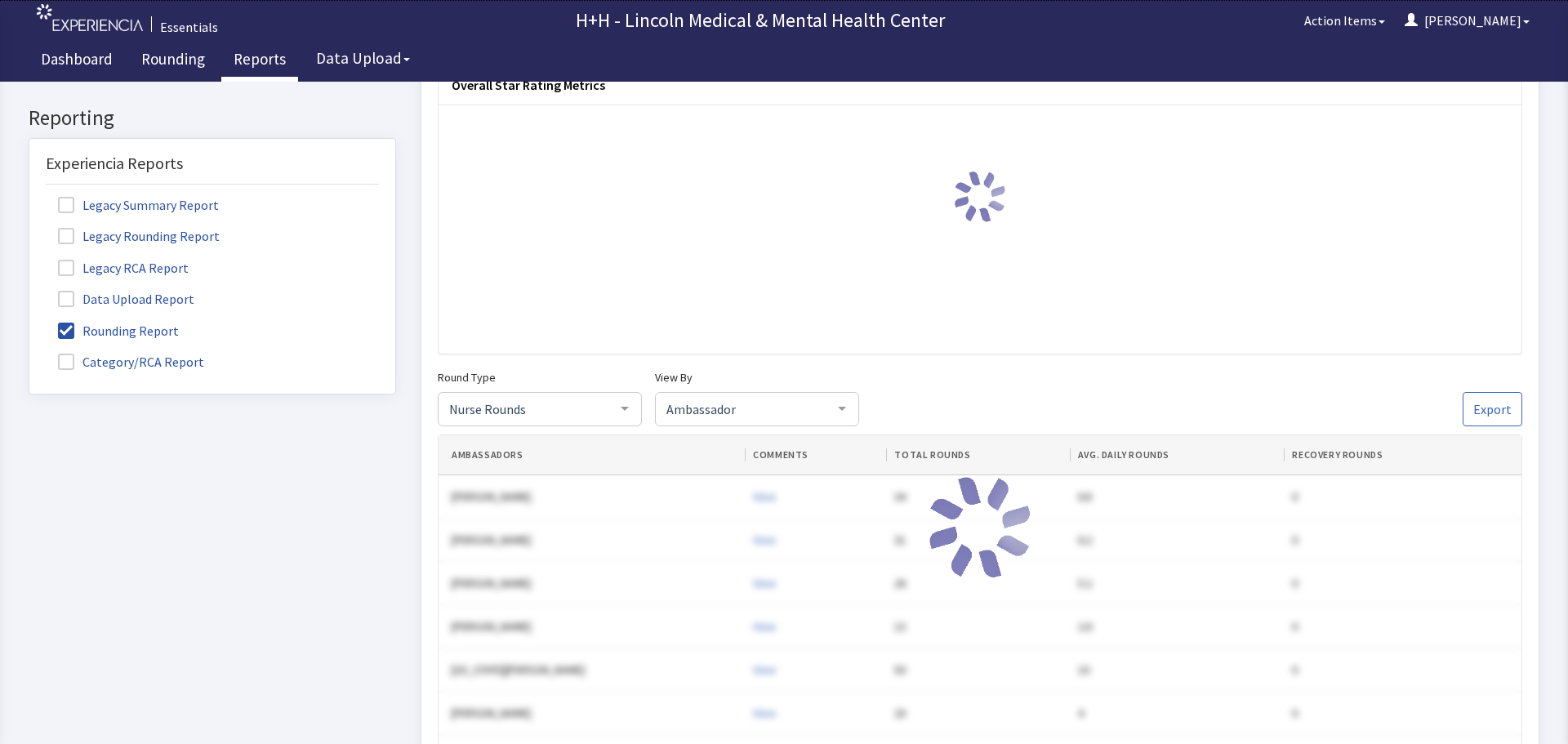
scroll to position [163, 0]
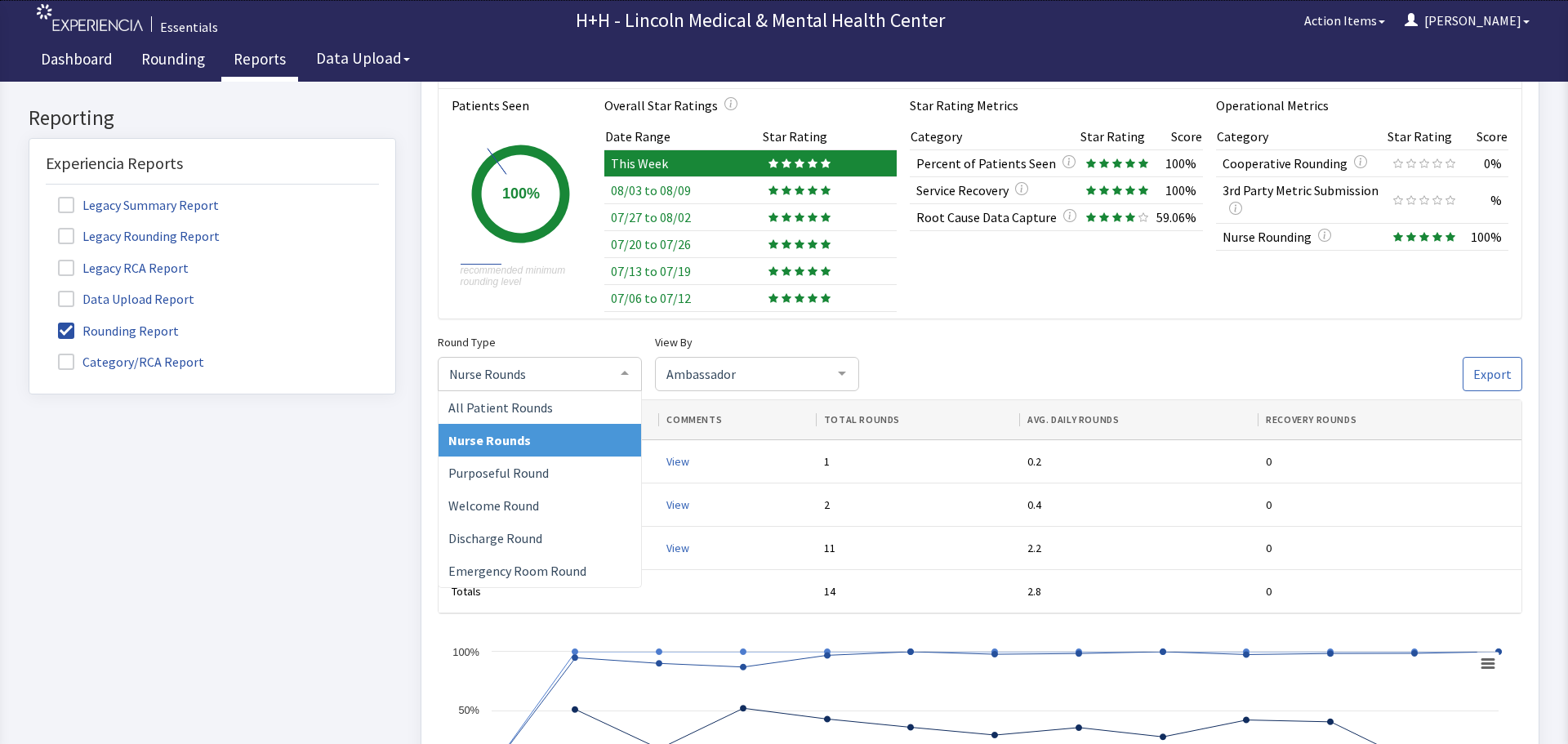
click span "Nurse Rounds"
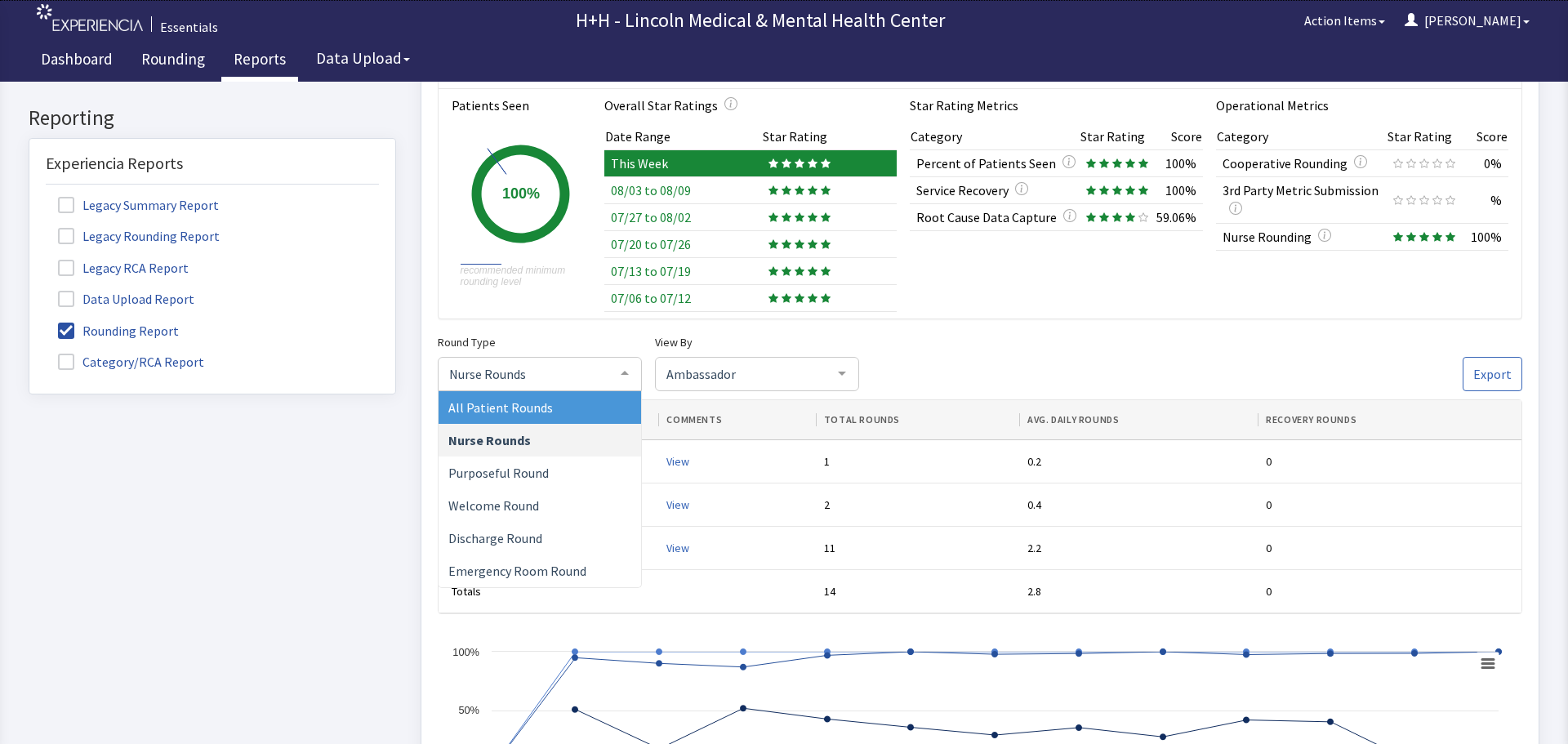
click at [551, 415] on span "All Patient Rounds" at bounding box center [539, 407] width 202 height 33
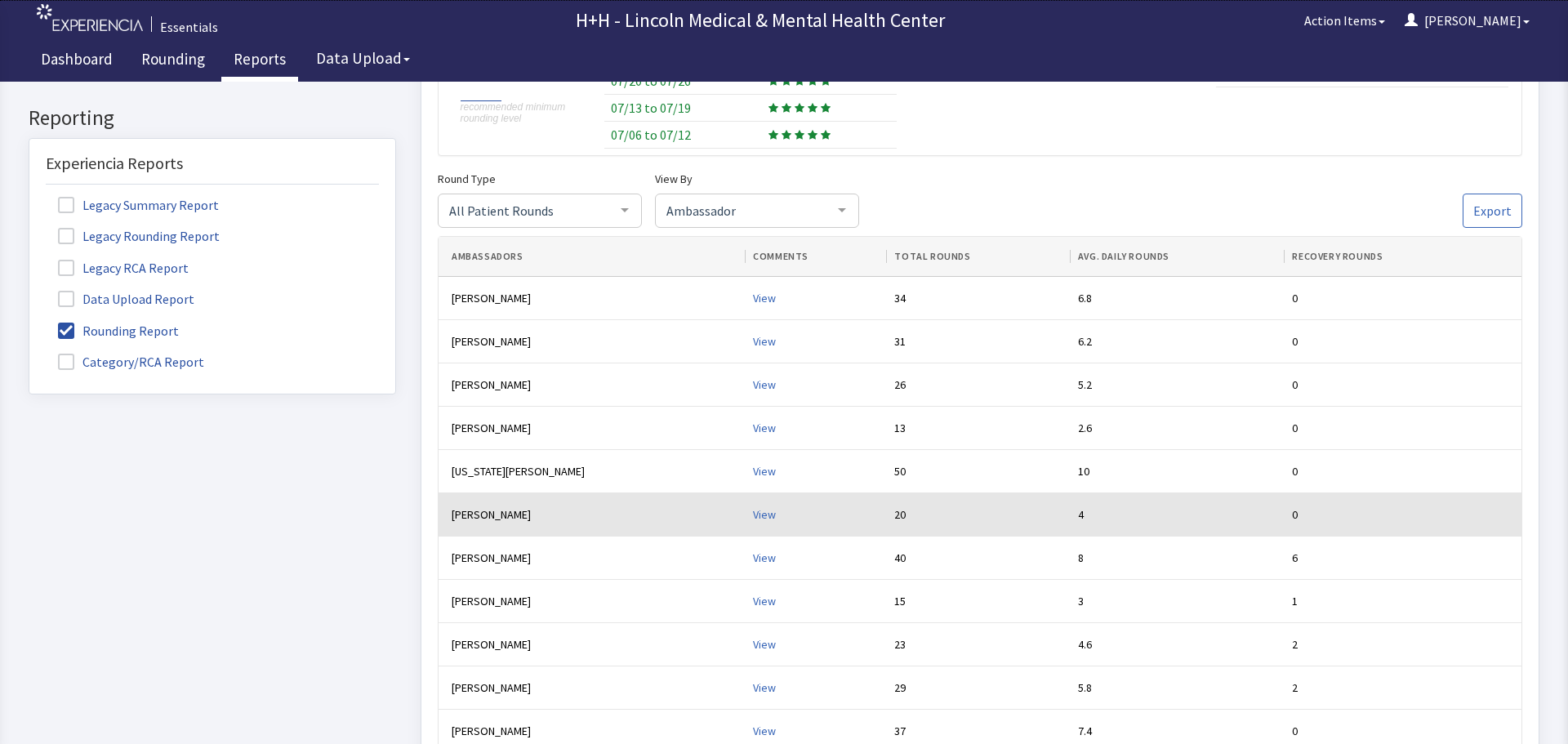
scroll to position [0, 0]
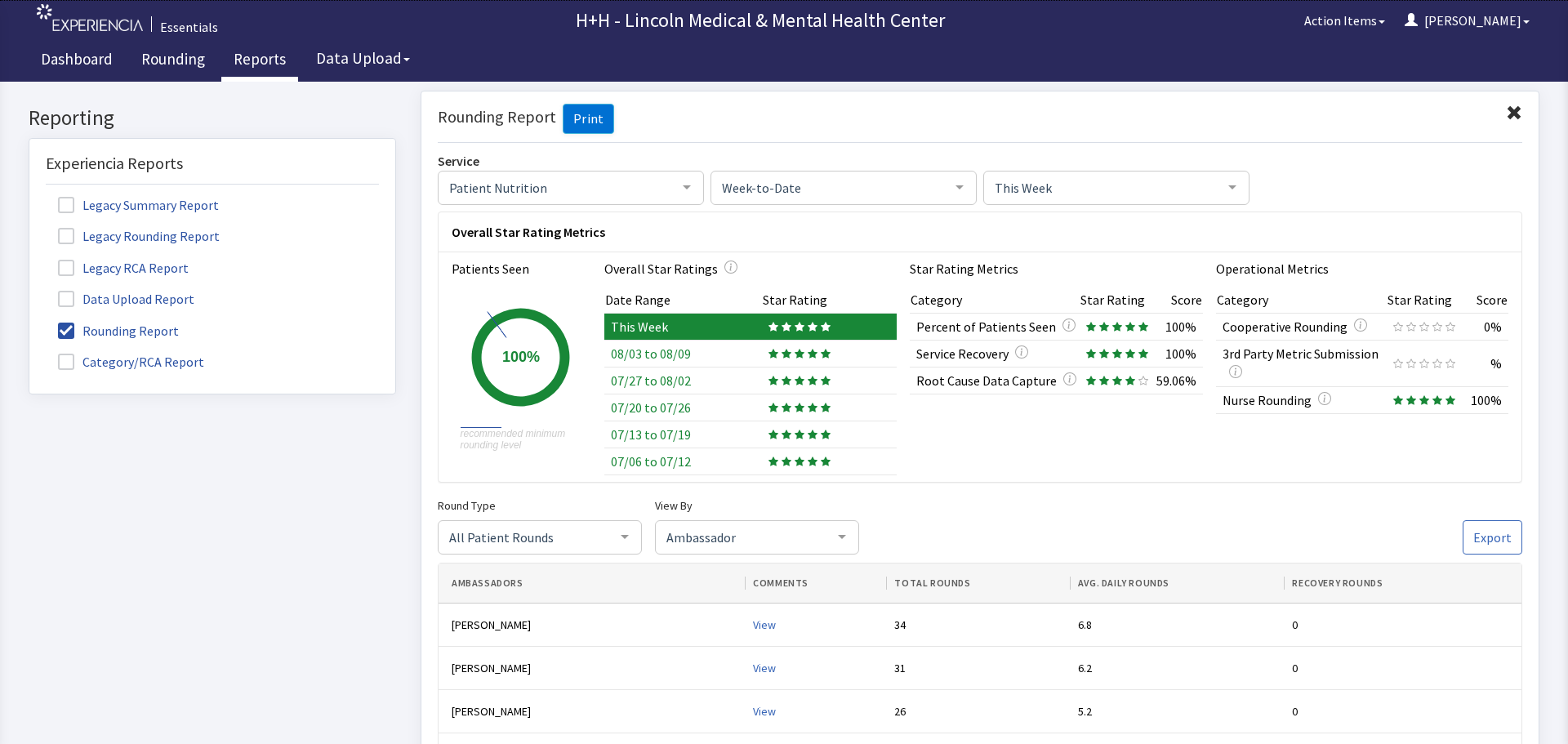
click at [1506, 111] on span at bounding box center [1514, 113] width 16 height 16
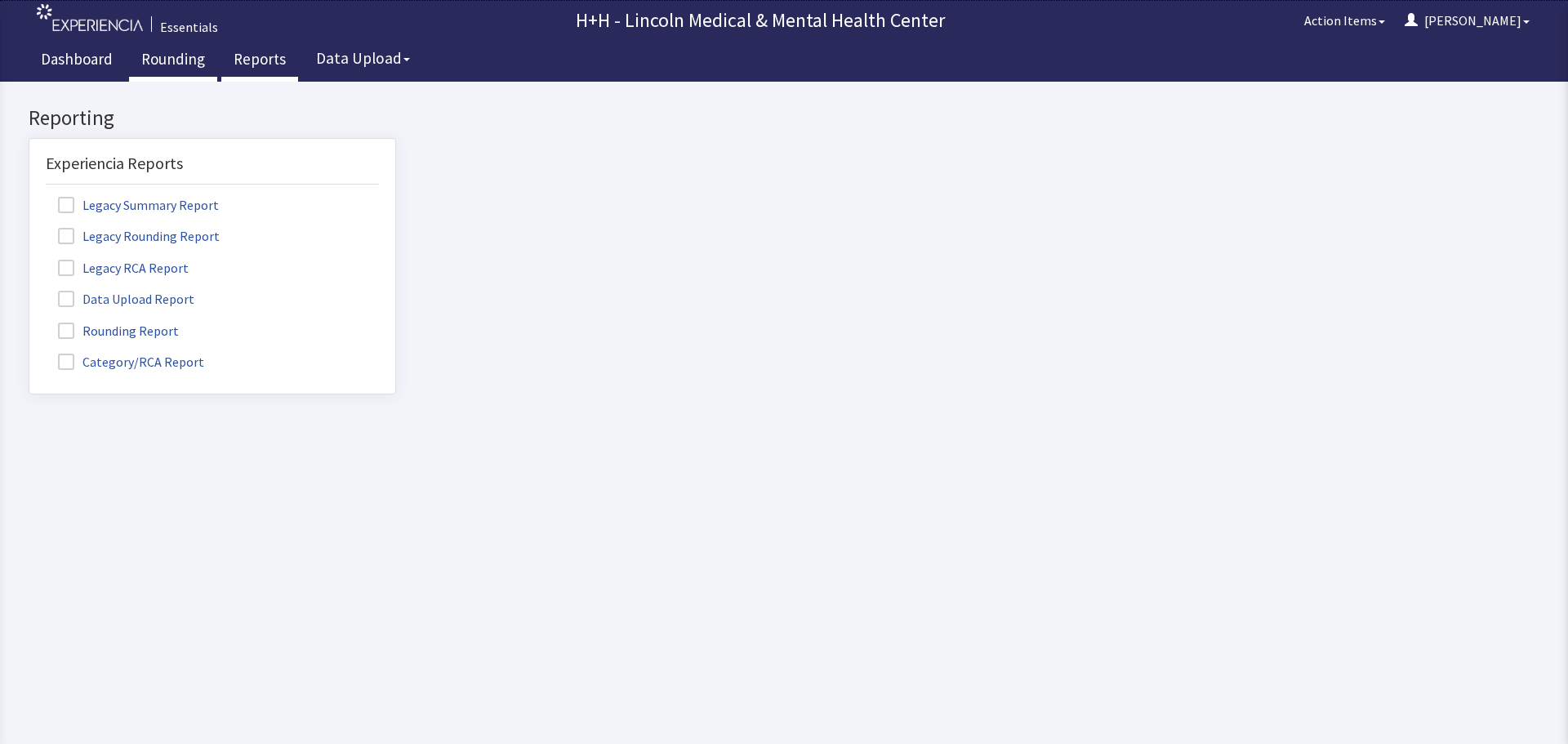
click at [149, 55] on link "Rounding" at bounding box center [173, 61] width 89 height 41
